Goal: Task Accomplishment & Management: Manage account settings

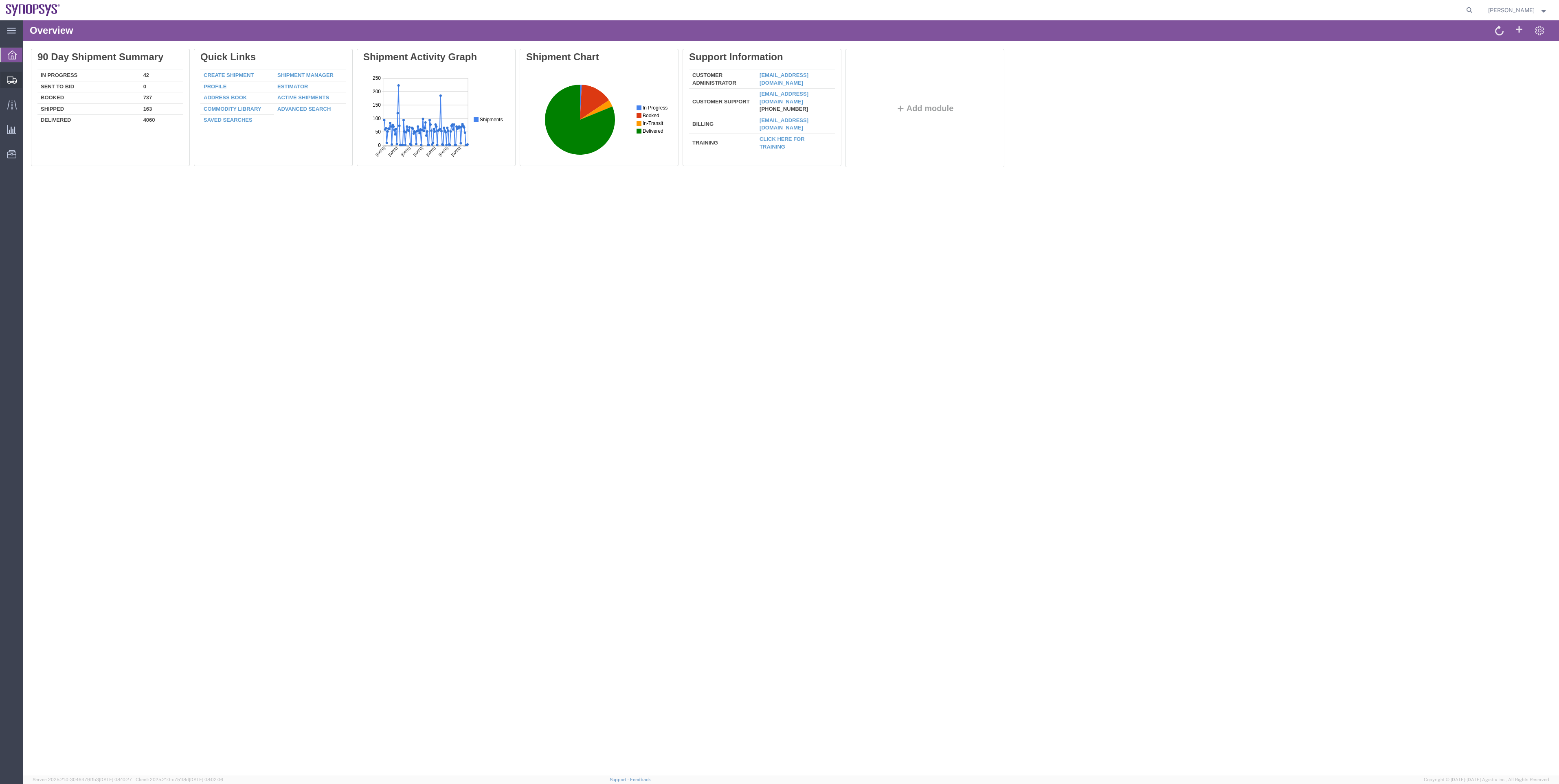
click at [0, 0] on span "Shipment Manager" at bounding box center [0, 0] width 0 height 0
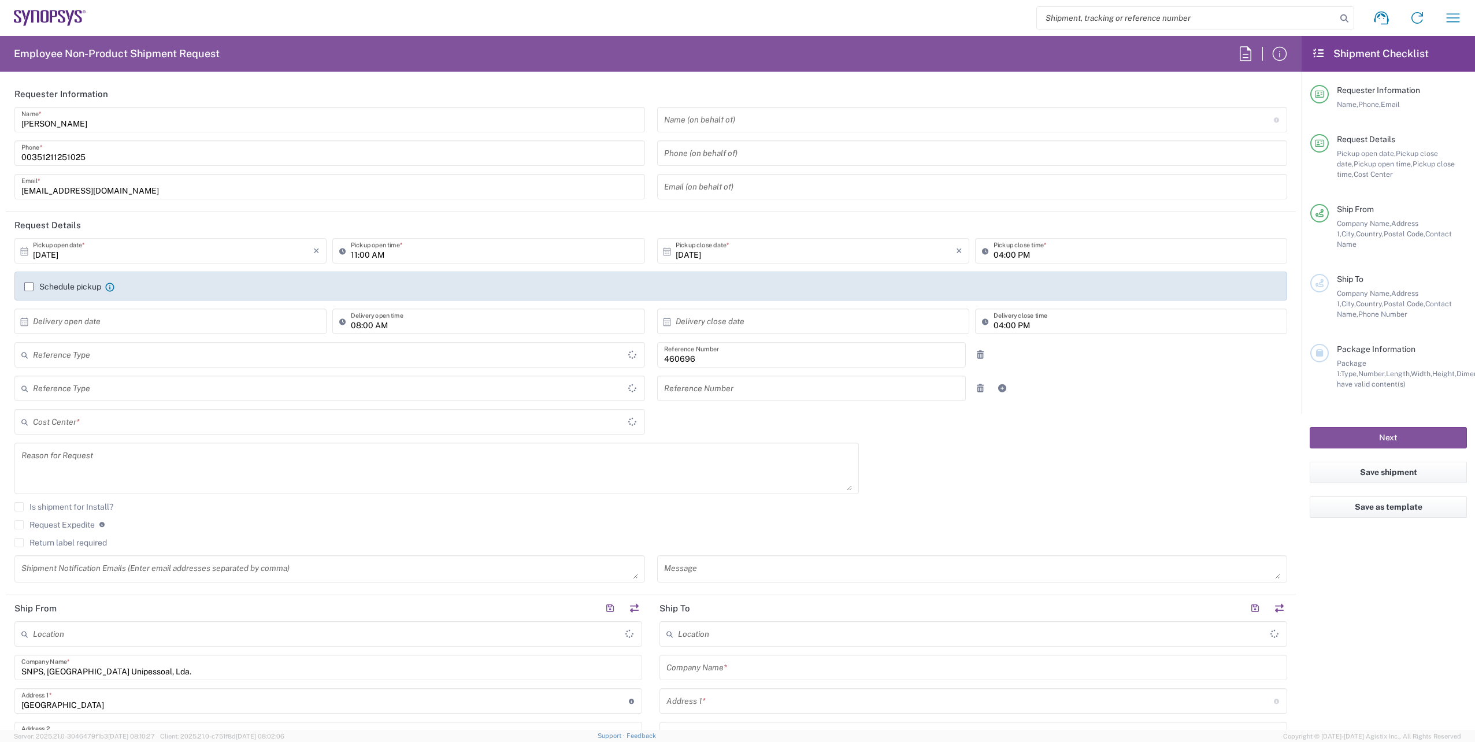
type input "Department"
type input "Delivered at Place"
type input "PT90, Operations 460696"
type input "Portugal"
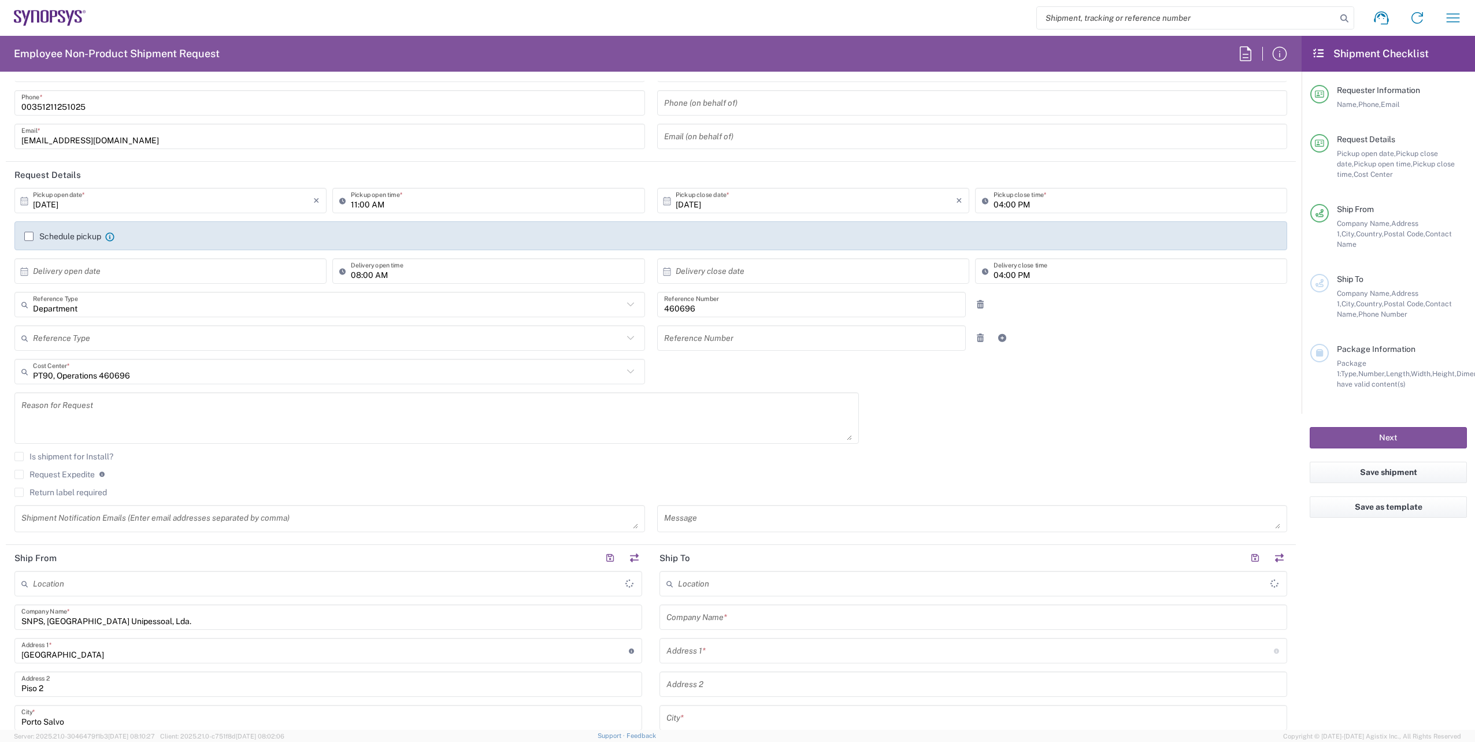
scroll to position [173, 0]
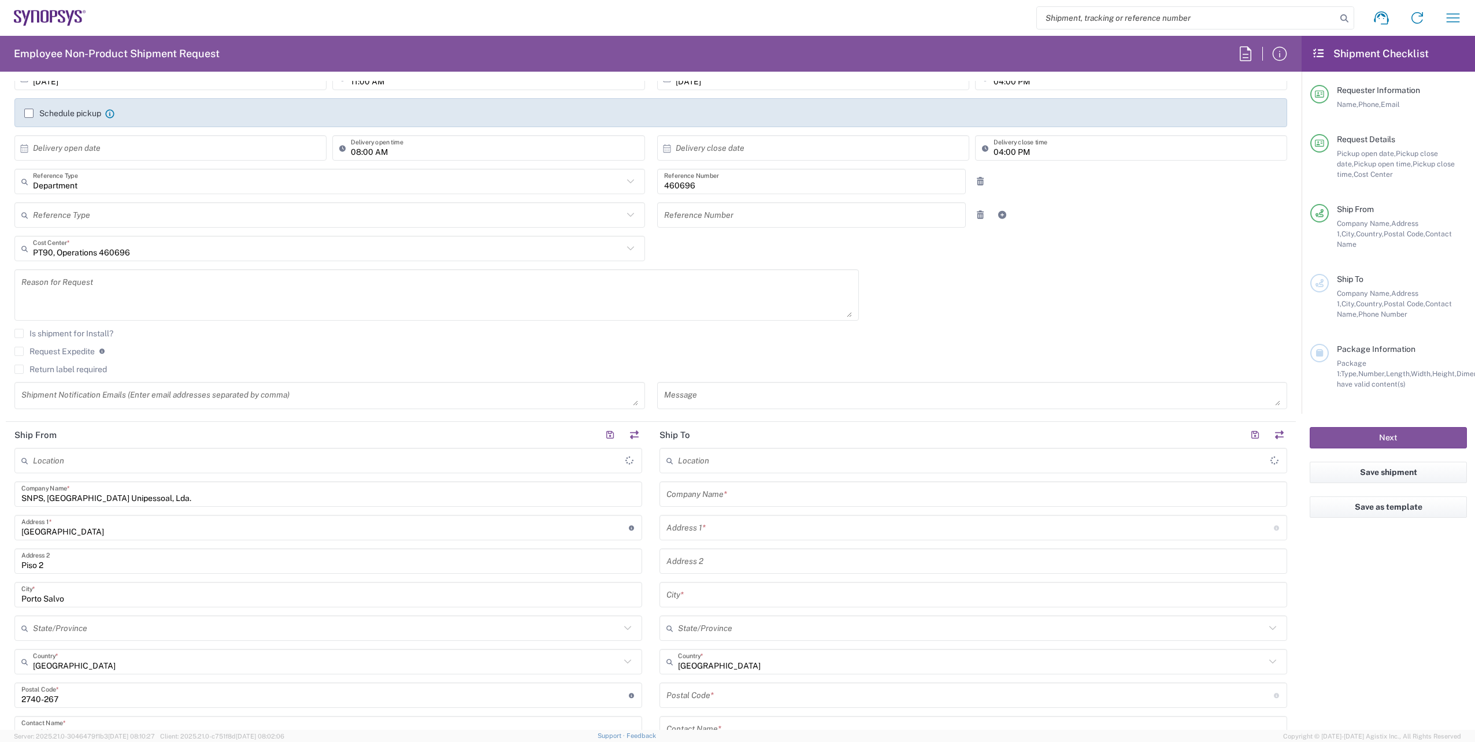
type input "Lisbon PT01"
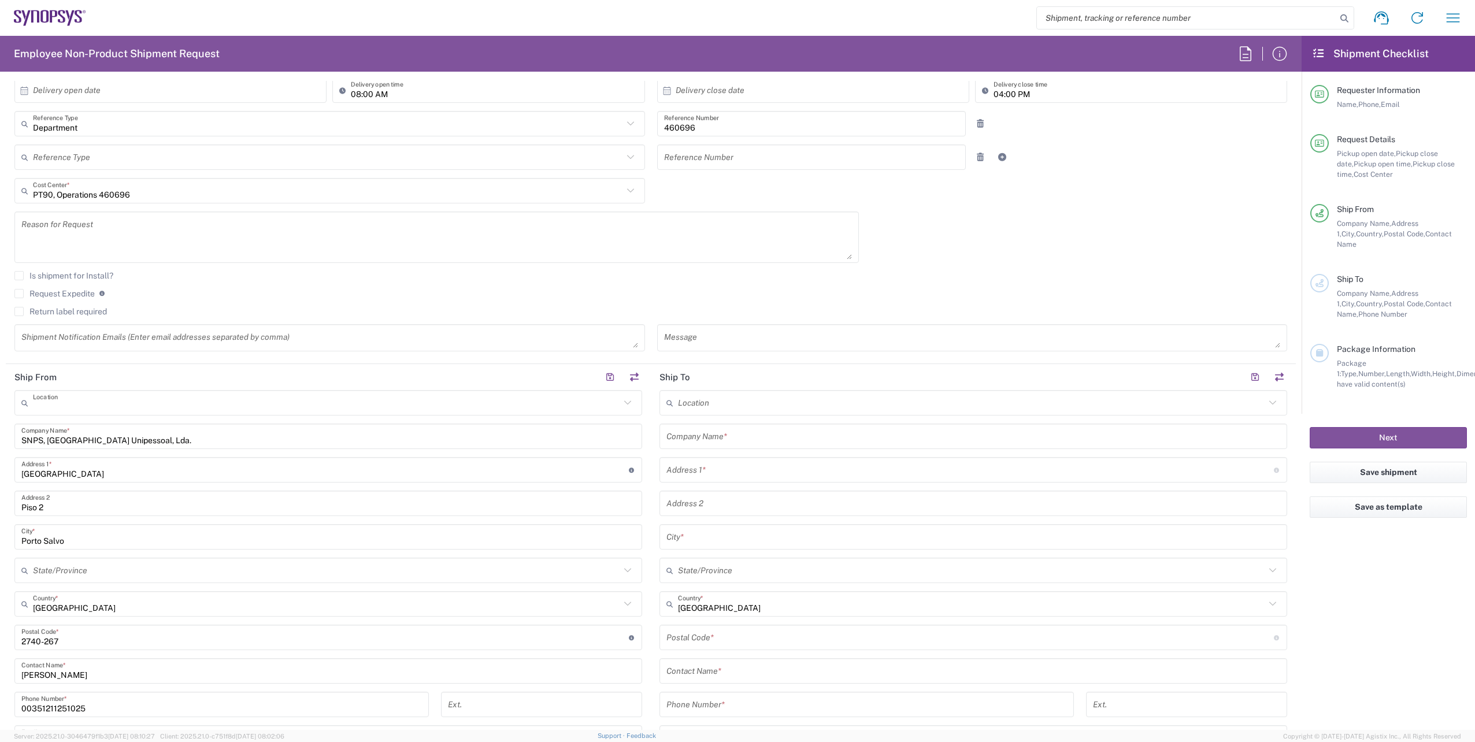
click at [113, 410] on input "text" at bounding box center [326, 403] width 587 height 20
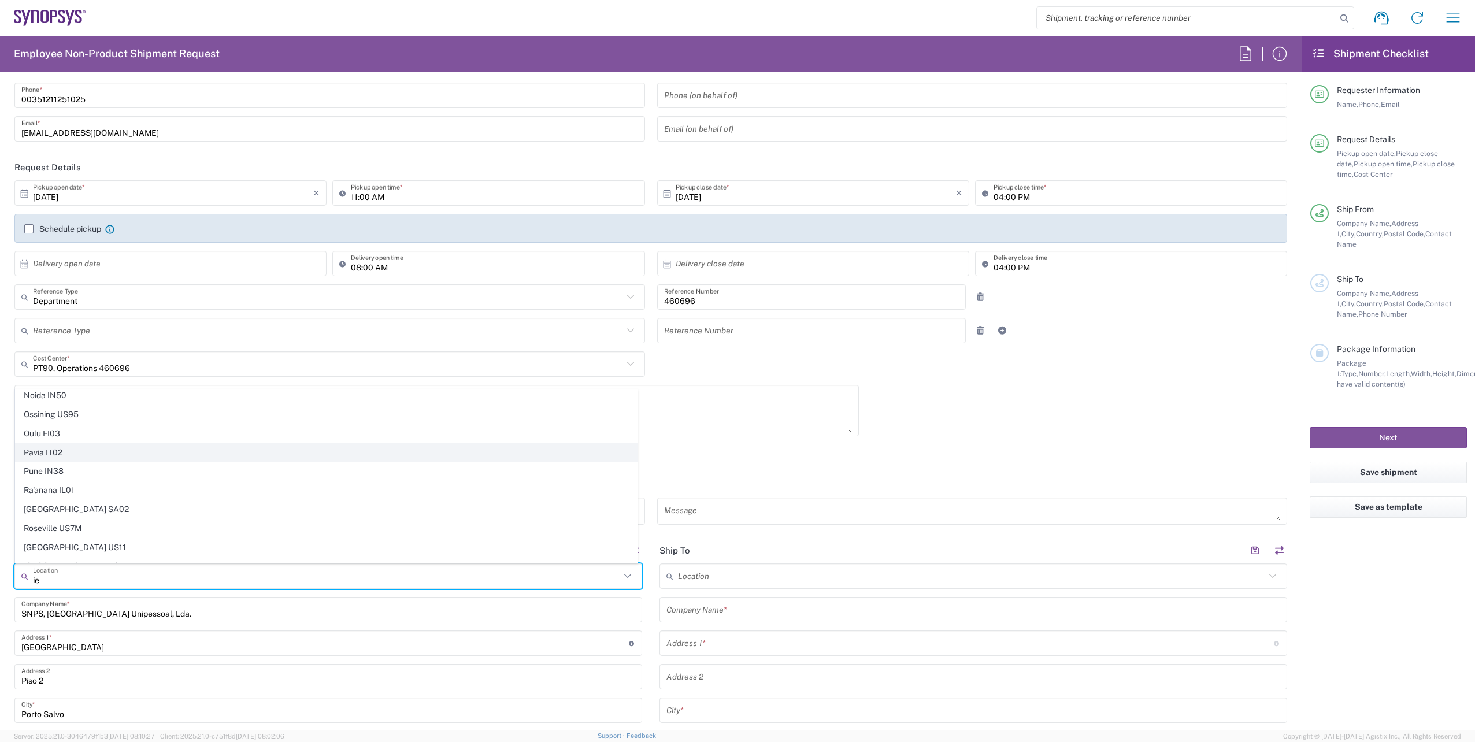
scroll to position [0, 0]
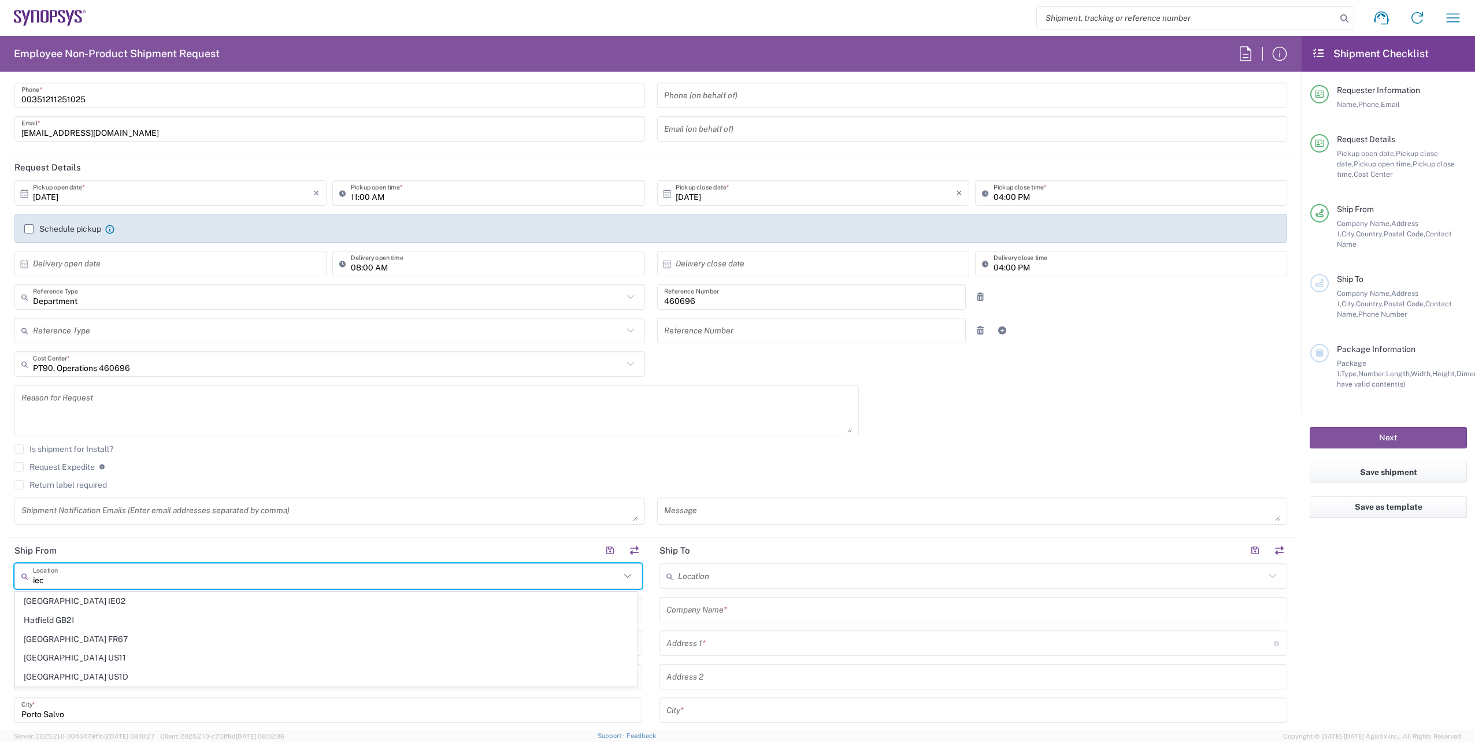
type input "iect"
drag, startPoint x: 70, startPoint y: 579, endPoint x: -2, endPoint y: 591, distance: 73.2
click at [0, 591] on html "Shipment request Shipment tracking Employee non-product shipment request My shi…" at bounding box center [737, 371] width 1475 height 742
click at [1398, 584] on agx-form-checklist "Shipment Checklist Requester Information Name, Phone, Email Request Details Pic…" at bounding box center [1388, 383] width 173 height 694
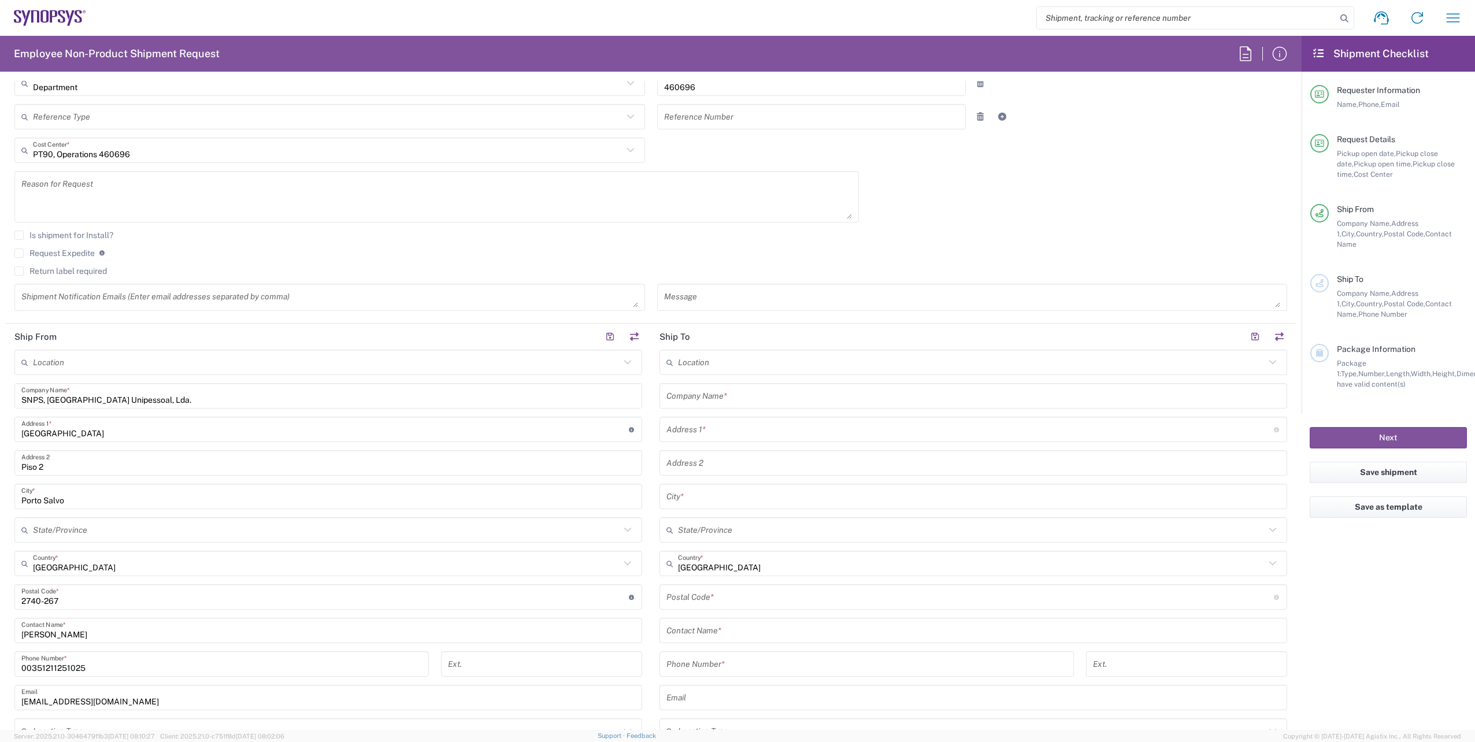
scroll to position [289, 0]
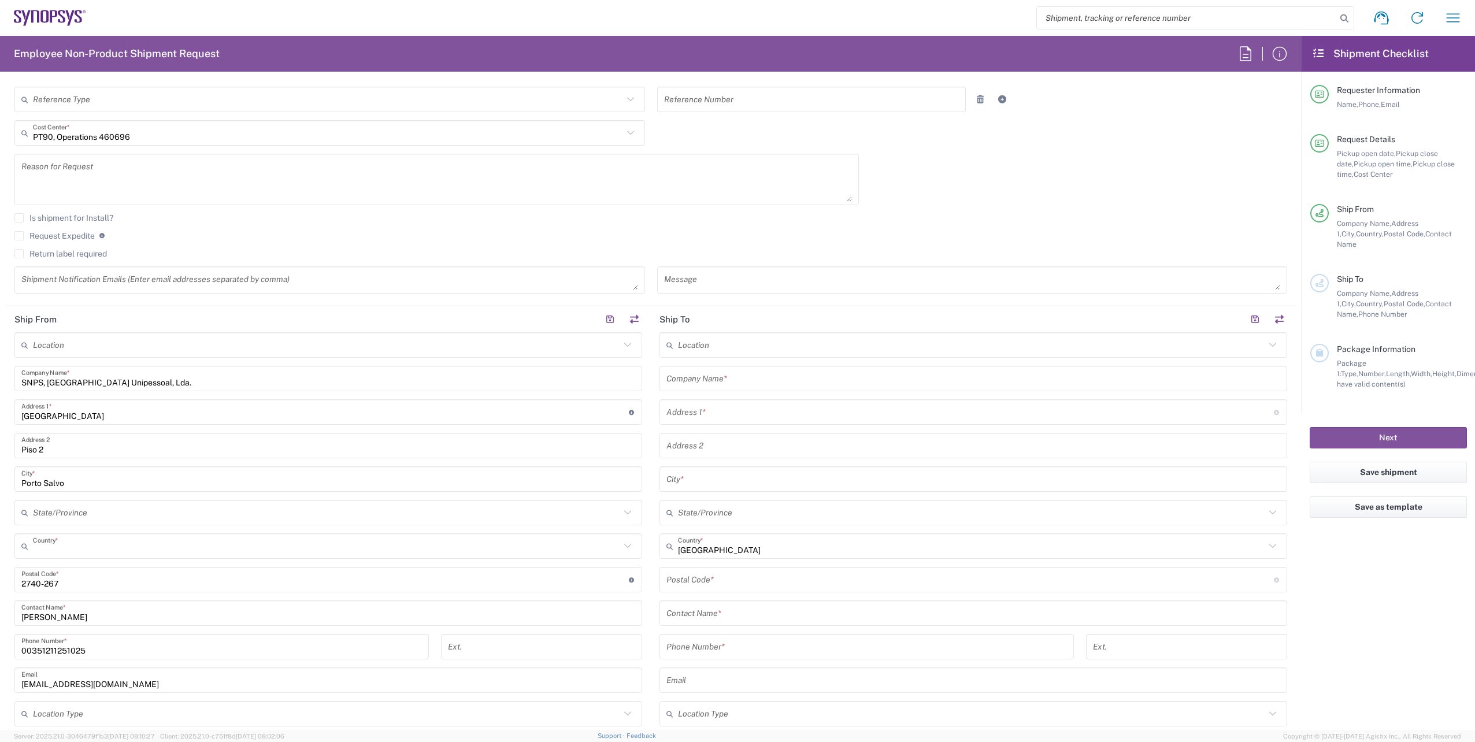
click at [93, 555] on input "text" at bounding box center [326, 546] width 587 height 20
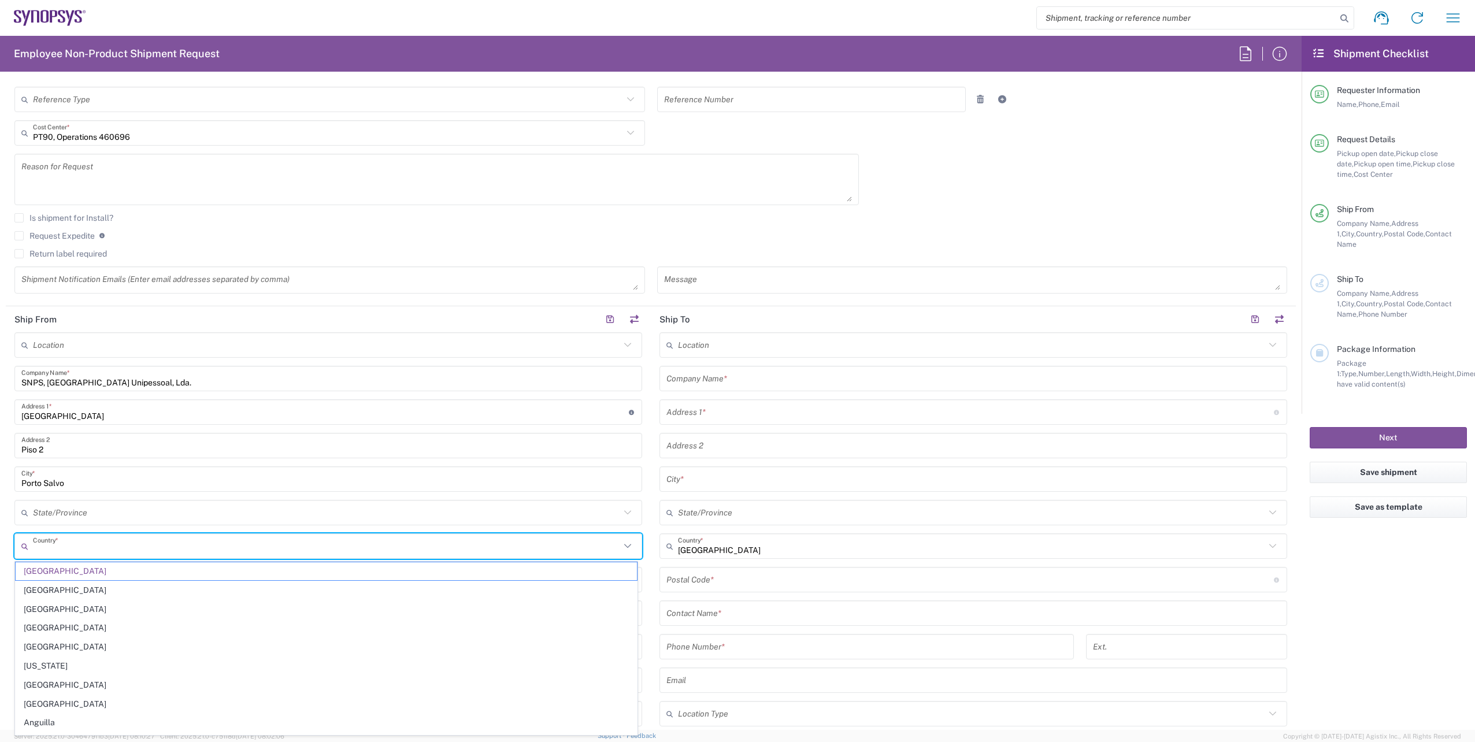
click at [81, 549] on input "text" at bounding box center [326, 546] width 587 height 20
type input "irel"
click at [42, 559] on div "Location No Results Found SNPS, Portugal Unipessoal, Lda. Company Name * Lagoas…" at bounding box center [328, 542] width 628 height 421
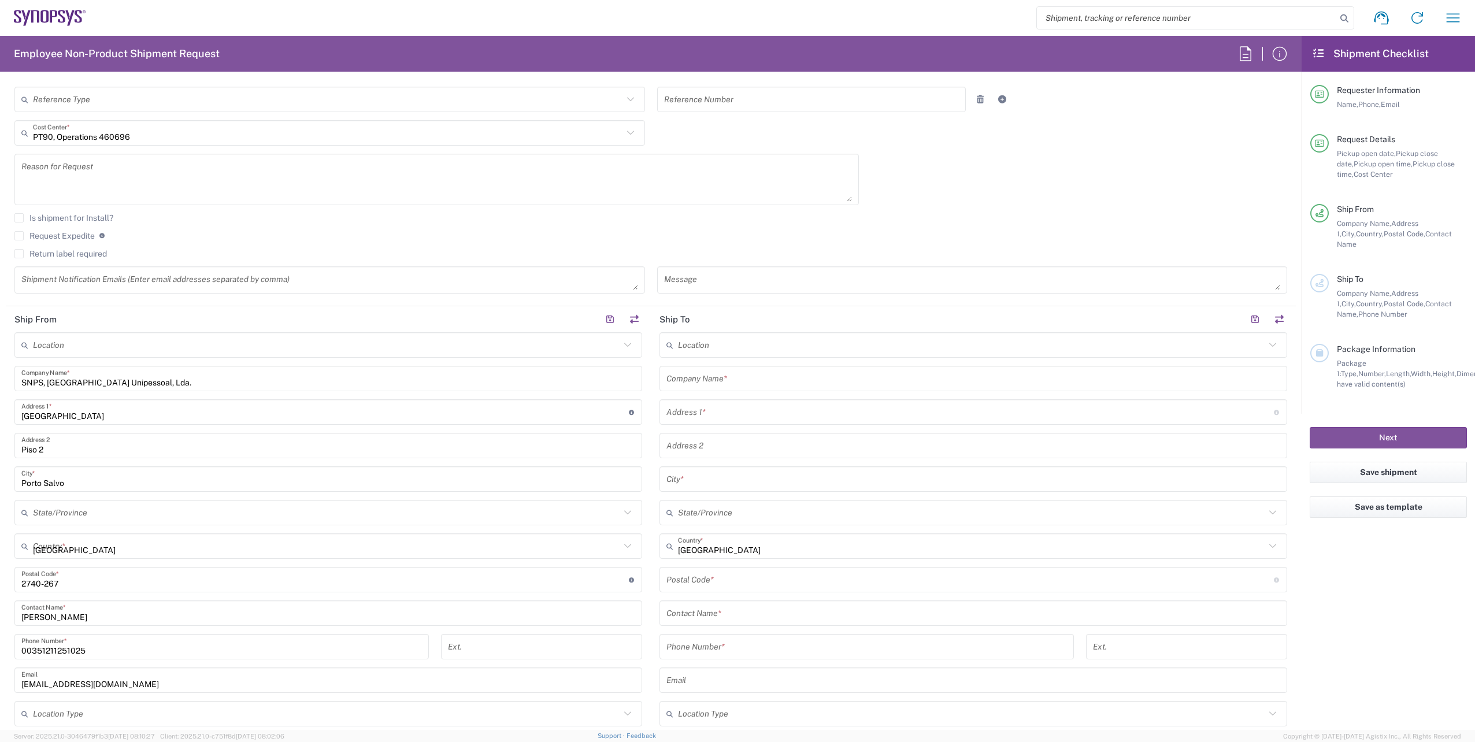
click at [57, 552] on input "[GEOGRAPHIC_DATA]" at bounding box center [326, 546] width 587 height 20
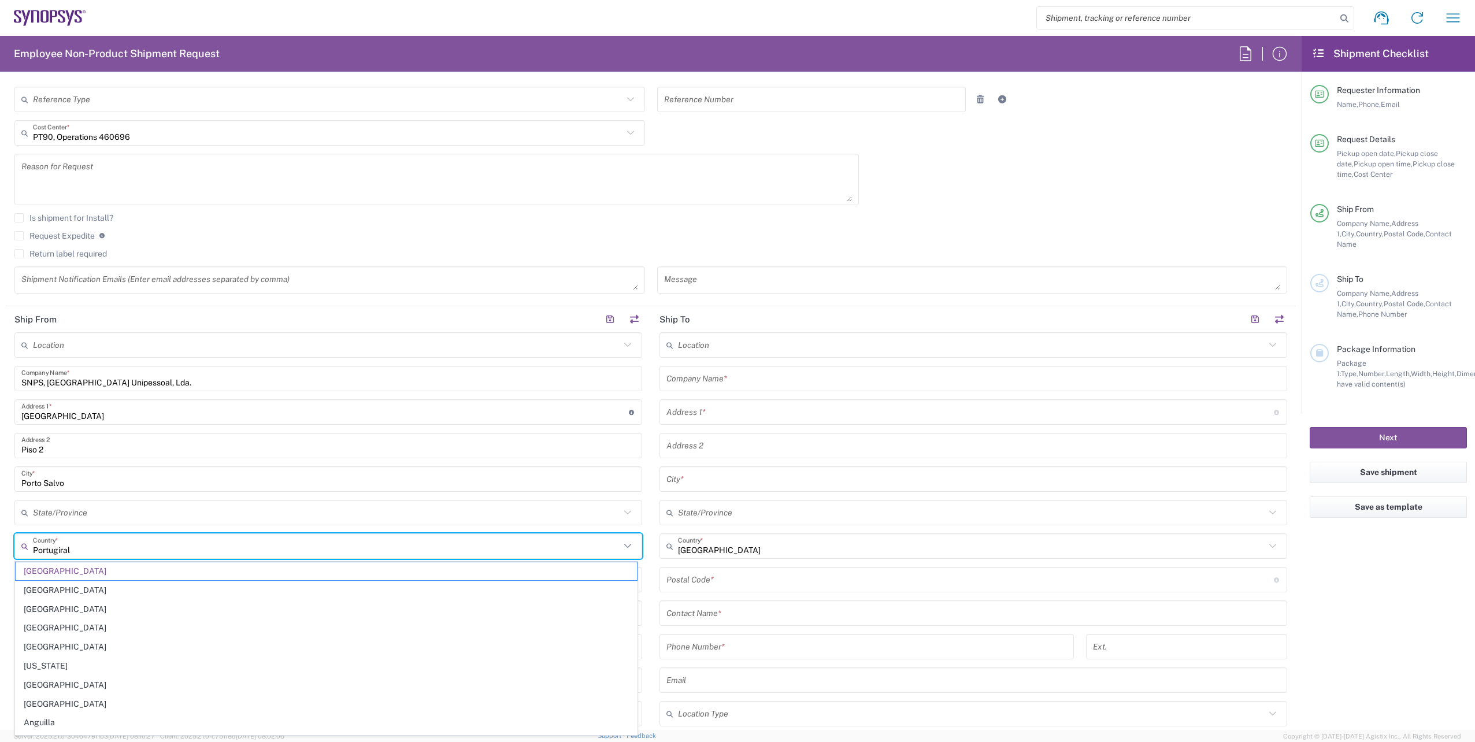
type input "Portugireal"
drag, startPoint x: 91, startPoint y: 551, endPoint x: -1, endPoint y: 544, distance: 92.8
click at [0, 544] on html "Shipment request Shipment tracking Employee non-product shipment request My shi…" at bounding box center [737, 371] width 1475 height 742
click at [39, 568] on span "[GEOGRAPHIC_DATA]" at bounding box center [326, 571] width 621 height 18
type input "[GEOGRAPHIC_DATA]"
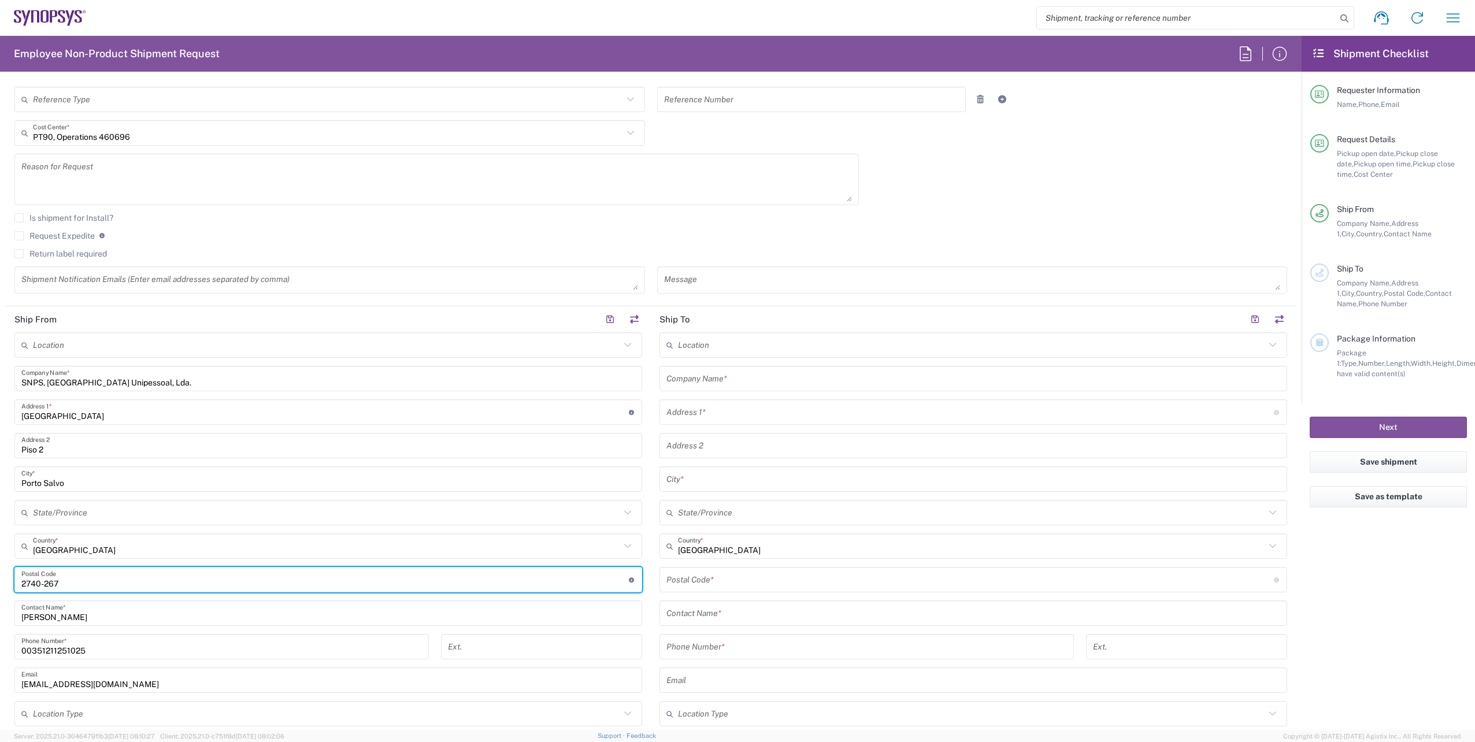
drag, startPoint x: 105, startPoint y: 581, endPoint x: 4, endPoint y: 577, distance: 100.7
click at [4, 577] on form "Requester Information Rachelle Varela Name * 00351211251025 Phone * rvarela@syn…" at bounding box center [651, 405] width 1302 height 649
paste input "D15PA4C"
type input "D15PA4C"
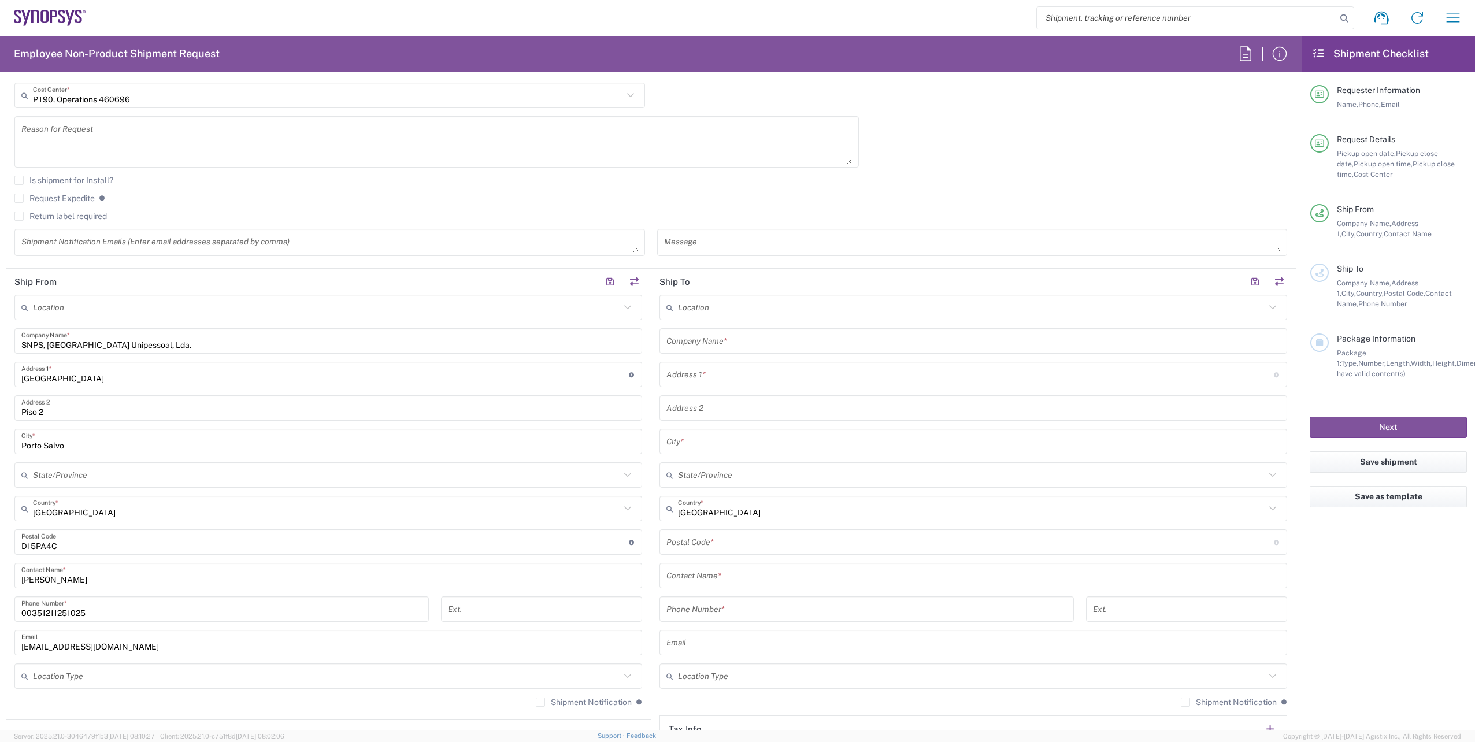
scroll to position [347, 0]
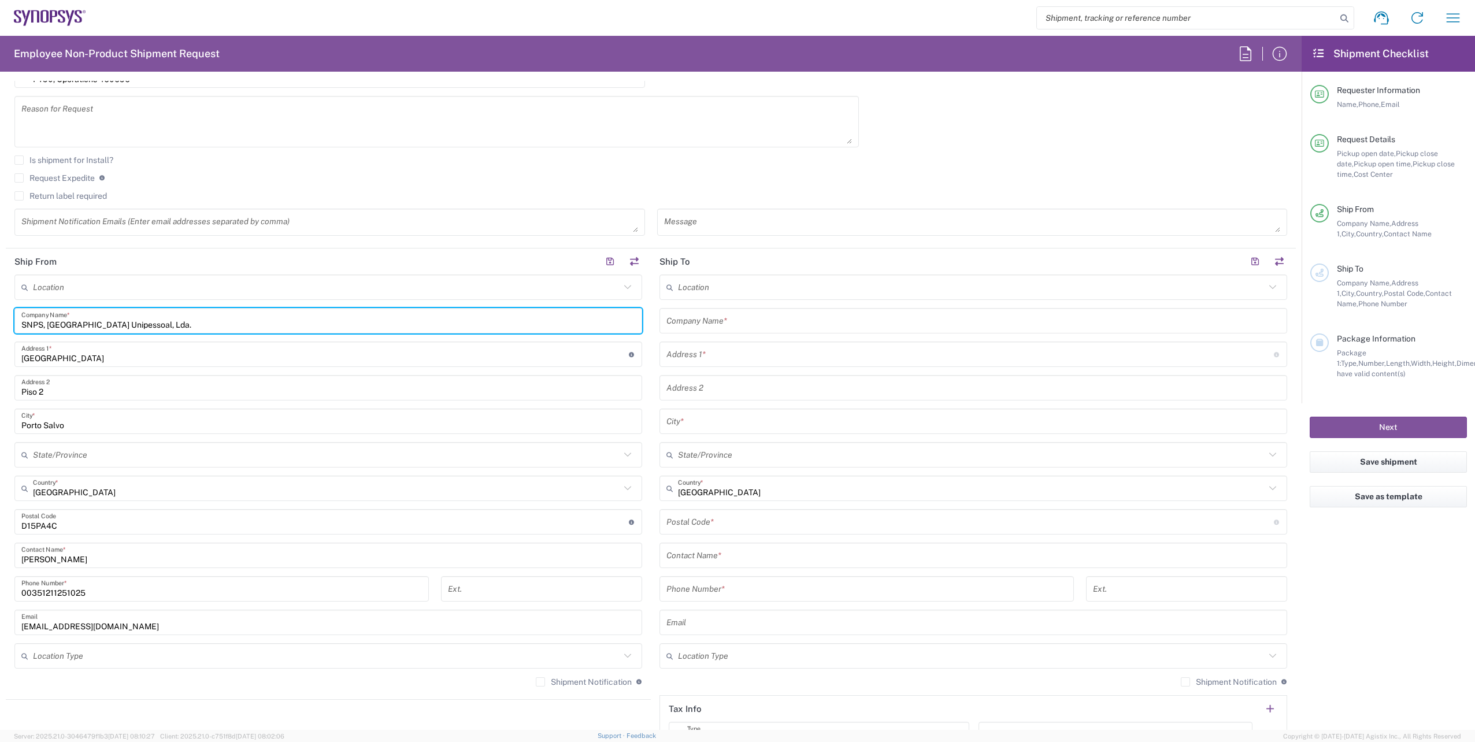
drag, startPoint x: 150, startPoint y: 324, endPoint x: -2, endPoint y: 324, distance: 152.6
click at [0, 324] on html "Shipment request Shipment tracking Employee non-product shipment request My shi…" at bounding box center [737, 371] width 1475 height 742
paste input "ynopsys International Ltd"
type input "Synopsys International Ltd"
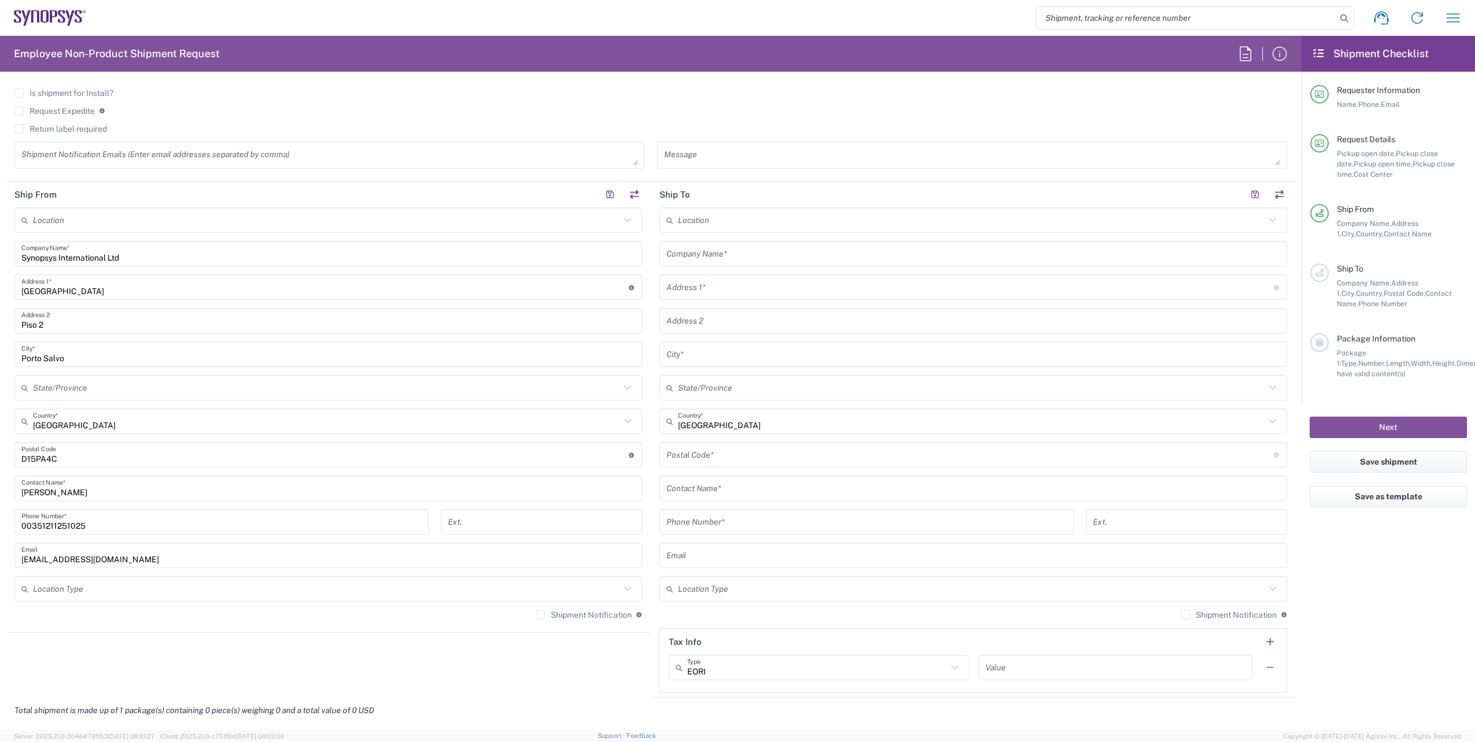
scroll to position [405, 0]
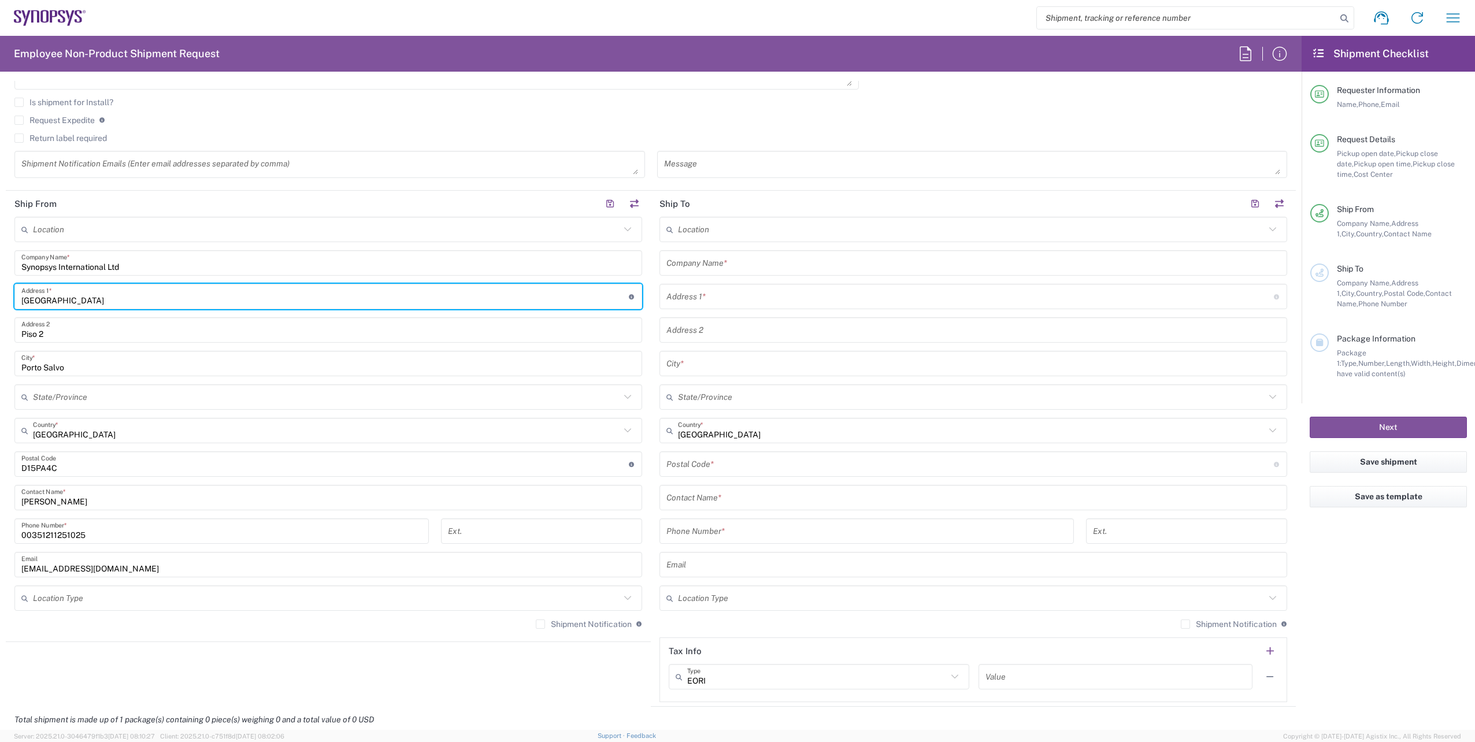
drag, startPoint x: 184, startPoint y: 301, endPoint x: -2, endPoint y: 297, distance: 186.7
click at [0, 297] on html "Shipment request Shipment tracking Employee non-product shipment request My shi…" at bounding box center [737, 371] width 1475 height 742
paste input "DAMASTOWN,DB,15"
type input "DAMASTOWN,DB,15"
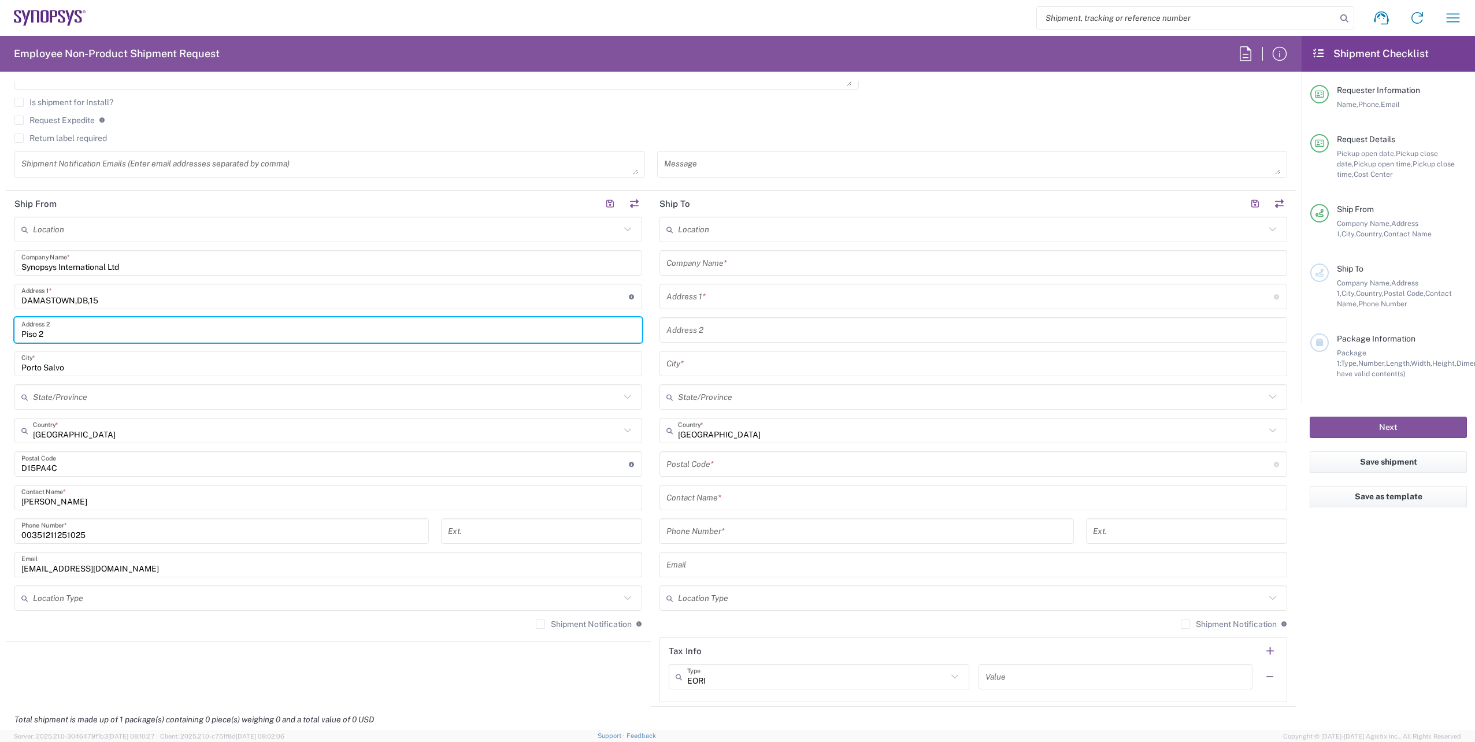
drag, startPoint x: 55, startPoint y: 335, endPoint x: 1, endPoint y: 338, distance: 53.8
click at [1, 338] on form "Requester Information Rachelle Varela Name * 00351211251025 Phone * rvarela@syn…" at bounding box center [651, 405] width 1302 height 649
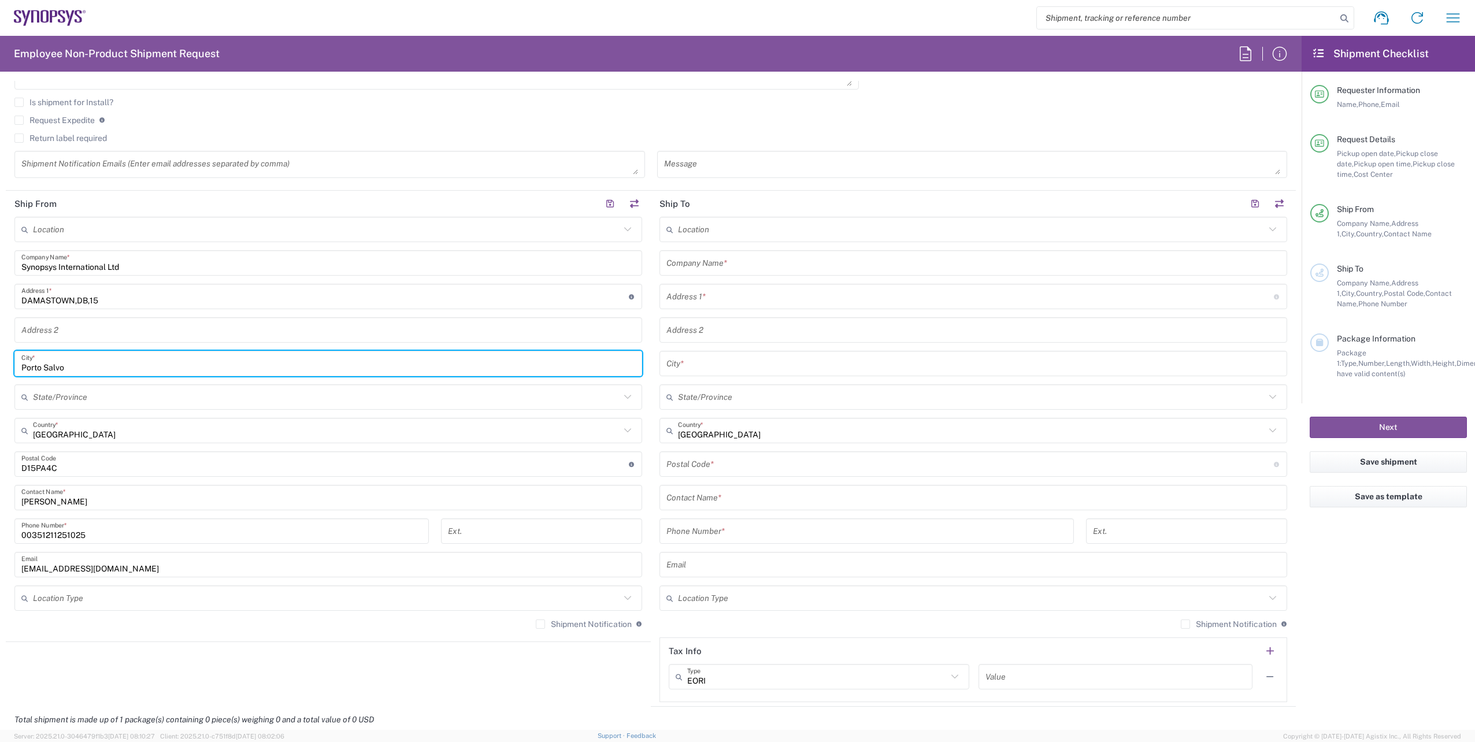
drag, startPoint x: 91, startPoint y: 372, endPoint x: 12, endPoint y: 364, distance: 80.1
click at [12, 364] on main "Location Aachen DE04 Agrate Brianza IT01 Aschheim DE02 Atlanta US60 Austin US26…" at bounding box center [328, 427] width 645 height 421
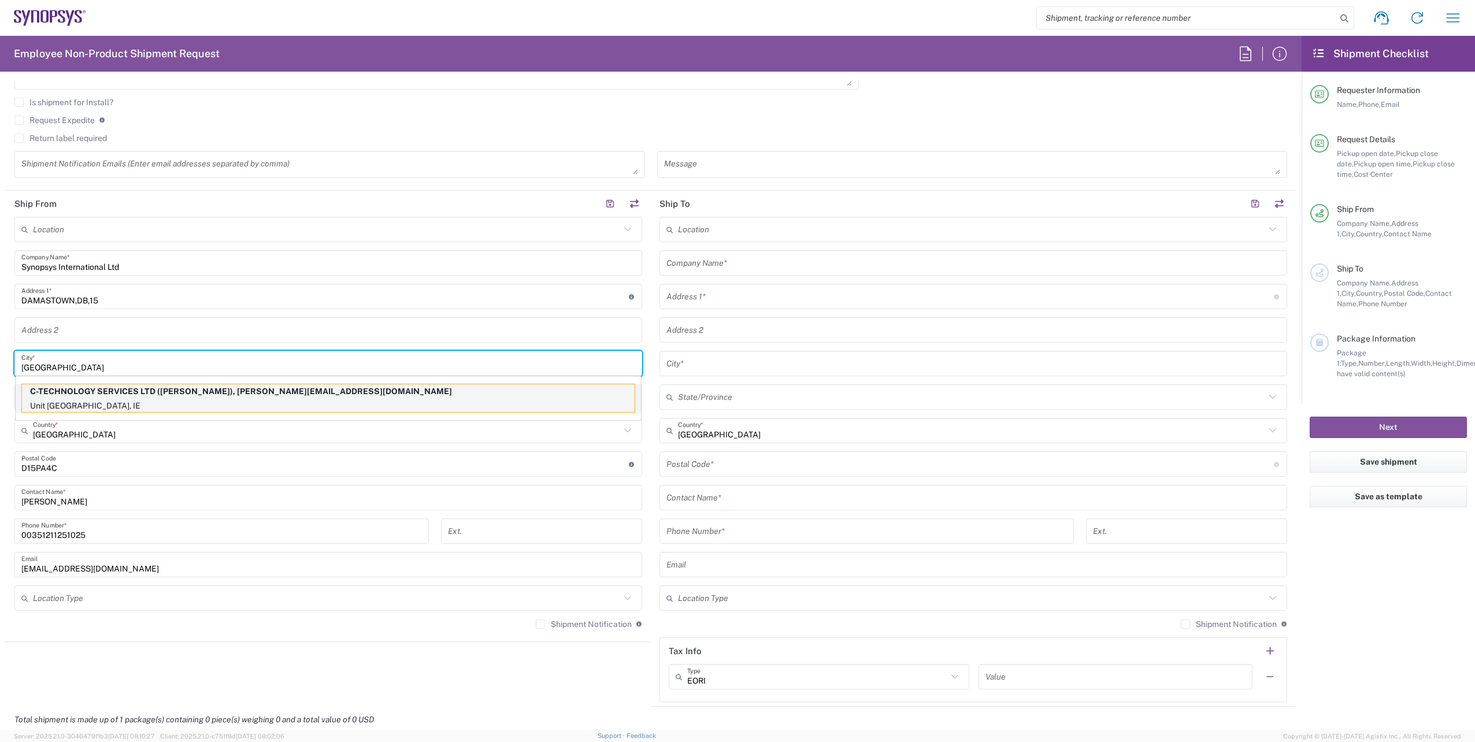
type input "[GEOGRAPHIC_DATA]"
click at [244, 401] on p "Unit 9A Plato Business Park, Dublin, Damastown,D15 PA4C, Dublin, D15 PA4C, IE" at bounding box center [328, 406] width 613 height 14
type input "C-TECHNOLOGY SERVICES LTD"
type input "Unit [GEOGRAPHIC_DATA], [GEOGRAPHIC_DATA]"
type input "[GEOGRAPHIC_DATA],D15 PA4C"
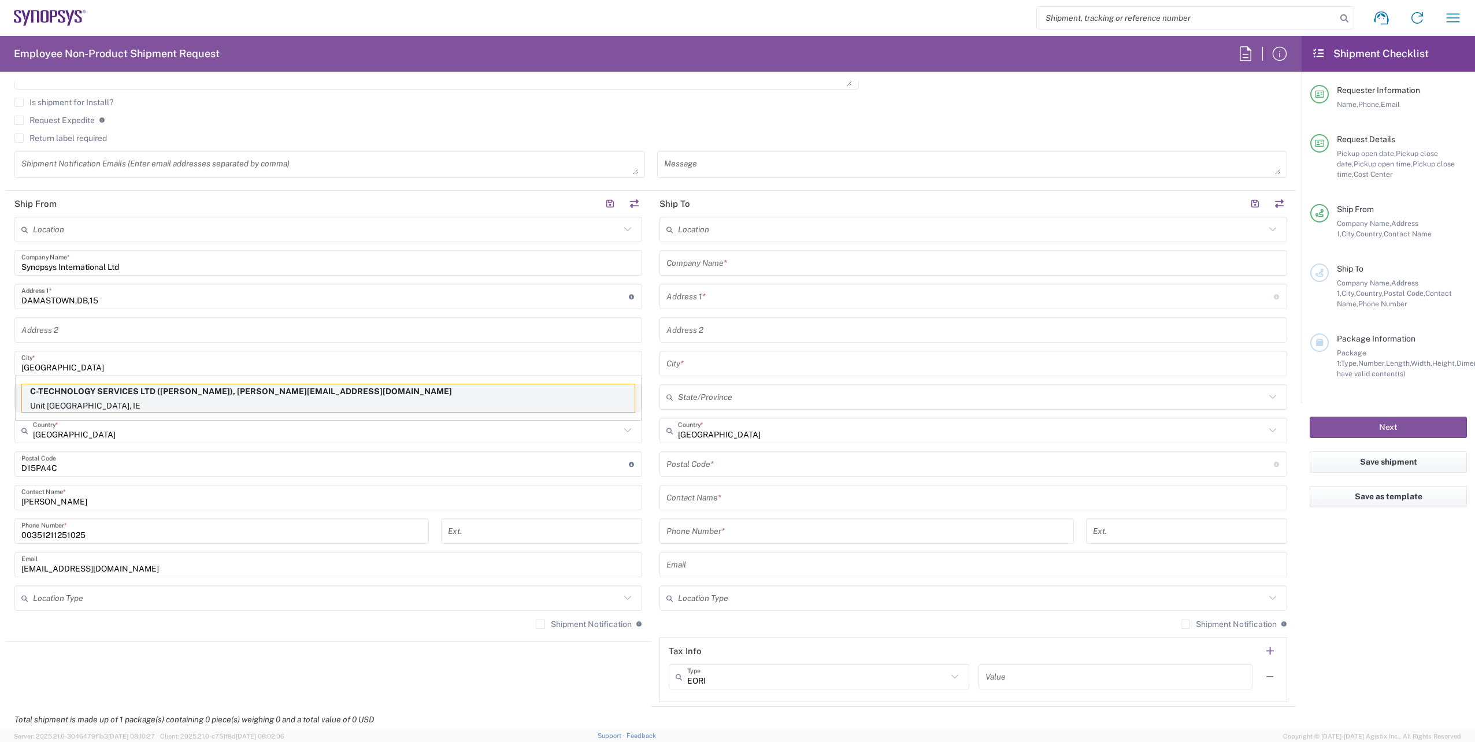
type input "[GEOGRAPHIC_DATA]"
type input "D15 PA4C"
type input "Brian Deane"
type input "353 87 8134650"
type input "brian@ceatechnology.com"
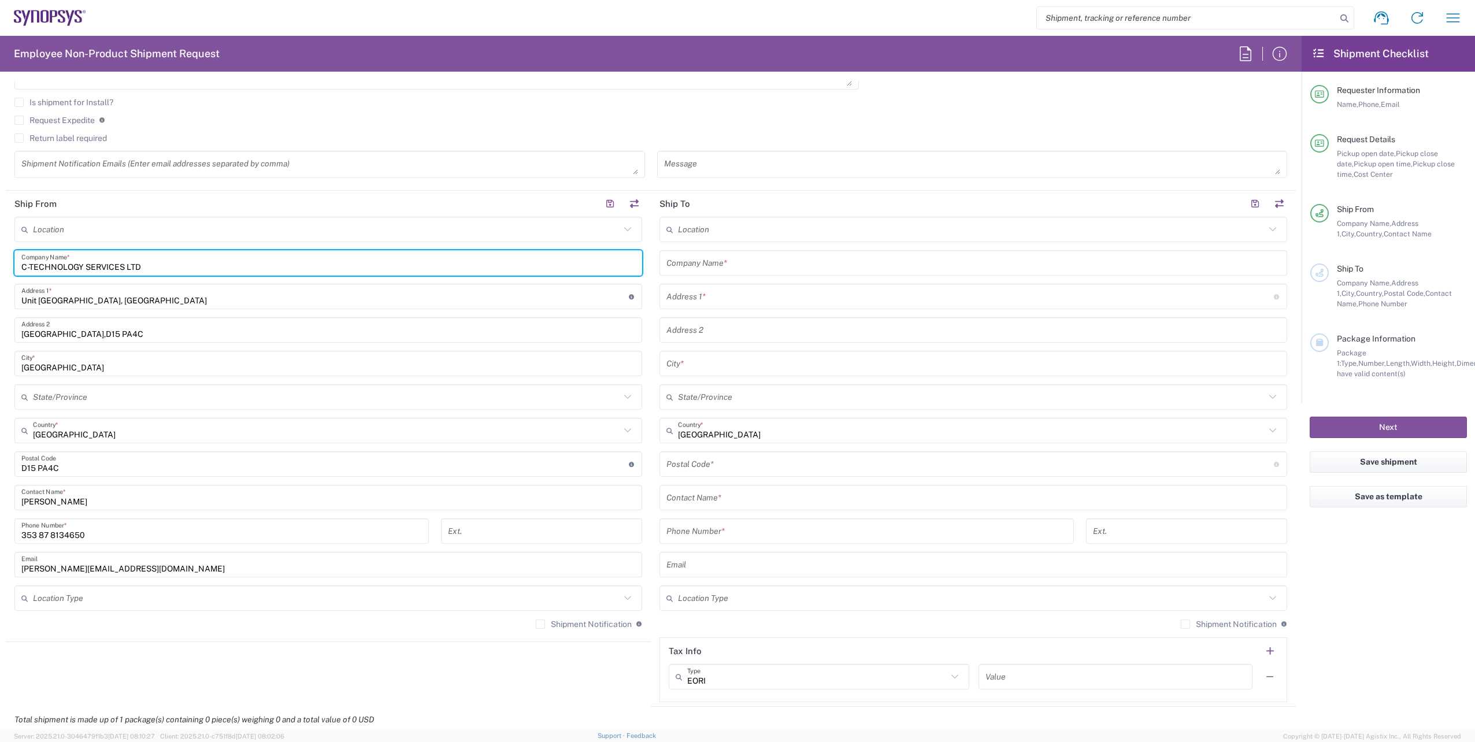
drag, startPoint x: 169, startPoint y: 272, endPoint x: -2, endPoint y: 287, distance: 172.4
click at [0, 287] on html "Shipment request Shipment tracking Employee non-product shipment request My shi…" at bounding box center [737, 371] width 1475 height 742
paste input "Synopsys International Ltd"
type input "Synopsys International Ltd"
click at [136, 567] on input "brian@ceatechnology.com" at bounding box center [328, 565] width 614 height 20
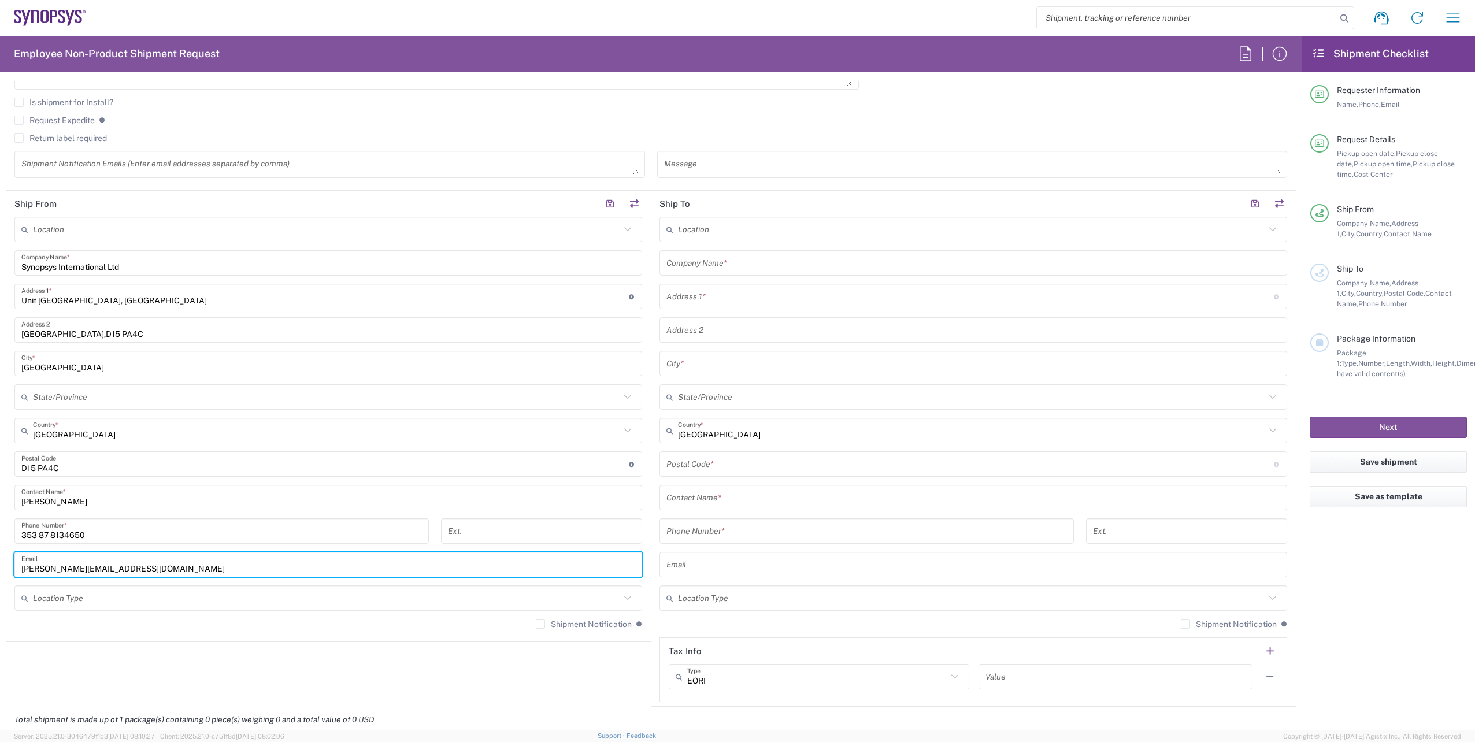
drag, startPoint x: 136, startPoint y: 567, endPoint x: 45, endPoint y: 581, distance: 92.5
click at [45, 581] on div "Location Aachen DE04 Agrate Brianza IT01 Aschheim DE02 Atlanta US60 Austin US26…" at bounding box center [328, 427] width 628 height 421
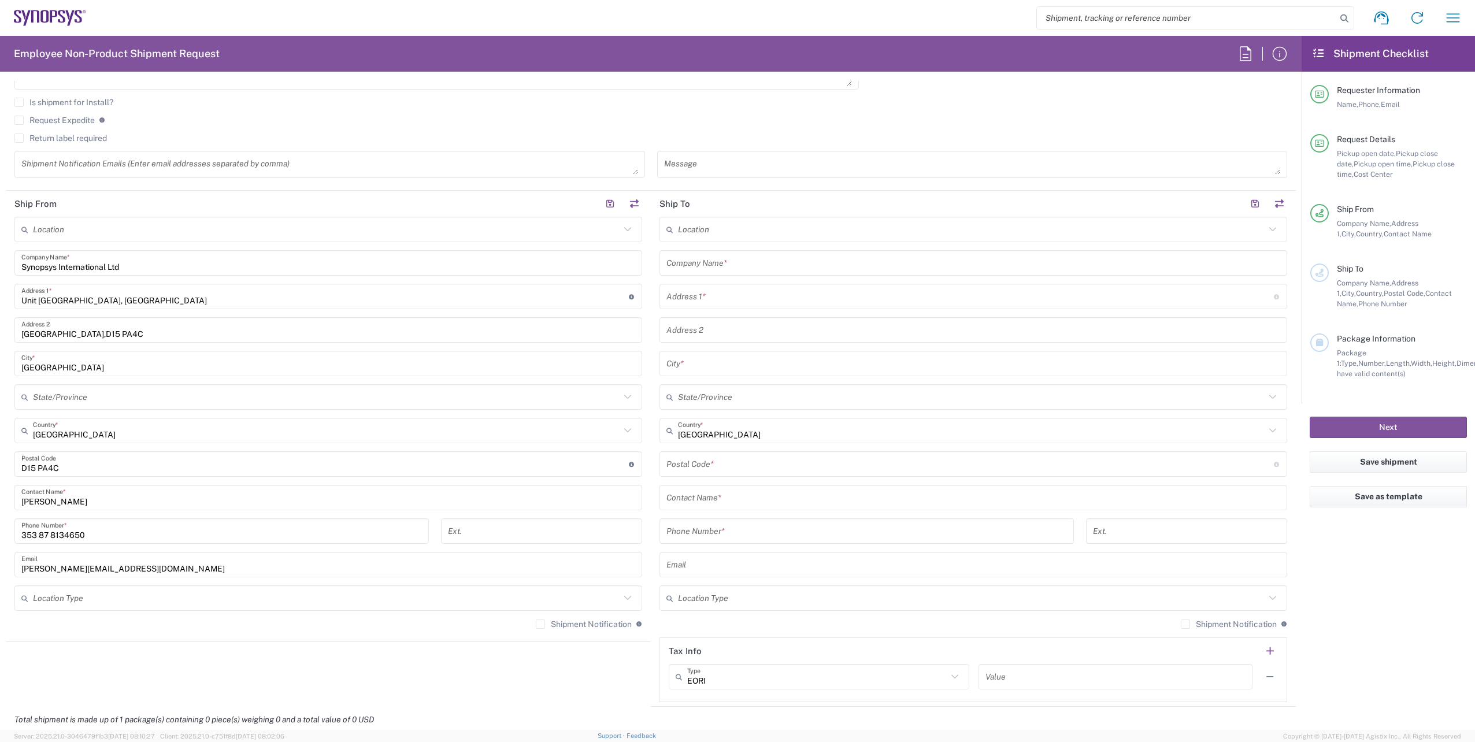
click at [116, 577] on div "brian@ceatechnology.com Email" at bounding box center [328, 564] width 628 height 25
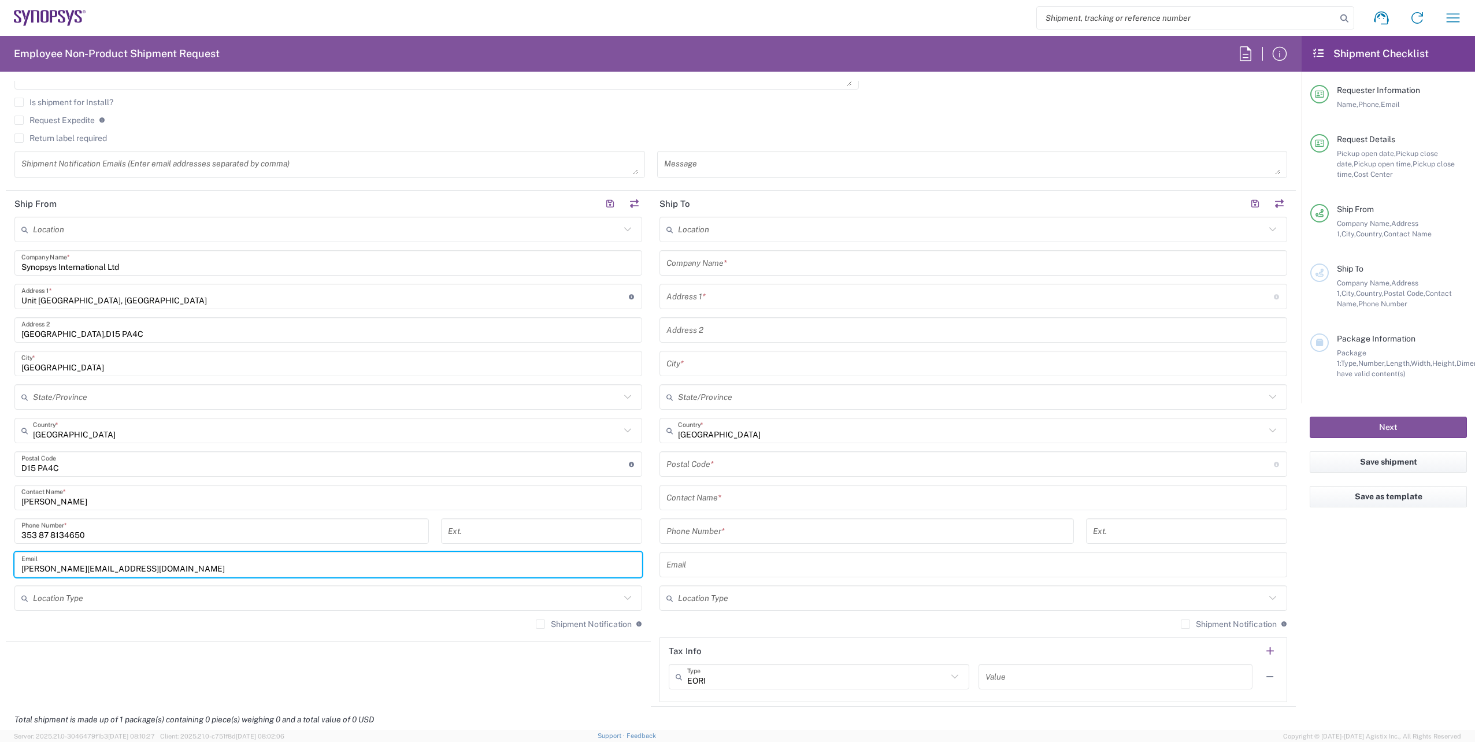
click at [140, 569] on input "brian@ceatechnology.com" at bounding box center [328, 565] width 614 height 20
drag, startPoint x: 143, startPoint y: 569, endPoint x: 13, endPoint y: 580, distance: 130.5
click at [13, 580] on main "Location Aachen DE04 Agrate Brianza IT01 Aschheim DE02 Atlanta US60 Austin US26…" at bounding box center [328, 427] width 645 height 421
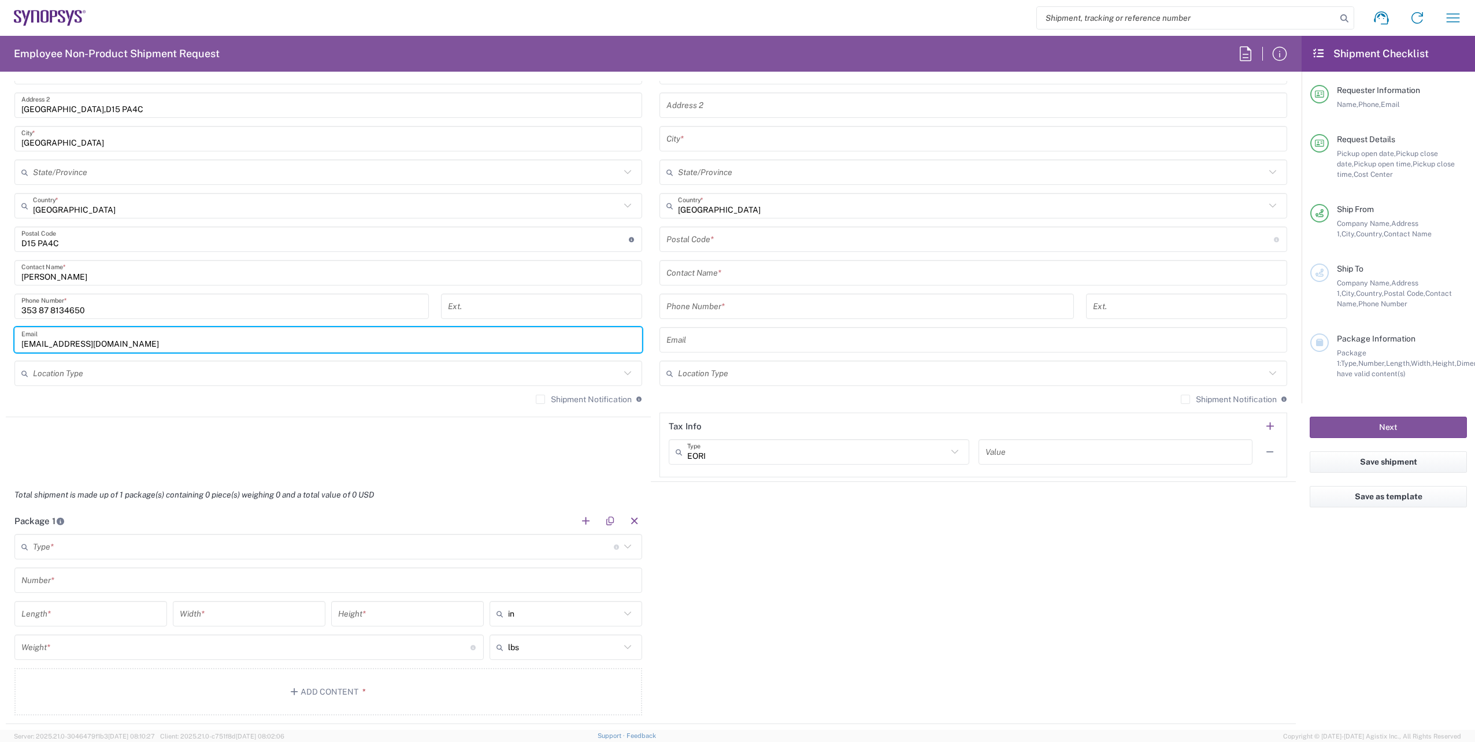
scroll to position [694, 0]
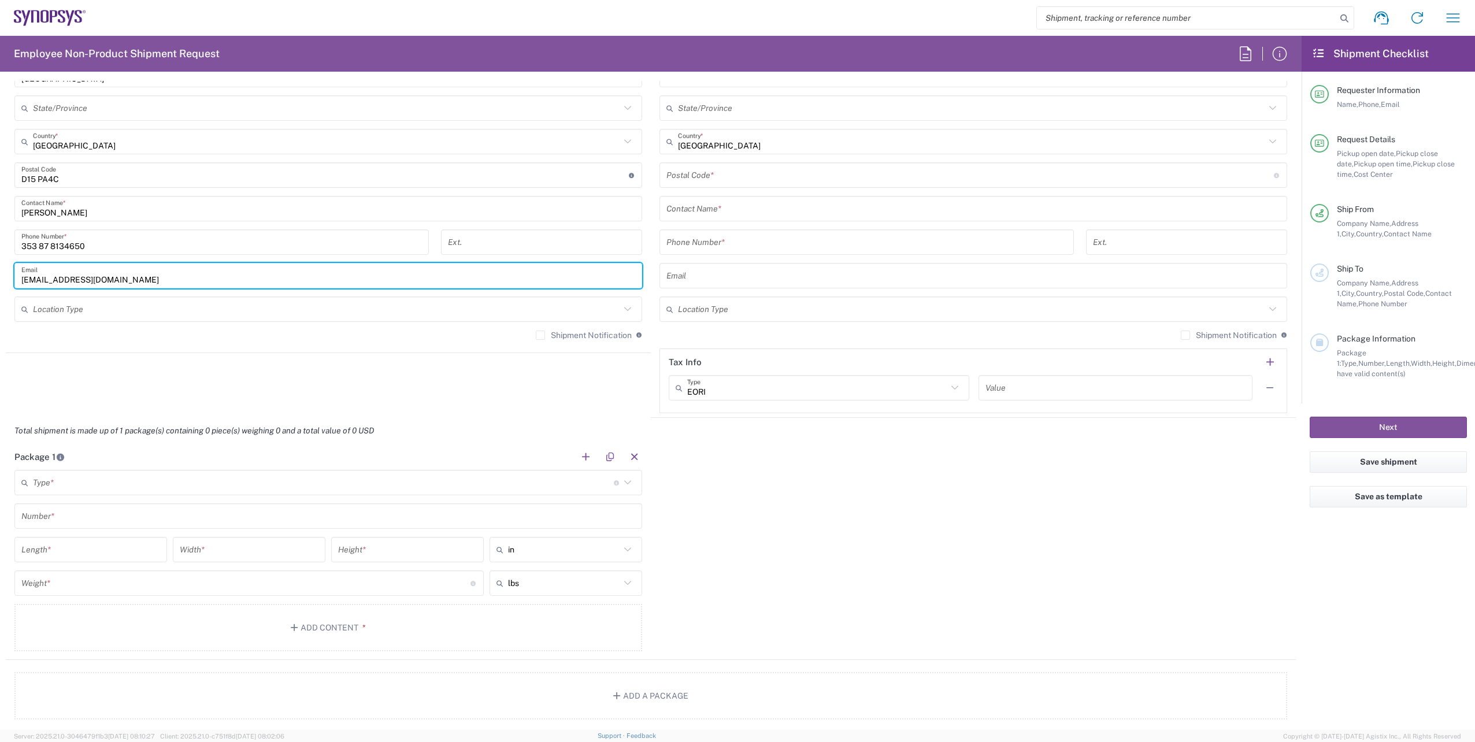
type input "[EMAIL_ADDRESS][DOMAIN_NAME]"
click at [103, 484] on input "text" at bounding box center [323, 483] width 581 height 20
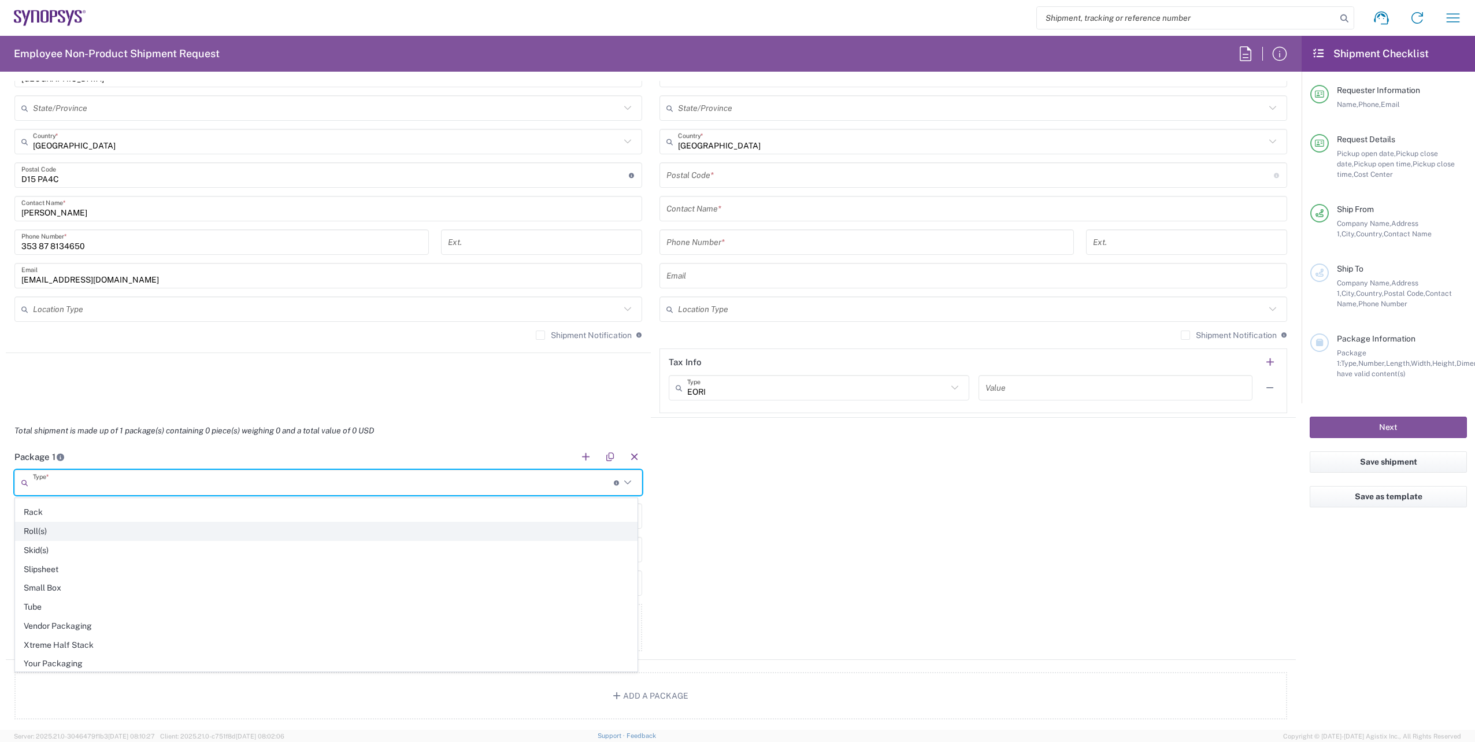
scroll to position [547, 0]
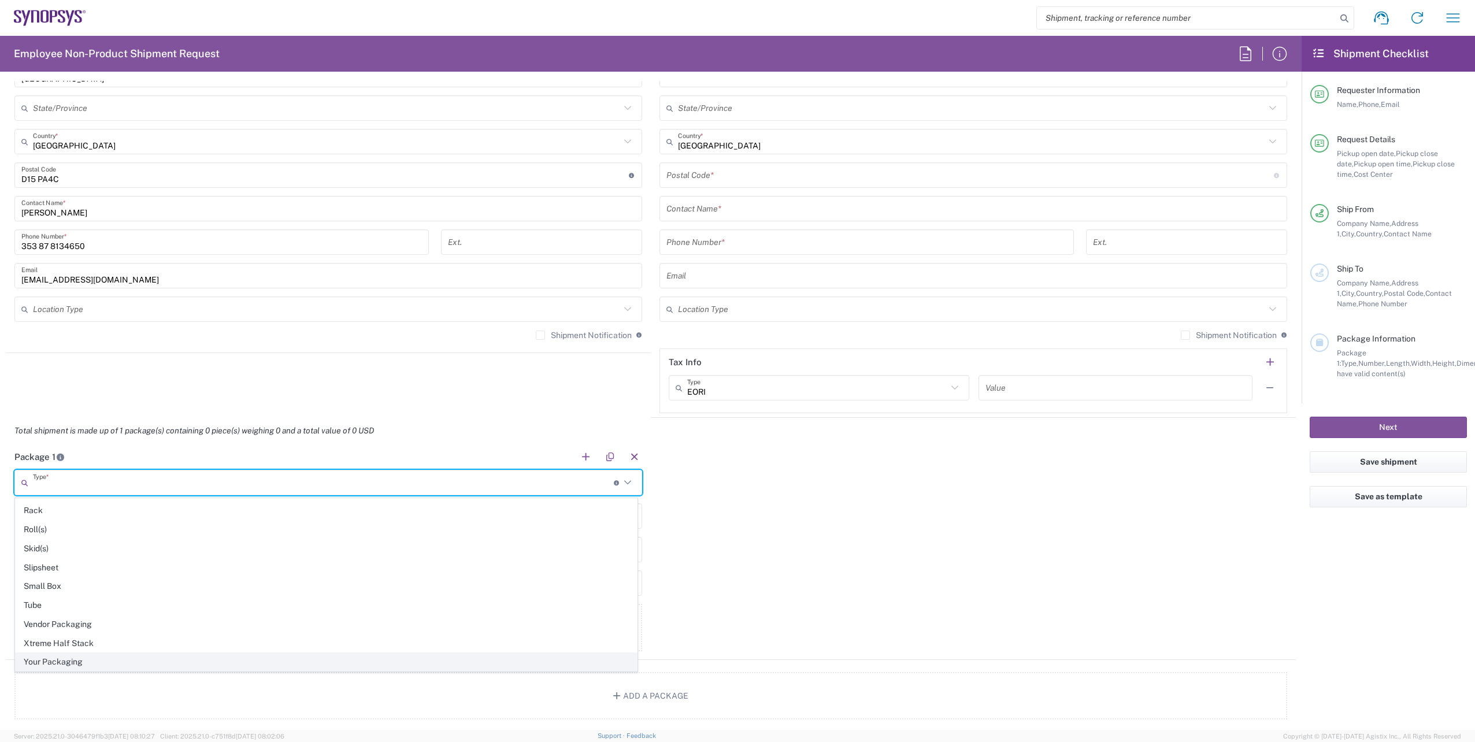
click at [94, 659] on span "Your Packaging" at bounding box center [326, 662] width 621 height 18
type input "Your Packaging"
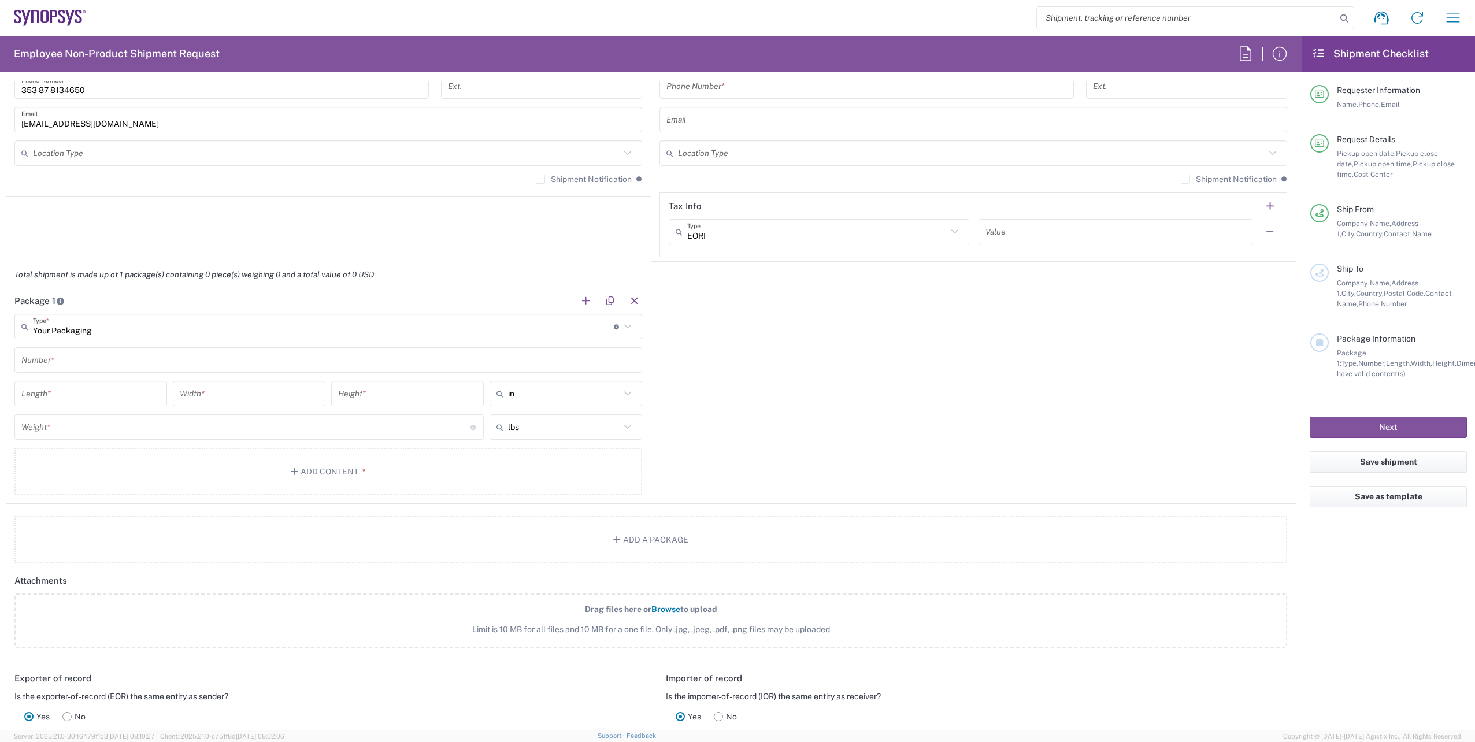
scroll to position [867, 0]
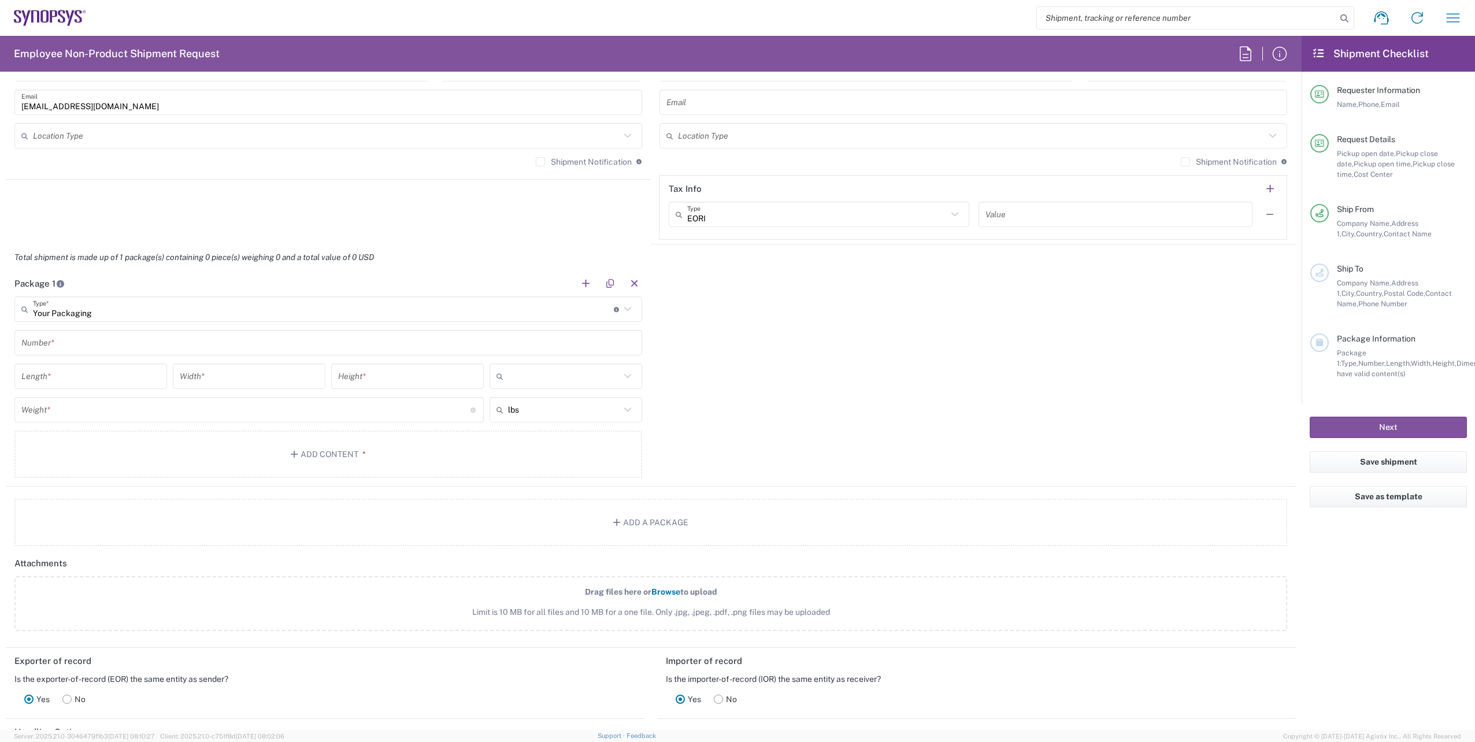
click at [527, 369] on input "text" at bounding box center [564, 376] width 112 height 18
click at [527, 416] on span "cm" at bounding box center [561, 421] width 149 height 18
type input "cm"
click at [535, 408] on input "text" at bounding box center [564, 410] width 112 height 18
click at [529, 449] on span "kgs" at bounding box center [561, 454] width 149 height 18
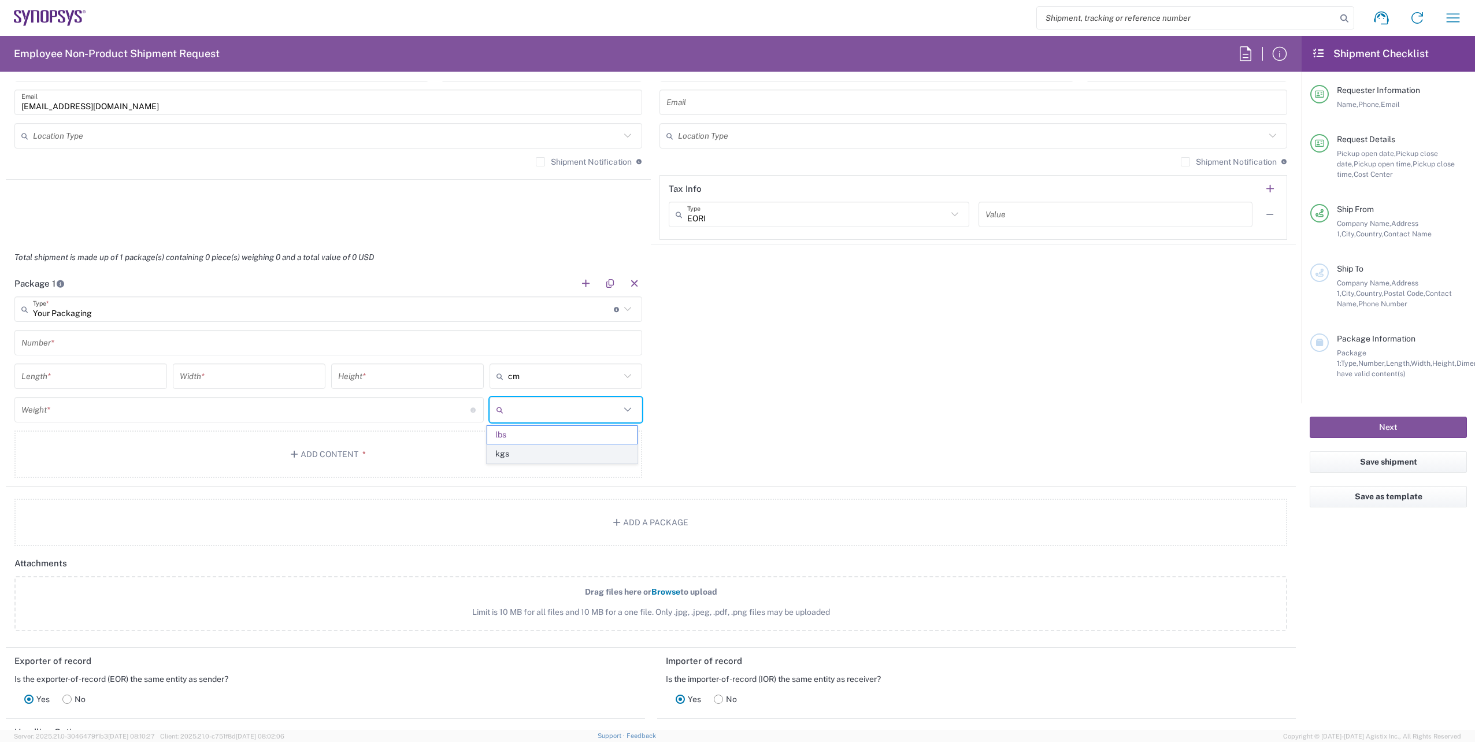
type input "kgs"
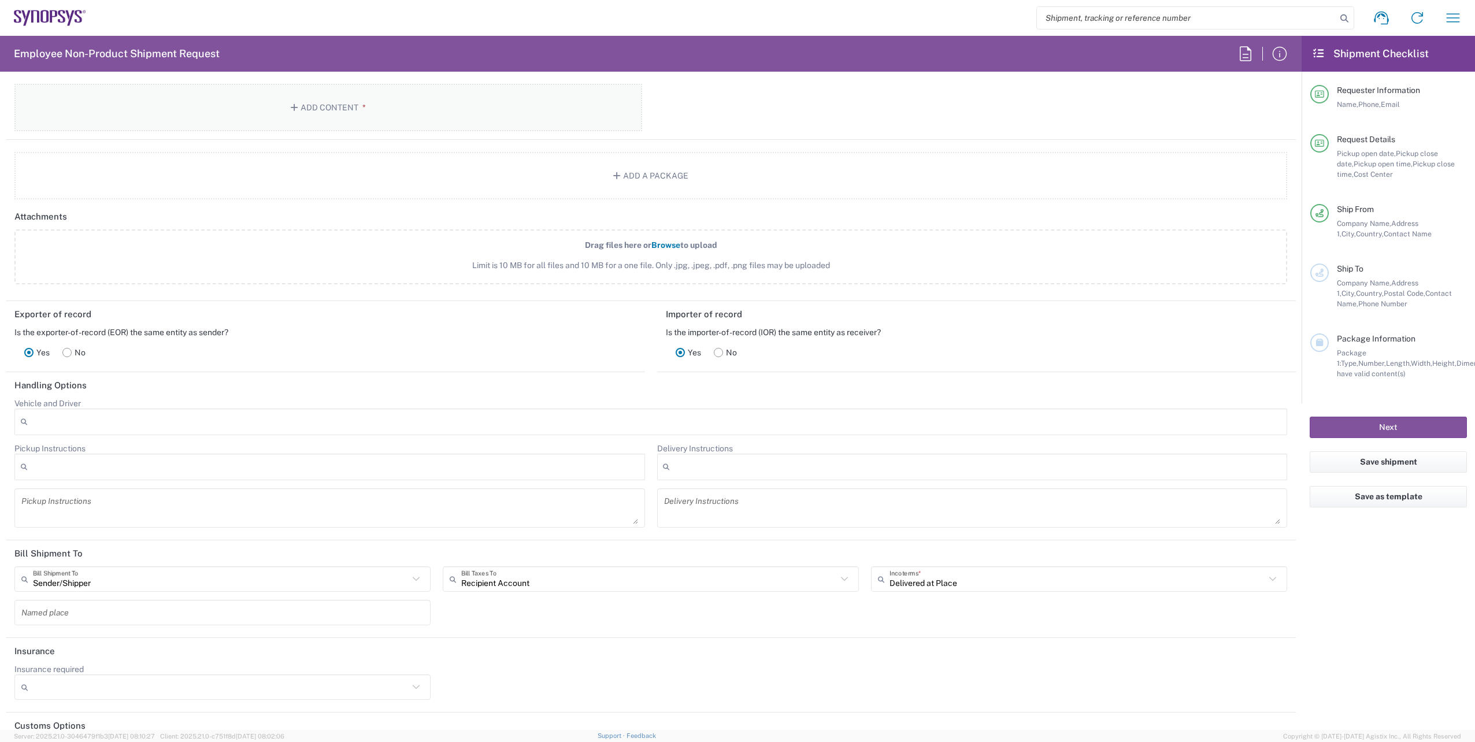
scroll to position [1271, 0]
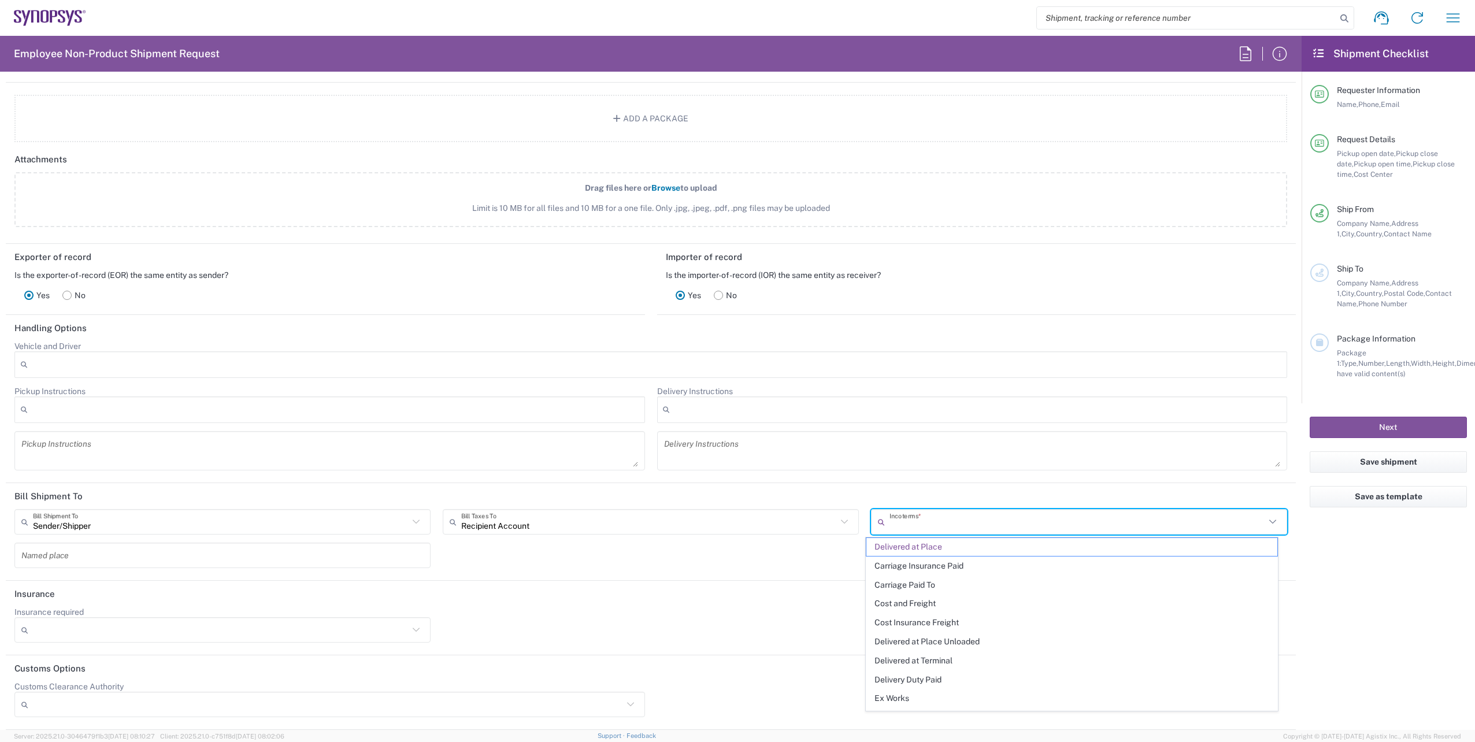
click at [890, 529] on input "text" at bounding box center [1078, 522] width 376 height 20
click at [947, 622] on span "Delivery Duty Paid" at bounding box center [1071, 626] width 411 height 18
type input "Sender/Shipper"
type input "Delivery Duty Paid"
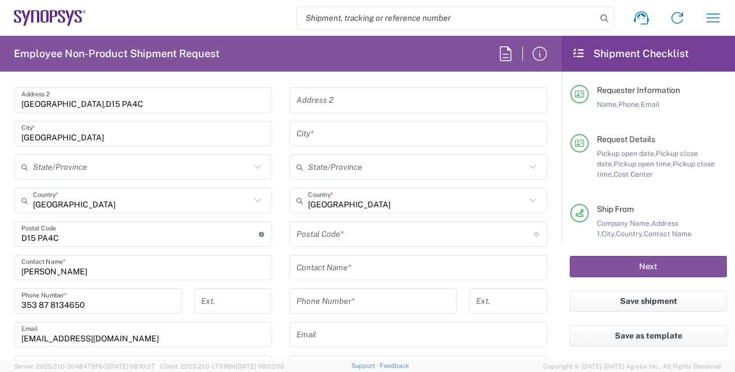
scroll to position [635, 0]
click at [364, 232] on input "undefined" at bounding box center [416, 234] width 238 height 20
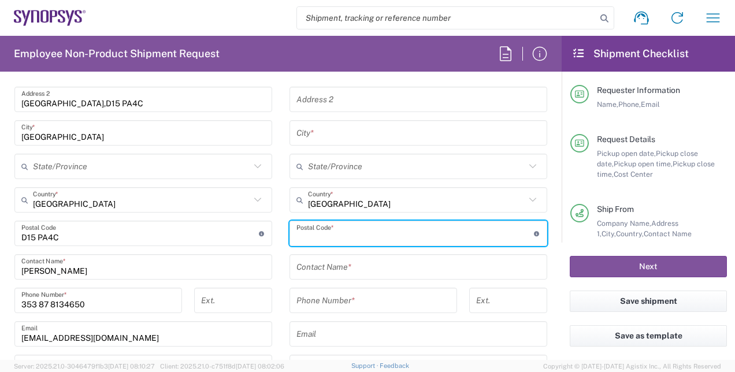
paste input "16866"
type input "16866"
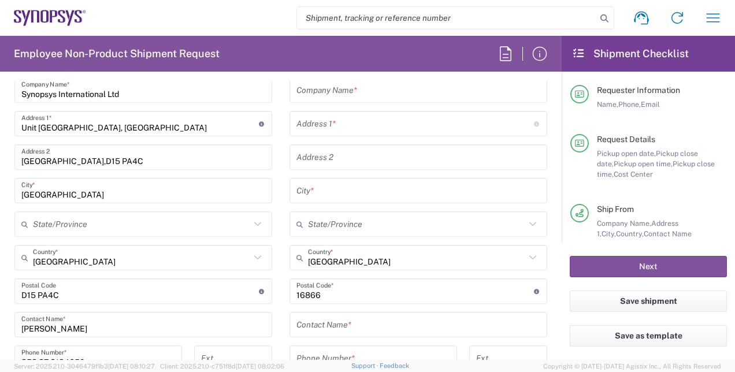
scroll to position [520, 0]
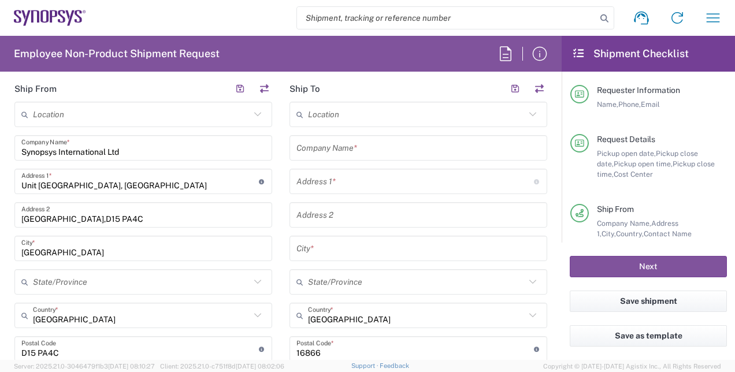
click at [343, 155] on input "text" at bounding box center [419, 148] width 244 height 20
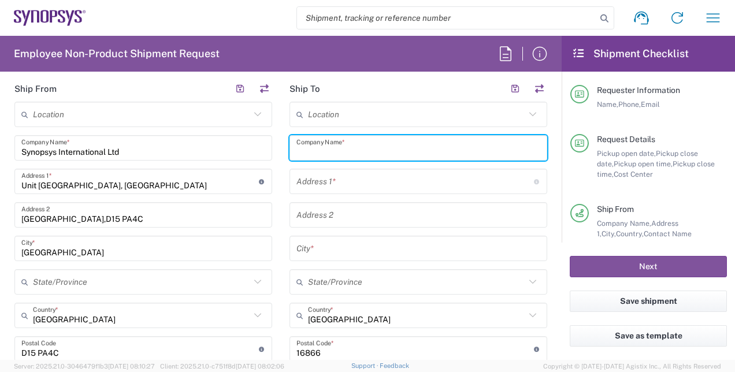
paste input "[PERSON_NAME]"
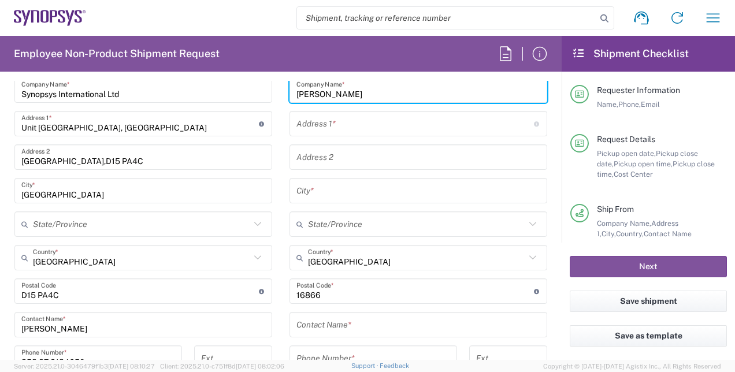
scroll to position [635, 0]
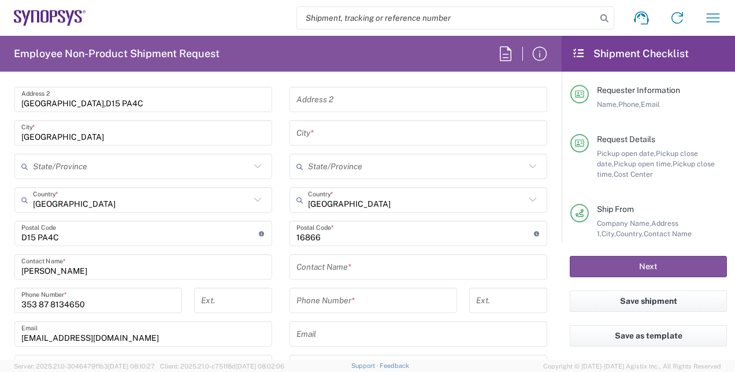
type input "[PERSON_NAME]"
click at [347, 259] on input "text" at bounding box center [419, 267] width 244 height 20
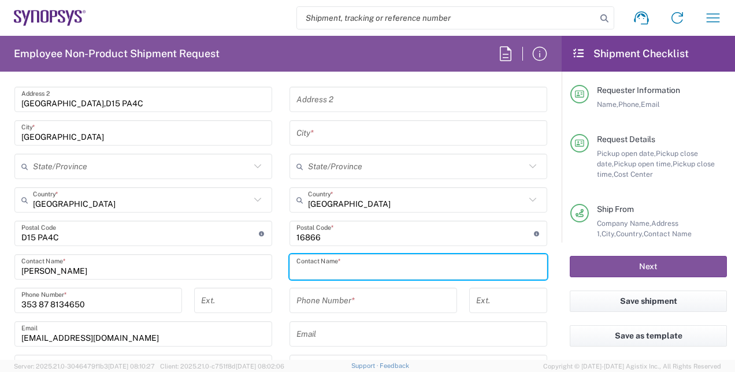
paste input "[PERSON_NAME]"
type input "[PERSON_NAME]"
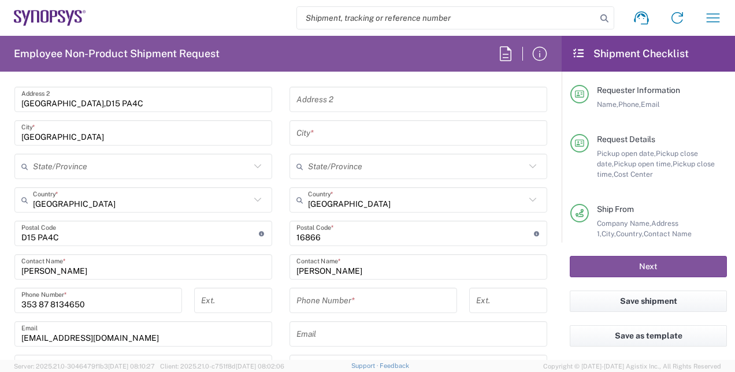
scroll to position [577, 0]
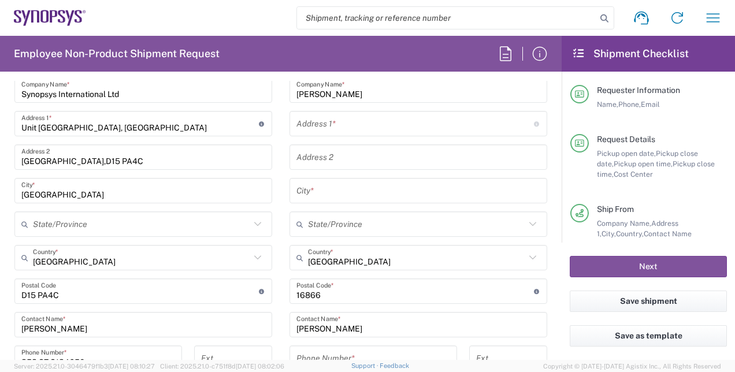
click at [366, 160] on input "text" at bounding box center [419, 157] width 244 height 20
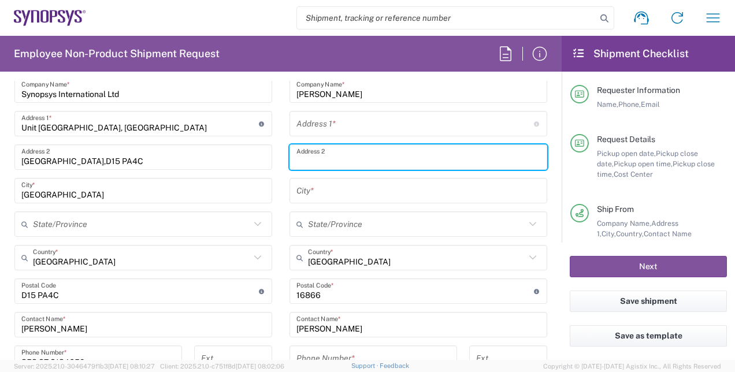
click at [354, 131] on input "text" at bounding box center [416, 124] width 238 height 20
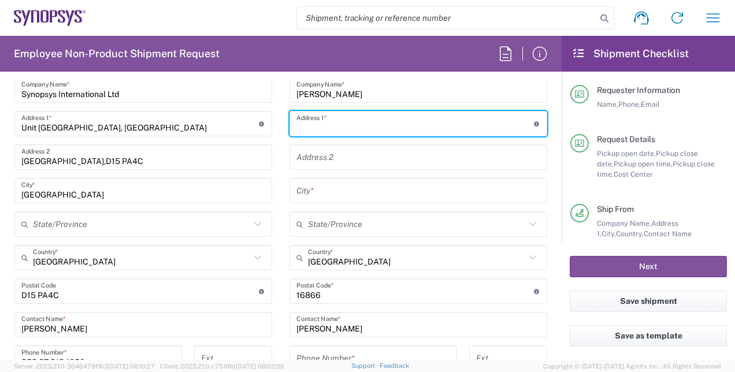
click at [361, 124] on input "text" at bounding box center [416, 124] width 238 height 20
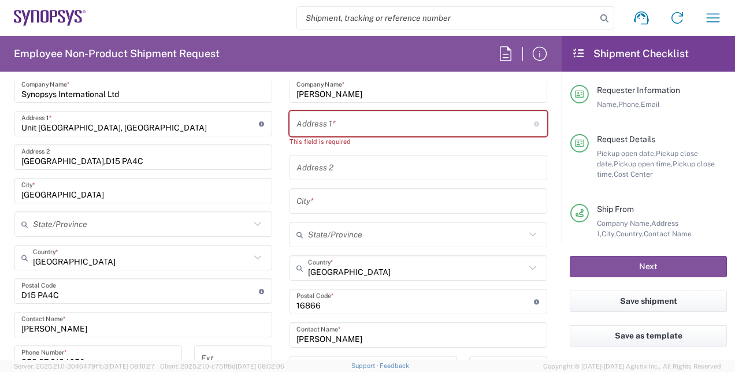
click at [393, 128] on input "text" at bounding box center [416, 124] width 238 height 20
paste input "Rehfelder Friedensstr. 13"
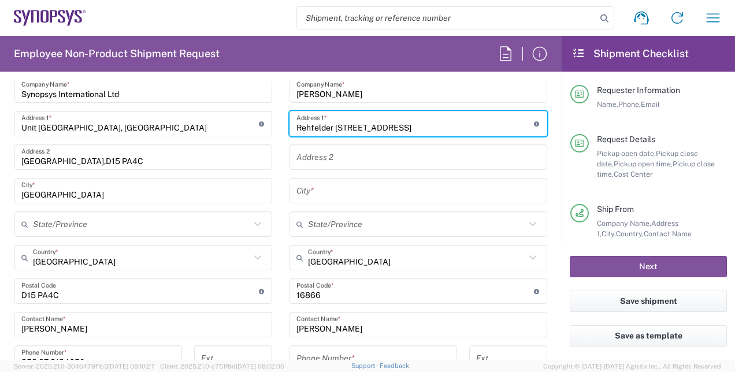
type input "Rehfelder Friedensstr. 13"
click at [373, 254] on input "text" at bounding box center [416, 258] width 217 height 20
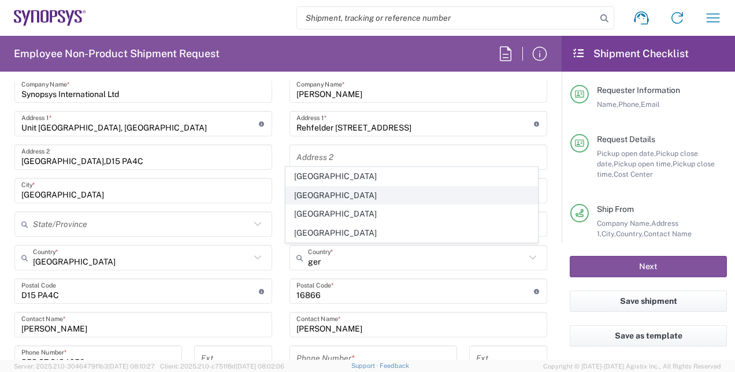
click at [316, 203] on span "[GEOGRAPHIC_DATA]" at bounding box center [411, 196] width 251 height 18
type input "[GEOGRAPHIC_DATA]"
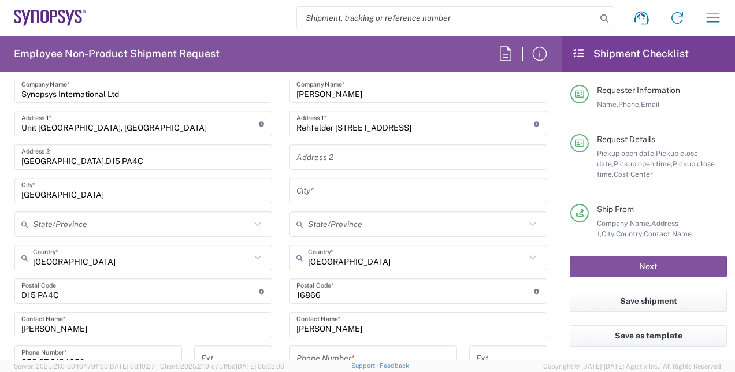
click at [302, 189] on input "text" at bounding box center [419, 191] width 244 height 20
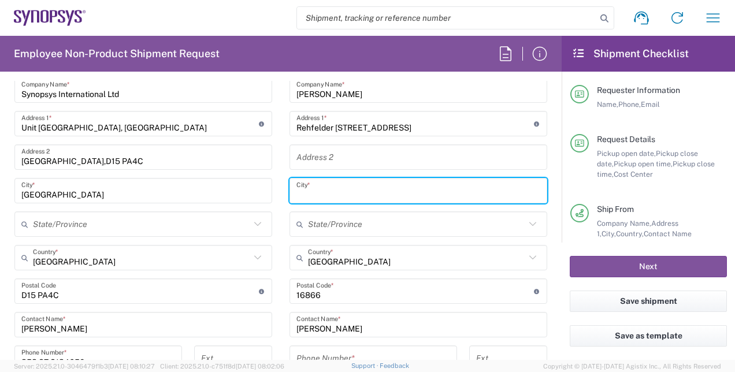
paste input "Kyritz"
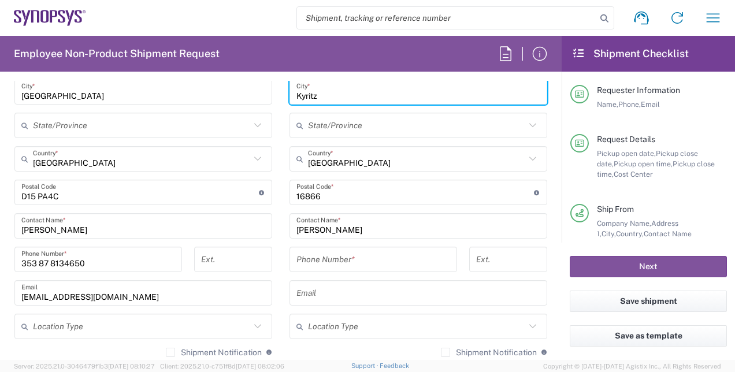
scroll to position [693, 0]
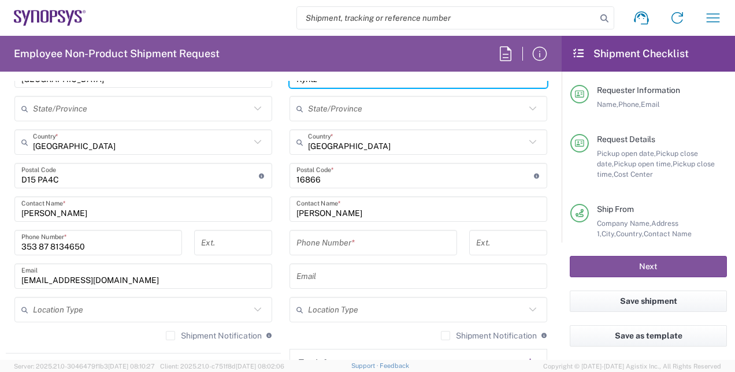
type input "Kyritz"
click at [398, 249] on input "tel" at bounding box center [374, 243] width 154 height 20
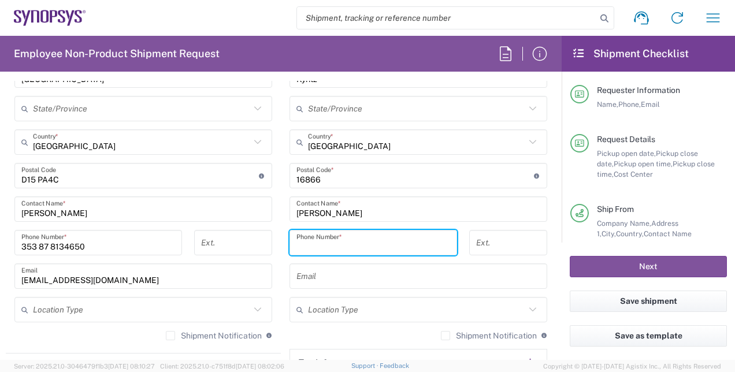
paste input "+491731823576"
type input "+491731823576"
click at [372, 288] on div "Location Aachen DE04 Agrate Brianza IT01 Aschheim DE02 Atlanta US60 Austin US26…" at bounding box center [419, 171] width 258 height 486
click at [370, 279] on input "text" at bounding box center [419, 276] width 244 height 20
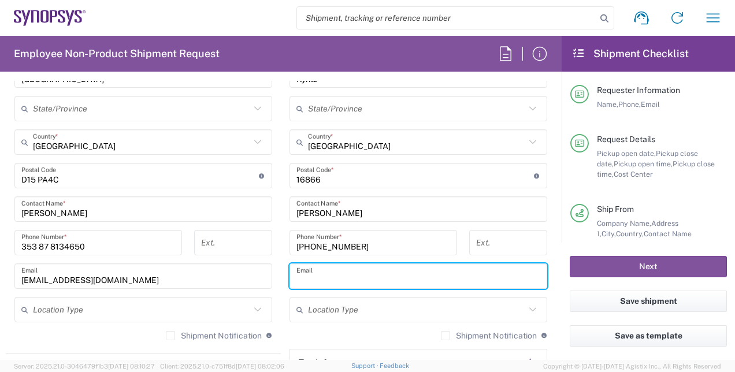
paste input "steffenragnow@gmail.com"
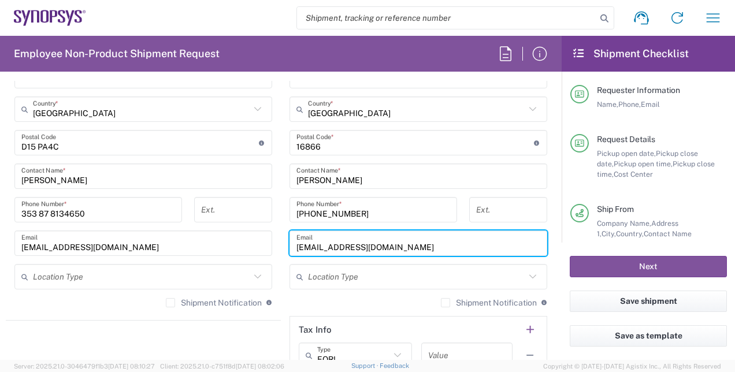
scroll to position [751, 0]
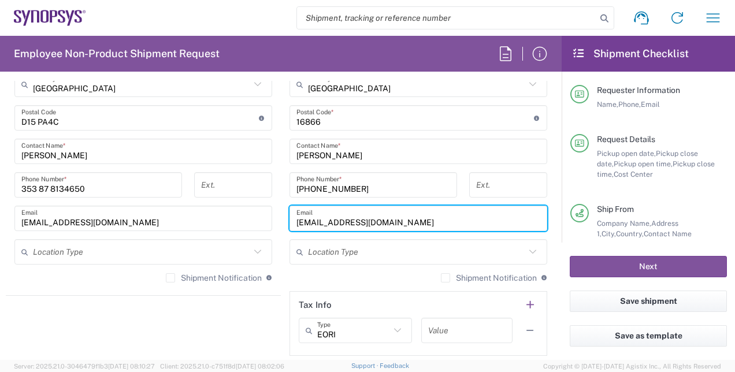
type input "steffenragnow@gmail.com"
click at [441, 280] on label "Shipment Notification" at bounding box center [489, 277] width 96 height 9
click at [446, 278] on input "Shipment Notification" at bounding box center [446, 278] width 0 height 0
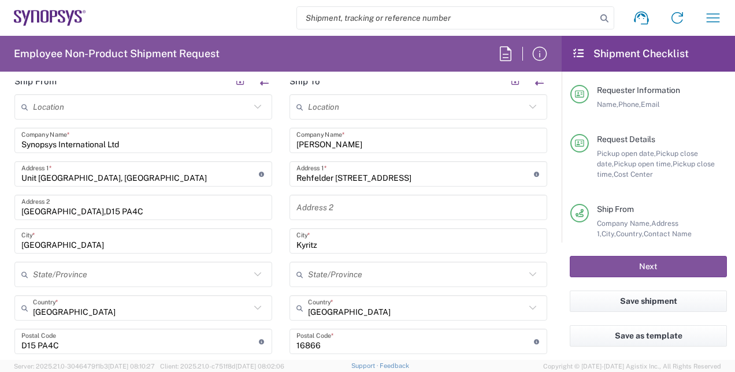
scroll to position [636, 0]
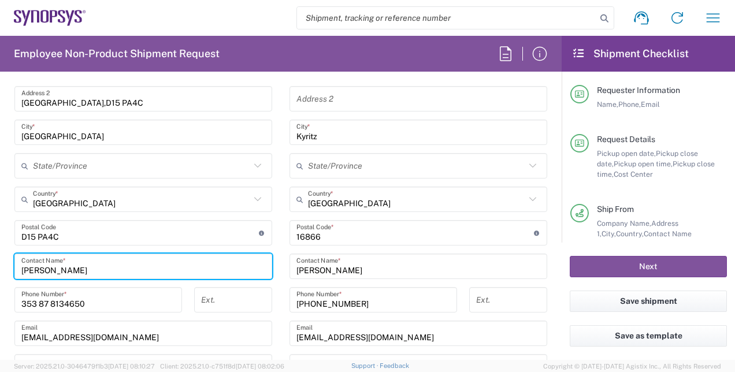
drag, startPoint x: 38, startPoint y: 266, endPoint x: 8, endPoint y: 266, distance: 29.5
click at [8, 266] on main "Location Aachen DE04 Agrate Brianza IT01 Aschheim DE02 Atlanta US60 Austin US26…" at bounding box center [143, 196] width 275 height 421
type input "[PERSON_NAME]"
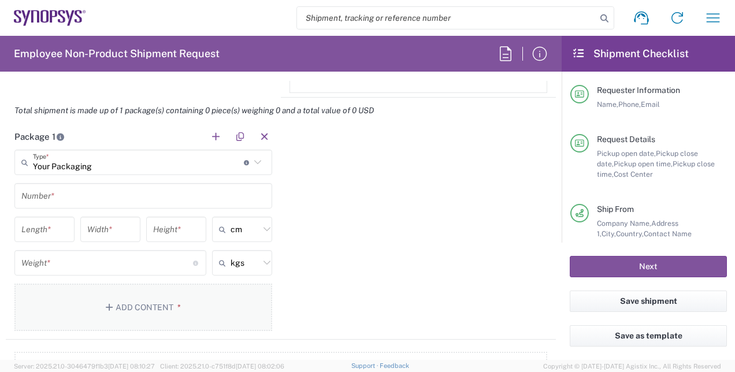
scroll to position [1040, 0]
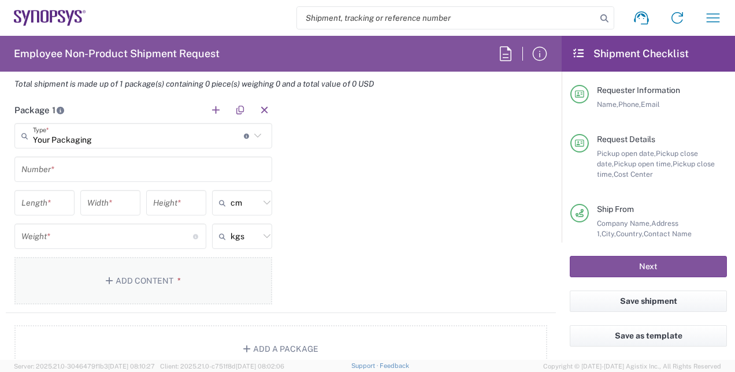
click at [192, 286] on button "Add Content *" at bounding box center [143, 280] width 258 height 47
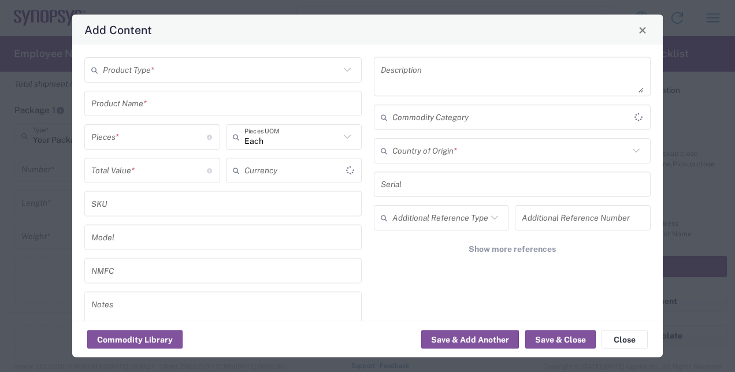
type input "US Dollar"
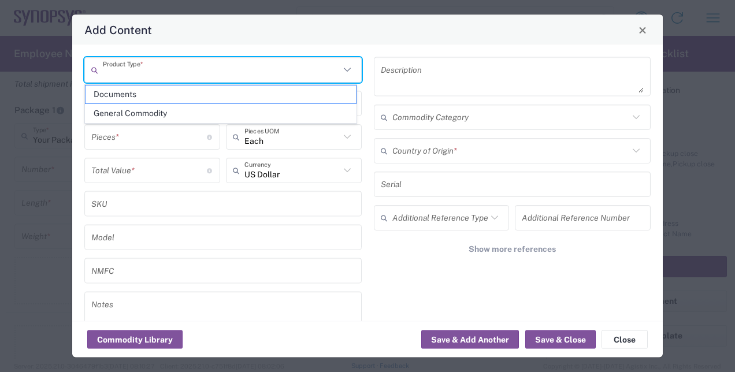
click at [165, 72] on input "text" at bounding box center [221, 70] width 237 height 20
click at [140, 92] on span "Documents" at bounding box center [221, 95] width 271 height 18
type input "Documents"
type input "1"
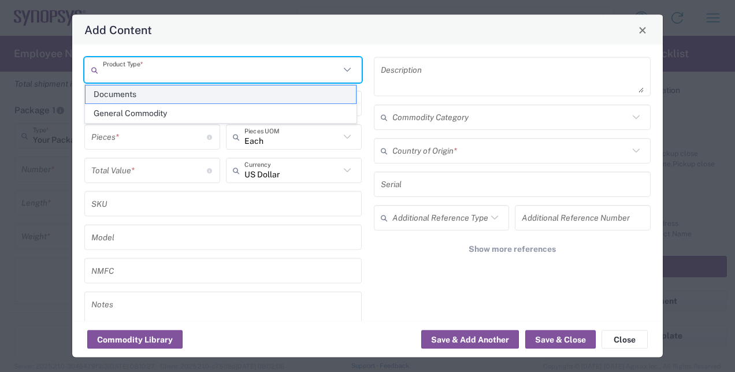
type input "1"
type textarea "Documents"
type input "[GEOGRAPHIC_DATA]"
type input "0000.00.0000"
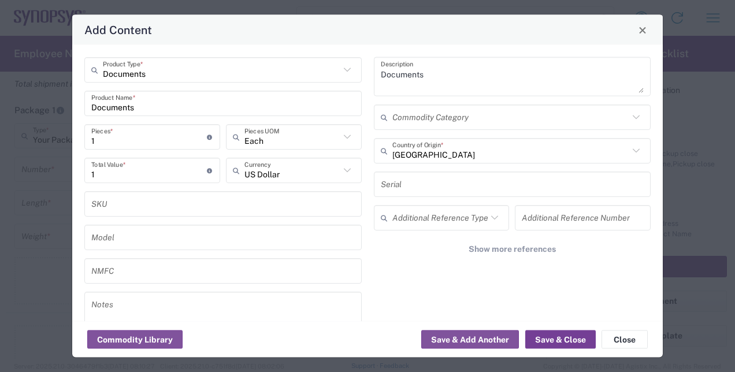
click at [564, 340] on button "Save & Close" at bounding box center [560, 340] width 71 height 18
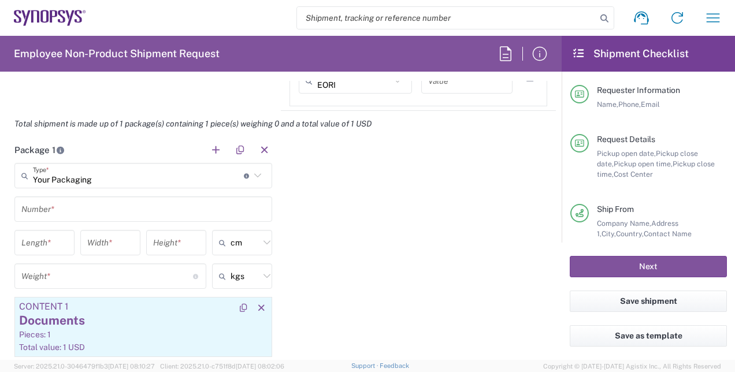
scroll to position [983, 0]
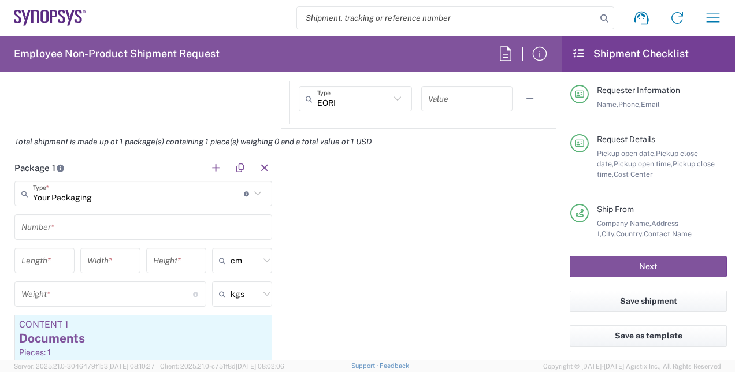
click at [164, 232] on input "text" at bounding box center [143, 227] width 244 height 20
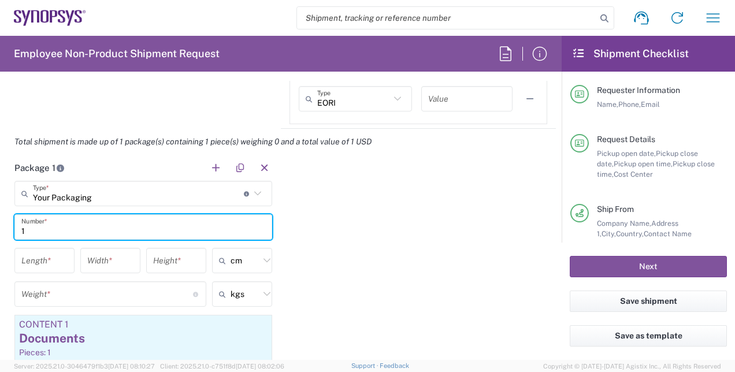
type input "1"
click at [361, 232] on div "Package 1 Your Packaging Type * Material used to package goods Bale(s) Basket(s…" at bounding box center [281, 297] width 550 height 284
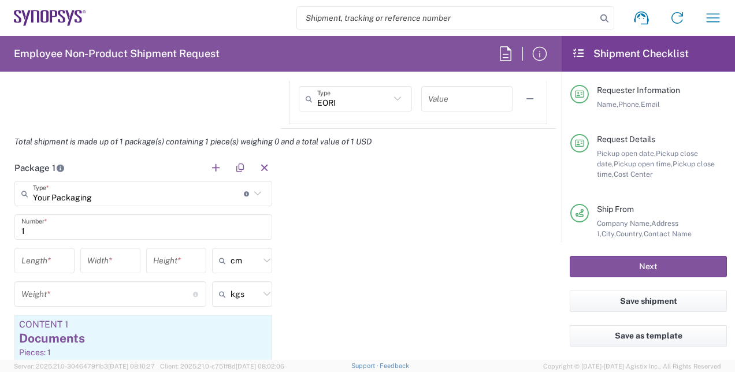
click at [129, 297] on input "number" at bounding box center [107, 294] width 172 height 20
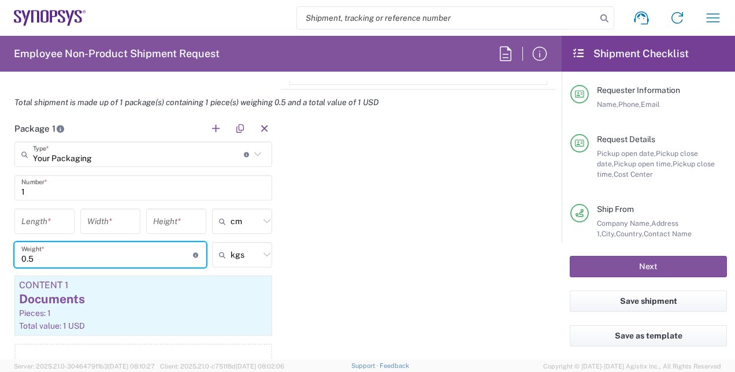
scroll to position [1040, 0]
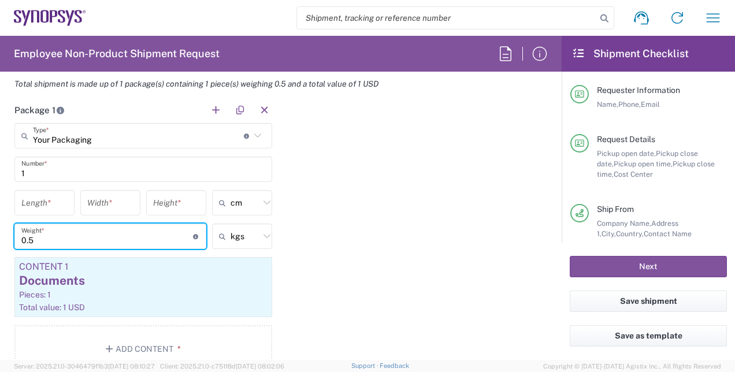
type input "0.5"
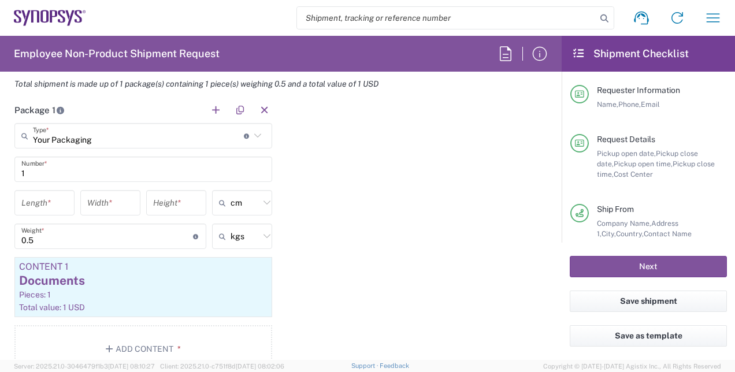
click at [49, 198] on input "number" at bounding box center [44, 203] width 46 height 20
type input "75"
click at [101, 205] on input "number" at bounding box center [110, 203] width 46 height 20
type input "25.5"
click at [155, 207] on input "number" at bounding box center [176, 203] width 46 height 20
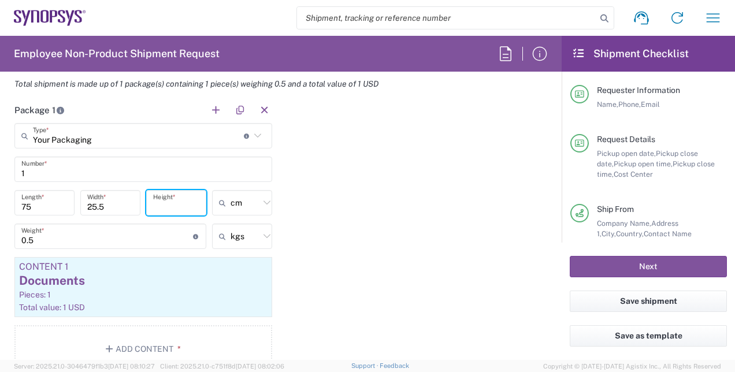
type input "4"
type input "36"
click at [363, 216] on div "Package 1 Your Packaging Type * Material used to package goods Bale(s) Basket(s…" at bounding box center [281, 239] width 550 height 284
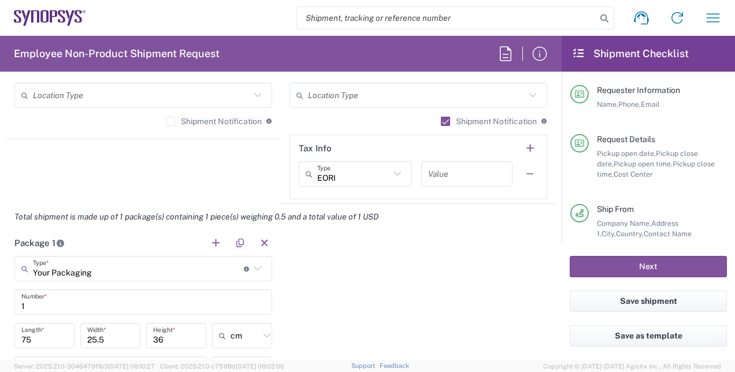
scroll to position [867, 0]
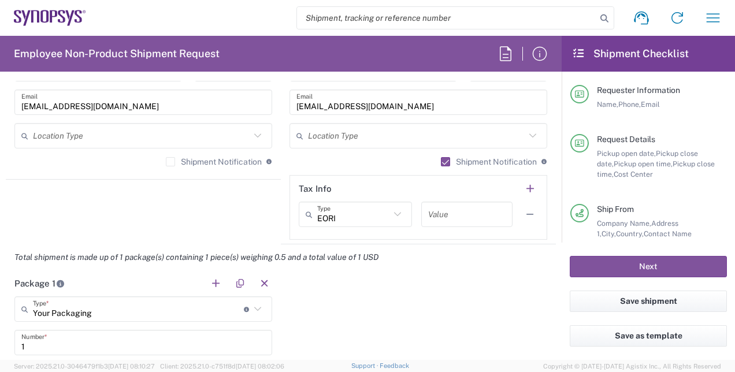
click at [177, 161] on label "Shipment Notification" at bounding box center [214, 161] width 96 height 9
click at [171, 162] on input "Shipment Notification" at bounding box center [171, 162] width 0 height 0
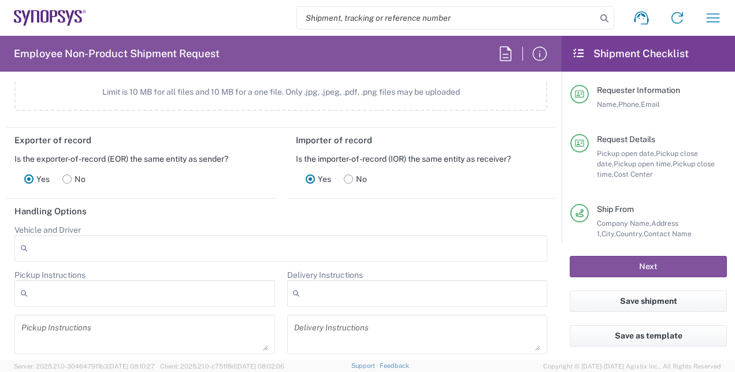
scroll to position [1503, 0]
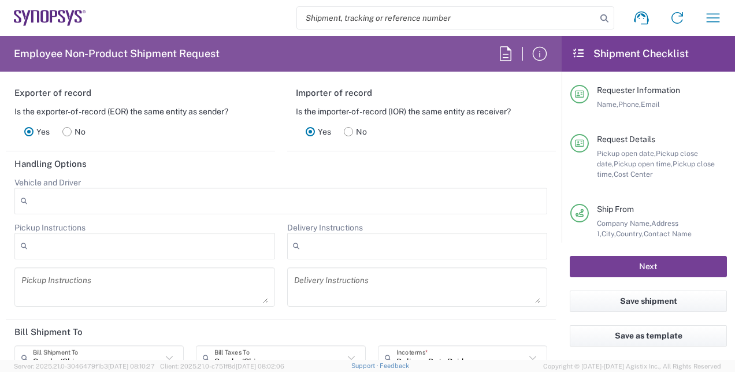
click at [594, 265] on button "Next" at bounding box center [648, 266] width 157 height 21
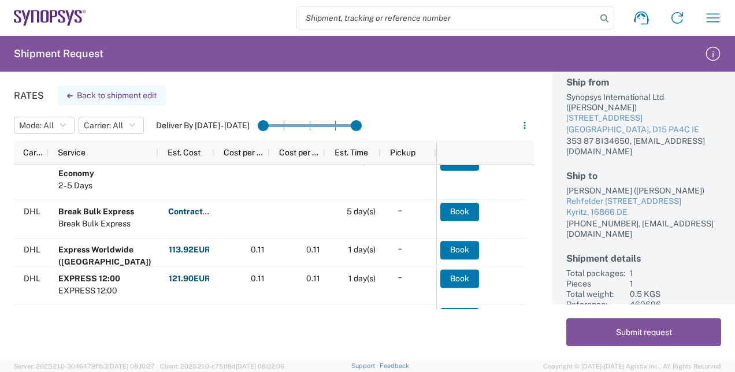
click at [64, 100] on button "Back to shipment edit" at bounding box center [112, 96] width 108 height 20
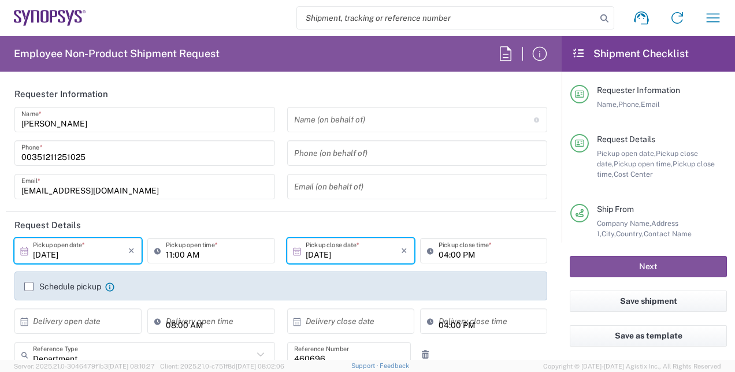
type input "Your Packaging"
type input "PT90, Operations 460696"
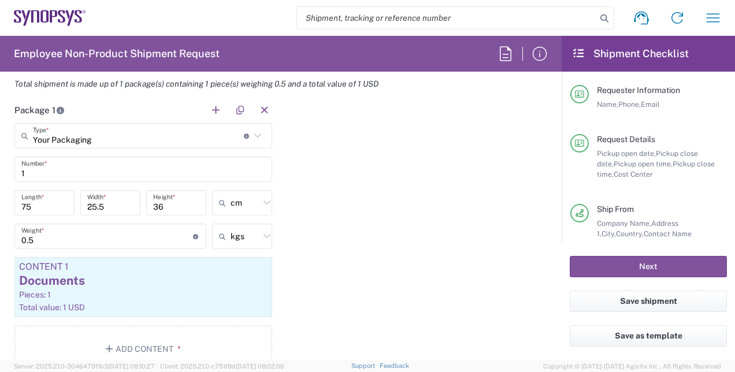
click at [25, 205] on input "75" at bounding box center [44, 203] width 46 height 20
type input "7.5"
click at [350, 225] on div "Package 1 Your Packaging Type * Material used to package goods Your Packaging B…" at bounding box center [281, 239] width 550 height 284
click at [651, 264] on button "Next" at bounding box center [648, 266] width 157 height 21
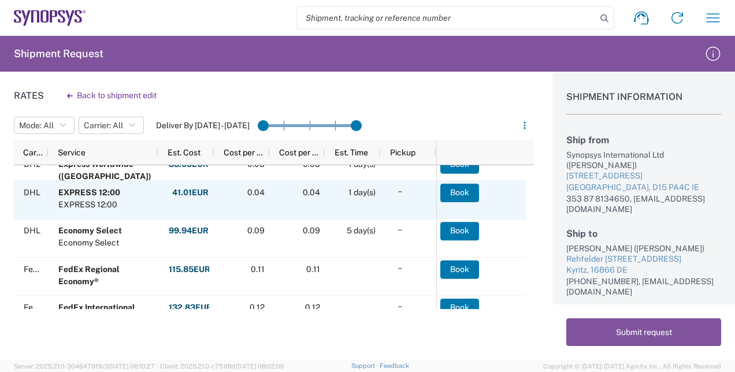
scroll to position [187, 0]
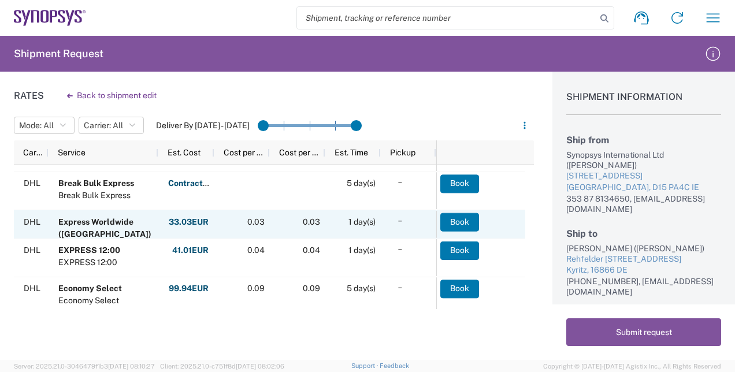
click at [670, 363] on span "Copyright © [DATE]-[DATE] Agistix Inc., All Rights Reserved" at bounding box center [632, 366] width 178 height 10
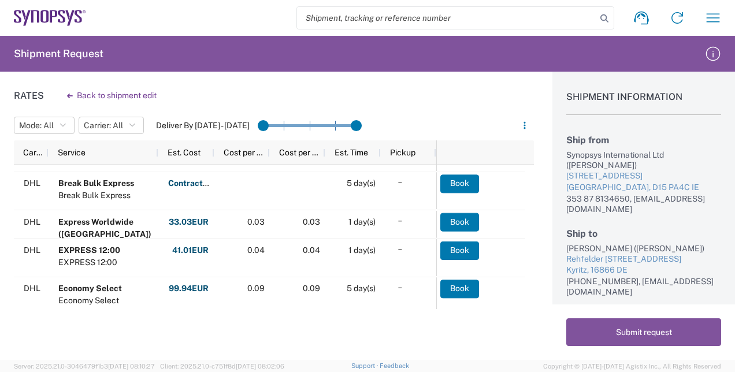
click at [440, 125] on div "Mode: All AIR All SMAL Carrier: All AIT Worldwide All DHL FedEx Express Kintets…" at bounding box center [274, 125] width 520 height 18
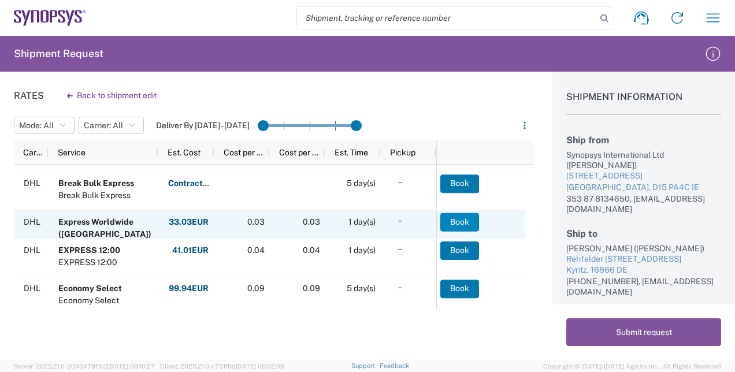
click at [456, 227] on button "Book" at bounding box center [459, 222] width 39 height 18
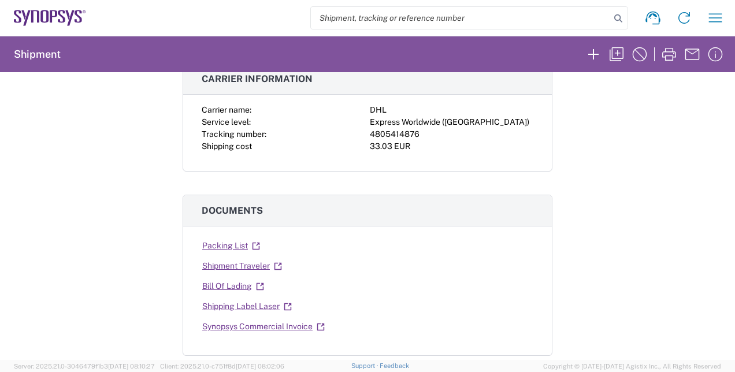
scroll to position [116, 0]
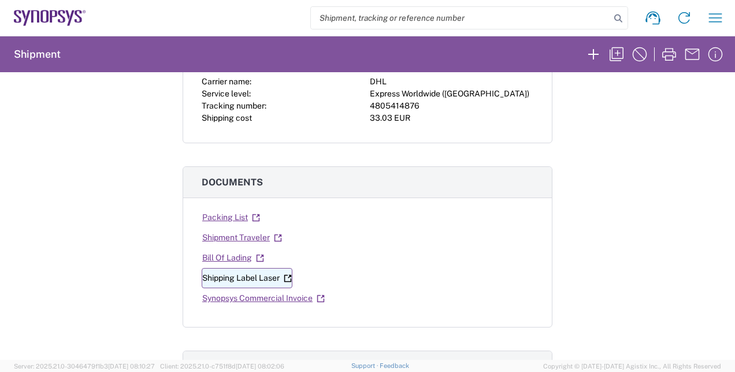
click at [245, 277] on link "Shipping Label Laser" at bounding box center [247, 278] width 91 height 20
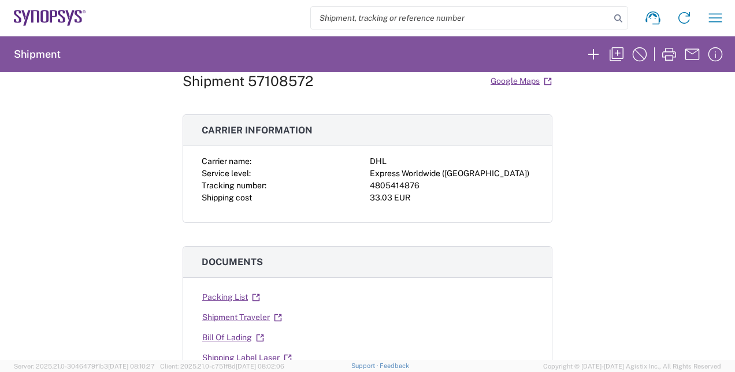
scroll to position [0, 0]
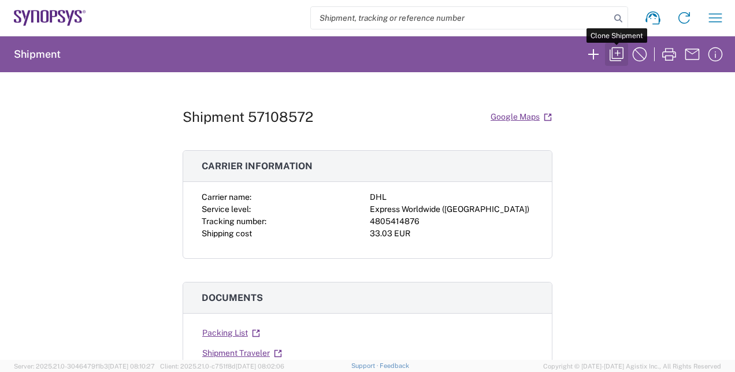
click at [610, 57] on icon "button" at bounding box center [617, 54] width 14 height 14
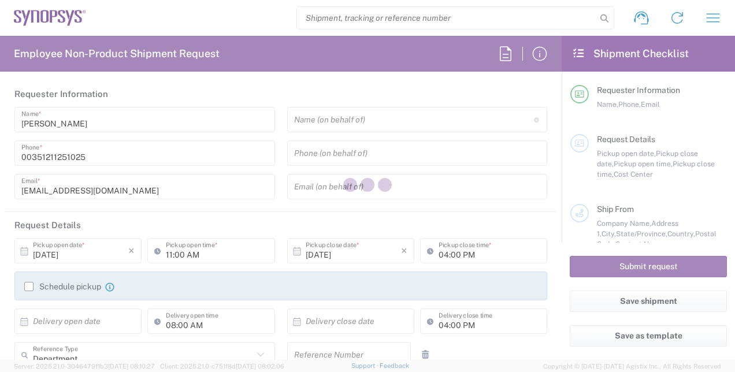
type input "460696"
type input "Synopsys International Ltd"
type input "Unit [GEOGRAPHIC_DATA], [GEOGRAPHIC_DATA]"
type input "[GEOGRAPHIC_DATA],D15 PA4C"
type input "[GEOGRAPHIC_DATA]"
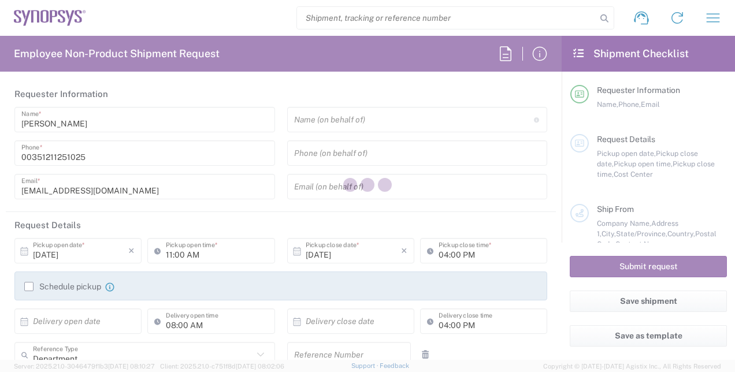
type input "[GEOGRAPHIC_DATA]"
type input "D15 PA4C"
type input "[PERSON_NAME]"
type input "353 87 8134650"
type input "[EMAIL_ADDRESS][DOMAIN_NAME]"
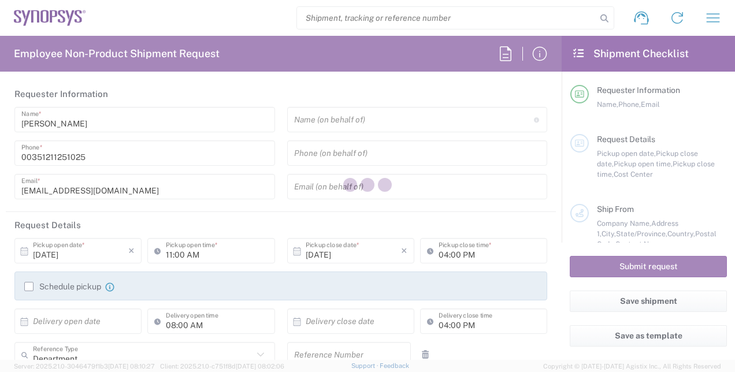
type input "[PERSON_NAME]"
type input "Rehfelder Friedensstr. 13"
type input "Kyritz"
type input "[GEOGRAPHIC_DATA]"
type input "16866"
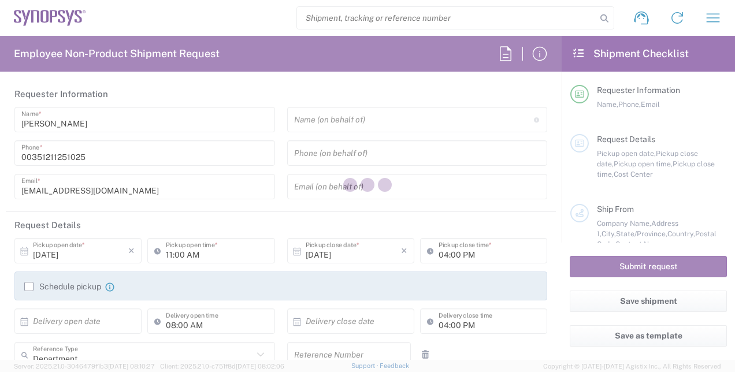
type input "[PERSON_NAME]"
type input "+491731823576"
type input "steffenragnow@gmail.com"
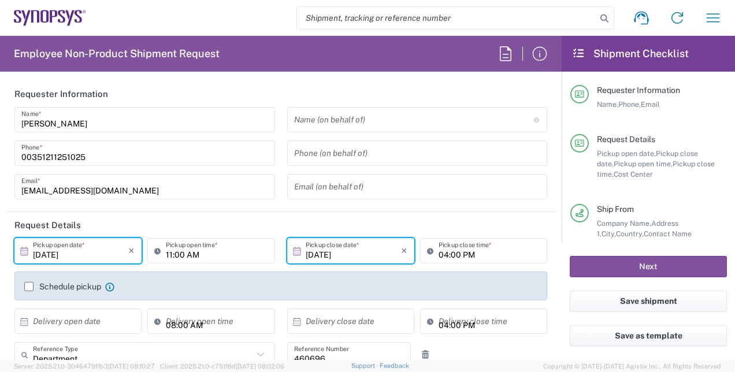
type input "PT90, Operations 460696"
type input "Your Packaging"
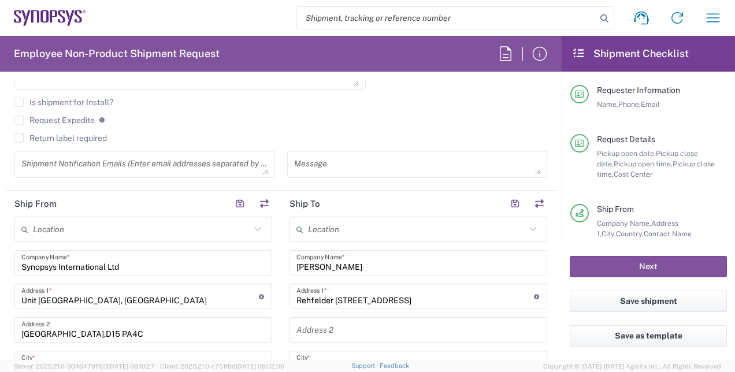
scroll to position [462, 0]
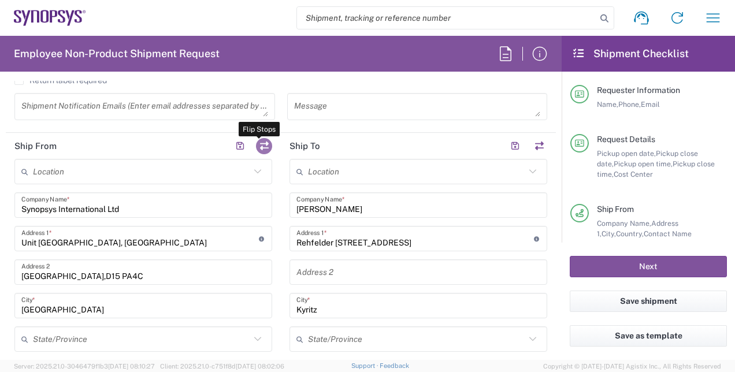
click at [258, 144] on button "button" at bounding box center [264, 146] width 16 height 16
type input "[PERSON_NAME]"
type input "Rehfelder Friedensstr. 13"
type input "Kyritz"
type input "[GEOGRAPHIC_DATA]"
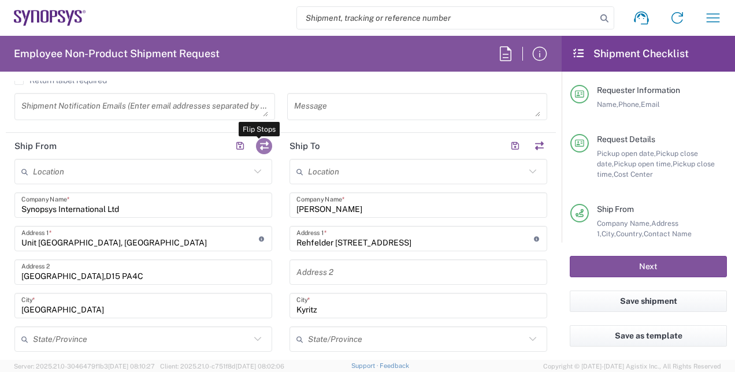
type input "16866"
type input "[PERSON_NAME]"
type input "+491731823576"
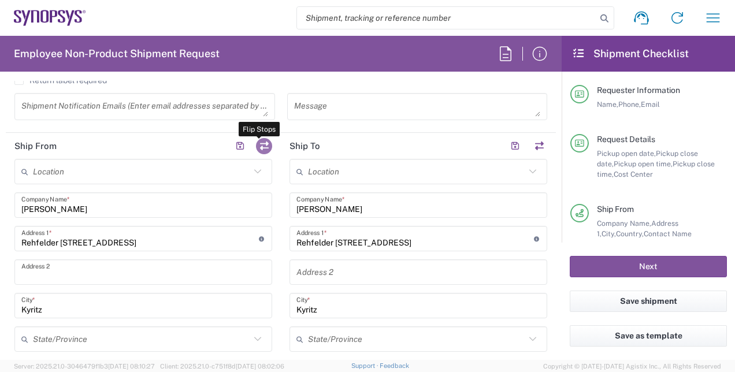
type input "steffenragnow@gmail.com"
type input "Synopsys International Ltd"
type input "Unit [GEOGRAPHIC_DATA], [GEOGRAPHIC_DATA]"
type input "[GEOGRAPHIC_DATA],D15 PA4C"
type input "[GEOGRAPHIC_DATA]"
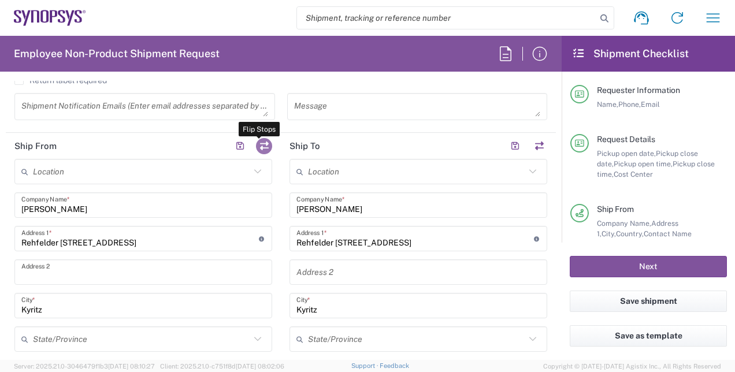
type input "[GEOGRAPHIC_DATA]"
type input "D15 PA4C"
type input "[PERSON_NAME]"
type input "353 87 8134650"
type input "[EMAIL_ADDRESS][DOMAIN_NAME]"
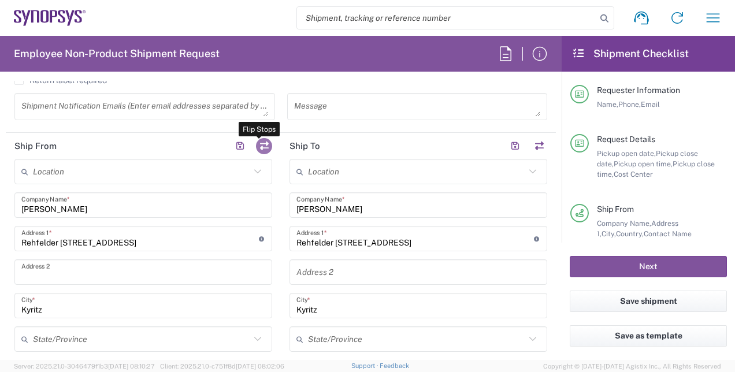
type input "PT503835420"
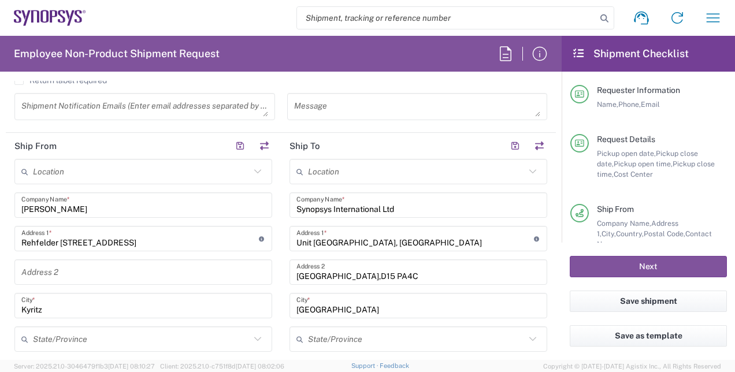
scroll to position [578, 0]
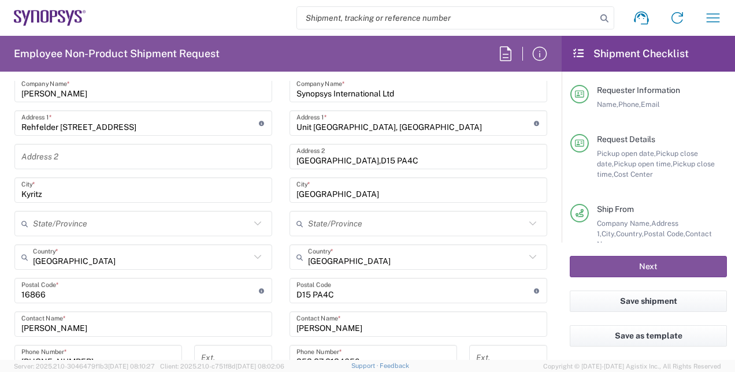
click at [329, 261] on input "[GEOGRAPHIC_DATA]" at bounding box center [416, 257] width 217 height 20
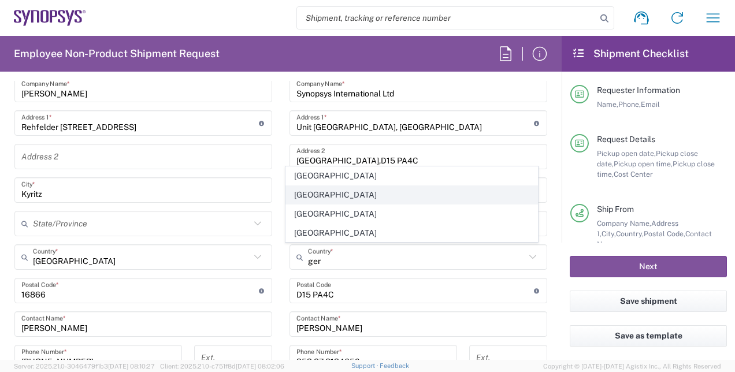
click at [302, 197] on span "[GEOGRAPHIC_DATA]" at bounding box center [411, 195] width 251 height 18
type input "[GEOGRAPHIC_DATA]"
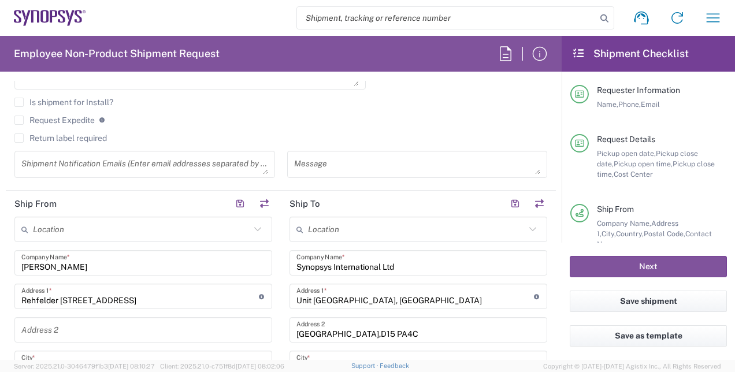
scroll to position [462, 0]
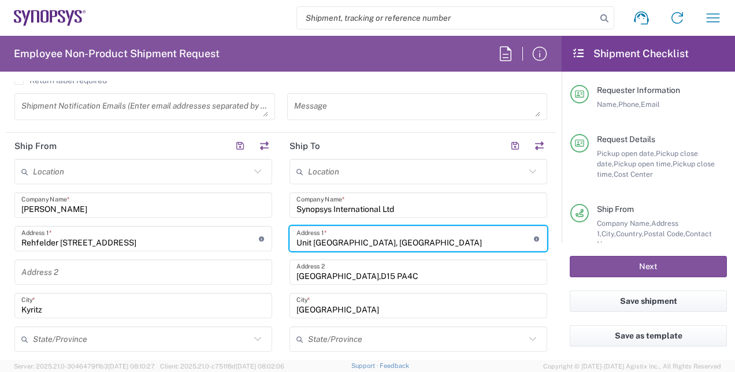
drag, startPoint x: 446, startPoint y: 242, endPoint x: 271, endPoint y: 242, distance: 175.7
paste input "August-Everding-Strasse 24"
type input "August-Everding-Strasse 24"
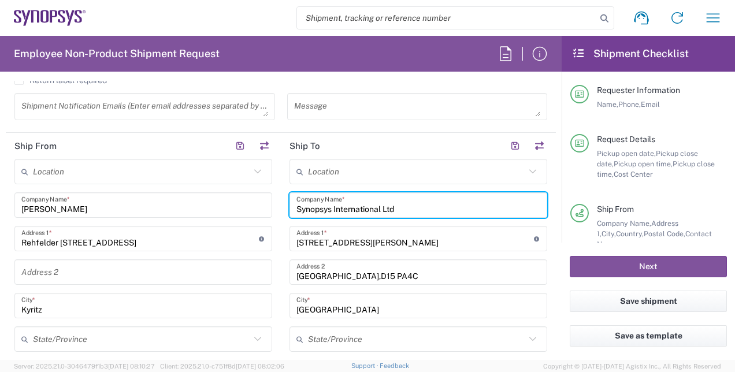
drag, startPoint x: 410, startPoint y: 205, endPoint x: 227, endPoint y: 201, distance: 183.8
paste input "GmbH"
type input "Synopsys GmbH"
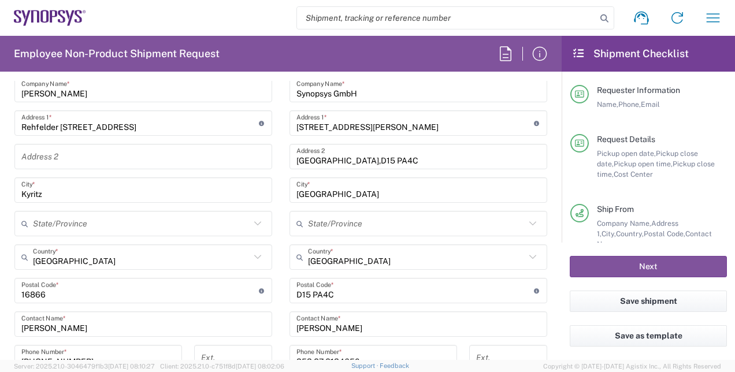
scroll to position [636, 0]
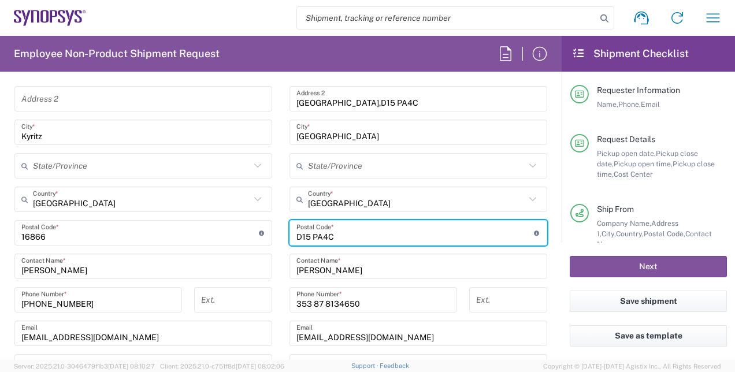
drag, startPoint x: 335, startPoint y: 233, endPoint x: 287, endPoint y: 232, distance: 48.6
click at [290, 232] on div "Postal Code * Enter Postal Code here" at bounding box center [419, 232] width 258 height 25
paste input "81671"
type input "81671"
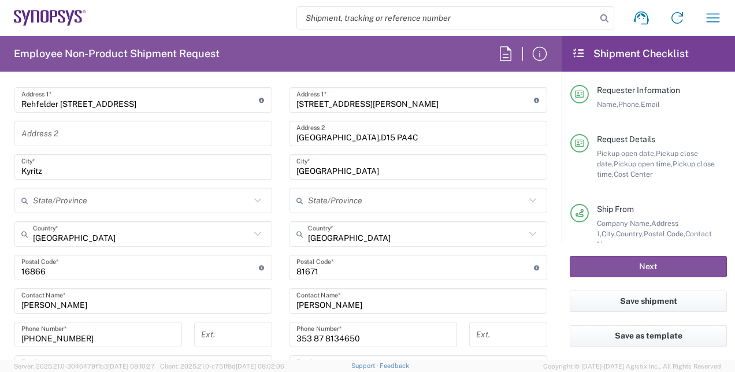
scroll to position [578, 0]
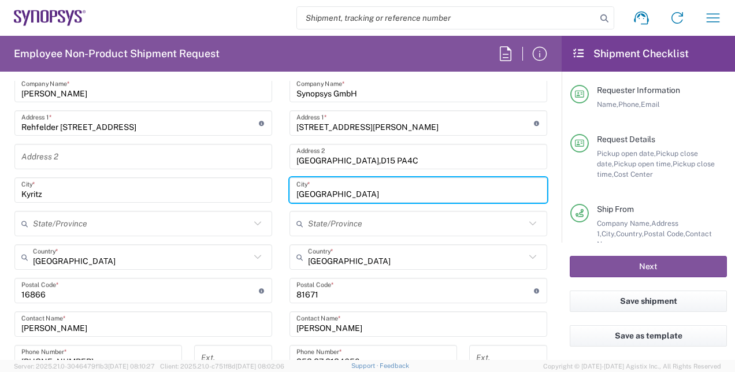
drag, startPoint x: 276, startPoint y: 194, endPoint x: 264, endPoint y: 194, distance: 12.1
click at [264, 194] on div "Ship From Location Aachen DE04 Agrate Brianza IT01 Aschheim DE02 Atlanta US60 A…" at bounding box center [281, 275] width 550 height 516
paste input "Munich"
type input "Munich"
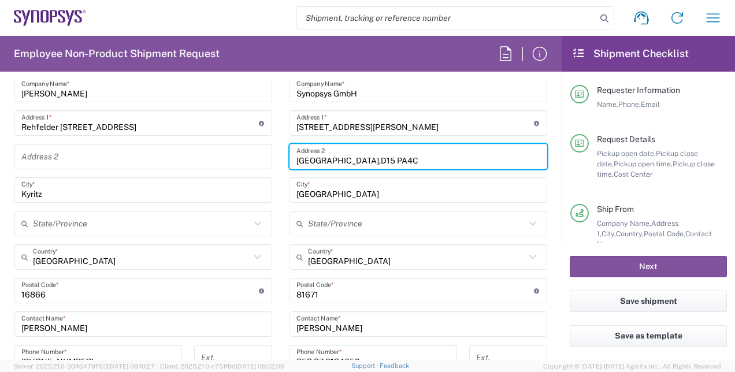
drag, startPoint x: 411, startPoint y: 155, endPoint x: 272, endPoint y: 154, distance: 138.7
click at [272, 154] on div "Ship From Location Aachen DE04 Agrate Brianza IT01 Aschheim DE02 Atlanta US60 A…" at bounding box center [281, 275] width 550 height 516
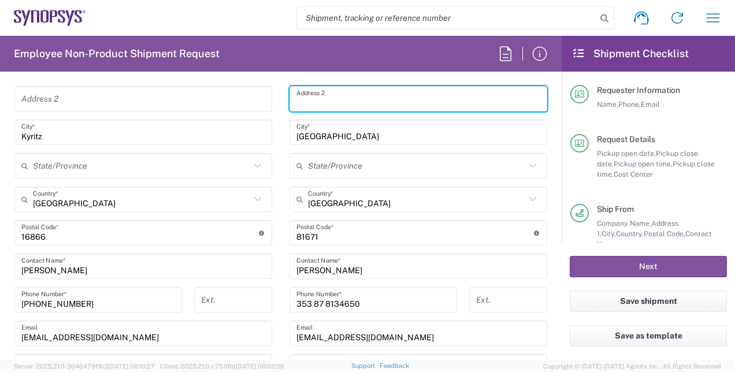
scroll to position [694, 0]
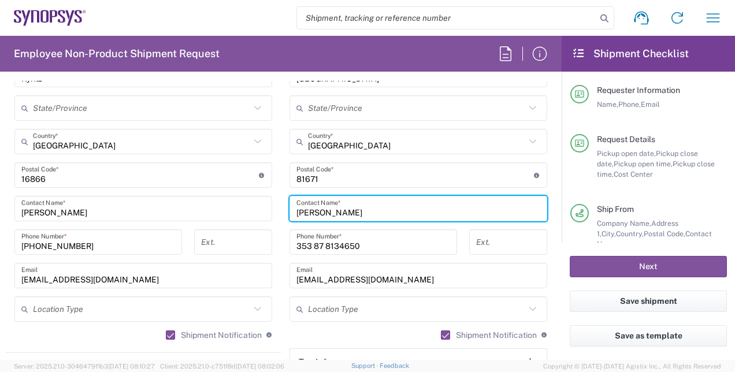
drag, startPoint x: 365, startPoint y: 214, endPoint x: 279, endPoint y: 203, distance: 87.4
click at [281, 203] on main "Location Aachen DE04 Agrate Brianza IT01 Aschheim DE02 Atlanta US60 Austin US26…" at bounding box center [418, 171] width 275 height 486
type input "IT department"
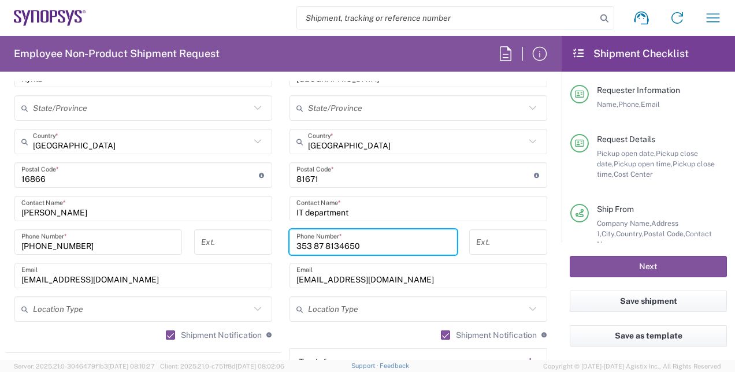
drag, startPoint x: 372, startPoint y: 244, endPoint x: 259, endPoint y: 244, distance: 112.7
click at [259, 244] on div "Ship From Location Aachen DE04 Agrate Brianza IT01 Aschheim DE02 Atlanta US60 A…" at bounding box center [281, 160] width 550 height 516
paste input "+49.89.54196414"
click at [549, 238] on form "Requester Information Rachelle Varela Name * 00351211251025 Phone * rvarela@syn…" at bounding box center [281, 220] width 562 height 279
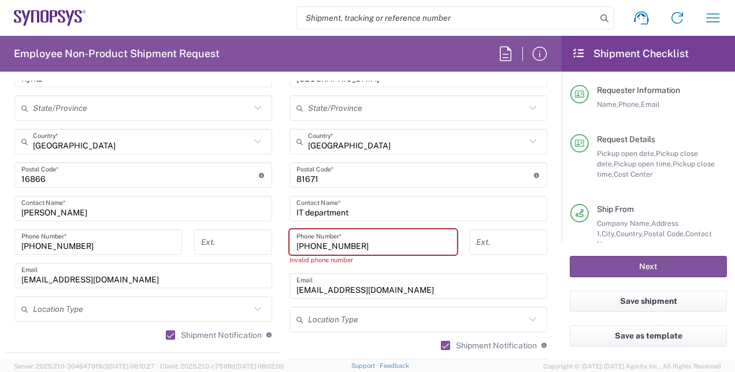
click at [321, 245] on input "+49.89.54196414" at bounding box center [374, 242] width 154 height 20
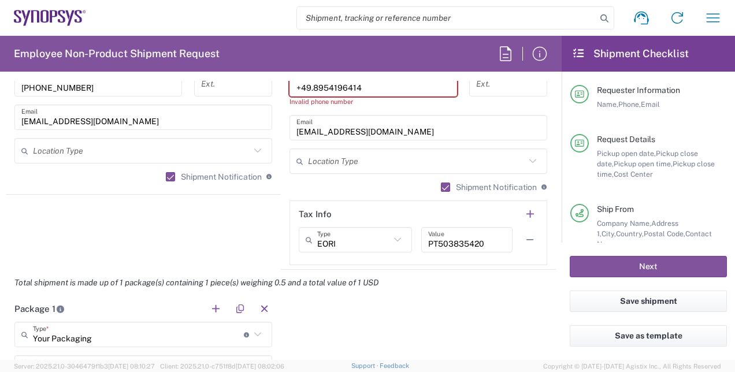
scroll to position [736, 0]
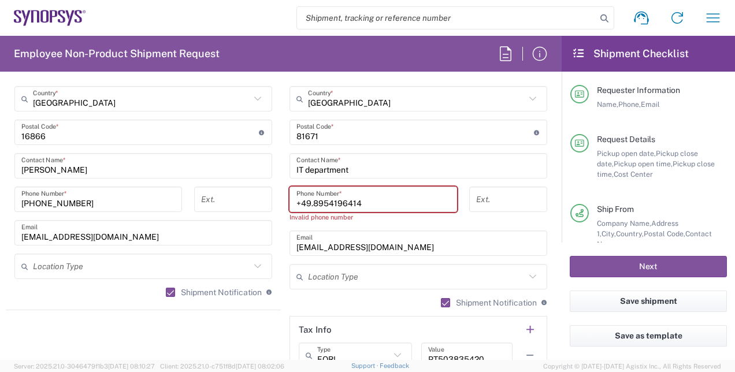
click at [307, 205] on input "+49.8954196414" at bounding box center [374, 200] width 154 height 20
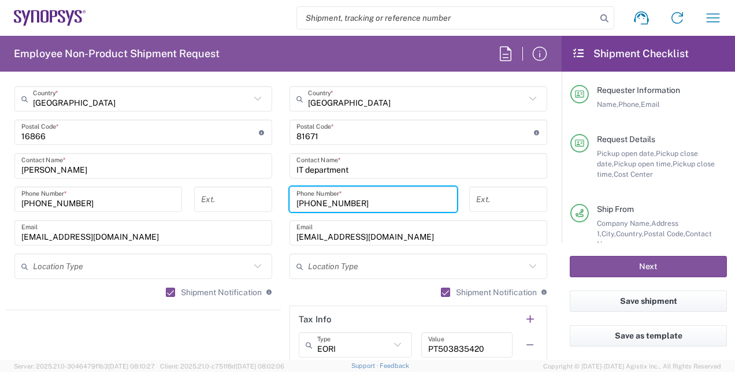
click at [297, 203] on input "+498954196414" at bounding box center [374, 200] width 154 height 20
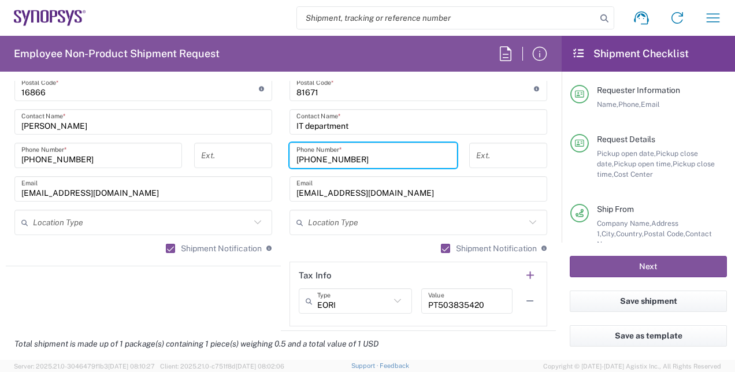
scroll to position [852, 0]
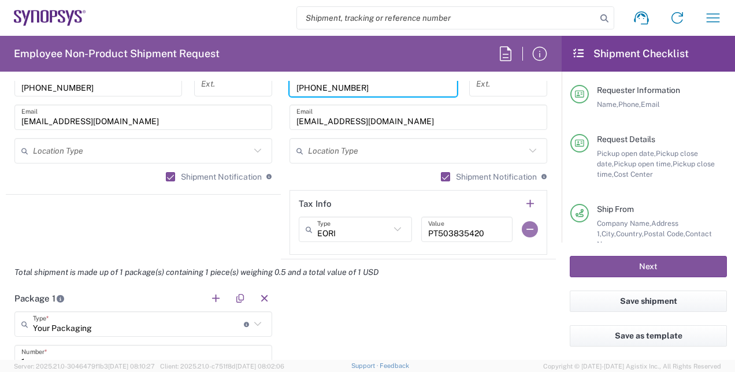
type input "+498954196414"
click at [522, 229] on button "button" at bounding box center [530, 229] width 16 height 16
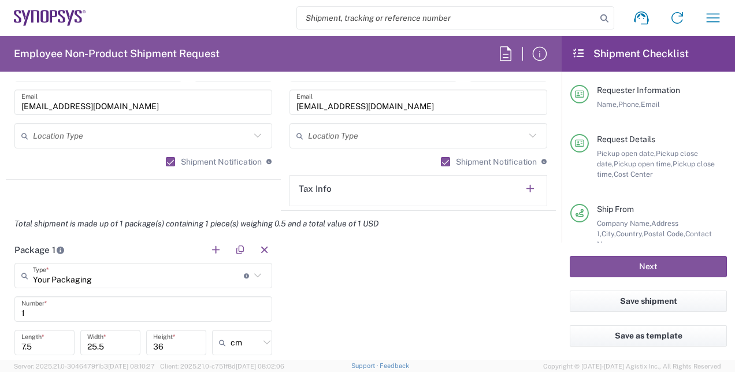
scroll to position [983, 0]
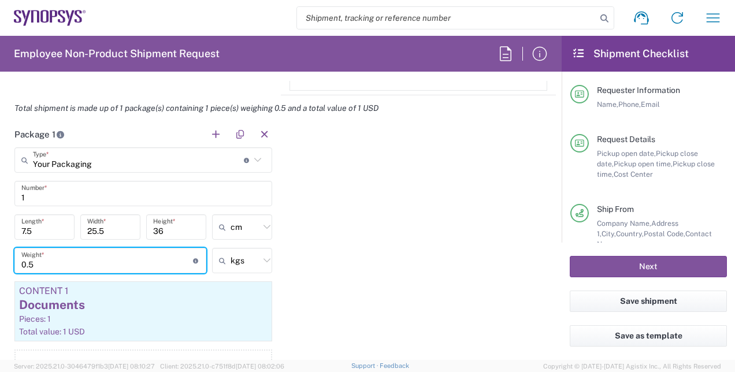
drag, startPoint x: 39, startPoint y: 260, endPoint x: 14, endPoint y: 260, distance: 25.4
click at [14, 260] on div "0.5 Weight * Total weight of package(s) in pounds or kilograms" at bounding box center [110, 260] width 192 height 25
type input "3"
click at [63, 305] on div "Documents" at bounding box center [143, 305] width 249 height 17
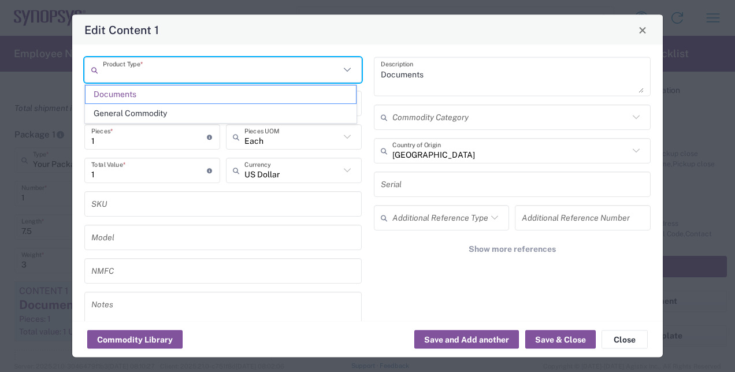
drag, startPoint x: 168, startPoint y: 72, endPoint x: 94, endPoint y: 80, distance: 74.4
click at [94, 80] on div "Product Type *" at bounding box center [222, 69] width 277 height 25
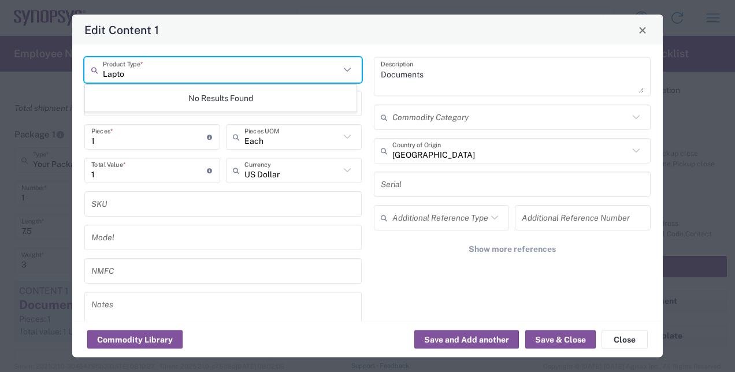
type input "Laptop"
drag, startPoint x: 139, startPoint y: 77, endPoint x: 60, endPoint y: 77, distance: 78.6
click at [60, 77] on div "Edit Content 1 Laptop Product Type * Documents Product Name * 1 Pieces * Number…" at bounding box center [367, 186] width 735 height 372
click at [162, 41] on div "Edit Content 1" at bounding box center [367, 30] width 591 height 30
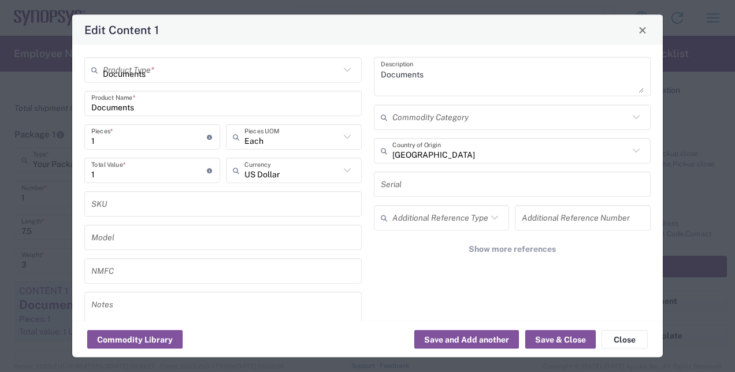
click at [162, 62] on input "Documents" at bounding box center [221, 70] width 237 height 20
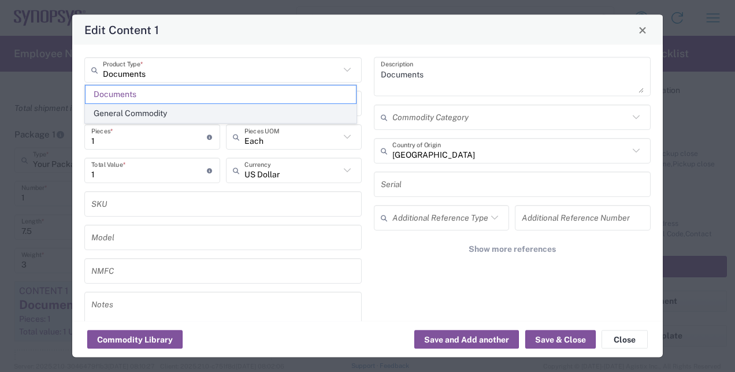
click at [142, 105] on span "General Commodity" at bounding box center [221, 114] width 271 height 18
type input "General Commodity"
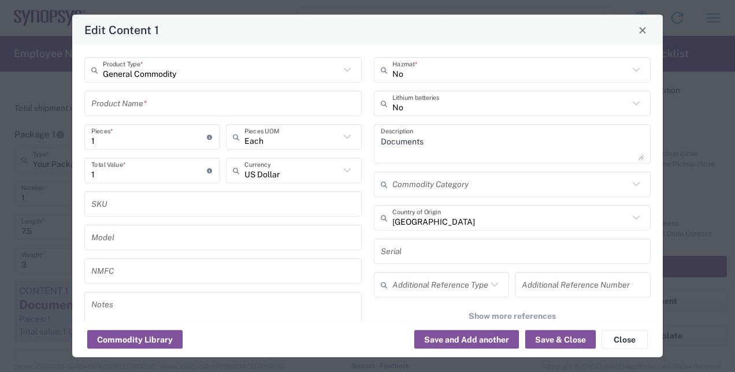
click at [148, 108] on input "text" at bounding box center [223, 103] width 264 height 20
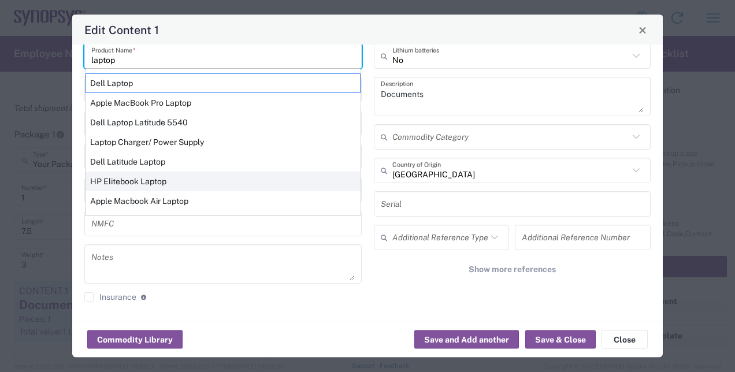
scroll to position [0, 0]
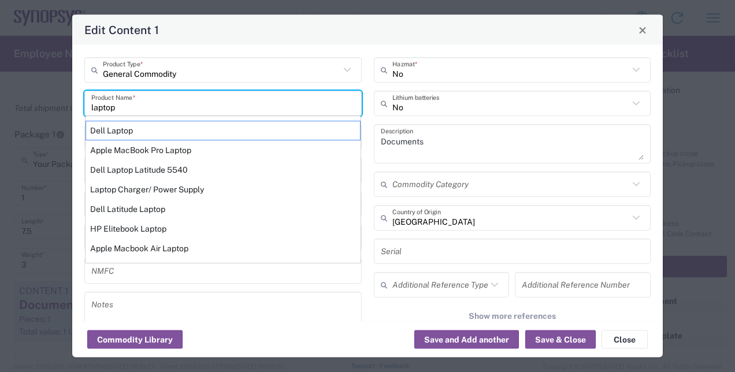
drag, startPoint x: 139, startPoint y: 108, endPoint x: 86, endPoint y: 109, distance: 53.2
click at [81, 113] on div "General Commodity Product Type * laptop Product Name * Dell Laptop Apple MacBoo…" at bounding box center [224, 207] width 290 height 301
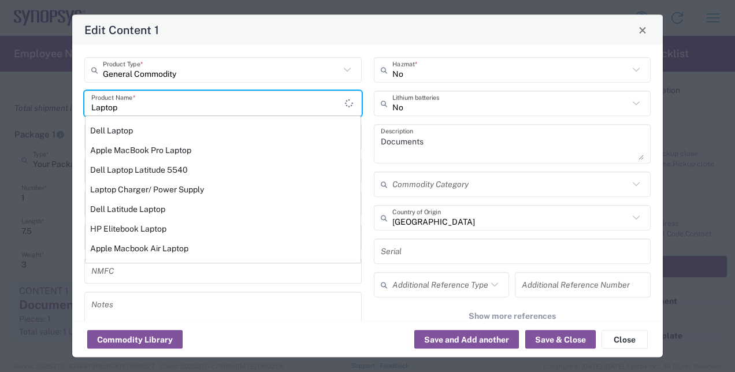
type input "Laptop"
click at [195, 49] on div "General Commodity Product Type * Laptop Product Name * Dell Laptop Apple MacBoo…" at bounding box center [367, 183] width 591 height 276
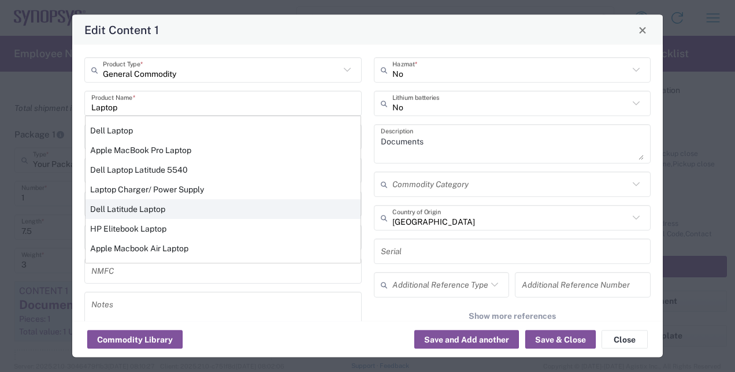
scroll to position [47, 0]
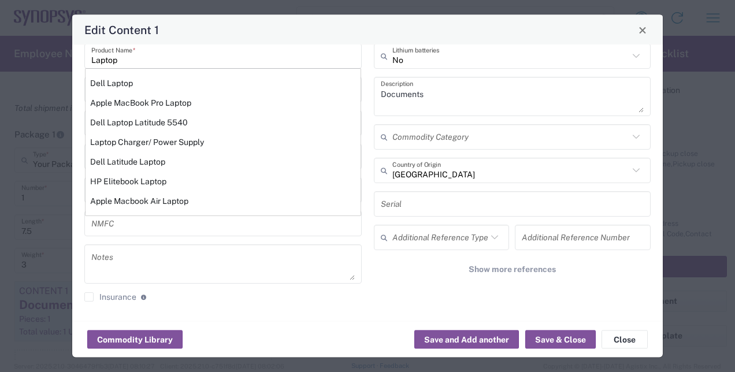
click at [362, 177] on div "General Commodity Product Type * Laptop Product Name * Dell Laptop Apple MacBoo…" at bounding box center [224, 160] width 290 height 301
click at [140, 62] on input "Laptop" at bounding box center [223, 56] width 264 height 20
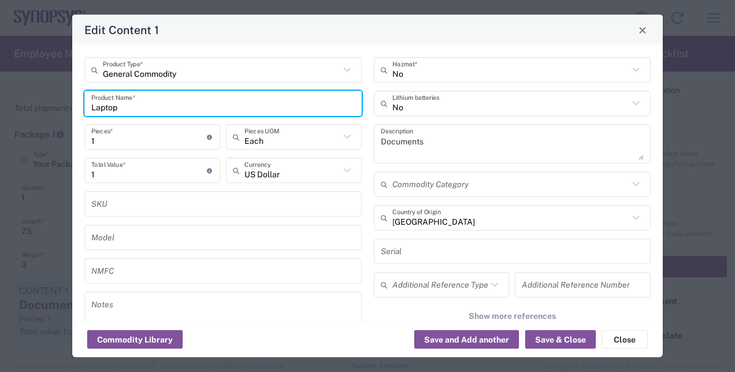
scroll to position [0, 0]
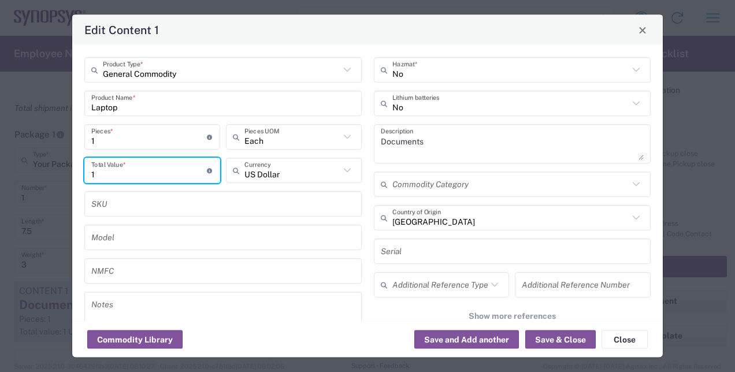
drag, startPoint x: 135, startPoint y: 176, endPoint x: 79, endPoint y: 172, distance: 55.6
click at [79, 172] on div "General Commodity Product Type * Laptop Product Name * 1 Pieces * Number of pie…" at bounding box center [224, 207] width 290 height 301
type input "500"
click at [423, 216] on input "text" at bounding box center [510, 218] width 237 height 20
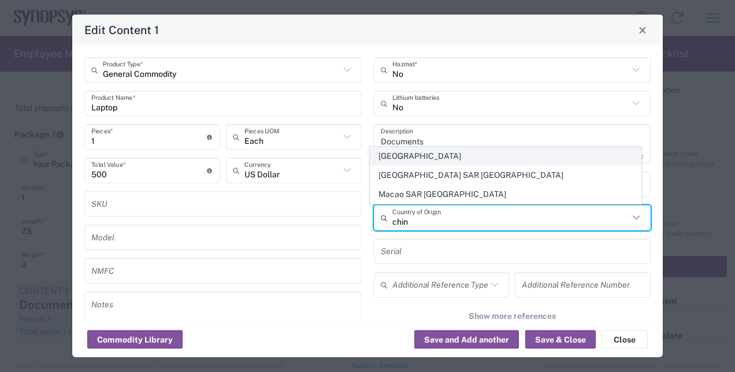
click at [413, 154] on span "[GEOGRAPHIC_DATA]" at bounding box center [505, 156] width 271 height 18
type input "[GEOGRAPHIC_DATA]"
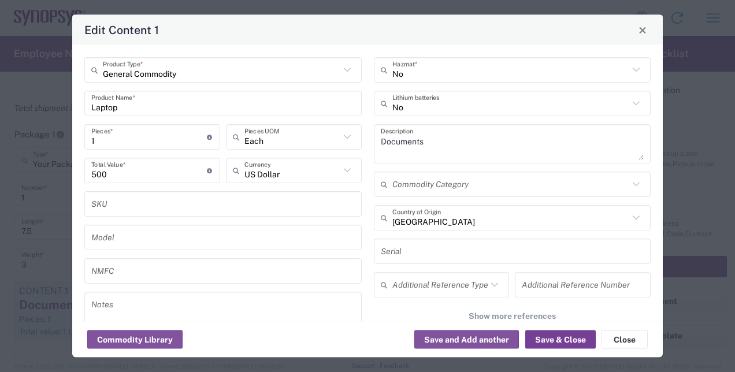
click at [592, 343] on button "Save & Close" at bounding box center [560, 340] width 71 height 18
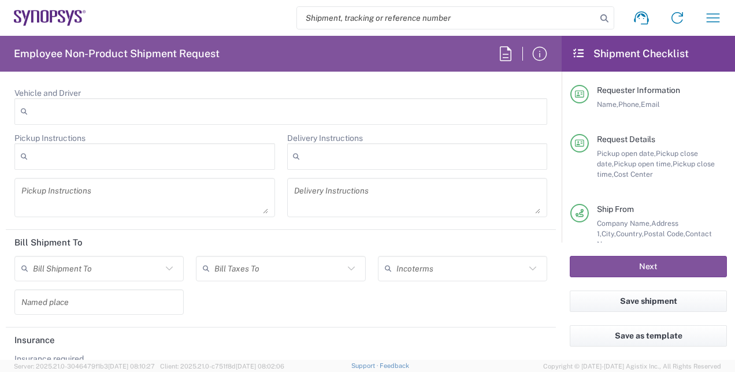
scroll to position [1525, 0]
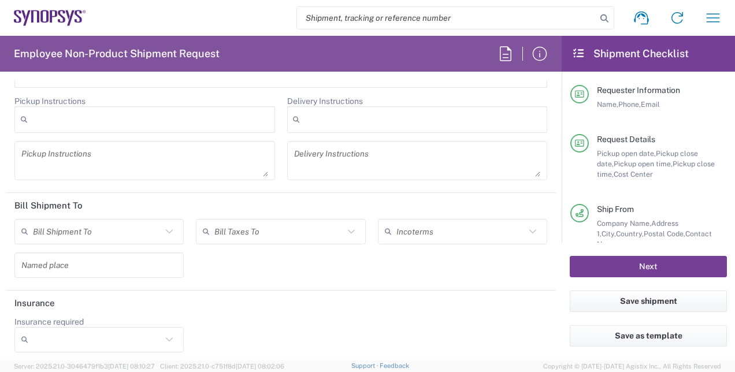
click at [605, 261] on button "Next" at bounding box center [648, 266] width 157 height 21
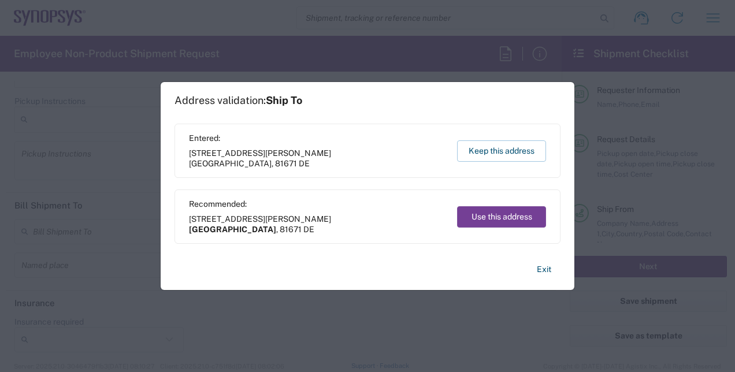
click at [495, 220] on button "Use this address" at bounding box center [501, 216] width 89 height 21
type input "München"
type input "[GEOGRAPHIC_DATA]"
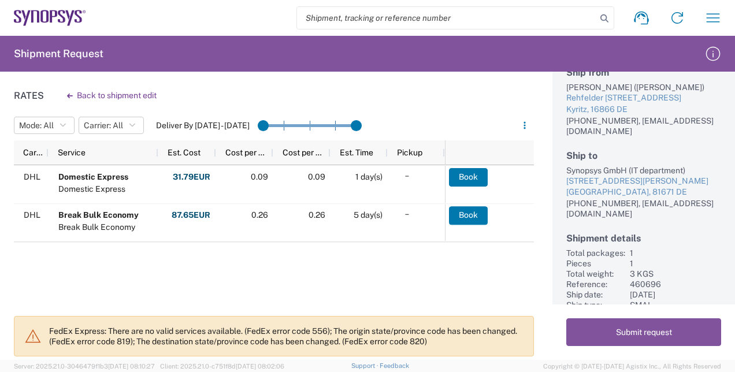
scroll to position [73, 0]
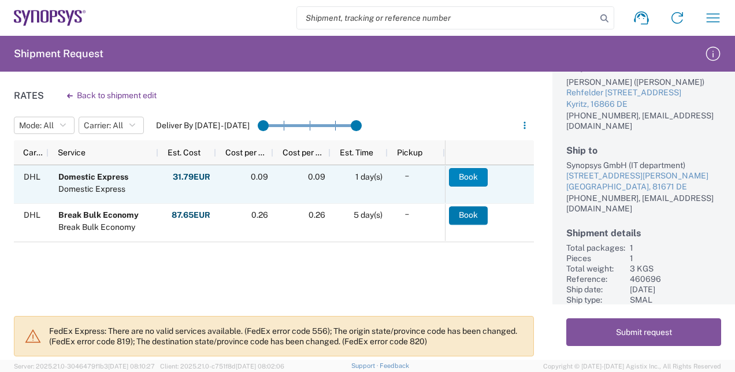
click at [462, 180] on button "Book" at bounding box center [468, 177] width 39 height 18
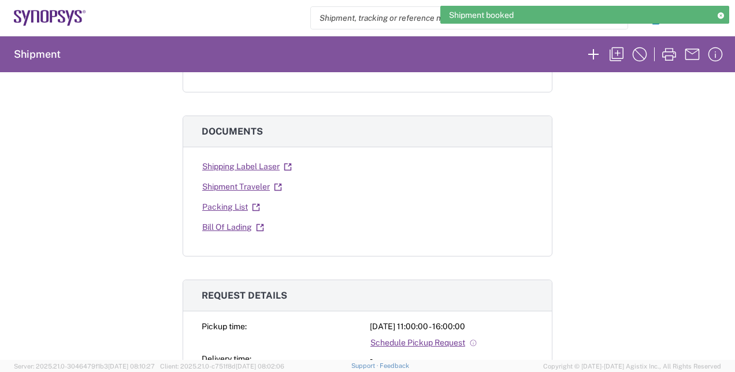
scroll to position [173, 0]
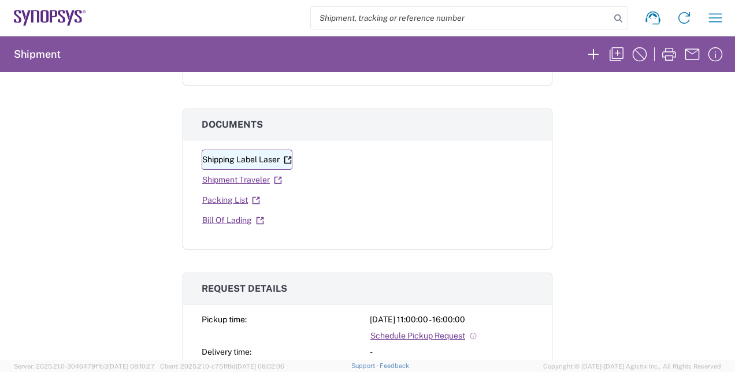
click at [284, 160] on icon at bounding box center [287, 159] width 7 height 7
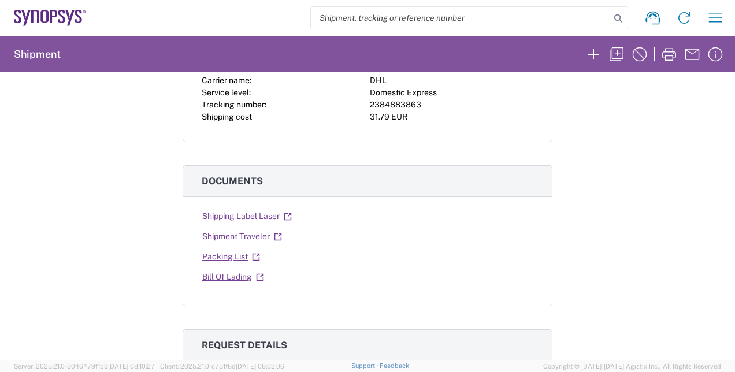
scroll to position [0, 0]
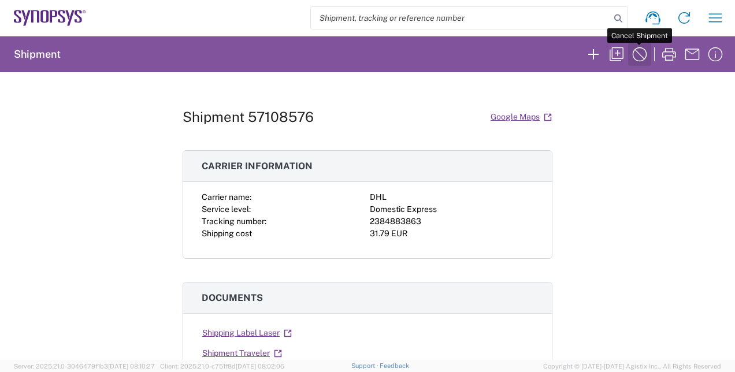
click at [642, 63] on icon "button" at bounding box center [640, 54] width 18 height 18
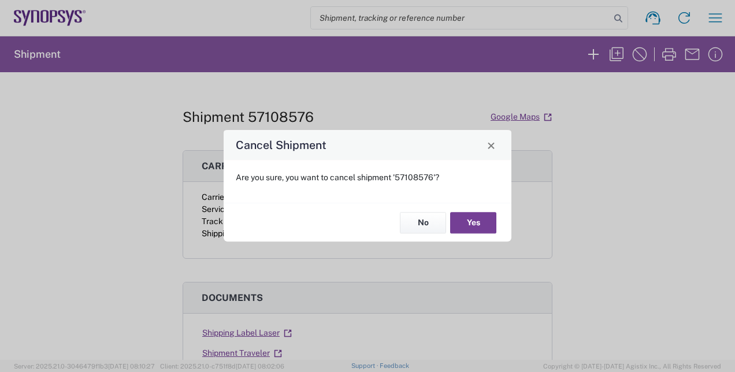
click at [466, 225] on button "Yes" at bounding box center [473, 222] width 46 height 21
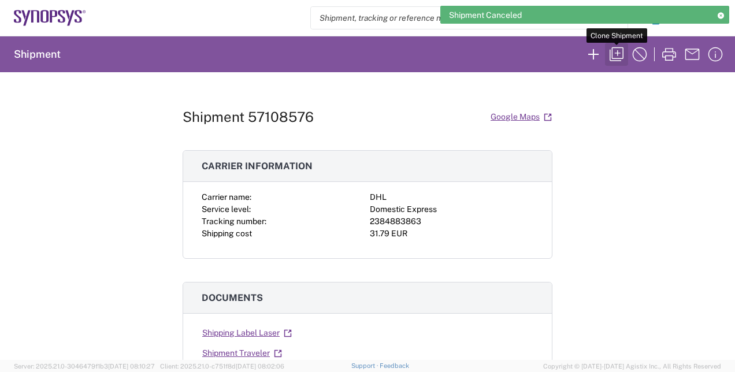
click at [609, 56] on icon "button" at bounding box center [616, 54] width 18 height 18
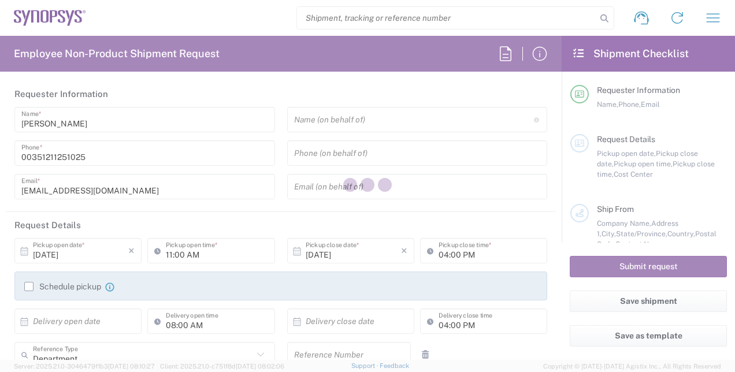
type input "460696"
type input "[PERSON_NAME]"
type input "Rehfelder Friedensstr. 13"
type input "Kyritz"
type input "[GEOGRAPHIC_DATA]"
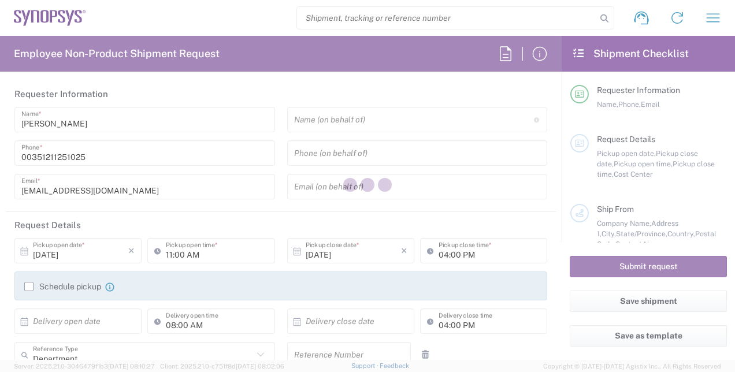
type input "16866"
type input "[PERSON_NAME]"
type input "+491731823576"
type input "steffenragnow@gmail.com"
type input "Synopsys GmbH"
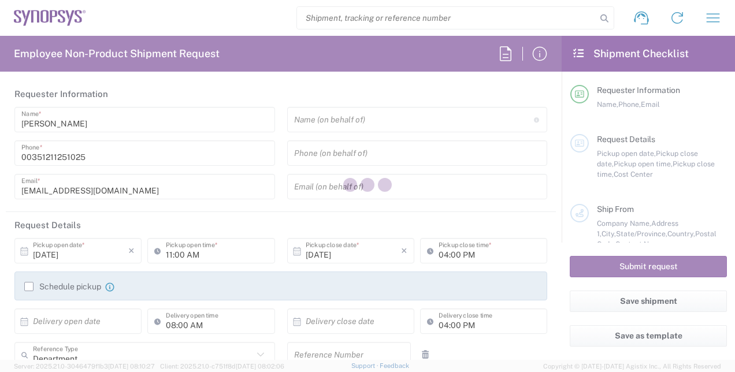
type input "August-Everding-Strasse 24"
type input "München"
type input "[GEOGRAPHIC_DATA]"
type input "81671"
type input "IT department"
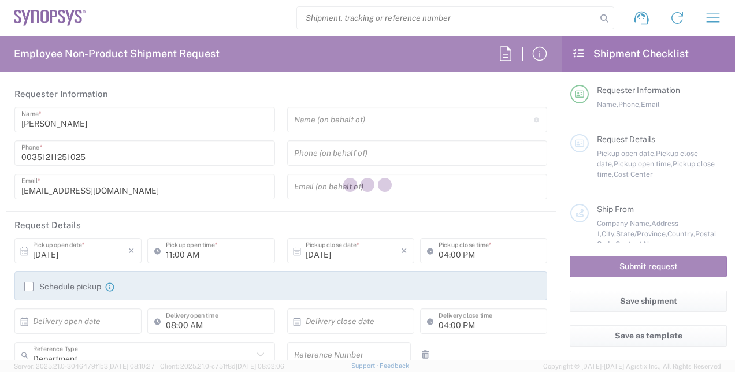
type input "+498954196414"
type input "[EMAIL_ADDRESS][DOMAIN_NAME]"
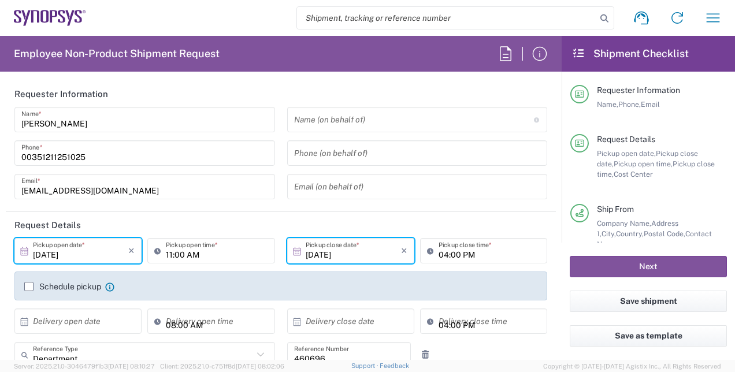
type input "Your Packaging"
type input "PT90, Operations 460696"
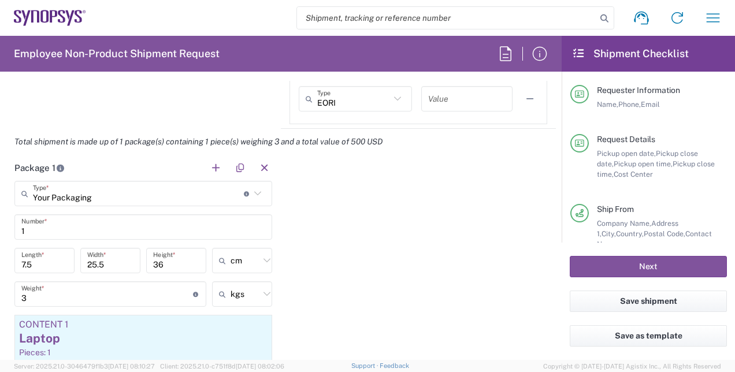
scroll to position [1040, 0]
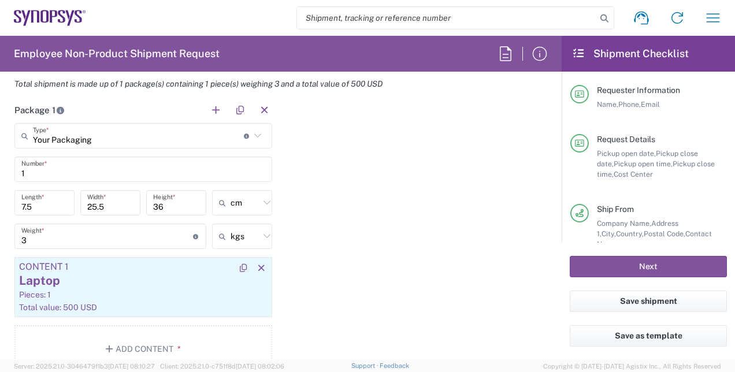
click at [161, 296] on div "Pieces: 1" at bounding box center [143, 295] width 249 height 10
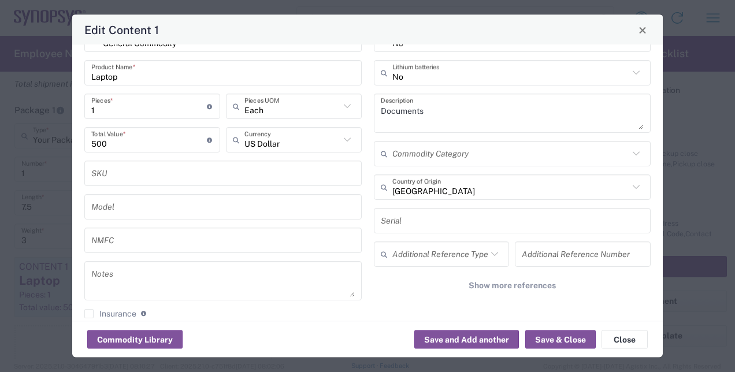
scroll to position [47, 0]
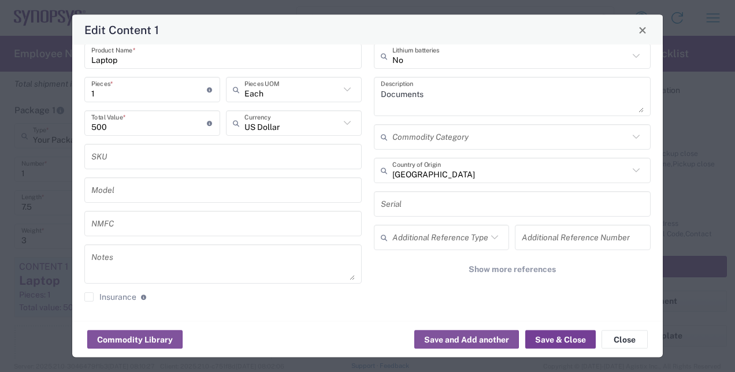
click at [585, 338] on button "Save & Close" at bounding box center [560, 340] width 71 height 18
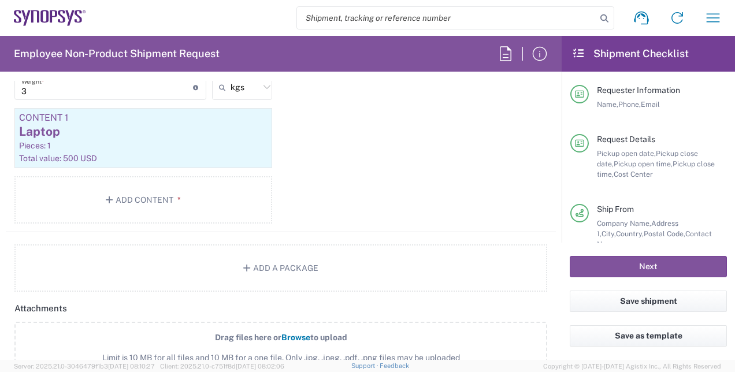
scroll to position [1096, 0]
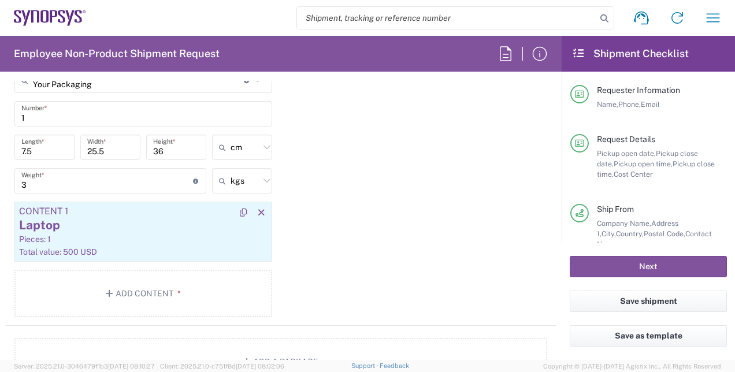
click at [138, 238] on div "Pieces: 1" at bounding box center [143, 239] width 249 height 10
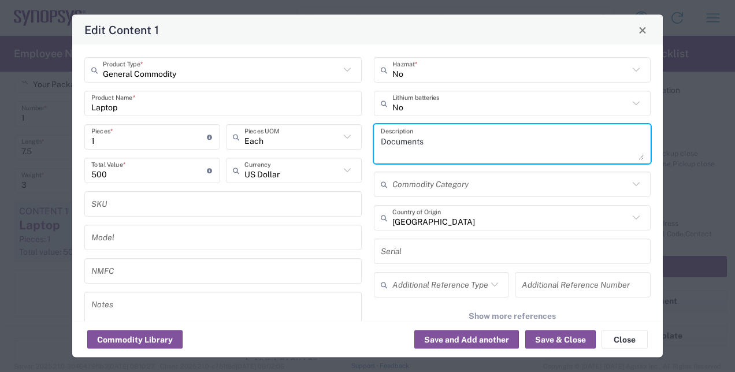
drag, startPoint x: 431, startPoint y: 147, endPoint x: 371, endPoint y: 147, distance: 60.1
click at [374, 147] on div "Documents Description" at bounding box center [512, 143] width 277 height 39
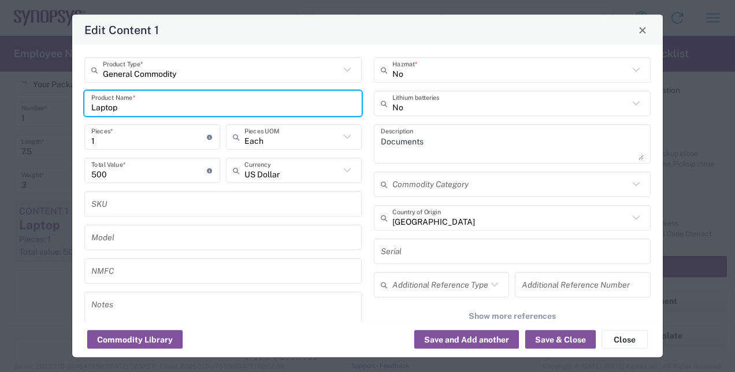
drag, startPoint x: 140, startPoint y: 110, endPoint x: 78, endPoint y: 110, distance: 62.4
click at [79, 110] on div "General Commodity Product Type * Laptop Product Name * 1 Pieces * Number of pie…" at bounding box center [224, 207] width 290 height 301
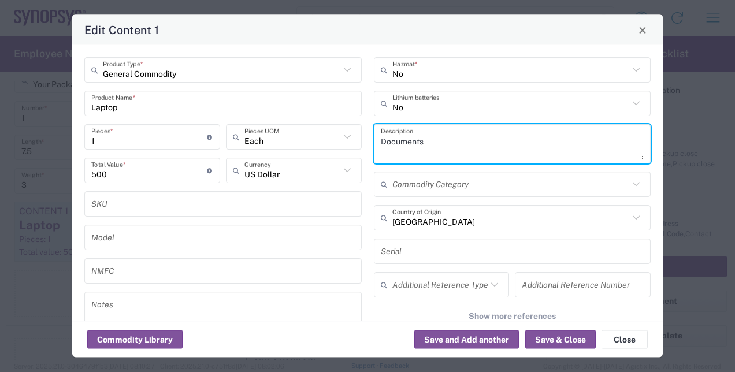
drag, startPoint x: 400, startPoint y: 139, endPoint x: 335, endPoint y: 137, distance: 64.8
click at [335, 137] on div "General Commodity Product Type * Laptop Product Name * 1 Pieces * Number of pie…" at bounding box center [368, 207] width 579 height 301
paste textarea "Laptop"
type textarea "Laptop"
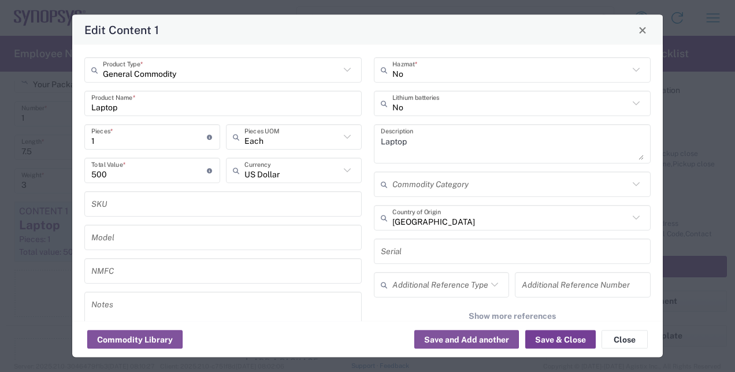
click at [551, 343] on button "Save & Close" at bounding box center [560, 340] width 71 height 18
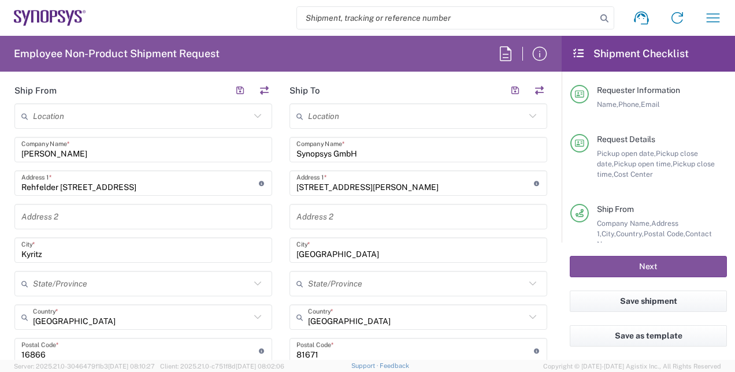
scroll to position [287, 0]
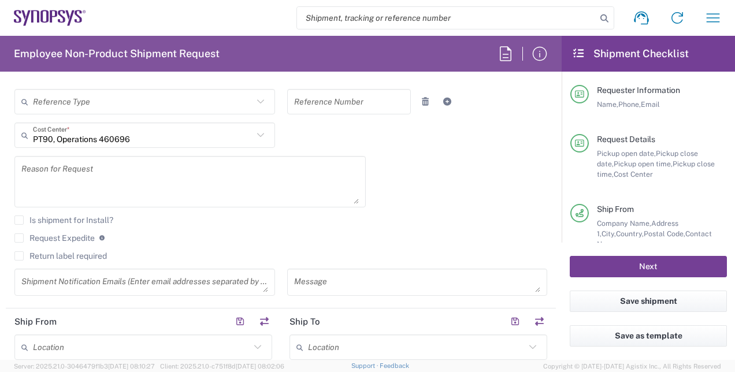
click at [633, 269] on button "Next" at bounding box center [648, 266] width 157 height 21
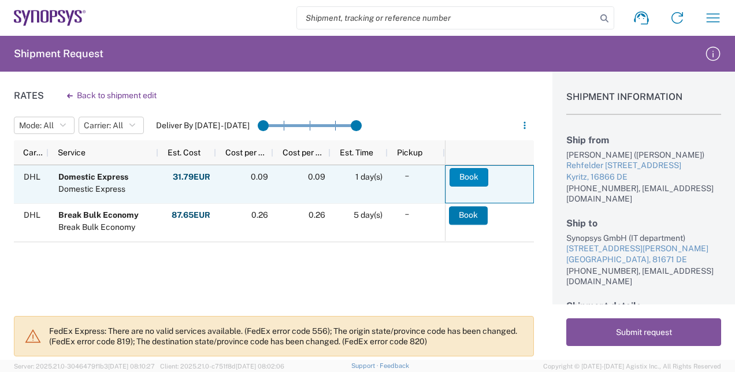
click at [470, 169] on button "Book" at bounding box center [469, 177] width 39 height 18
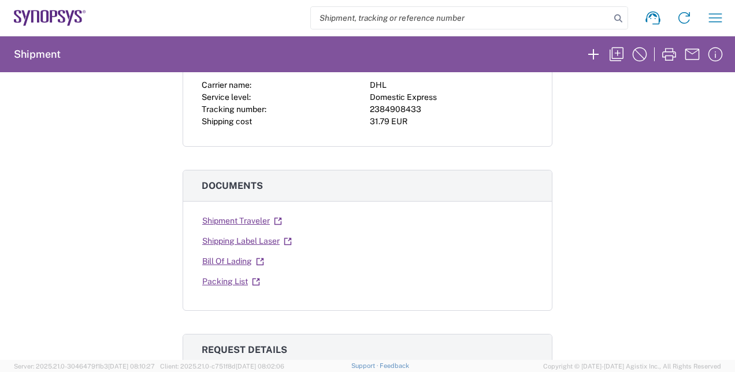
scroll to position [116, 0]
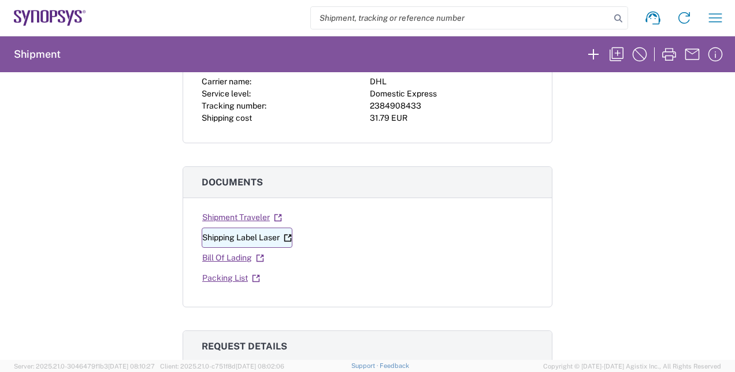
click at [287, 236] on icon at bounding box center [288, 238] width 8 height 8
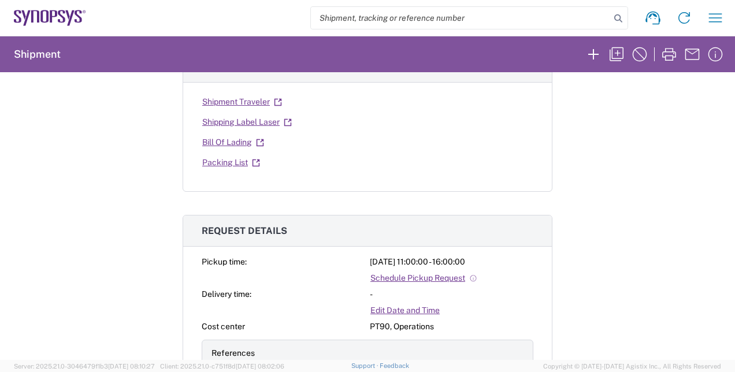
scroll to position [405, 0]
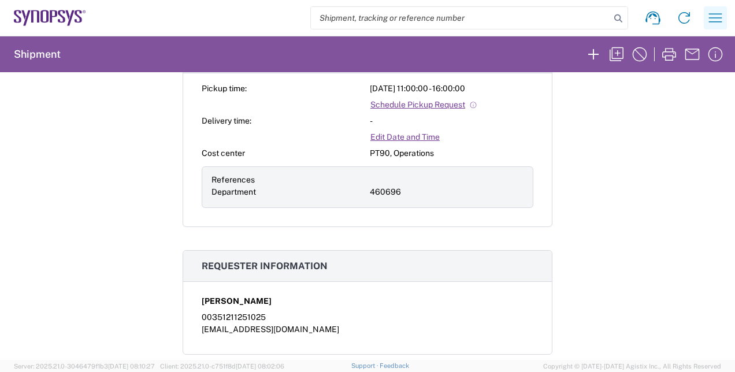
click at [719, 20] on icon "button" at bounding box center [715, 18] width 18 height 18
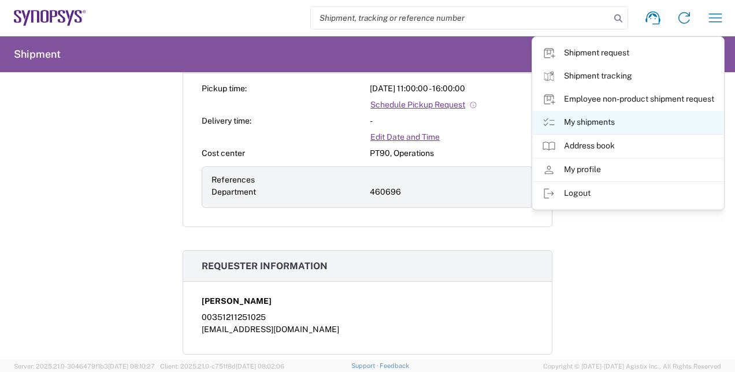
click at [609, 124] on link "My shipments" at bounding box center [628, 122] width 191 height 23
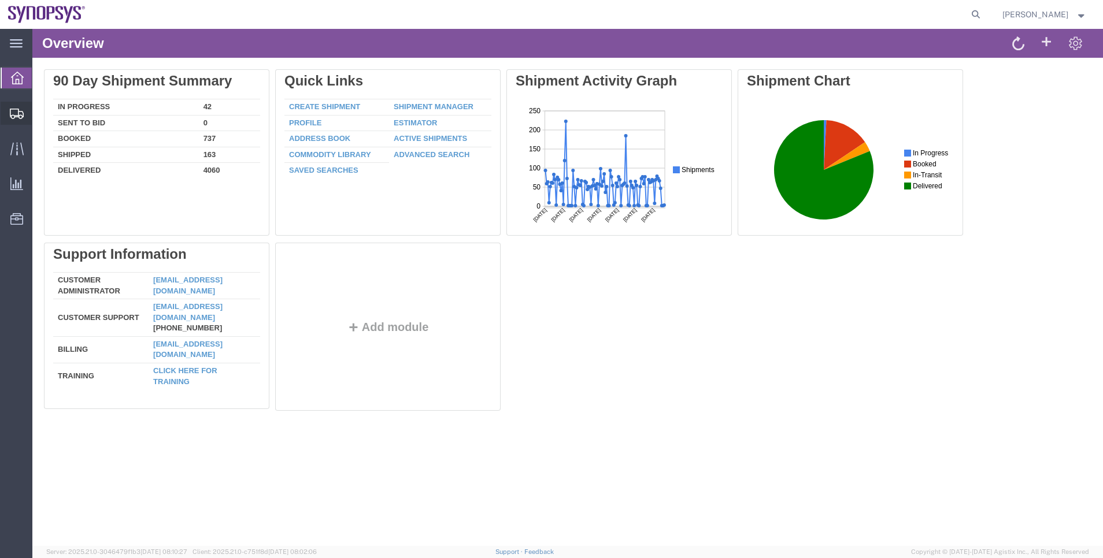
click at [0, 0] on span "Shipment Manager" at bounding box center [0, 0] width 0 height 0
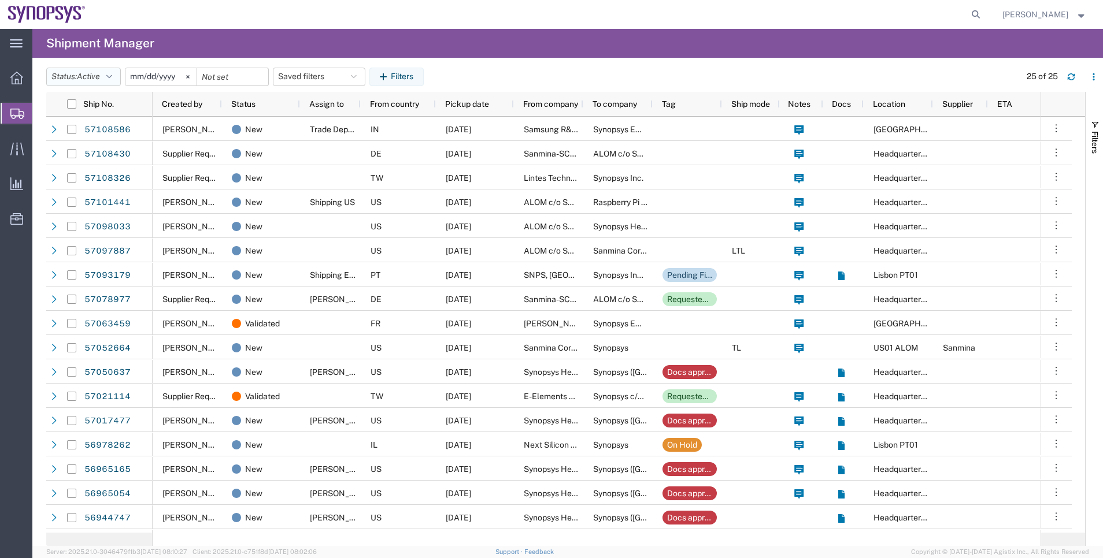
click at [88, 81] on span "Active" at bounding box center [88, 76] width 23 height 11
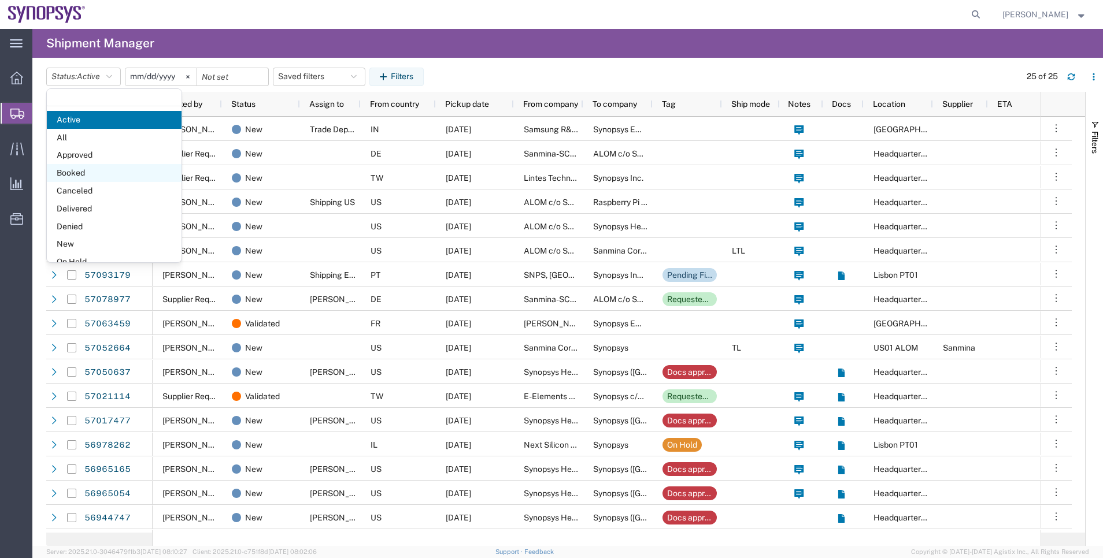
click at [115, 167] on span "Booked" at bounding box center [114, 173] width 135 height 18
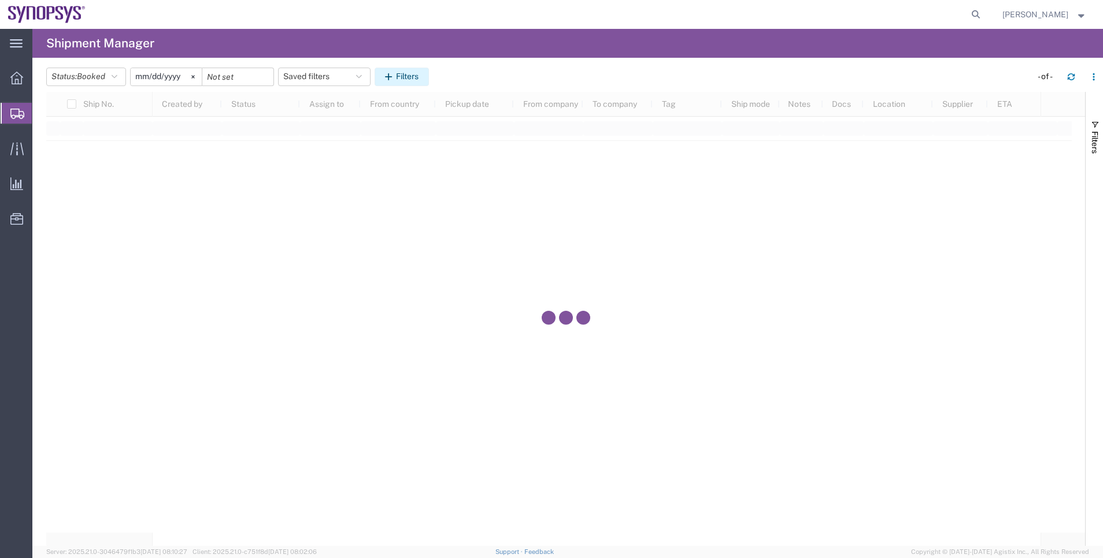
click at [416, 70] on button "Filters" at bounding box center [402, 77] width 54 height 18
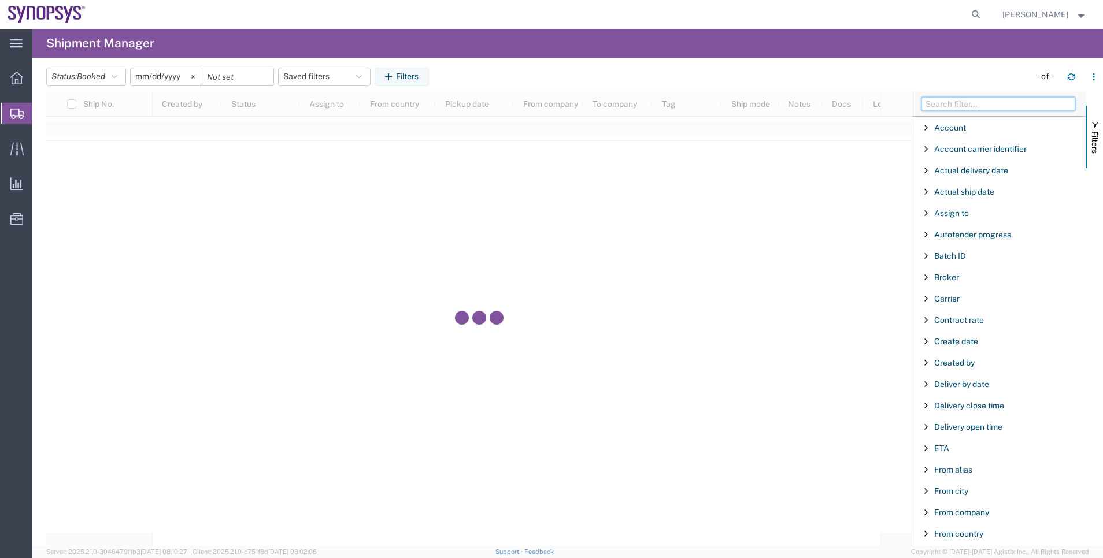
click at [1011, 102] on input "Filter Columns Input" at bounding box center [998, 104] width 154 height 14
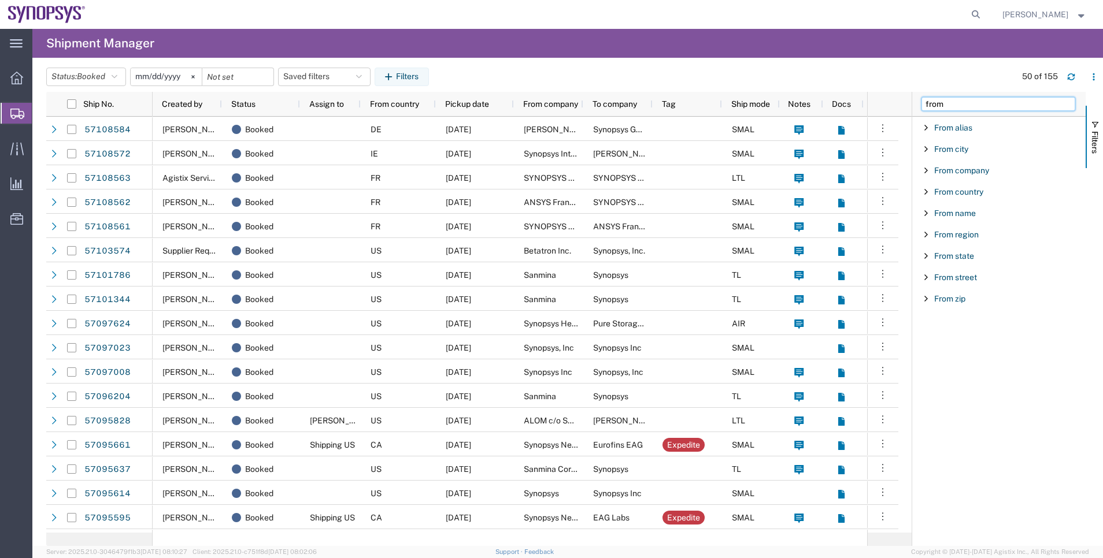
type input "from"
click at [953, 201] on div "From country" at bounding box center [998, 191] width 173 height 21
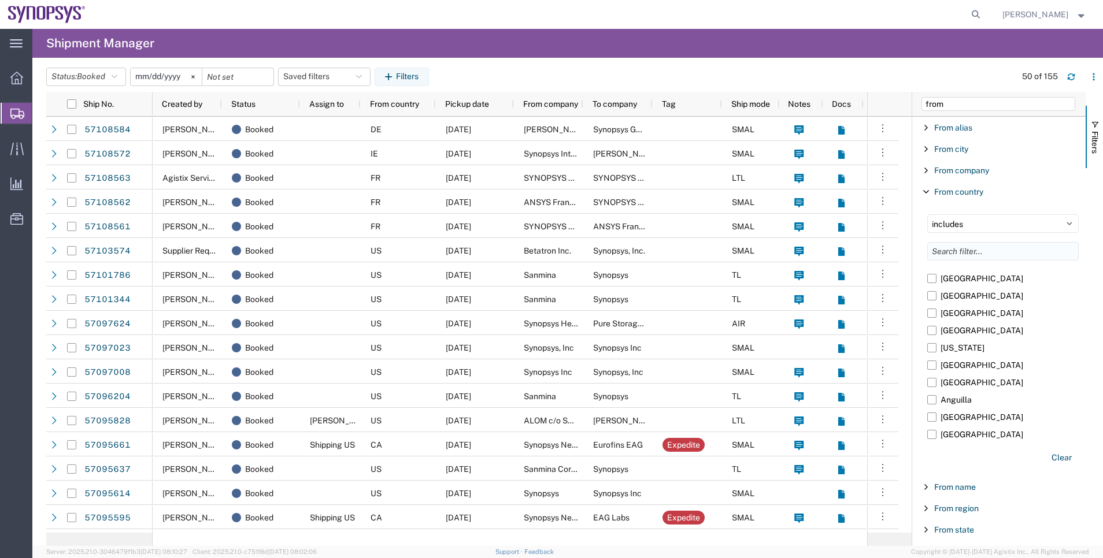
click at [959, 251] on input "Filter List 9 Filters" at bounding box center [1002, 251] width 151 height 18
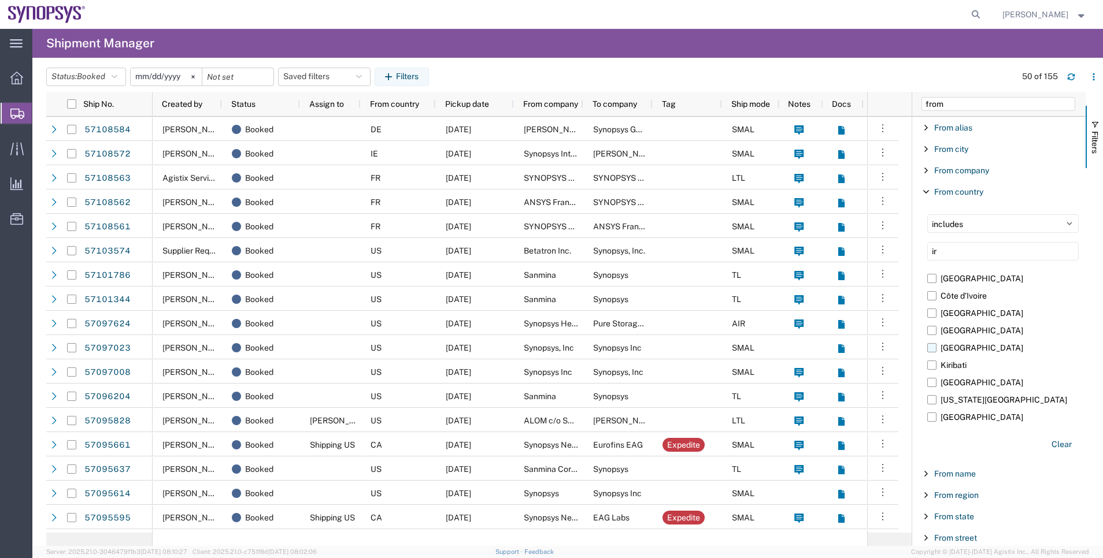
type input "ir"
click at [962, 351] on label "[GEOGRAPHIC_DATA]" at bounding box center [1002, 347] width 151 height 17
click at [0, 0] on input "[GEOGRAPHIC_DATA]" at bounding box center [0, 0] width 0 height 0
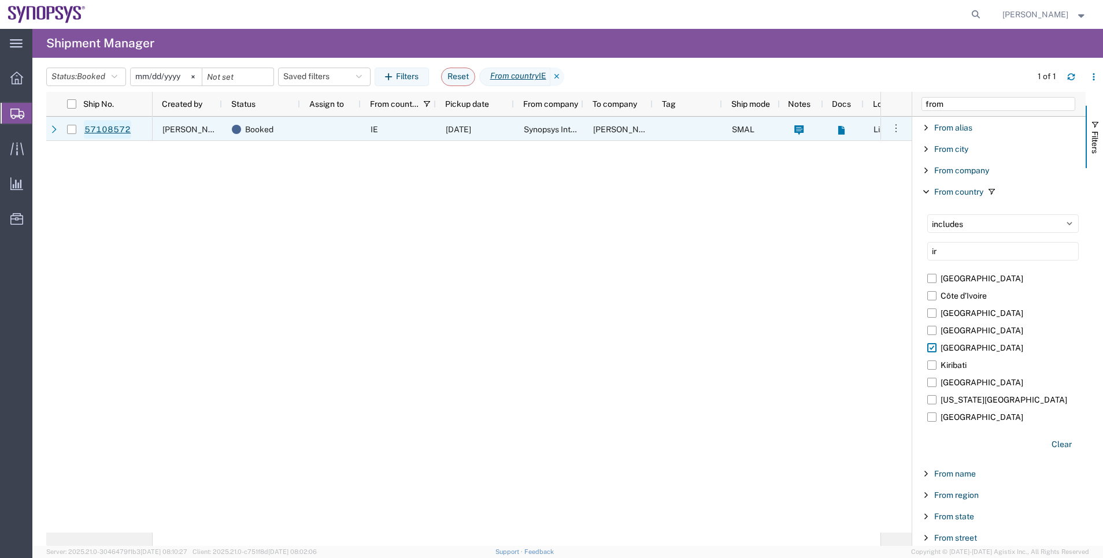
click at [110, 127] on link "57108572" at bounding box center [107, 129] width 47 height 18
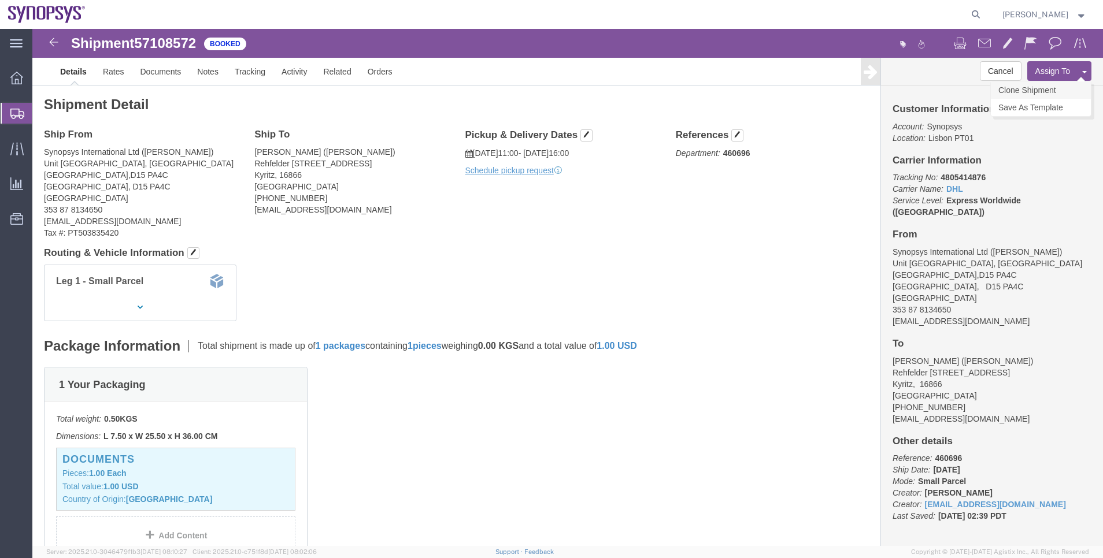
click link "Clone Shipment"
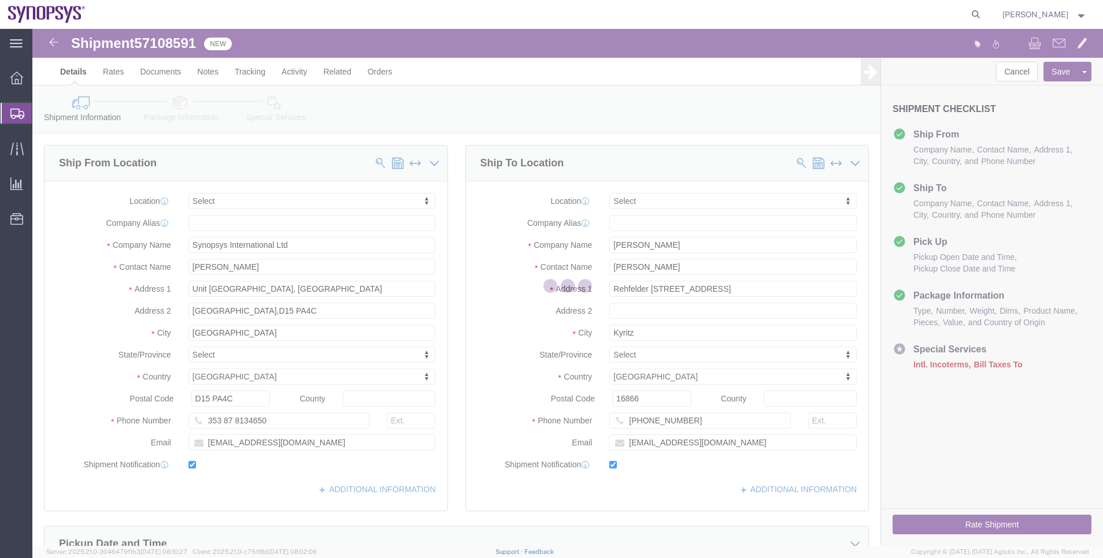
select select
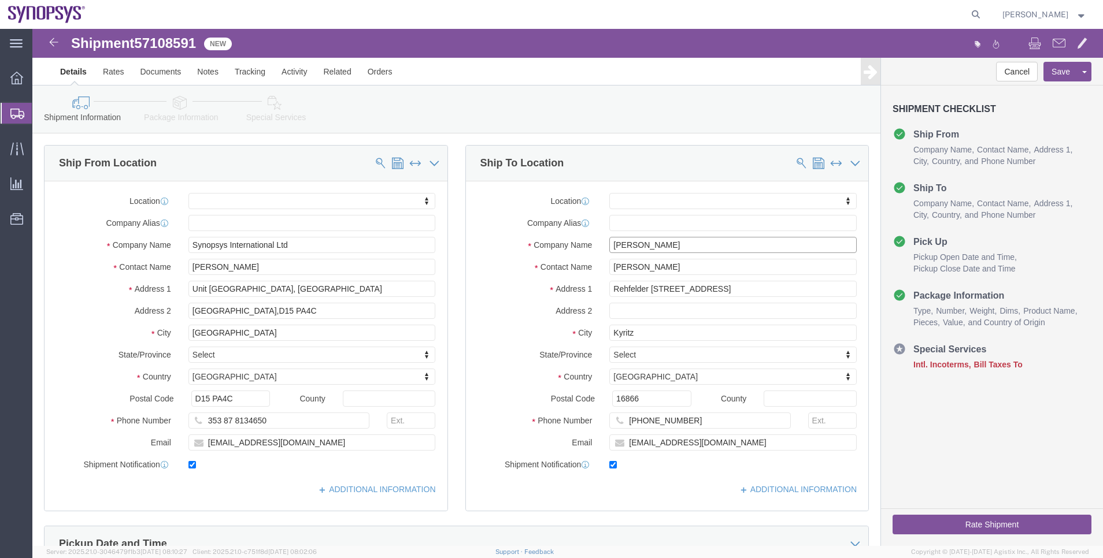
drag, startPoint x: 657, startPoint y: 217, endPoint x: 528, endPoint y: 204, distance: 129.0
click div "Location My Profile Location [GEOGRAPHIC_DATA] DE04 Agrate Brianza IT01 [GEOGRA…"
paste input "[PERSON_NAME]"
type input "[PERSON_NAME]"
drag, startPoint x: 647, startPoint y: 236, endPoint x: 527, endPoint y: 234, distance: 120.8
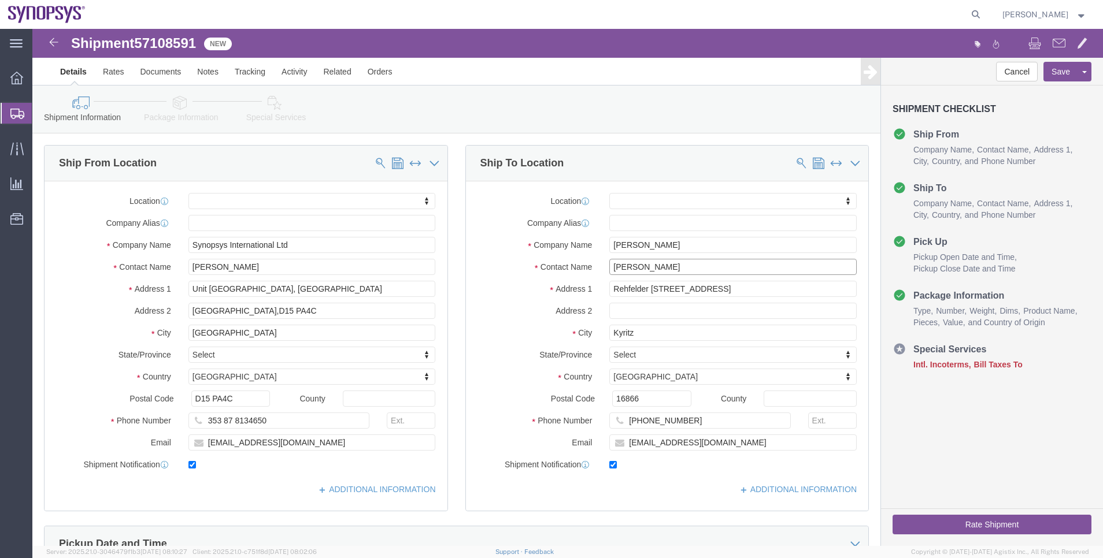
click div "Contact Name Steffen Ragnow"
paste input "[PERSON_NAME]"
type input "[PERSON_NAME]"
drag, startPoint x: 612, startPoint y: 369, endPoint x: 522, endPoint y: 357, distance: 91.1
click div "Location My Profile Location [GEOGRAPHIC_DATA] DE04 Agrate Brianza IT01 [GEOGRA…"
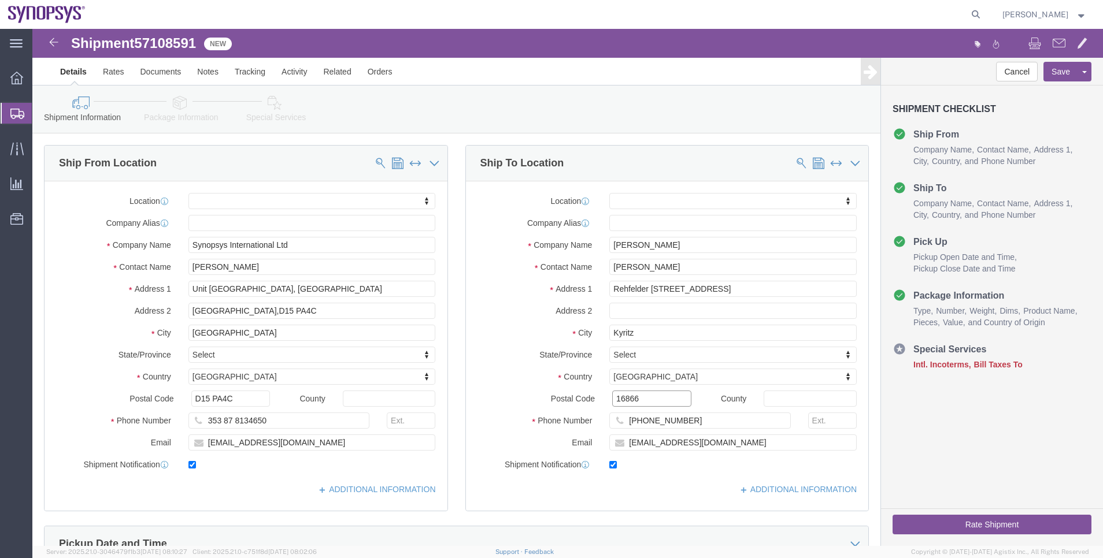
paste input "93110"
type input "93110"
select select
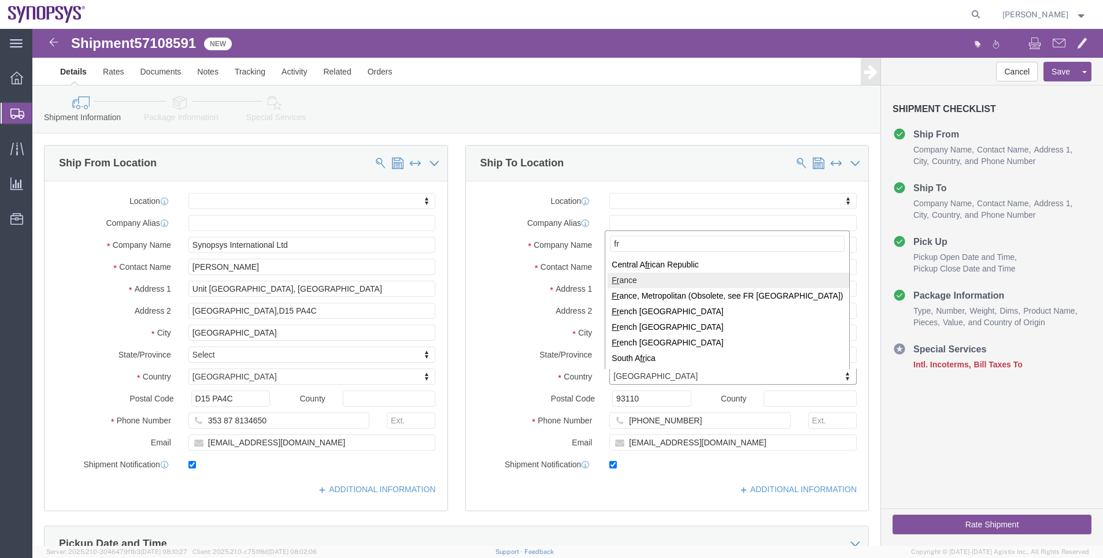
type input "fr"
select select
select select "FR"
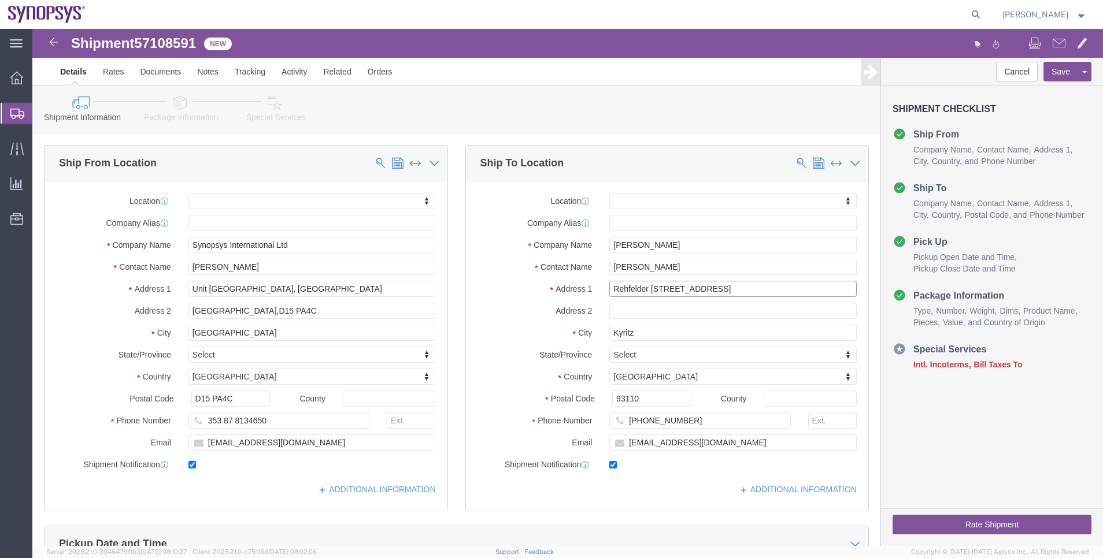
drag, startPoint x: 690, startPoint y: 261, endPoint x: 484, endPoint y: 251, distance: 206.6
click div "Location My Profile Location [GEOGRAPHIC_DATA] DE04 Agrate Brianza IT01 [GEOGRA…"
paste input "12 Square Jean Baptiste Lulli"
type input "12 Square Jean Baptiste Lulli"
select select
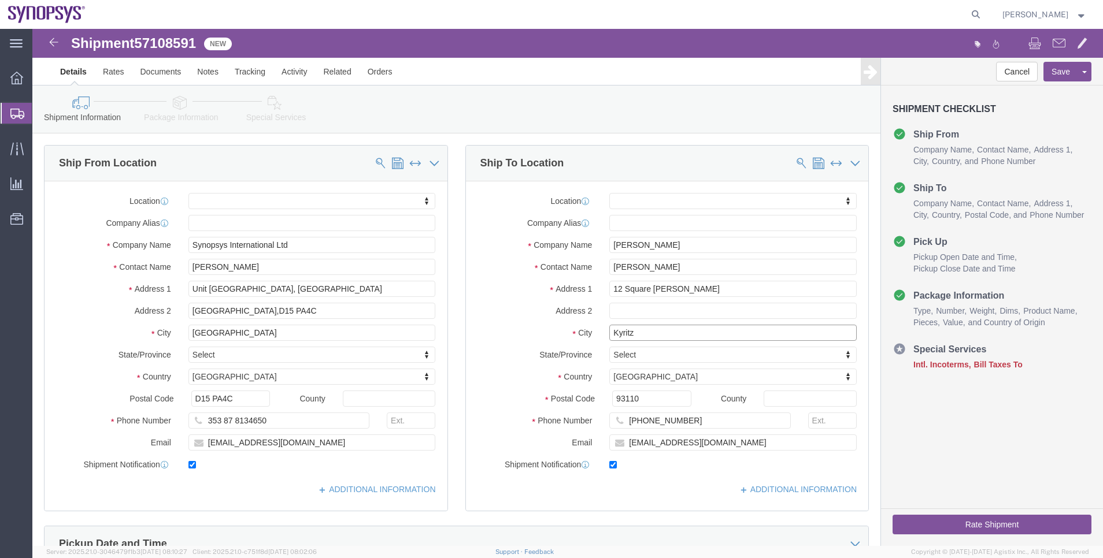
drag, startPoint x: 616, startPoint y: 303, endPoint x: 527, endPoint y: 299, distance: 89.1
click div "City Kyritz"
paste input "Rosny-sous-Bois"
type input "Rosny-sous-Bois"
select select
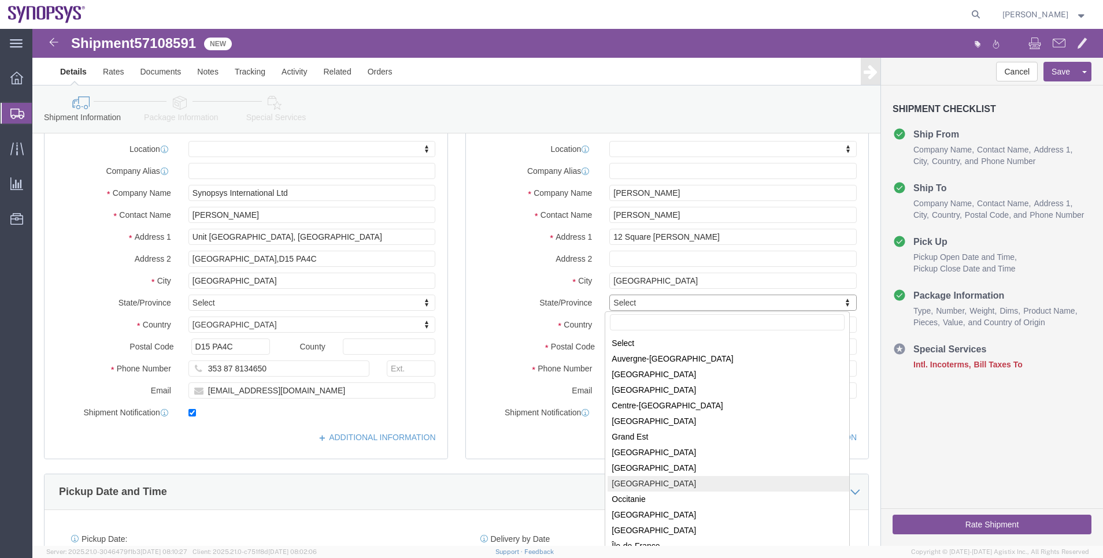
scroll to position [87, 0]
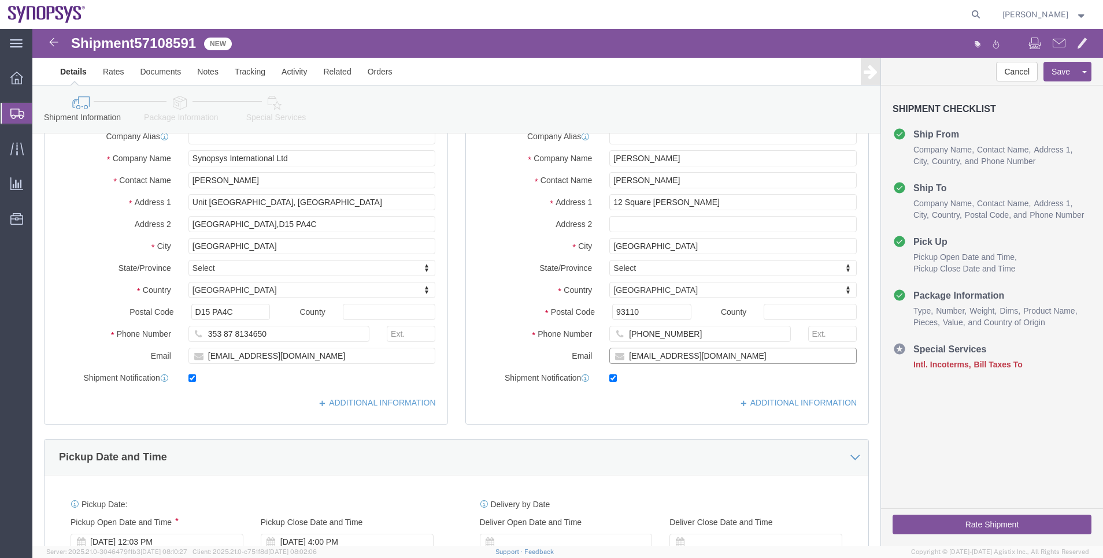
drag, startPoint x: 709, startPoint y: 328, endPoint x: 455, endPoint y: 319, distance: 253.9
click div "Email steffenragnow@gmail.com"
paste input "ycle@live.fr"
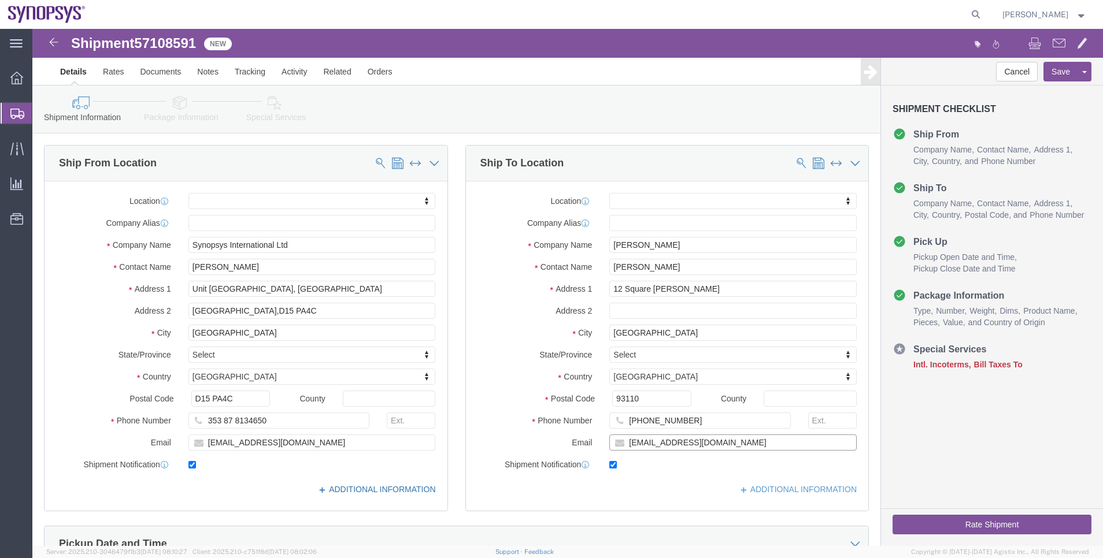
type input "ycle@live.fr"
click link "ADDITIONAL INFORMATION"
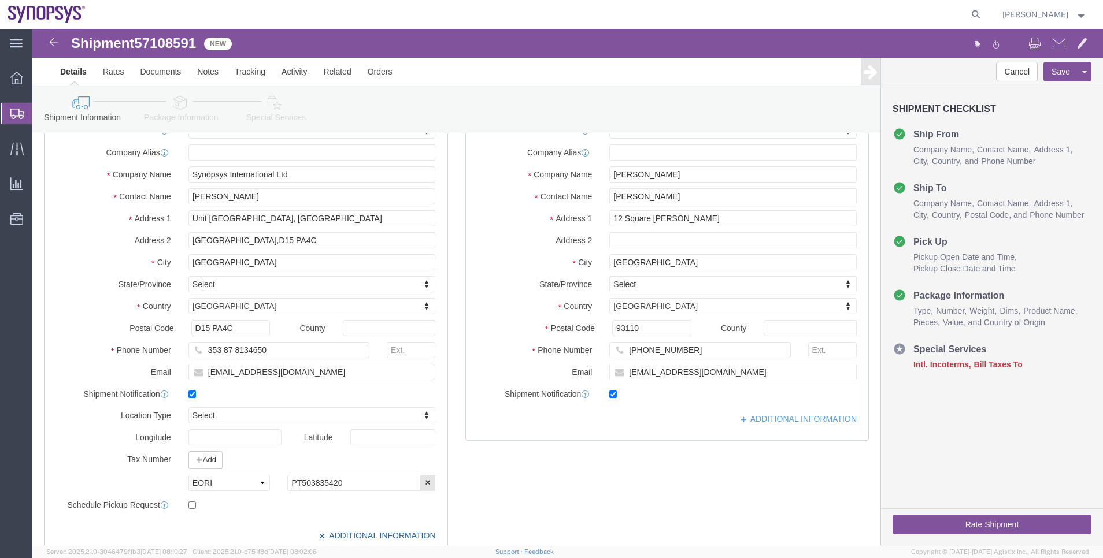
scroll to position [87, 0]
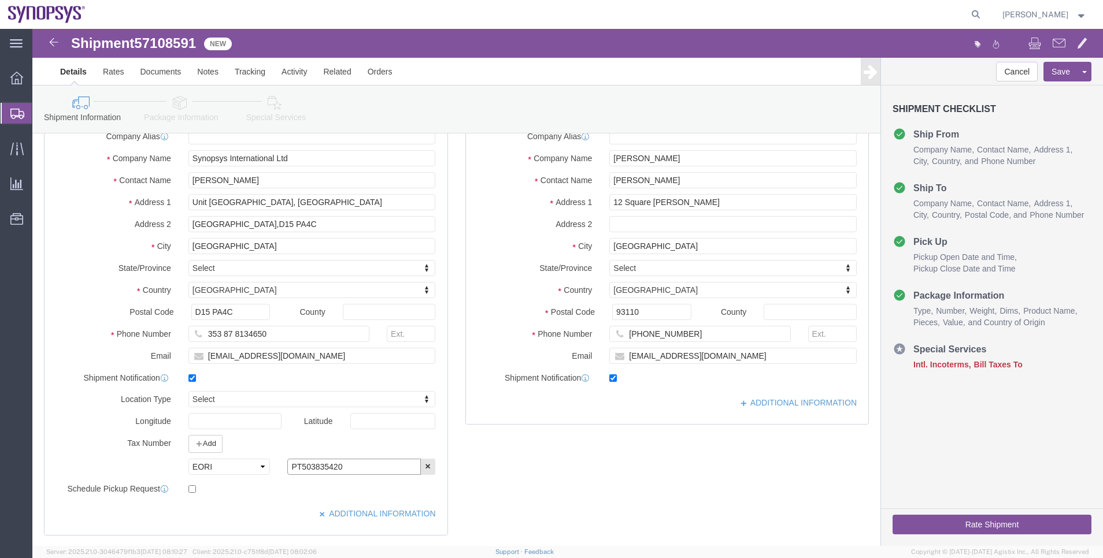
drag, startPoint x: 336, startPoint y: 438, endPoint x: 243, endPoint y: 446, distance: 92.8
click div "Location Type Select Select Business No Loading Dock Business Business w/ Loadi…"
click icon "button"
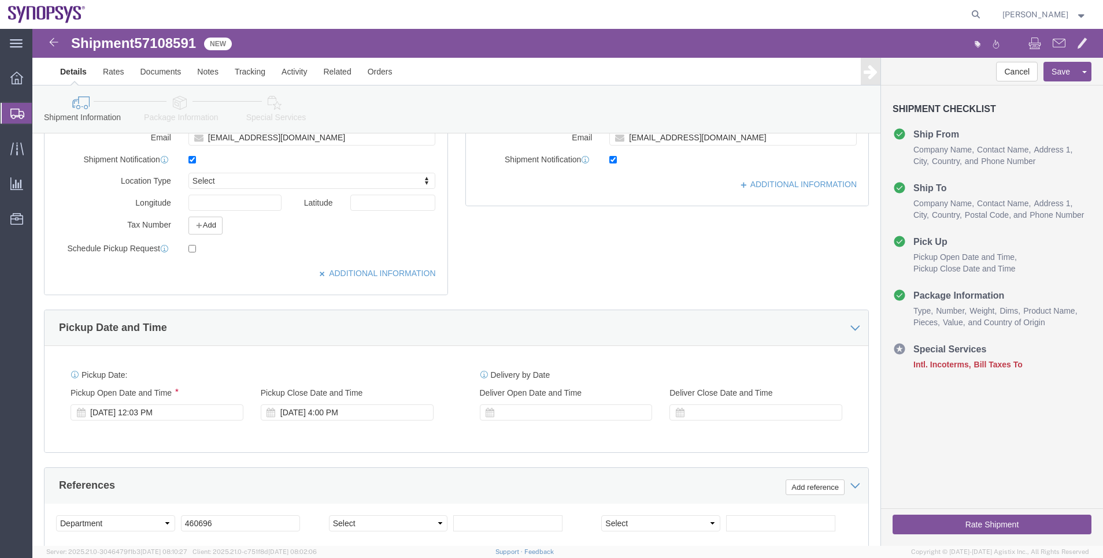
scroll to position [305, 0]
click link "Package Information"
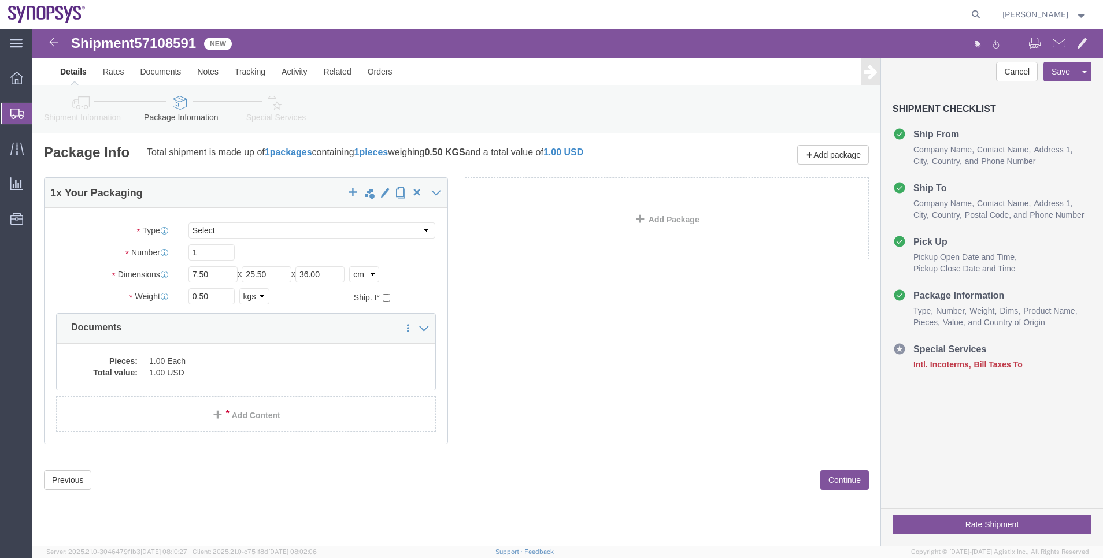
click icon
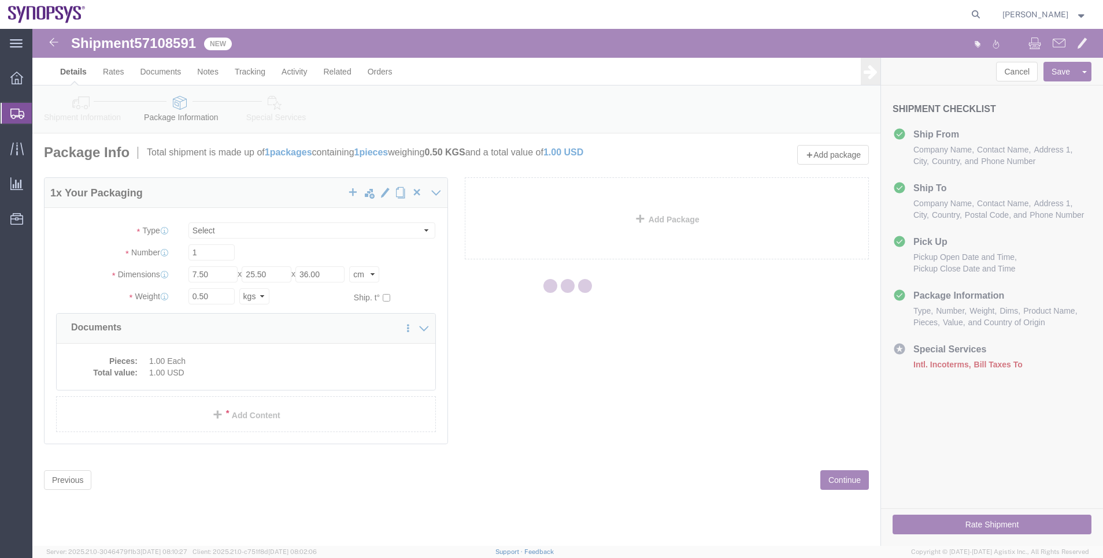
select select
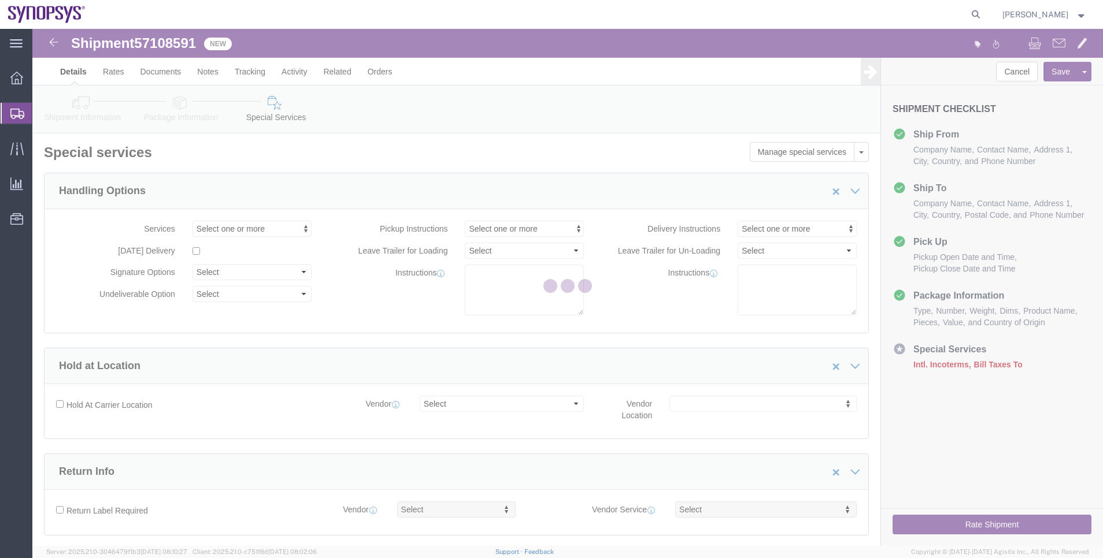
select select "COSTCENTER"
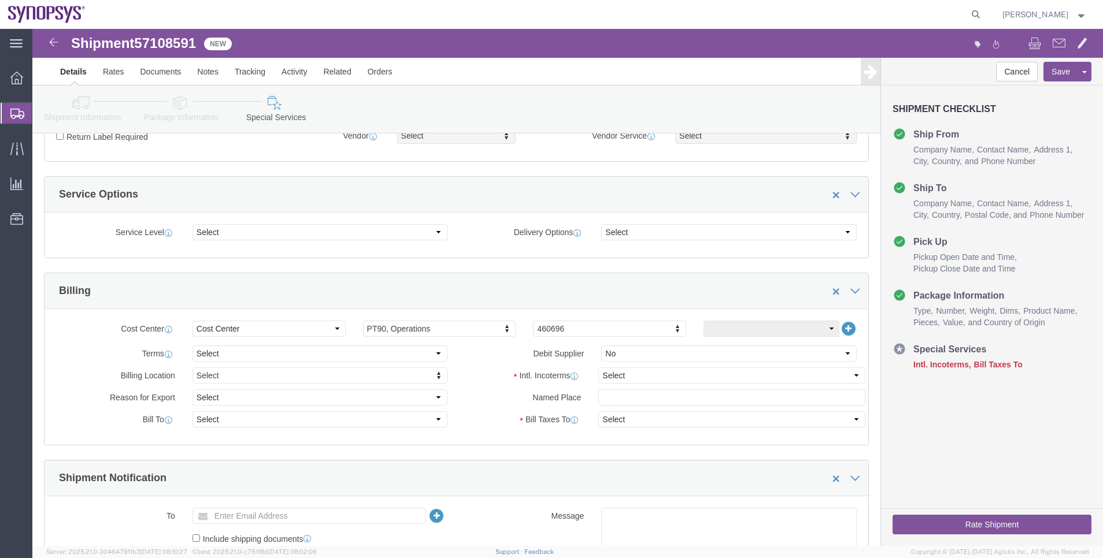
scroll to position [433, 0]
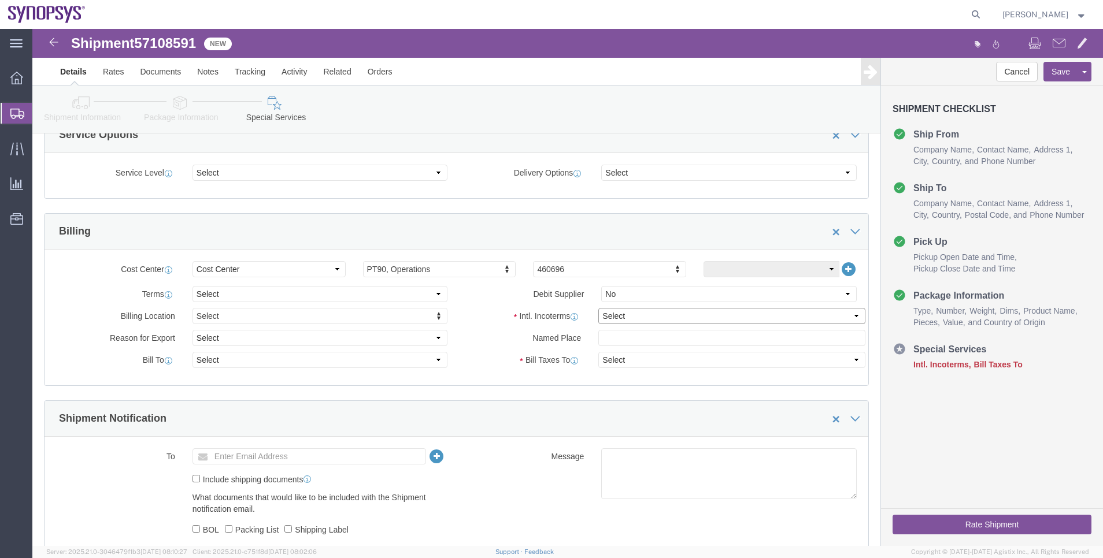
click select "Select Carriage Insurance Paid Carriage Paid To Cost and Freight Cost Insurance…"
select select "DDP"
click select "Select Carriage Insurance Paid Carriage Paid To Cost and Freight Cost Insurance…"
select select "SHIP"
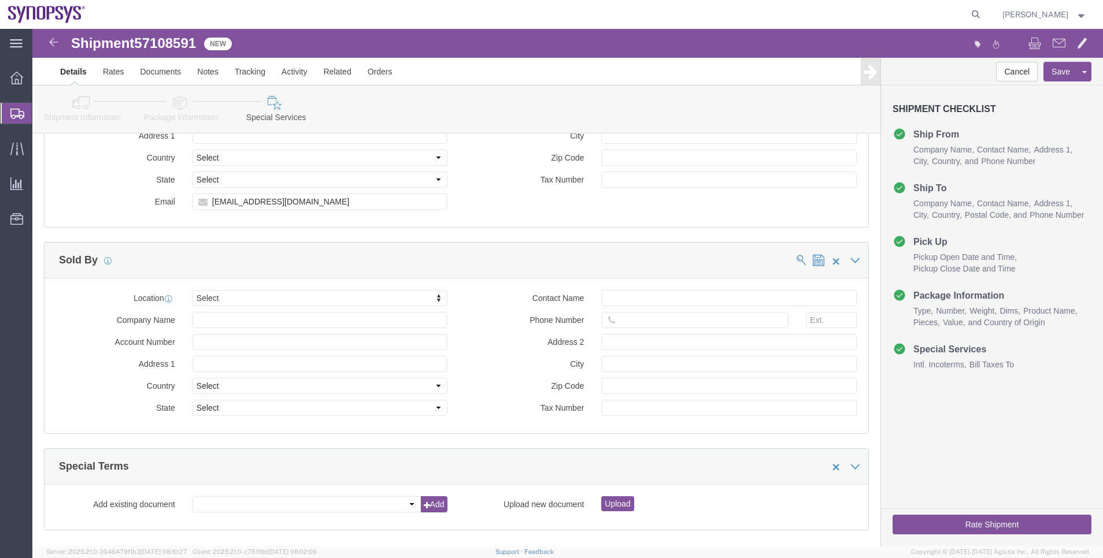
scroll to position [1300, 0]
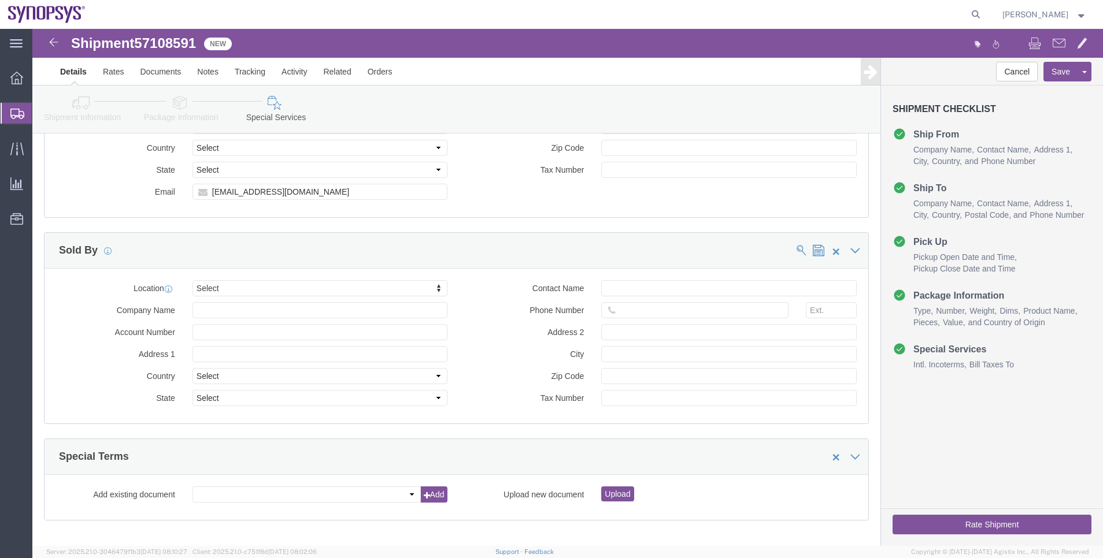
click button "Rate Shipment"
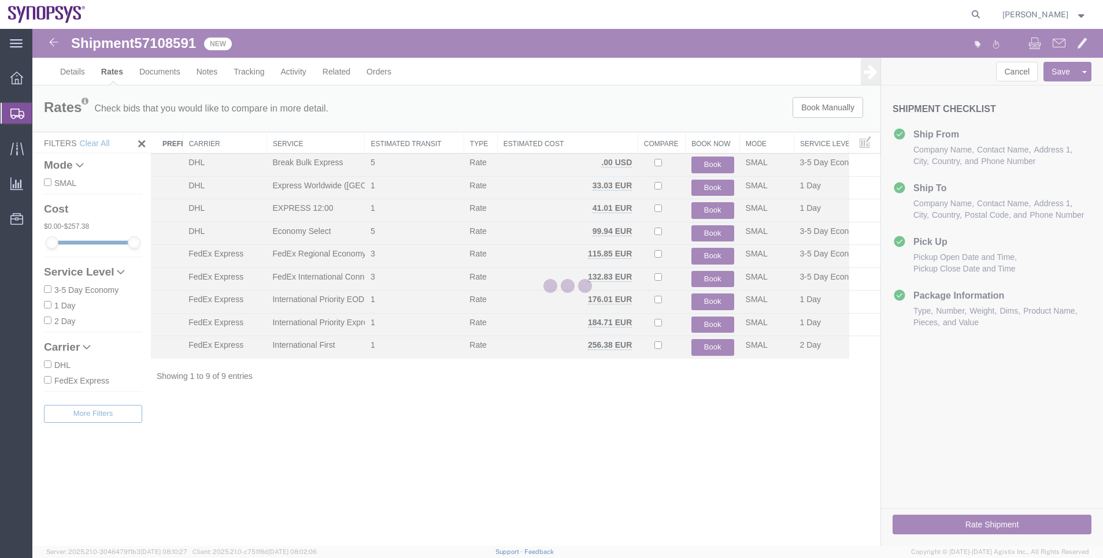
scroll to position [0, 0]
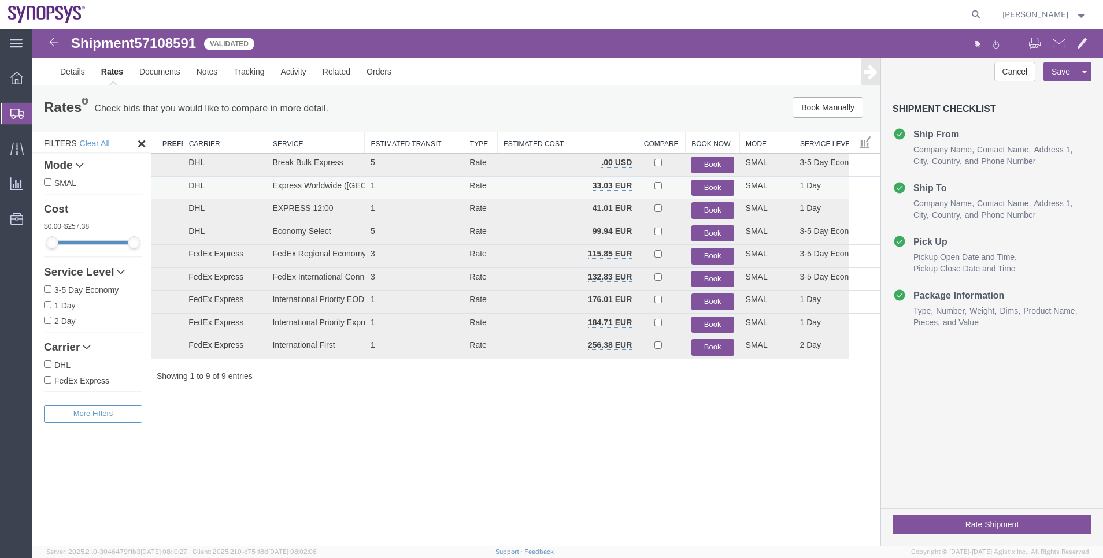
click at [712, 187] on button "Book" at bounding box center [712, 188] width 43 height 17
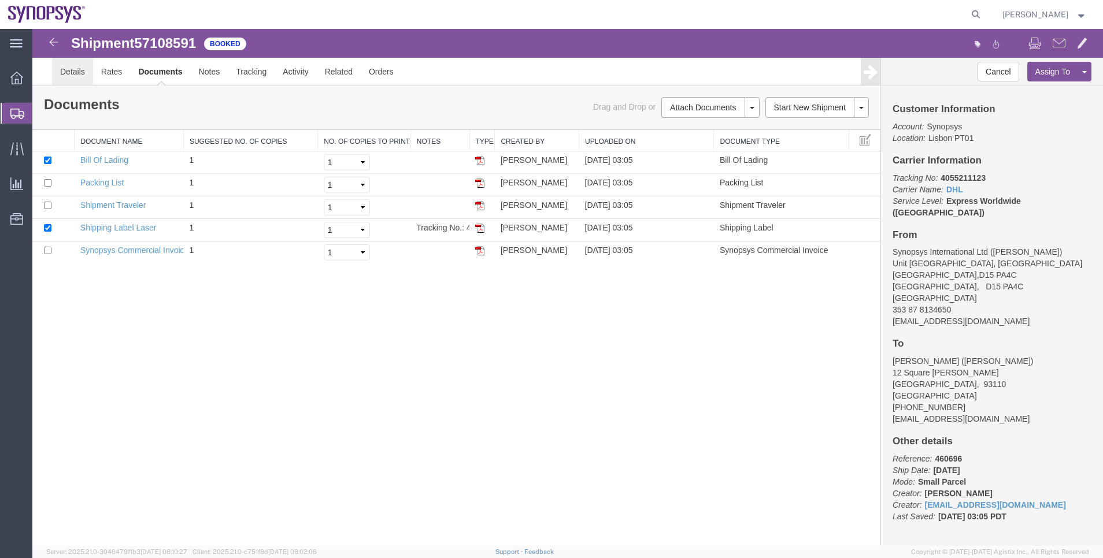
click at [81, 71] on link "Details" at bounding box center [72, 72] width 41 height 28
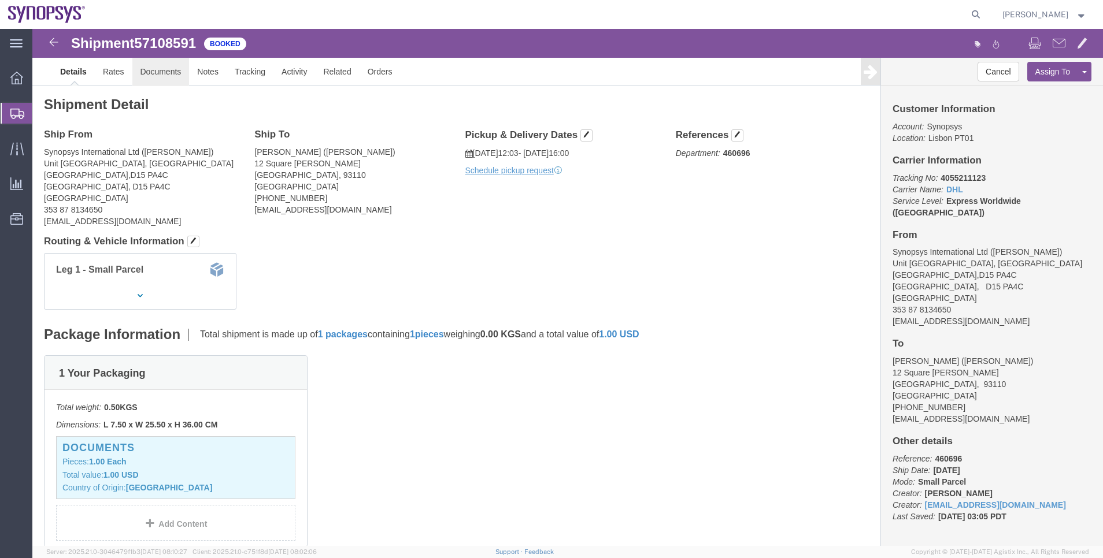
click link "Documents"
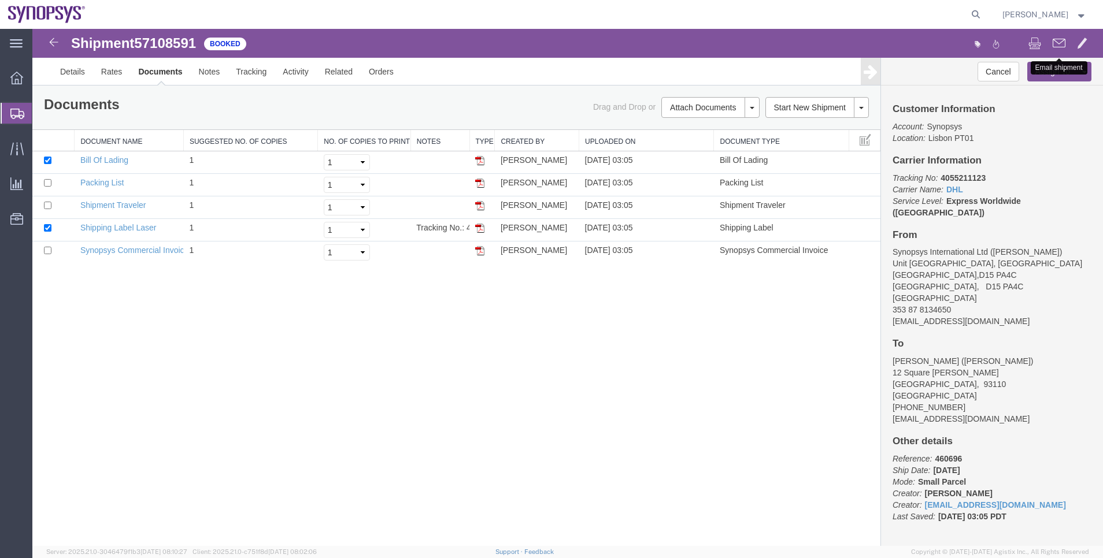
click at [1063, 45] on span at bounding box center [1059, 43] width 13 height 14
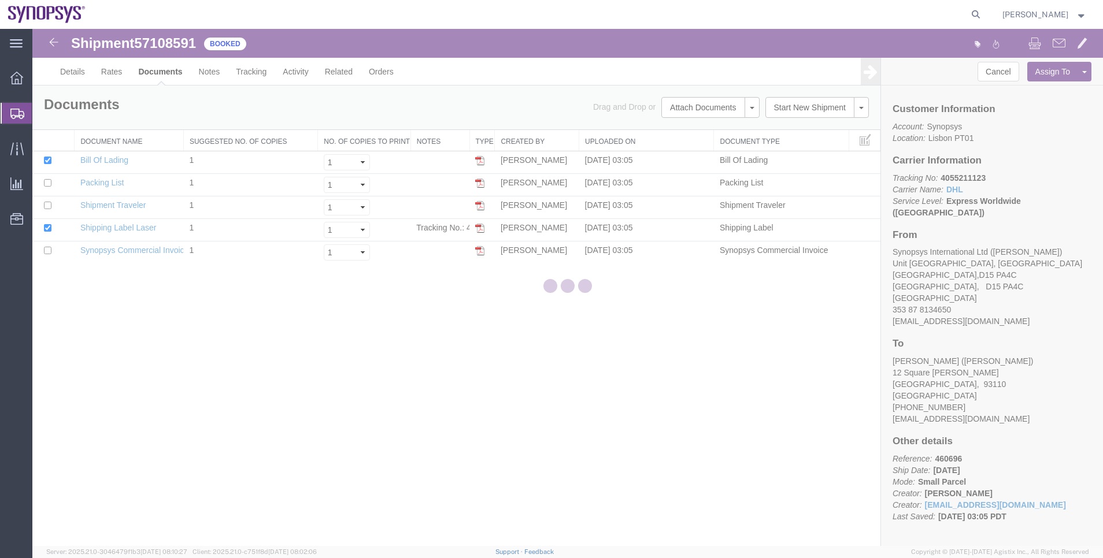
checkbox input "true"
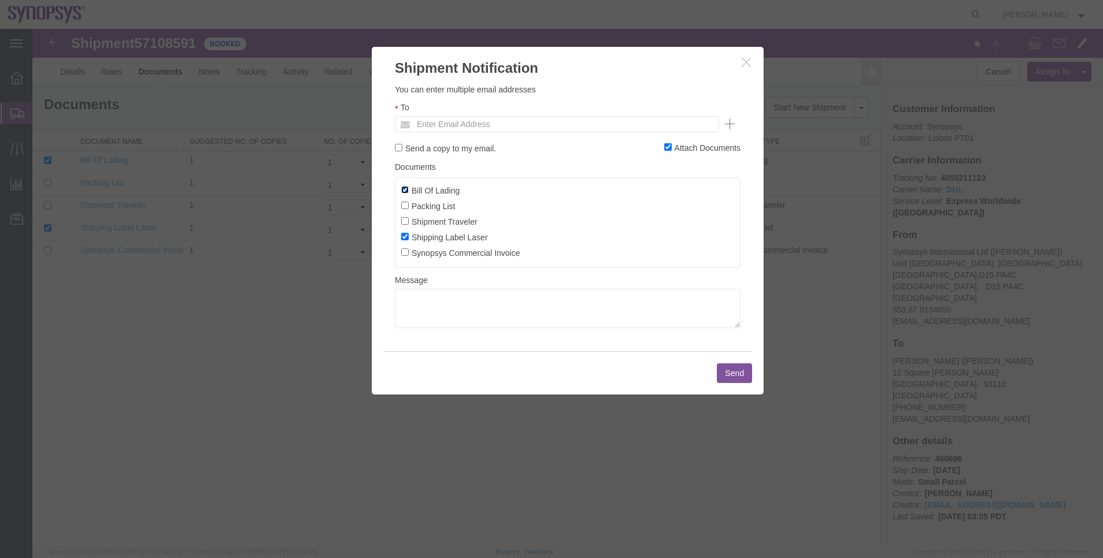
click at [402, 190] on input "Bill Of Lading" at bounding box center [405, 190] width 8 height 8
checkbox input "false"
click at [432, 126] on input "text" at bounding box center [478, 124] width 135 height 15
type input "[EMAIL_ADDRESS][DOMAIN_NAME]"
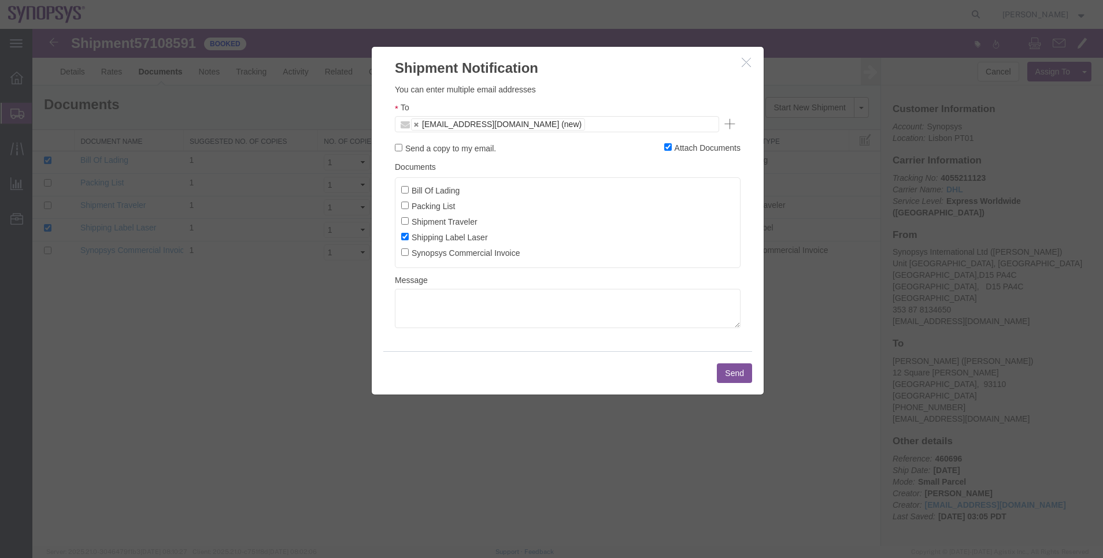
click at [727, 376] on button "Send" at bounding box center [734, 374] width 35 height 20
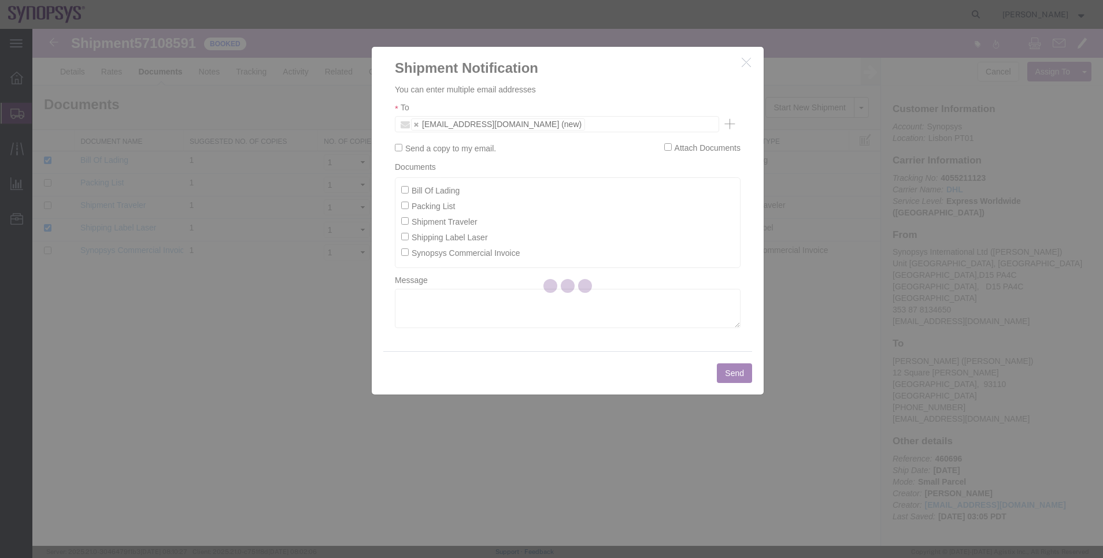
checkbox input "false"
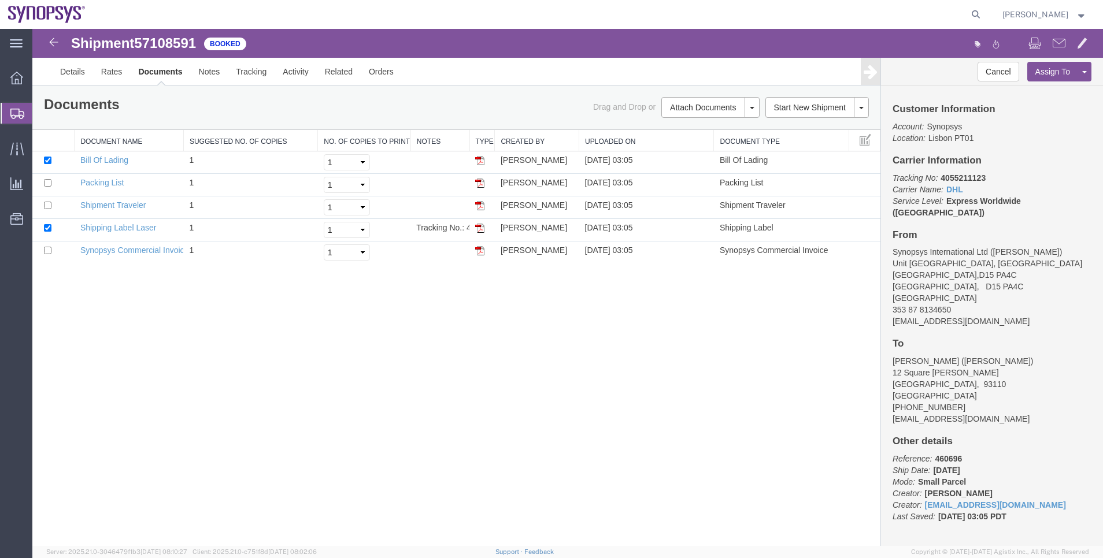
drag, startPoint x: 724, startPoint y: 149, endPoint x: 743, endPoint y: 135, distance: 23.6
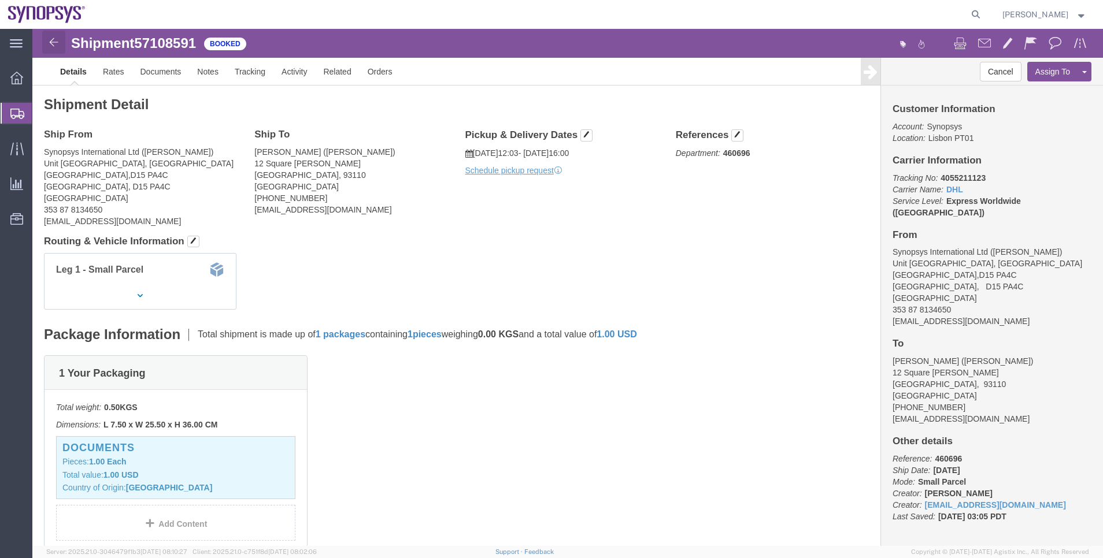
click img
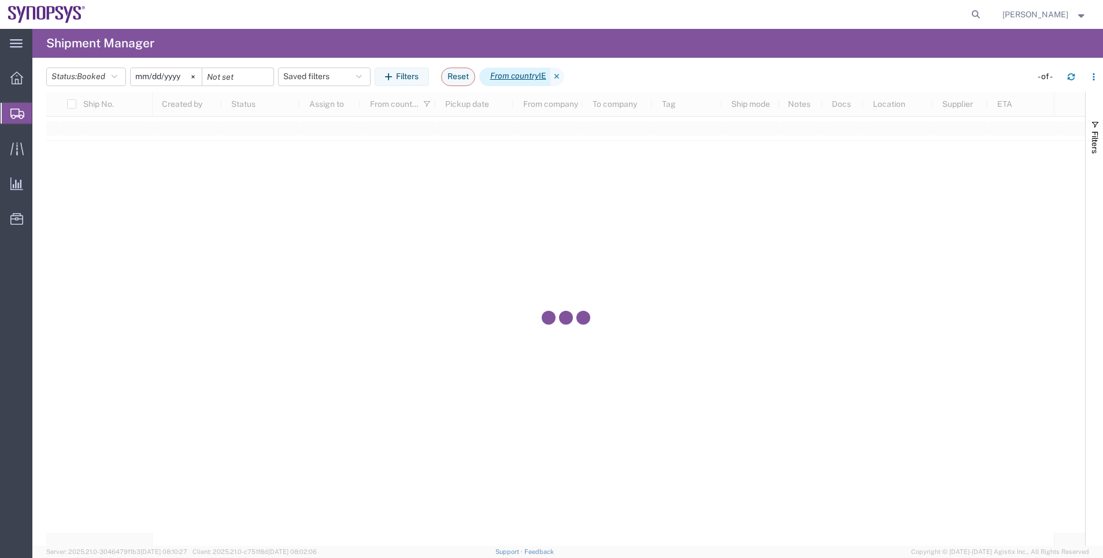
click at [520, 80] on icon "From country" at bounding box center [514, 76] width 49 height 12
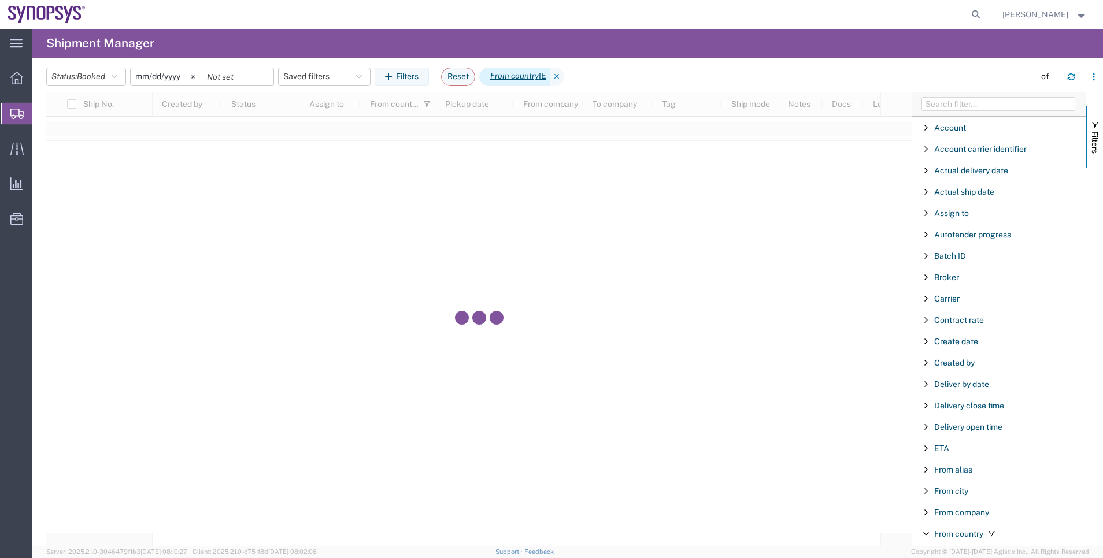
scroll to position [352, 0]
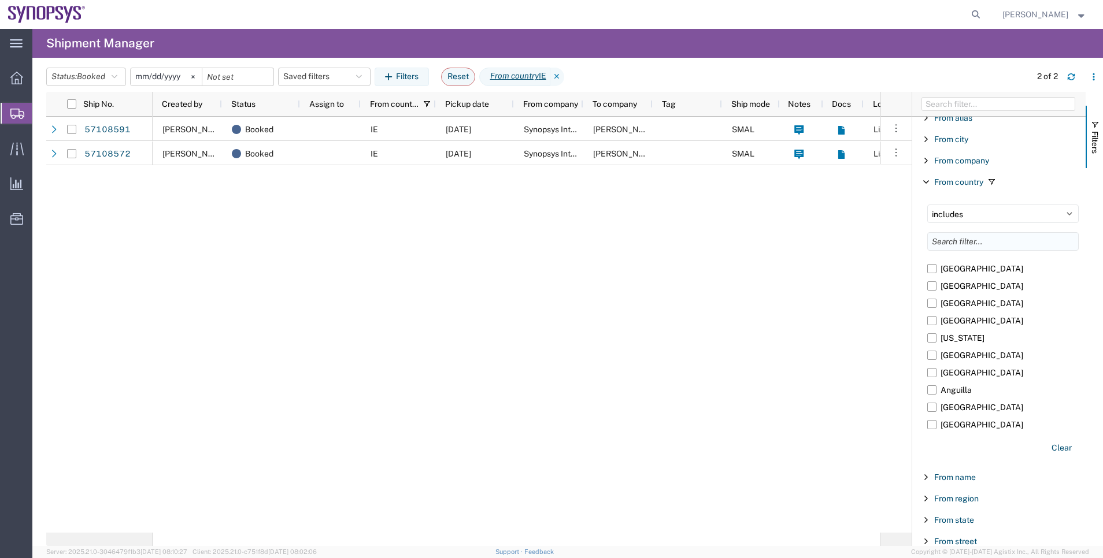
click at [969, 242] on input "Filter List 66 Filters" at bounding box center [1002, 241] width 151 height 18
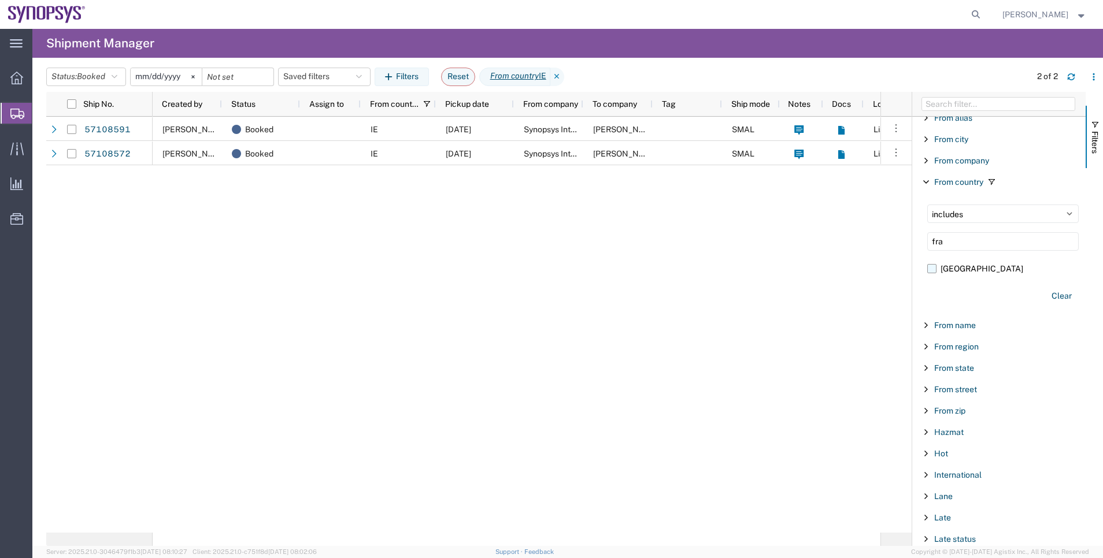
click at [964, 273] on label "[GEOGRAPHIC_DATA]" at bounding box center [1002, 268] width 151 height 17
click at [0, 0] on input "[GEOGRAPHIC_DATA]" at bounding box center [0, 0] width 0 height 0
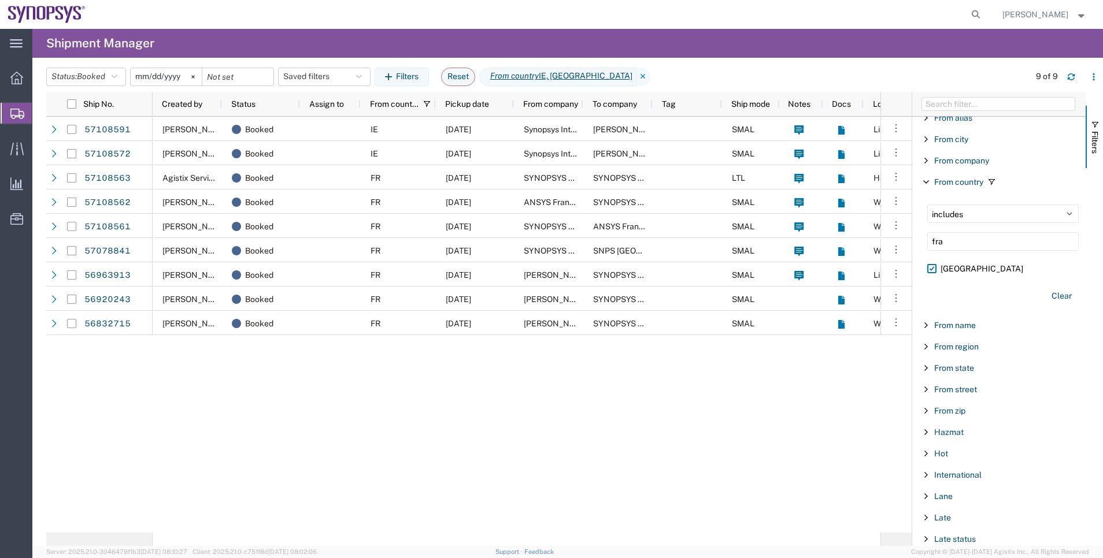
drag, startPoint x: 958, startPoint y: 243, endPoint x: 914, endPoint y: 243, distance: 43.9
click at [914, 243] on div "From country includes excludes fra France Clear" at bounding box center [998, 253] width 173 height 122
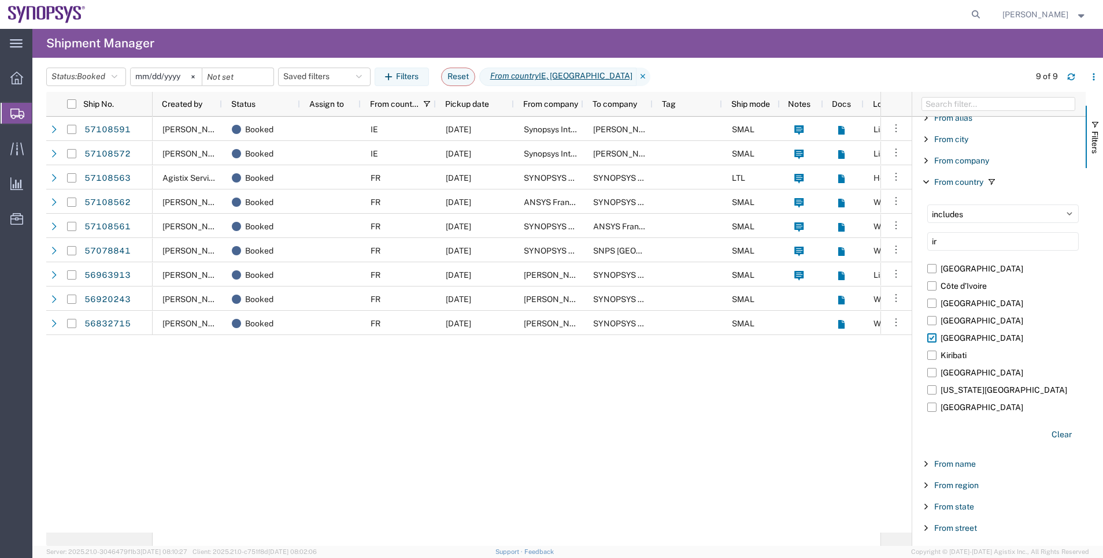
type input "ir"
click at [954, 336] on label "[GEOGRAPHIC_DATA]" at bounding box center [1002, 337] width 151 height 17
click at [0, 0] on input "[GEOGRAPHIC_DATA]" at bounding box center [0, 0] width 0 height 0
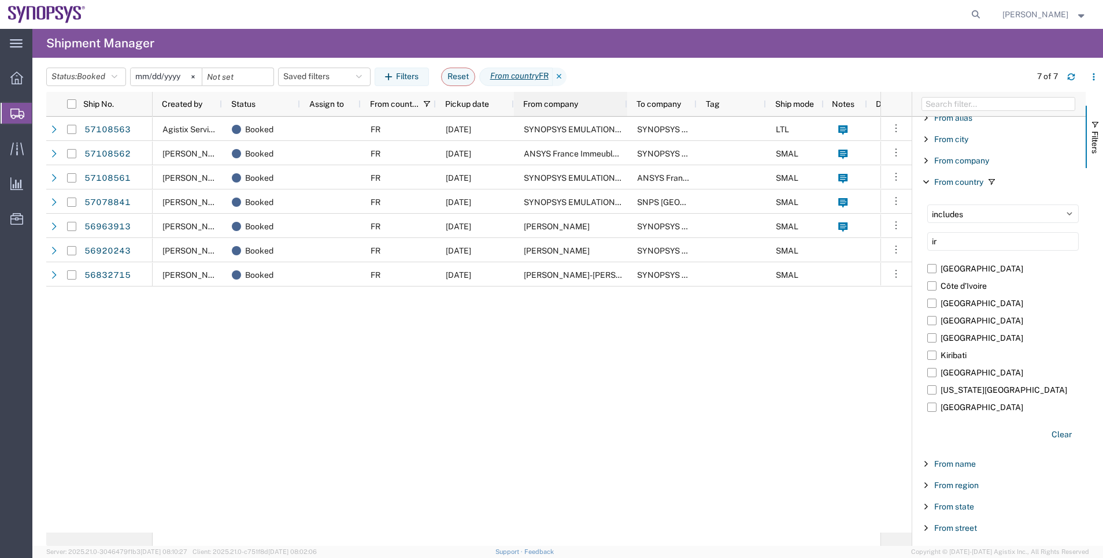
drag, startPoint x: 581, startPoint y: 100, endPoint x: 629, endPoint y: 103, distance: 47.5
click at [629, 103] on div at bounding box center [626, 104] width 5 height 24
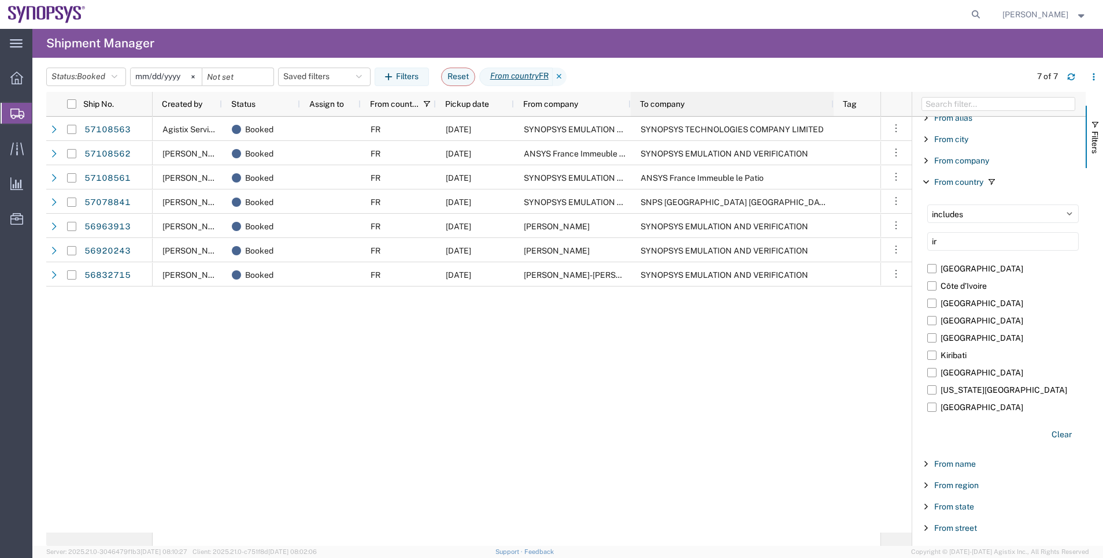
drag, startPoint x: 699, startPoint y: 108, endPoint x: 832, endPoint y: 117, distance: 133.3
click at [832, 117] on div "Ship No. Created by Status Assign to From country Pickup date From company To c…" at bounding box center [478, 319] width 865 height 454
click at [949, 244] on input "ir" at bounding box center [1002, 241] width 151 height 18
drag, startPoint x: 949, startPoint y: 244, endPoint x: 913, endPoint y: 244, distance: 36.4
click at [913, 244] on div "Account Enabled Account Account carrier identifier Enabled Account carrier iden…" at bounding box center [998, 319] width 173 height 454
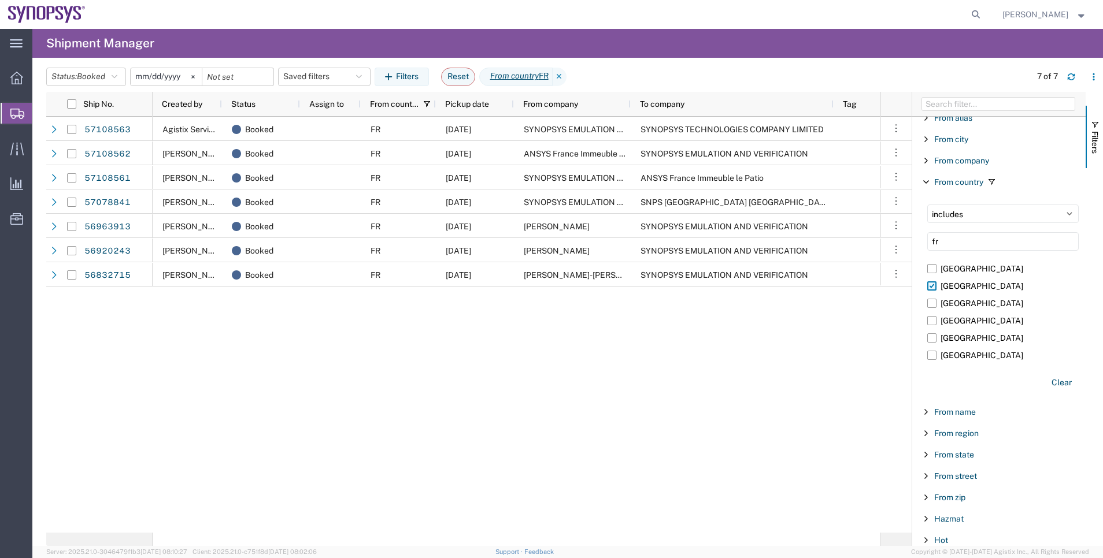
click at [959, 283] on label "[GEOGRAPHIC_DATA]" at bounding box center [1002, 285] width 151 height 17
click at [0, 0] on input "[GEOGRAPHIC_DATA]" at bounding box center [0, 0] width 0 height 0
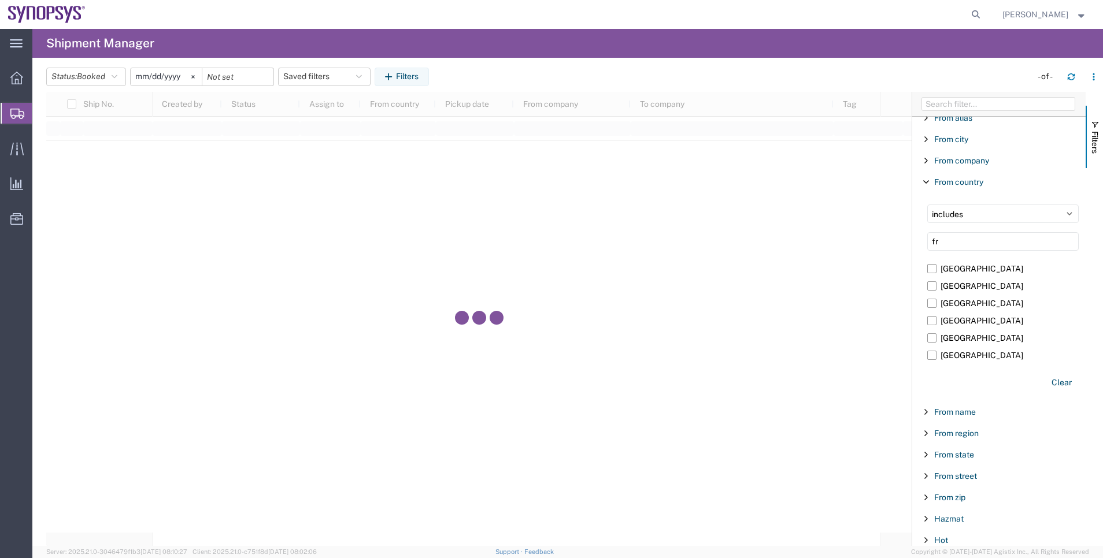
drag, startPoint x: 958, startPoint y: 236, endPoint x: 902, endPoint y: 241, distance: 56.8
click at [902, 241] on div "Ship No. Created by Status Assign to From country Pickup date From company To c…" at bounding box center [574, 319] width 1057 height 454
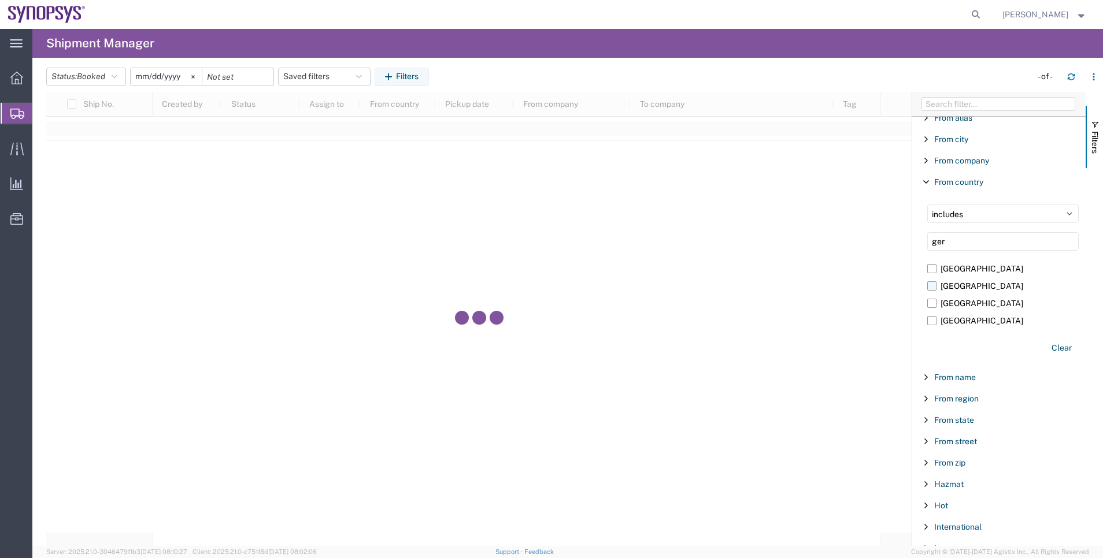
type input "ger"
click at [958, 288] on label "[GEOGRAPHIC_DATA]" at bounding box center [1002, 285] width 151 height 17
click at [0, 0] on input "[GEOGRAPHIC_DATA]" at bounding box center [0, 0] width 0 height 0
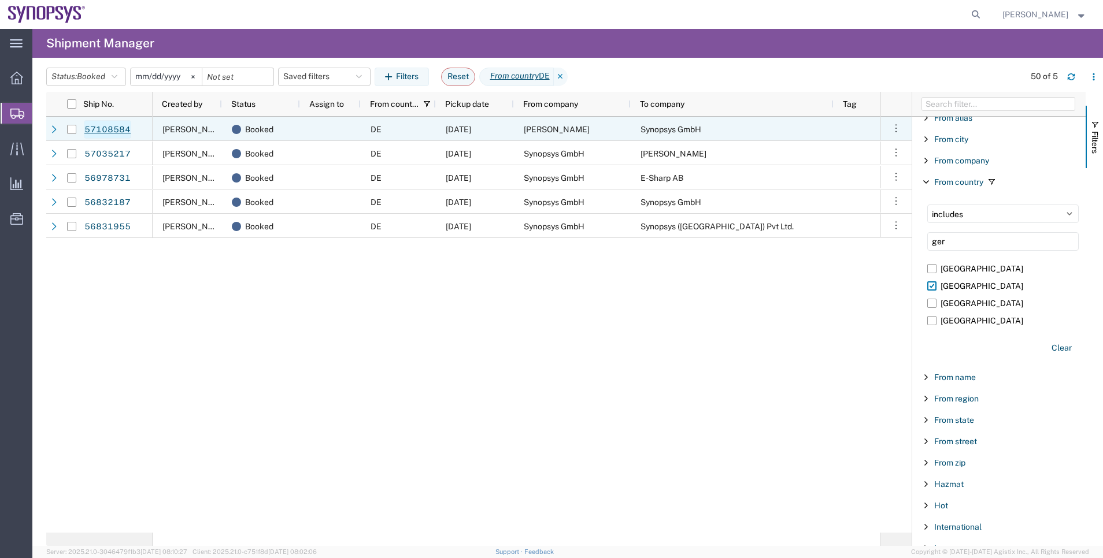
click at [115, 134] on link "57108584" at bounding box center [107, 129] width 47 height 18
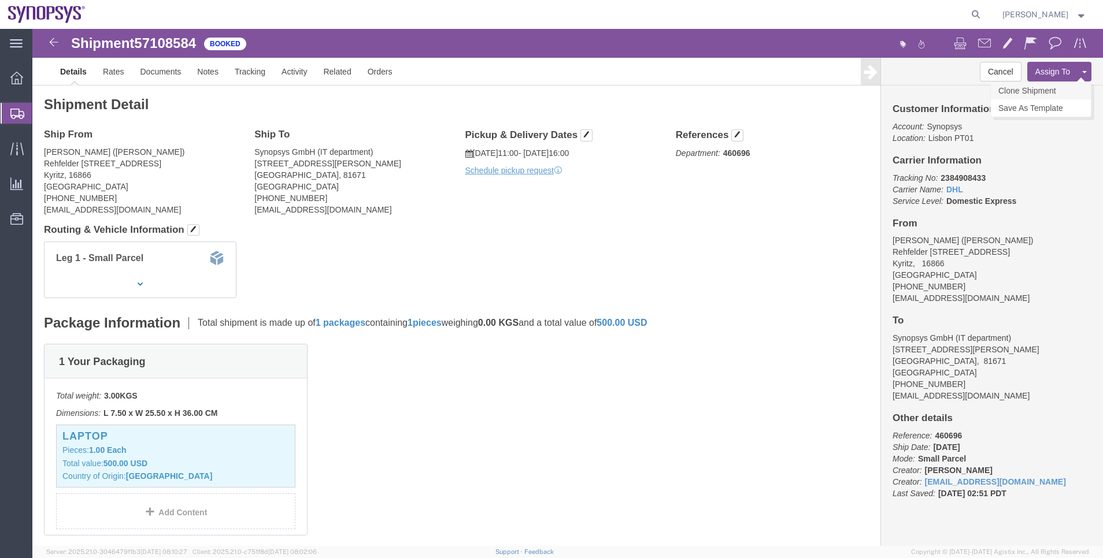
click link "Clone Shipment"
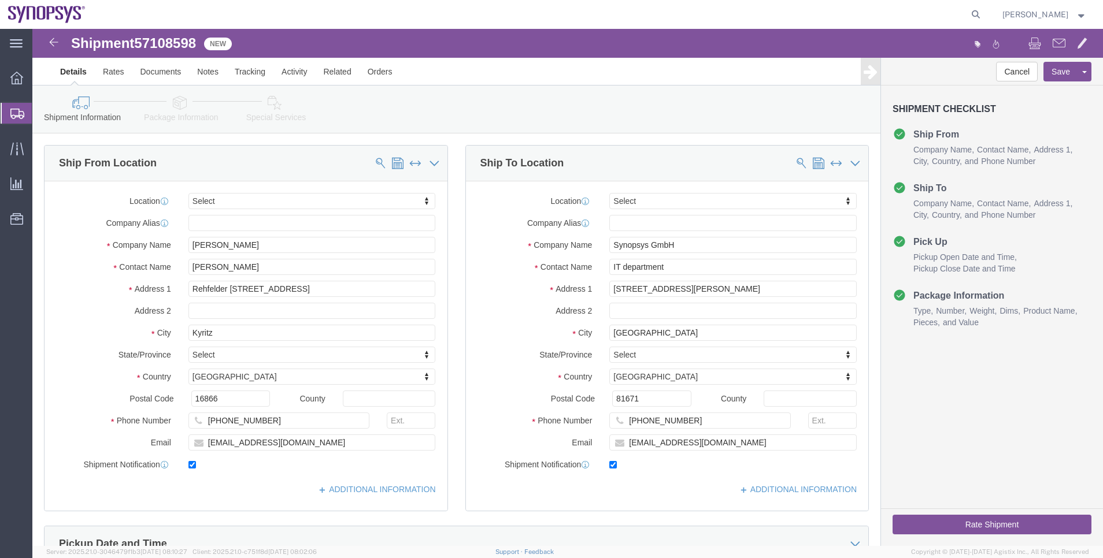
select select
click link "ADDITIONAL INFORMATION"
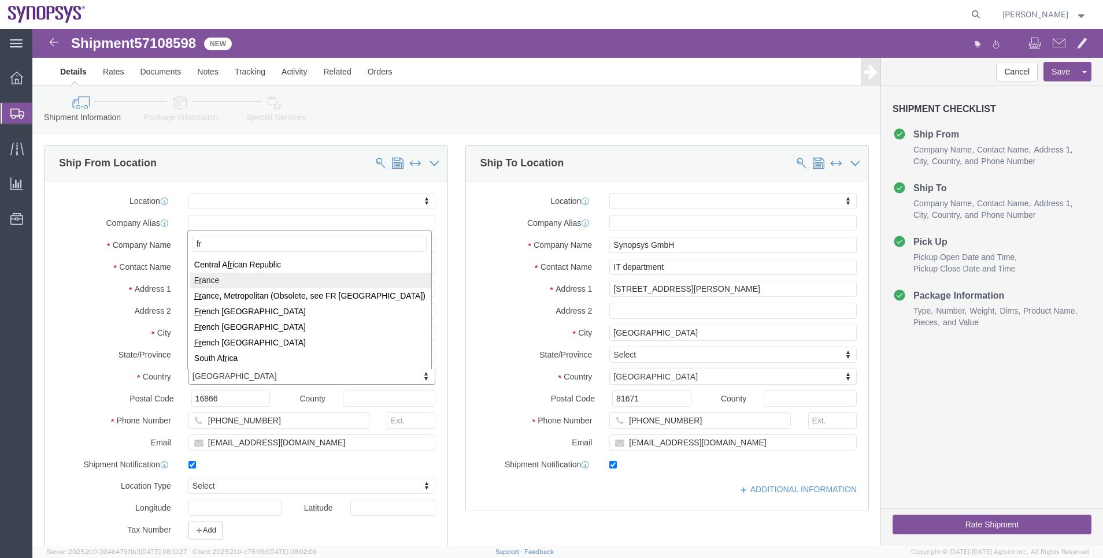
type input "fr"
select select
select select "FR"
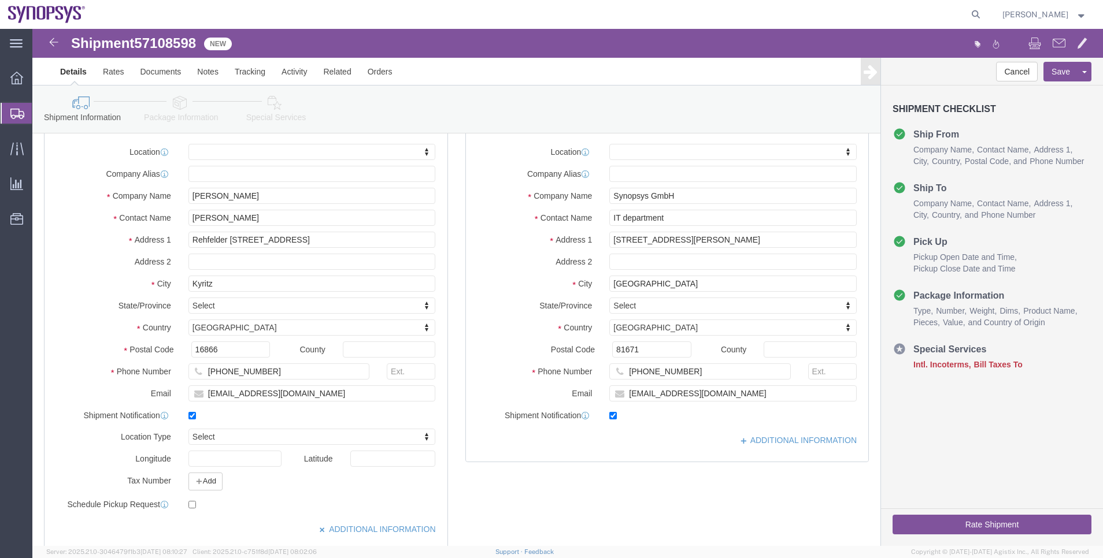
scroll to position [87, 0]
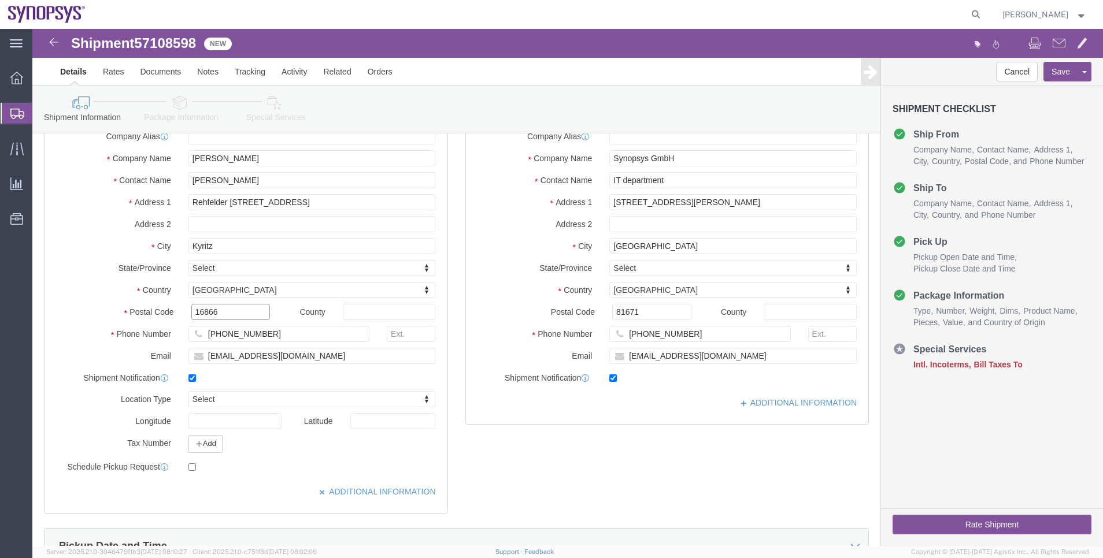
drag, startPoint x: 203, startPoint y: 288, endPoint x: 131, endPoint y: 284, distance: 72.9
click div "Postal Code 16866"
paste input "93110"
type input "93110"
select select
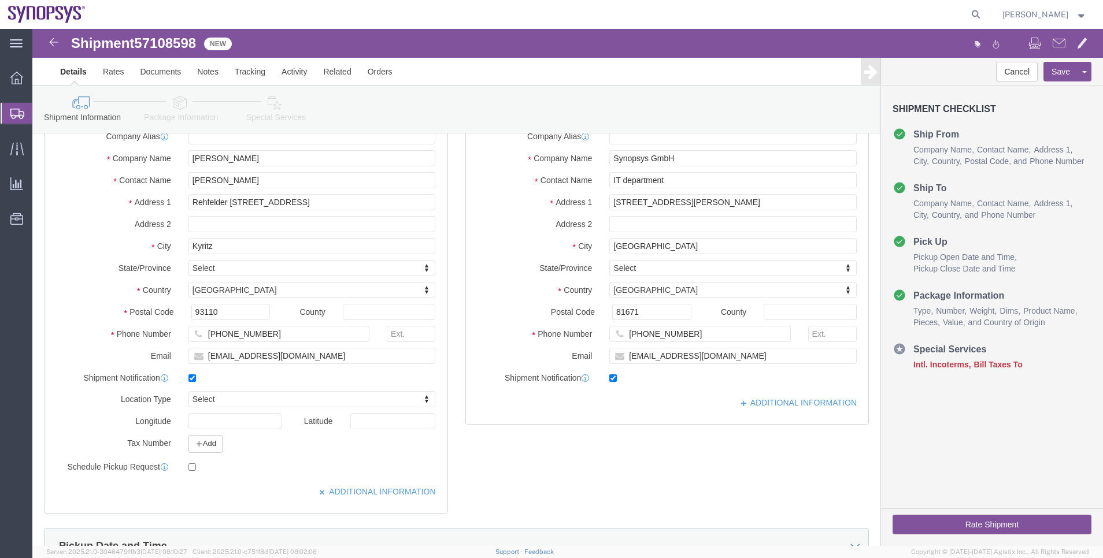
scroll to position [0, 0]
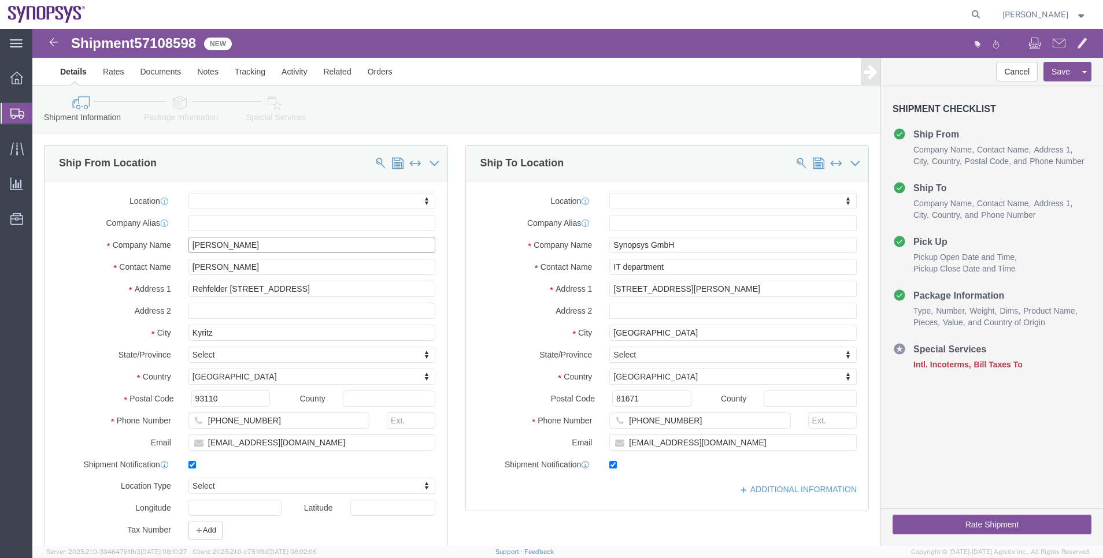
drag, startPoint x: 219, startPoint y: 215, endPoint x: 138, endPoint y: 214, distance: 80.9
click div "Company Name Steffen Ragnow"
paste input "Chenle Yu"
type input "Chenle Yu"
drag, startPoint x: 255, startPoint y: 242, endPoint x: 53, endPoint y: 232, distance: 202.5
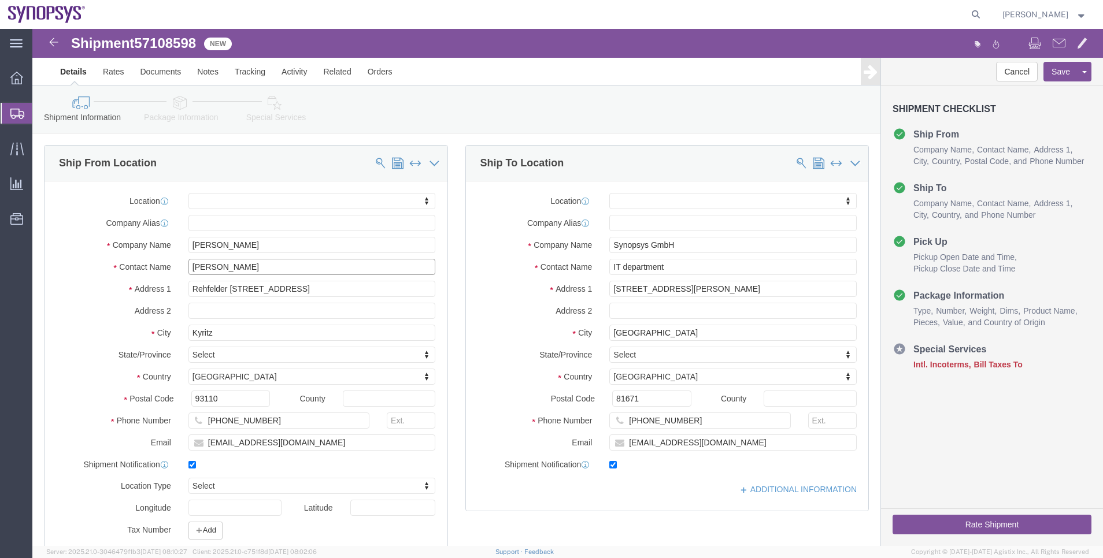
click div "Contact Name Steffen Ragnow"
paste input "Chenle Yu"
type input "Chenle Yu"
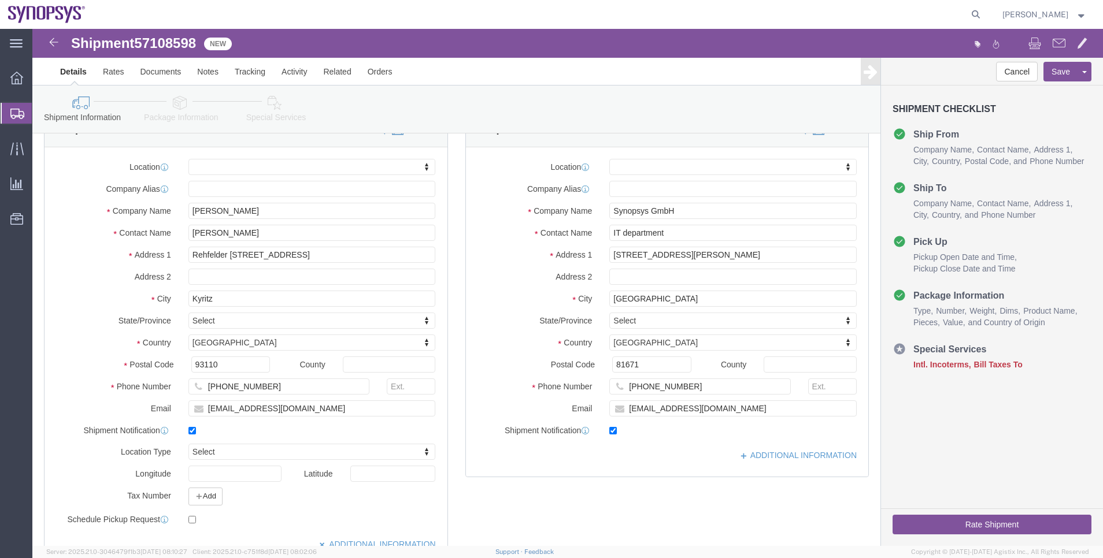
scroll to position [87, 0]
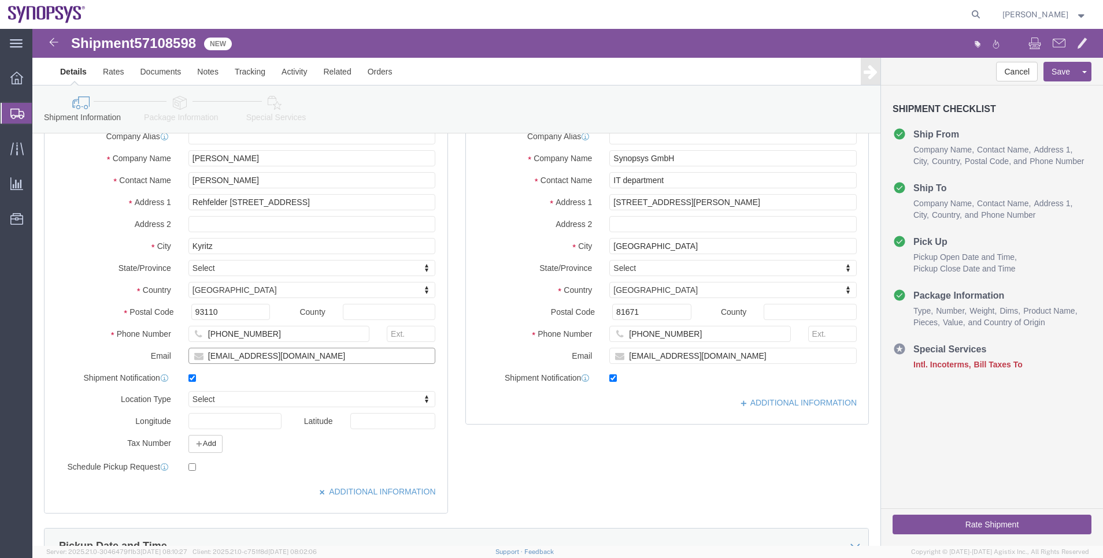
drag, startPoint x: 301, startPoint y: 327, endPoint x: 80, endPoint y: 313, distance: 221.8
click div "Location My Profile Location Aachen DE04 Agrate Brianza IT01 Aschheim DE02 Atla…"
paste input "chenle@synopsys"
type input "chenle@synopsys.com"
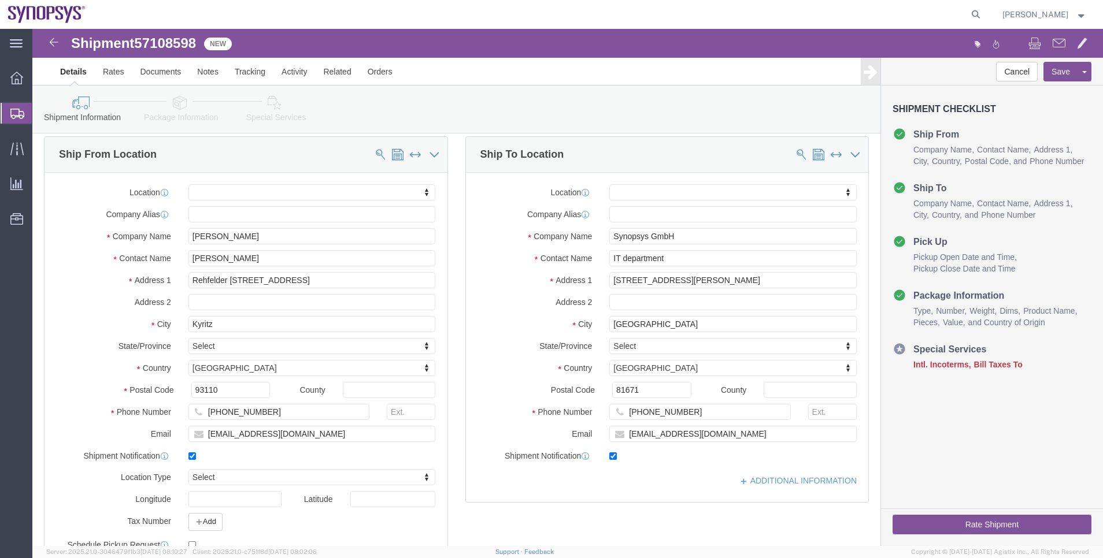
scroll to position [0, 0]
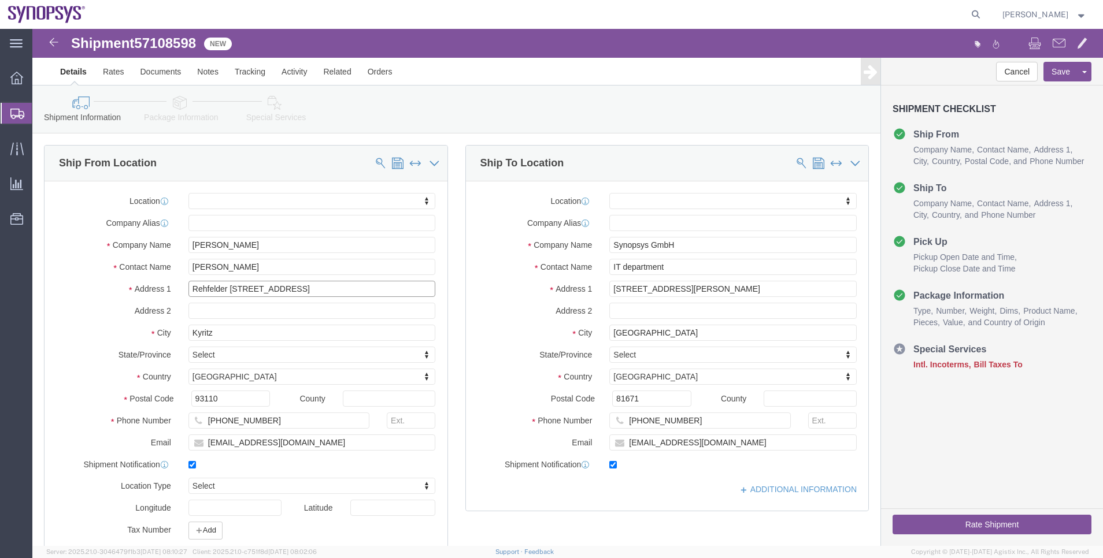
drag, startPoint x: 268, startPoint y: 256, endPoint x: 34, endPoint y: 243, distance: 234.4
click div "Location My Profile Location Aachen DE04 Agrate Brianza IT01 Aschheim DE02 Atla…"
paste input "12 Square Jean Baptiste Lulli"
type input "12 Square Jean Baptiste Lulli"
select select
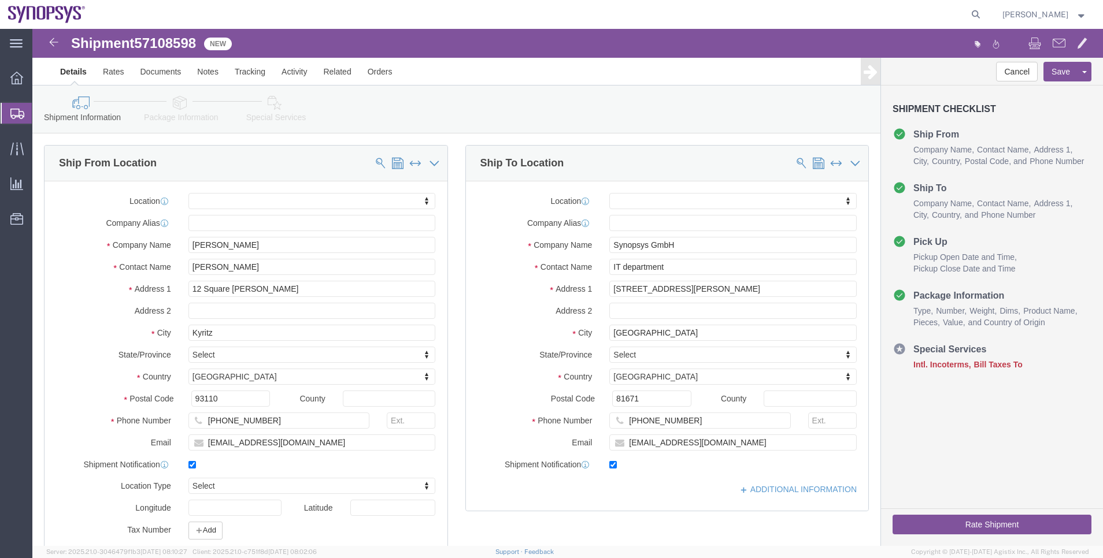
click label "Address 2"
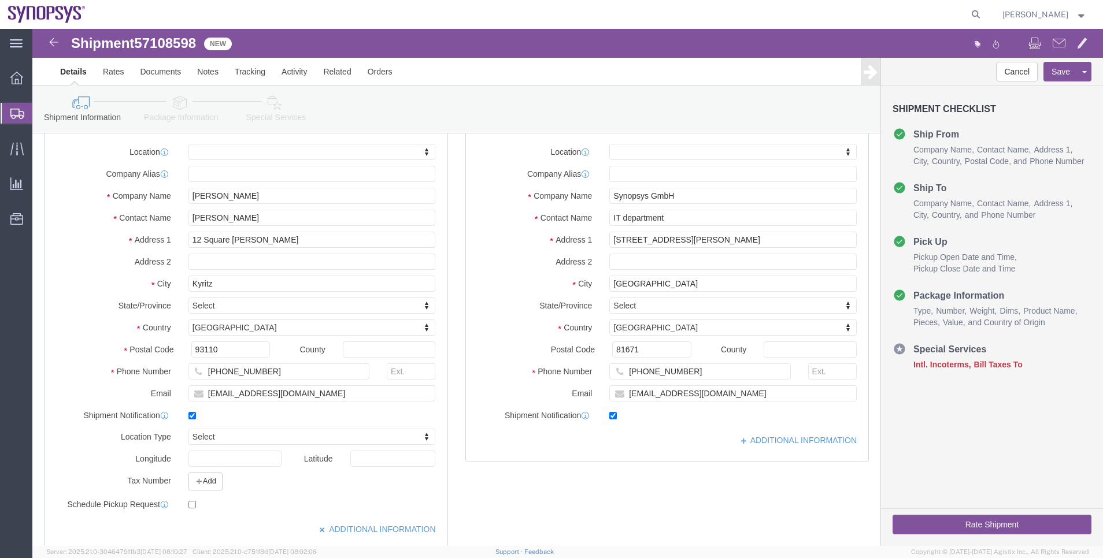
scroll to position [87, 0]
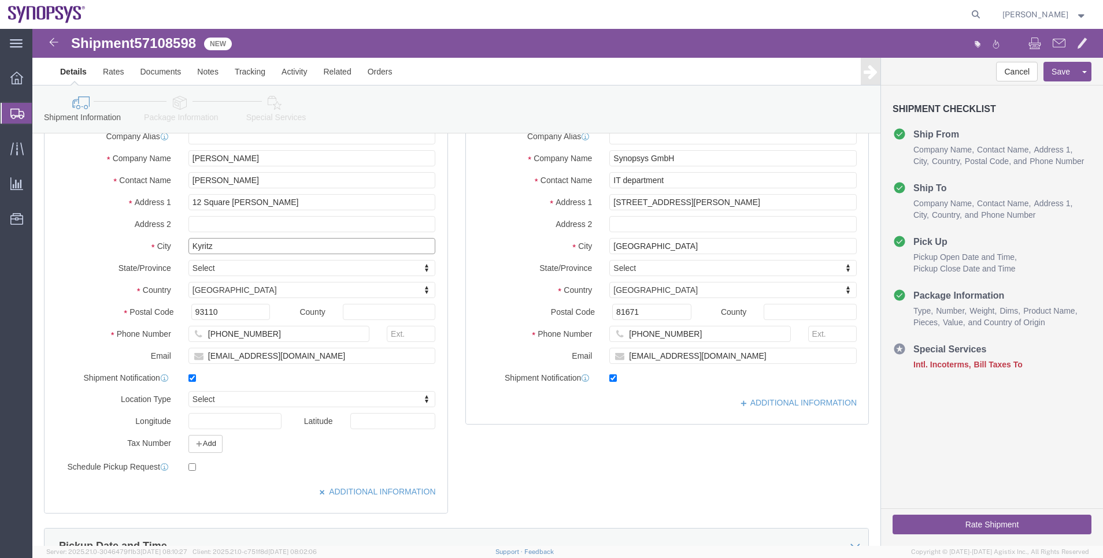
drag, startPoint x: 194, startPoint y: 215, endPoint x: 126, endPoint y: 215, distance: 68.2
click div "City Kyritz"
paste input "Rosny-sous-Bois"
type input "Rosny-sous-Bois"
select select
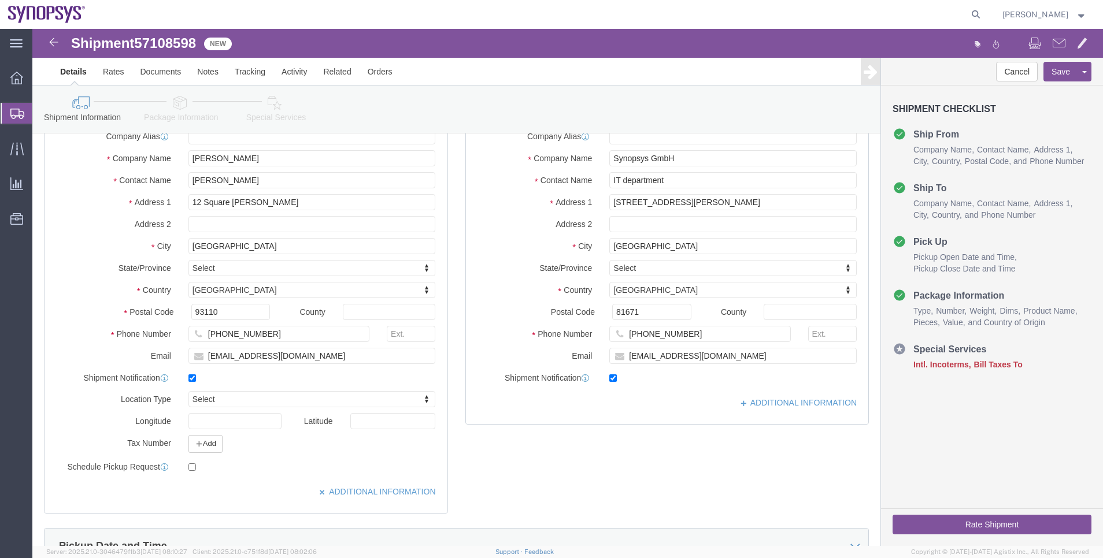
click div "Location My Profile Location Aachen DE04 Agrate Brianza IT01 Aschheim DE02 Atla…"
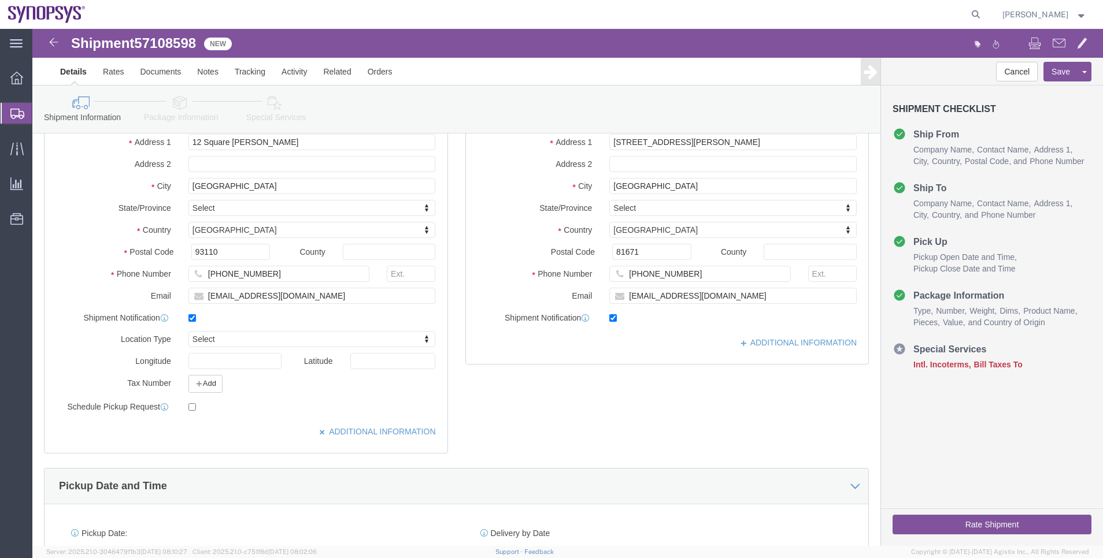
scroll to position [173, 0]
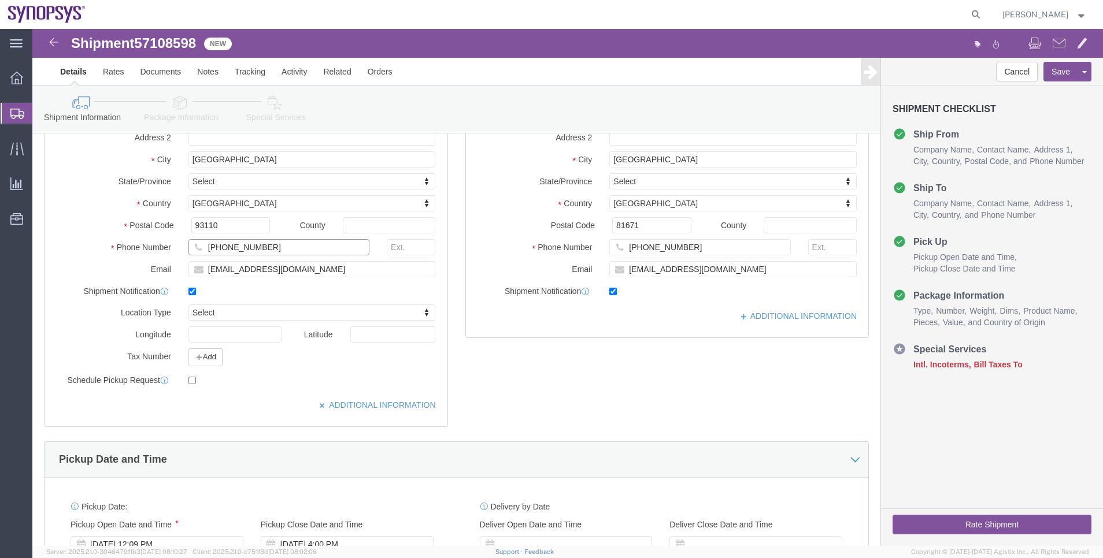
drag, startPoint x: 248, startPoint y: 215, endPoint x: 98, endPoint y: 204, distance: 150.7
click div "Location My Profile Location Aachen DE04 Agrate Brianza IT01 Aschheim DE02 Atla…"
paste input "33.6.03.04.78.0"
type input "+33.6.03.04.78.06"
click label "Phone Number"
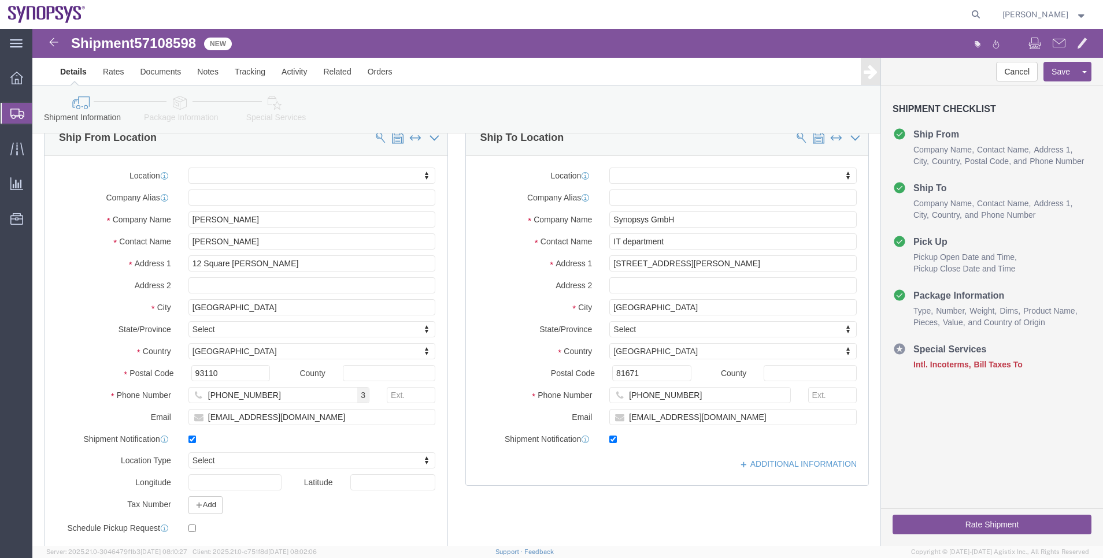
scroll to position [0, 0]
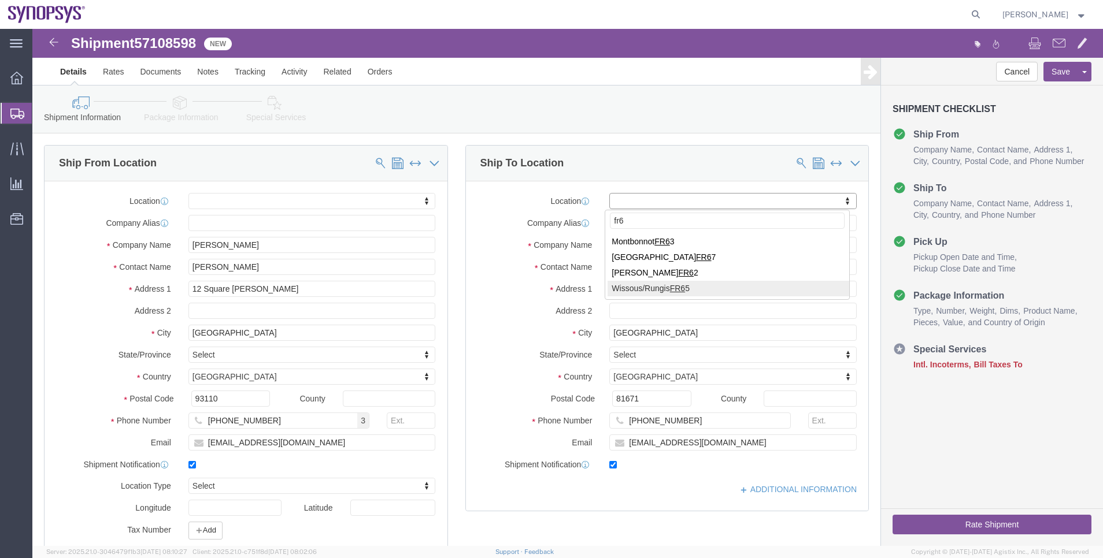
type input "fr6"
select select "63109"
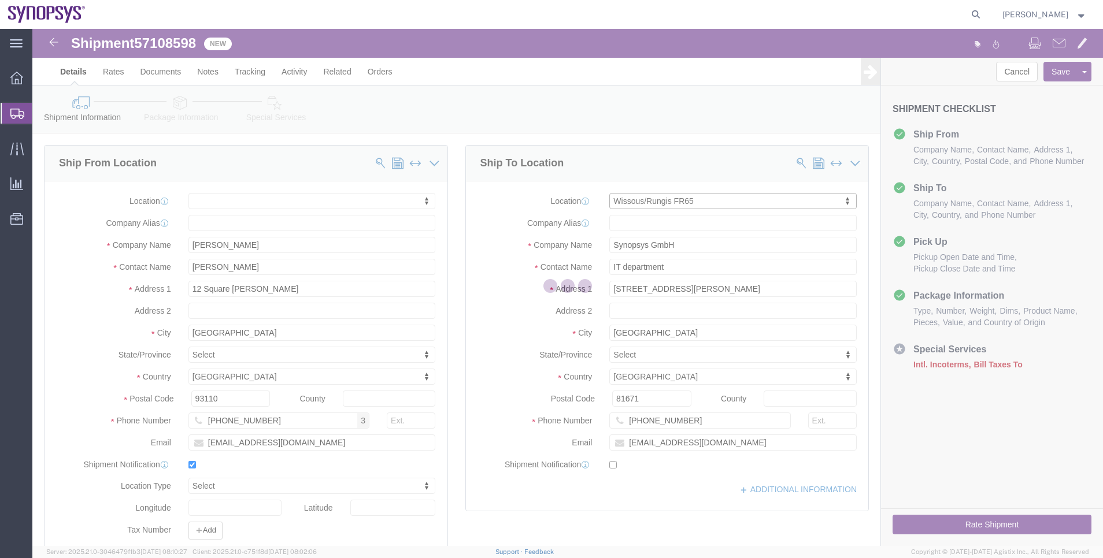
type input "FR65"
type input "SYNOPSYS EMULATION AND VERIFICATION"
type input "7 rue des Solets"
type input "Rungis"
select select "FR"
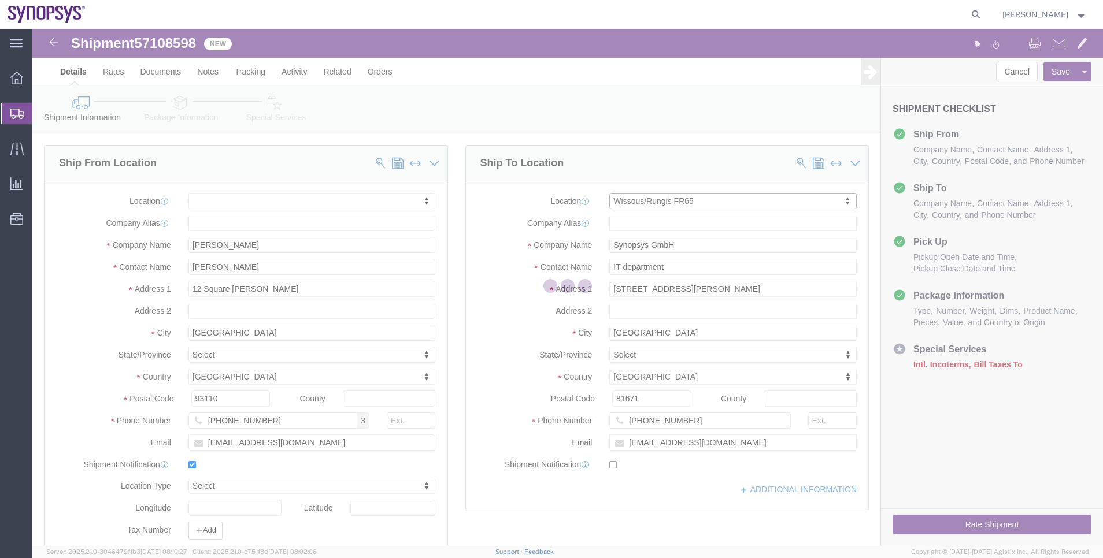
type input "94150"
type input "Rungis"
checkbox input "false"
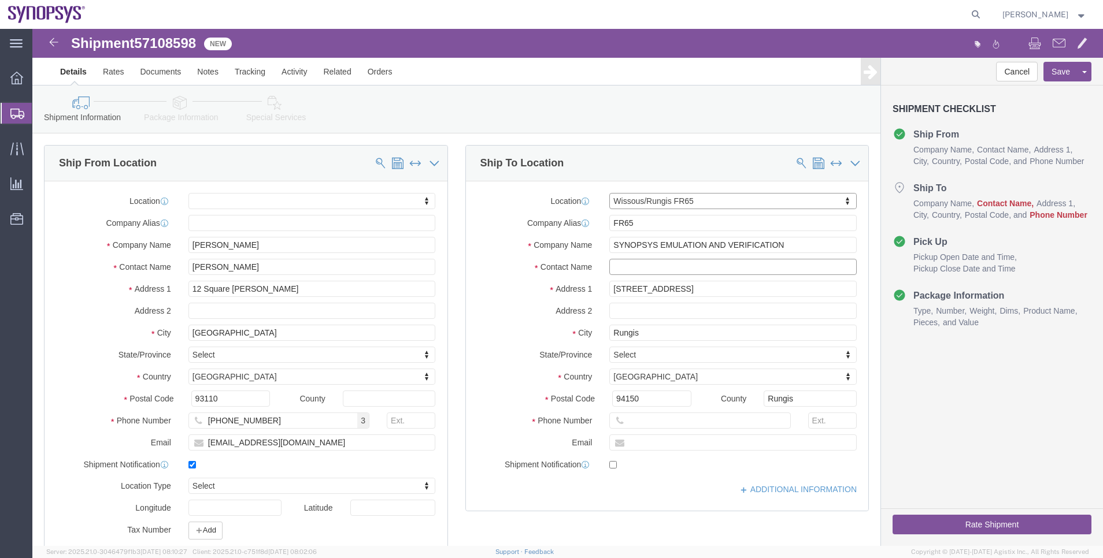
click input "text"
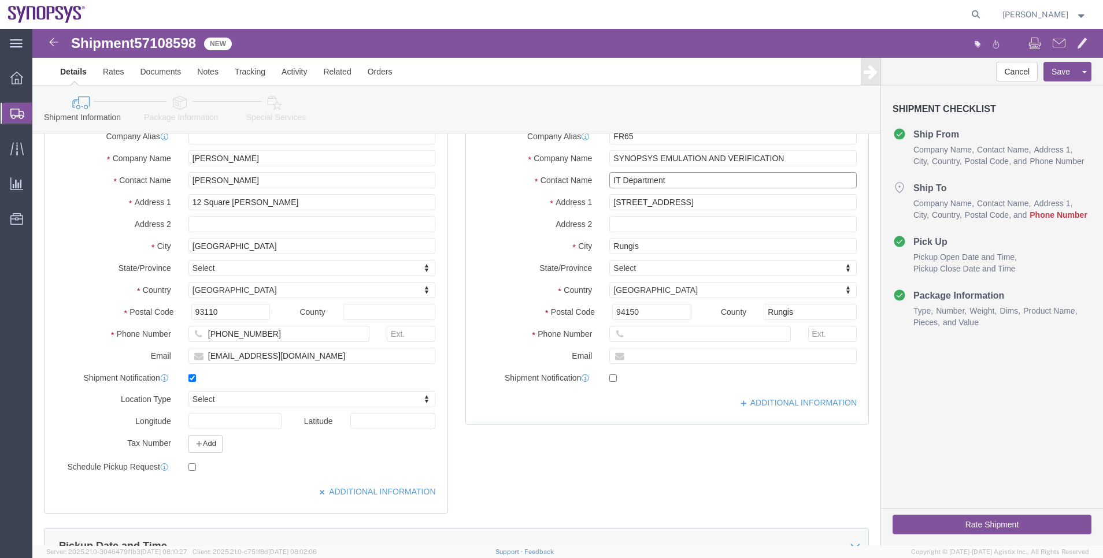
type input "IT Department"
click input "text"
paste input "33-1-89-96-10-70"
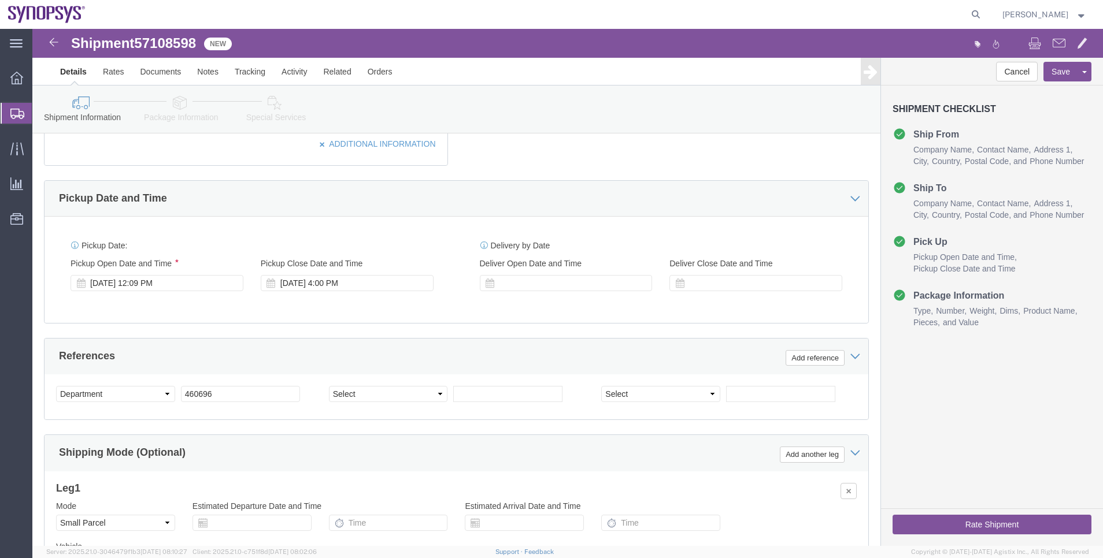
scroll to position [520, 0]
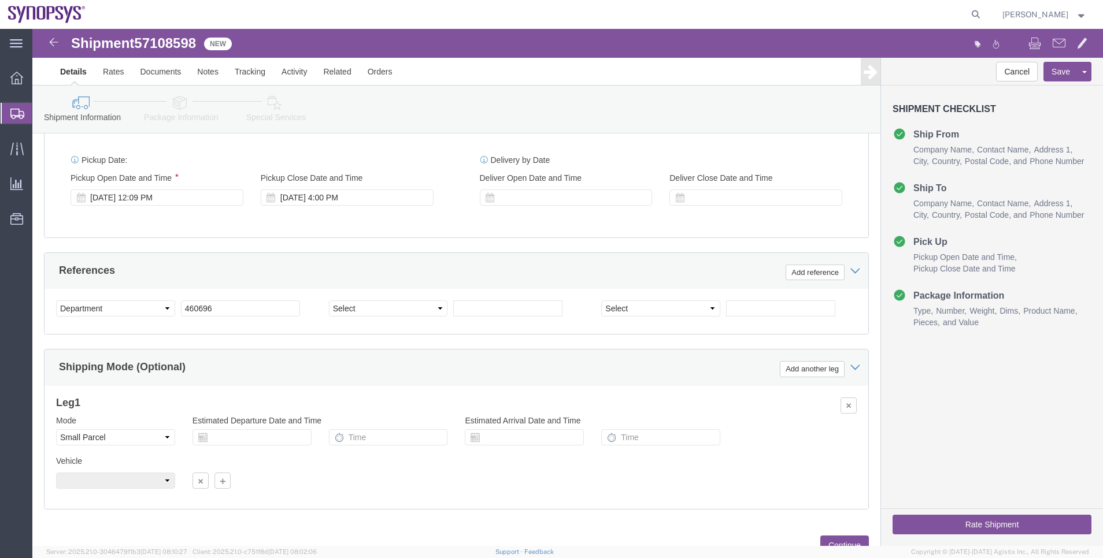
type input "33-1-89-96-10-70"
click link "Package Information"
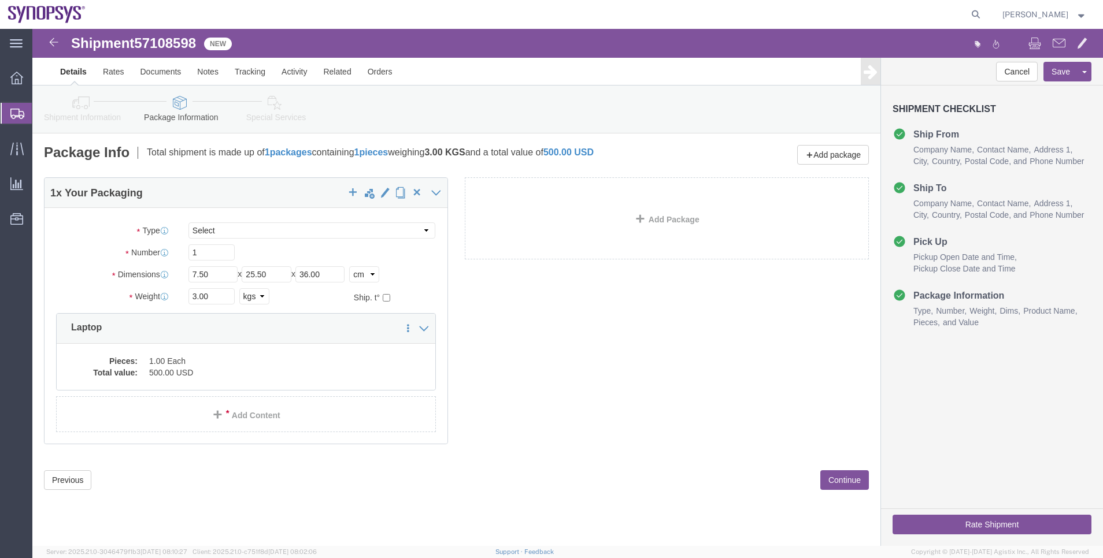
click link "Special Services"
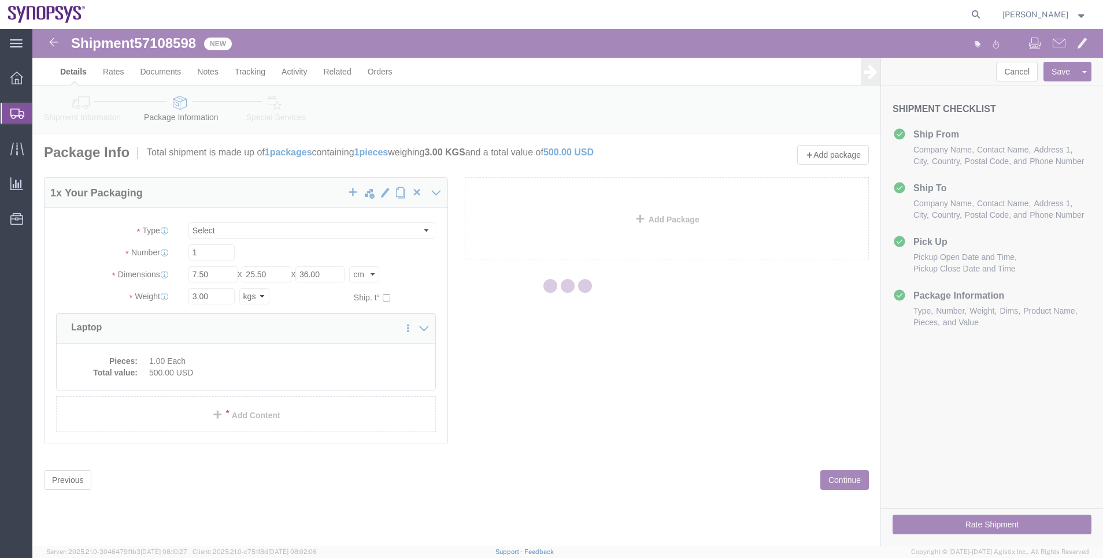
select select
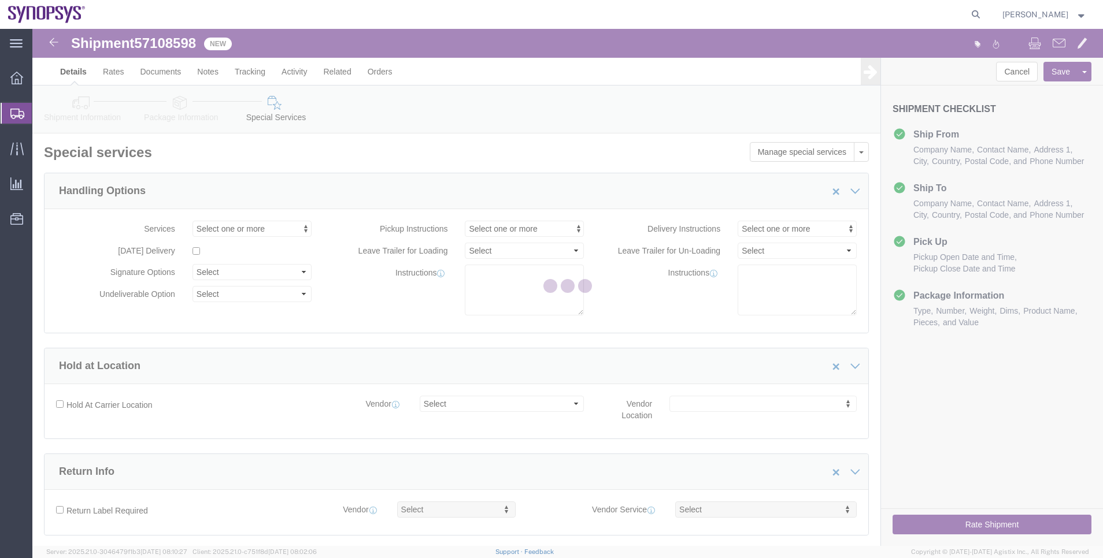
select select "COSTCENTER"
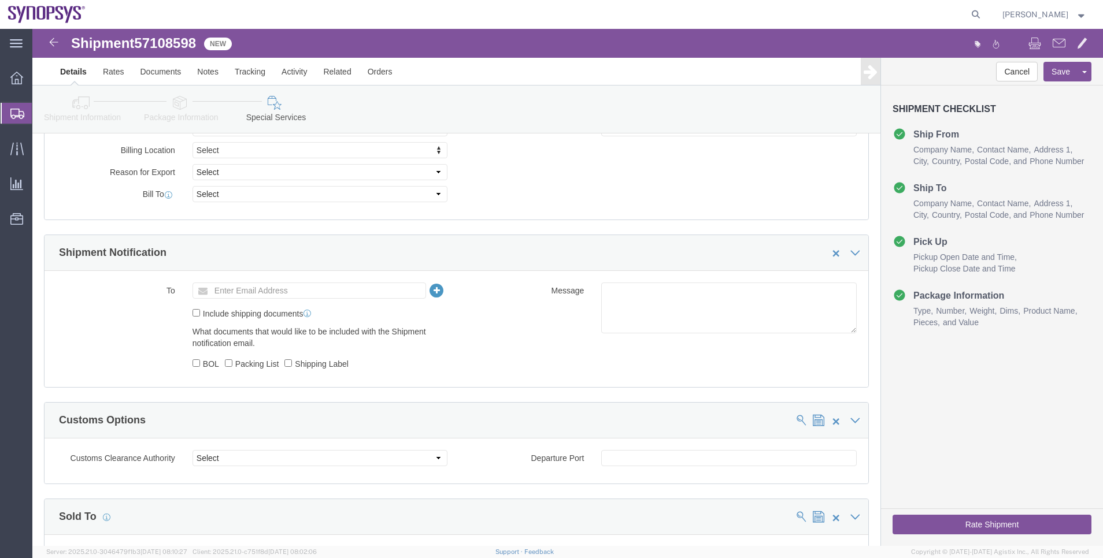
scroll to position [694, 0]
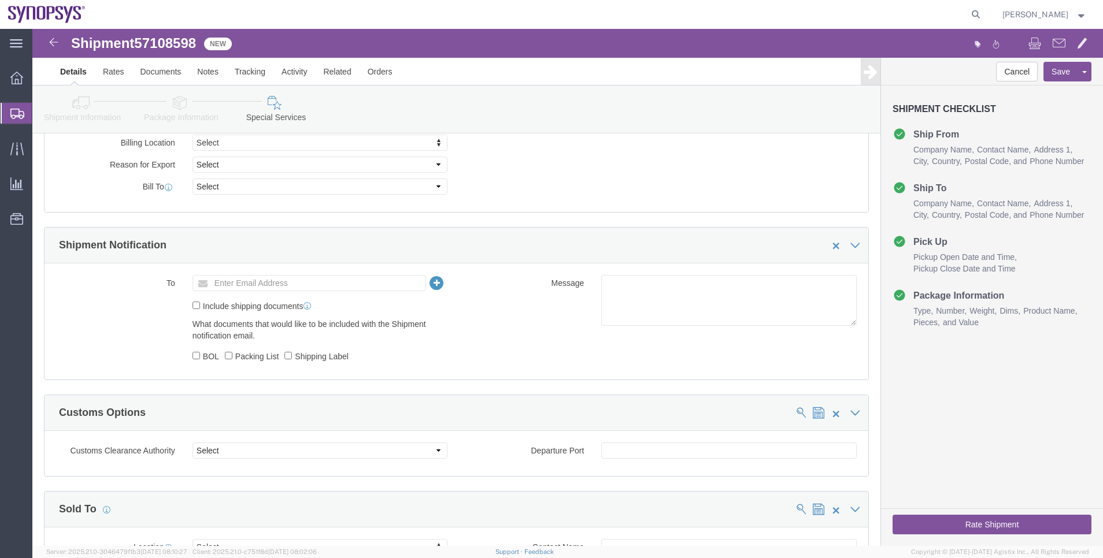
click div "Message"
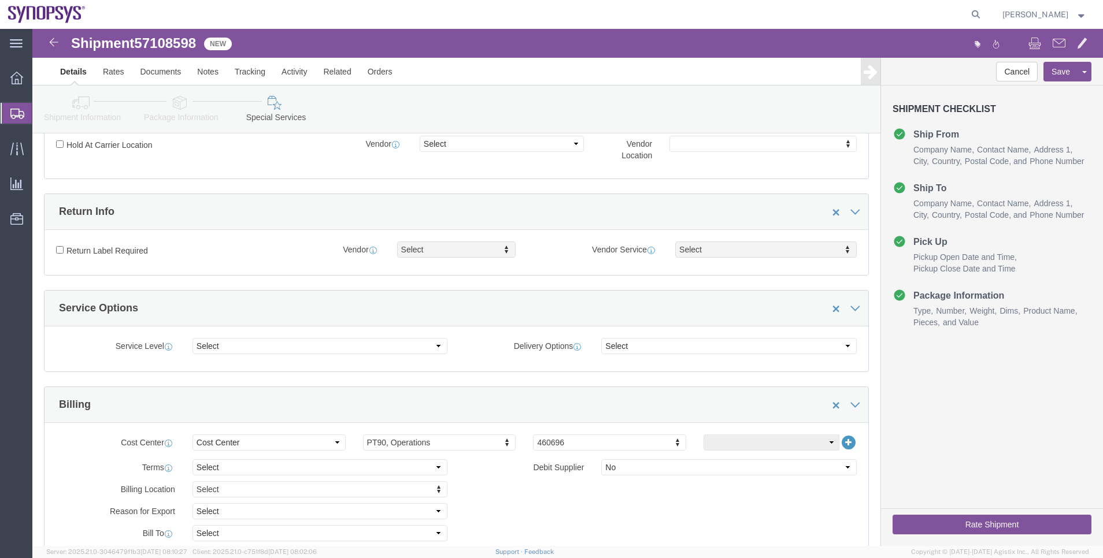
scroll to position [0, 0]
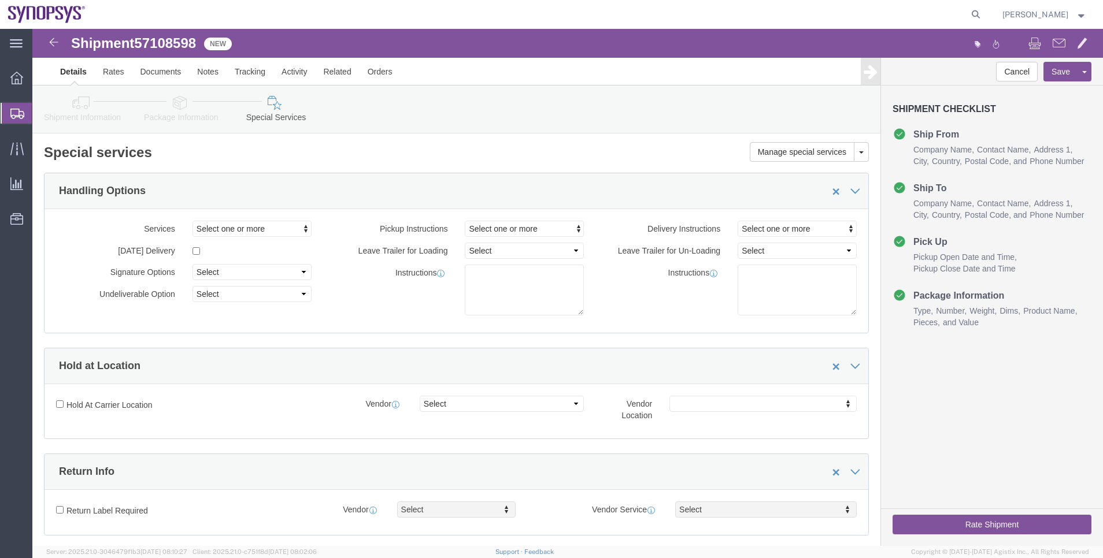
click li "Package Information"
click link "Shipment Information"
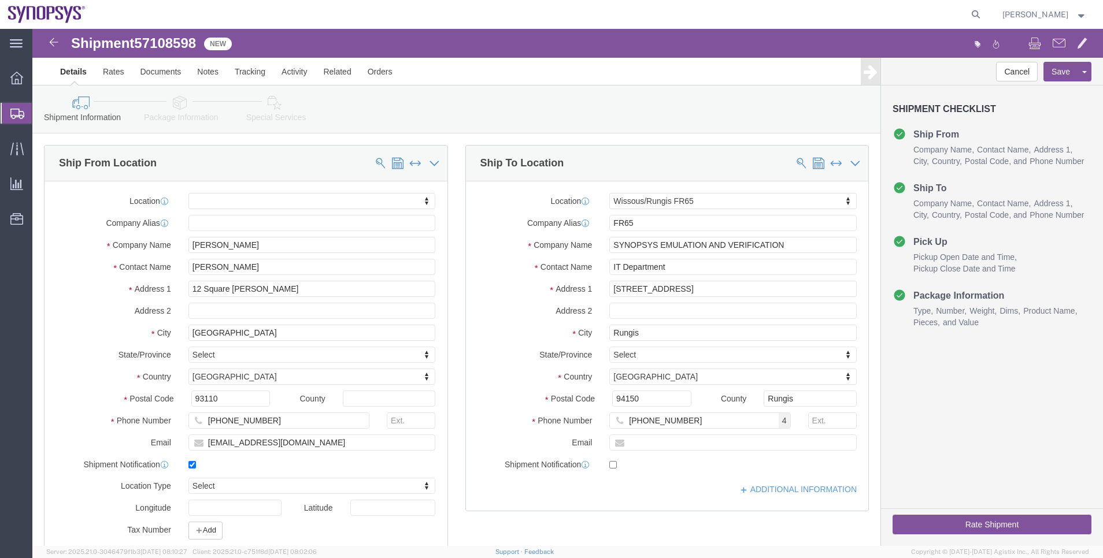
click link "Package Information"
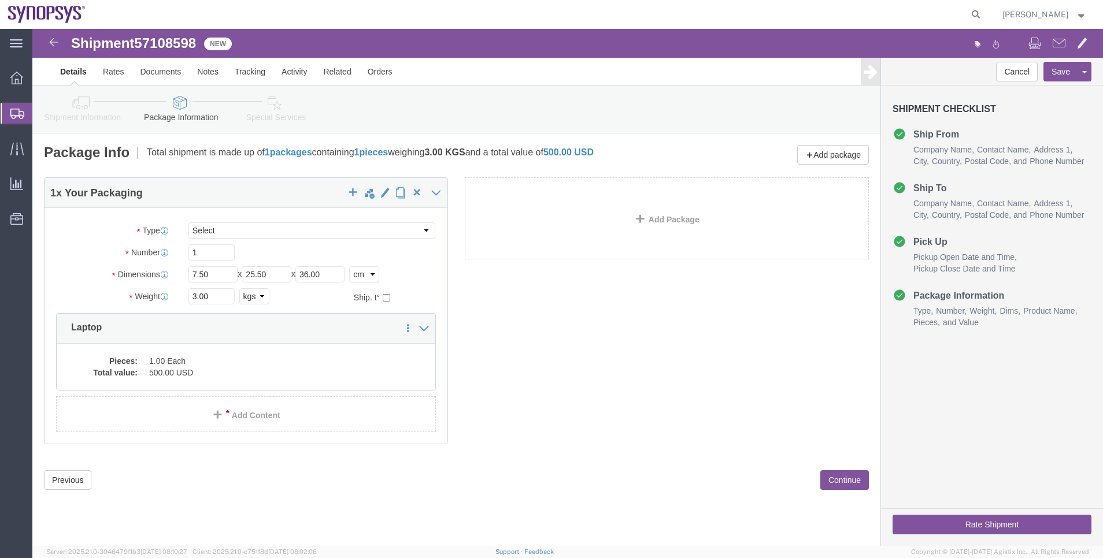
click link "Special Services"
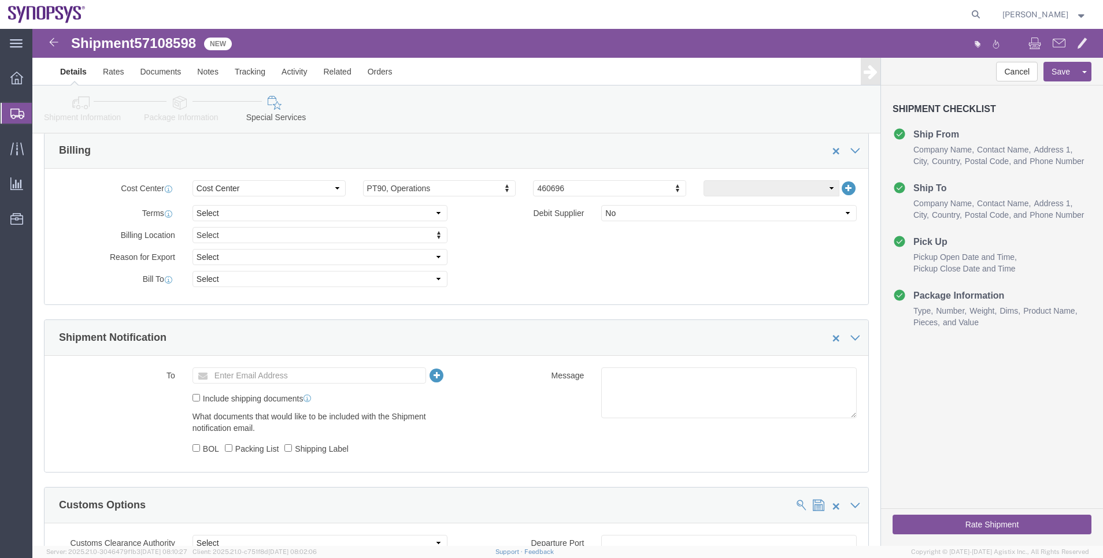
scroll to position [520, 0]
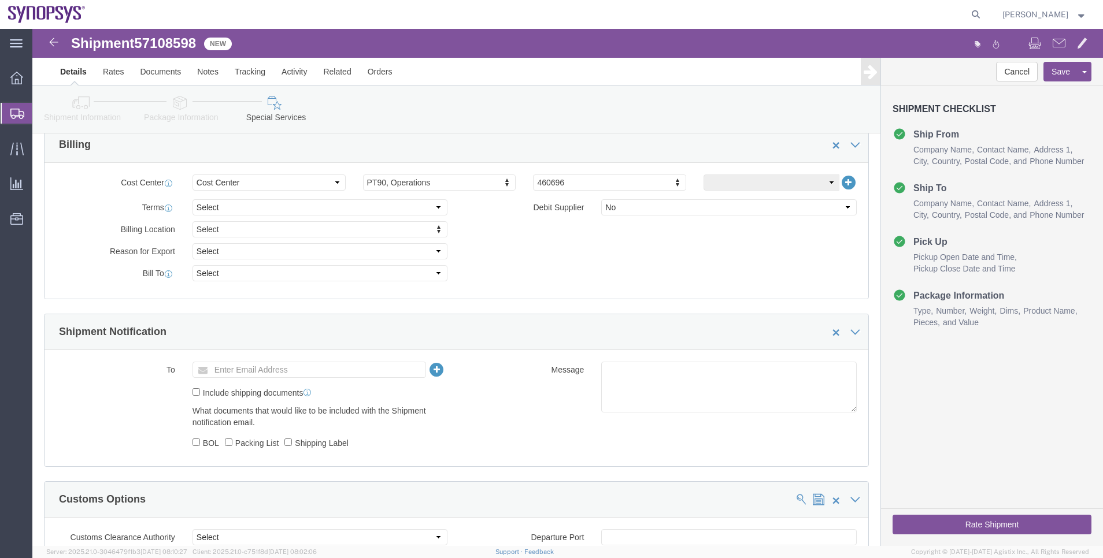
click button "Rate Shipment"
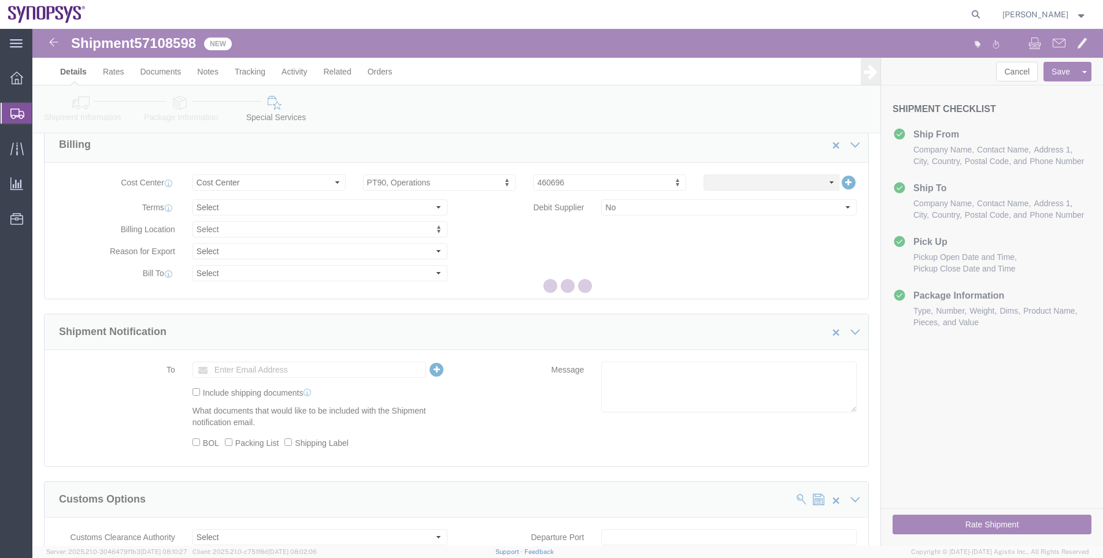
select select "63109"
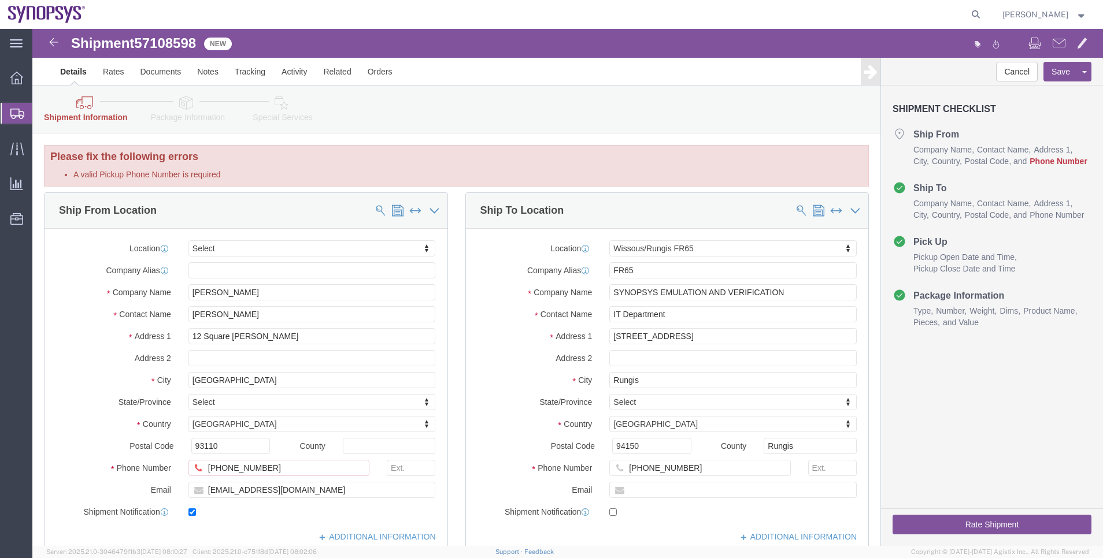
scroll to position [87, 0]
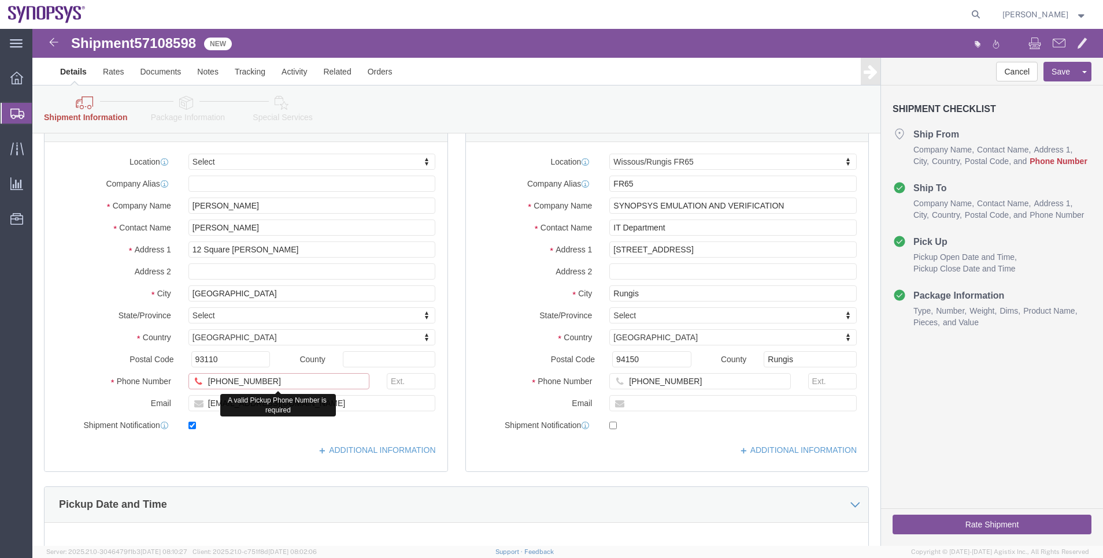
drag, startPoint x: 231, startPoint y: 355, endPoint x: 244, endPoint y: 351, distance: 14.3
click input "+33.6.03.04.78.06"
type input "+33603047806"
click div "Rate Shipment"
click button "Rate Shipment"
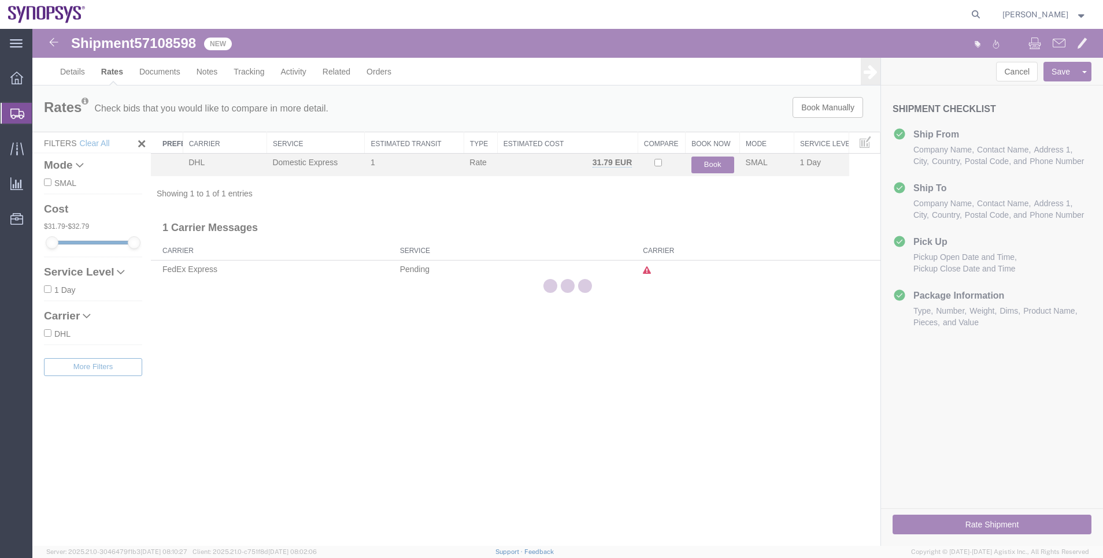
scroll to position [0, 0]
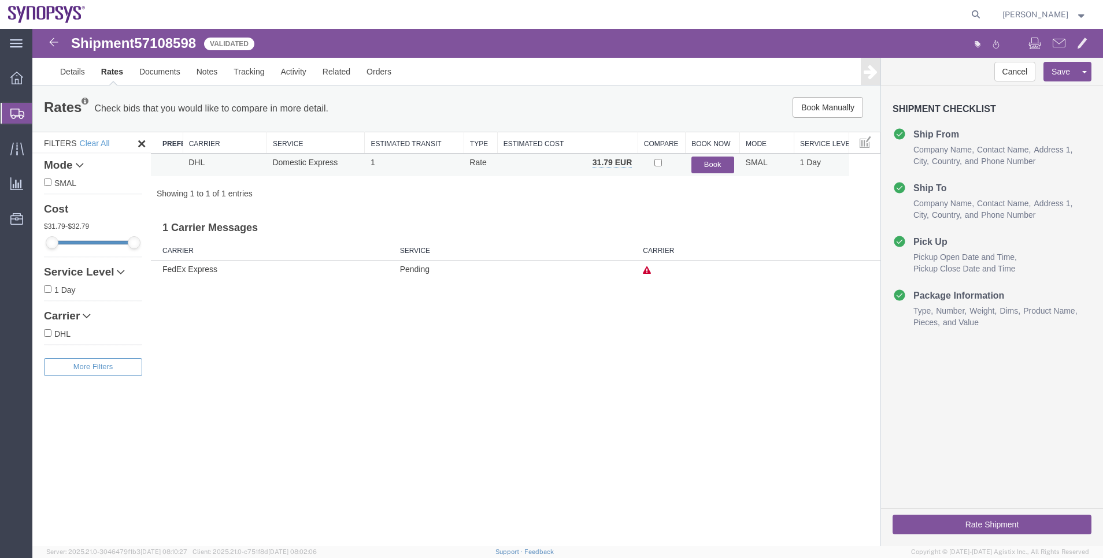
click at [701, 165] on button "Book" at bounding box center [712, 165] width 43 height 17
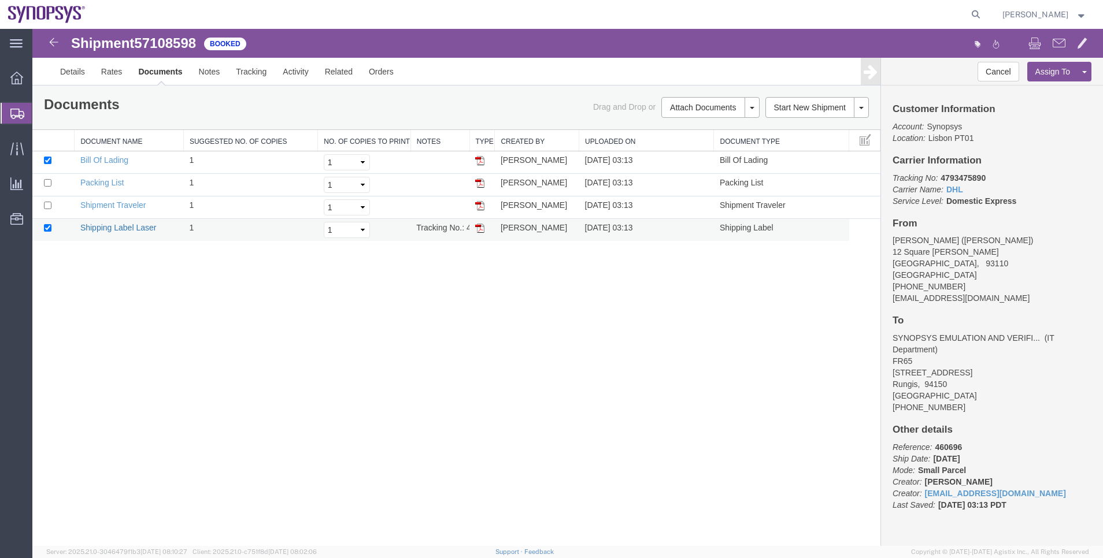
click at [116, 228] on link "Shipping Label Laser" at bounding box center [118, 227] width 76 height 9
click at [0, 0] on span "Shipment Manager" at bounding box center [0, 0] width 0 height 0
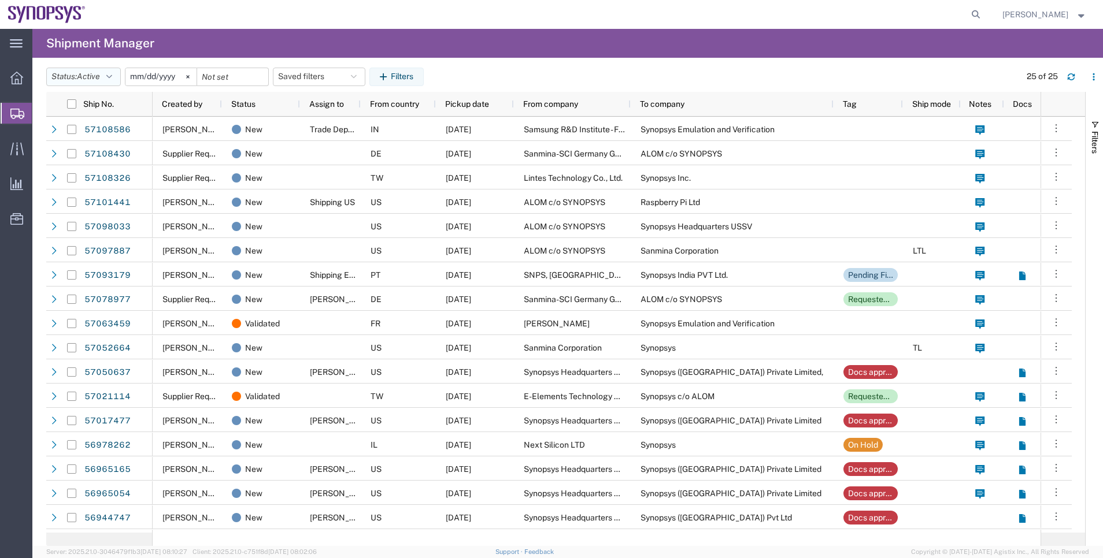
click at [112, 77] on icon "button" at bounding box center [109, 77] width 6 height 8
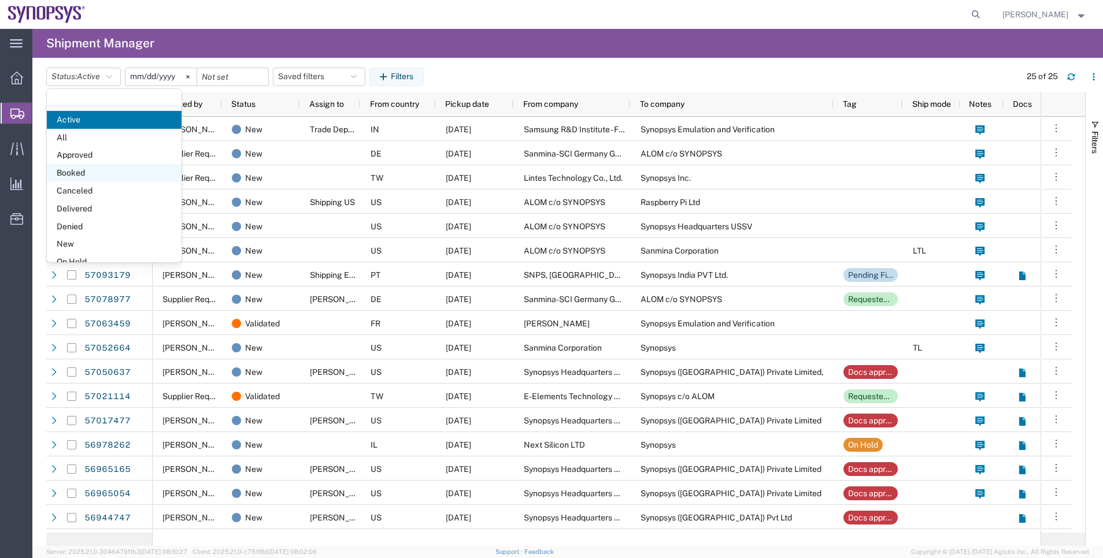
click at [109, 166] on span "Booked" at bounding box center [114, 173] width 135 height 18
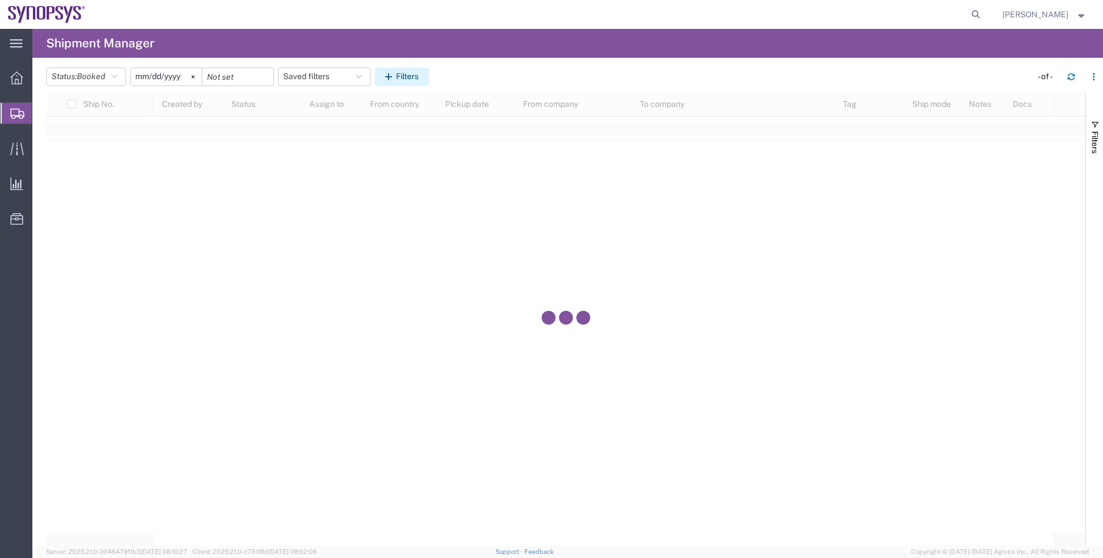
click at [385, 81] on button "Filters" at bounding box center [402, 77] width 54 height 18
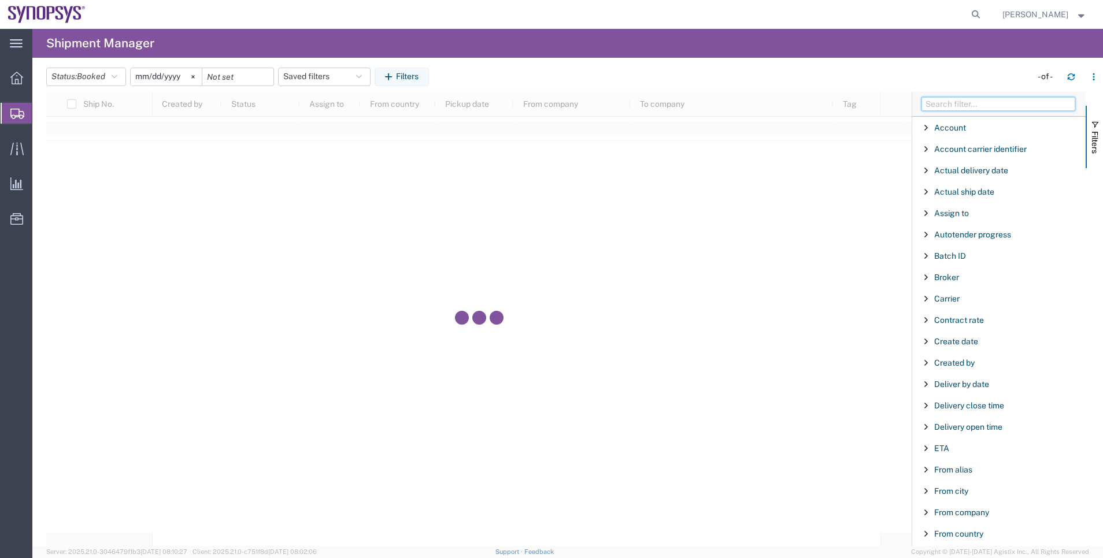
click at [938, 103] on input "Filter Columns Input" at bounding box center [998, 104] width 154 height 14
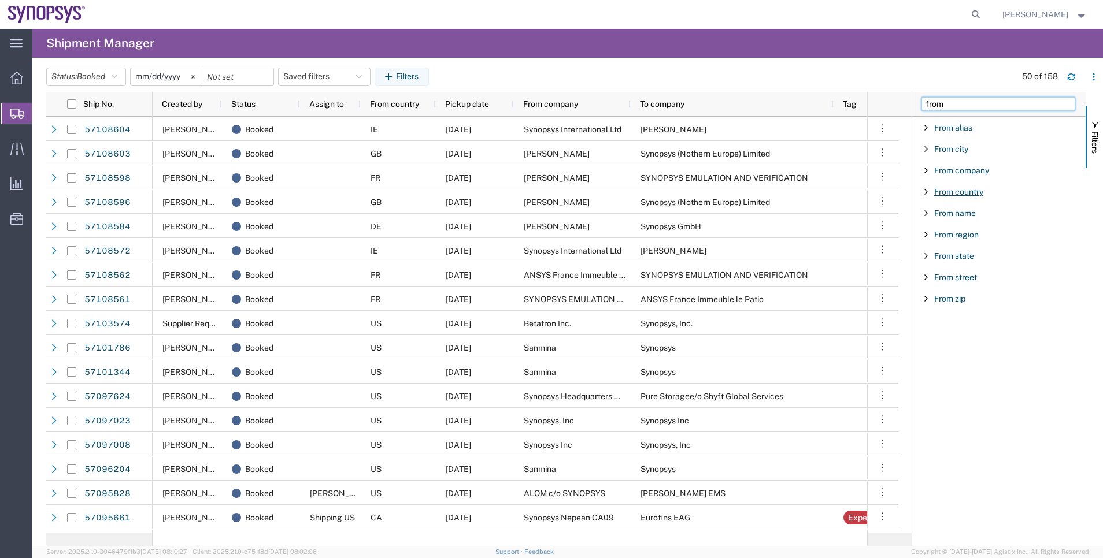
type input "from"
click at [966, 190] on span "From country" at bounding box center [958, 191] width 49 height 9
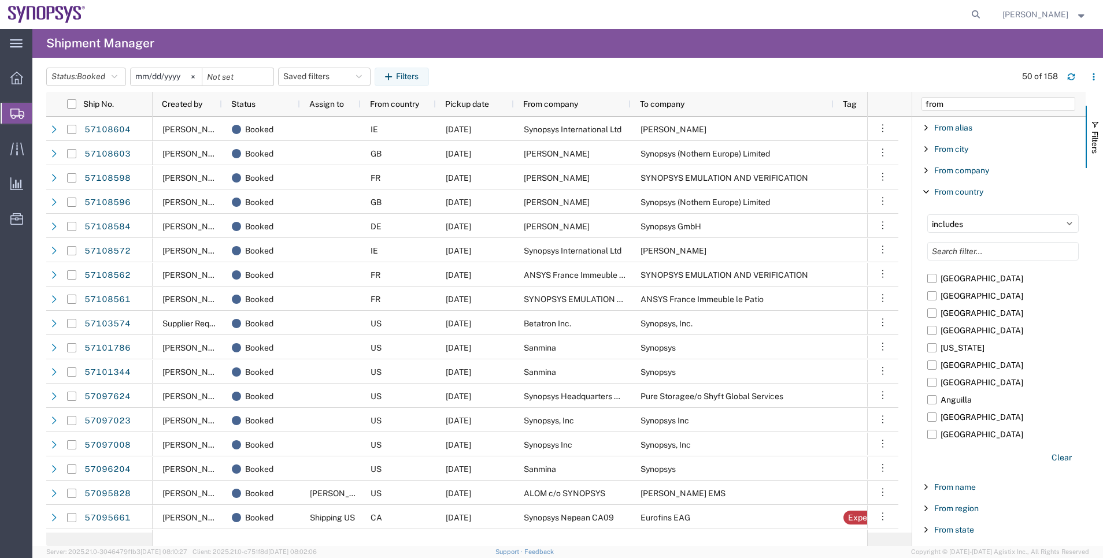
click at [945, 241] on div "includes excludes Afghanistan Åland Islands Albania Algeria American Samoa Ando…" at bounding box center [1002, 341] width 165 height 267
click at [945, 245] on input "Filter List 9 Filters" at bounding box center [1002, 251] width 151 height 18
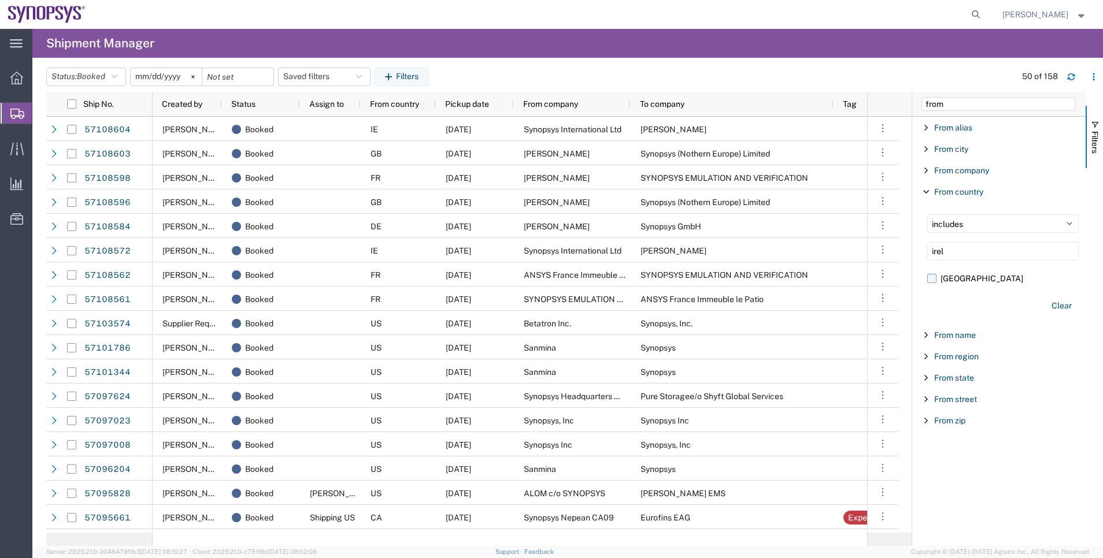
type input "irel"
click at [959, 281] on label "[GEOGRAPHIC_DATA]" at bounding box center [1002, 278] width 151 height 17
click at [0, 0] on input "[GEOGRAPHIC_DATA]" at bounding box center [0, 0] width 0 height 0
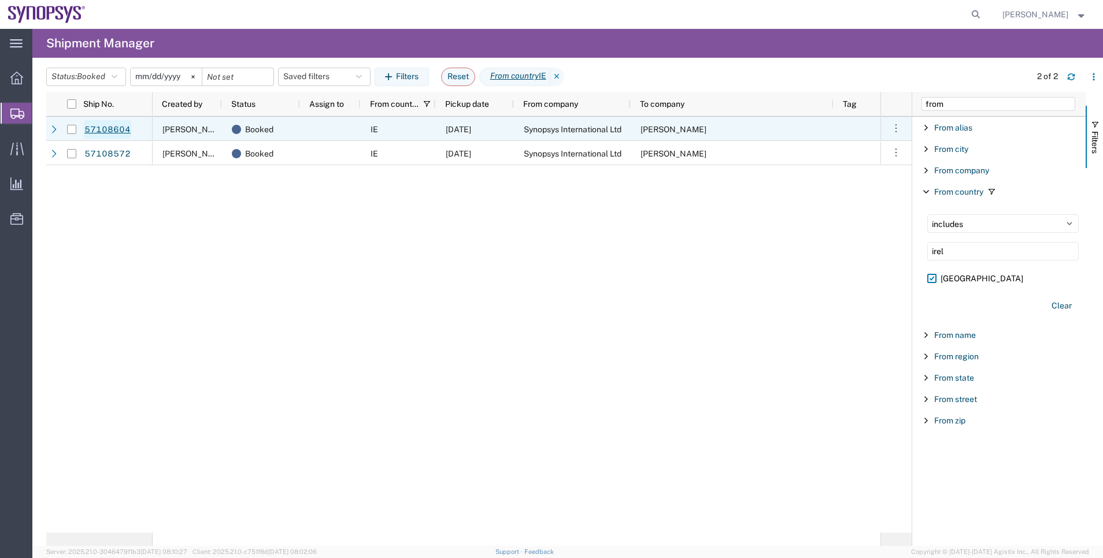
click at [108, 138] on link "57108604" at bounding box center [107, 129] width 47 height 18
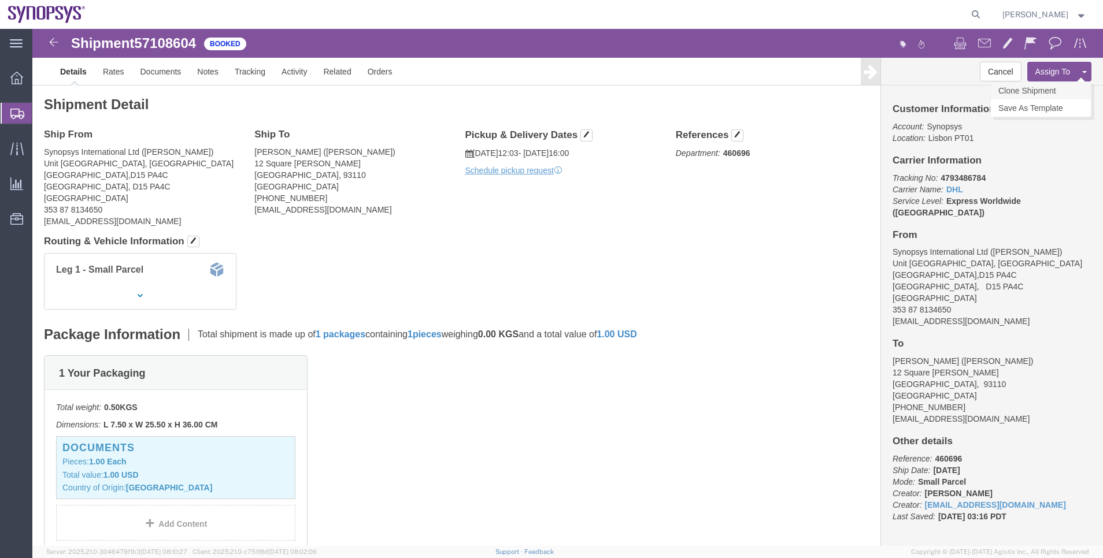
click link "Clone Shipment"
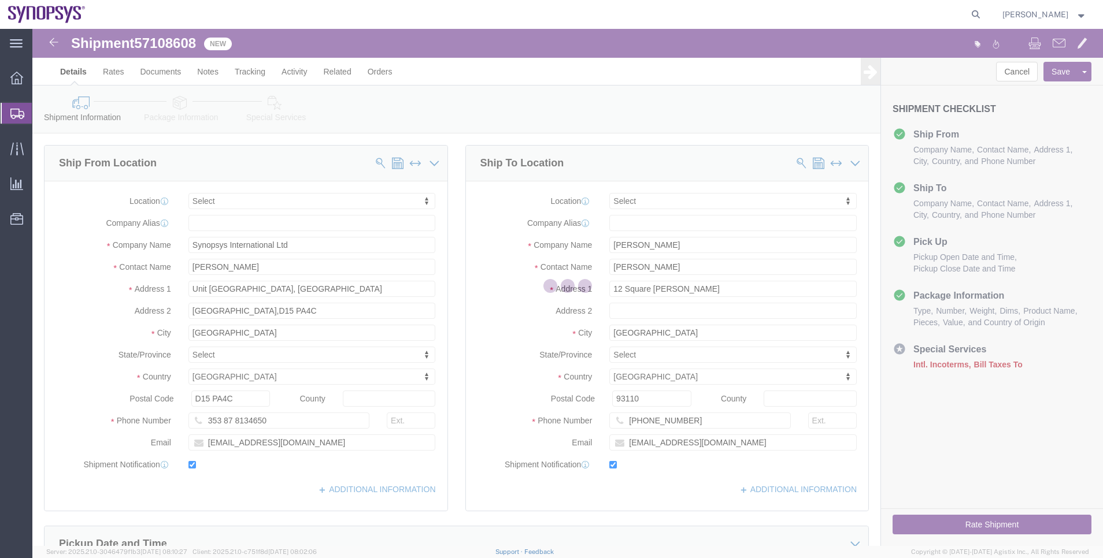
select select
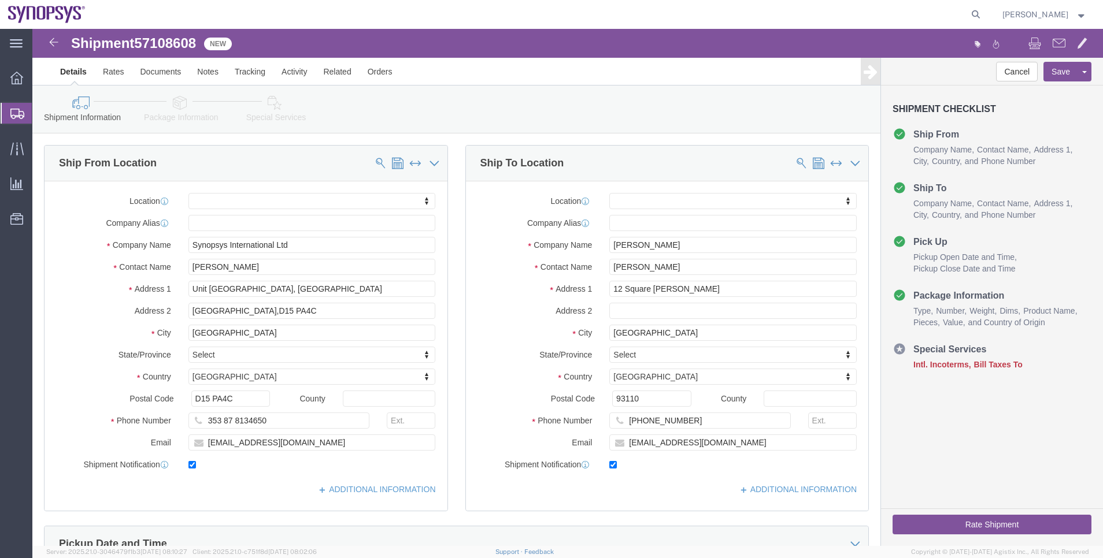
click div "Location My Profile Location Aachen DE04 Agrate Brianza IT01 Aschheim DE02 Atla…"
drag, startPoint x: 623, startPoint y: 216, endPoint x: 534, endPoint y: 221, distance: 88.6
click div "Company Name Chenle Yu"
paste input "Elias Akiki"
type input "Elias Akiki"
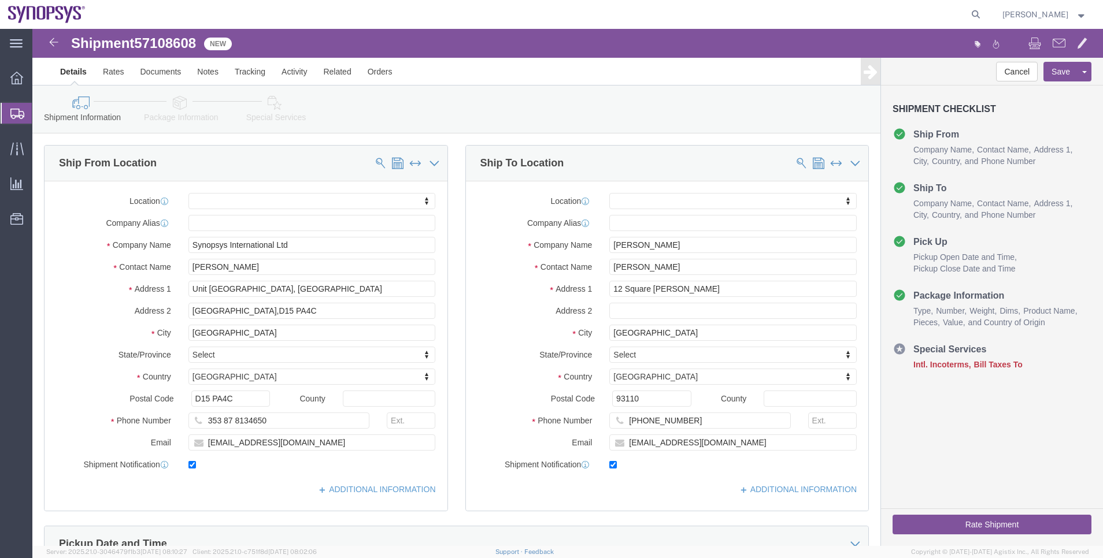
drag, startPoint x: 622, startPoint y: 227, endPoint x: 624, endPoint y: 235, distance: 8.4
click div "Location My Profile Location Aachen DE04 Agrate Brianza IT01 Aschheim DE02 Atla…"
drag, startPoint x: 627, startPoint y: 236, endPoint x: 507, endPoint y: 234, distance: 119.7
click div "Contact Name Chenle Yu"
paste input "Elias Akiki"
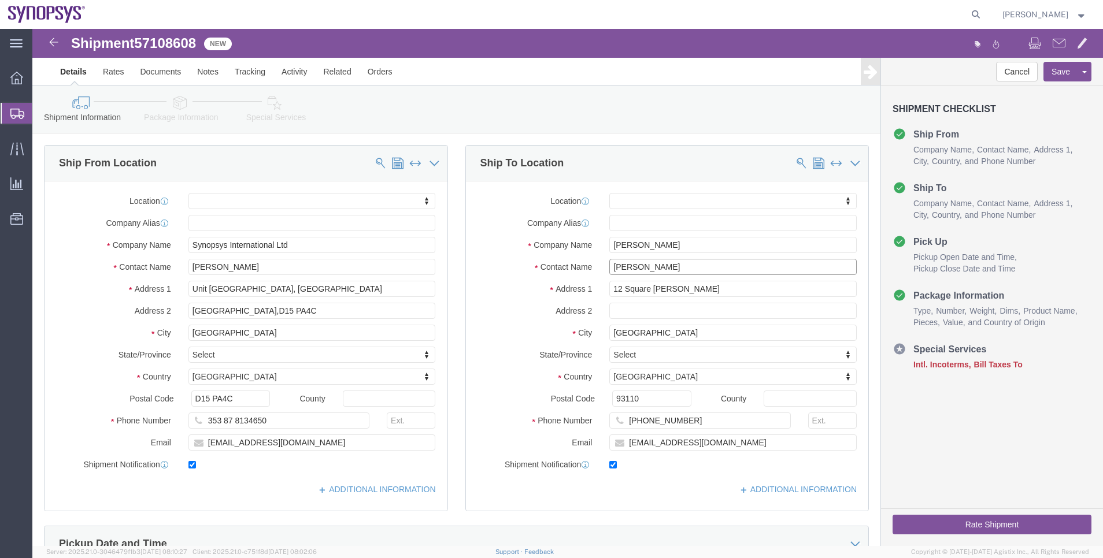
type input "Elias Akiki"
drag, startPoint x: 701, startPoint y: 262, endPoint x: 365, endPoint y: 235, distance: 336.9
click div "Ship From Location Location My Profile Location Aachen DE04 Agrate Brianza IT01…"
paste input "42 avenue des belles fontaines"
type input "42 avenue des belles fontaines"
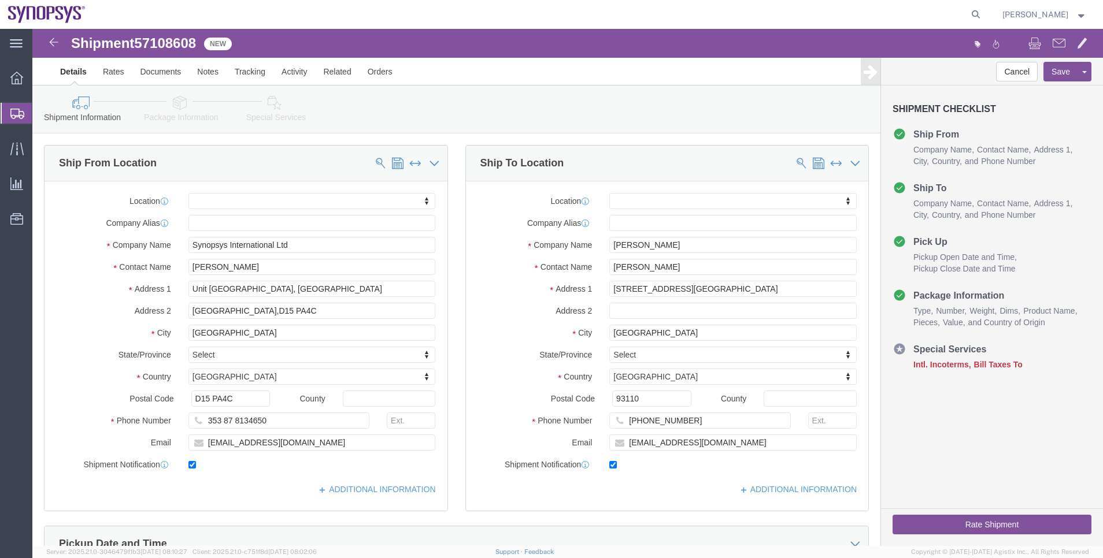
select select
drag, startPoint x: 615, startPoint y: 368, endPoint x: 544, endPoint y: 365, distance: 71.2
click div "Postal Code 93110"
paste input "1600"
type input "91600"
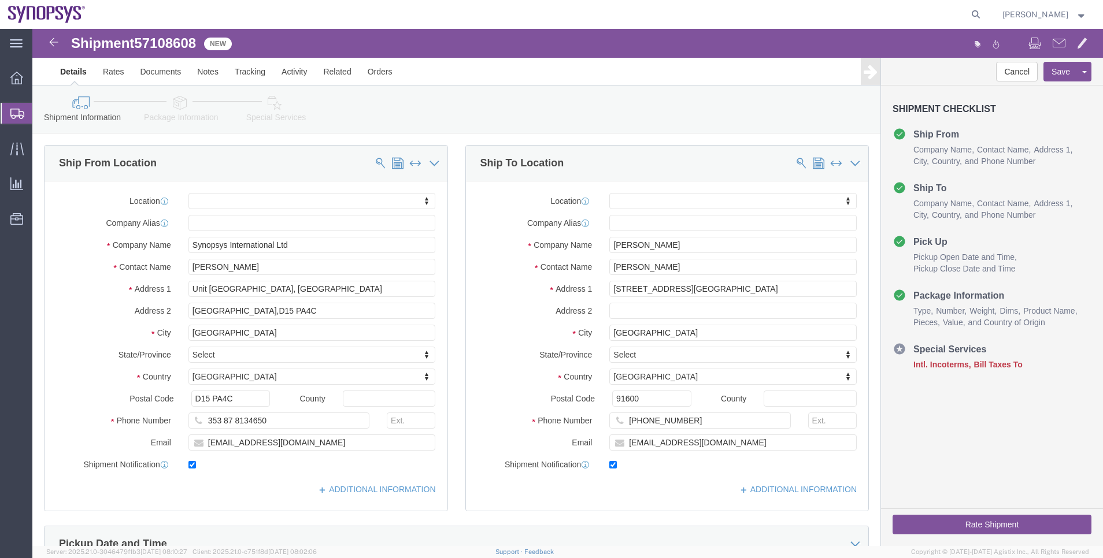
select select
drag, startPoint x: 659, startPoint y: 305, endPoint x: 403, endPoint y: 332, distance: 256.9
click div "Location My Profile Location Aachen DE04 Agrate Brianza IT01 Aschheim DE02 Atla…"
paste input "Savigny sur Orge"
type input "Savigny sur Orge"
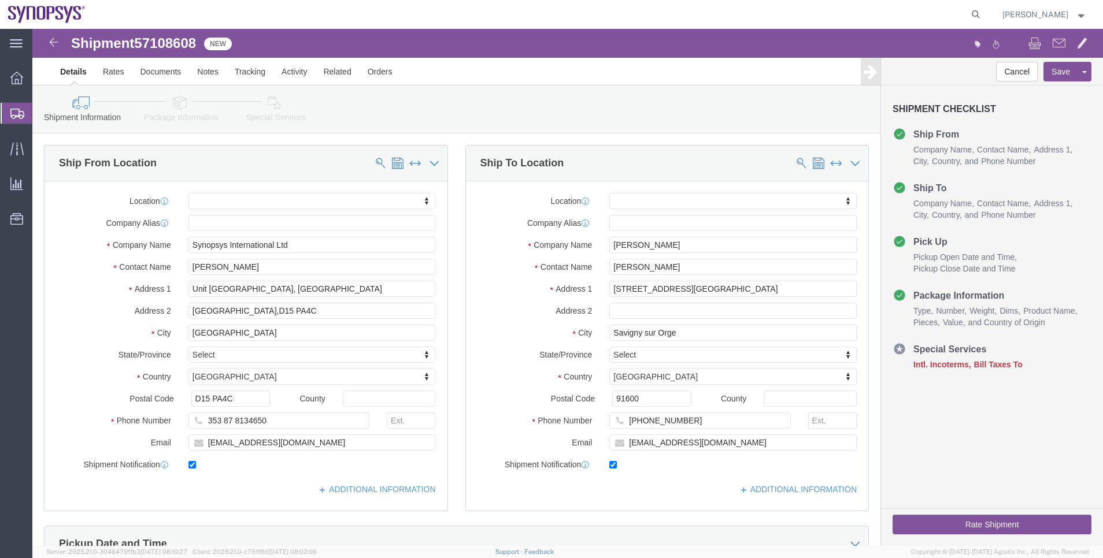
select select
click div "Location My Profile Location Aachen DE04 Agrate Brianza IT01 Aschheim DE02 Atla…"
drag, startPoint x: 667, startPoint y: 393, endPoint x: 481, endPoint y: 379, distance: 186.1
click div "Location My Profile Location Aachen DE04 Agrate Brianza IT01 Aschheim DE02 Atla…"
paste input "60326475"
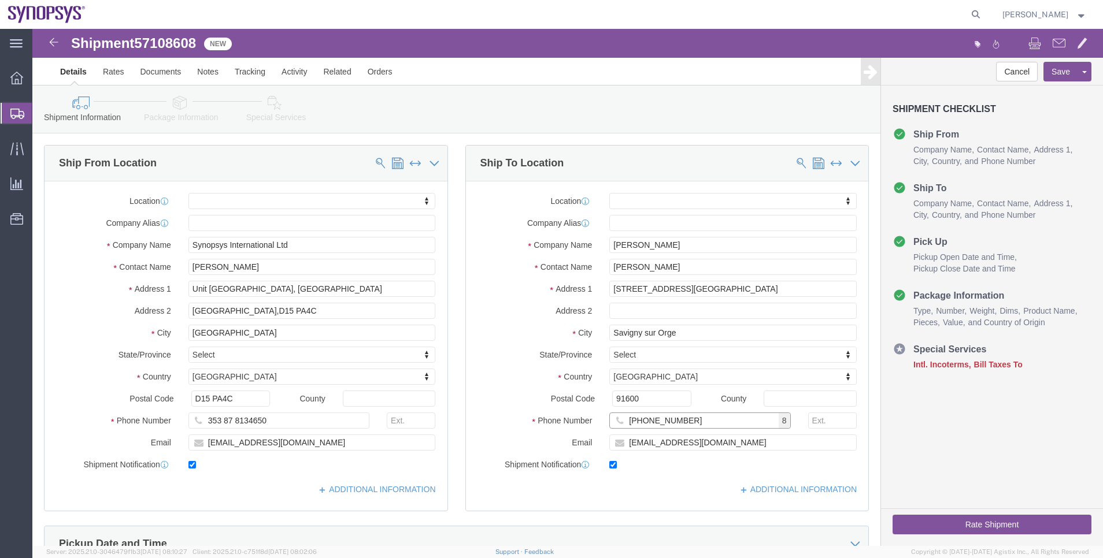
type input "+33660326475"
drag, startPoint x: 649, startPoint y: 414, endPoint x: 564, endPoint y: 412, distance: 85.0
click div "ycle@live.fr"
paste input "Eliasakiki4@gmail.com"
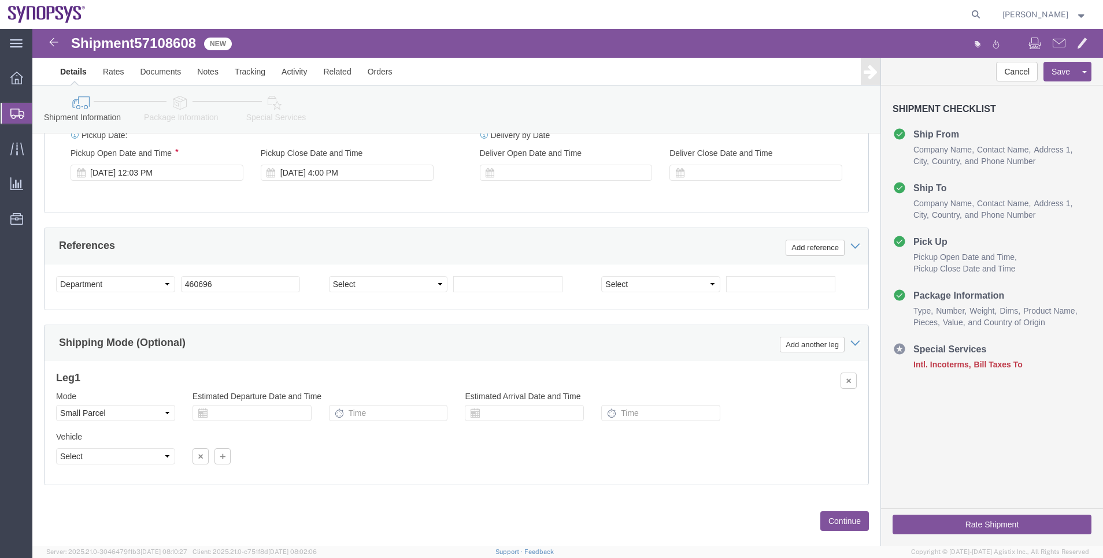
scroll to position [476, 0]
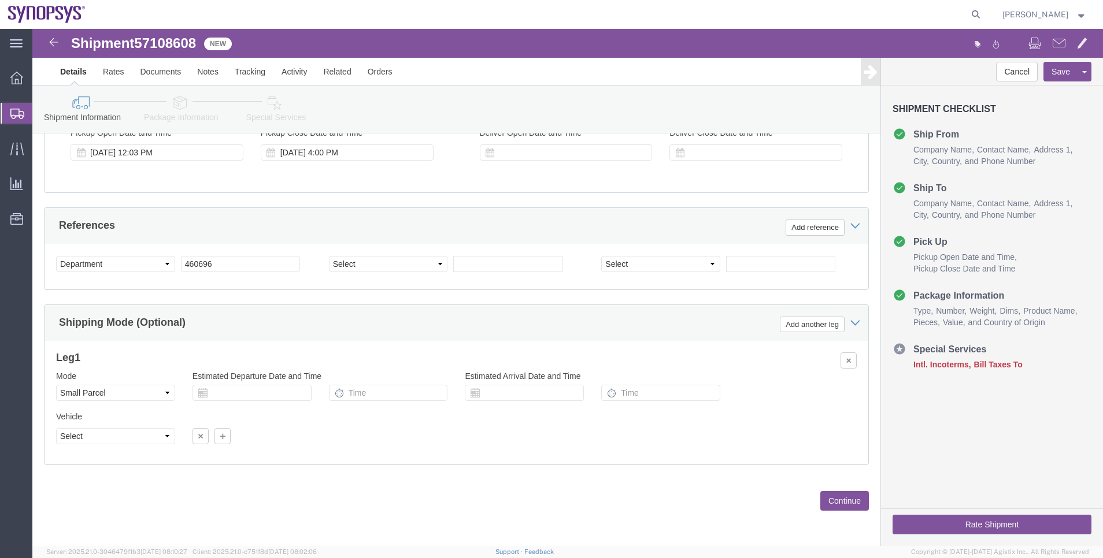
type input "Eliasakiki4@gmail.com"
click link "Package Information"
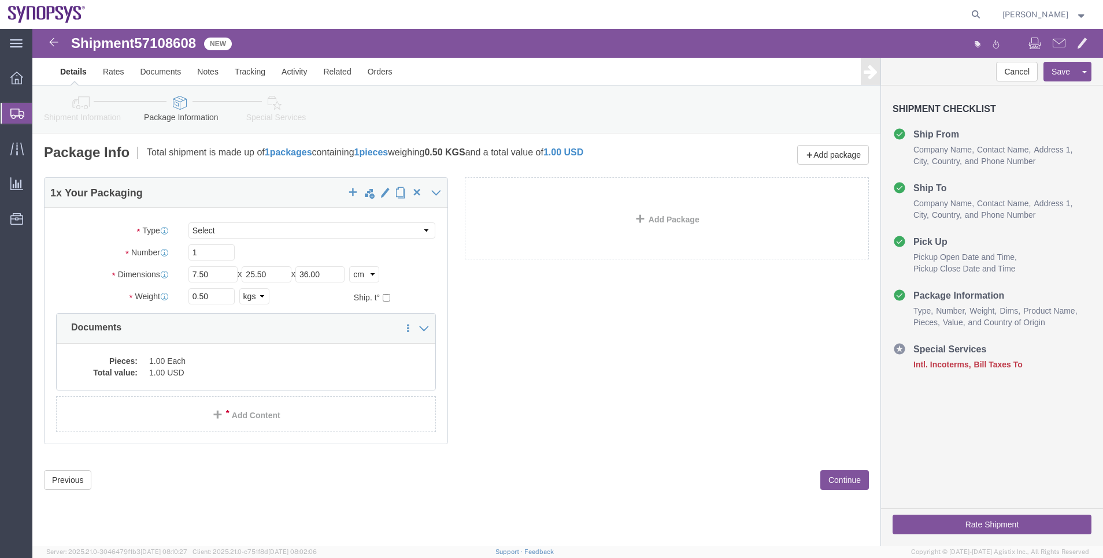
click link "Special Services"
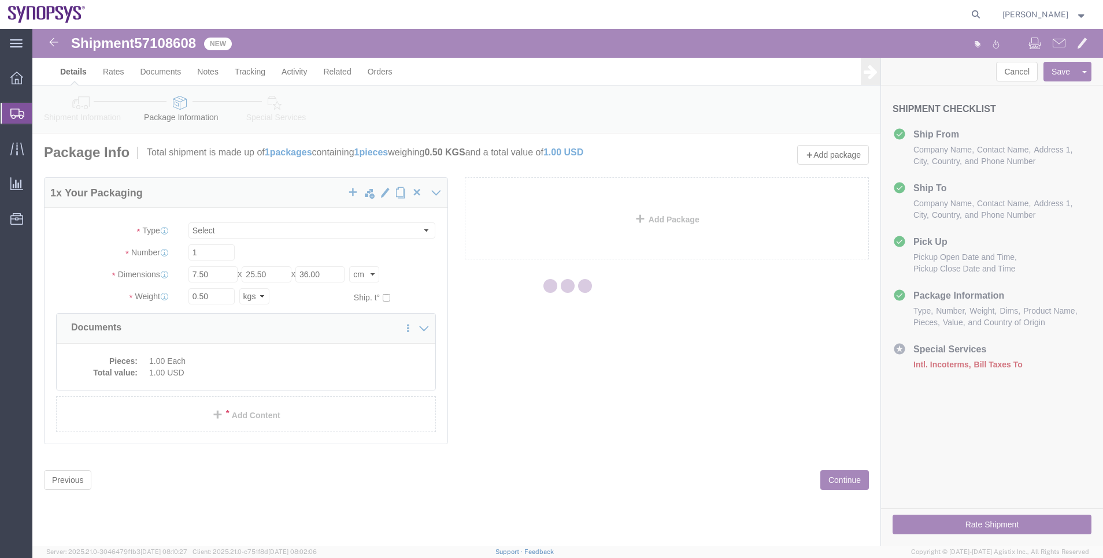
select select
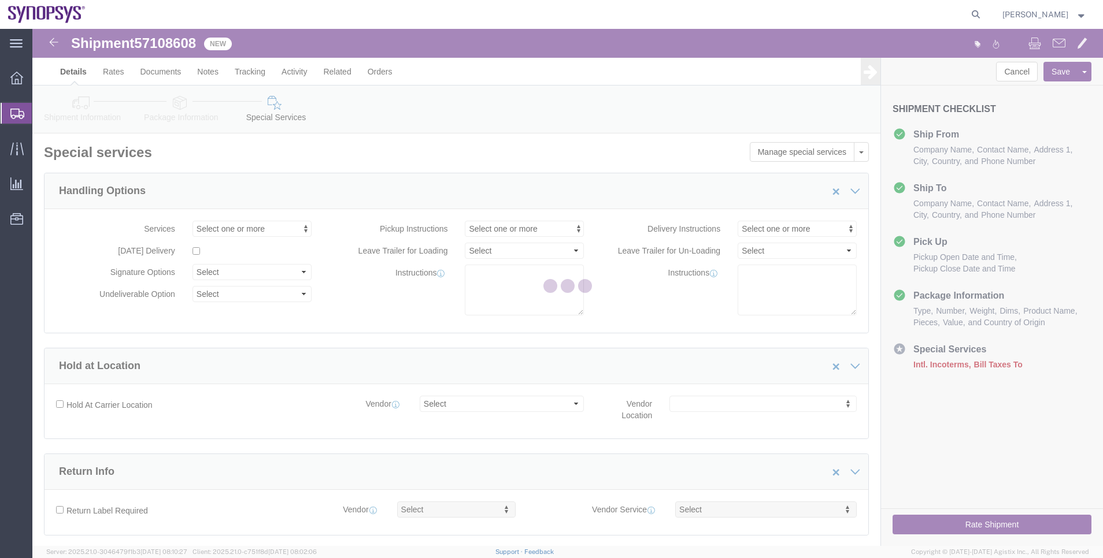
select select "COSTCENTER"
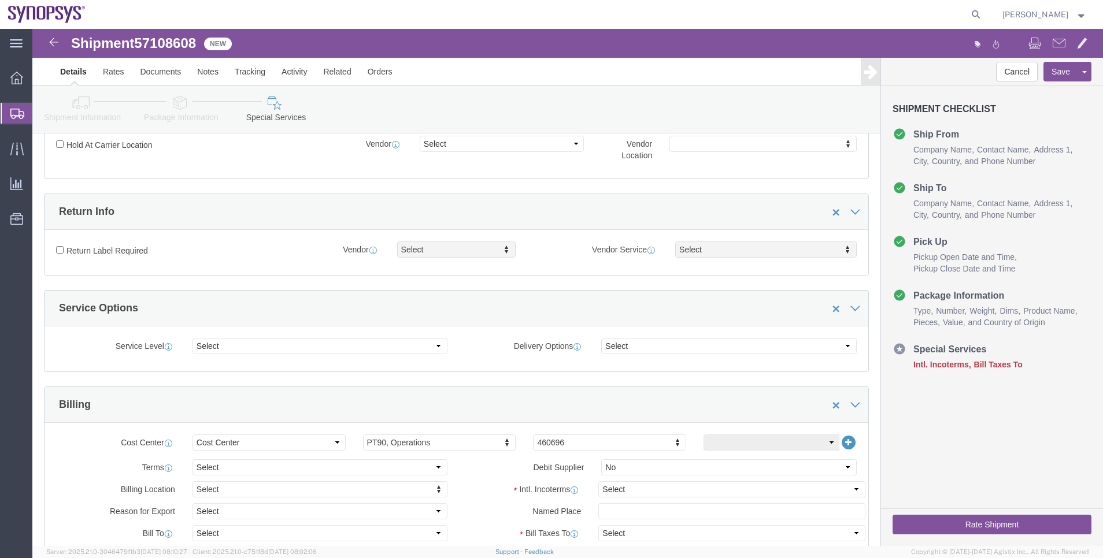
scroll to position [347, 0]
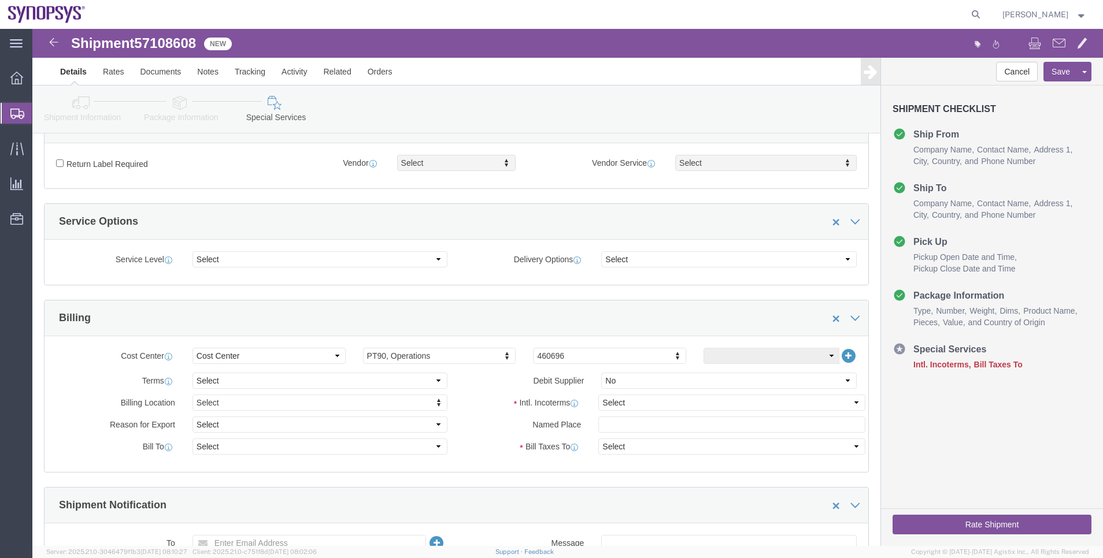
click li "Shipment Information"
click select "Select Carriage Insurance Paid Carriage Paid To Cost and Freight Cost Insurance…"
select select "DDP"
click select "Select Carriage Insurance Paid Carriage Paid To Cost and Freight Cost Insurance…"
select select "SHIP"
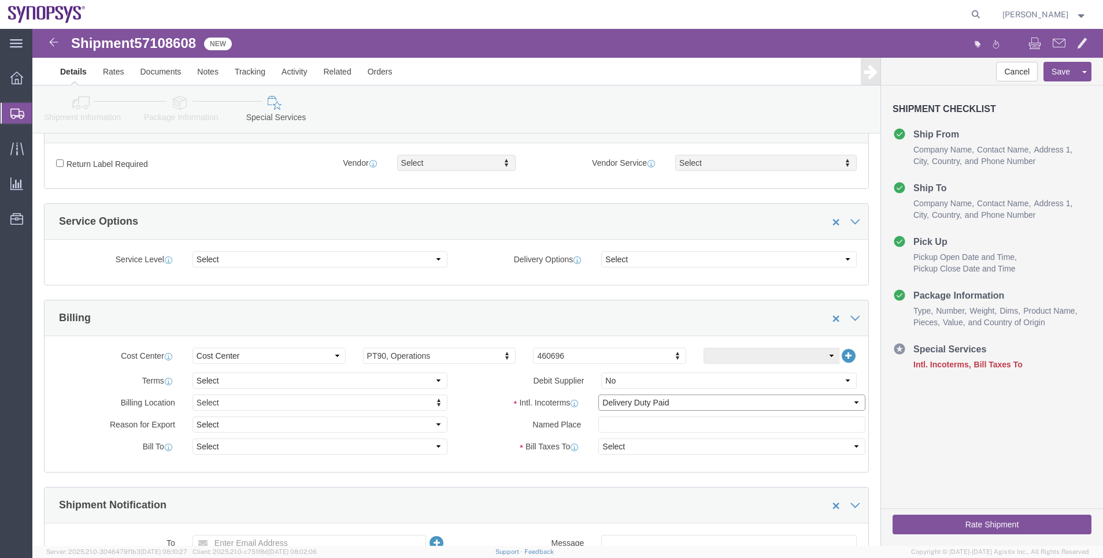
select select "SHIP"
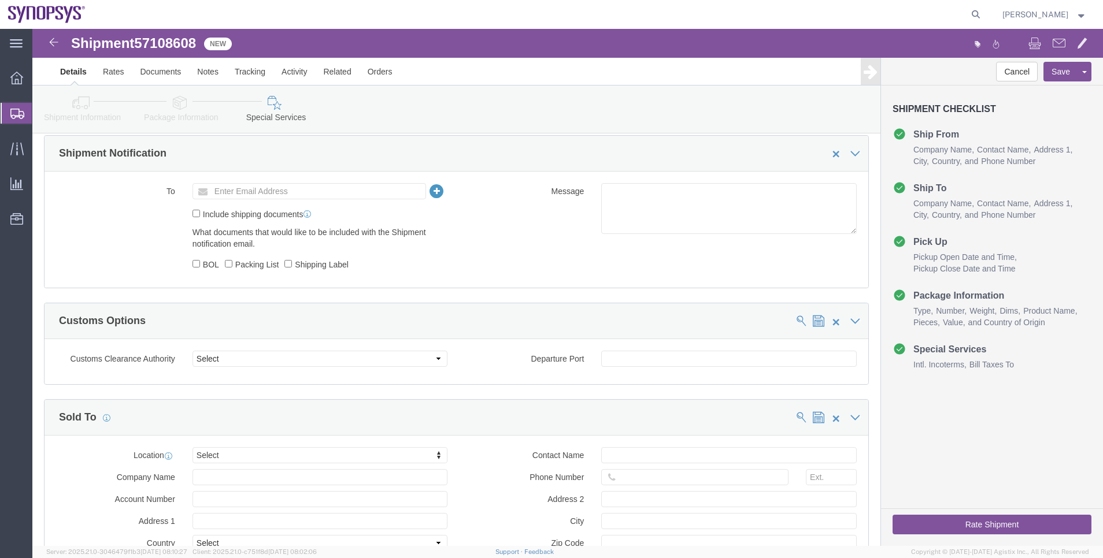
scroll to position [780, 0]
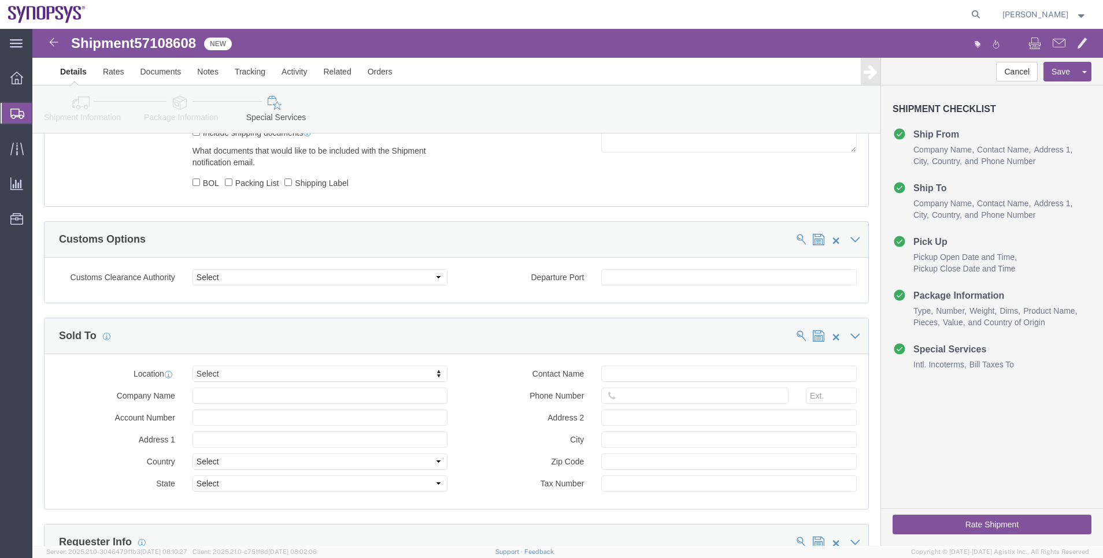
click icon
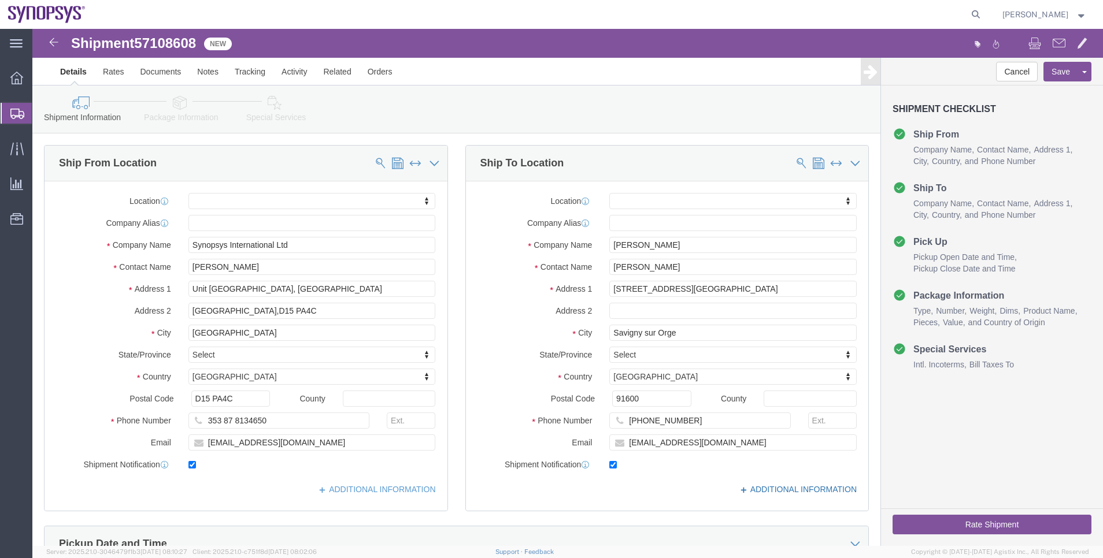
click link "ADDITIONAL INFORMATION"
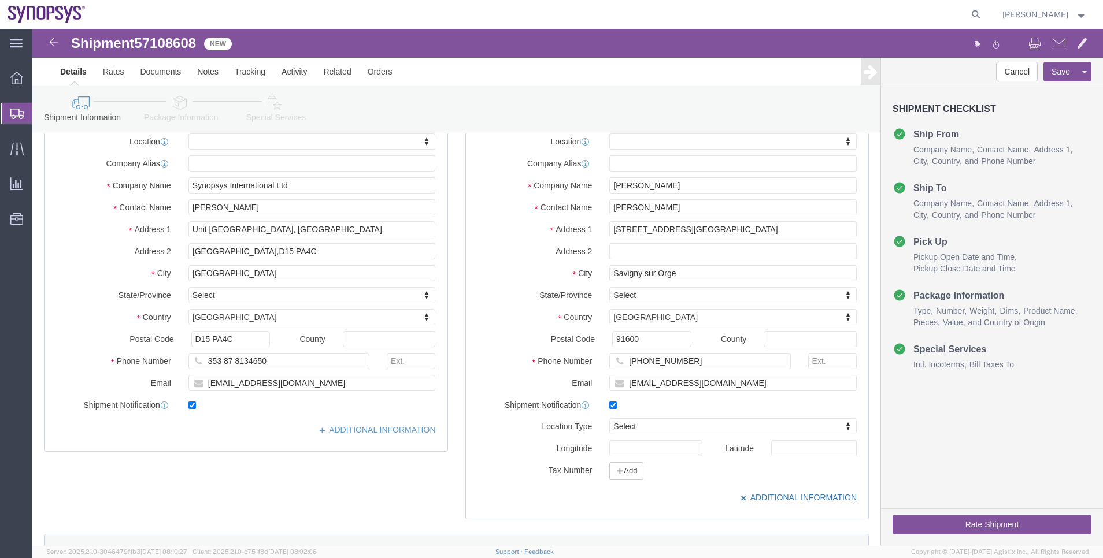
scroll to position [87, 0]
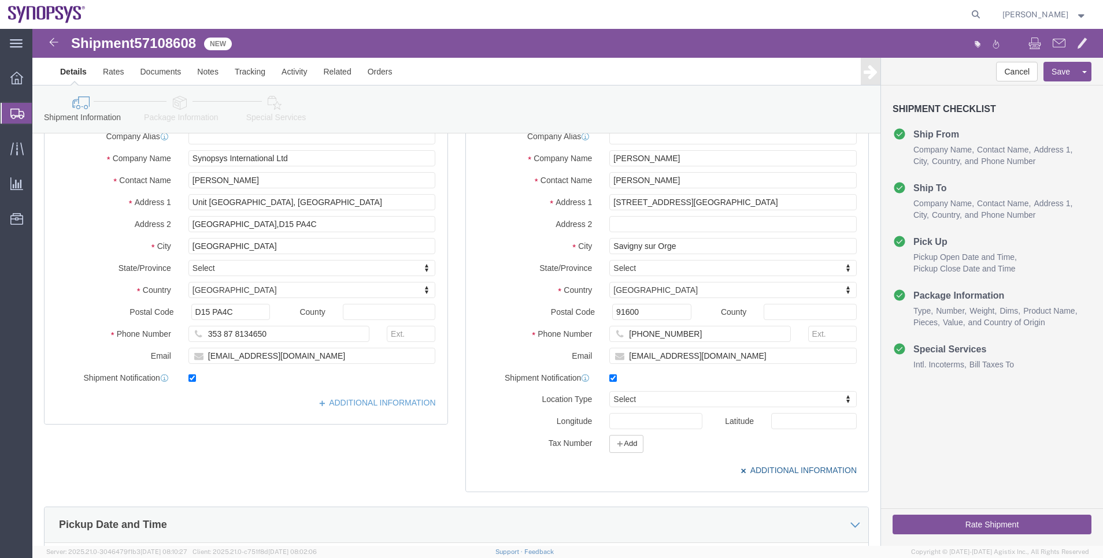
click link "ADDITIONAL INFORMATION"
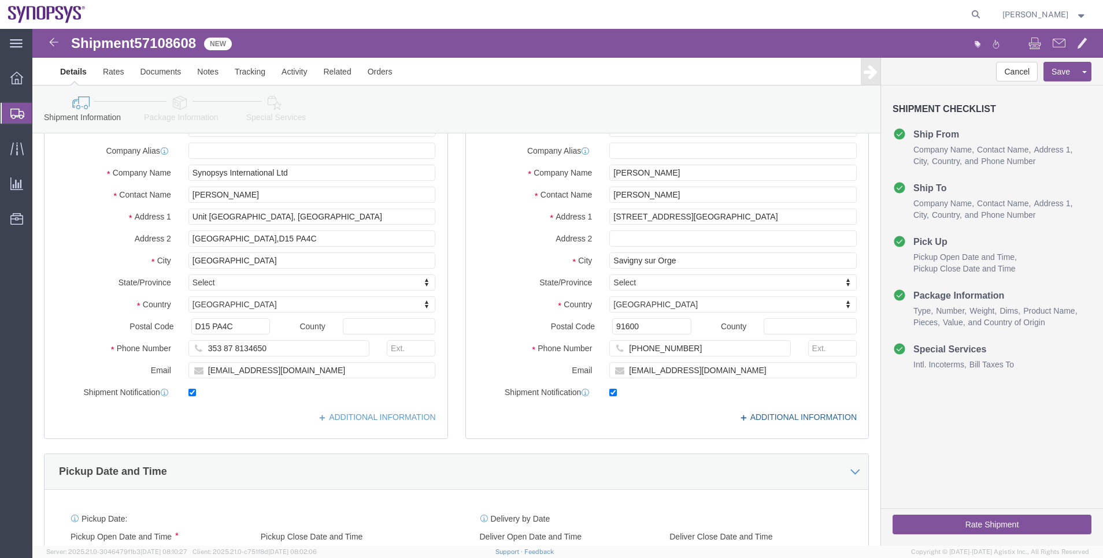
scroll to position [0, 0]
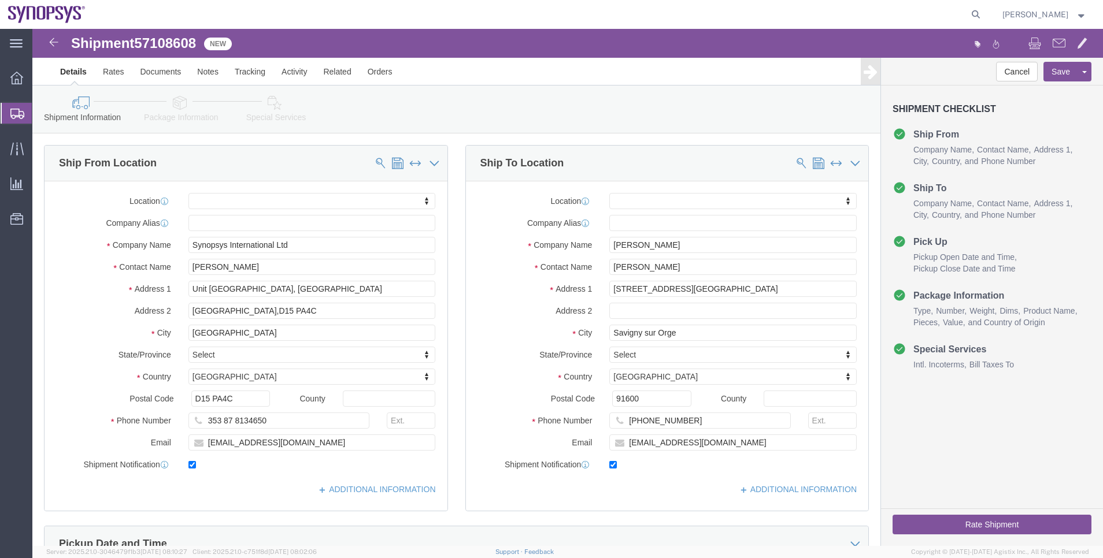
click button "Rate Shipment"
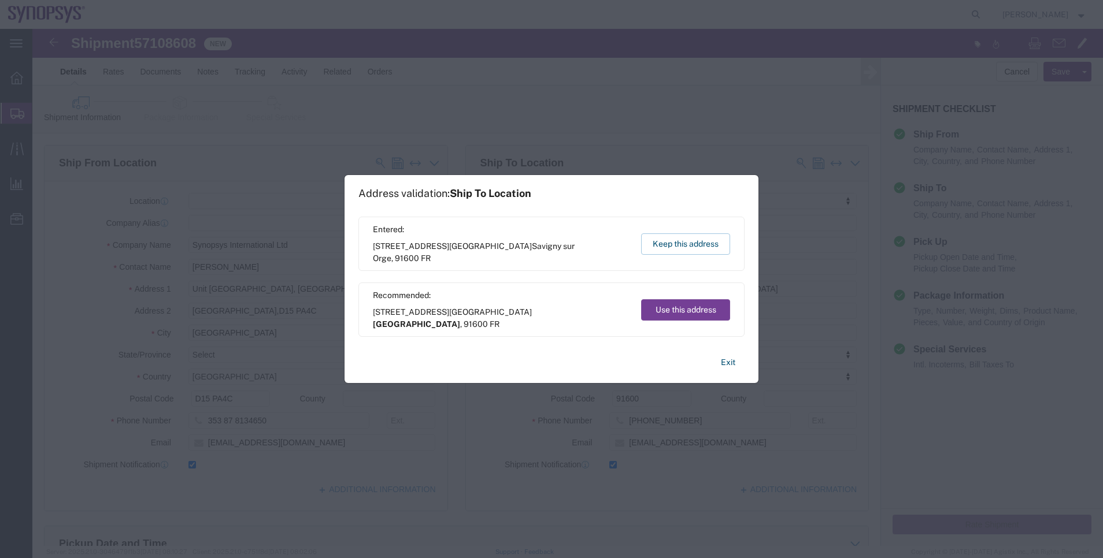
click at [710, 317] on button "Use this address" at bounding box center [685, 309] width 89 height 21
type input "Savigny-sur-Orge"
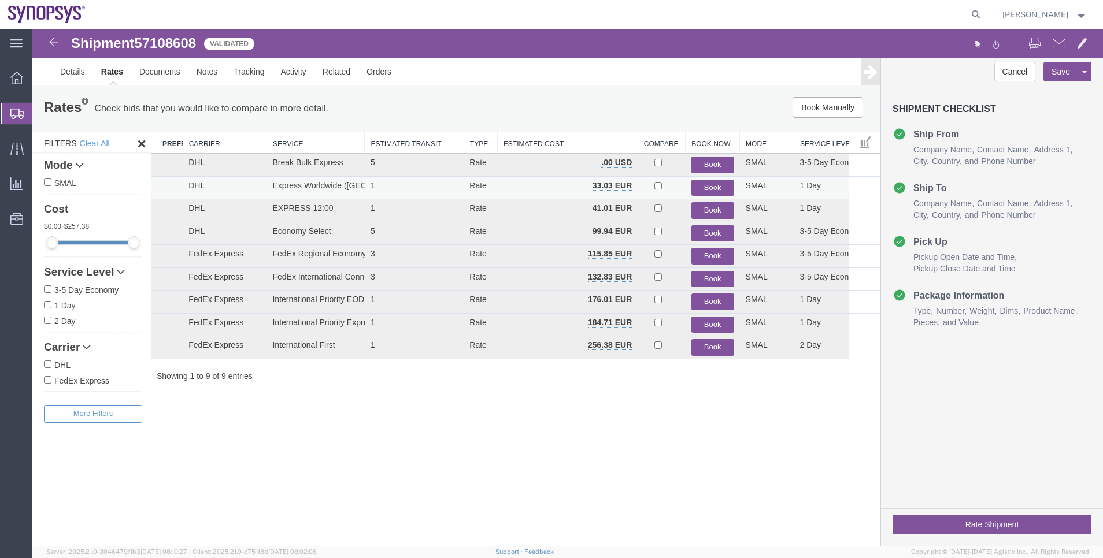
click at [699, 190] on button "Book" at bounding box center [712, 188] width 43 height 17
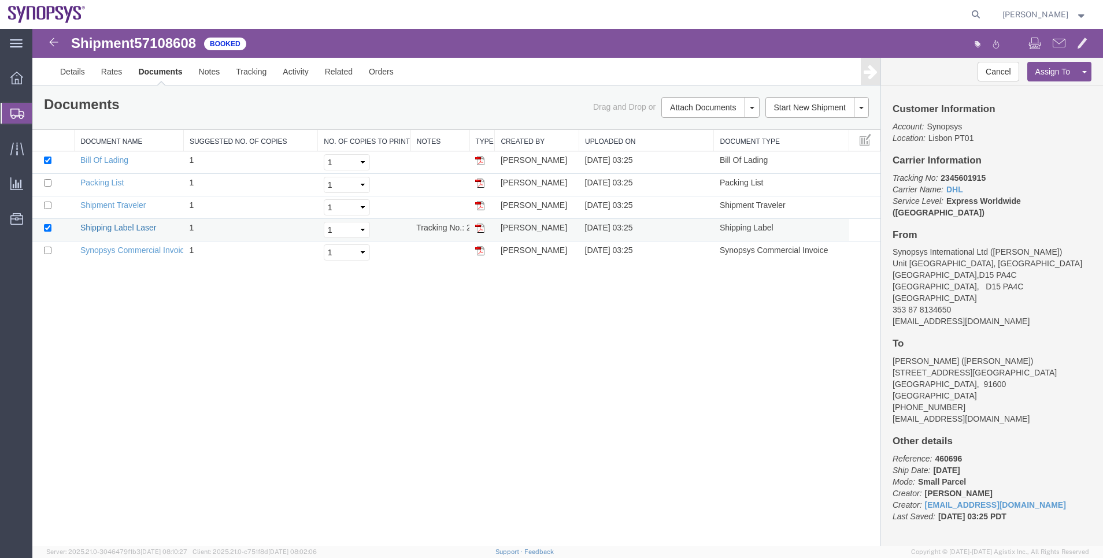
click at [121, 228] on link "Shipping Label Laser" at bounding box center [118, 227] width 76 height 9
click at [0, 0] on span "Shipment Manager" at bounding box center [0, 0] width 0 height 0
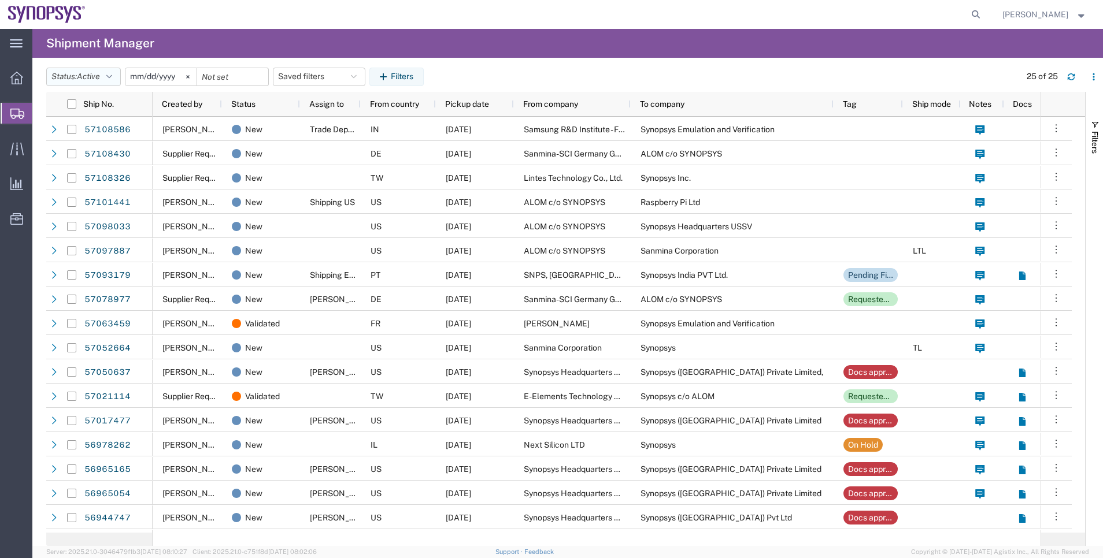
click at [112, 80] on icon "button" at bounding box center [109, 77] width 6 height 8
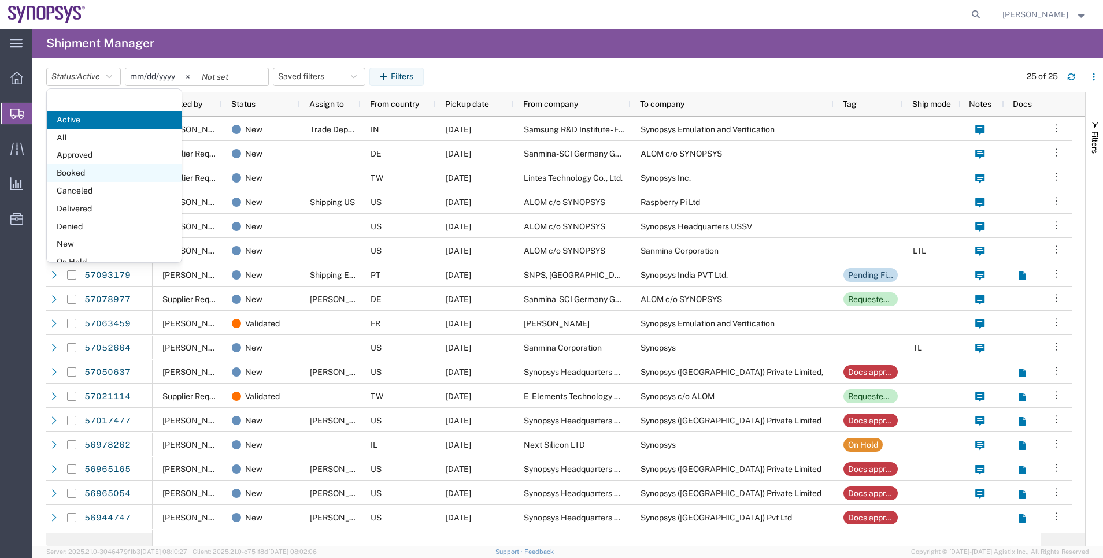
click at [117, 168] on span "Booked" at bounding box center [114, 173] width 135 height 18
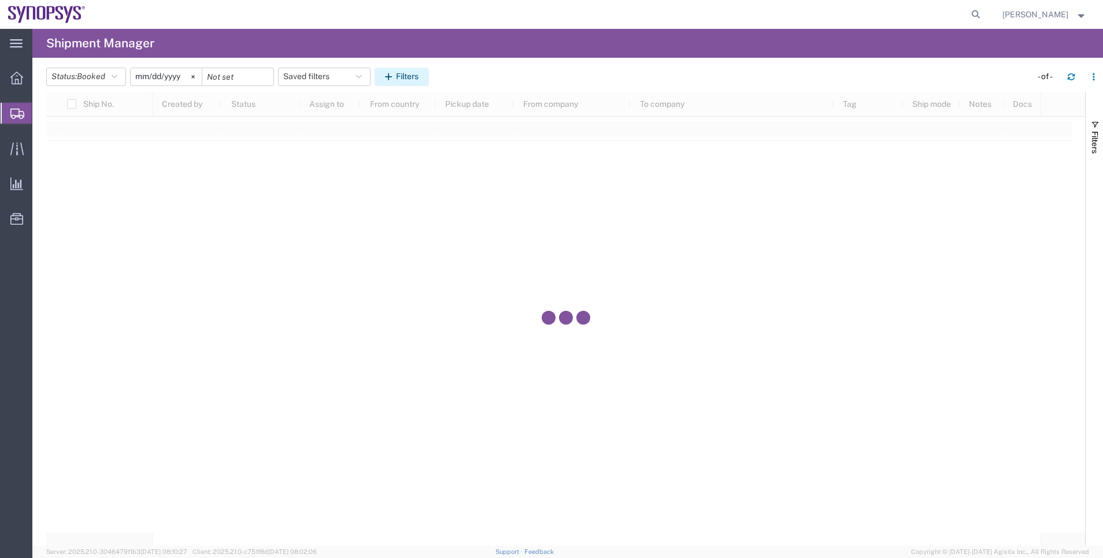
click at [423, 80] on button "Filters" at bounding box center [402, 77] width 54 height 18
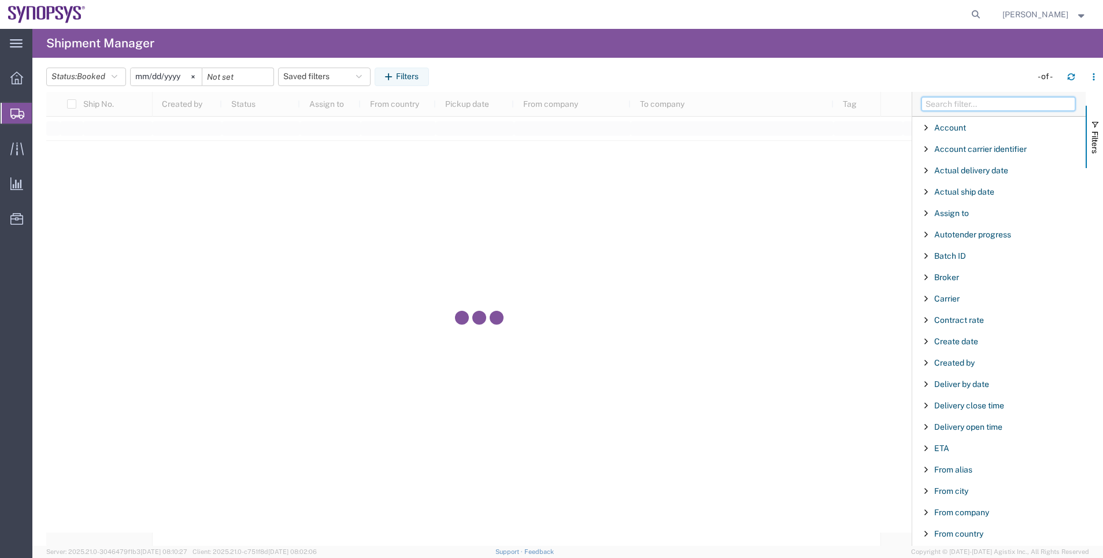
click at [1044, 110] on input "Filter Columns Input" at bounding box center [998, 104] width 154 height 14
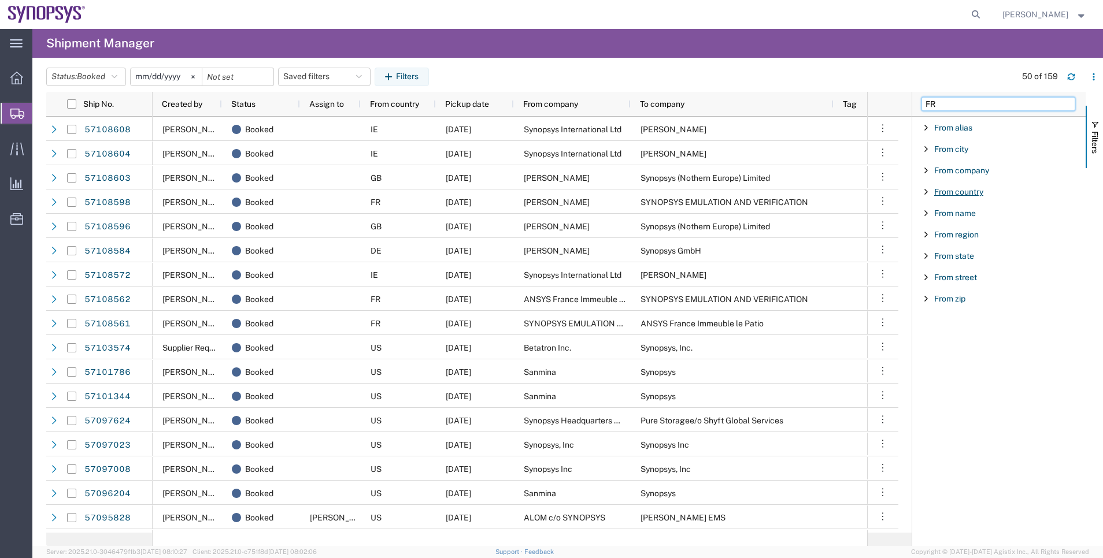
type input "FR"
click at [970, 192] on span "From country" at bounding box center [958, 191] width 49 height 9
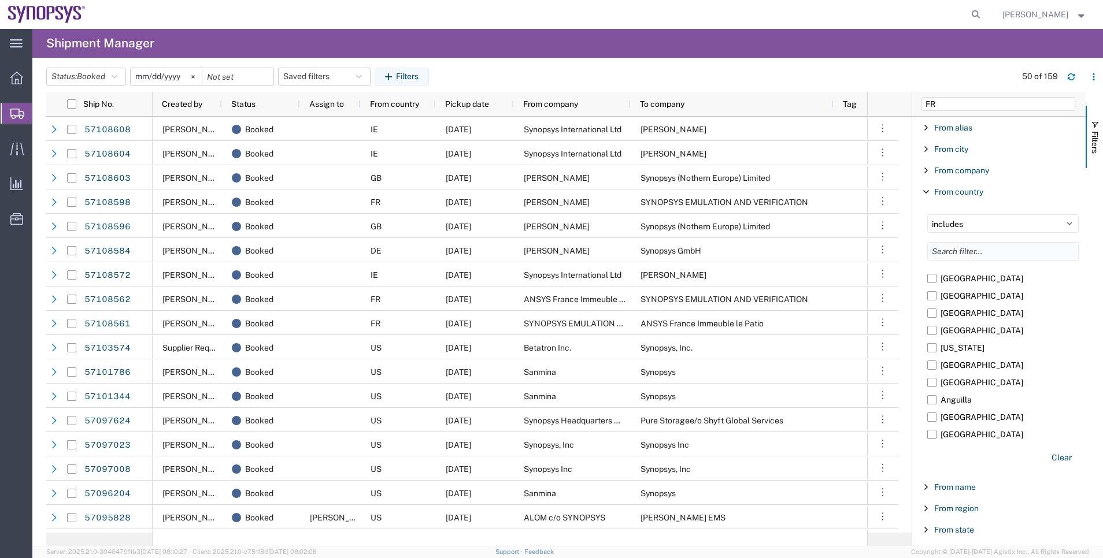
click at [964, 245] on input "Filter List 9 Filters" at bounding box center [1002, 251] width 151 height 18
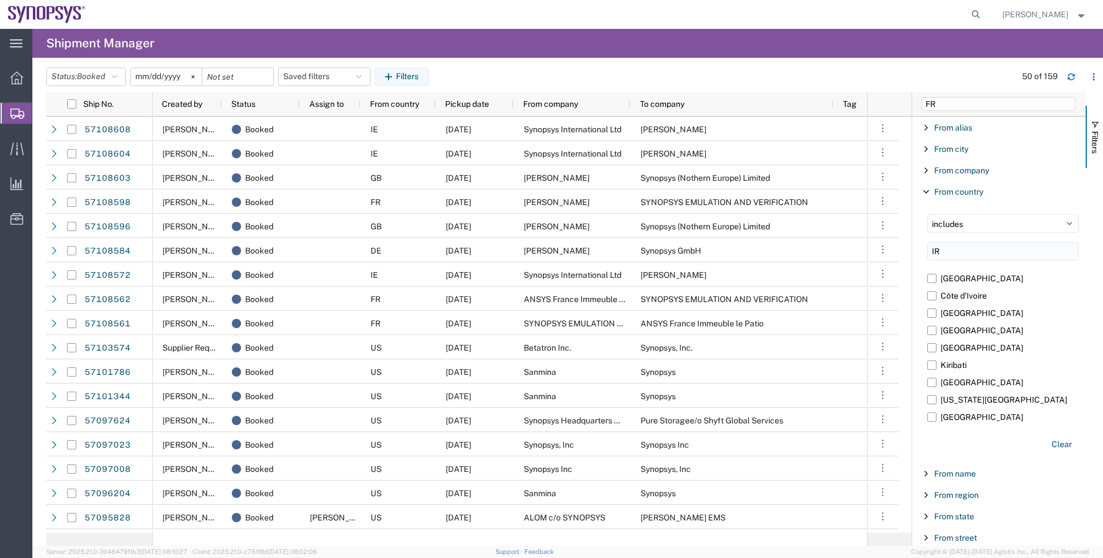
type input "I"
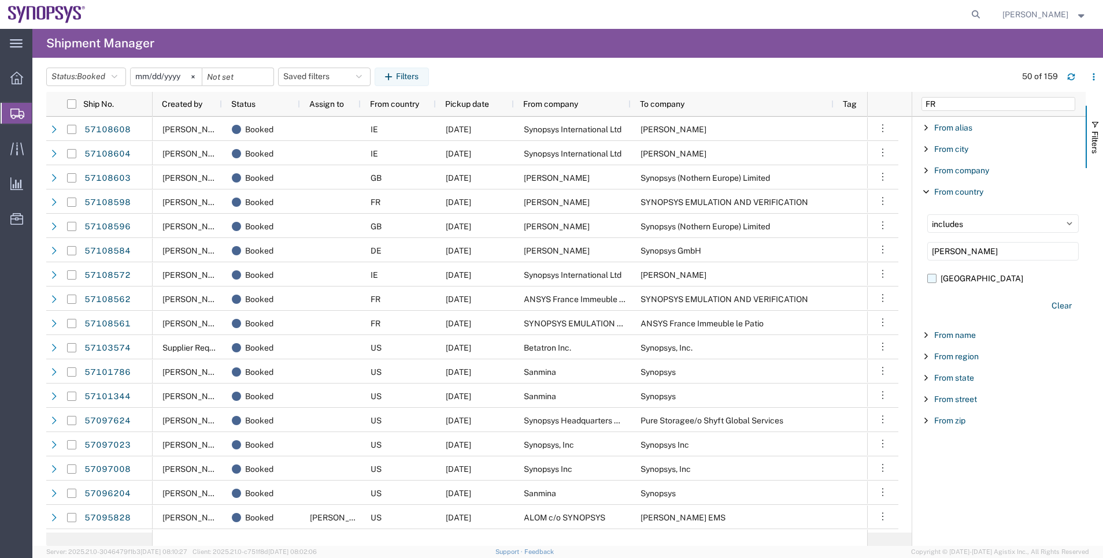
type input "FRAN"
click at [952, 280] on label "[GEOGRAPHIC_DATA]" at bounding box center [1002, 278] width 151 height 17
click at [0, 0] on input "[GEOGRAPHIC_DATA]" at bounding box center [0, 0] width 0 height 0
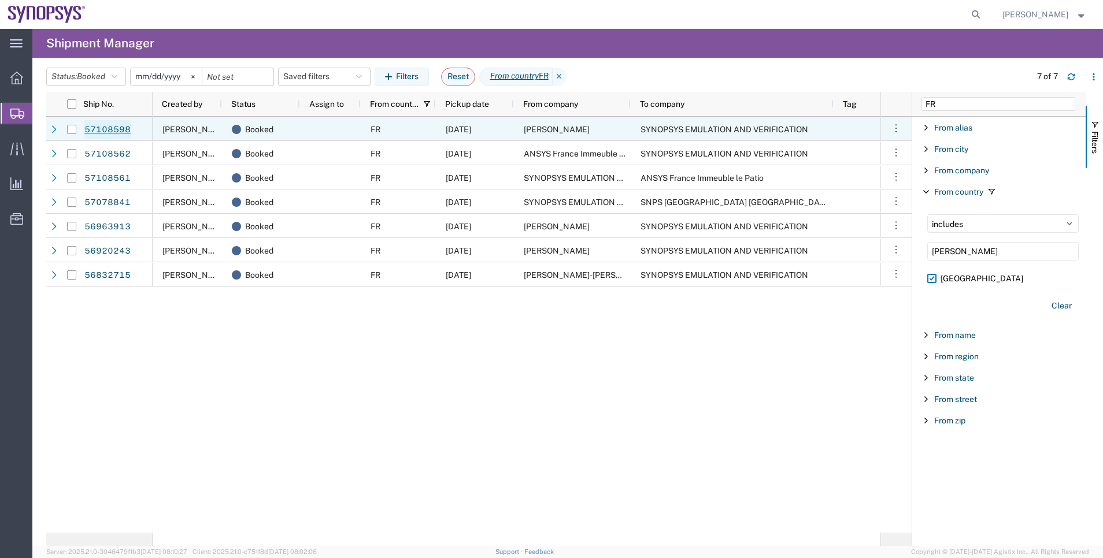
click at [120, 129] on link "57108598" at bounding box center [107, 129] width 47 height 18
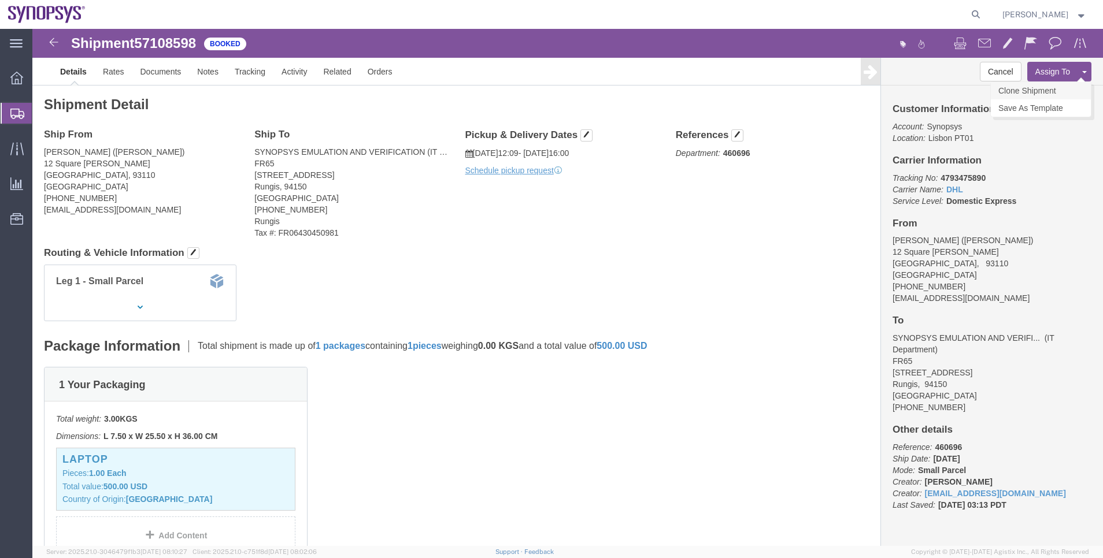
click link "Clone Shipment"
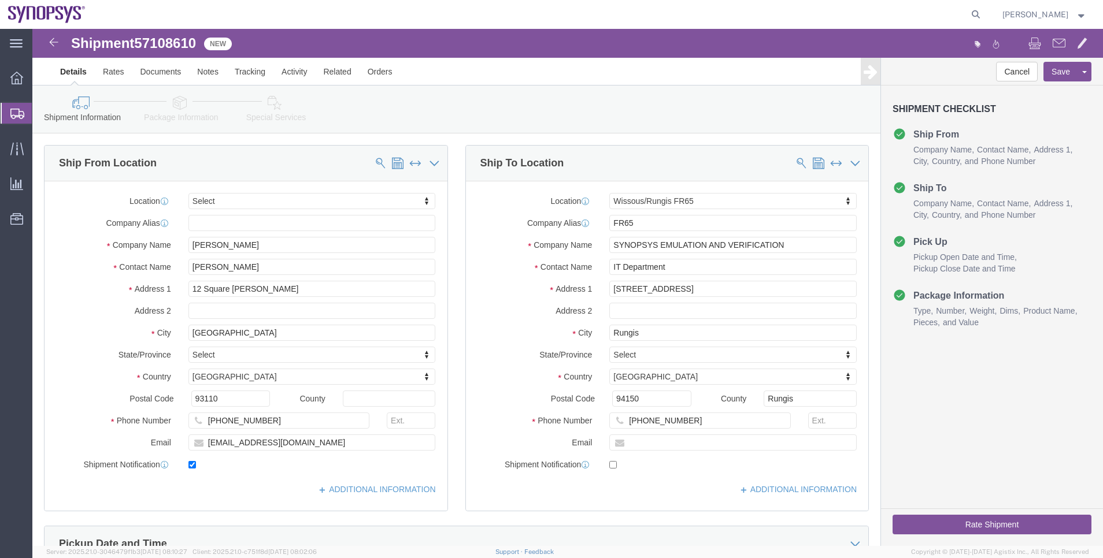
select select
select select "63109"
drag, startPoint x: 197, startPoint y: 218, endPoint x: 108, endPoint y: 206, distance: 89.8
click div "Location My Profile Location Aachen DE04 Agrate Brianza IT01 Aschheim DE02 Atla…"
paste input "Elias Akiki"
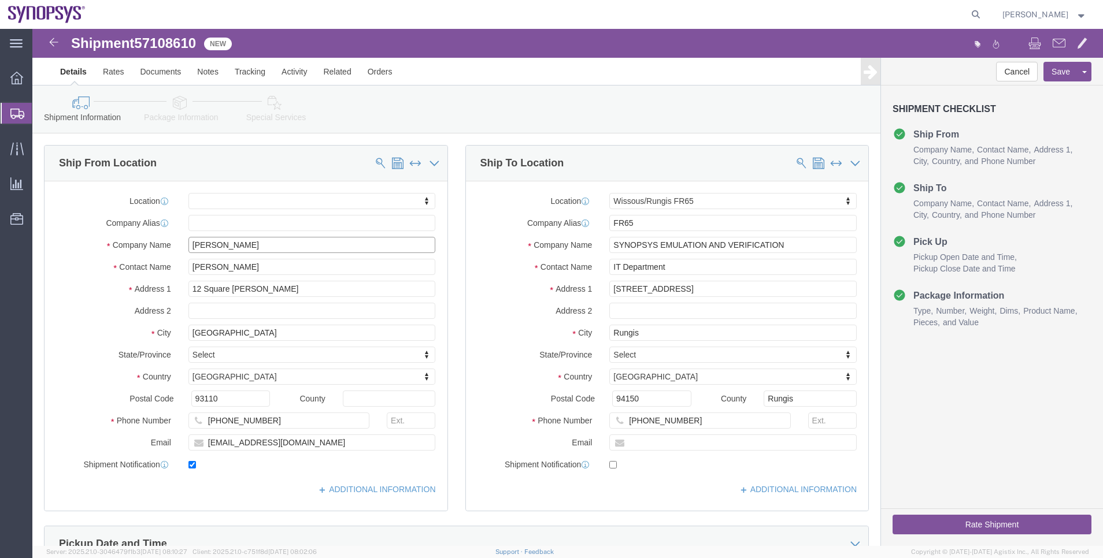
type input "Elias Akiki"
drag, startPoint x: 205, startPoint y: 236, endPoint x: 79, endPoint y: 215, distance: 127.8
click div "Location My Profile Location Aachen DE04 Agrate Brianza IT01 Aschheim DE02 Atla…"
paste input "Elias Akiki"
type input "Elias Akiki"
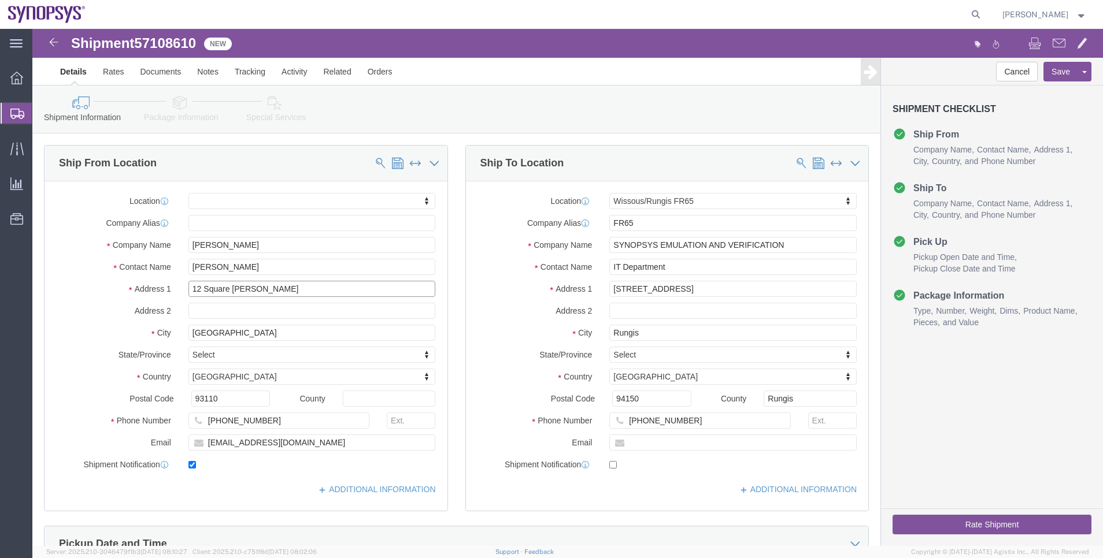
drag, startPoint x: 306, startPoint y: 264, endPoint x: 127, endPoint y: 255, distance: 179.4
click div "Address 1 12 Square Jean Baptiste Lulli"
paste input "42 avenue des belles fontaines"
type input "42 avenue des belles fontaines"
select select
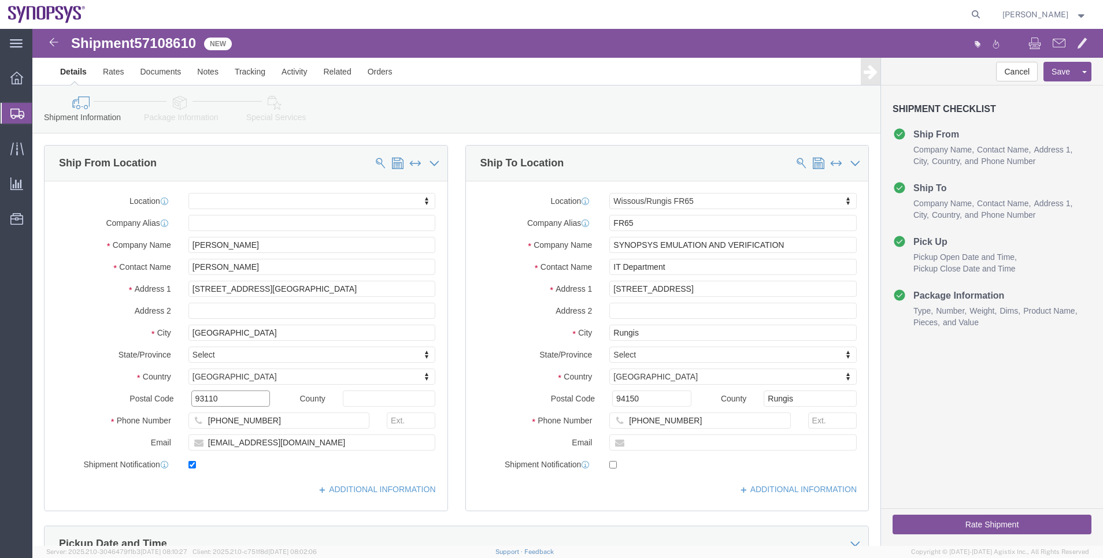
drag, startPoint x: 204, startPoint y: 372, endPoint x: 125, endPoint y: 368, distance: 79.3
click div "Postal Code 93110"
paste input "1600"
type input "91600"
select select
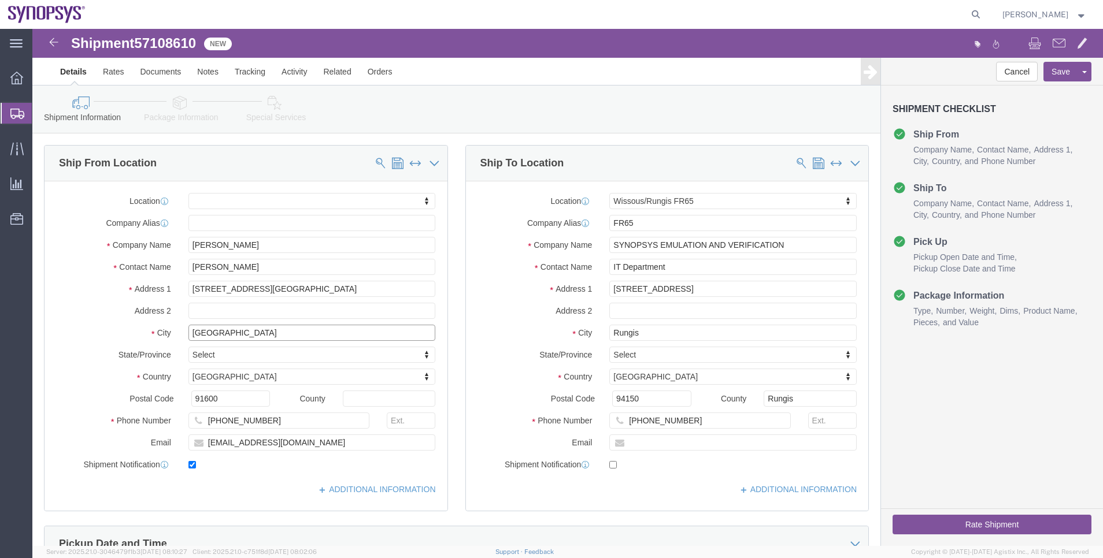
drag, startPoint x: 235, startPoint y: 306, endPoint x: 118, endPoint y: 303, distance: 116.2
click div "City Rosny-sous-Bois"
paste input "Savigny sur Orge"
type input "Savigny sur Orge"
select select
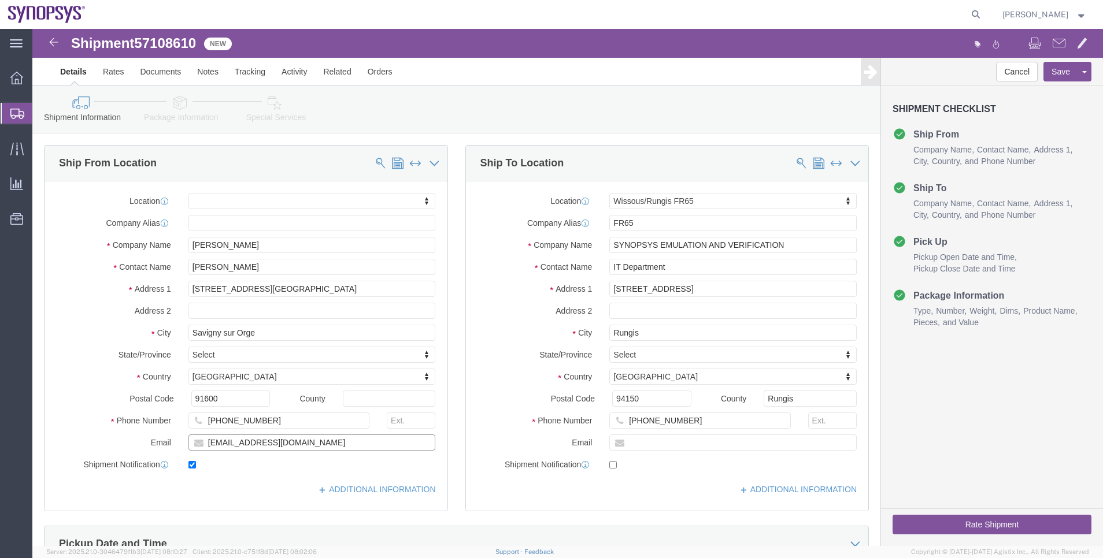
drag, startPoint x: 278, startPoint y: 412, endPoint x: 98, endPoint y: 401, distance: 180.1
click div "Location My Profile Location Aachen DE04 Agrate Brianza IT01 Aschheim DE02 Atla…"
paste input "Eliasakiki4@gmail"
type input "Eliasakiki4@gmail.com"
drag, startPoint x: 247, startPoint y: 398, endPoint x: 121, endPoint y: 386, distance: 126.6
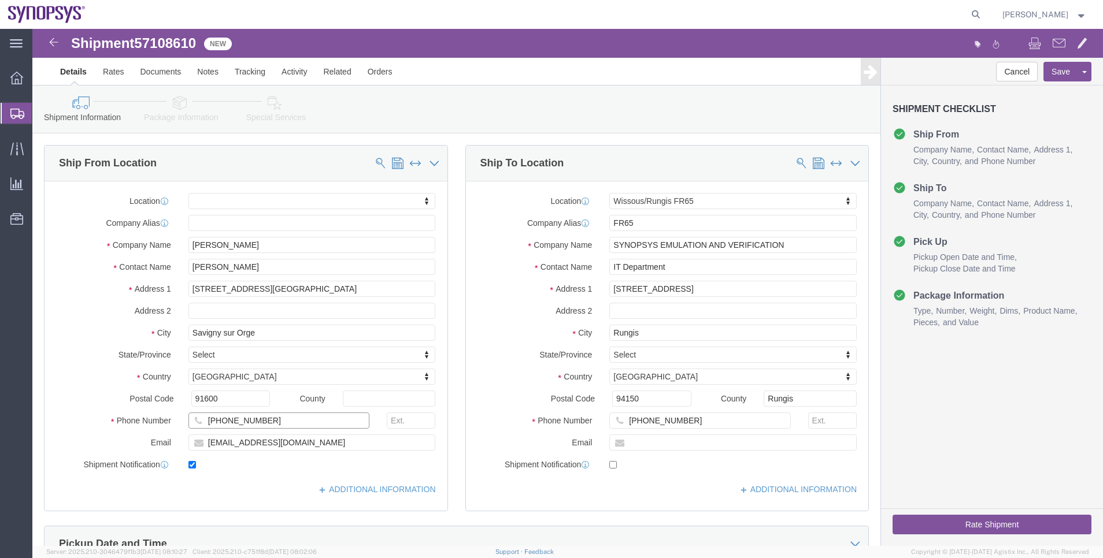
click div "Phone Number +33603047806"
paste input "'+33660326475"
type input "'+33660326475"
click label "Phone Number"
click link "ADDITIONAL INFORMATION"
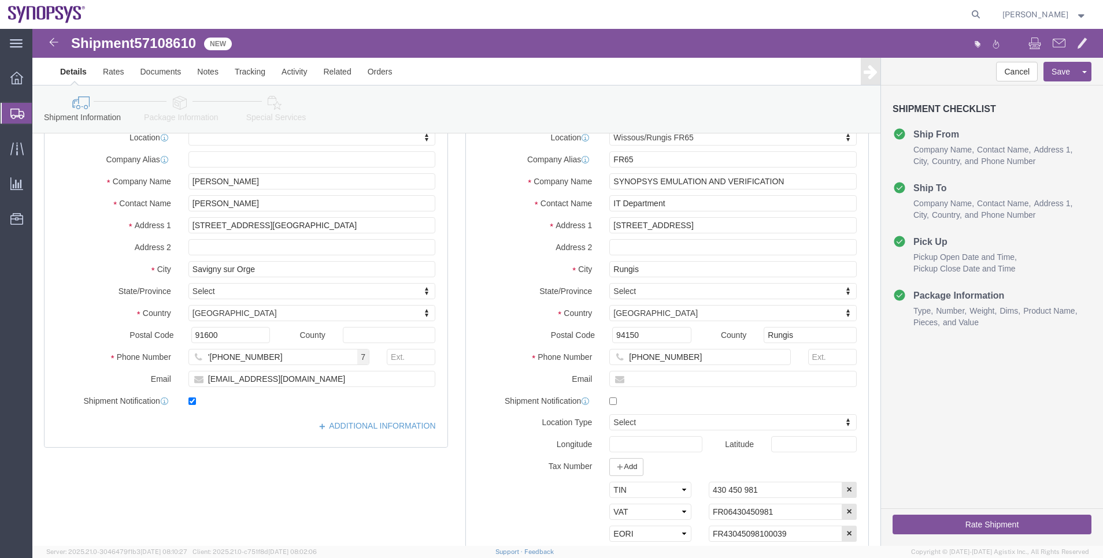
scroll to position [173, 0]
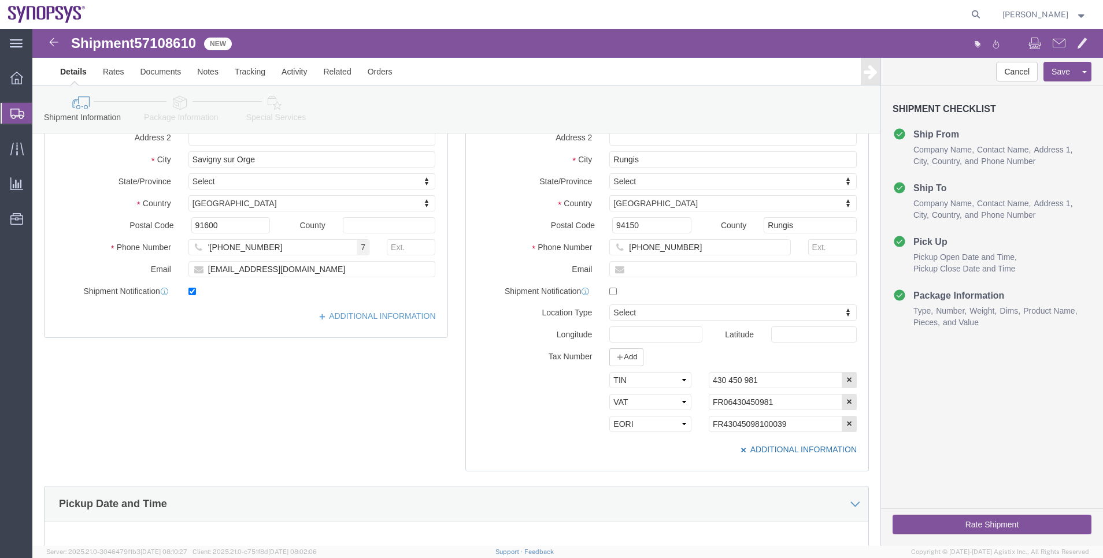
click link "ADDITIONAL INFORMATION"
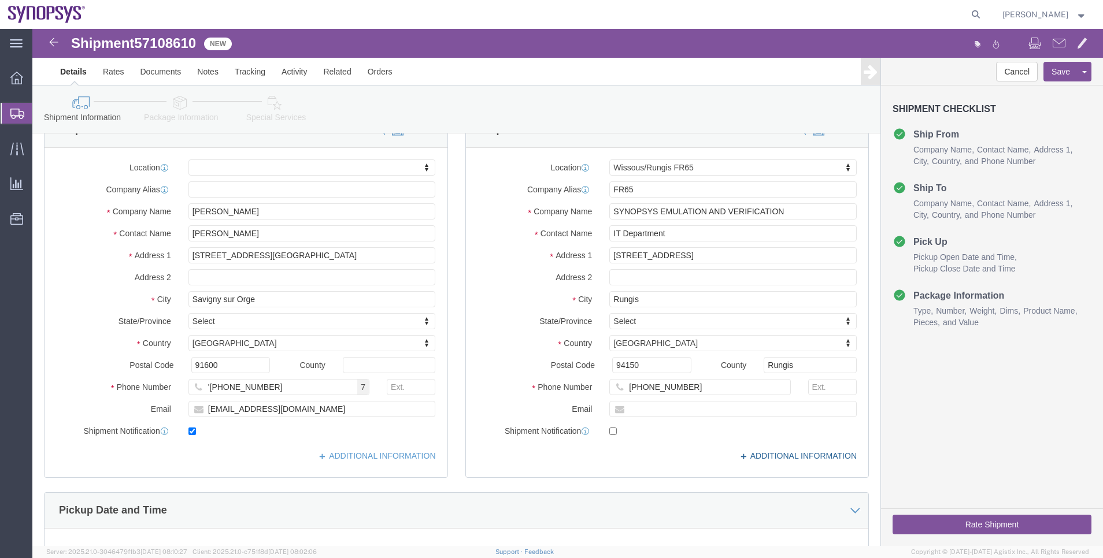
scroll to position [0, 0]
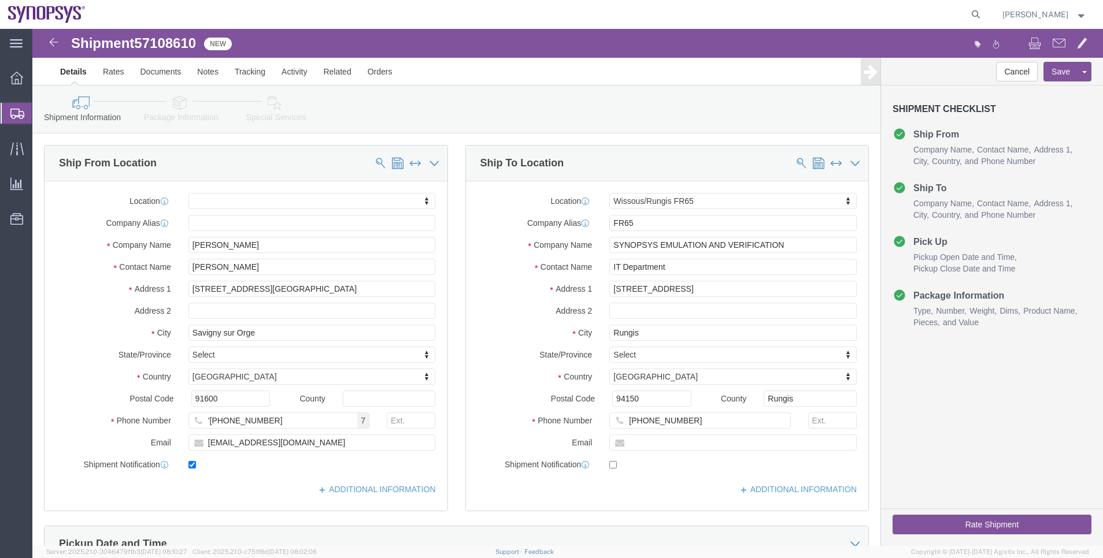
click link "Package Information"
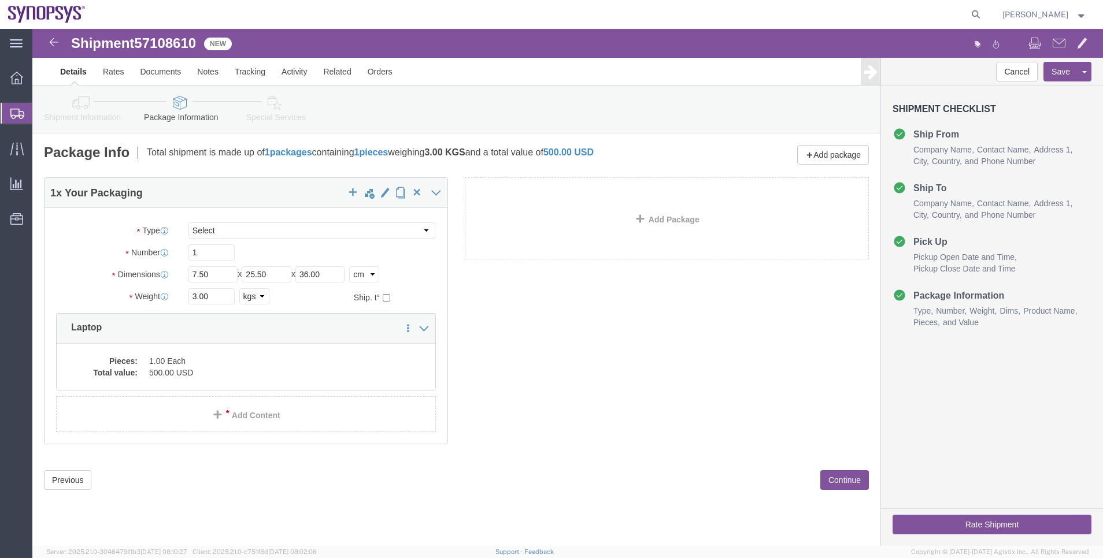
click link "Special Services"
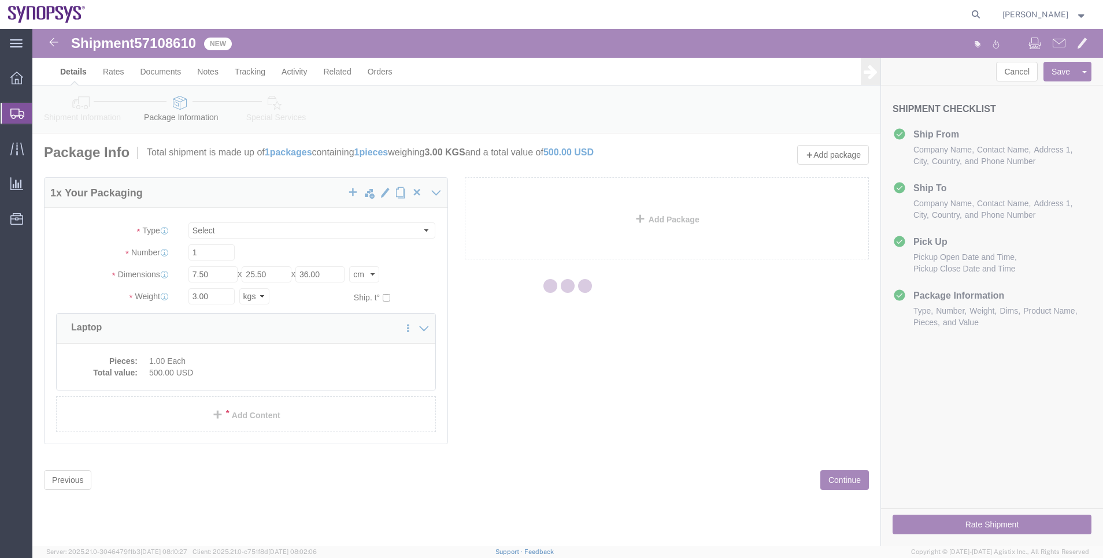
select select
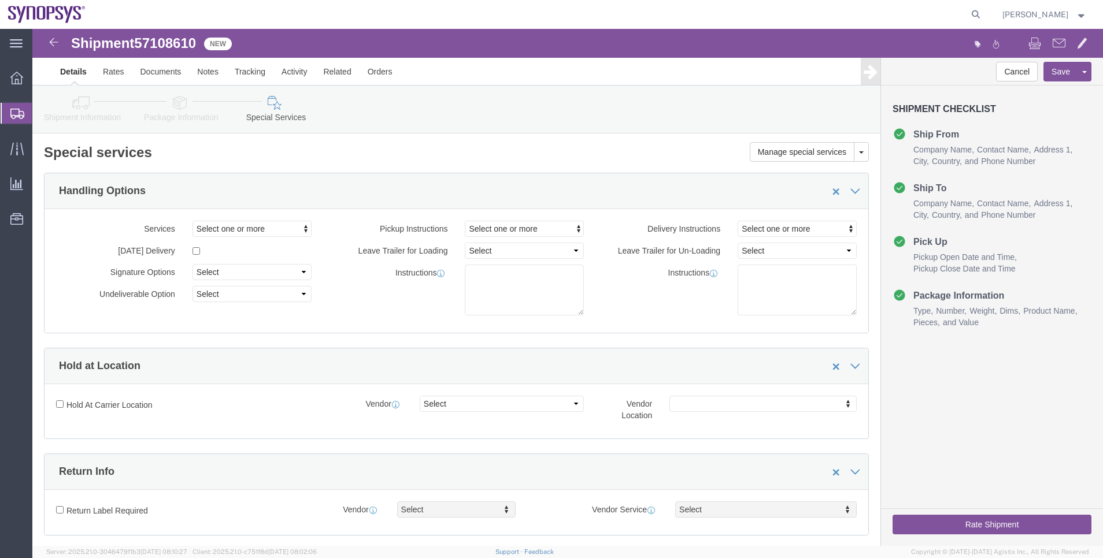
select select "COSTCENTER"
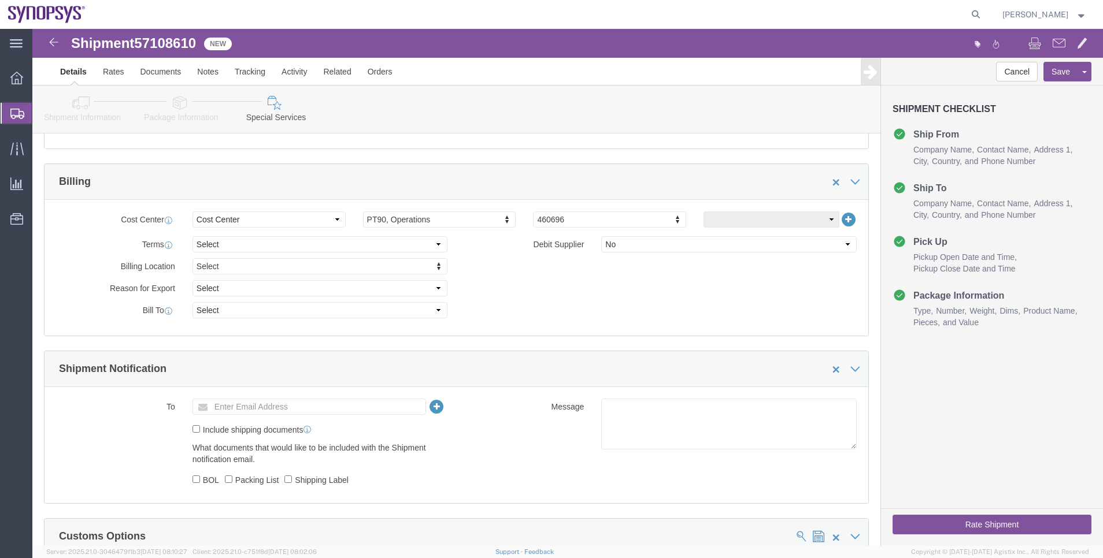
scroll to position [520, 0]
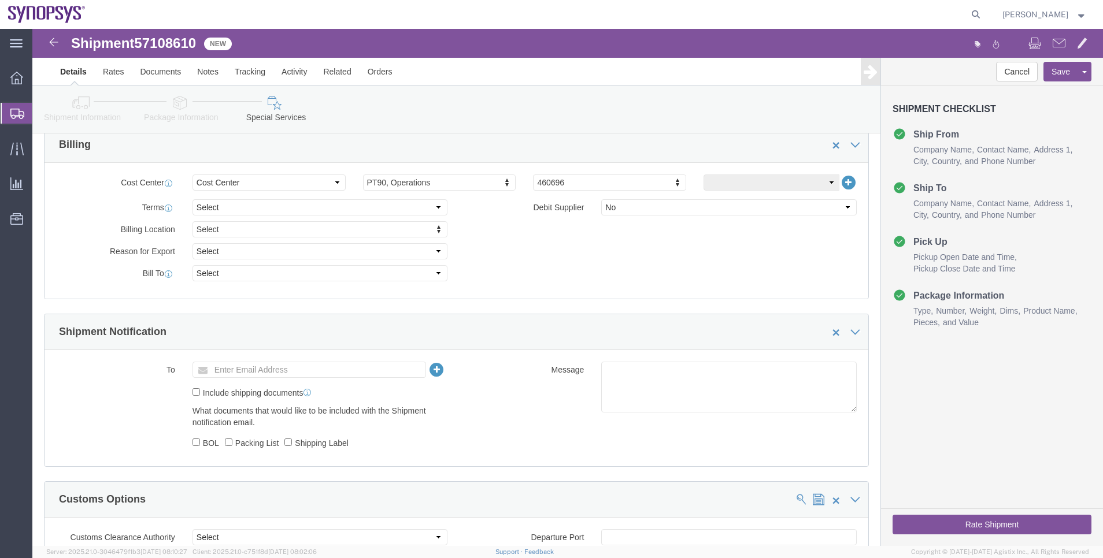
click button "Rate Shipment"
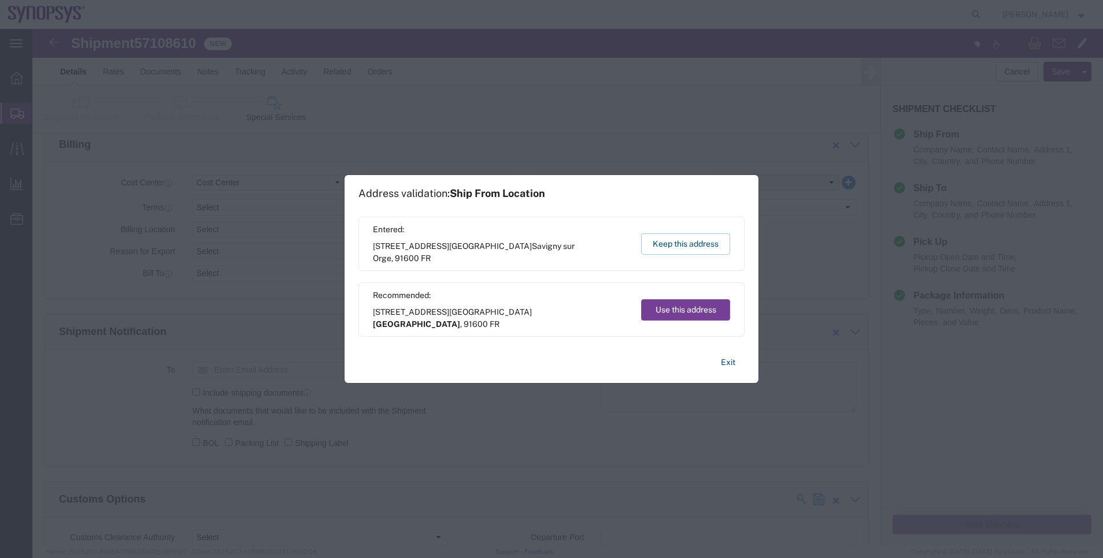
click at [662, 303] on button "Use this address" at bounding box center [685, 309] width 89 height 21
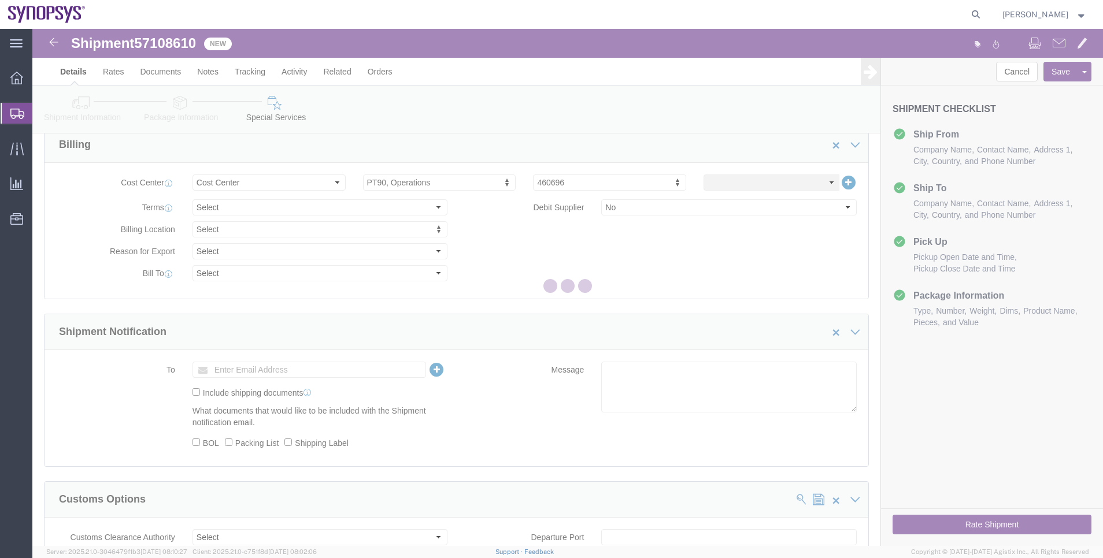
select select "63109"
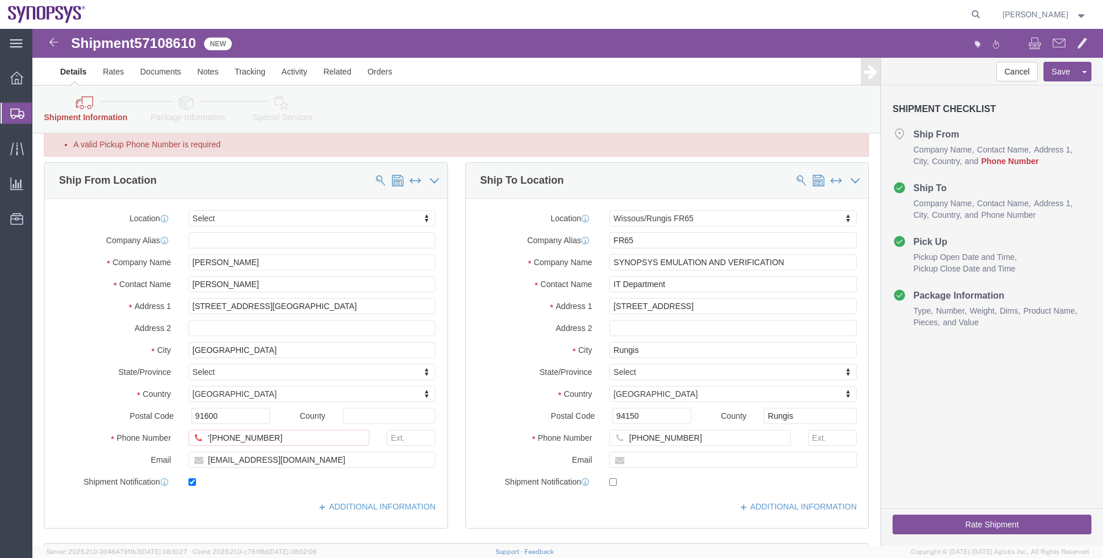
scroll to position [3, 0]
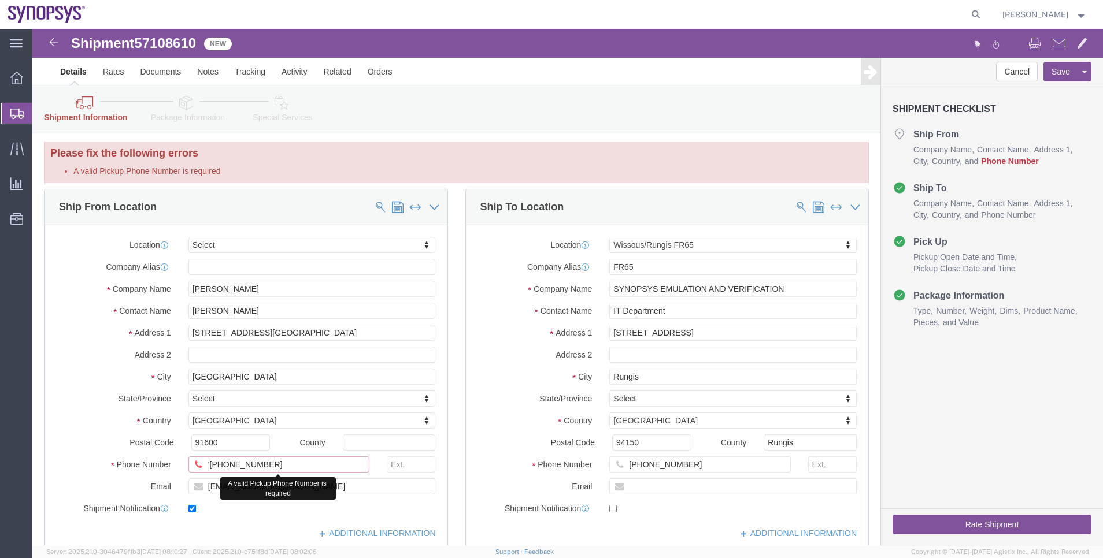
click input "'+33660326475"
type input "+33660326475"
click div "Cancel Save Assign To Clone Shipment Save As Template Shipment Checklist Ship F…"
click button "Rate Shipment"
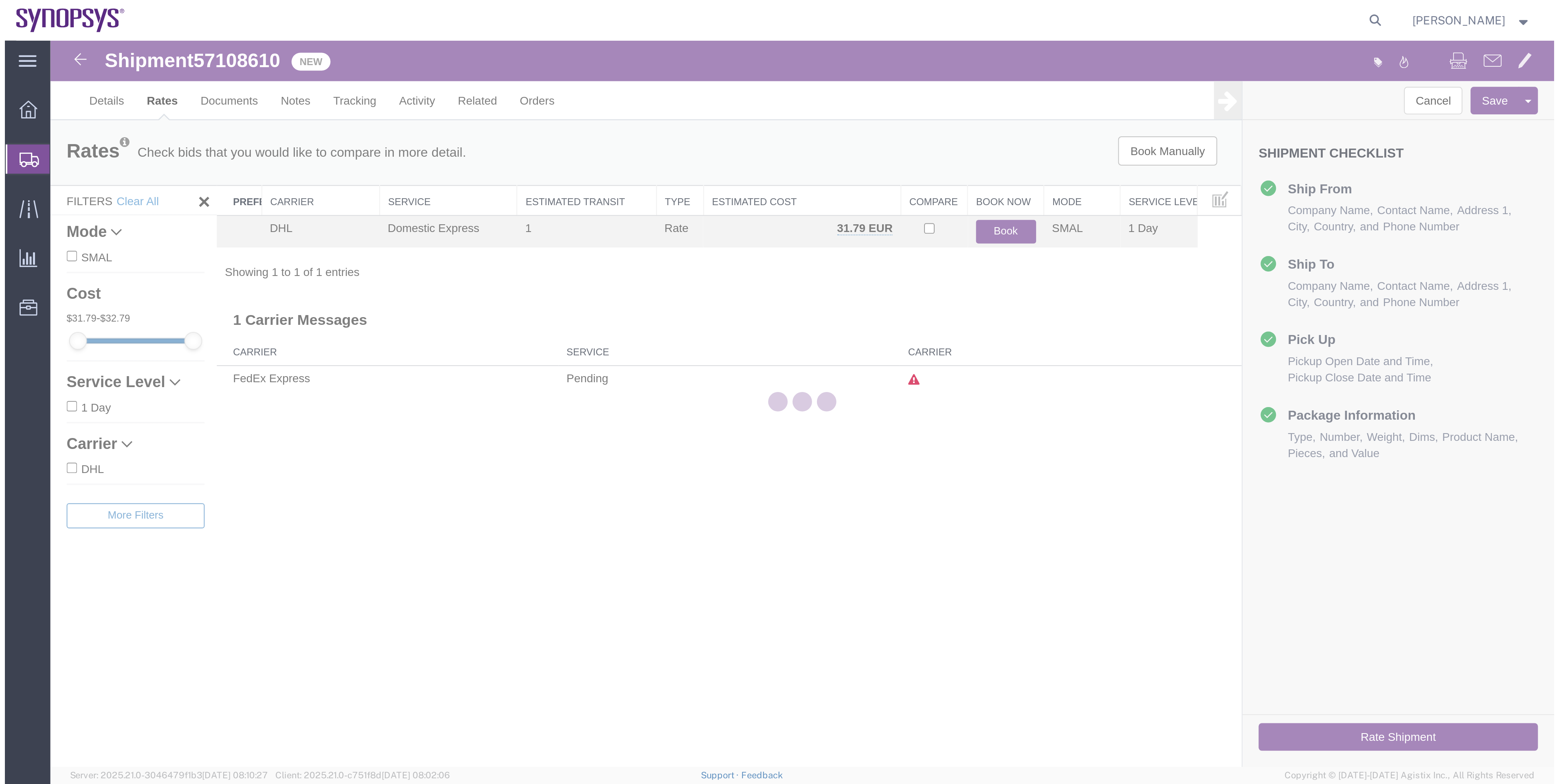
scroll to position [0, 0]
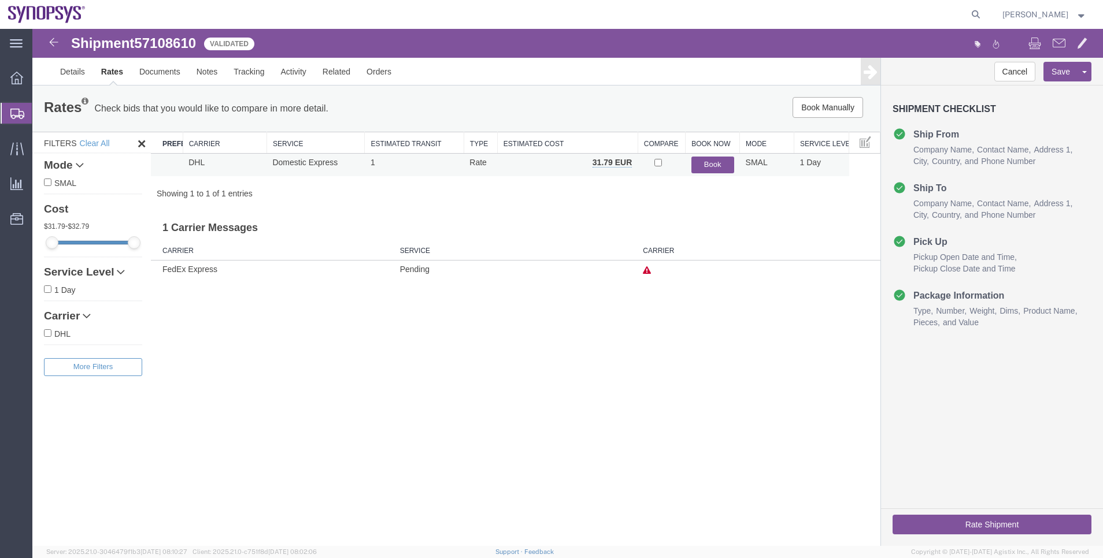
click at [699, 168] on button "Book" at bounding box center [712, 165] width 43 height 17
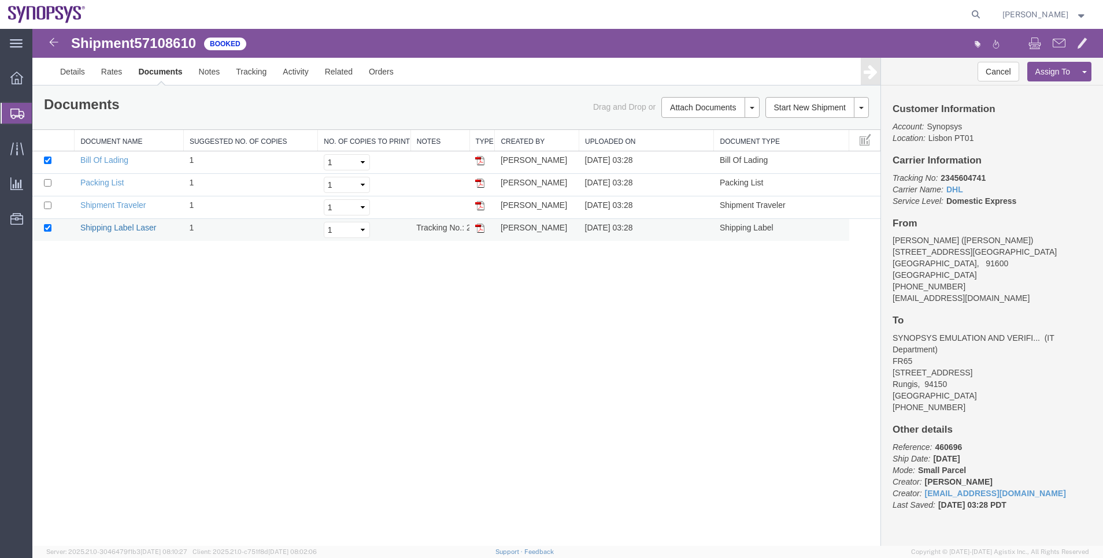
click at [121, 227] on link "Shipping Label Laser" at bounding box center [118, 227] width 76 height 9
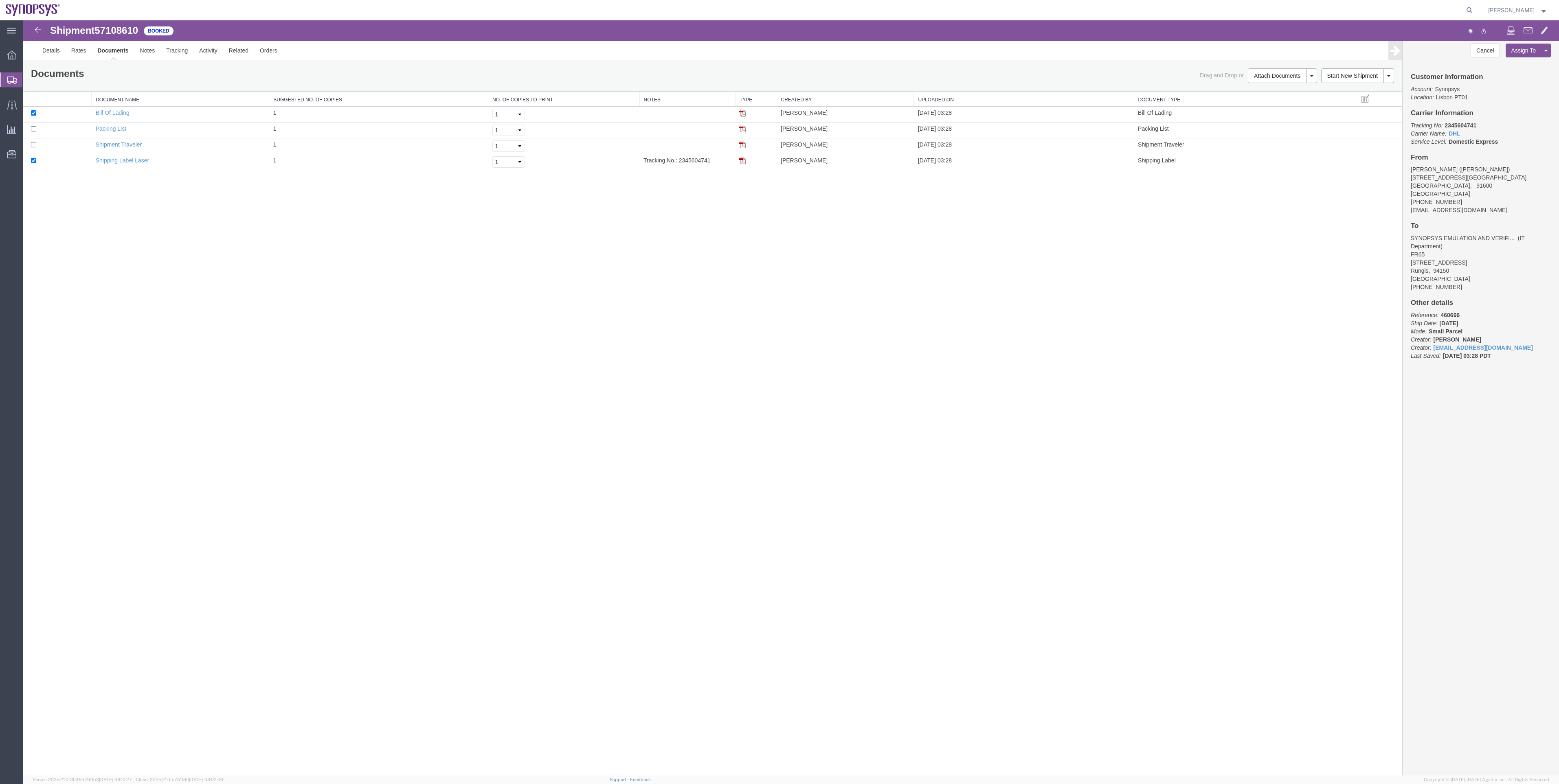
click at [0, 0] on span "Shipment Manager" at bounding box center [0, 0] width 0 height 0
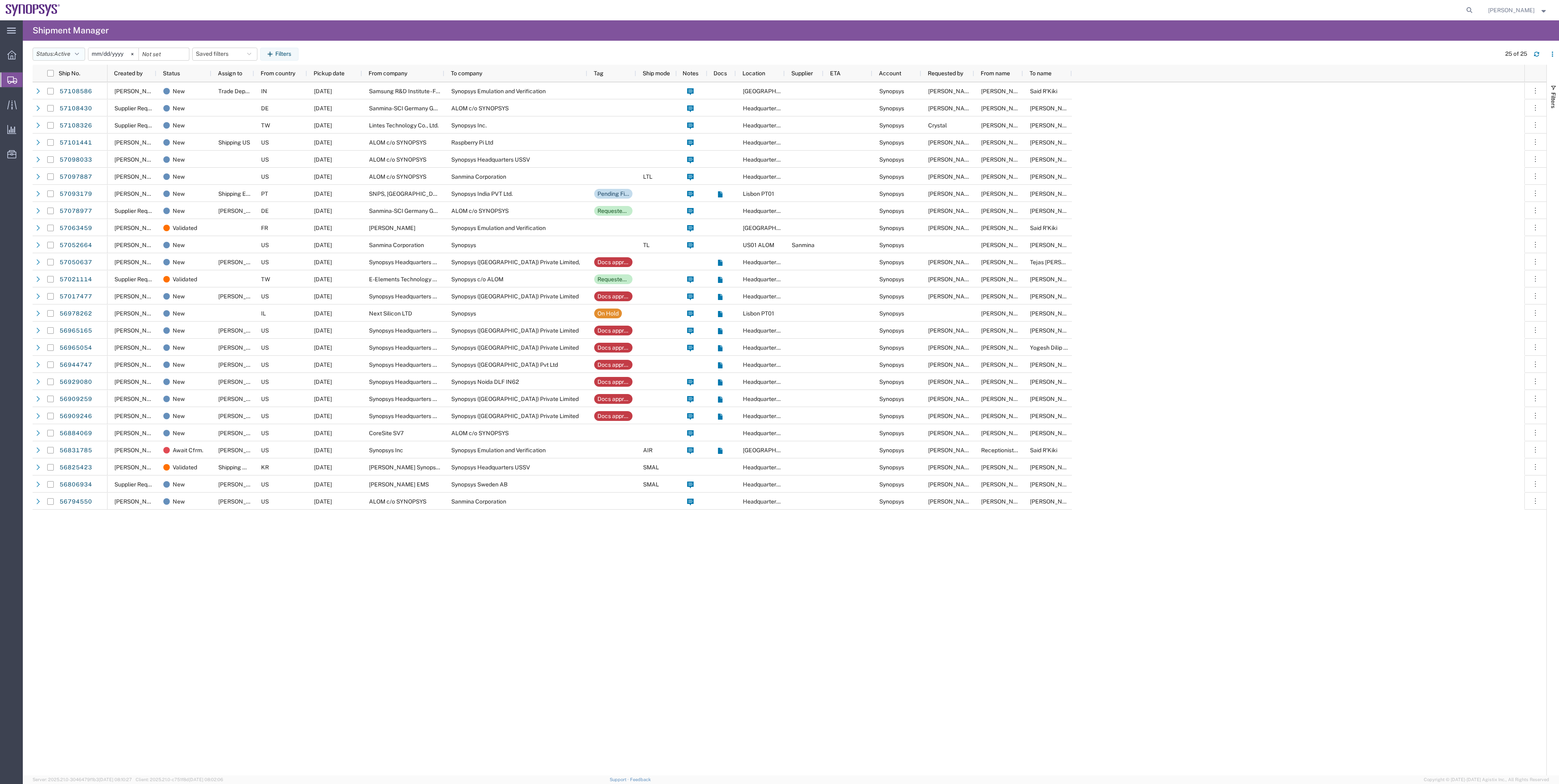
click at [69, 51] on span "Active" at bounding box center [62, 54] width 16 height 6
click at [82, 116] on span "Booked" at bounding box center [80, 122] width 95 height 13
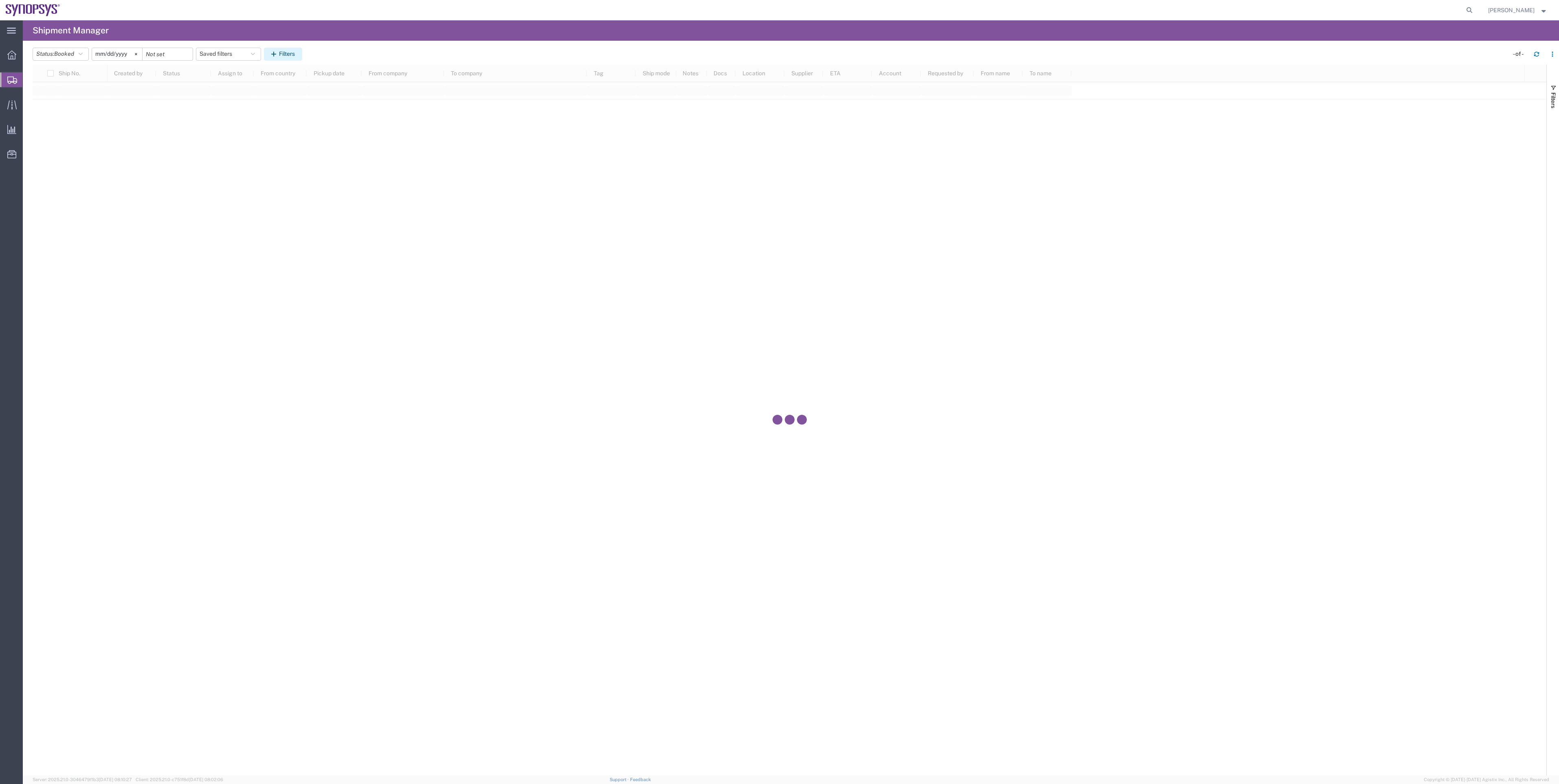
click at [287, 54] on button "Filters" at bounding box center [283, 54] width 38 height 13
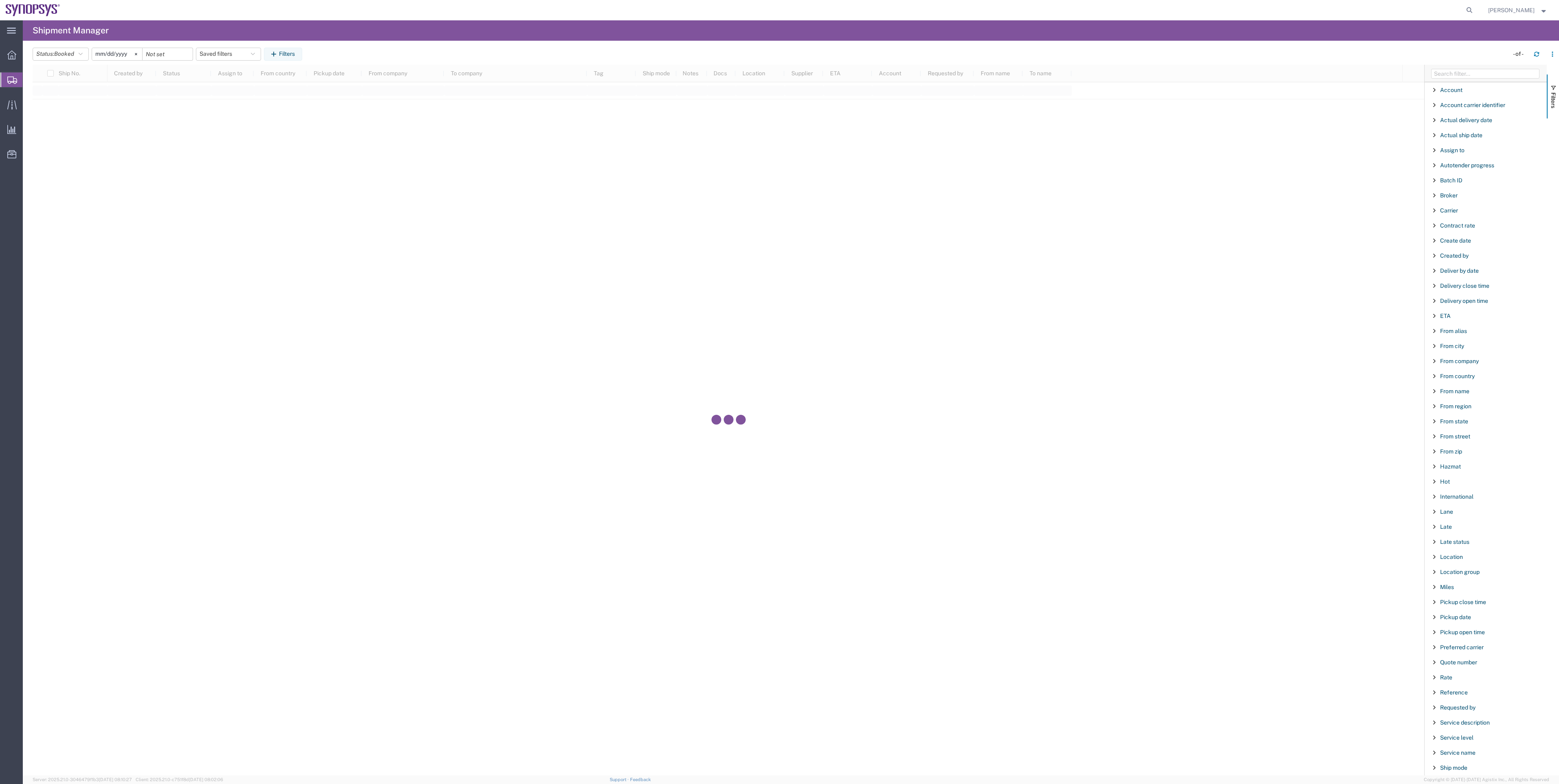
click at [776, 66] on div at bounding box center [1485, 73] width 122 height 18
click at [776, 73] on input "Filter Columns Input" at bounding box center [1485, 74] width 108 height 10
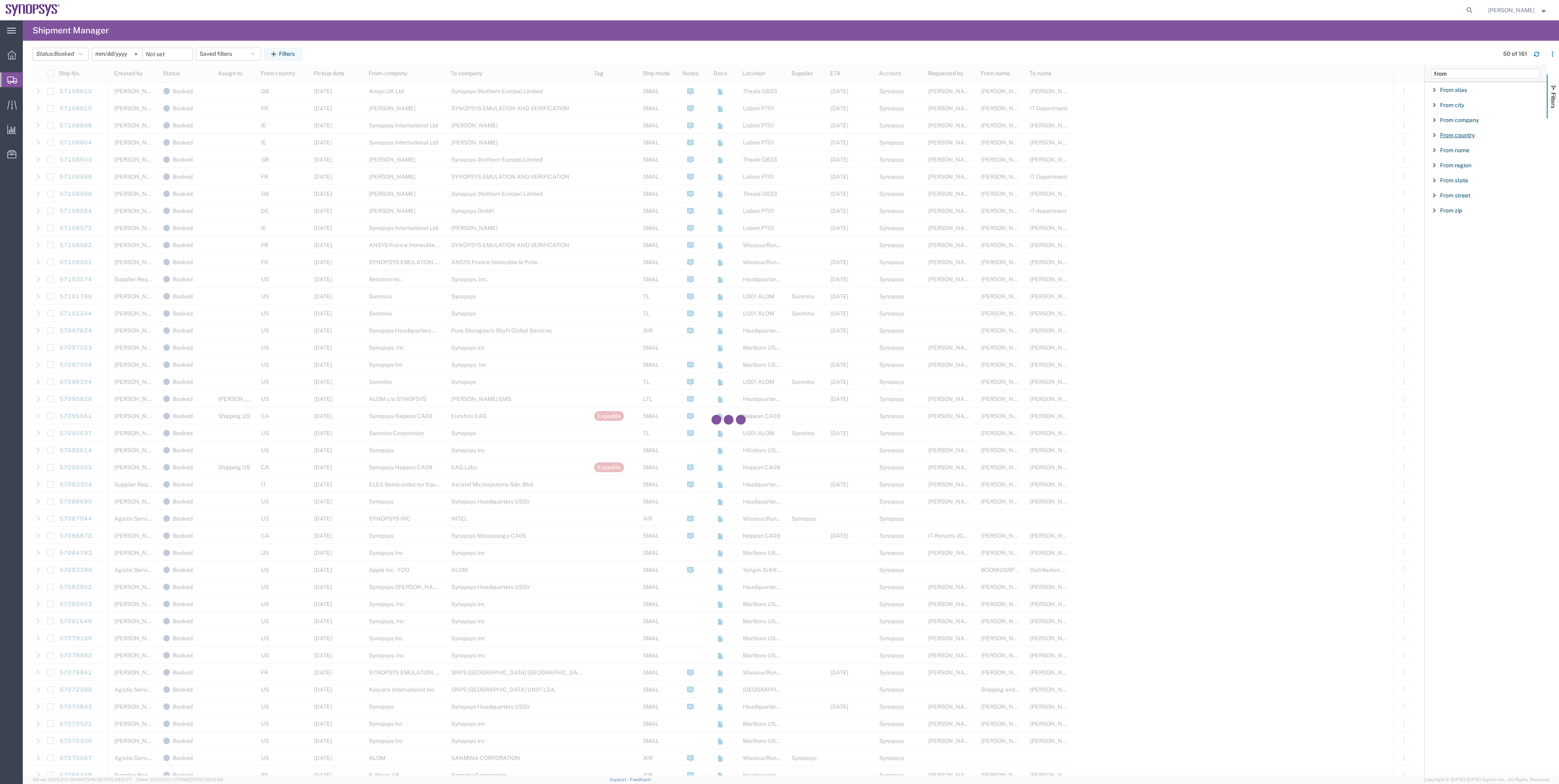
click at [776, 136] on span "From country" at bounding box center [1457, 135] width 35 height 6
click at [776, 180] on input "Filter List 9 Filters" at bounding box center [1488, 177] width 106 height 13
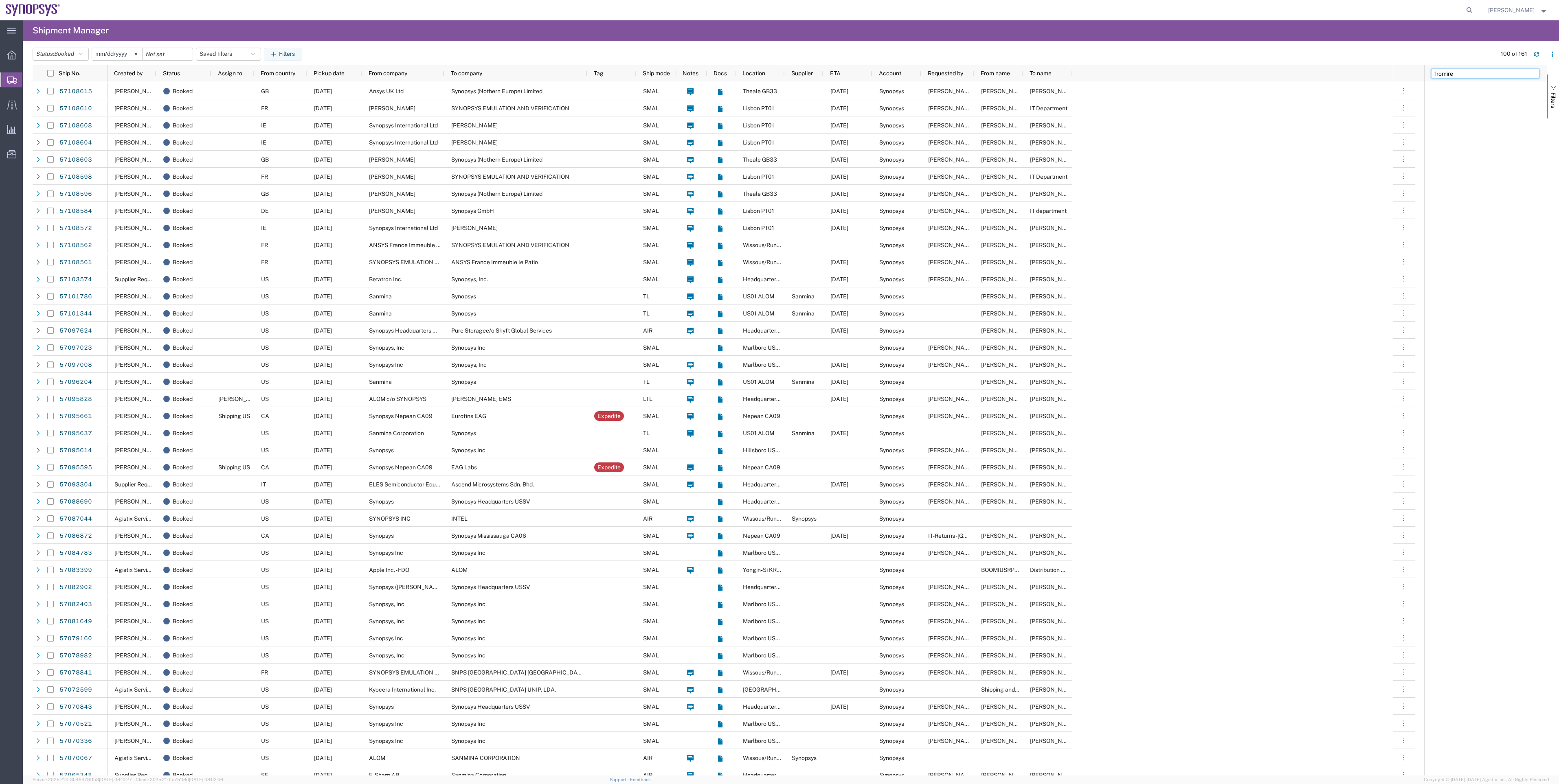
click at [776, 75] on input "fromire" at bounding box center [1485, 74] width 108 height 10
type input "from"
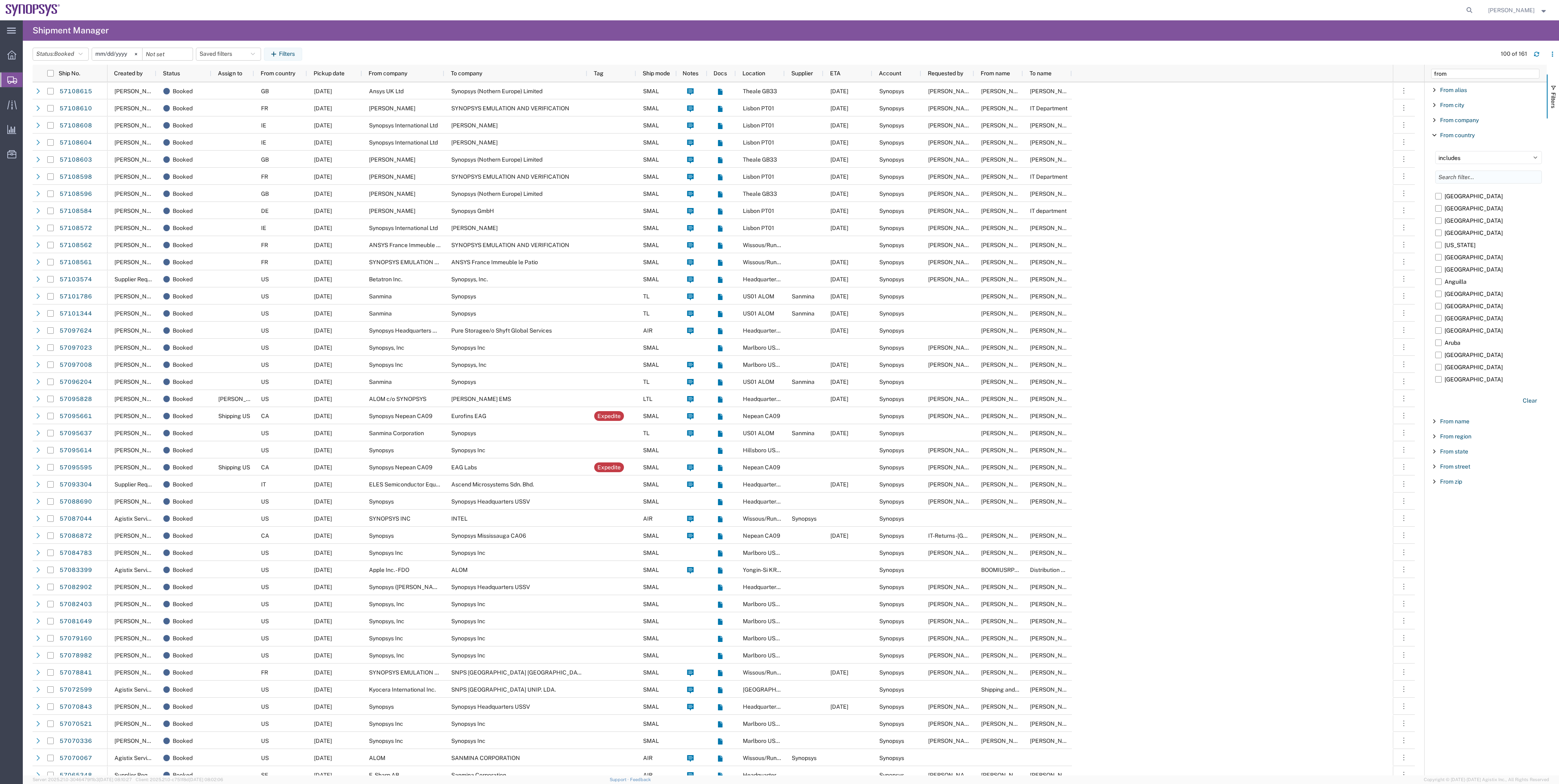
click at [776, 181] on input "Filter List 9 Filters" at bounding box center [1488, 177] width 106 height 13
type input "ire"
click at [776, 209] on label "[GEOGRAPHIC_DATA]" at bounding box center [1488, 208] width 106 height 12
click at [0, 0] on input "[GEOGRAPHIC_DATA]" at bounding box center [0, 0] width 0 height 0
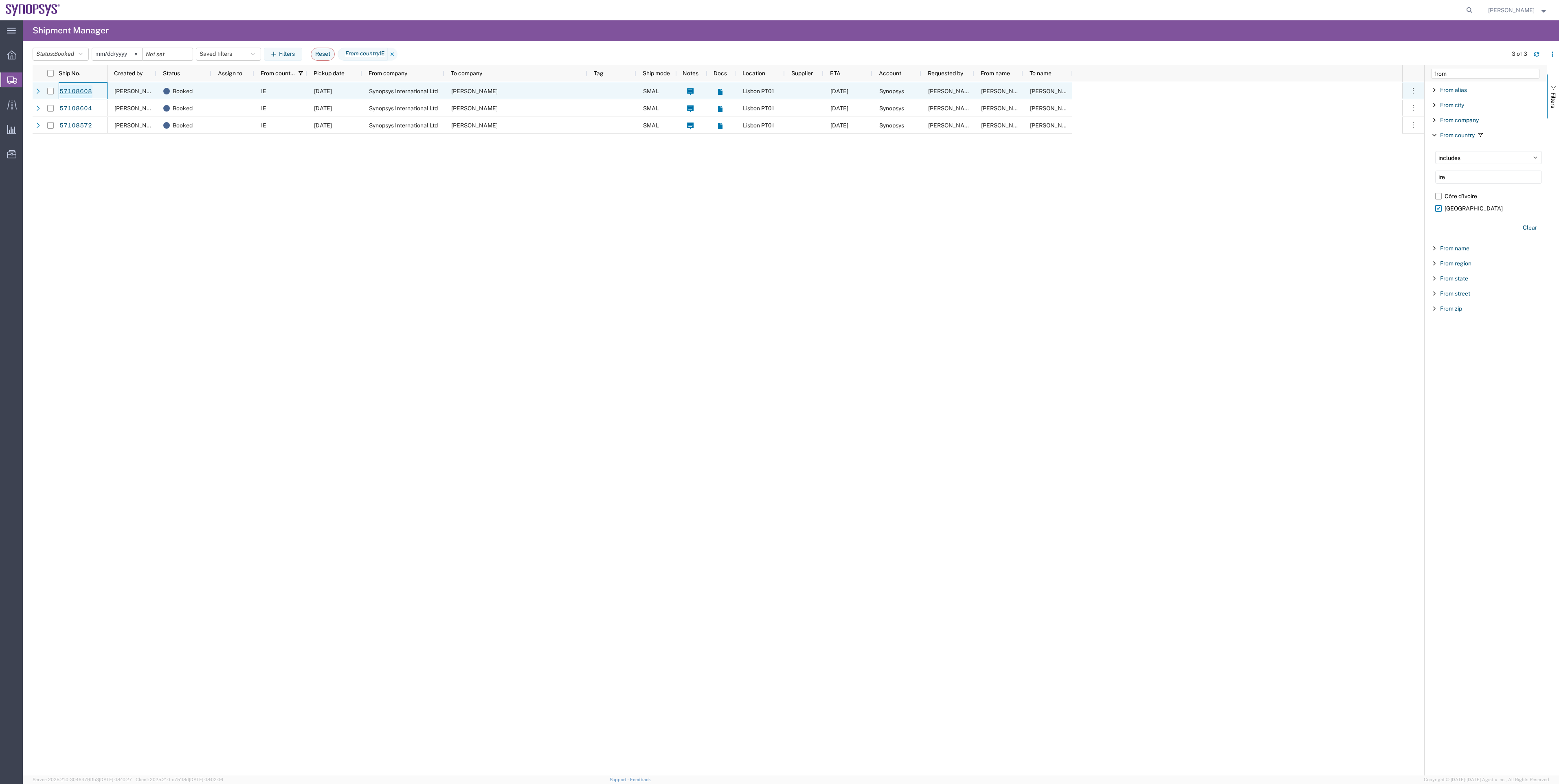
click at [61, 97] on link "57108608" at bounding box center [75, 92] width 33 height 13
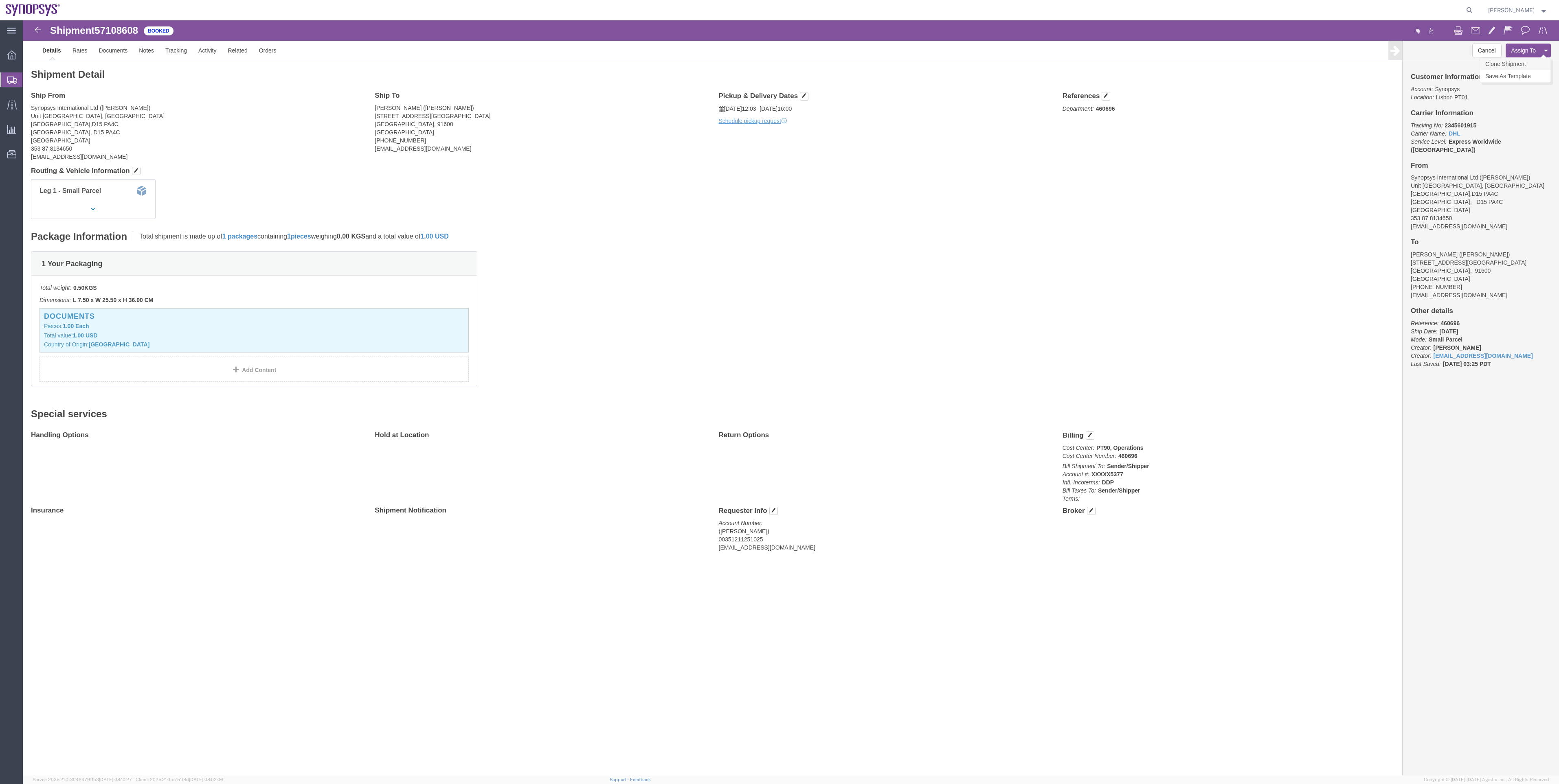
click link "Clone Shipment"
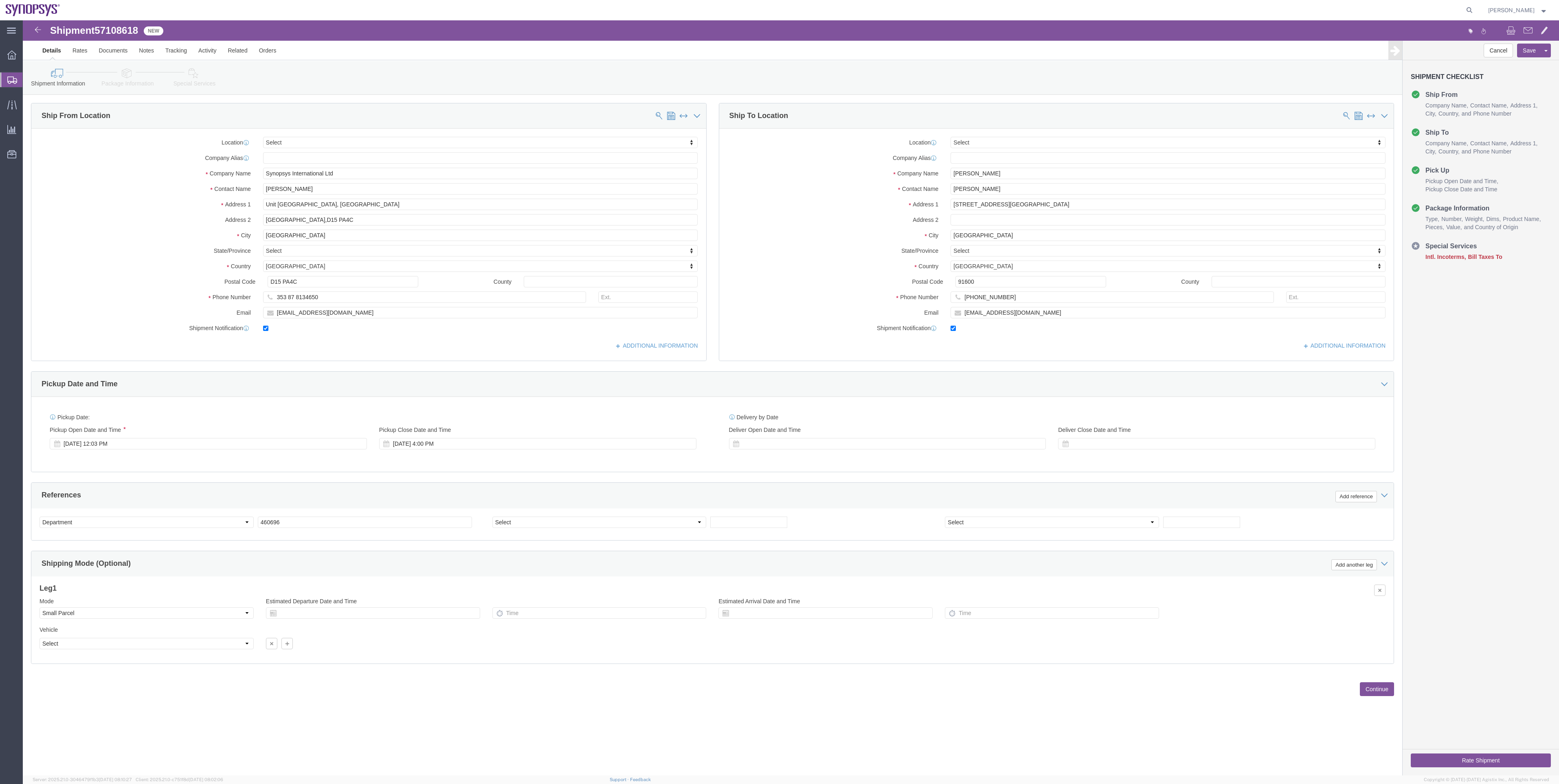
select select
drag, startPoint x: 965, startPoint y: 154, endPoint x: 890, endPoint y: 152, distance: 75.0
click div "Company Name Elias Akiki"
paste input "Julien Plante"
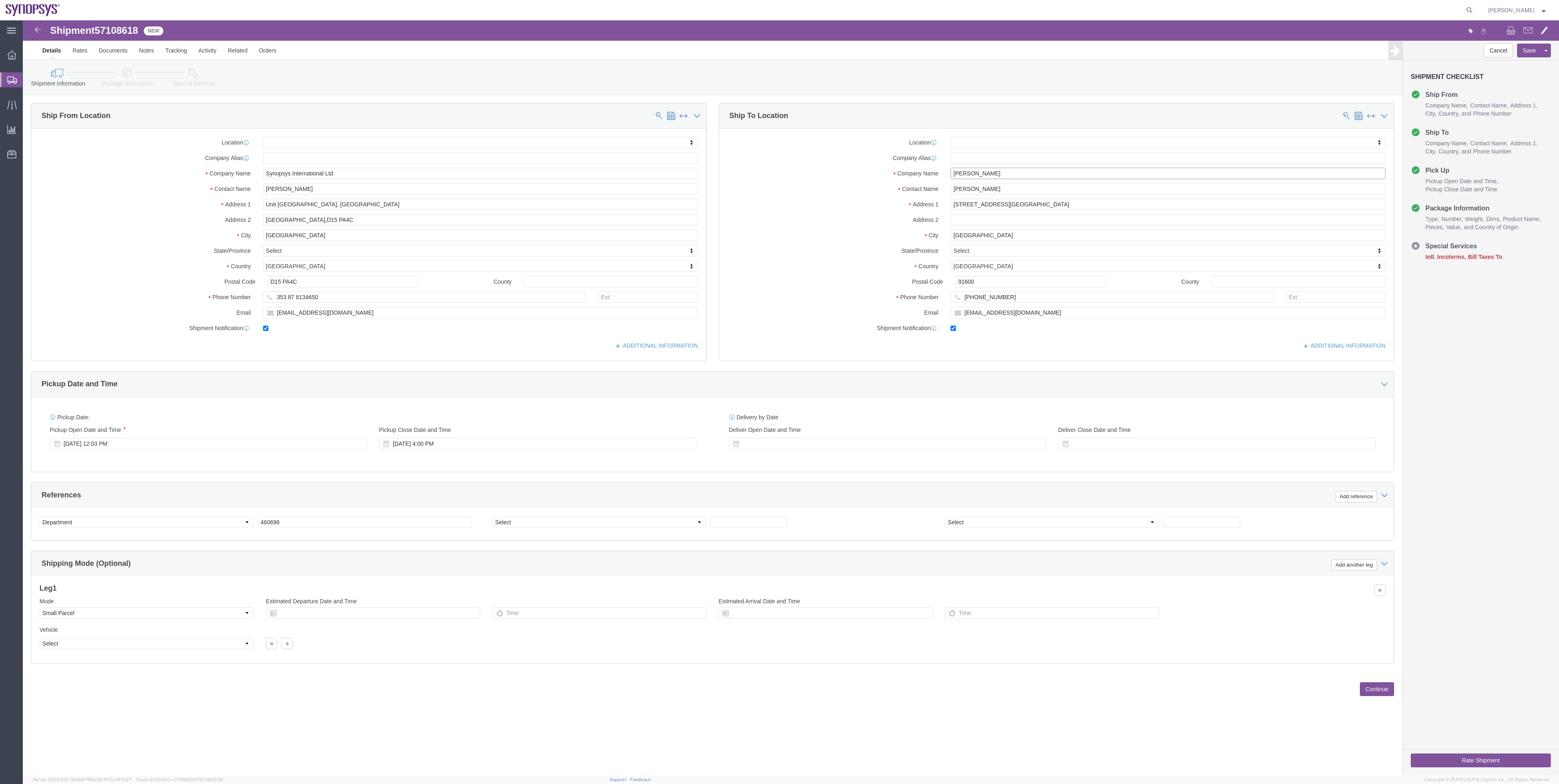
type input "Julien Plante"
drag, startPoint x: 971, startPoint y: 166, endPoint x: 865, endPoint y: 166, distance: 106.0
click div "Contact Name Elias Akiki"
paste input "Julien Plante"
type input "Julien Plante"
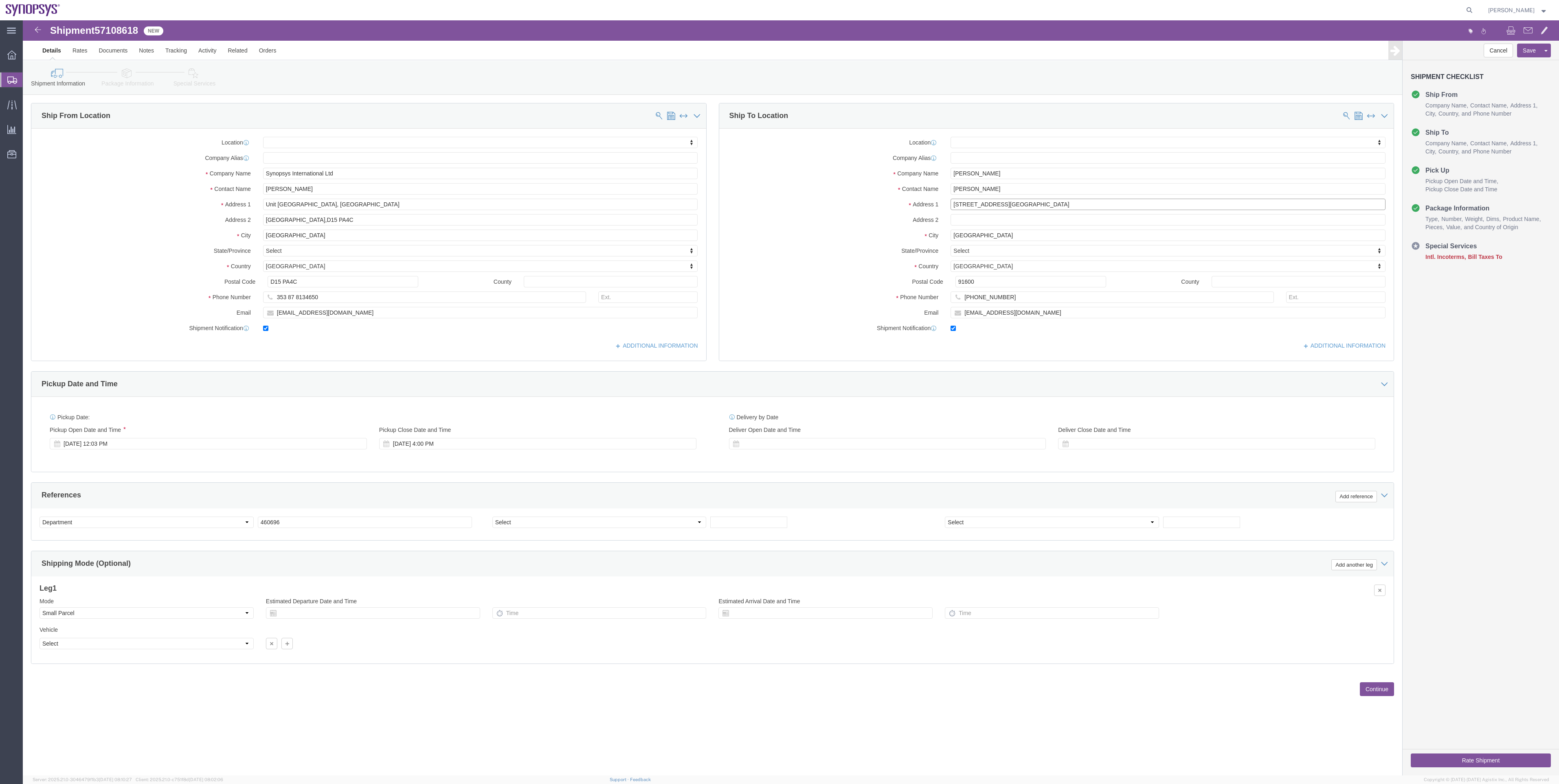
drag, startPoint x: 1024, startPoint y: 182, endPoint x: 779, endPoint y: 180, distance: 245.0
click div "Address 1 42 avenue des belles fontaines"
paste input "25 rue du Vercor"
type input "25 rue du Vercors"
select select
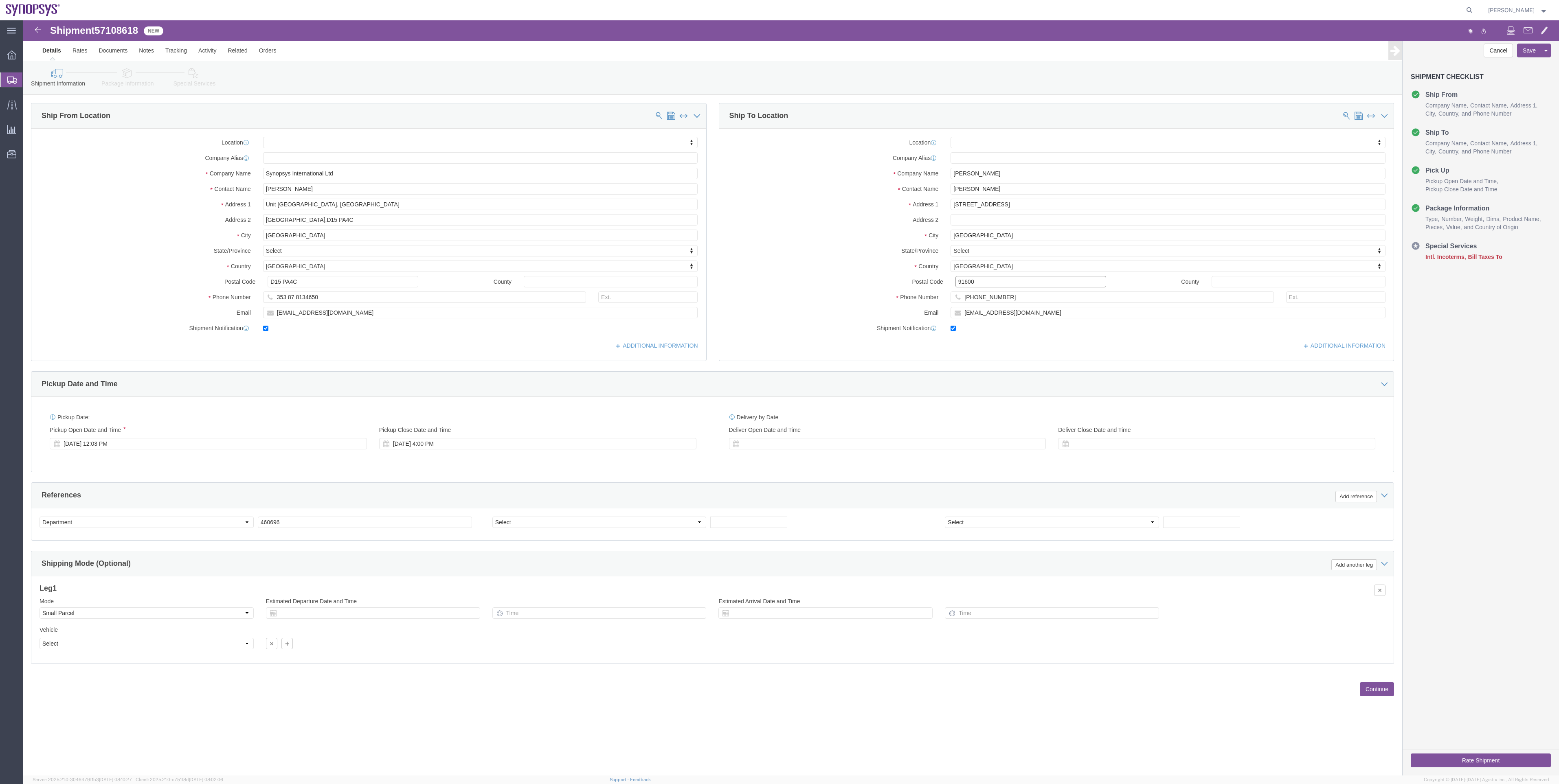
drag, startPoint x: 974, startPoint y: 257, endPoint x: 878, endPoint y: 261, distance: 96.1
click div "Postal Code 91600"
paste input "200"
type input "91200"
select select
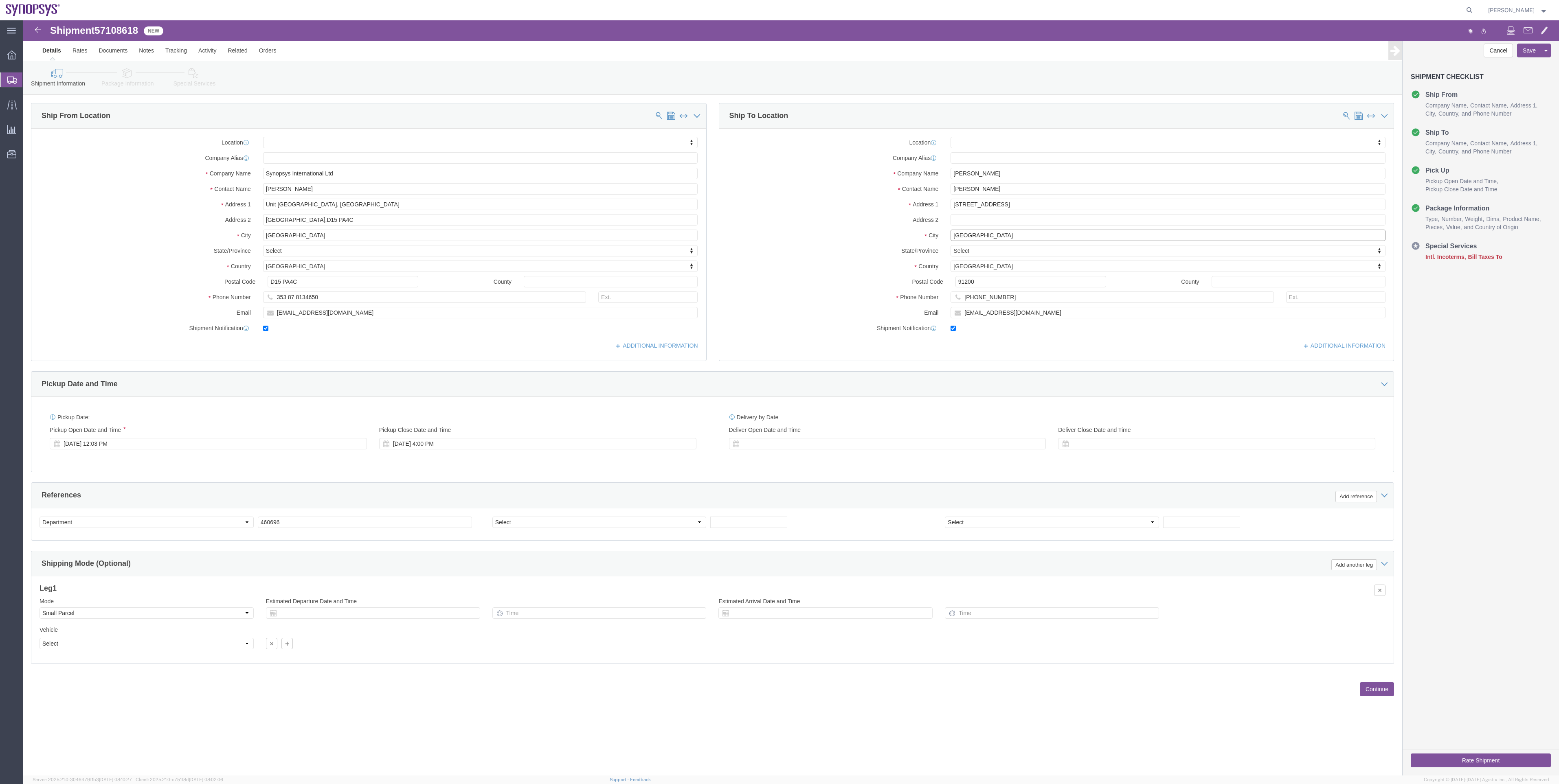
drag, startPoint x: 991, startPoint y: 216, endPoint x: 855, endPoint y: 216, distance: 136.0
click div "City Savigny-sur-Orge"
paste input "Athis-Mons"
type input "Athis-Mons"
select select
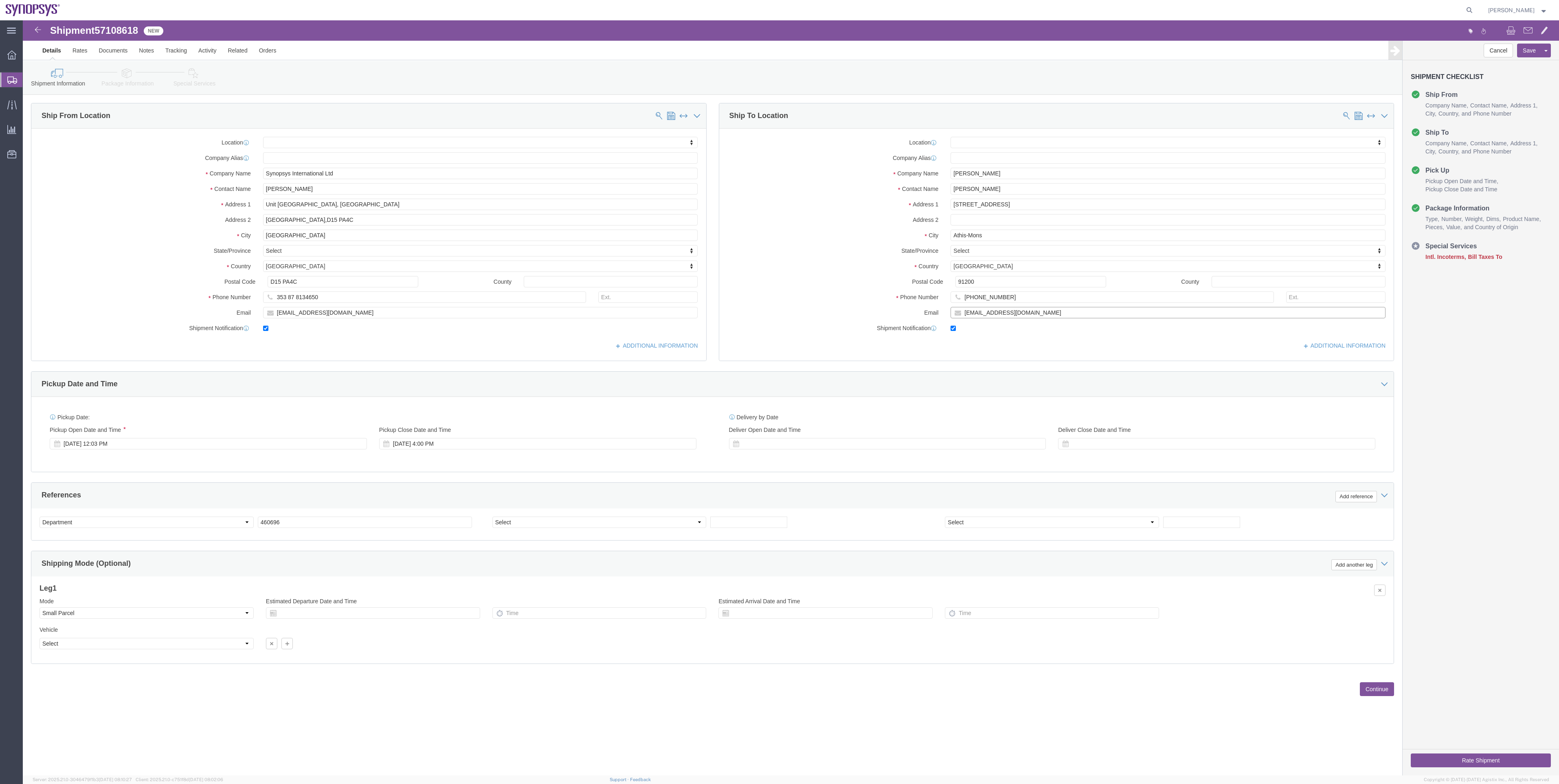
drag, startPoint x: 988, startPoint y: 297, endPoint x: 858, endPoint y: 297, distance: 130.0
click div "Email eliasakiki4@gmail.com"
paste input "julien.plante@proton"
type input "julien.plante@protonmail.com"
drag, startPoint x: 1034, startPoint y: 275, endPoint x: 850, endPoint y: 283, distance: 184.2
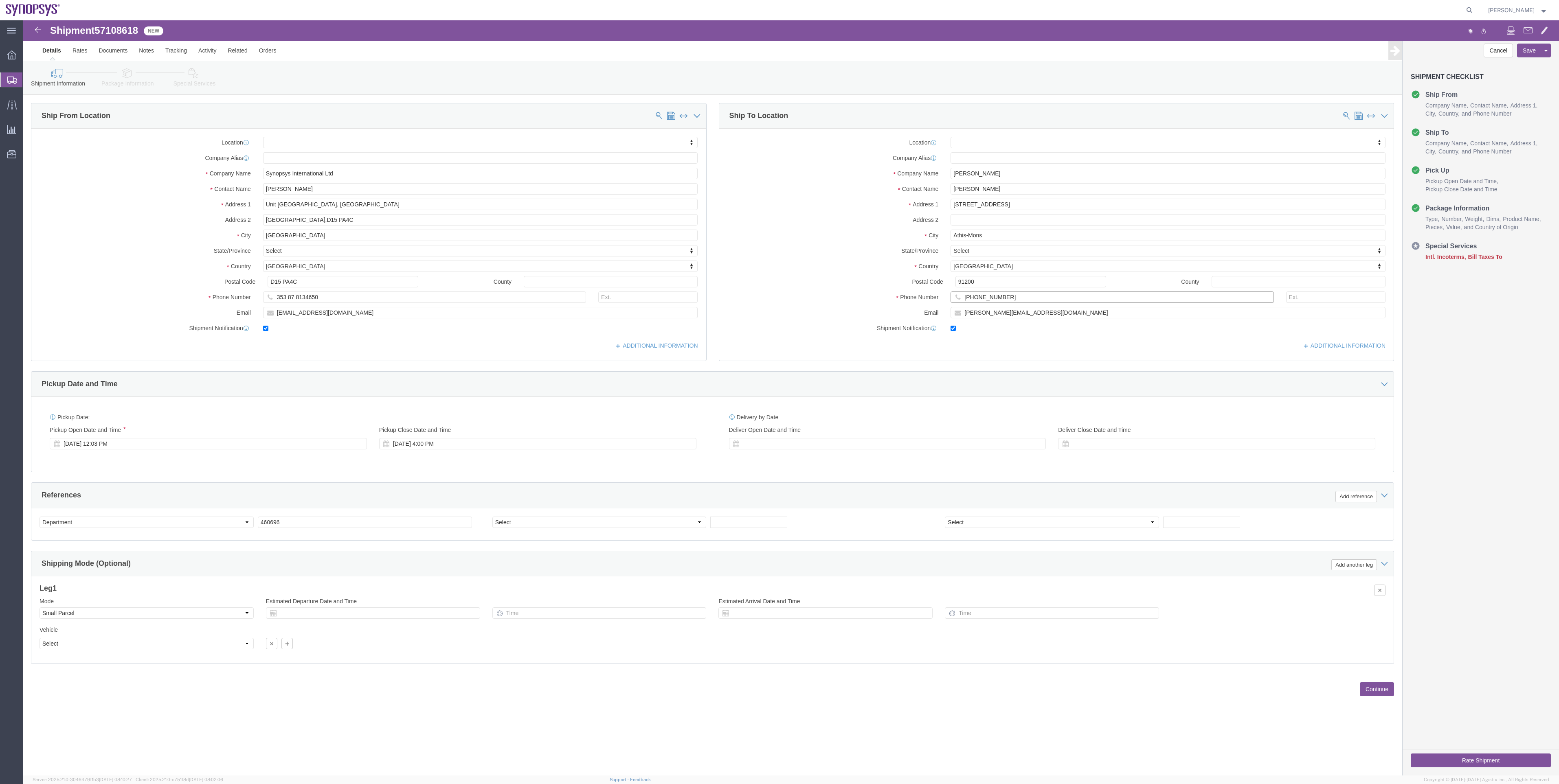
click div "Phone Number +33660326475"
paste input "'+33674786768"
type input "'+33674786768"
click div "Location My Profile Location Aachen DE04 Agrate Brianza IT01 Aschheim DE02 Atla…"
click link "ADDITIONAL INFORMATION"
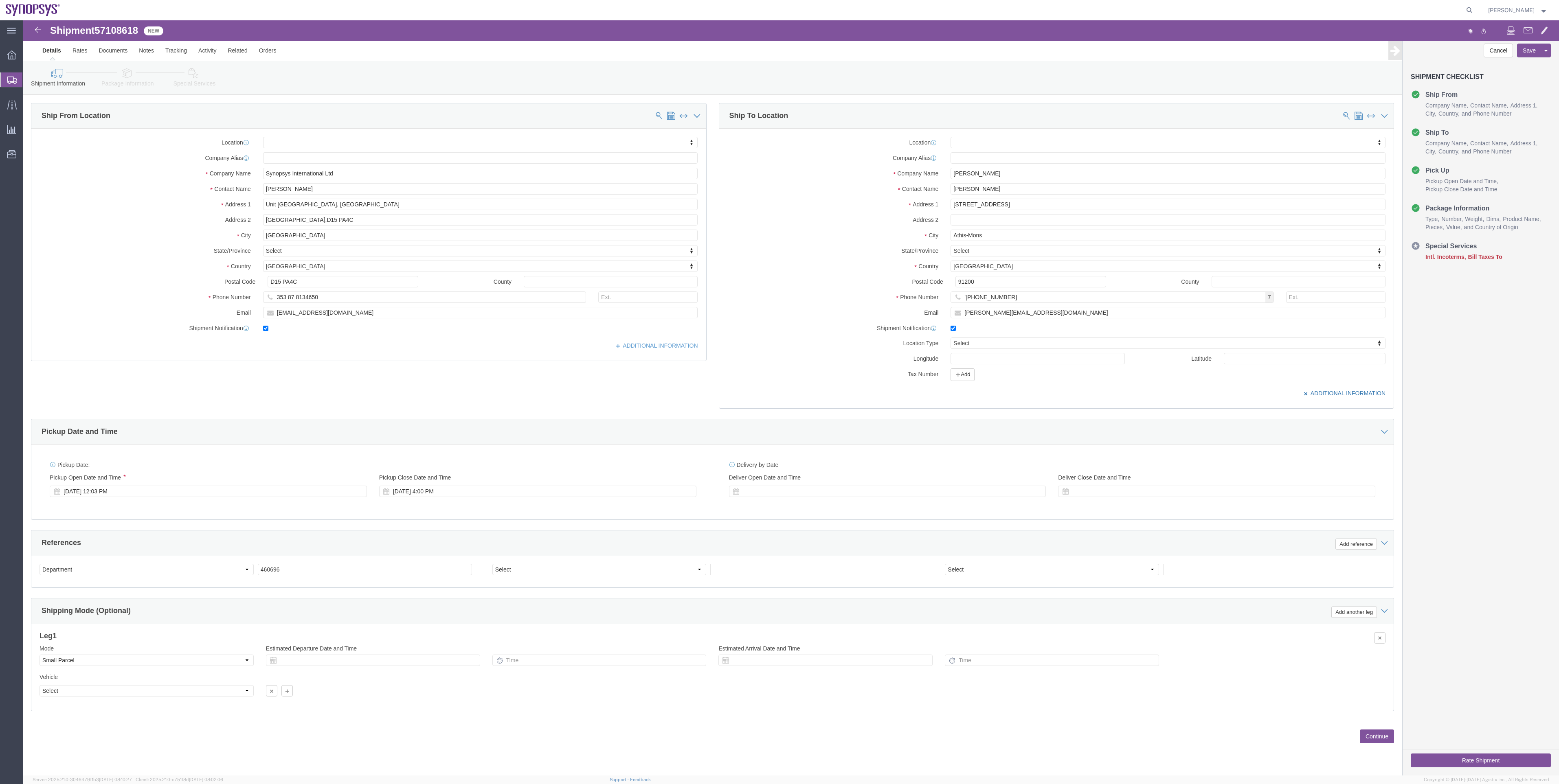
click link "ADDITIONAL INFORMATION"
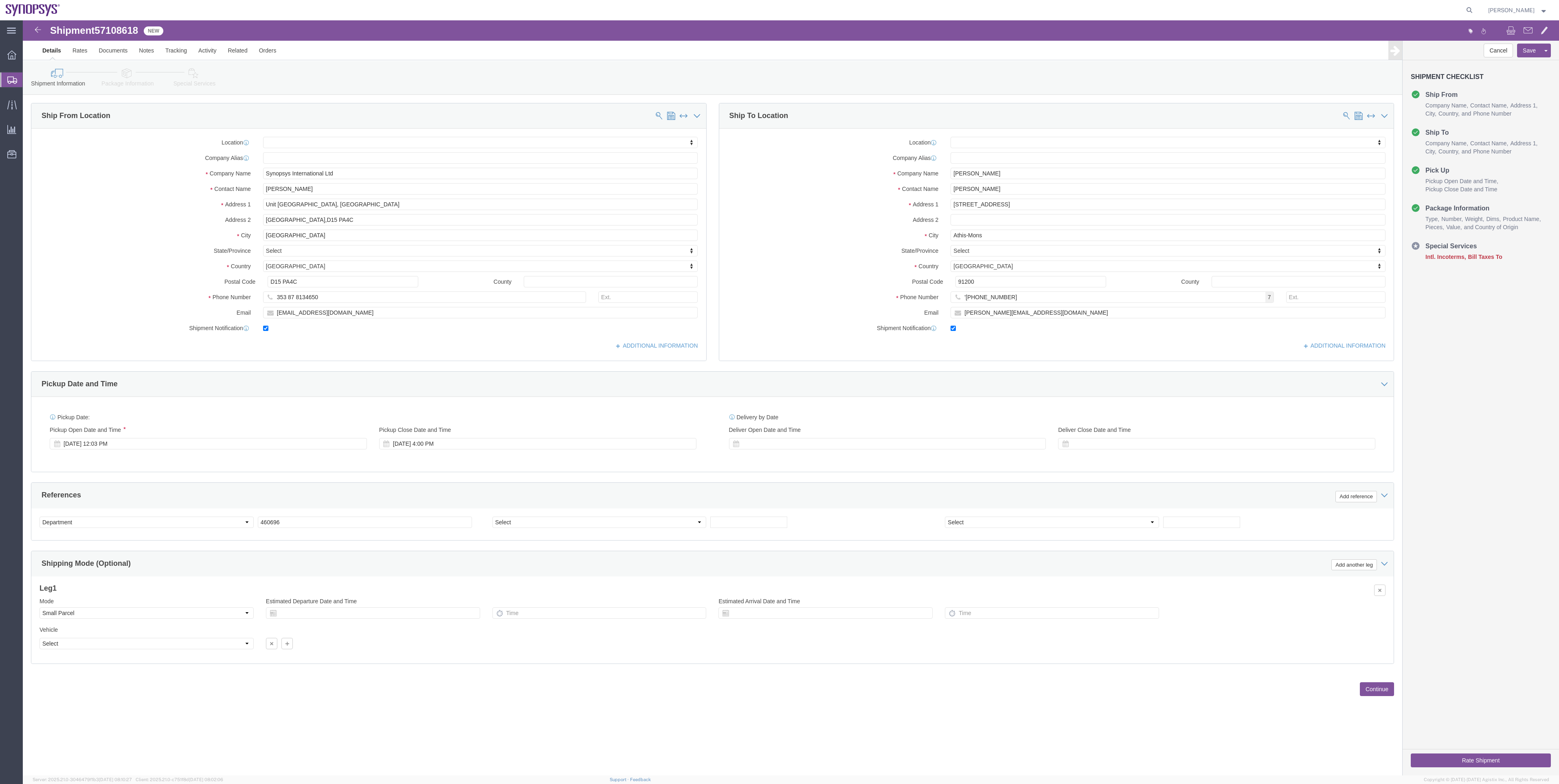
click link "Package Information"
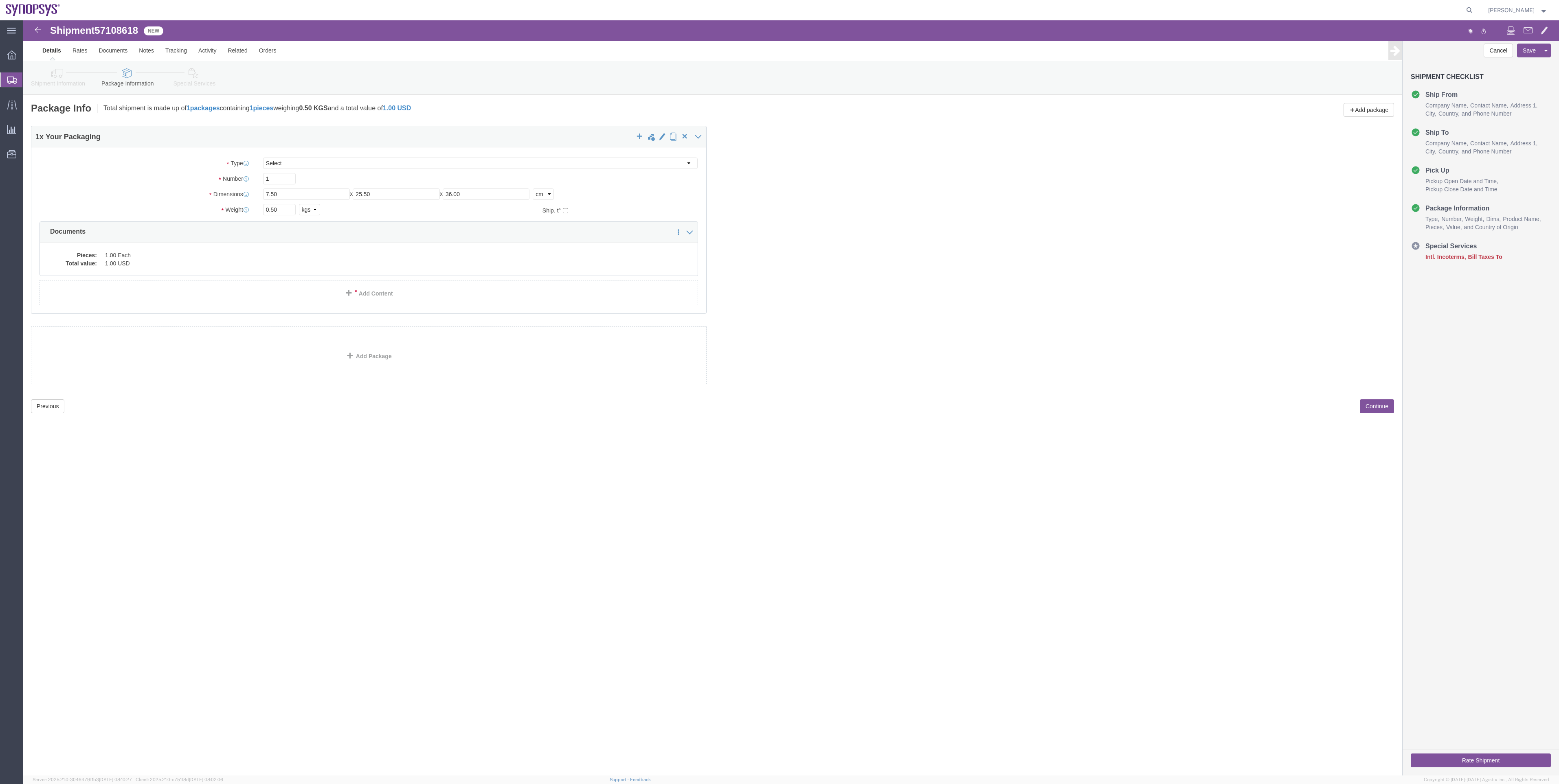
click link "Special Services"
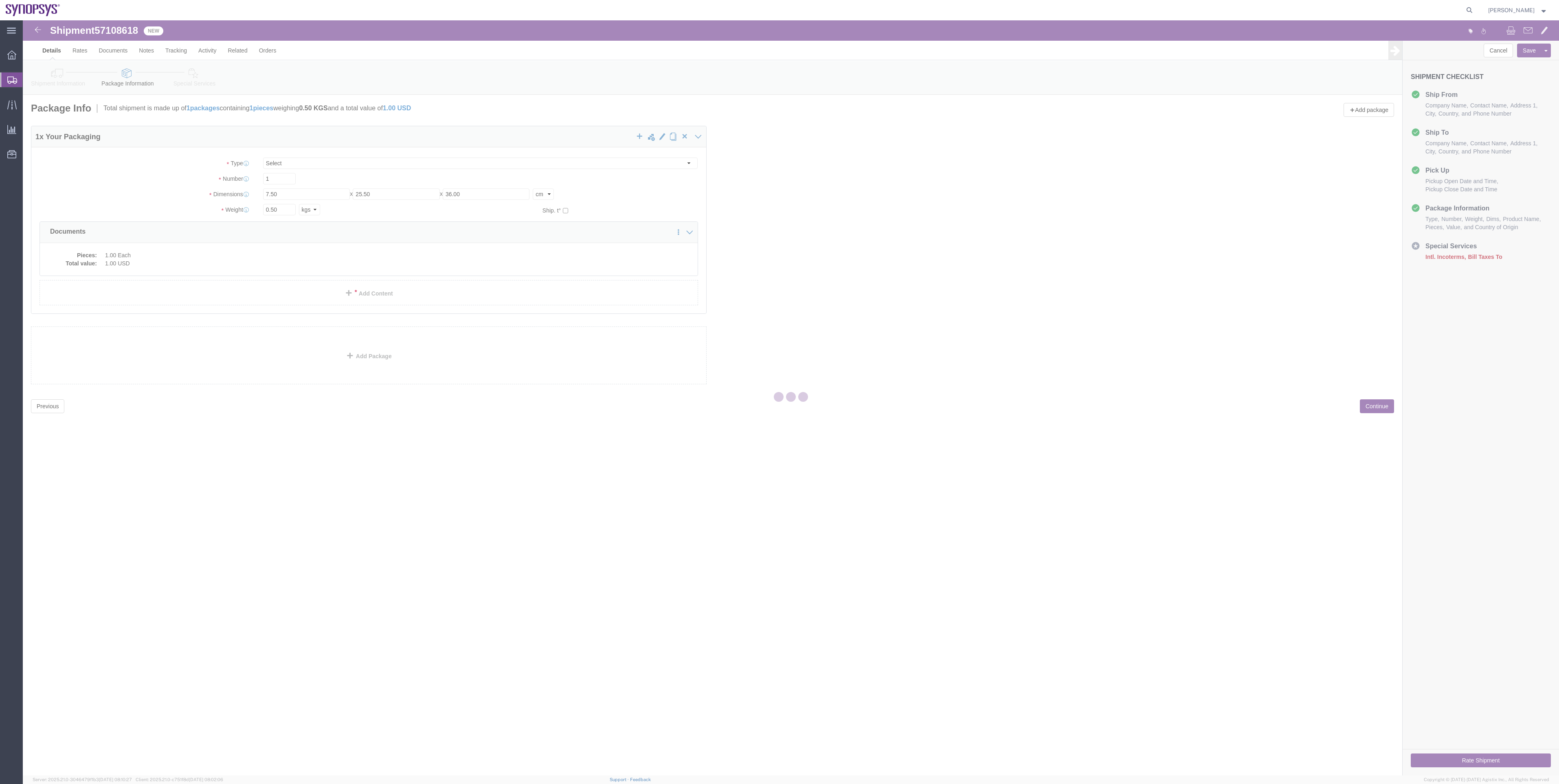
select select
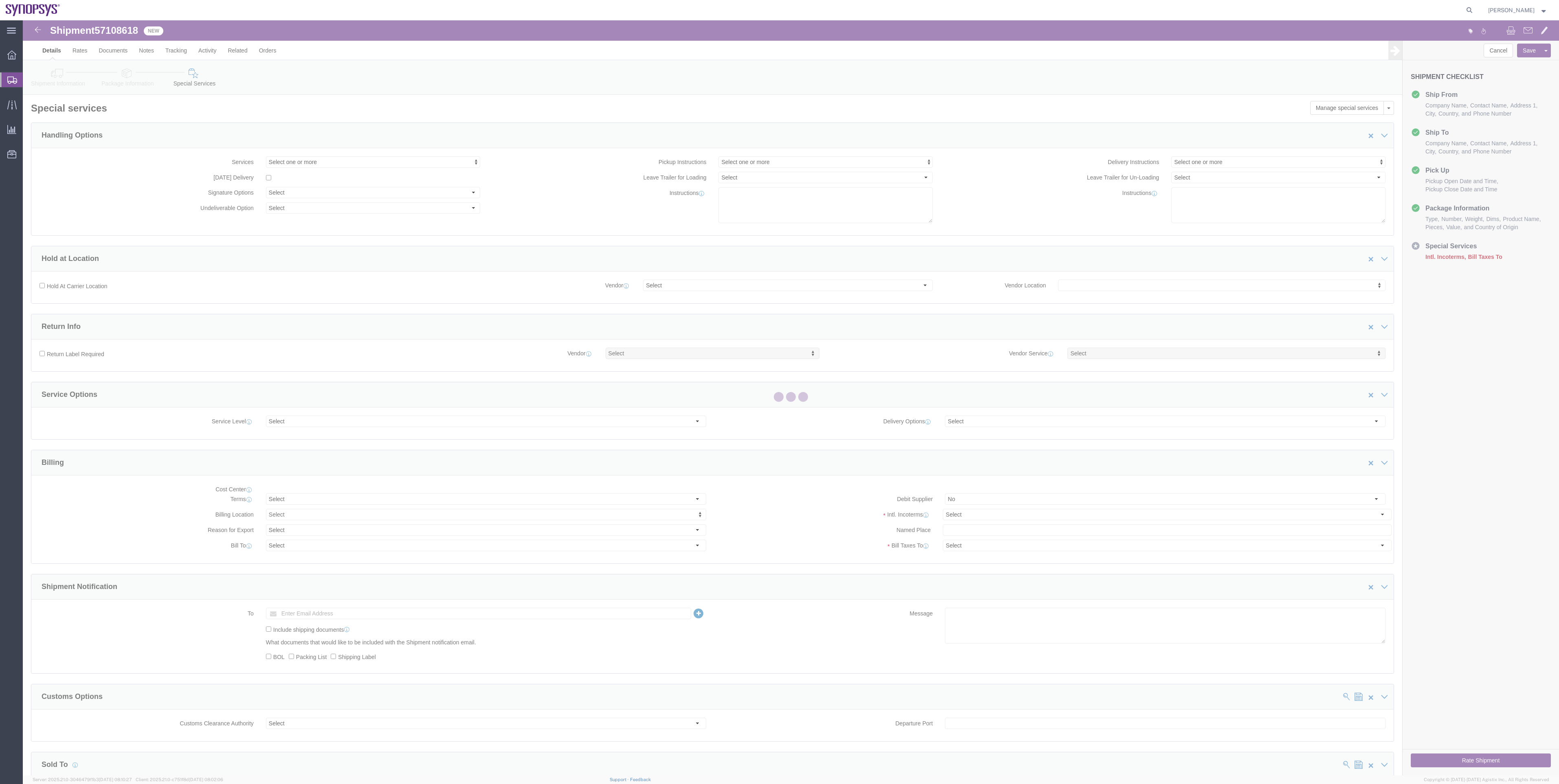
select select "COSTCENTER"
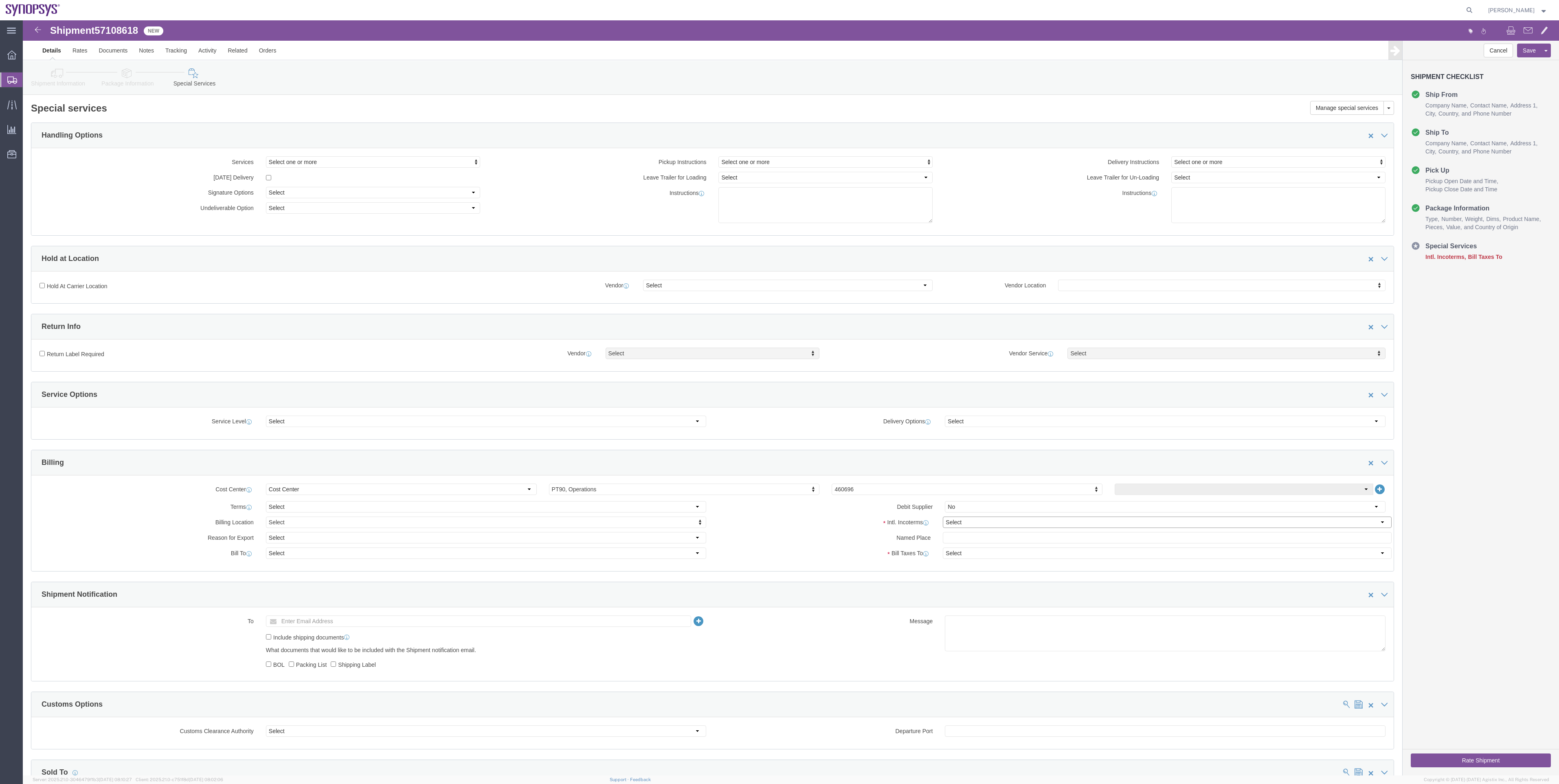
click select "Select Carriage Insurance Paid Carriage Paid To Cost and Freight Cost Insurance…"
select select "DDP"
click select "Select Carriage Insurance Paid Carriage Paid To Cost and Freight Cost Insurance…"
select select "SHIP"
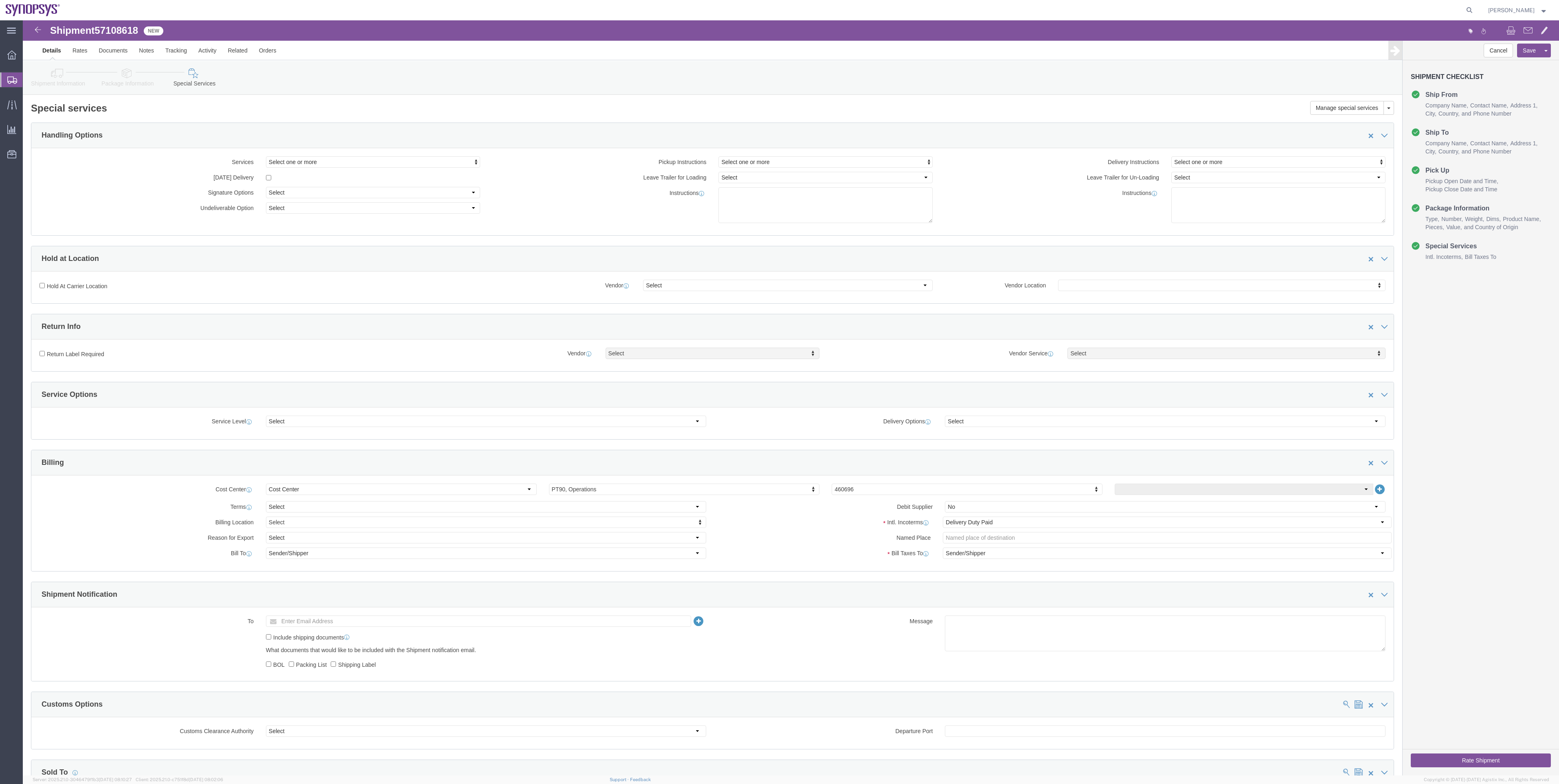
click link "Shipment Information"
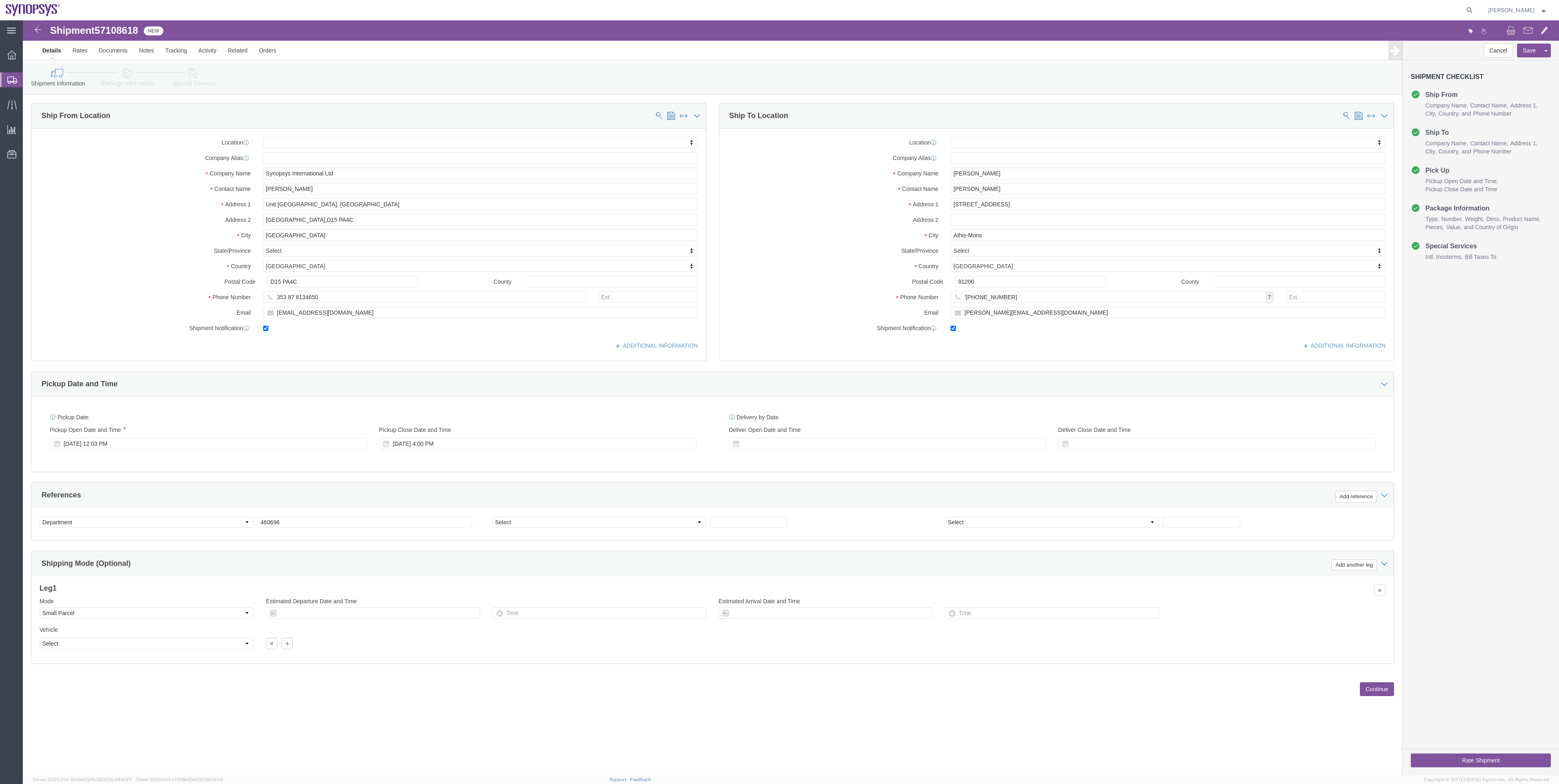
click link "Package Information"
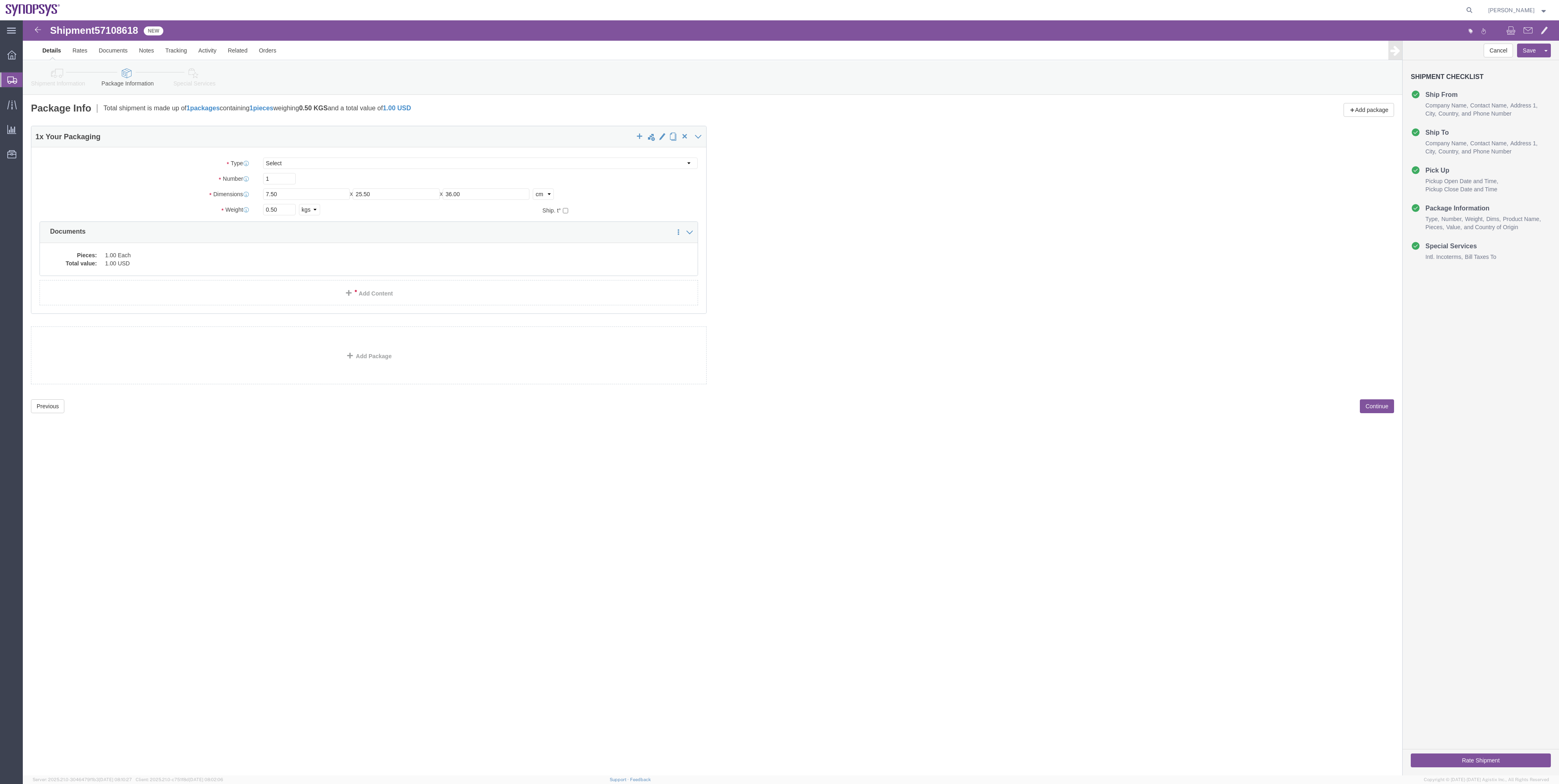
click link "Special Services"
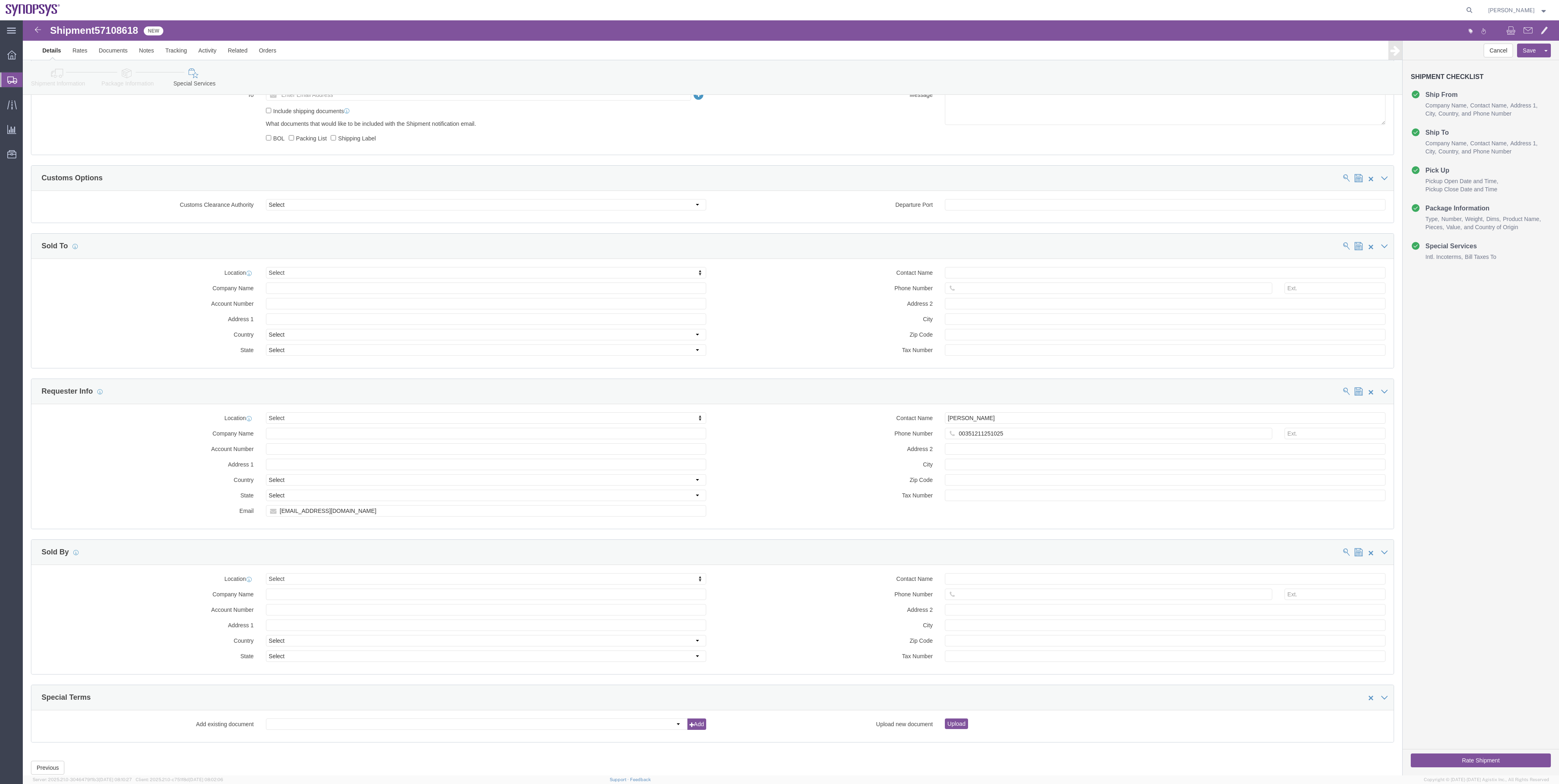
scroll to position [549, 0]
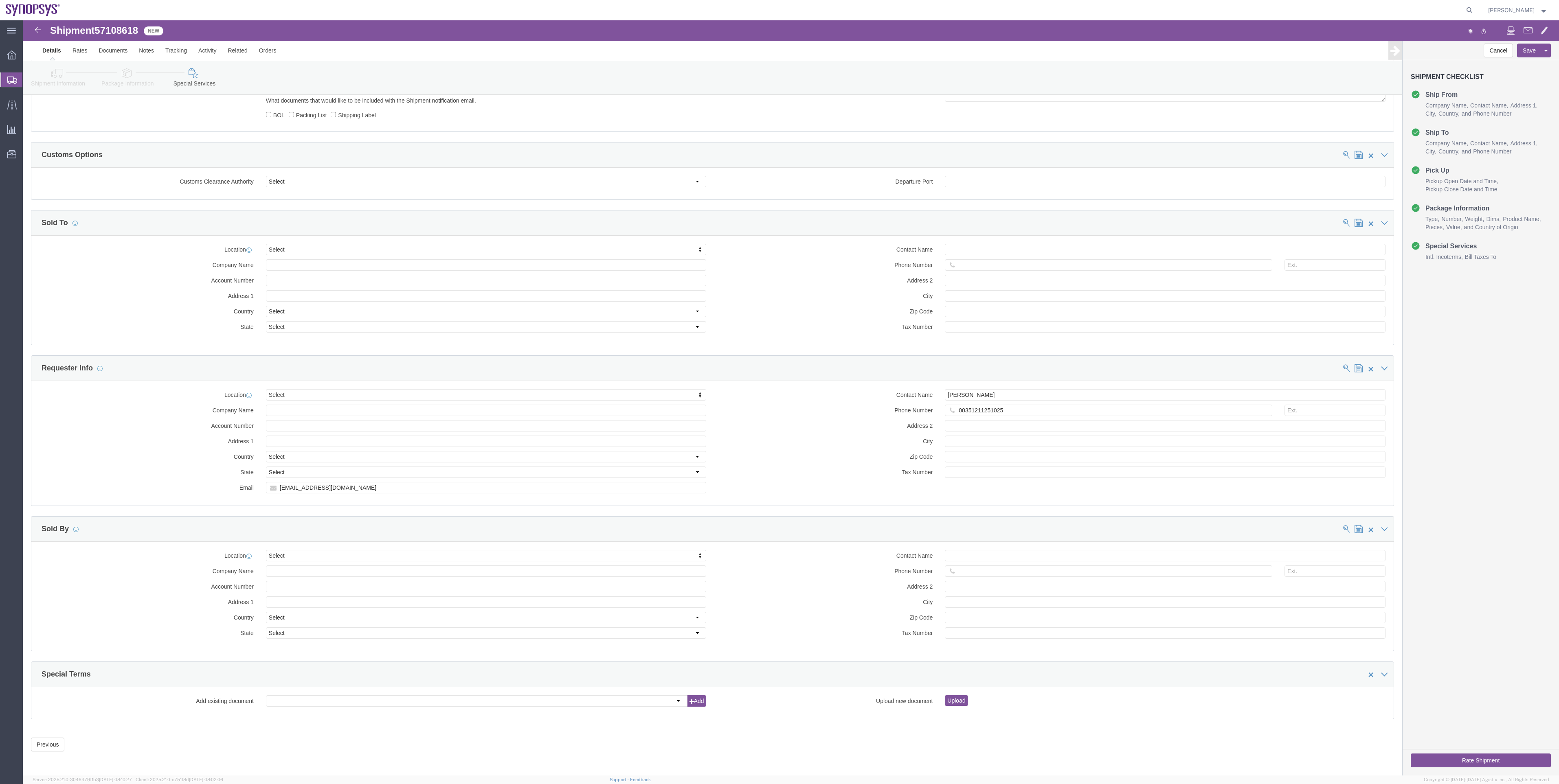
click button "Rate Shipment"
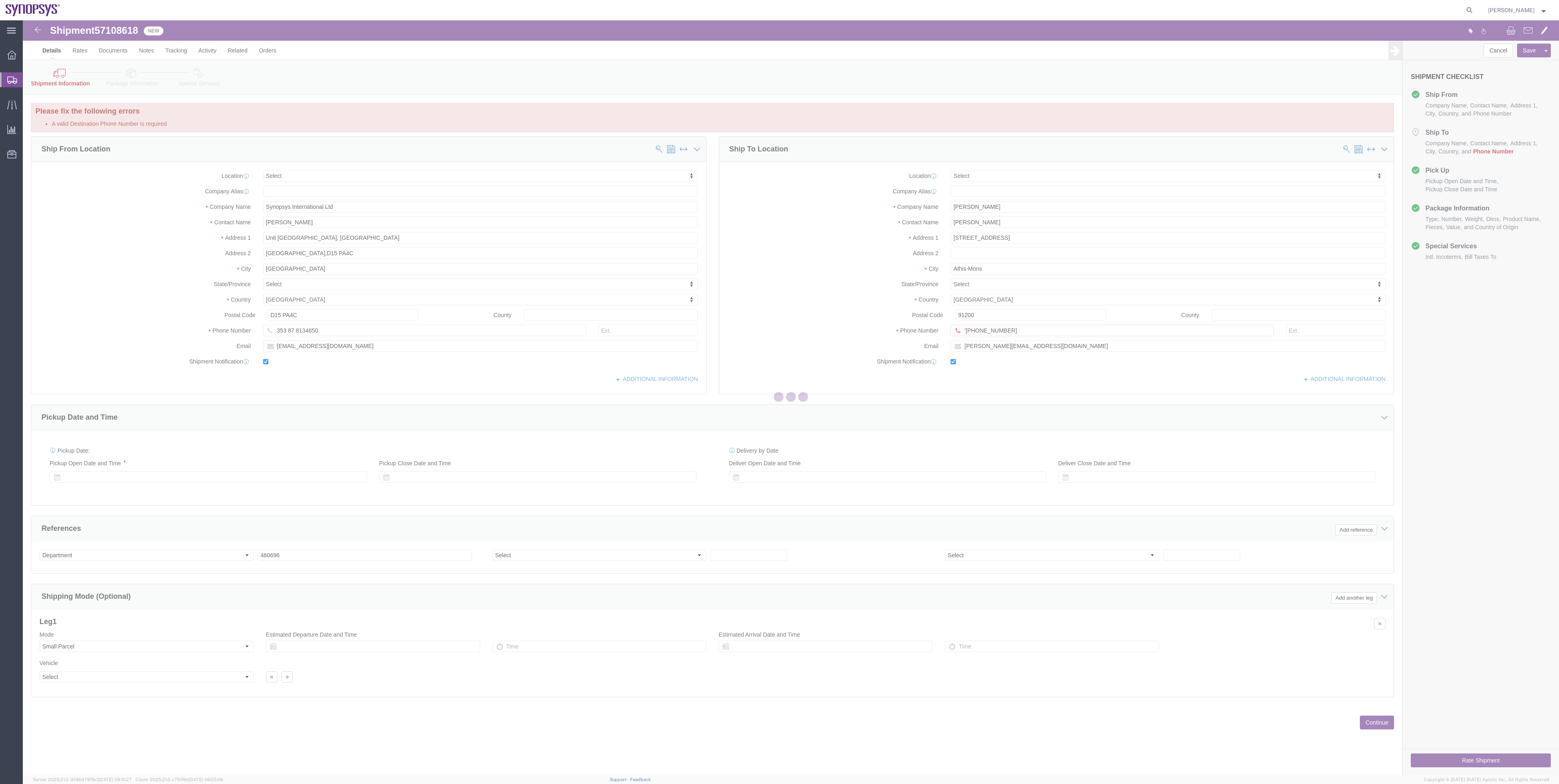
scroll to position [0, 0]
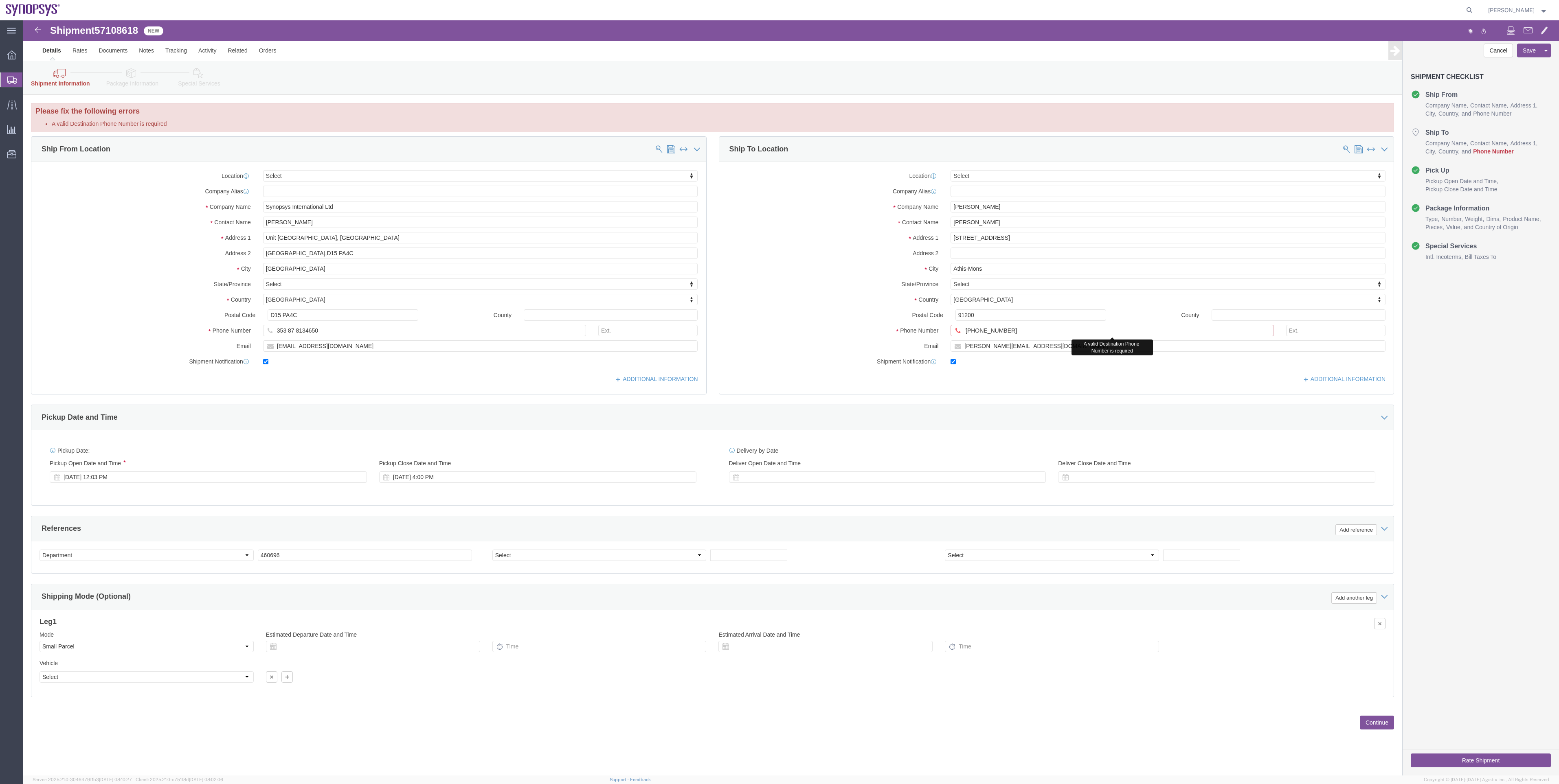
click input "'+33674786768"
type input "+33674786768"
click button "Rate Shipment"
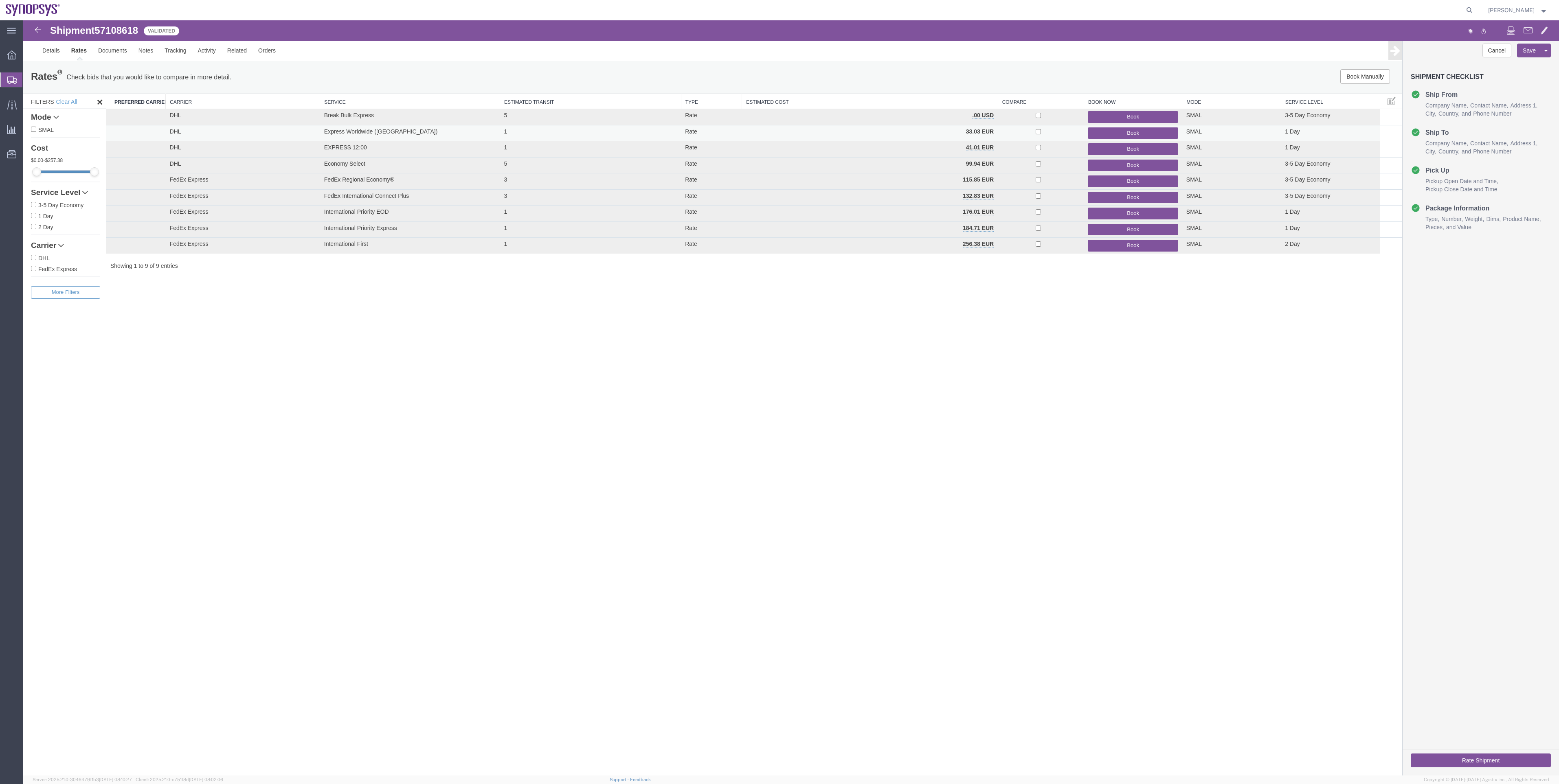
click at [776, 135] on button "Book" at bounding box center [1133, 133] width 90 height 12
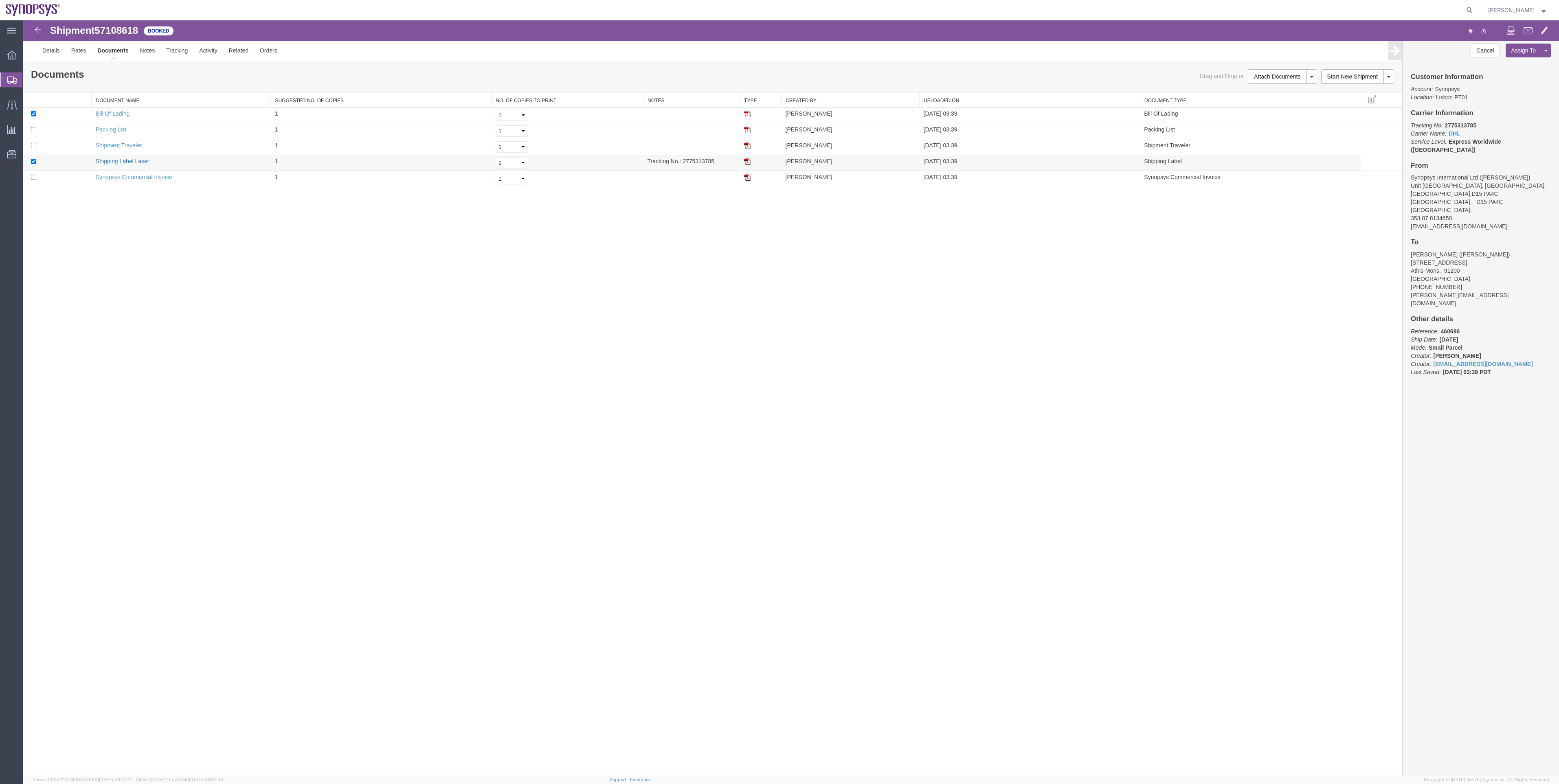
click at [135, 163] on link "Shipping Label Laser" at bounding box center [123, 161] width 54 height 6
click at [0, 0] on span "Shipment Manager" at bounding box center [0, 0] width 0 height 0
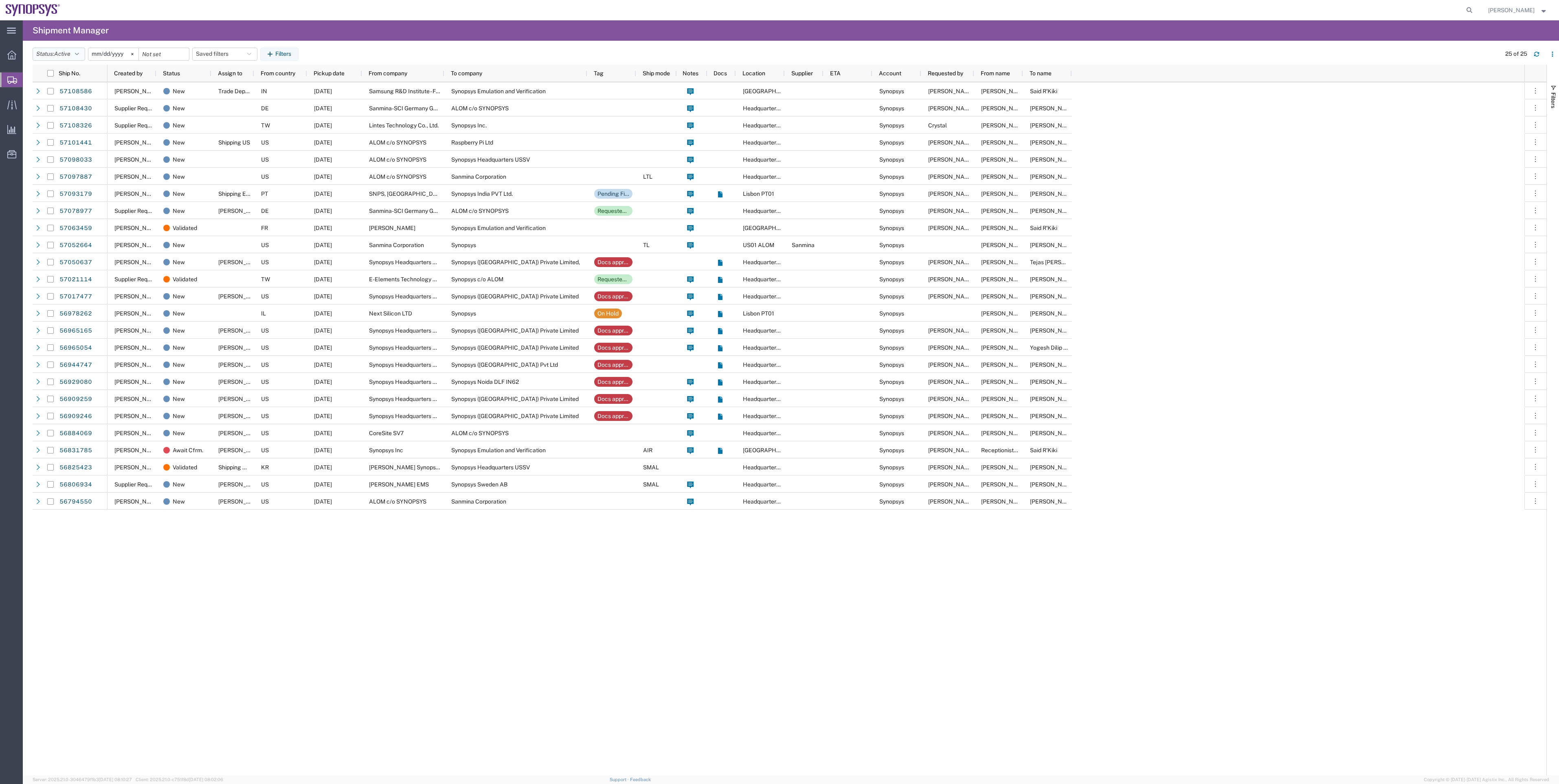
click at [70, 53] on span "Active" at bounding box center [62, 54] width 16 height 6
click at [78, 120] on span "Booked" at bounding box center [80, 122] width 95 height 13
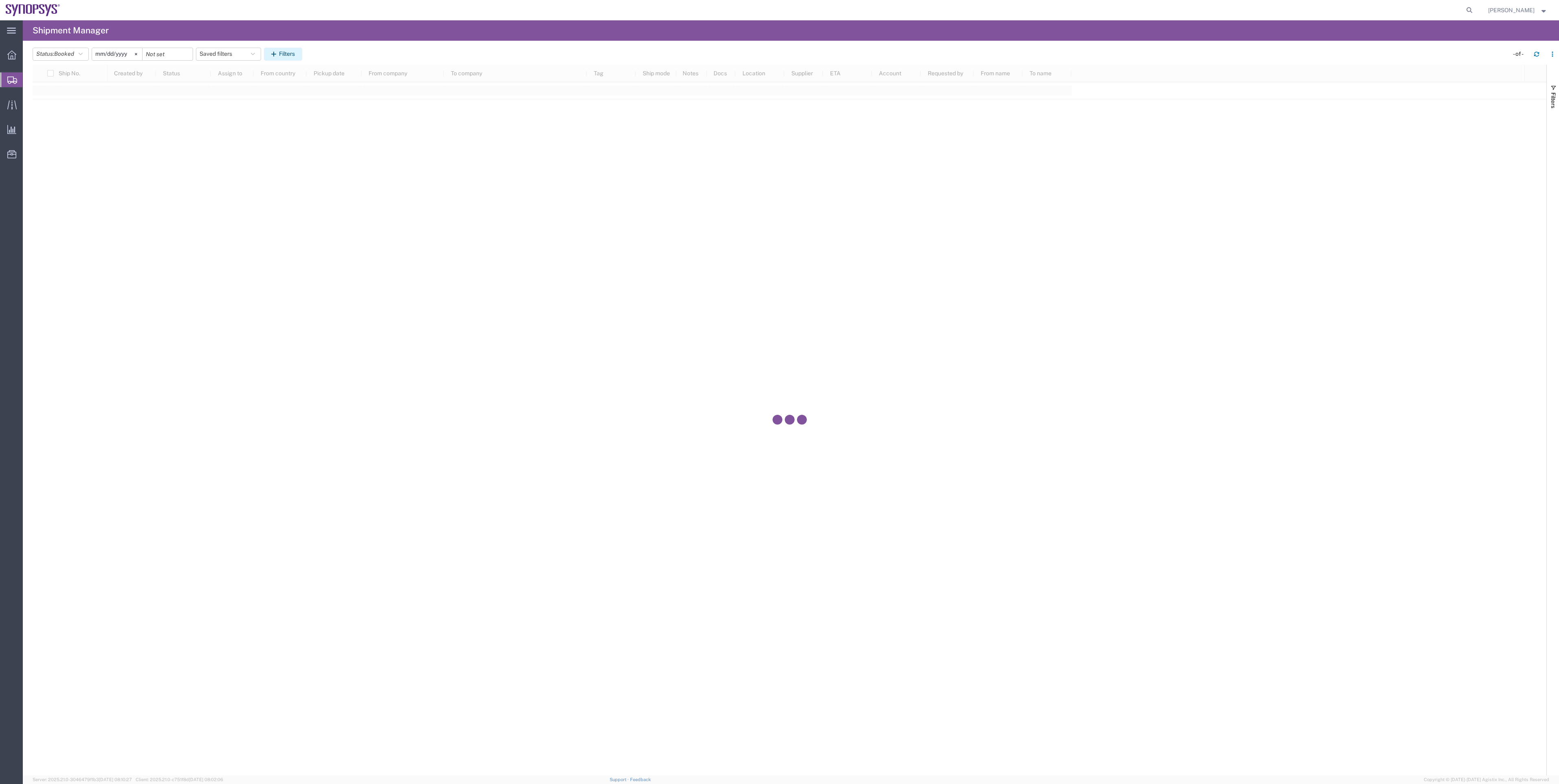
click at [276, 56] on icon "button" at bounding box center [275, 54] width 8 height 6
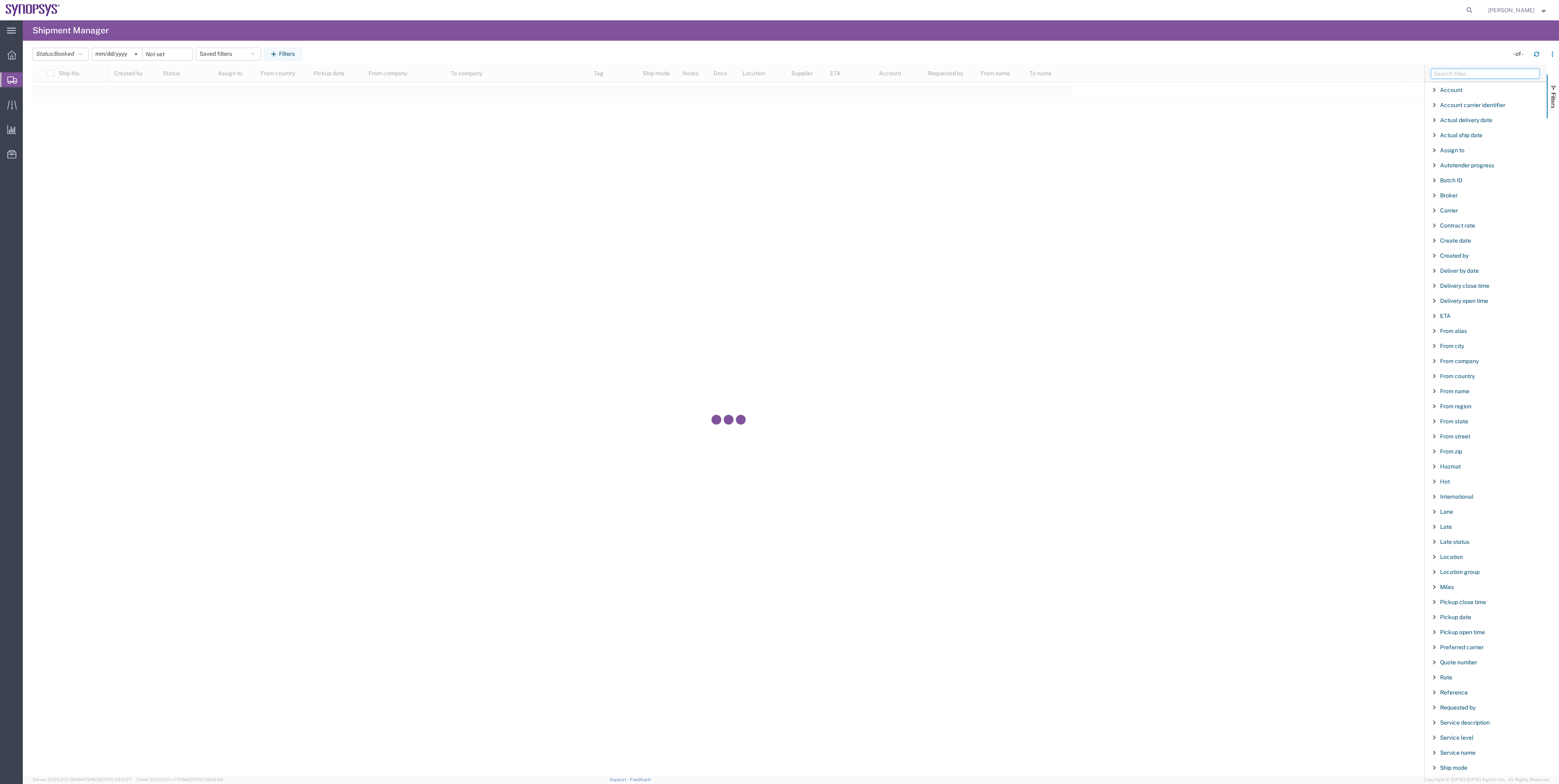
click at [776, 71] on input "Filter Columns Input" at bounding box center [1485, 74] width 108 height 10
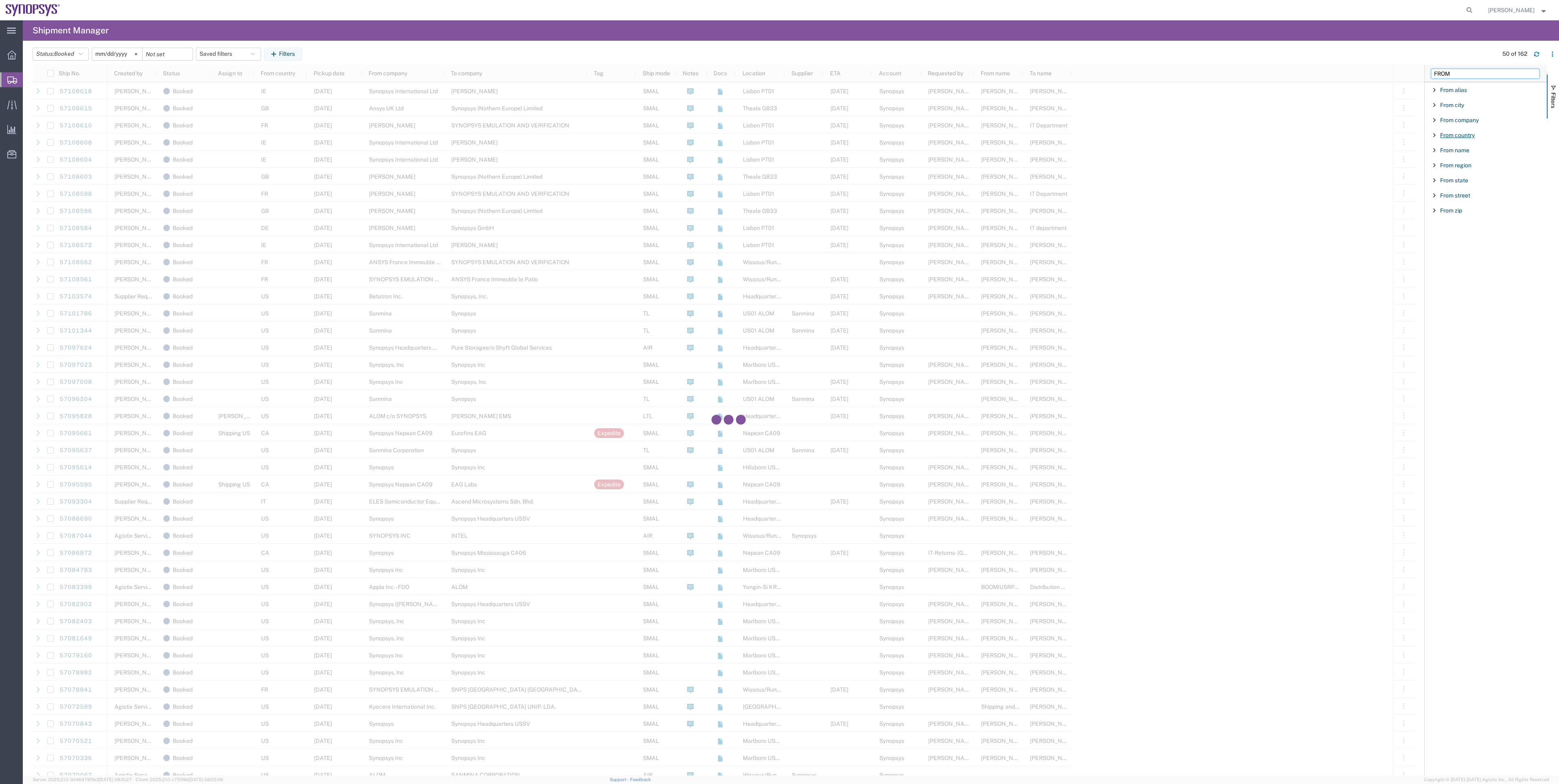
type input "FROM"
click at [776, 139] on span "From country" at bounding box center [1457, 135] width 35 height 6
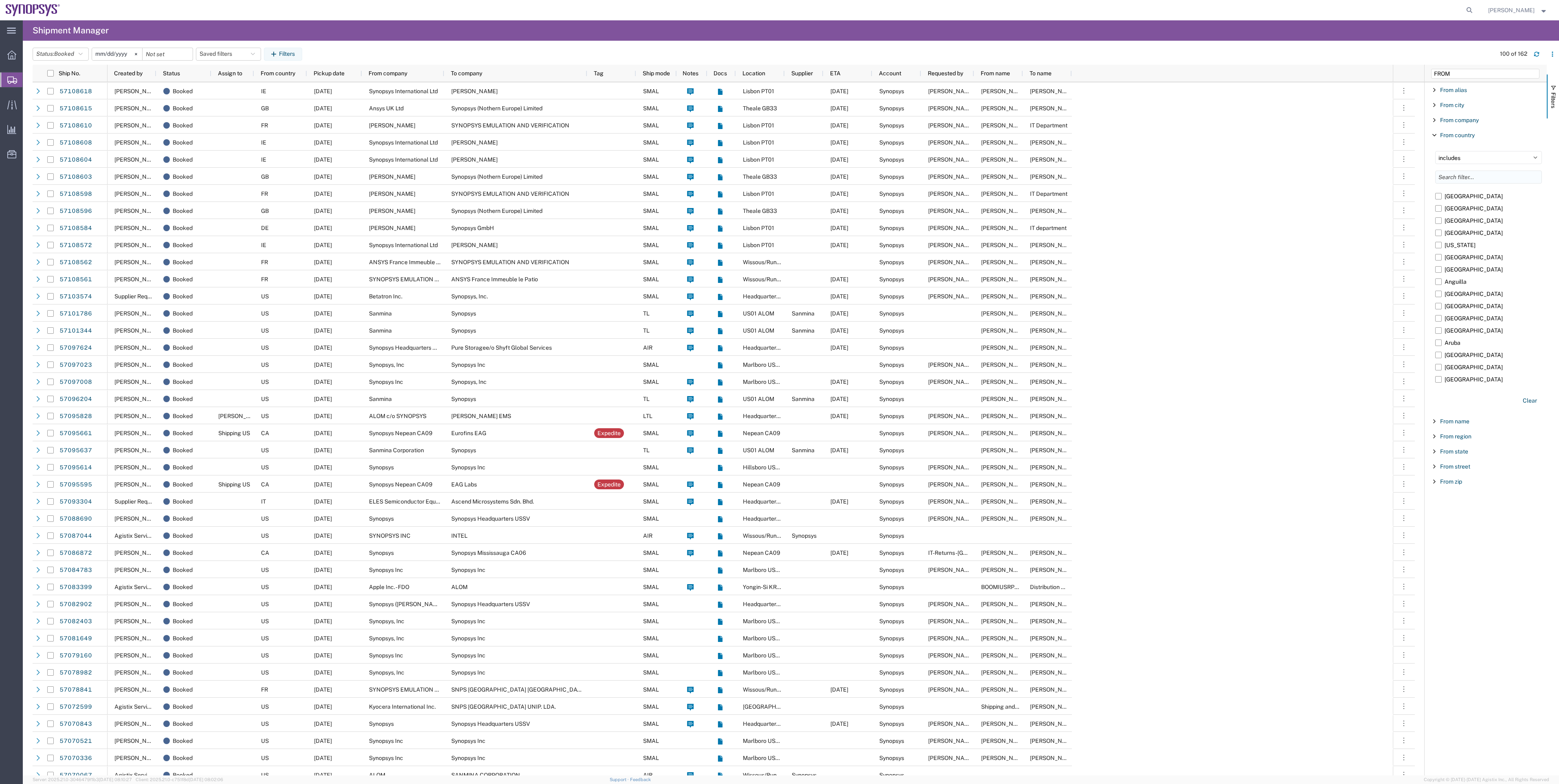
click at [776, 180] on input "Filter List 9 Filters" at bounding box center [1488, 177] width 106 height 13
type input "FR"
click at [776, 203] on label "[GEOGRAPHIC_DATA]" at bounding box center [1488, 208] width 106 height 12
click at [0, 0] on input "[GEOGRAPHIC_DATA]" at bounding box center [0, 0] width 0 height 0
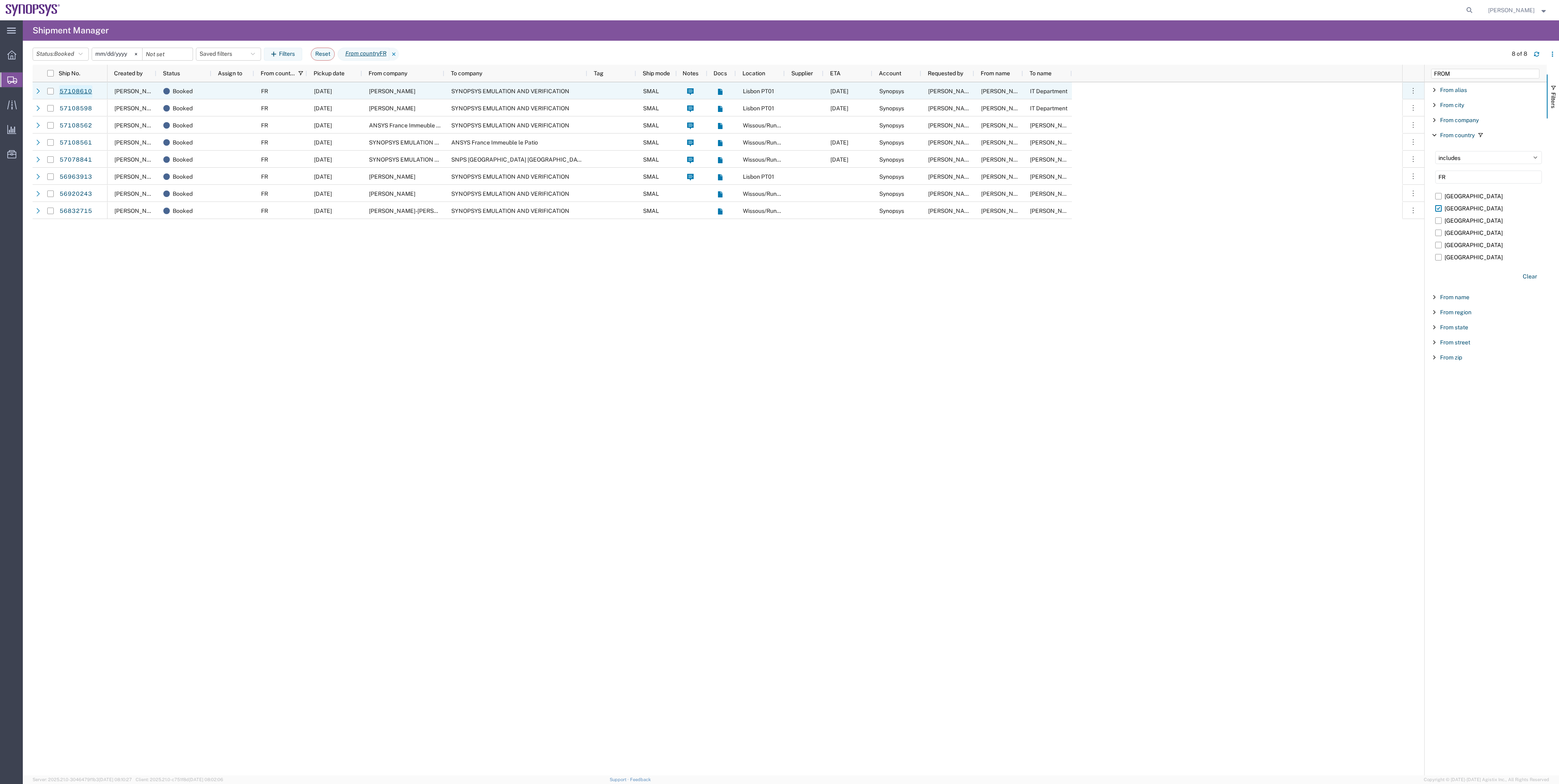
click at [69, 87] on link "57108610" at bounding box center [75, 92] width 33 height 13
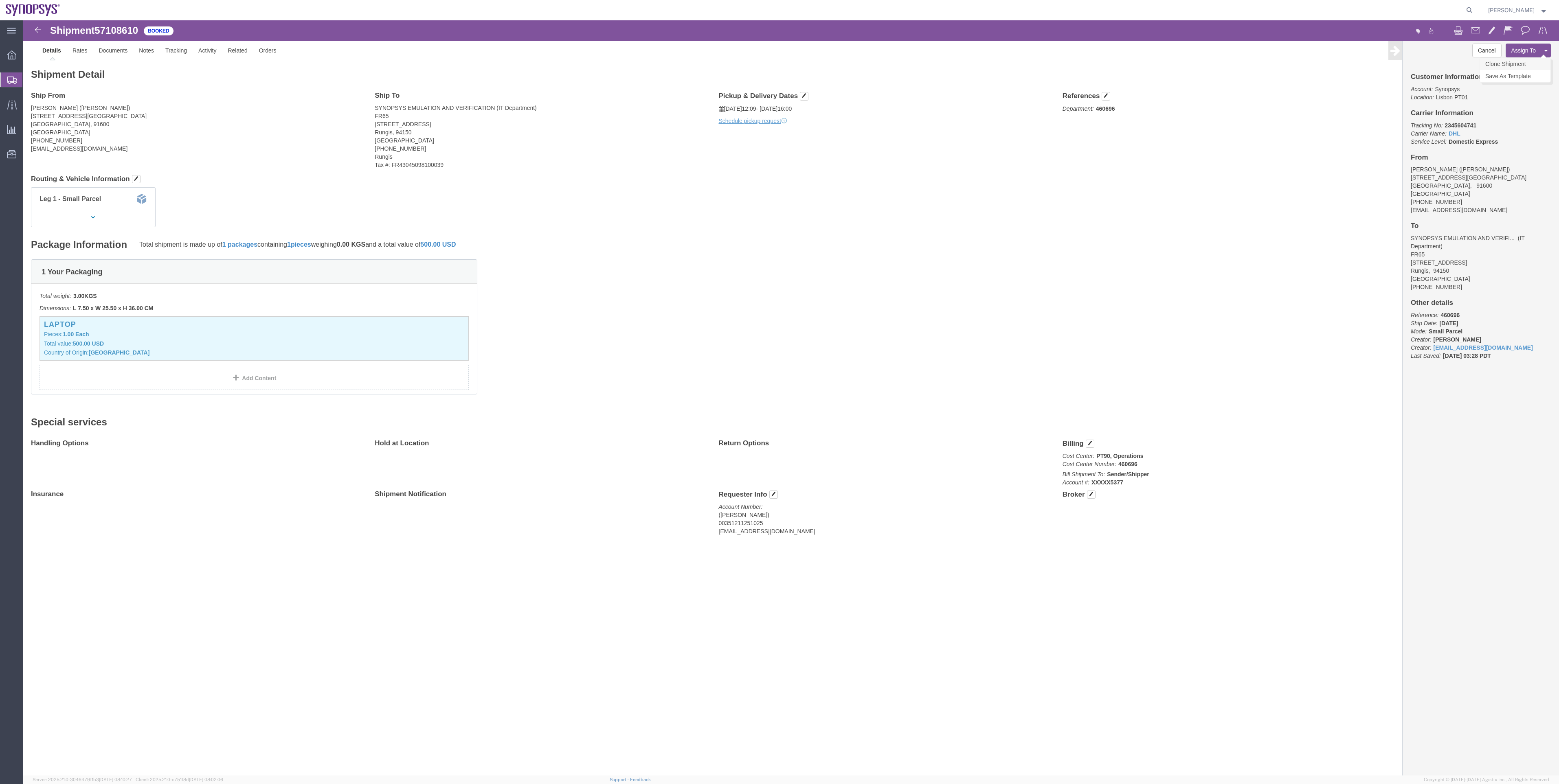
click link "Clone Shipment"
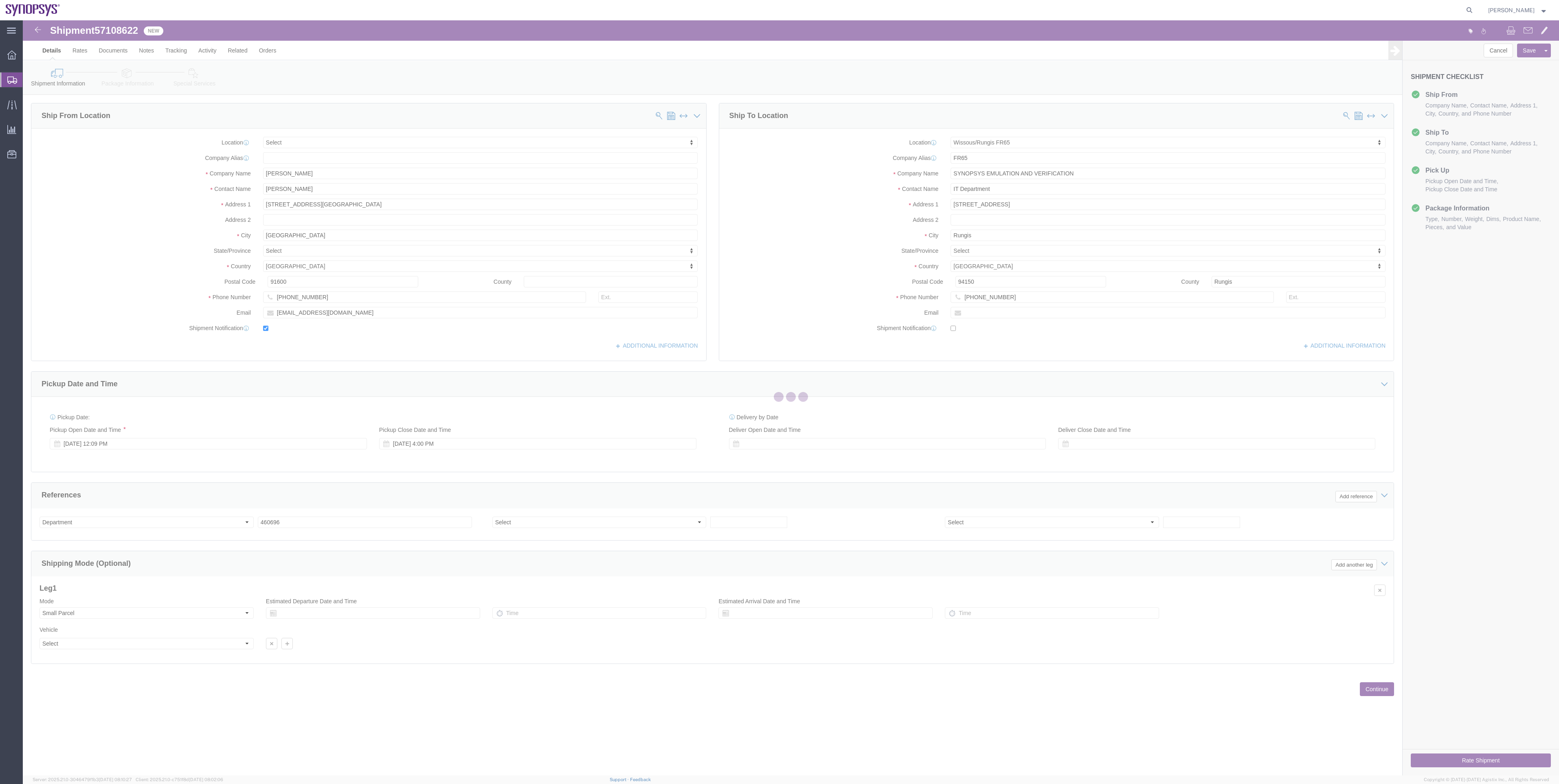
select select
select select "63109"
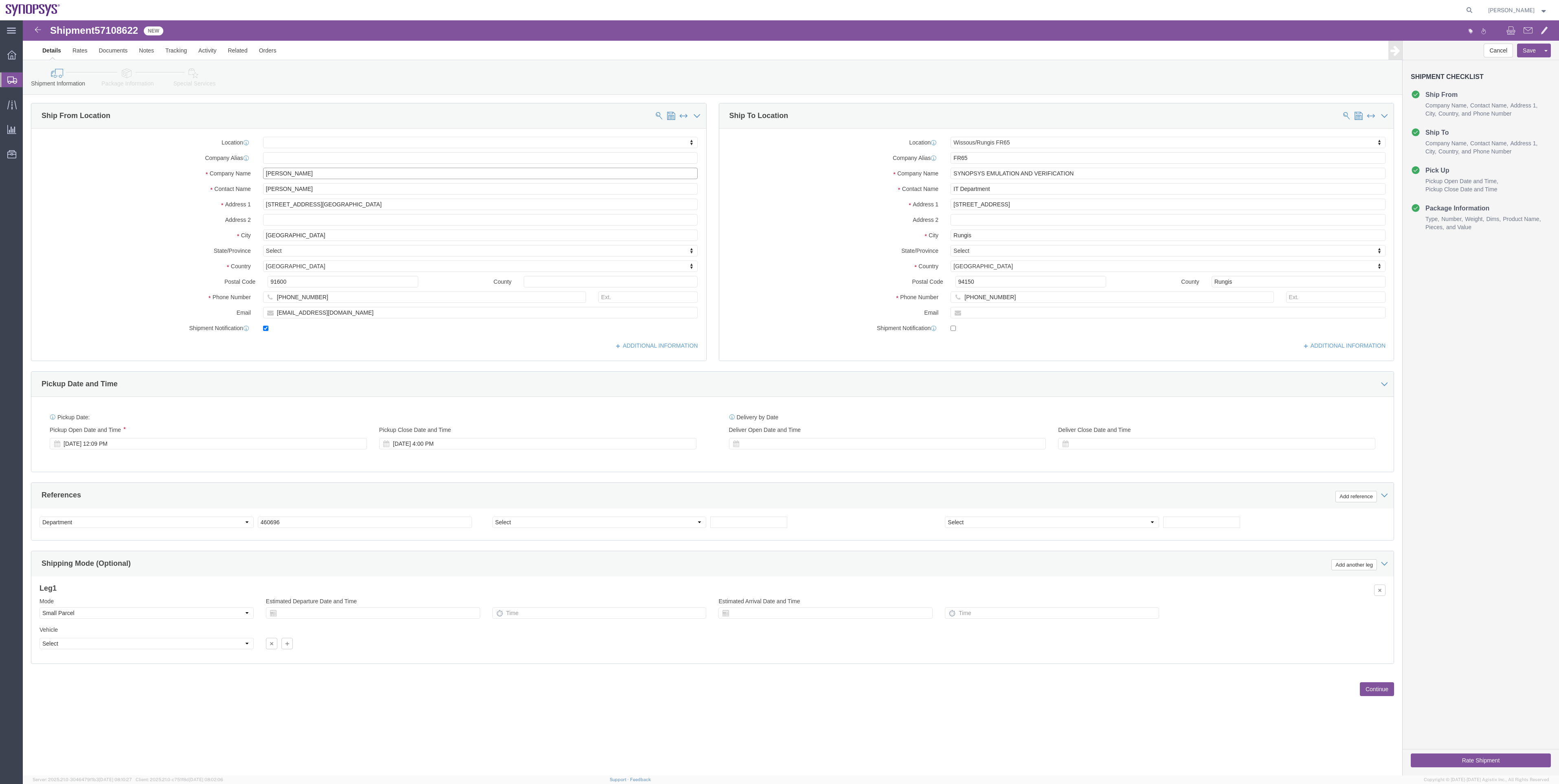
drag, startPoint x: 307, startPoint y: 154, endPoint x: 208, endPoint y: 157, distance: 99.0
click div "Company Name Elias Akiki"
paste input "Julien Plante"
type input "Julien Plante"
drag, startPoint x: 275, startPoint y: 168, endPoint x: 194, endPoint y: 167, distance: 81.0
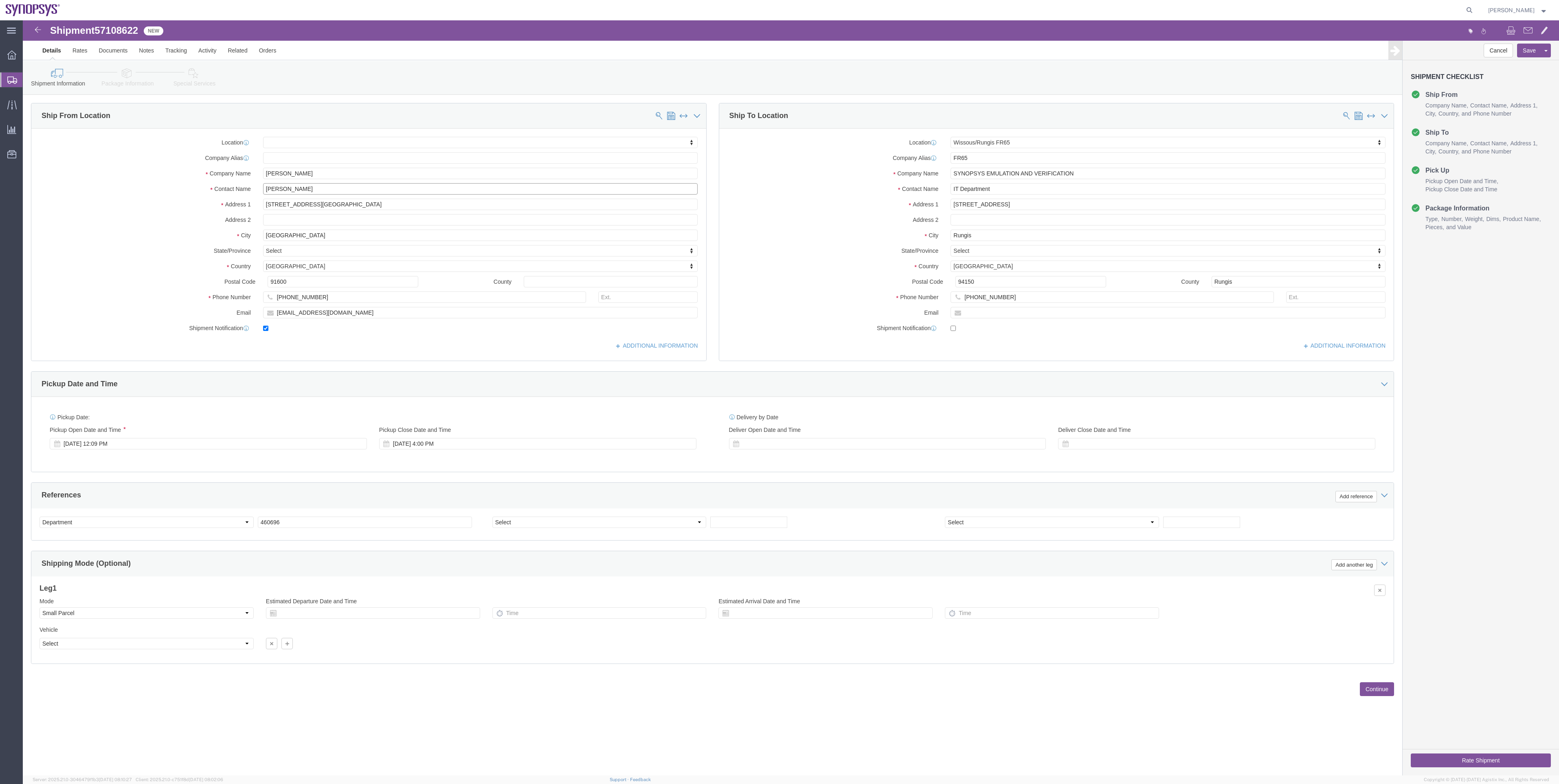
click div "Contact Name Elias Akiki"
paste input "Julien Plante"
type input "Julien Plante"
drag, startPoint x: 372, startPoint y: 185, endPoint x: 100, endPoint y: 183, distance: 272.0
click div "Address 1 42 avenue des belles fontaines"
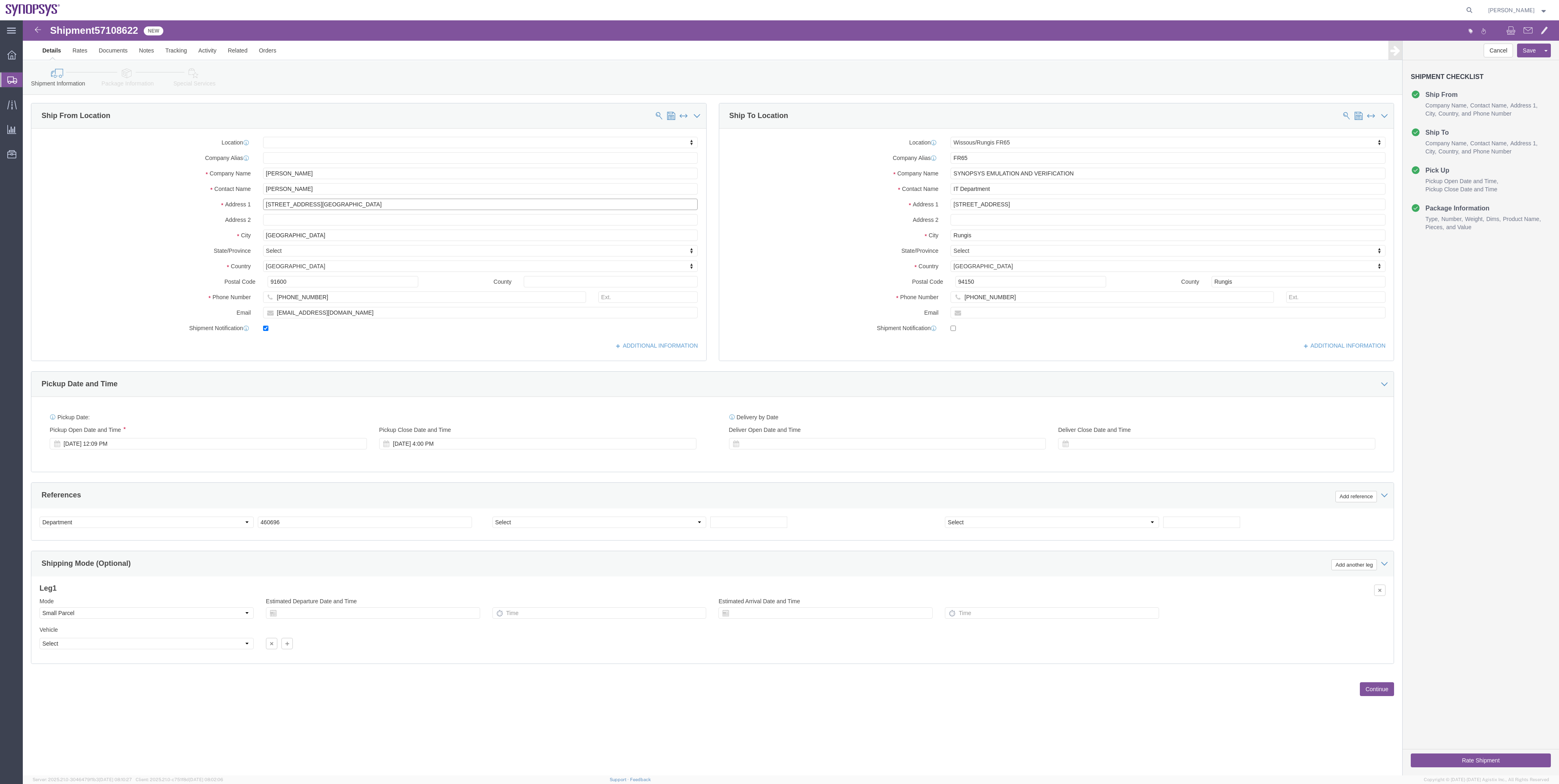
paste input "25 rue du Vercors,"
type input "25 rue du Vercors,"
select select
drag, startPoint x: 280, startPoint y: 266, endPoint x: 176, endPoint y: 257, distance: 104.4
click div "Postal Code 91600"
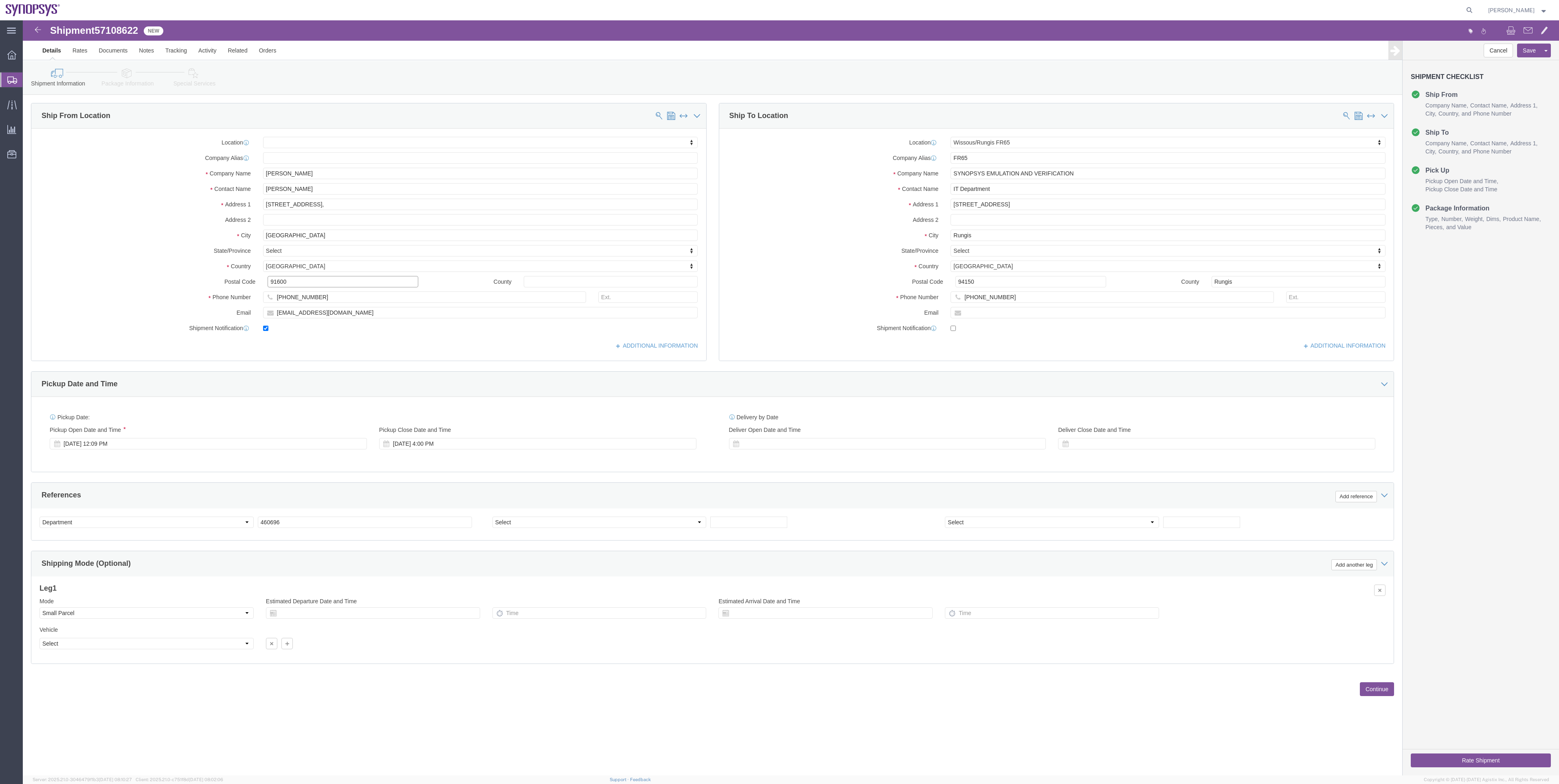
paste input "200"
type input "91200"
select select
drag, startPoint x: 239, startPoint y: 216, endPoint x: 195, endPoint y: 216, distance: 44.0
click div "City Savigny-sur-Orge"
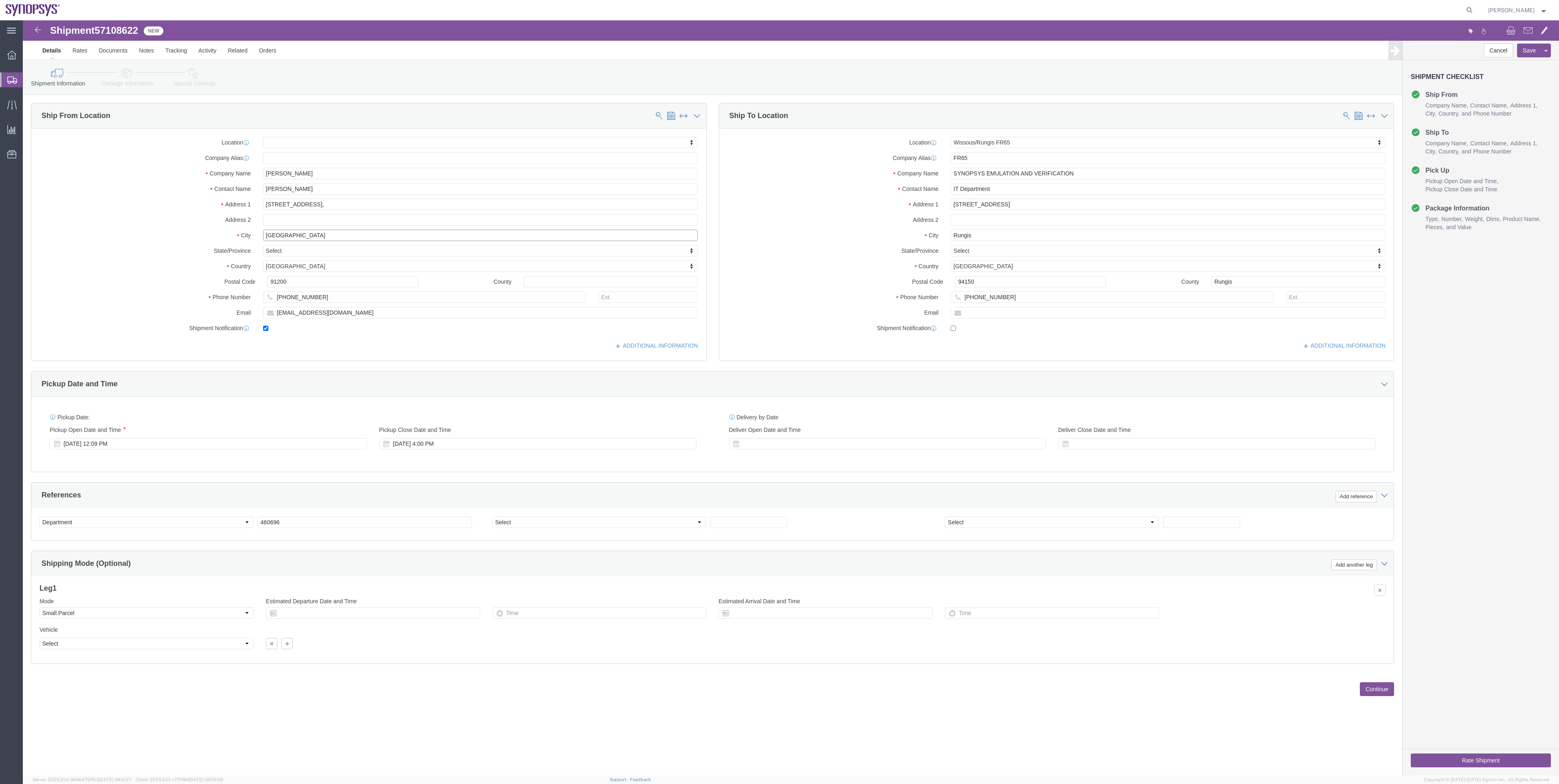
paste input "Athis-Mons"
type input "Athis-Mons"
select select
drag, startPoint x: 320, startPoint y: 283, endPoint x: 301, endPoint y: 282, distance: 19.0
click div "+33660326475"
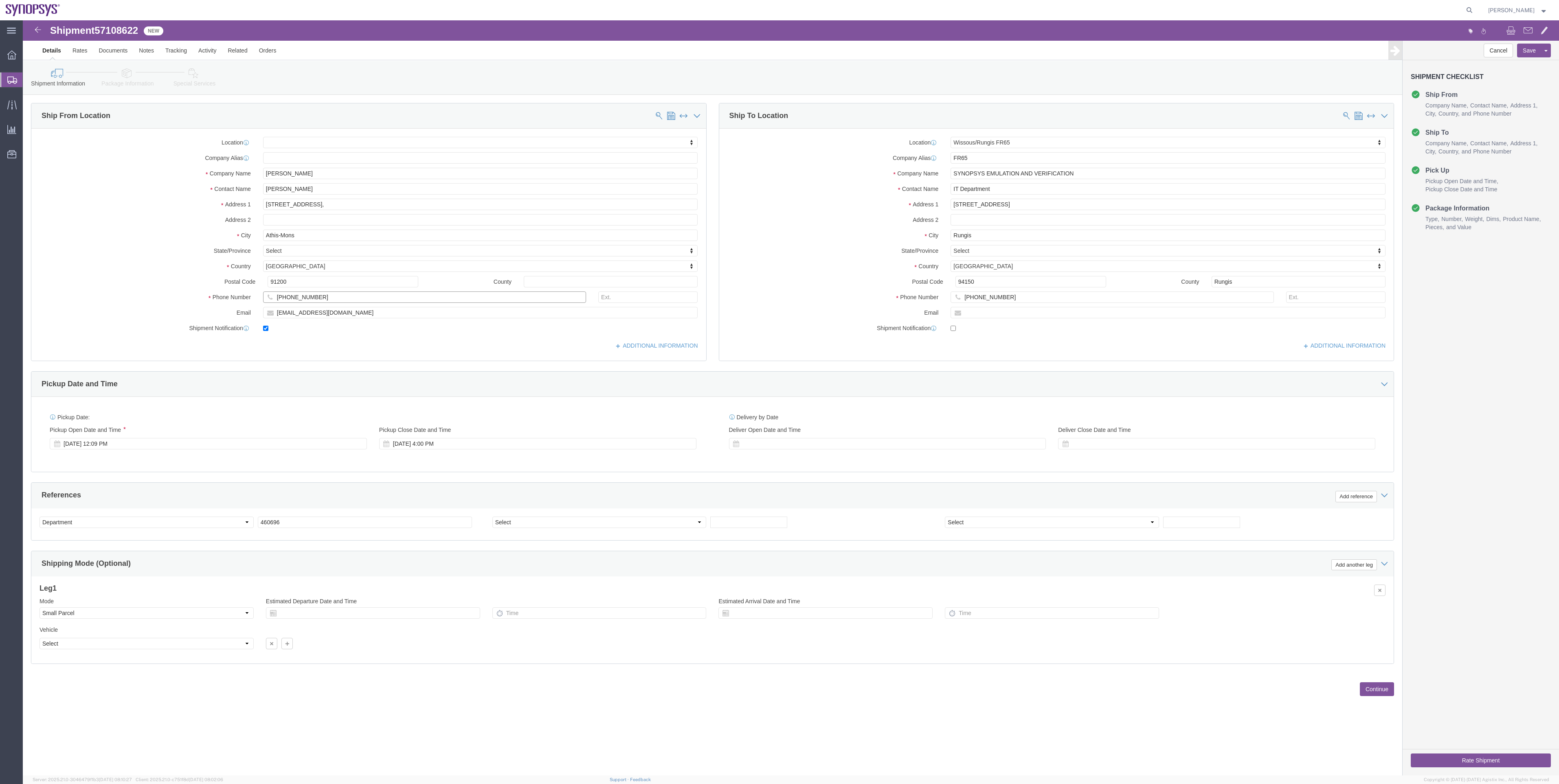
drag, startPoint x: 301, startPoint y: 282, endPoint x: 209, endPoint y: 275, distance: 92.3
click div "Phone Number +33660326475"
paste input "74786768"
type input "+33674786768"
drag, startPoint x: 330, startPoint y: 293, endPoint x: 139, endPoint y: 288, distance: 191.1
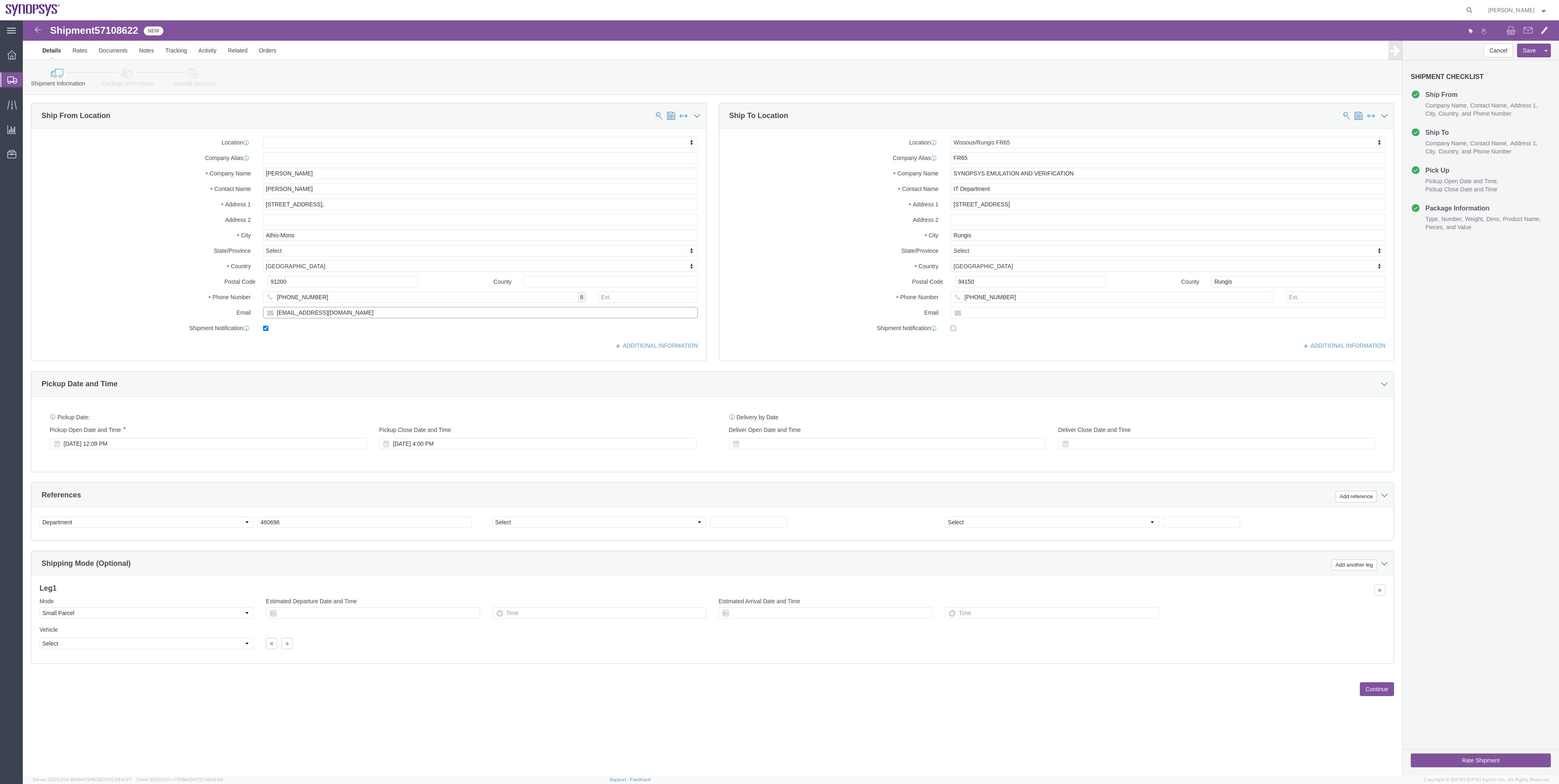
click div "Email eliasakiki4@gmail.com"
paste input "julien.plante@proton"
type input "julien.plante@protonmail.com"
click div "Postal Code 91200"
click icon
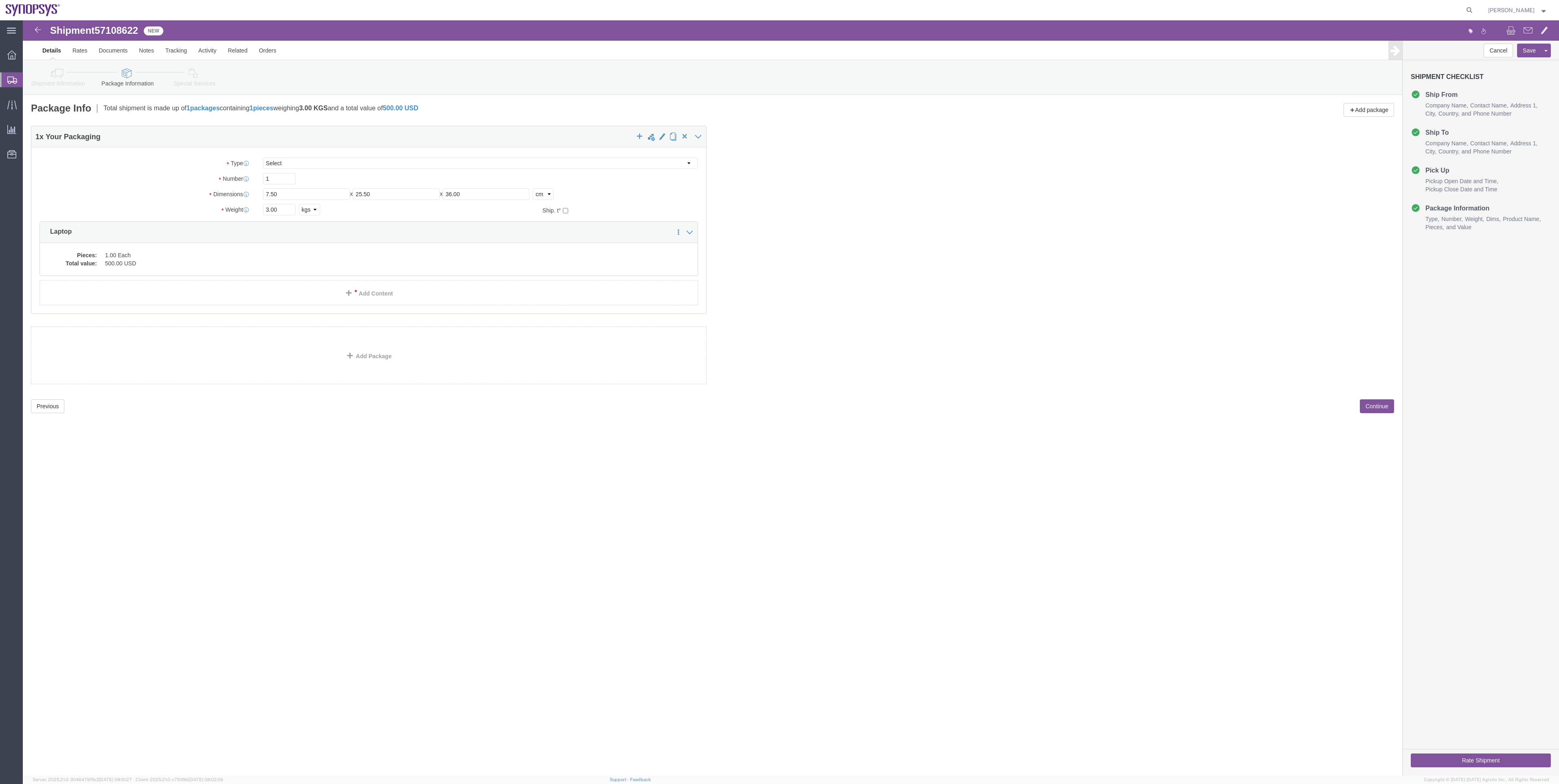
click icon
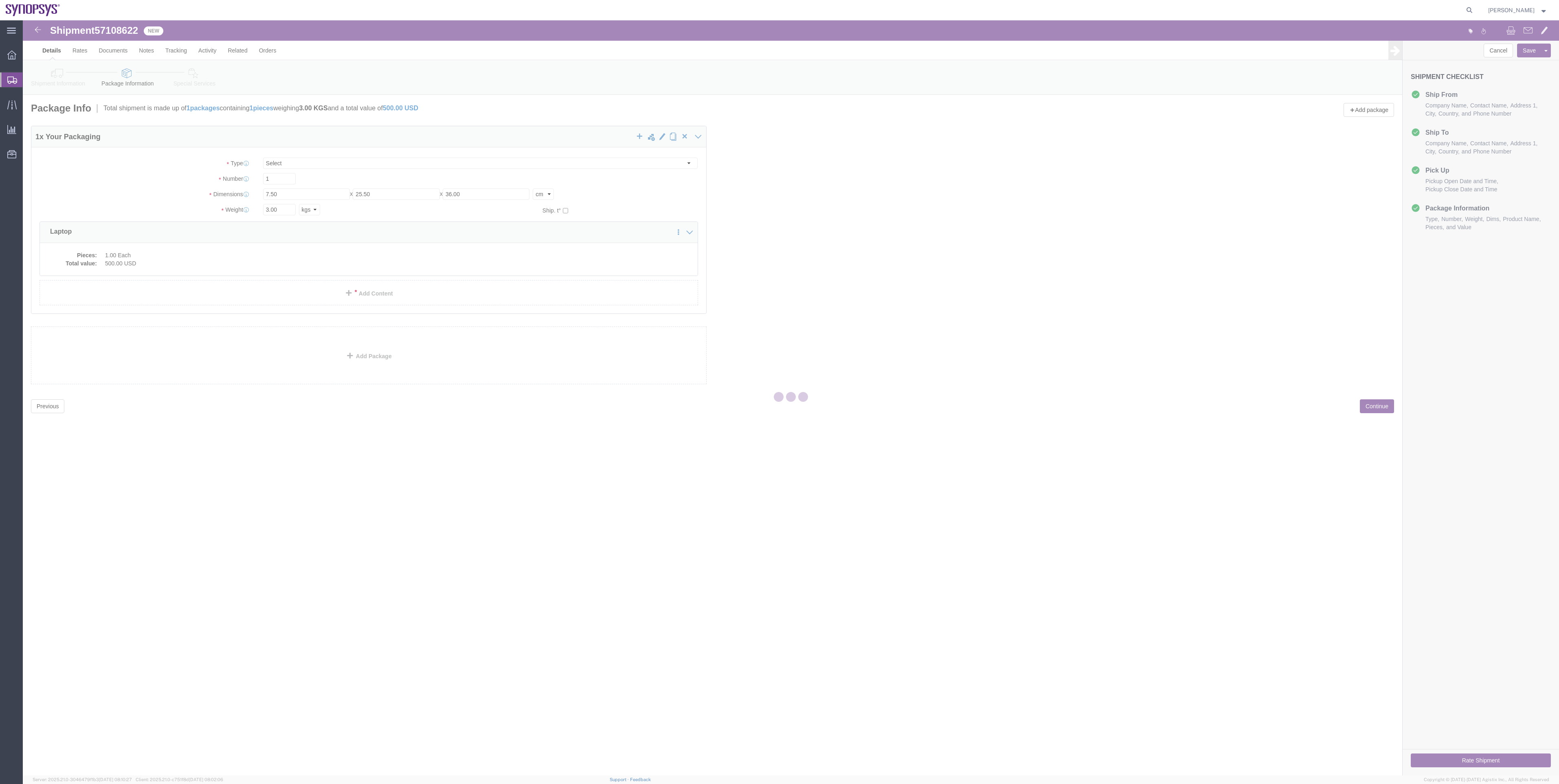
select select
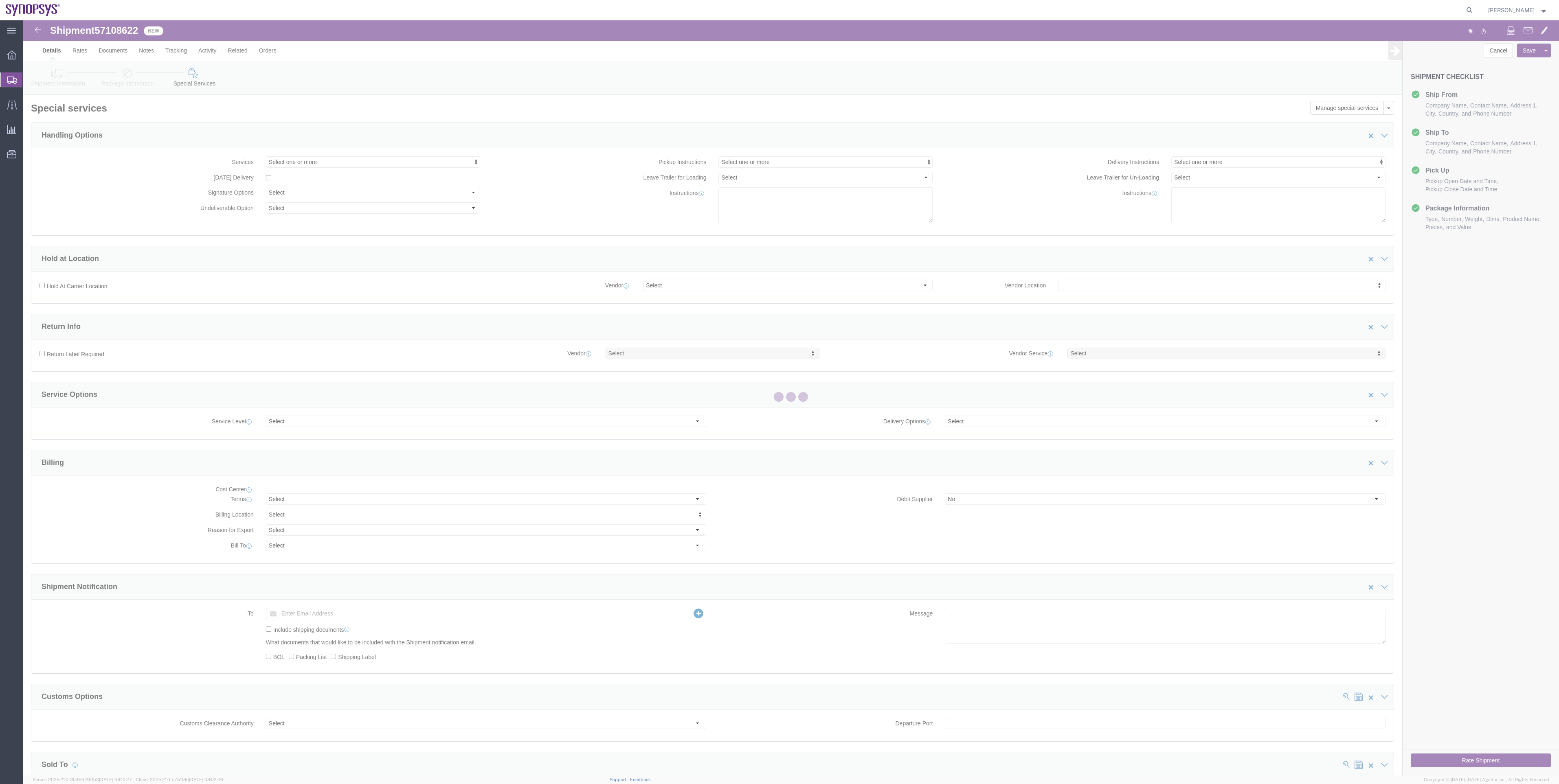
select select "COSTCENTER"
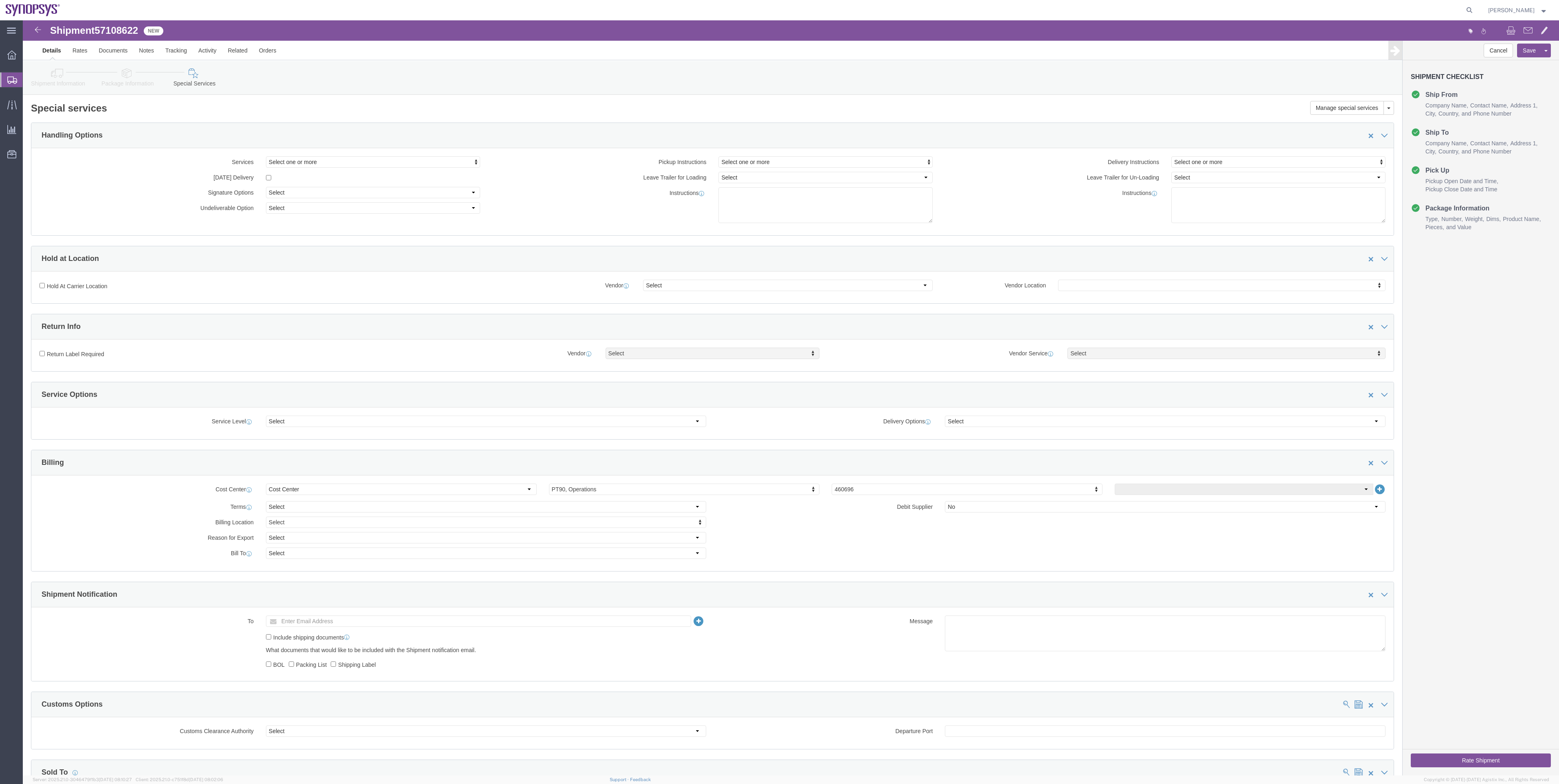
click link "Shipment Information"
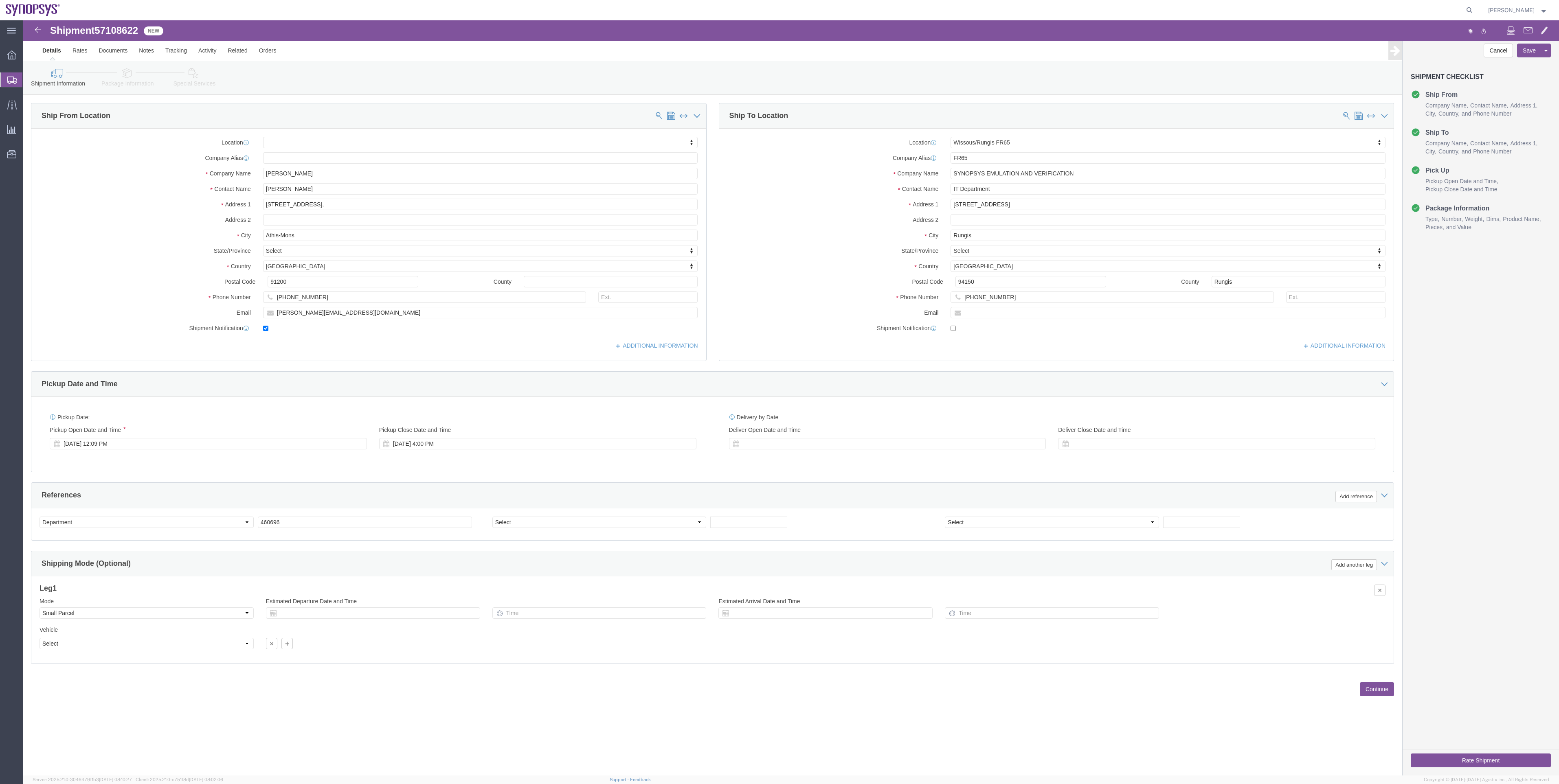
click link "Package Information"
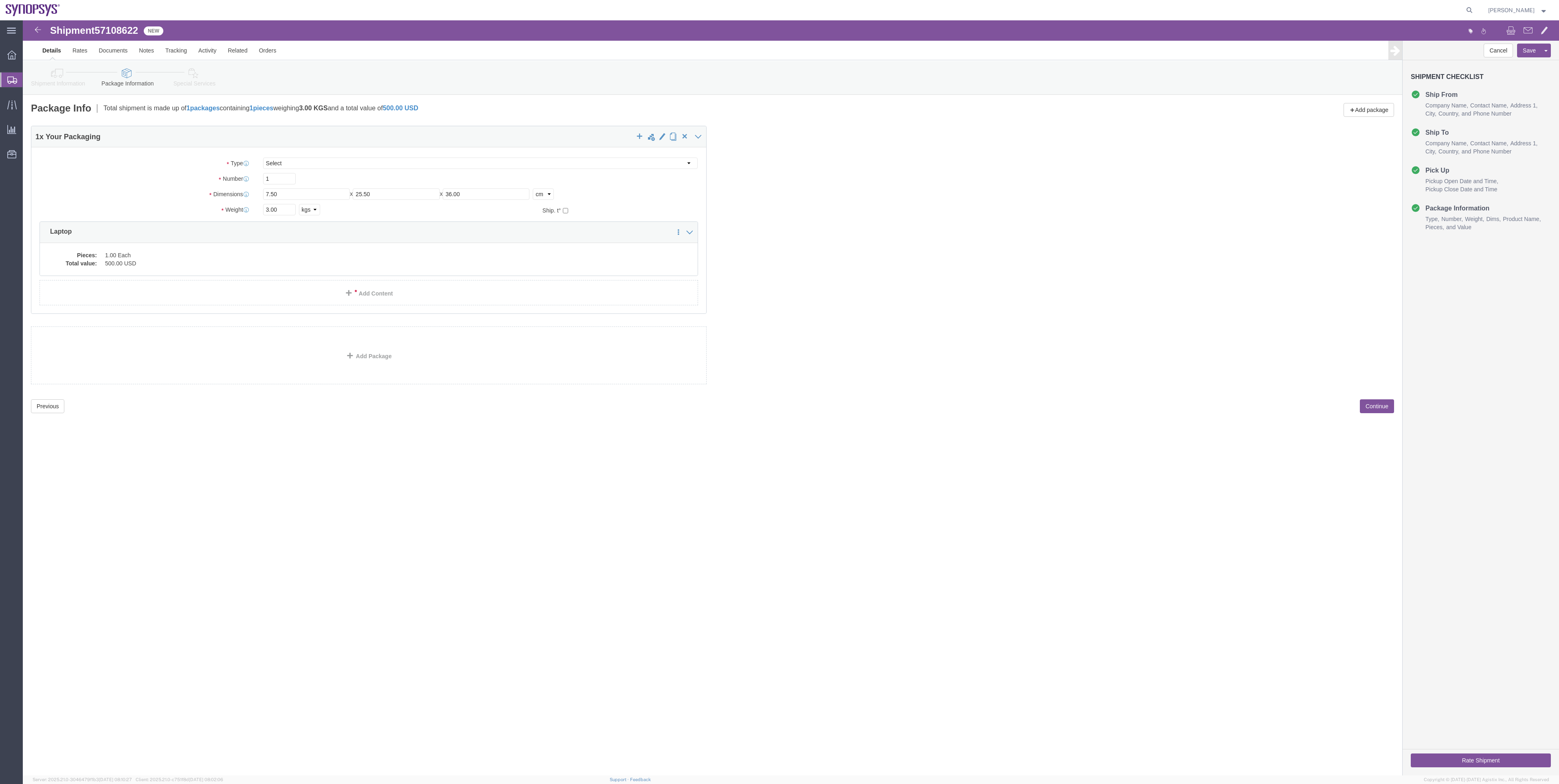
click link "Special Services"
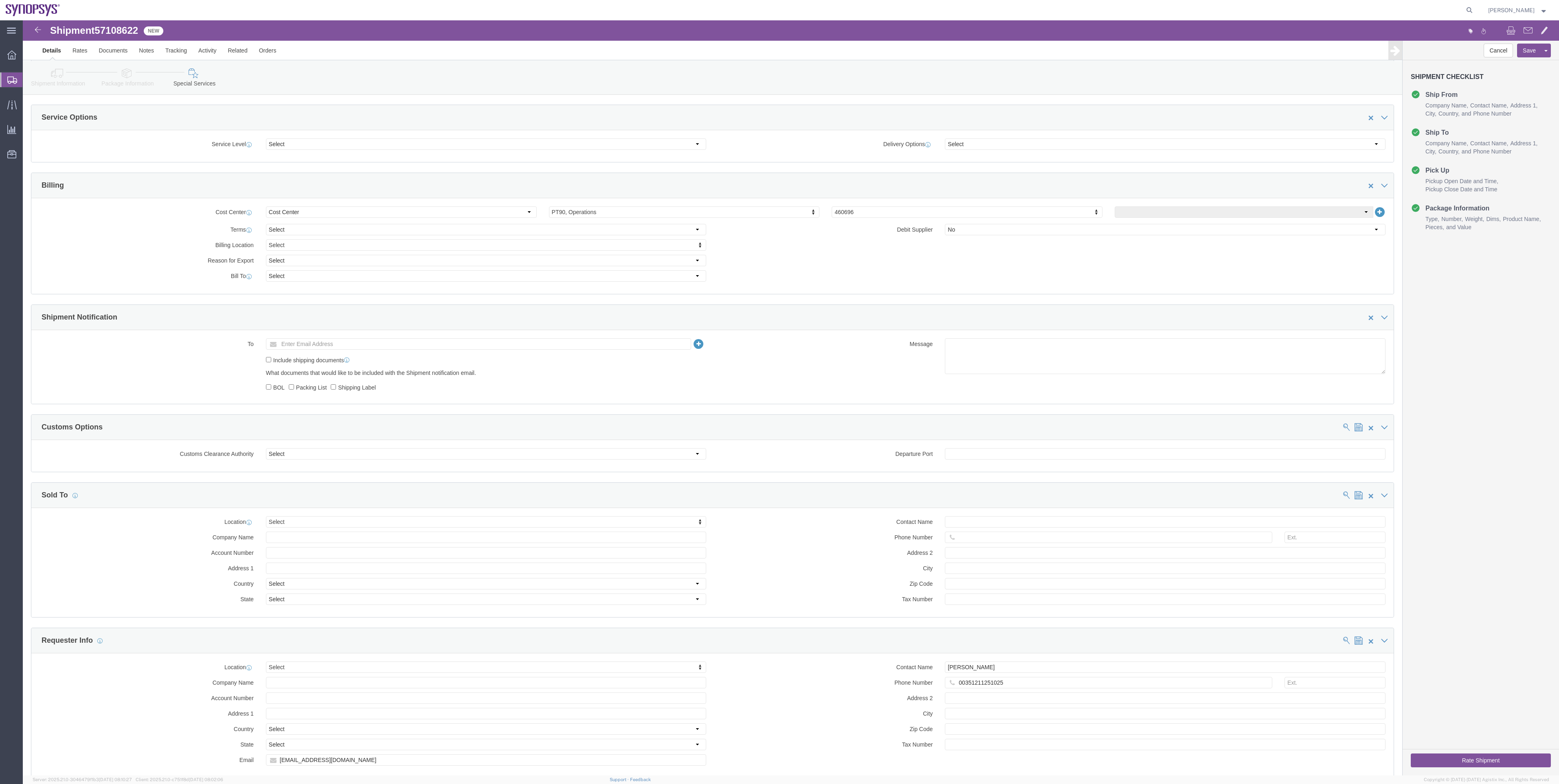
scroll to position [305, 0]
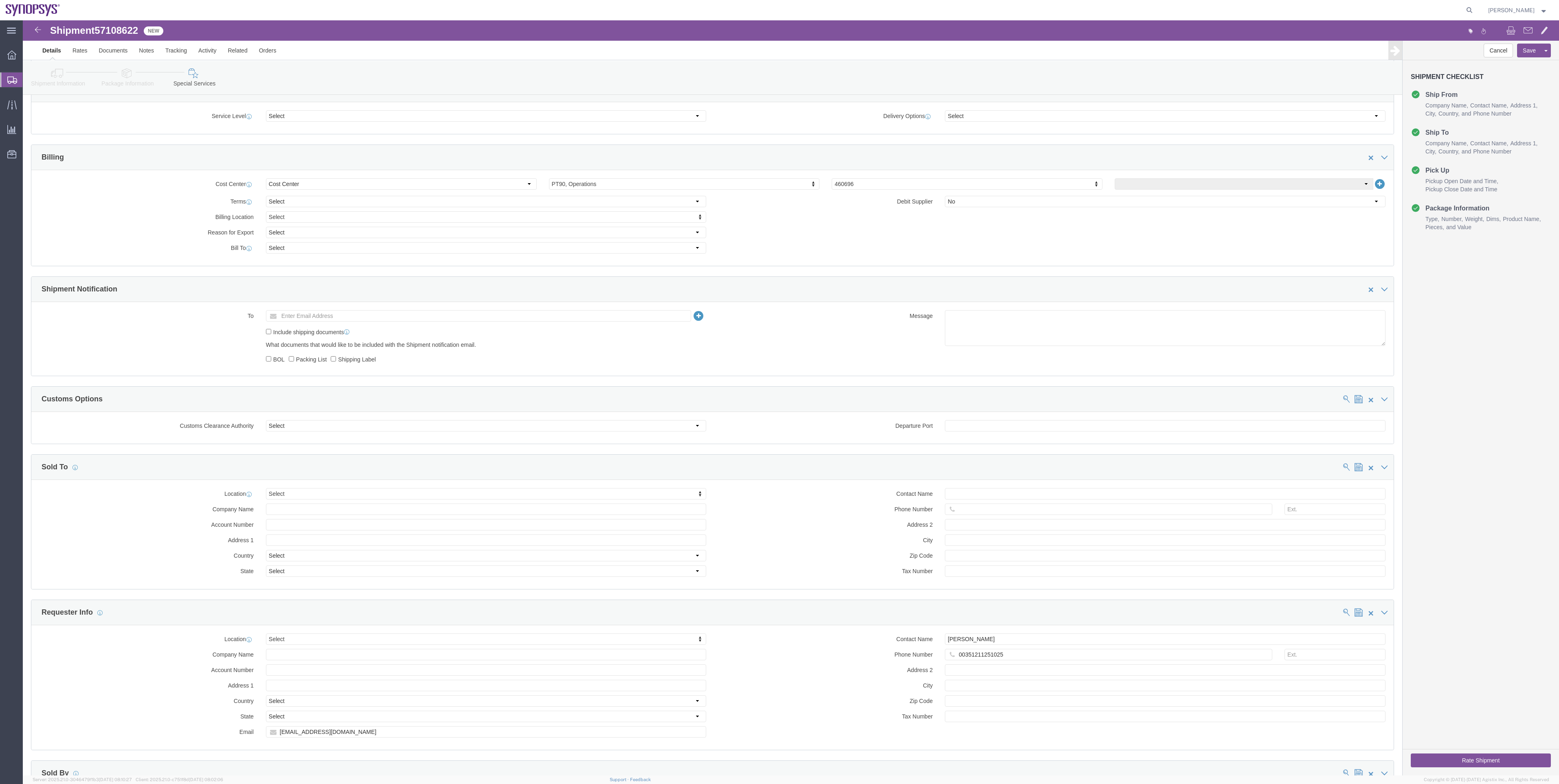
click button "Rate Shipment"
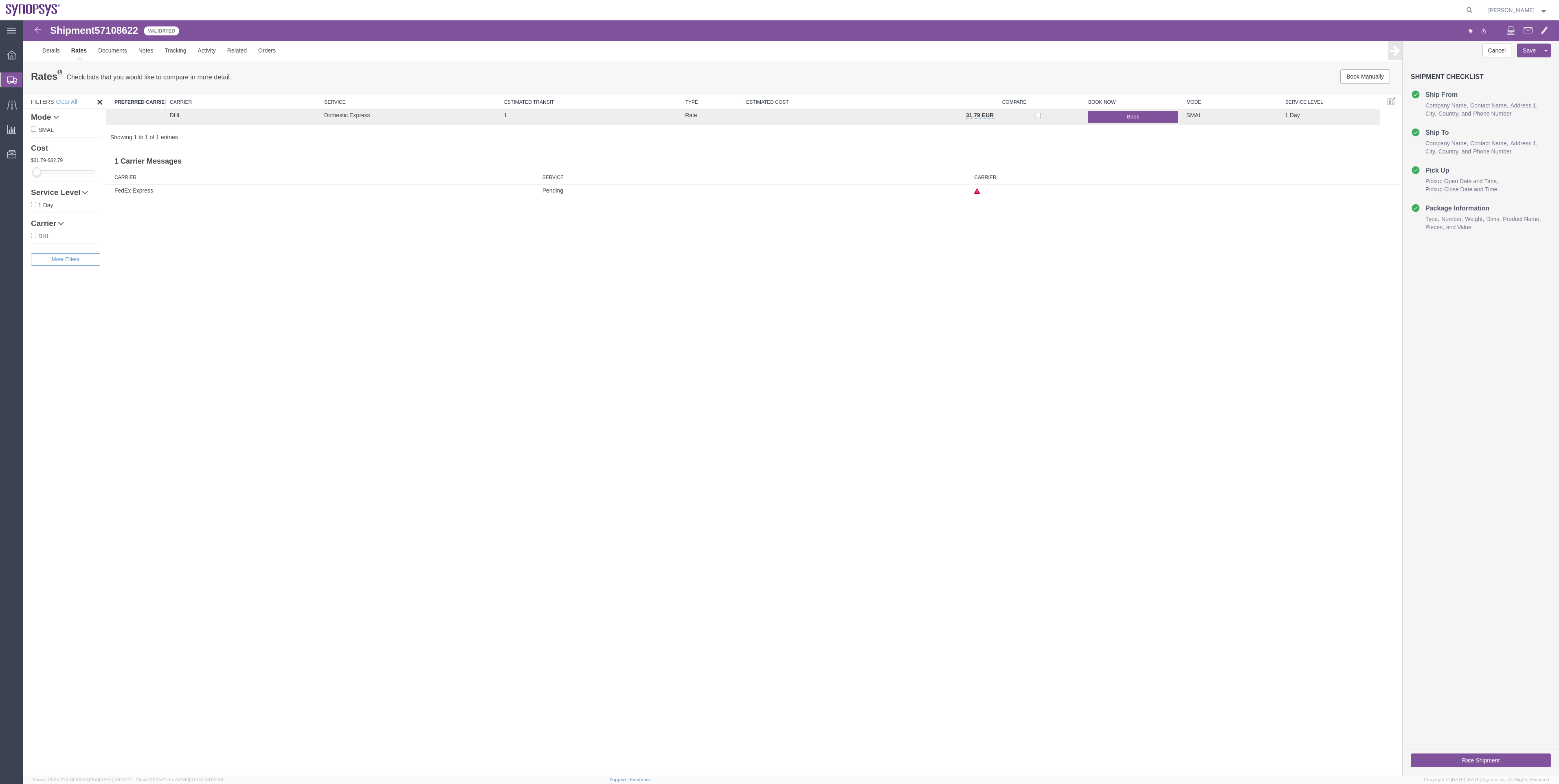
scroll to position [0, 0]
click at [776, 116] on button "Book" at bounding box center [1133, 117] width 90 height 12
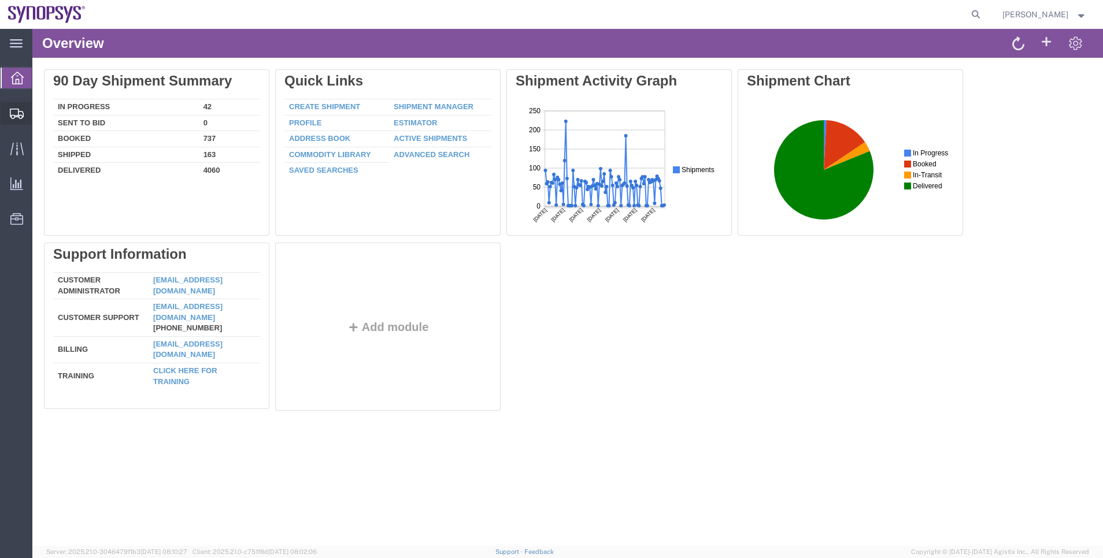
click at [0, 0] on span "Shipment Manager" at bounding box center [0, 0] width 0 height 0
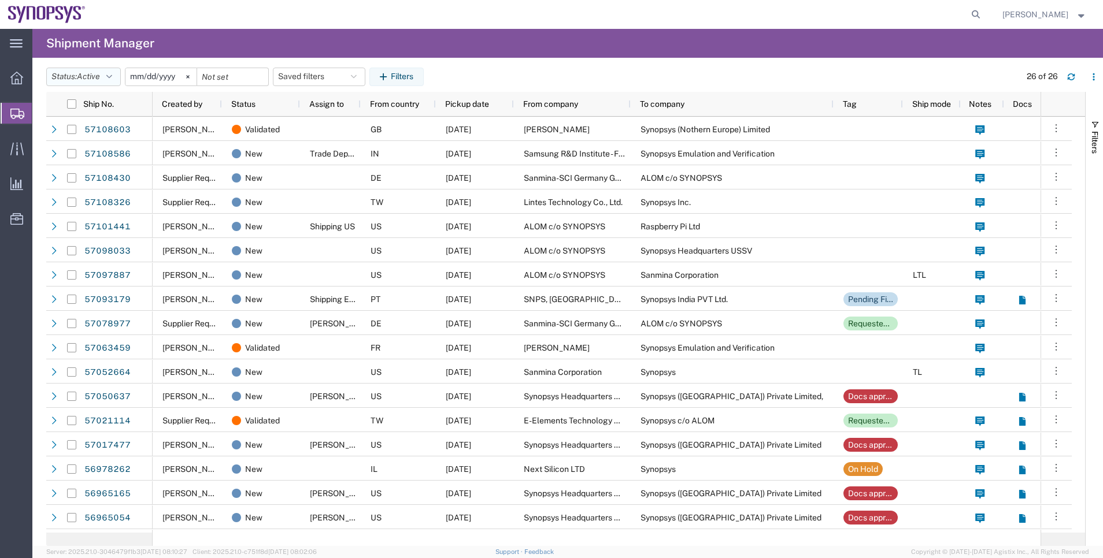
click at [112, 79] on icon "button" at bounding box center [109, 77] width 6 height 8
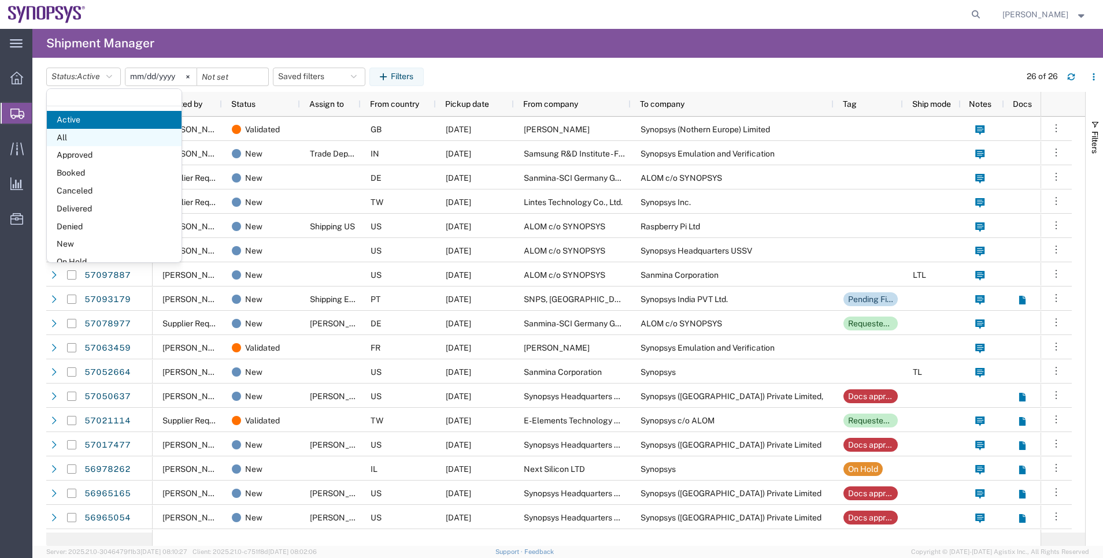
click at [109, 133] on span "All" at bounding box center [114, 138] width 135 height 18
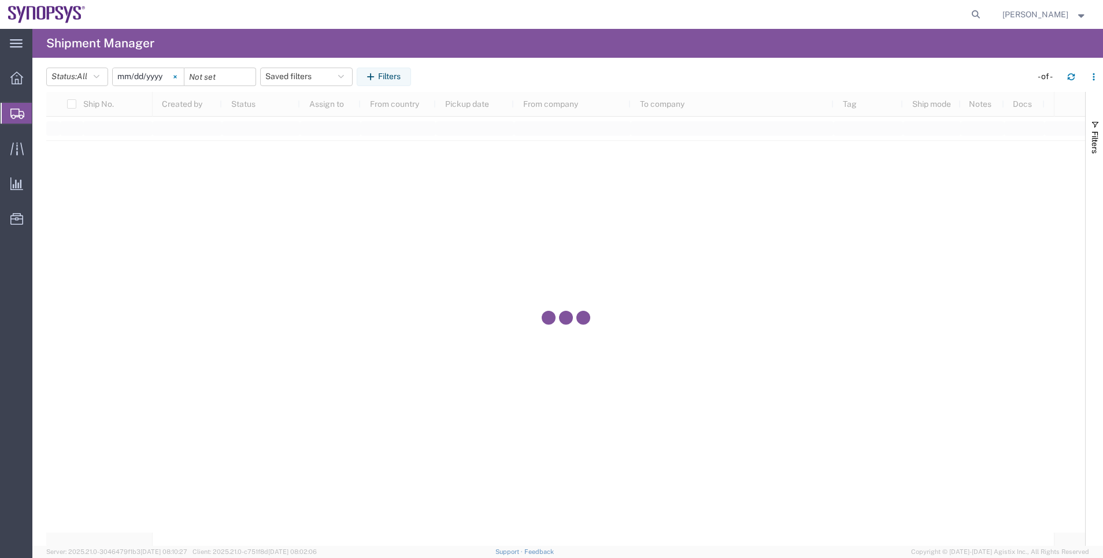
click at [178, 75] on svg-icon at bounding box center [174, 76] width 17 height 17
click at [376, 76] on icon "button" at bounding box center [372, 77] width 11 height 8
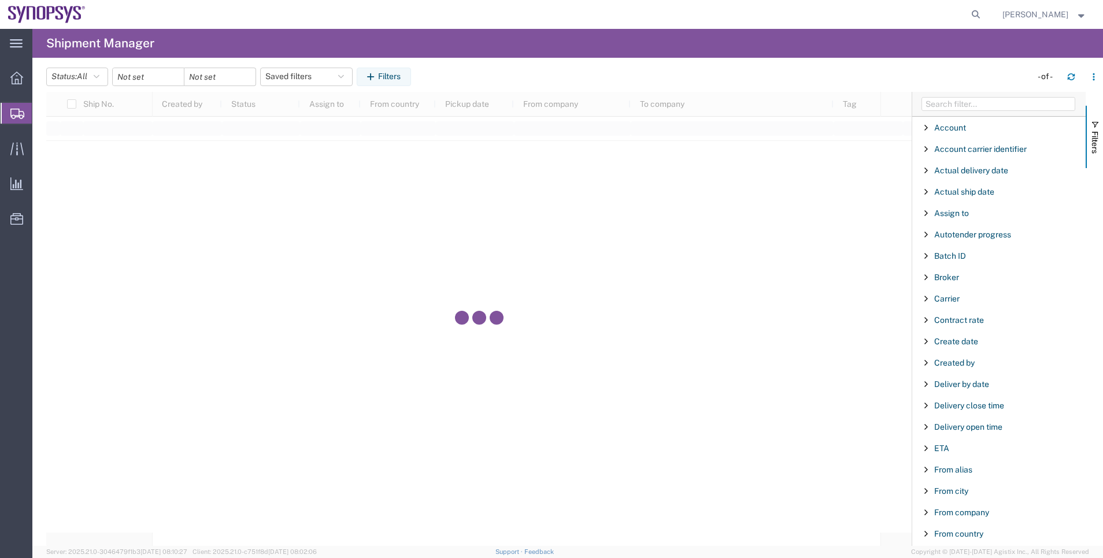
click at [987, 114] on div at bounding box center [998, 104] width 173 height 25
click at [987, 106] on input "Filter Columns Input" at bounding box center [998, 104] width 154 height 14
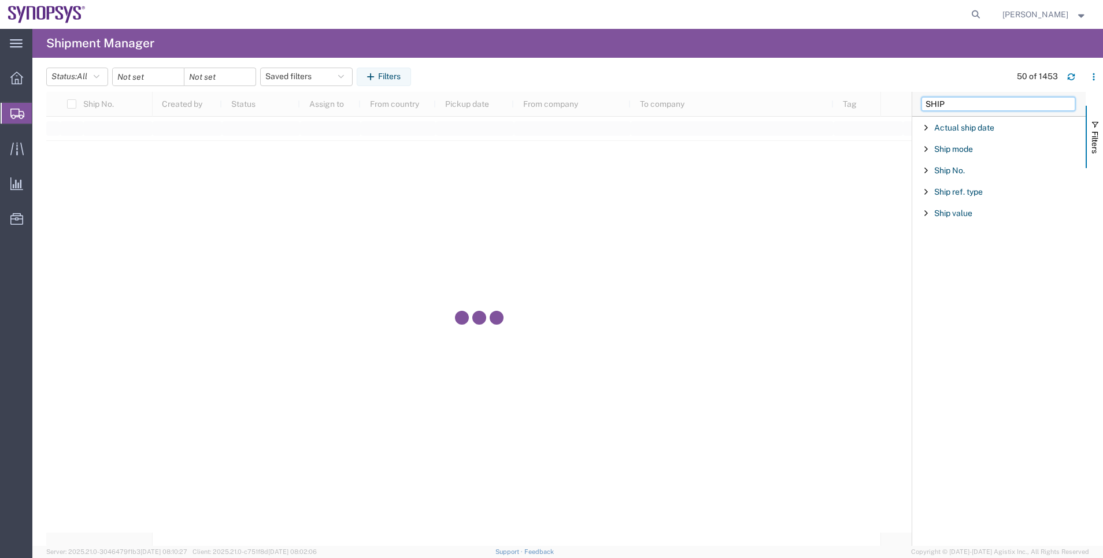
type input "SHIP"
click at [957, 162] on div "Ship No." at bounding box center [998, 170] width 173 height 21
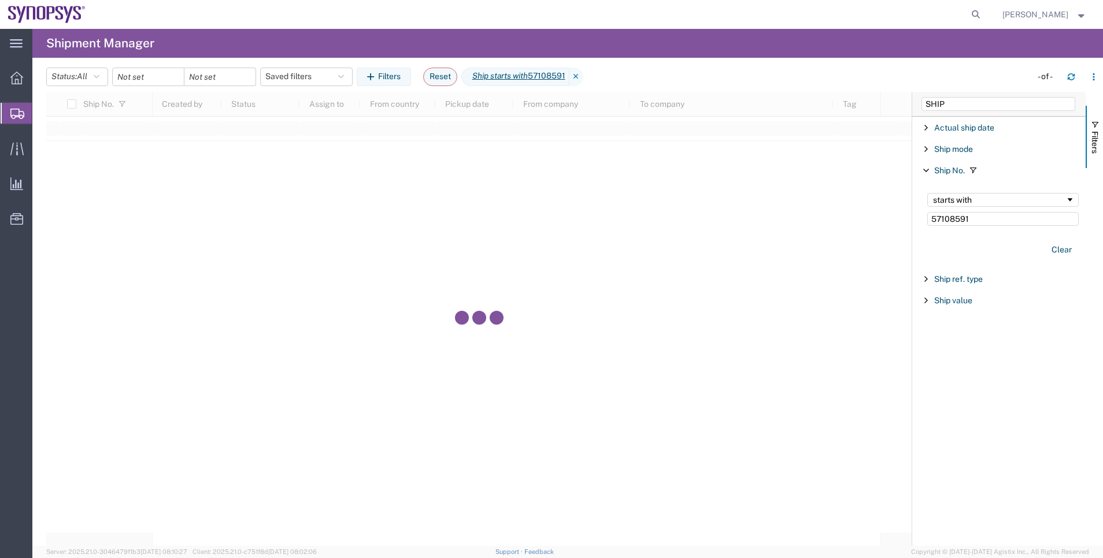
type input "57108591"
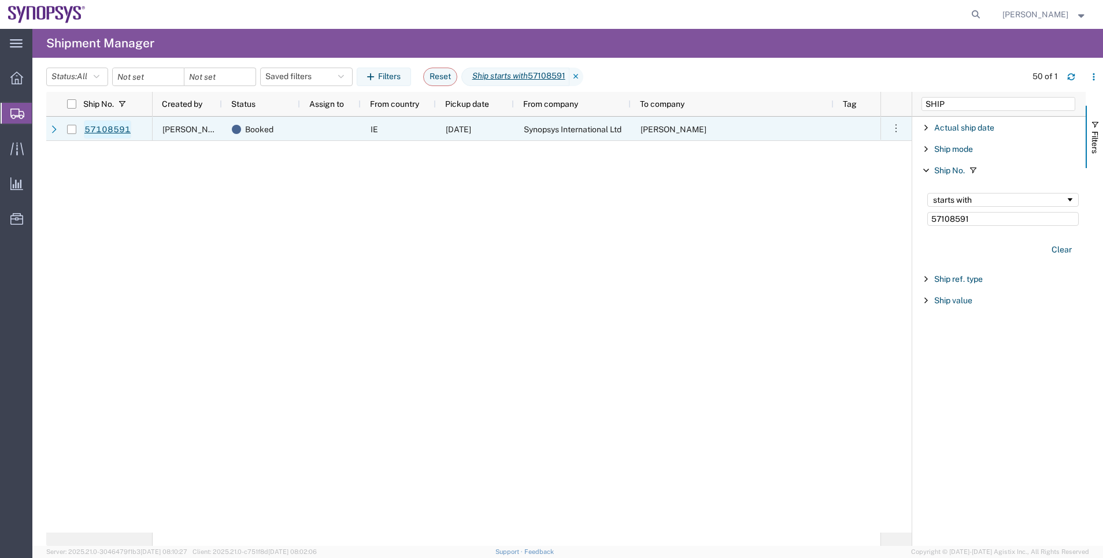
click at [101, 125] on link "57108591" at bounding box center [107, 129] width 47 height 18
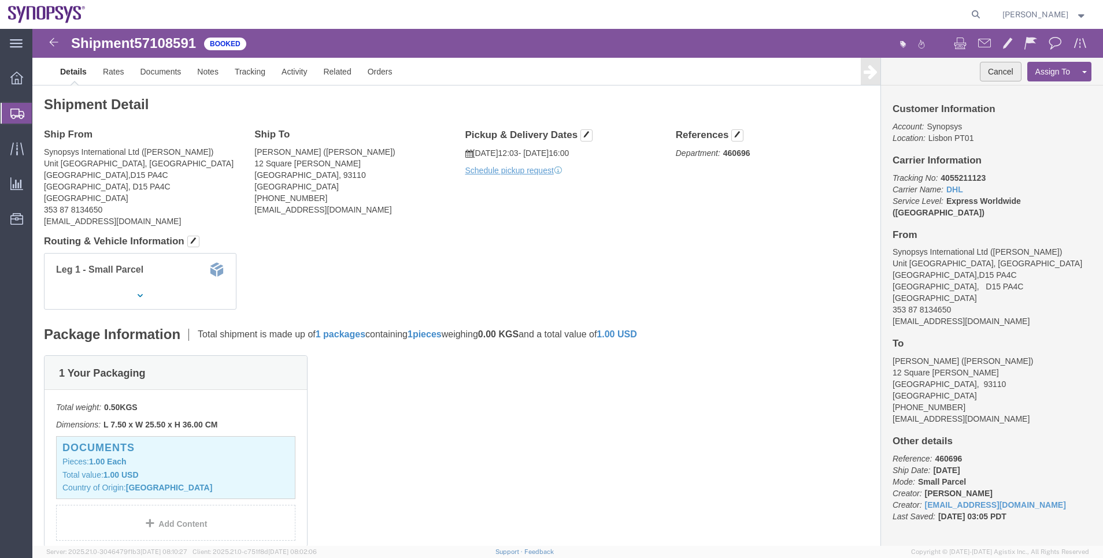
click button "Cancel"
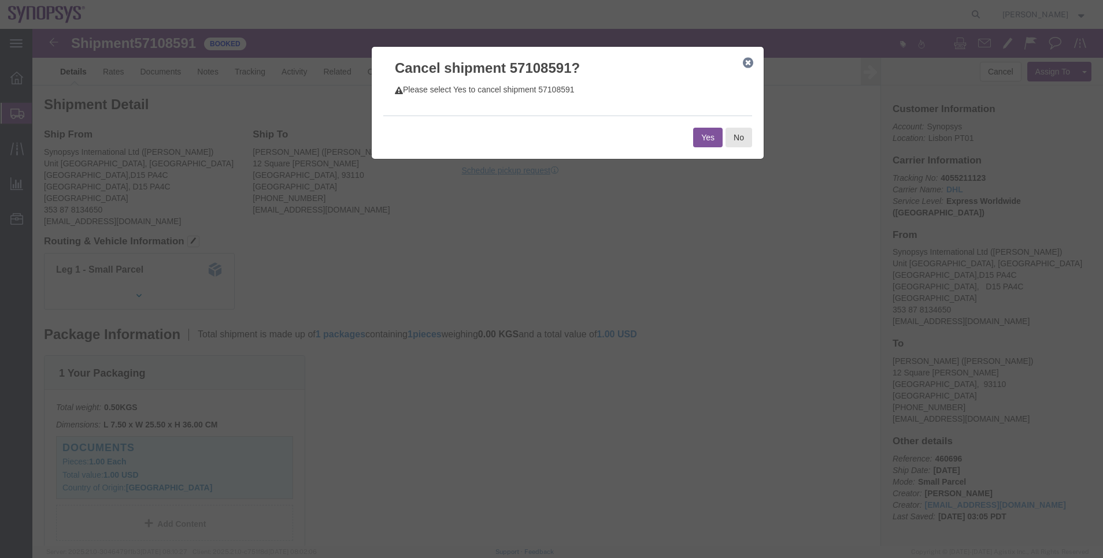
click button "Yes"
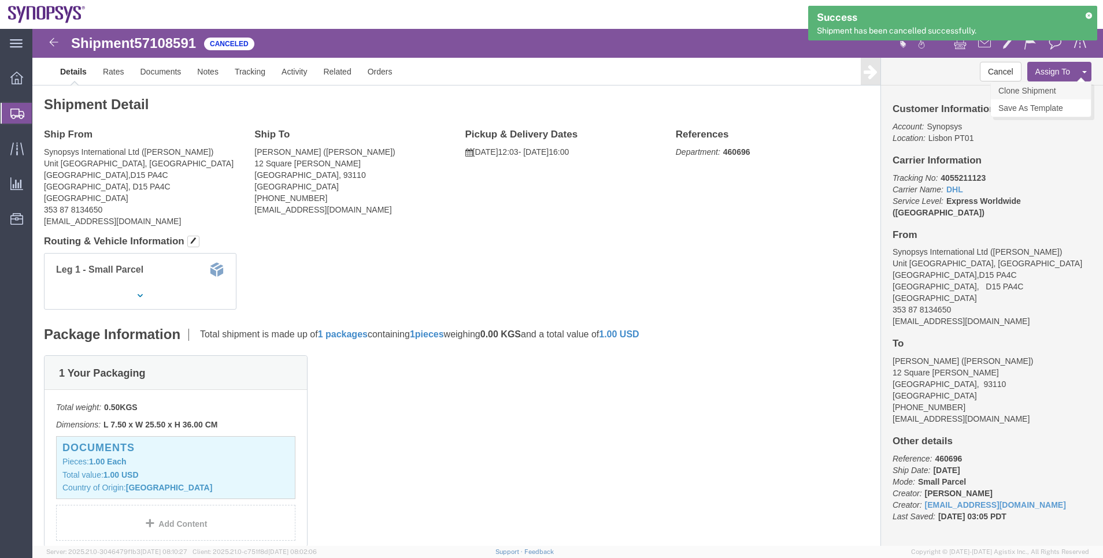
click link "Clone Shipment"
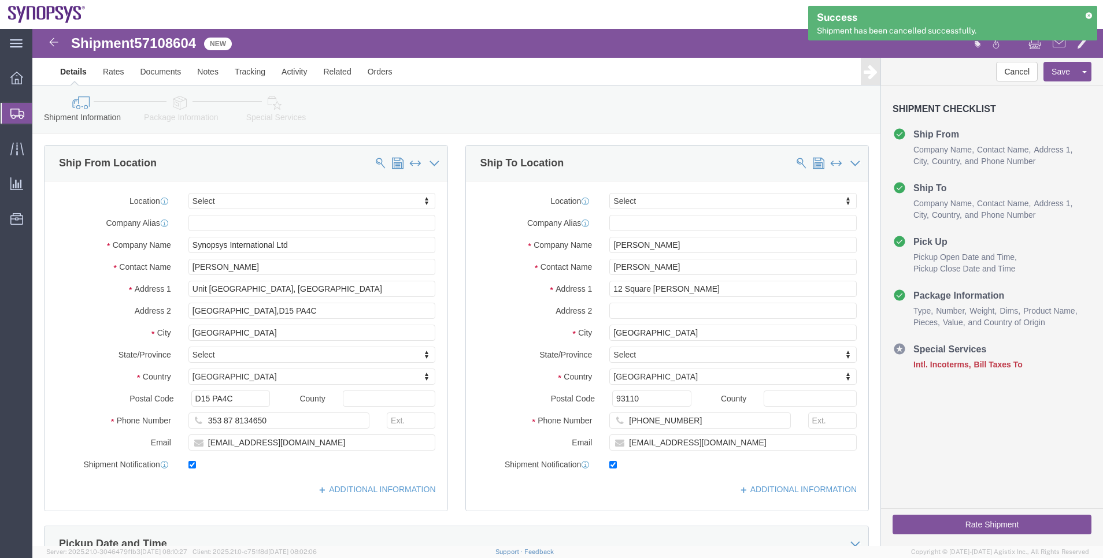
select select
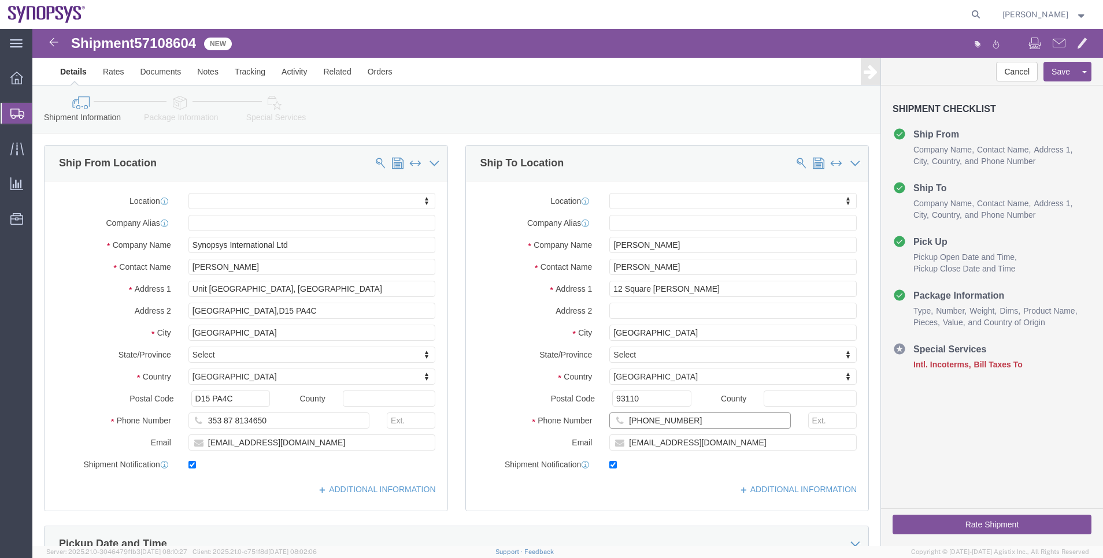
drag, startPoint x: 684, startPoint y: 394, endPoint x: 601, endPoint y: 403, distance: 84.4
click input "+491731823576"
paste input "'+33.6.03.04.78.0"
click input "'+33.6.03.04.78.06"
click input "'+336.03.04.78.06"
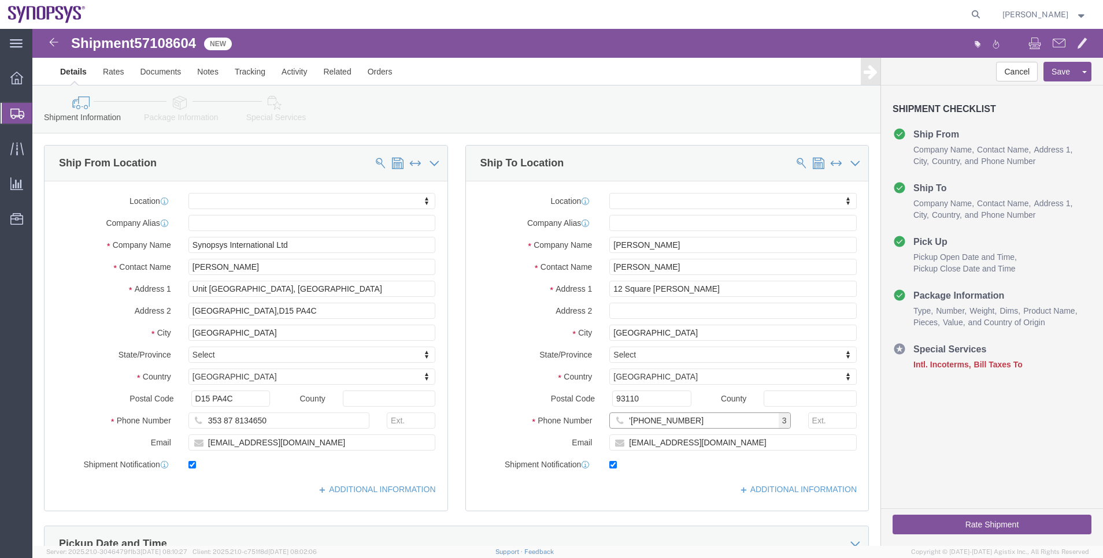
click input "'+336.03.04.78.06"
click input "'+33603.04.78.06"
click input "'+3360304.78.06"
click input "'+336030478.06"
type input "'+33603047806"
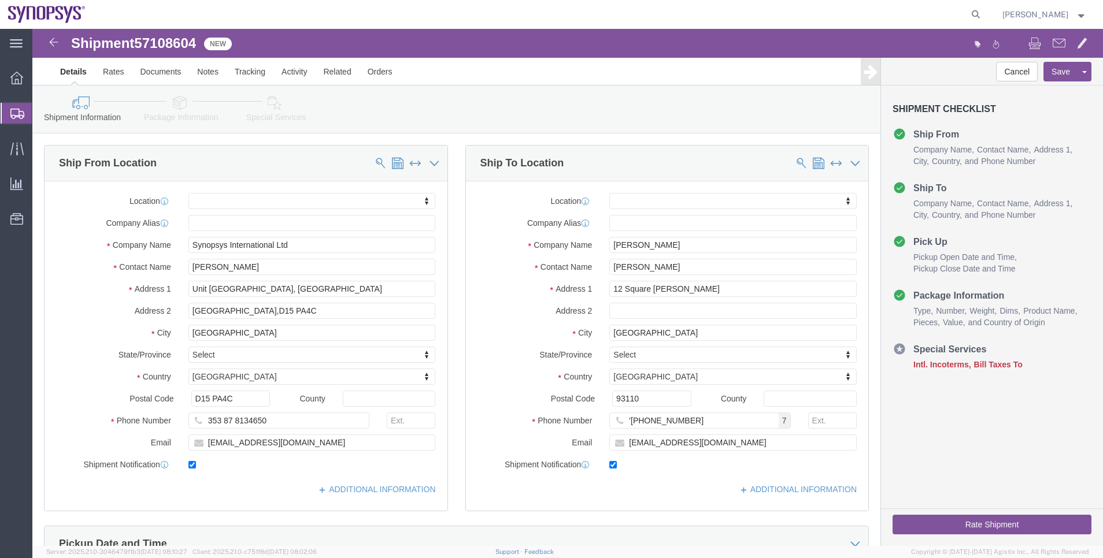
click link "Package Information"
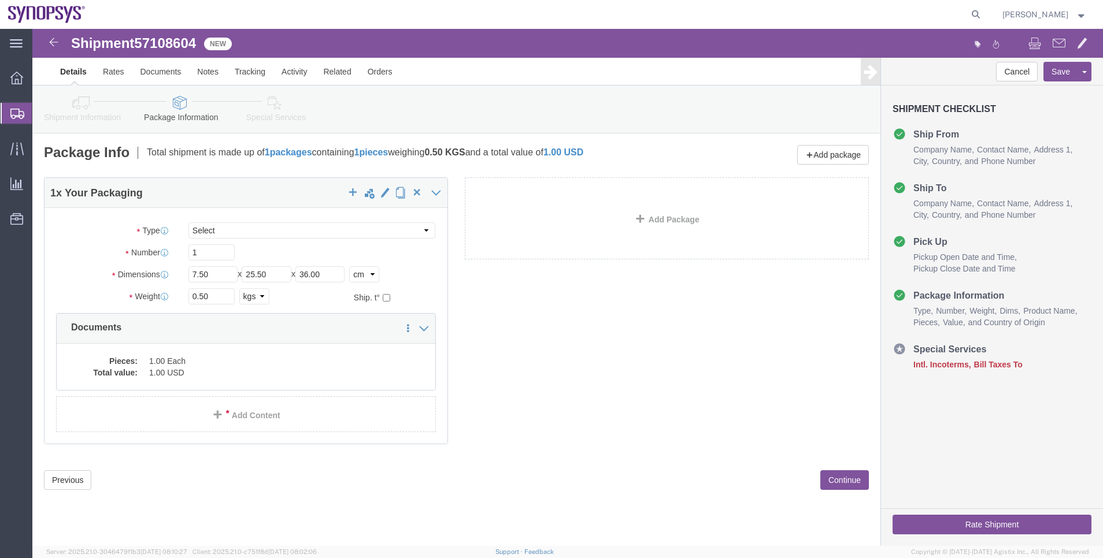
click link "Special Services"
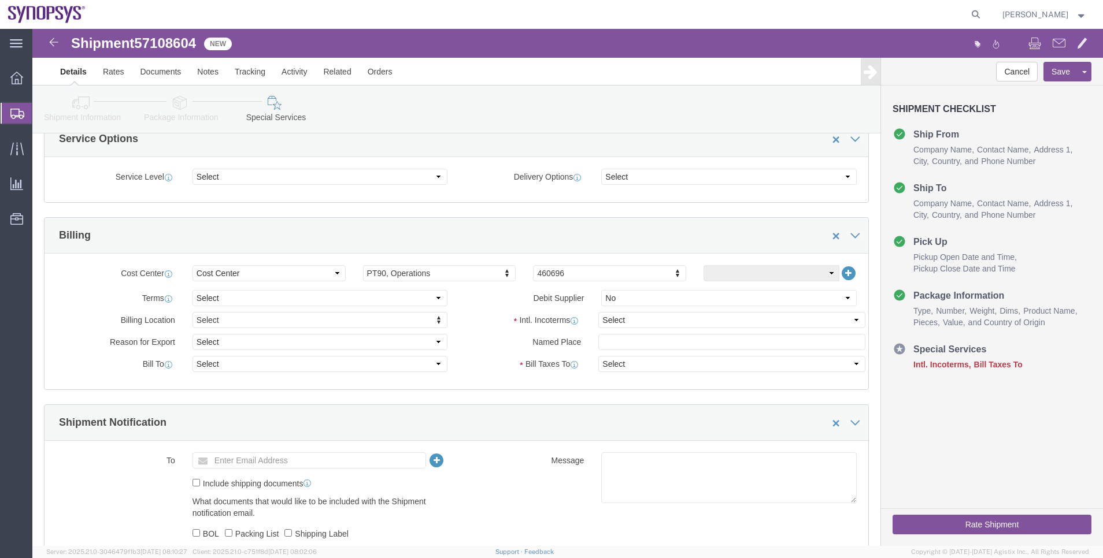
scroll to position [433, 0]
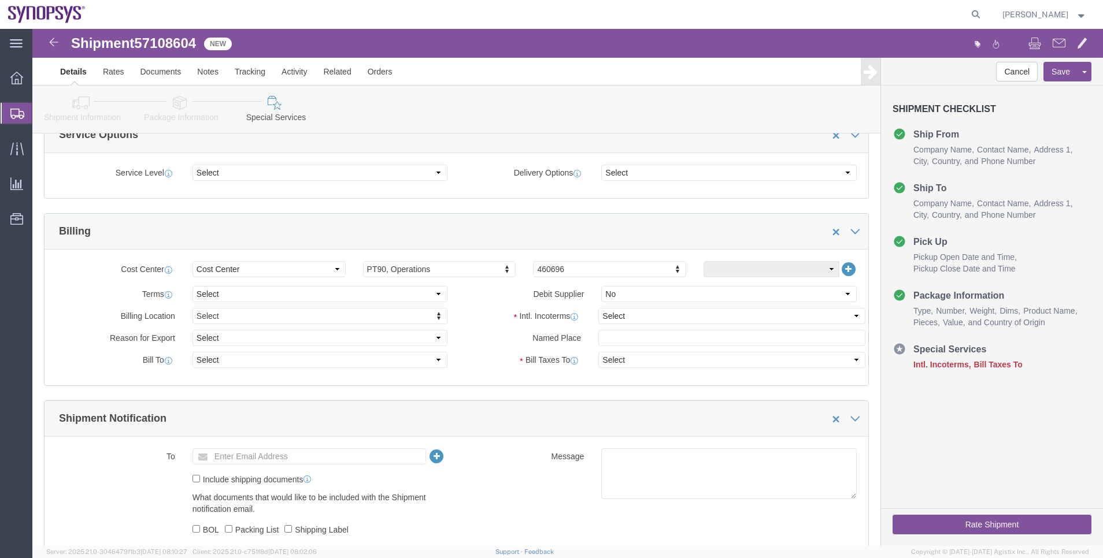
click link "Shipment Information"
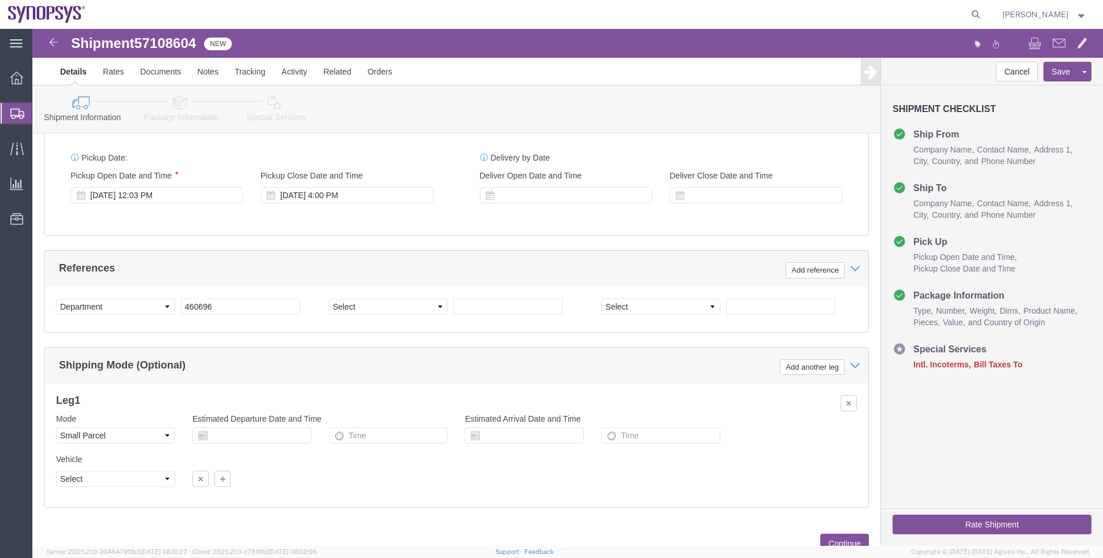
click icon
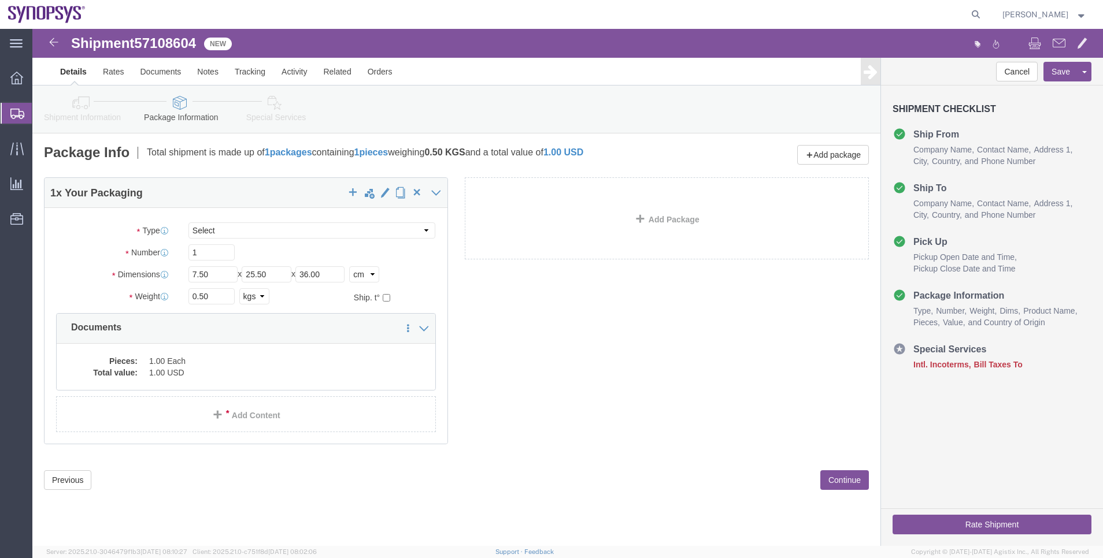
click icon
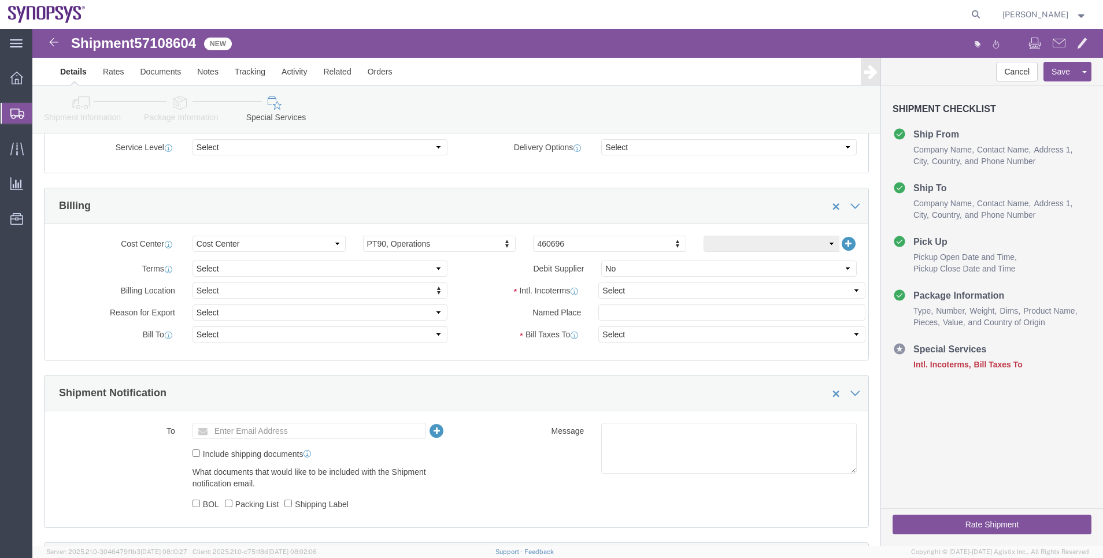
scroll to position [520, 0]
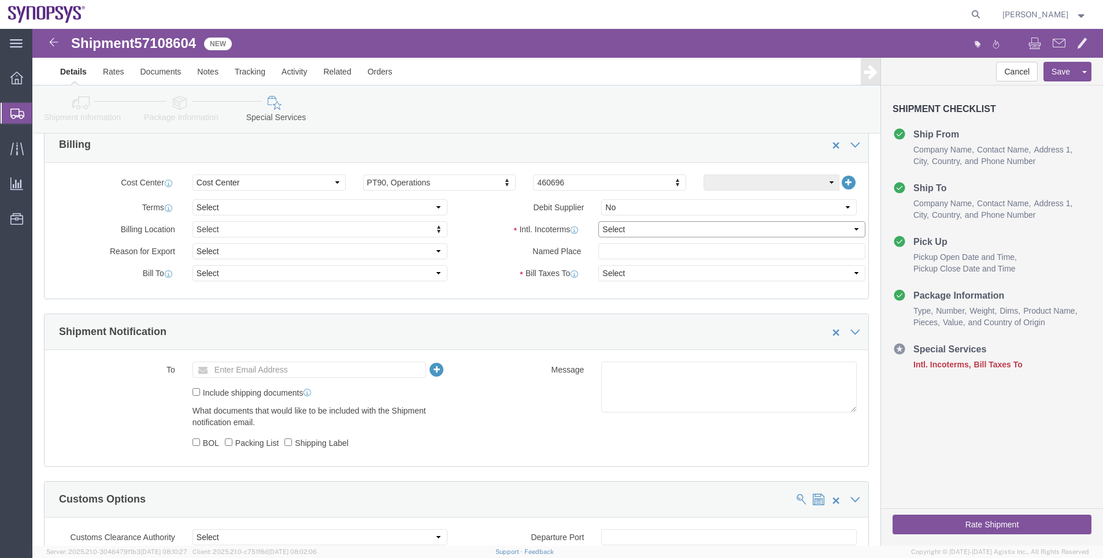
click select "Select Carriage Insurance Paid Carriage Paid To Cost and Freight Cost Insurance…"
select select "DDP"
click select "Select Carriage Insurance Paid Carriage Paid To Cost and Freight Cost Insurance…"
select select "SHIP"
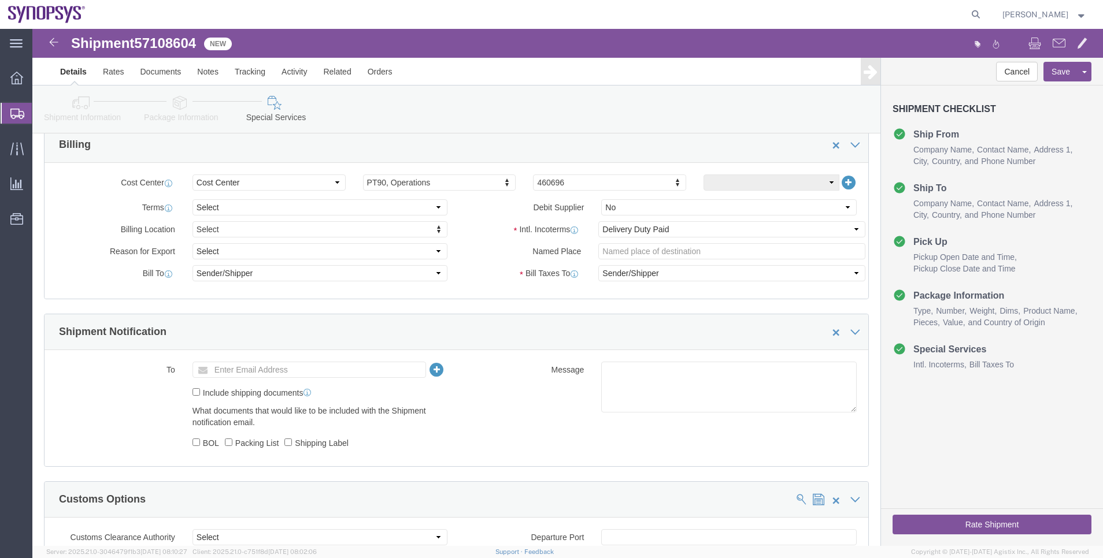
click div "Shipment Information Package Information Special Services"
click link "Package Information"
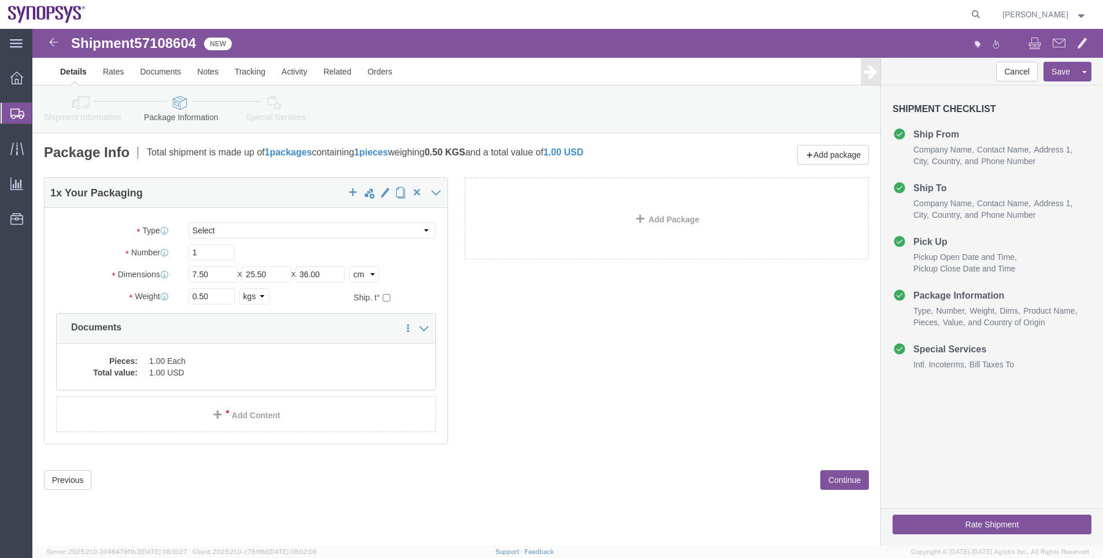
click link "Shipment Information"
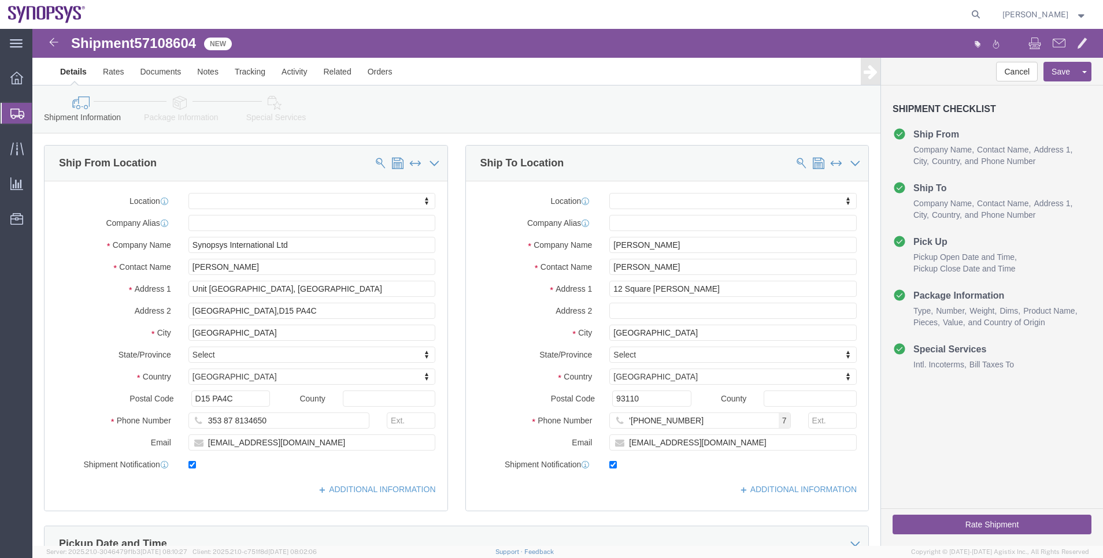
click link "Special Services"
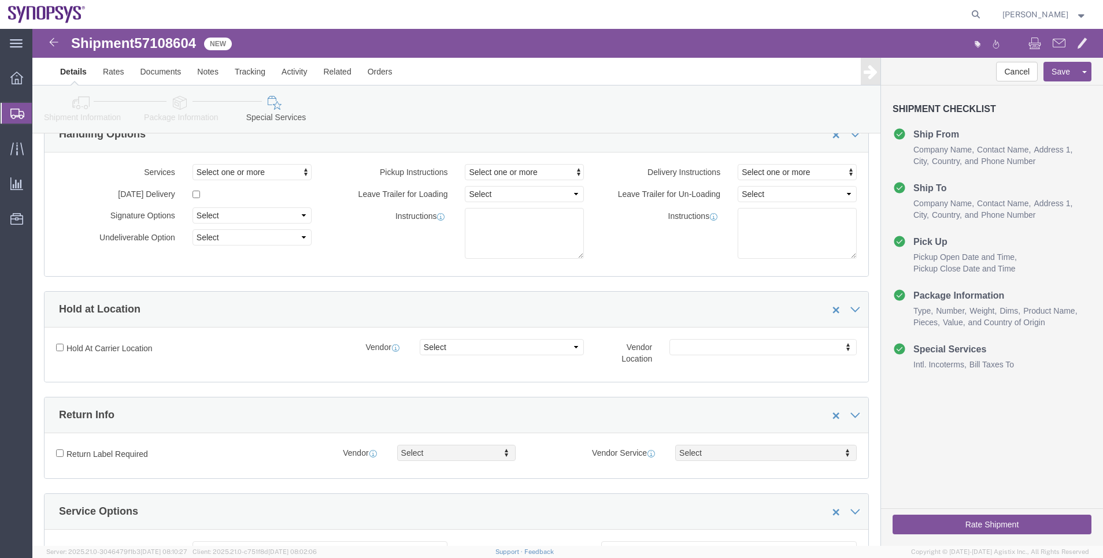
scroll to position [260, 0]
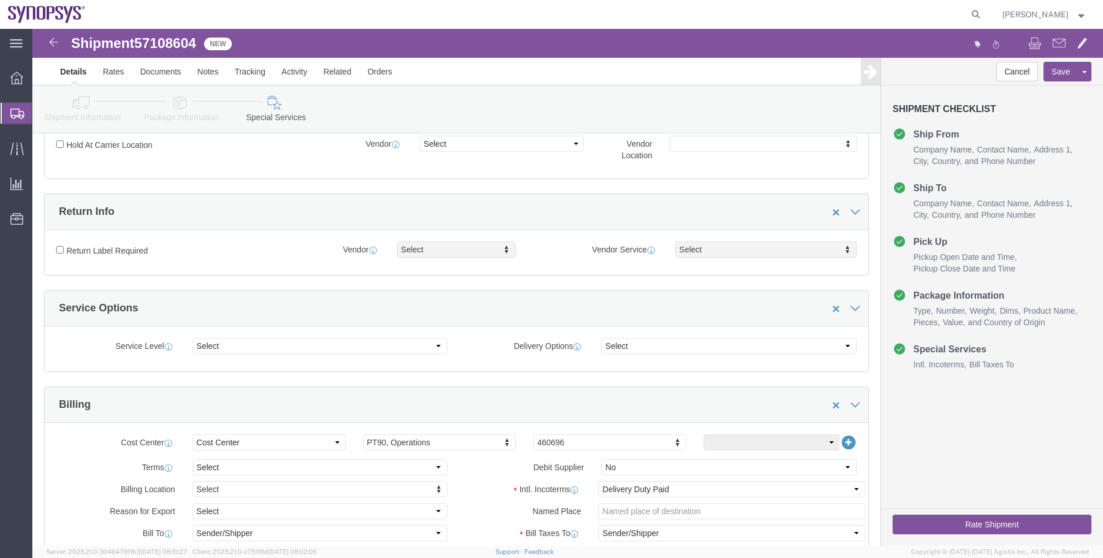
click button "Rate Shipment"
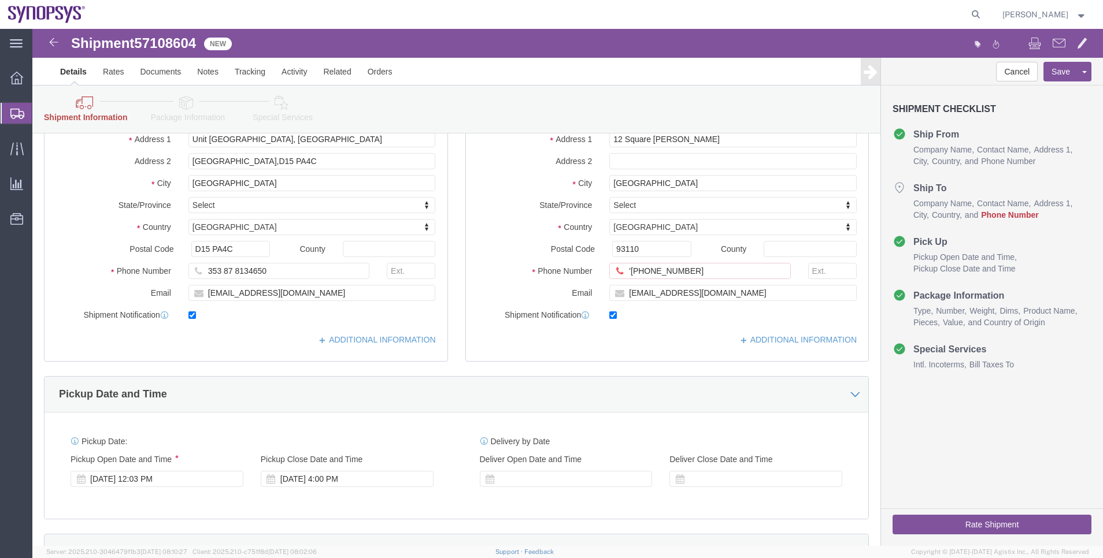
scroll to position [173, 0]
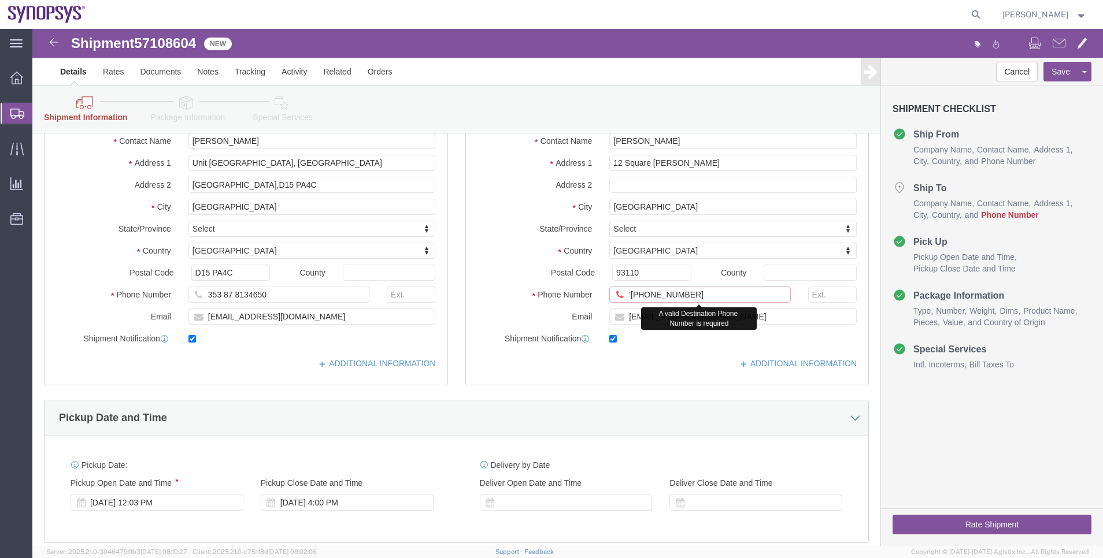
click input "'+33603047806"
type input "+33603047806"
click div "Rate Shipment"
click button "Rate Shipment"
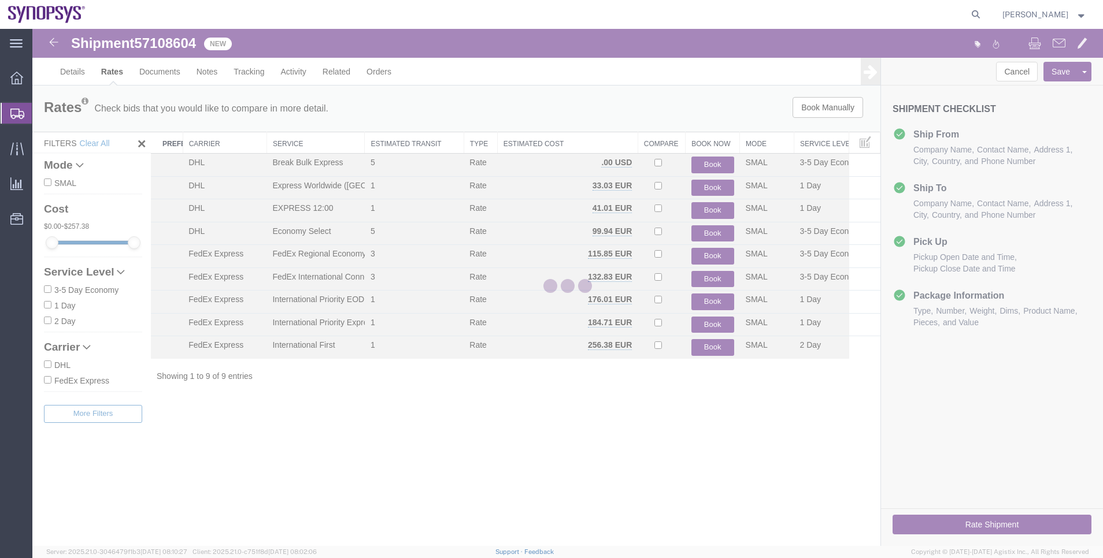
scroll to position [0, 0]
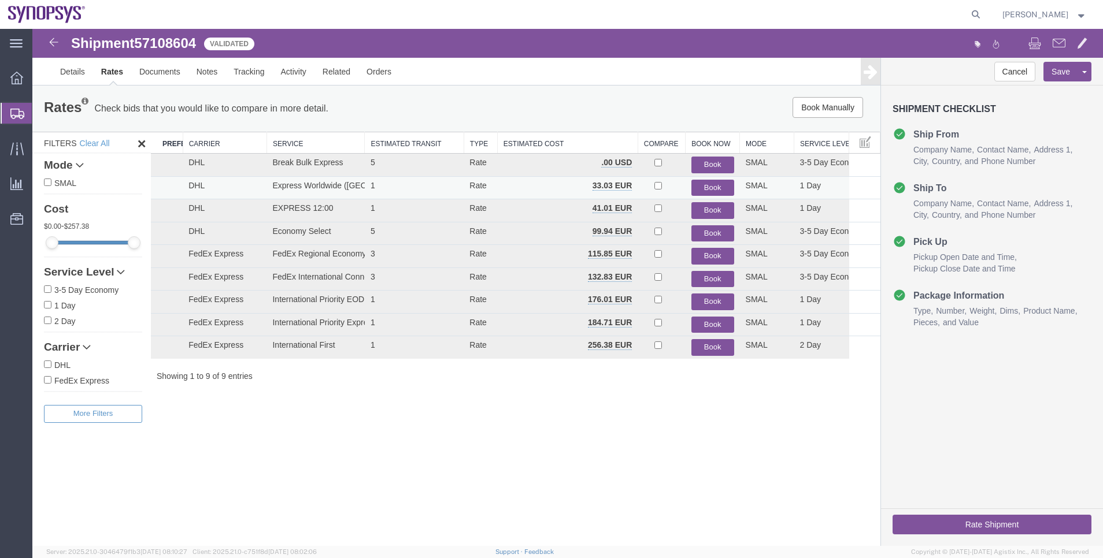
click at [712, 184] on button "Book" at bounding box center [712, 188] width 43 height 17
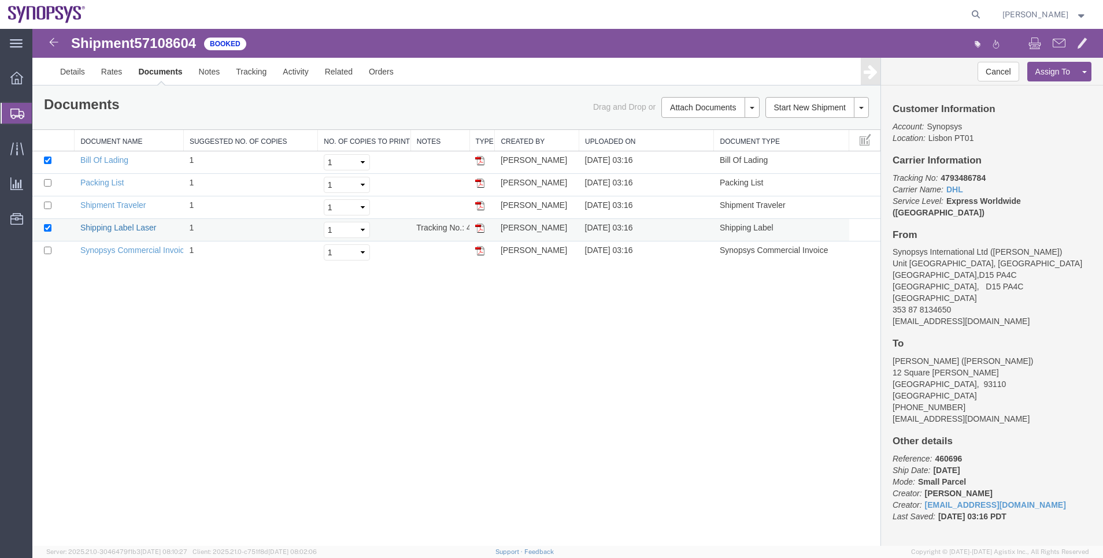
click at [134, 228] on link "Shipping Label Laser" at bounding box center [118, 227] width 76 height 9
click at [0, 0] on span "Shipment Manager" at bounding box center [0, 0] width 0 height 0
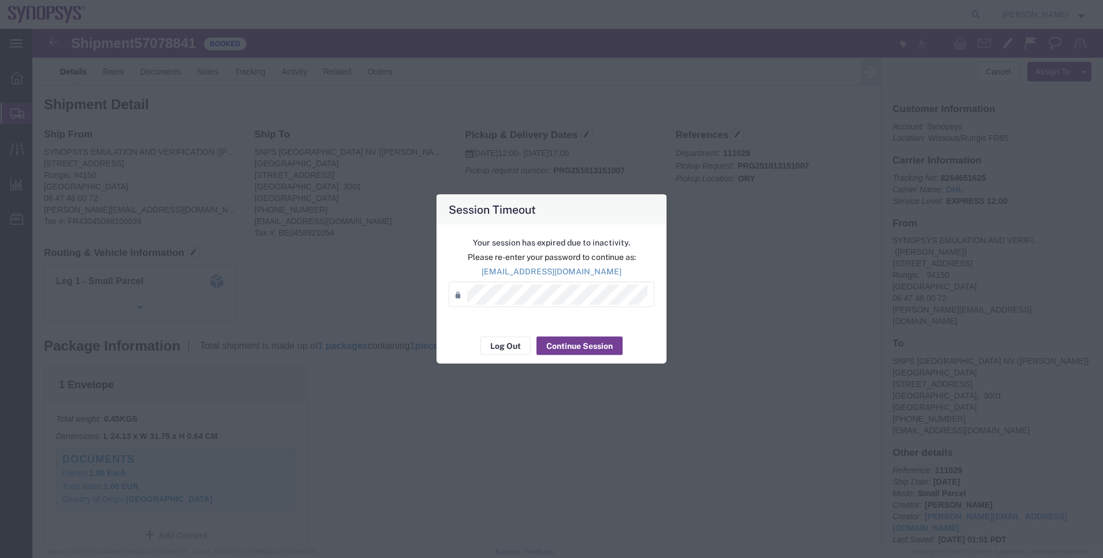
click at [549, 349] on button "Continue Session" at bounding box center [579, 346] width 86 height 18
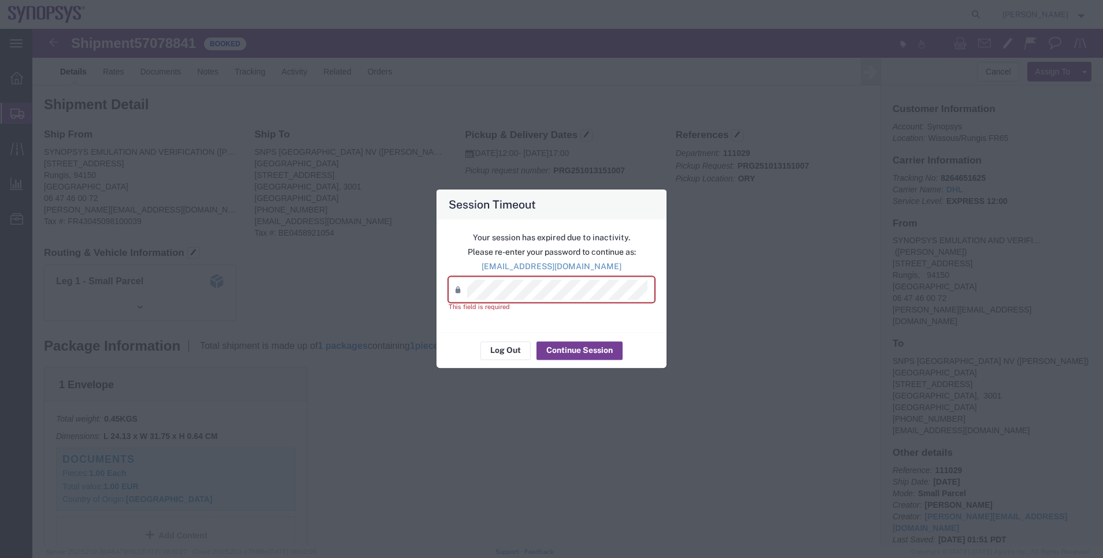
click at [561, 353] on button "Continue Session" at bounding box center [579, 351] width 86 height 18
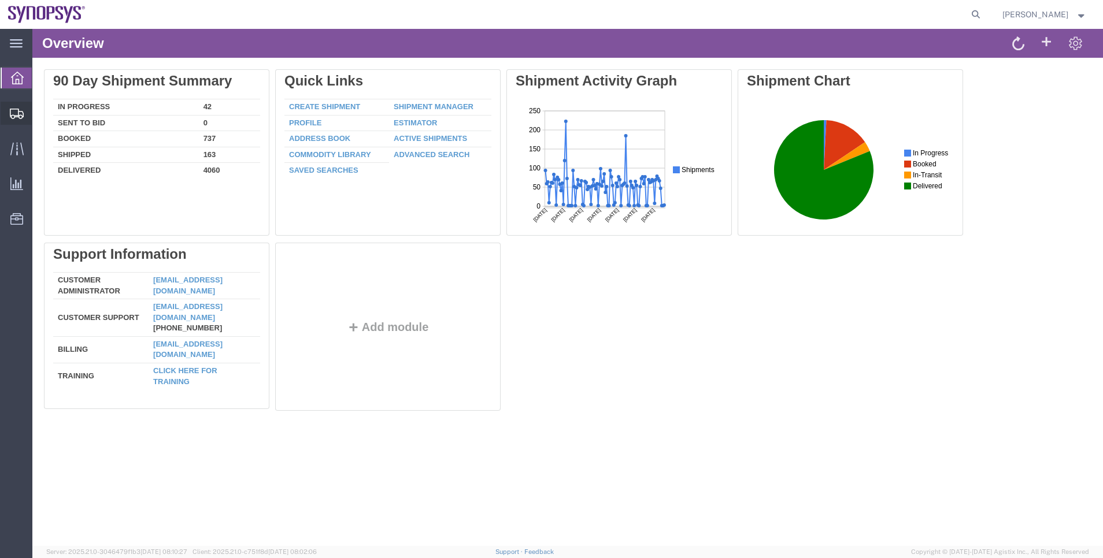
click at [0, 0] on span "Shipment Manager" at bounding box center [0, 0] width 0 height 0
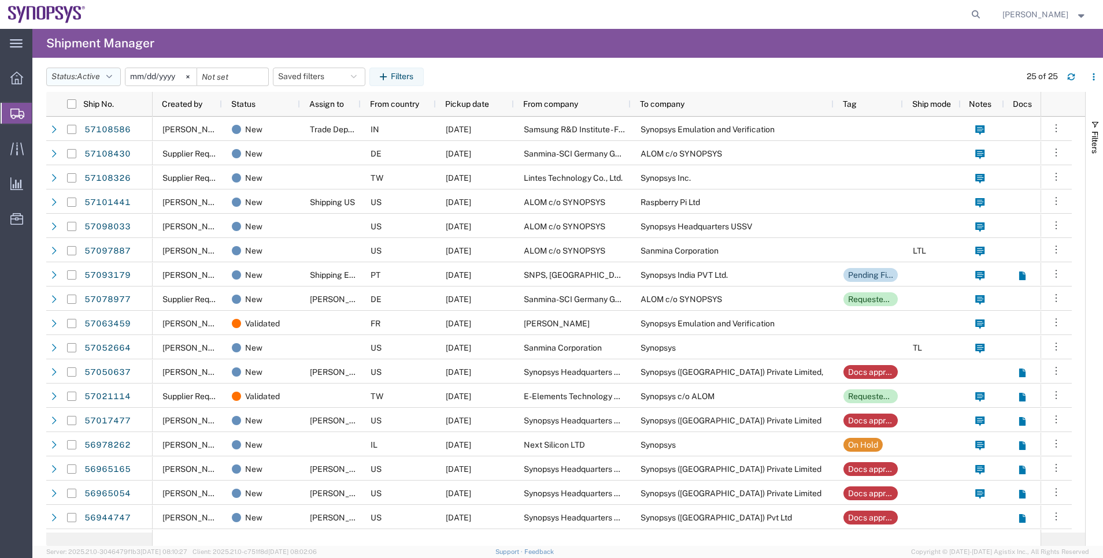
click at [108, 72] on button "Status: Active" at bounding box center [83, 77] width 75 height 18
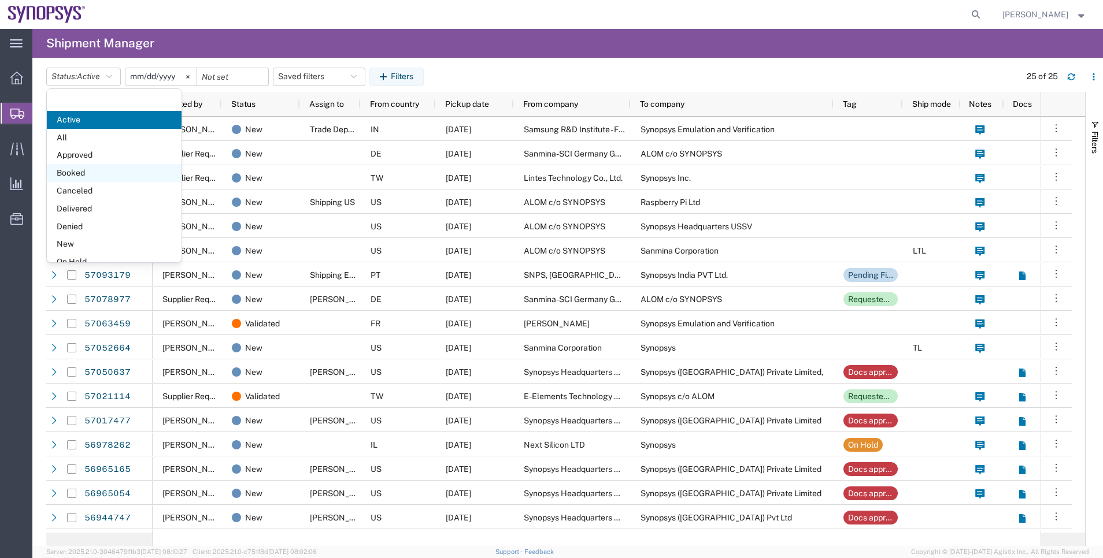
click at [118, 169] on span "Booked" at bounding box center [114, 173] width 135 height 18
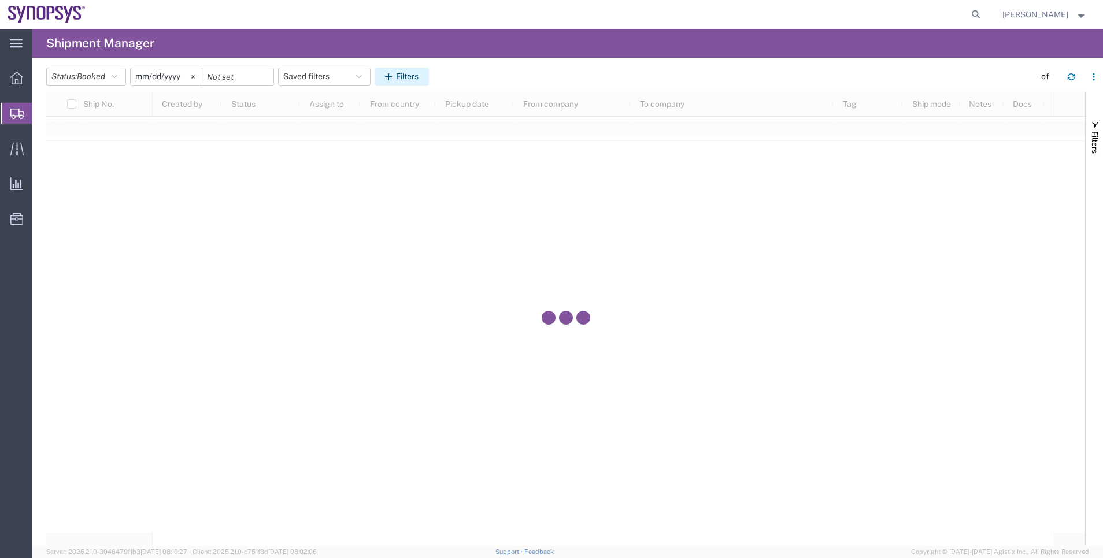
click at [387, 73] on button "Filters" at bounding box center [402, 77] width 54 height 18
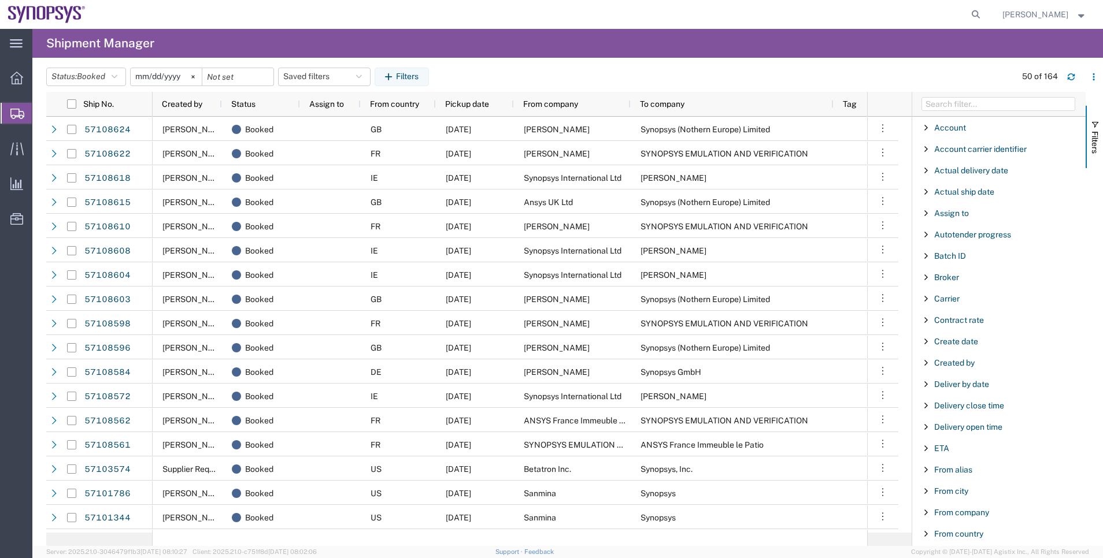
click at [979, 95] on div at bounding box center [998, 104] width 173 height 25
click at [979, 101] on input "Filter Columns Input" at bounding box center [998, 104] width 154 height 14
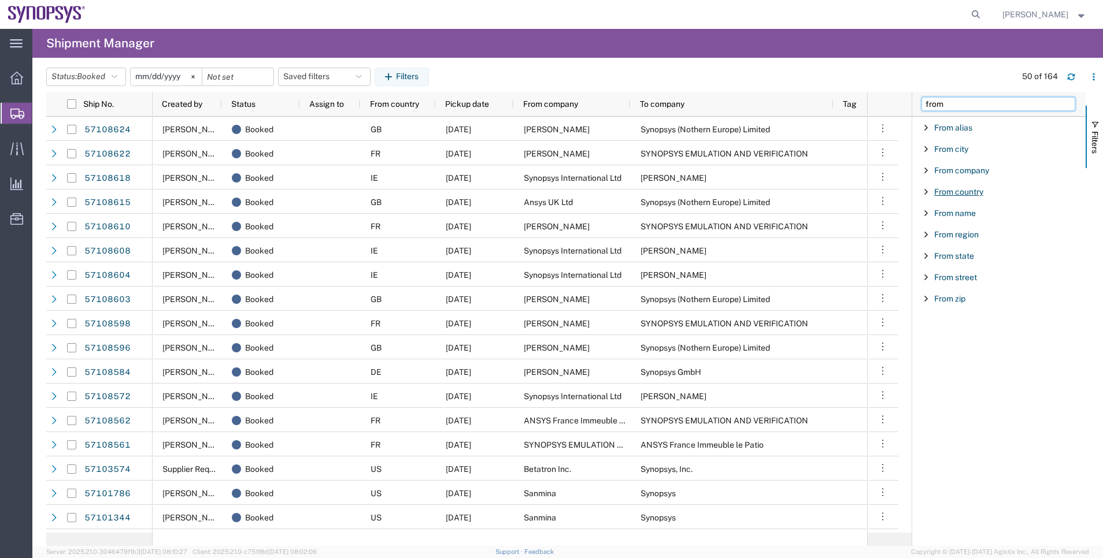
type input "from"
click at [965, 195] on span "From country" at bounding box center [958, 191] width 49 height 9
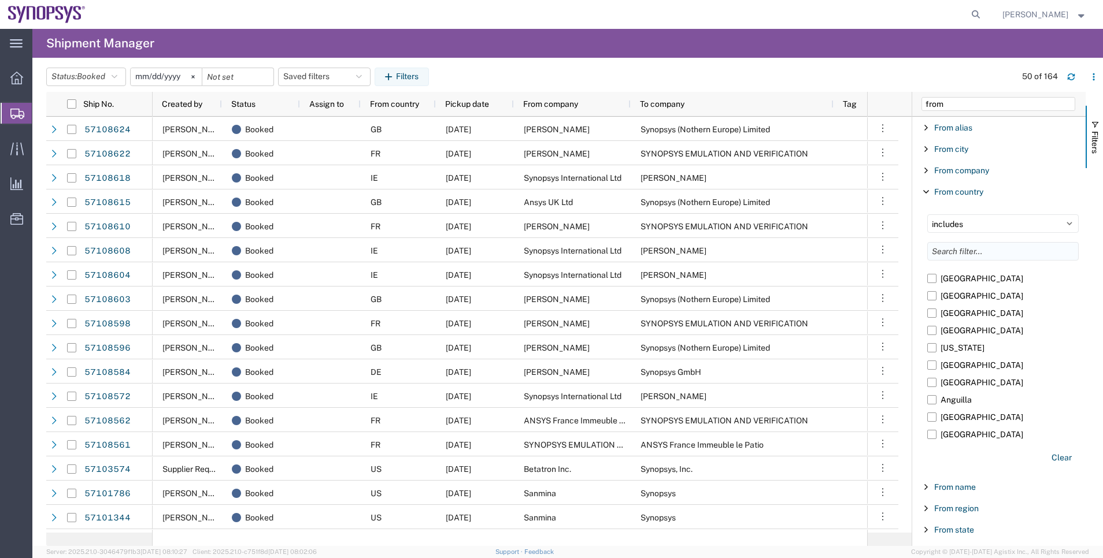
click at [986, 252] on input "Filter List 9 Filters" at bounding box center [1002, 251] width 151 height 18
type input "fr"
click at [961, 298] on label "[GEOGRAPHIC_DATA]" at bounding box center [1002, 295] width 151 height 17
click at [0, 0] on input "[GEOGRAPHIC_DATA]" at bounding box center [0, 0] width 0 height 0
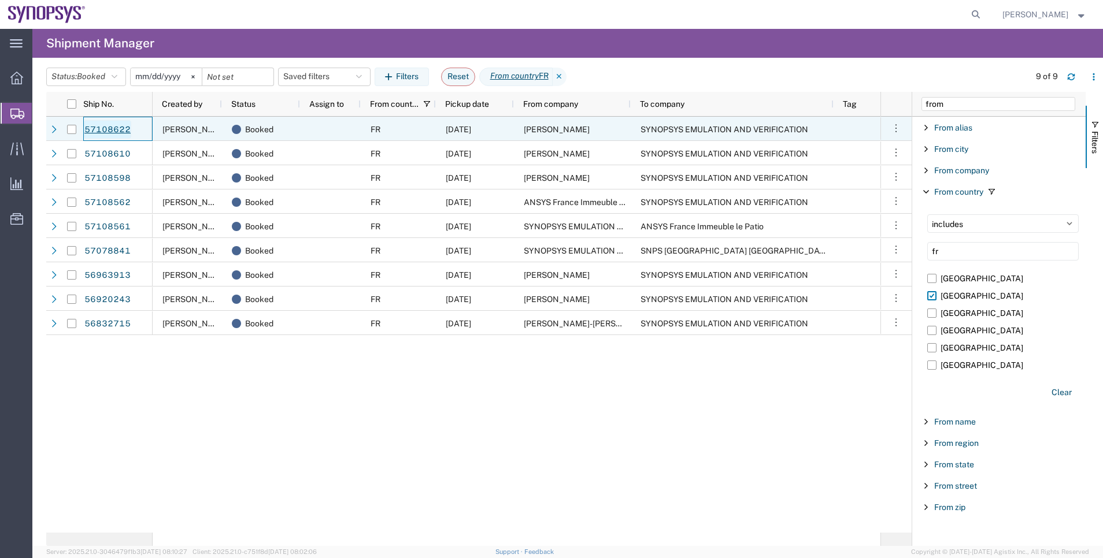
click at [121, 128] on link "57108622" at bounding box center [107, 129] width 47 height 18
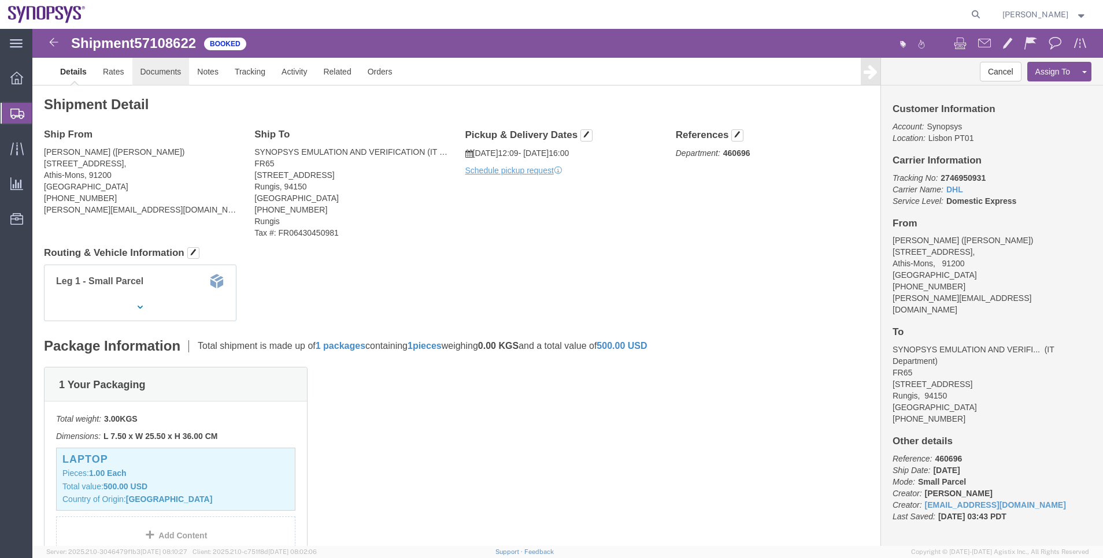
click link "Documents"
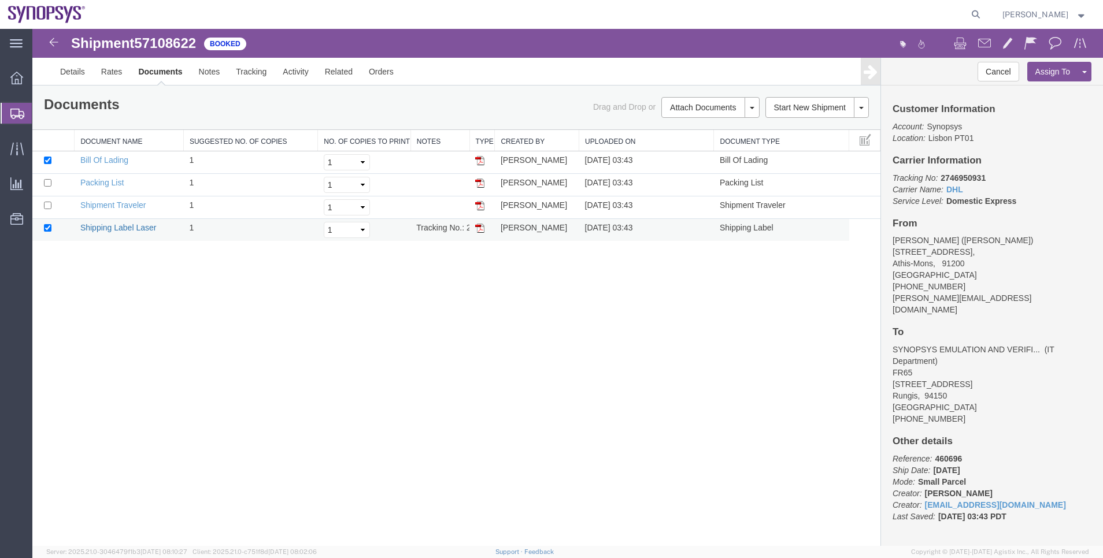
click at [131, 224] on link "Shipping Label Laser" at bounding box center [118, 227] width 76 height 9
click at [0, 0] on span "Shipment Manager" at bounding box center [0, 0] width 0 height 0
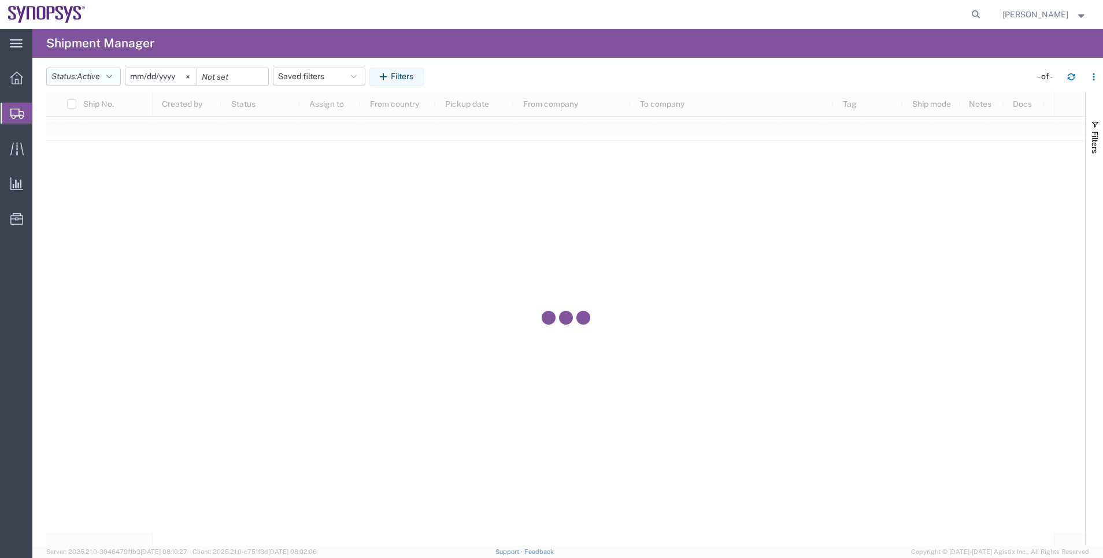
click at [100, 82] on span "Active" at bounding box center [88, 76] width 23 height 11
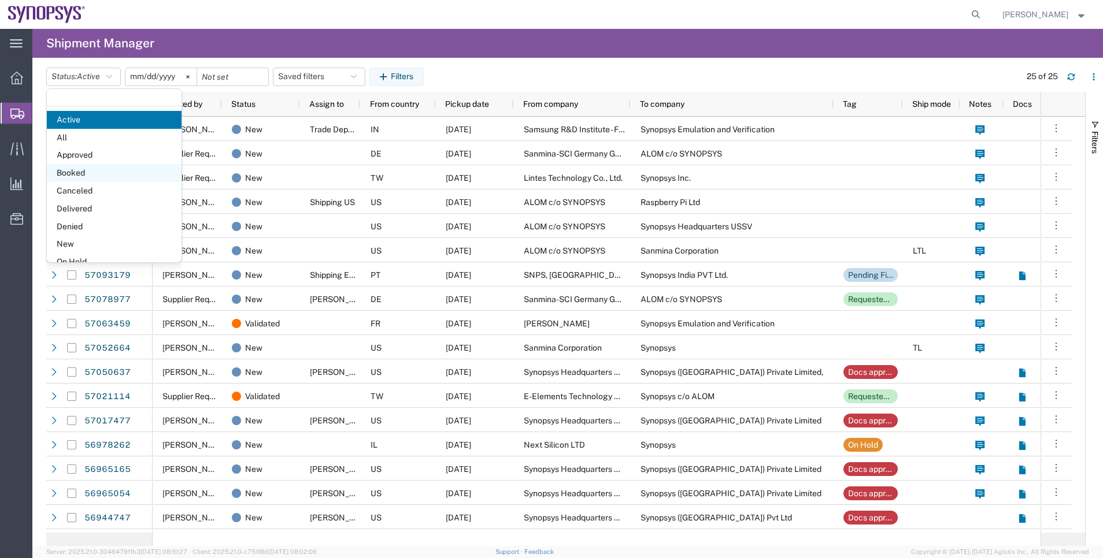
click at [108, 165] on span "Booked" at bounding box center [114, 173] width 135 height 18
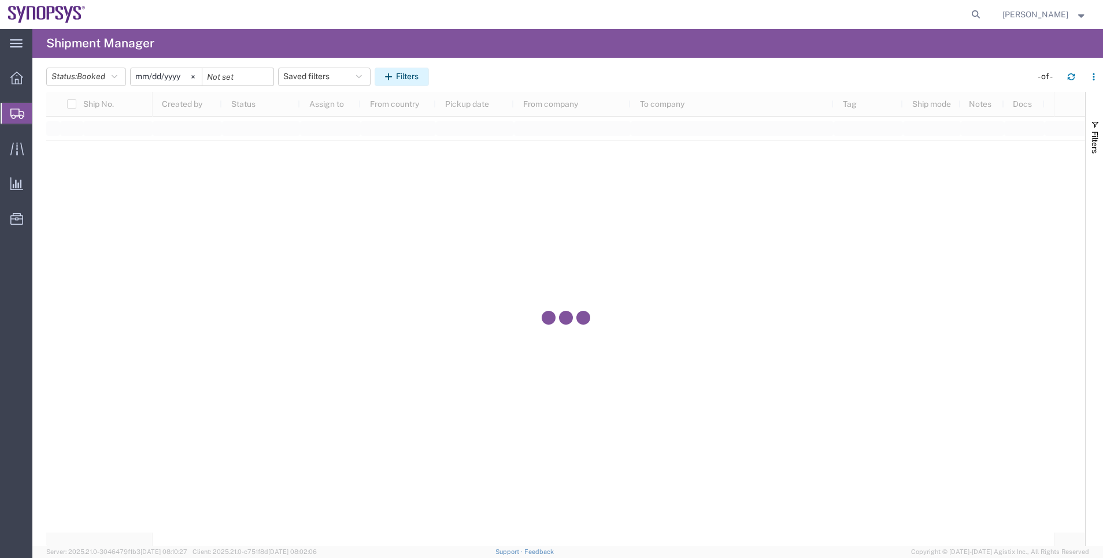
click at [383, 74] on button "Filters" at bounding box center [402, 77] width 54 height 18
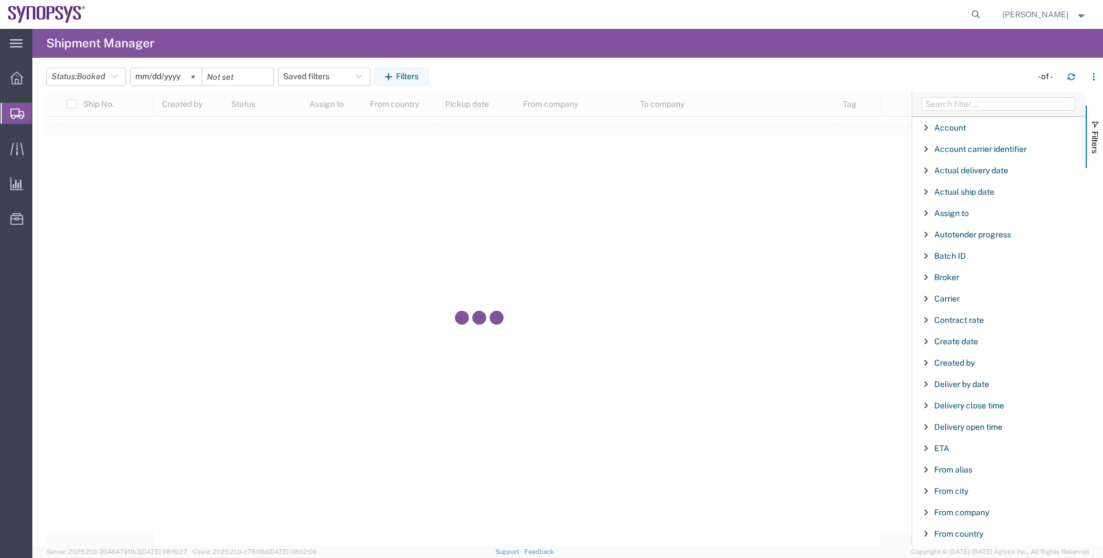
click at [926, 112] on div at bounding box center [998, 104] width 173 height 25
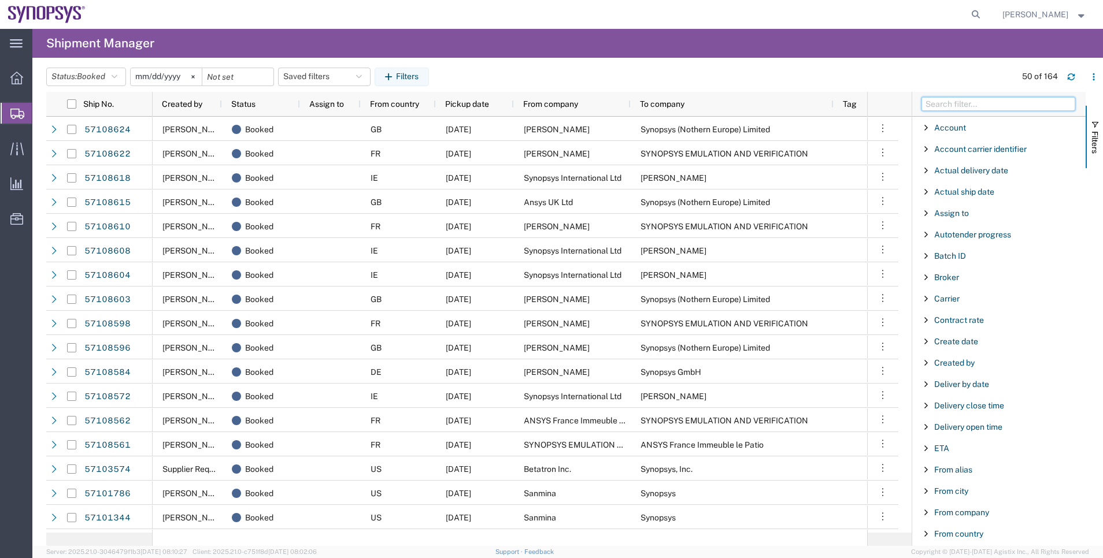
click at [931, 110] on input "Filter Columns Input" at bounding box center [998, 104] width 154 height 14
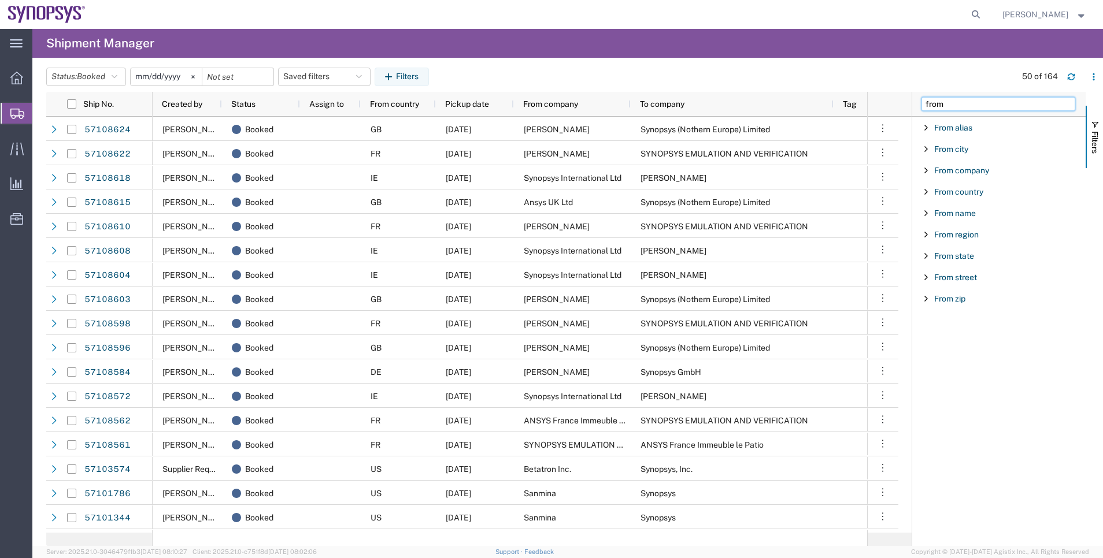
type input "from"
click at [972, 185] on div "From country" at bounding box center [998, 191] width 173 height 21
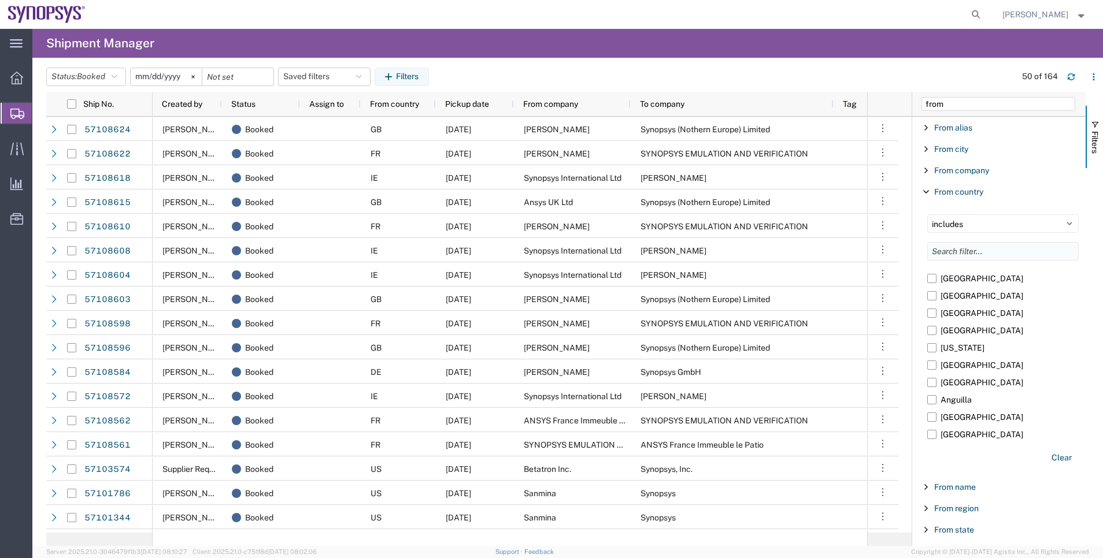
click at [964, 251] on input "Filter List 9 Filters" at bounding box center [1002, 251] width 151 height 18
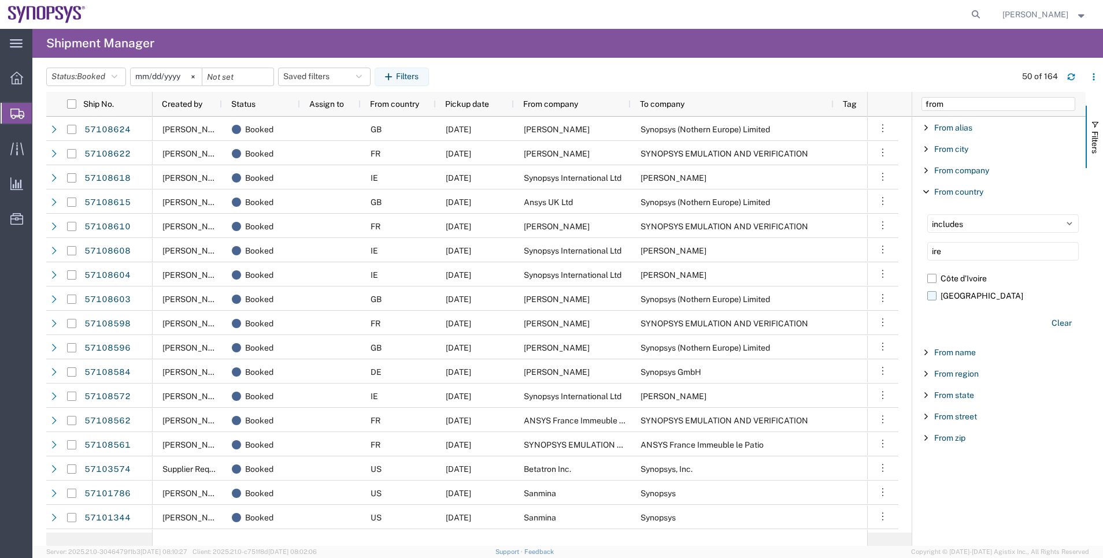
type input "ire"
click at [958, 295] on label "[GEOGRAPHIC_DATA]" at bounding box center [1002, 295] width 151 height 17
click at [0, 0] on input "[GEOGRAPHIC_DATA]" at bounding box center [0, 0] width 0 height 0
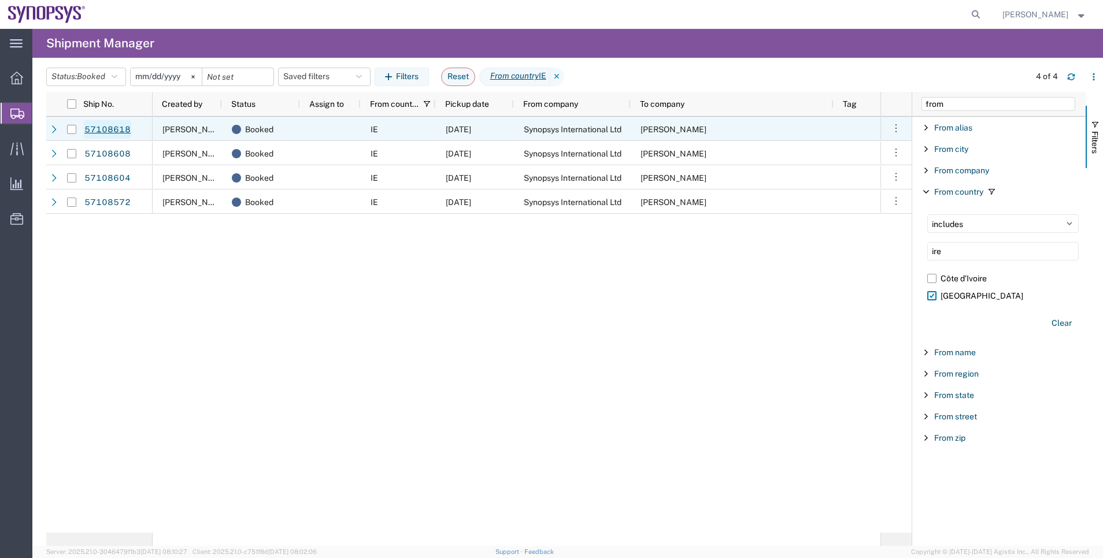
click at [94, 135] on link "57108618" at bounding box center [107, 129] width 47 height 18
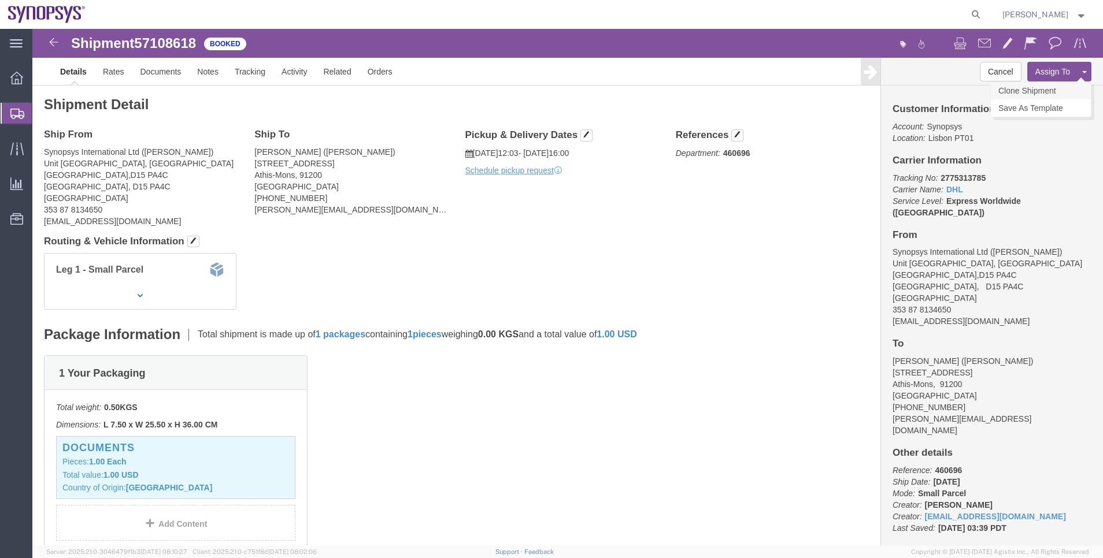
click link "Clone Shipment"
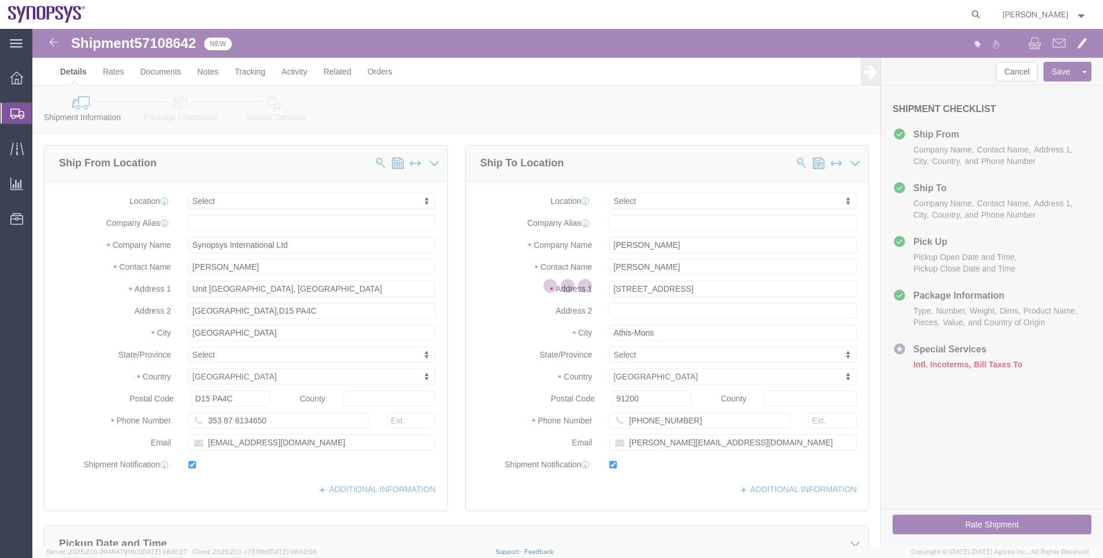
select select
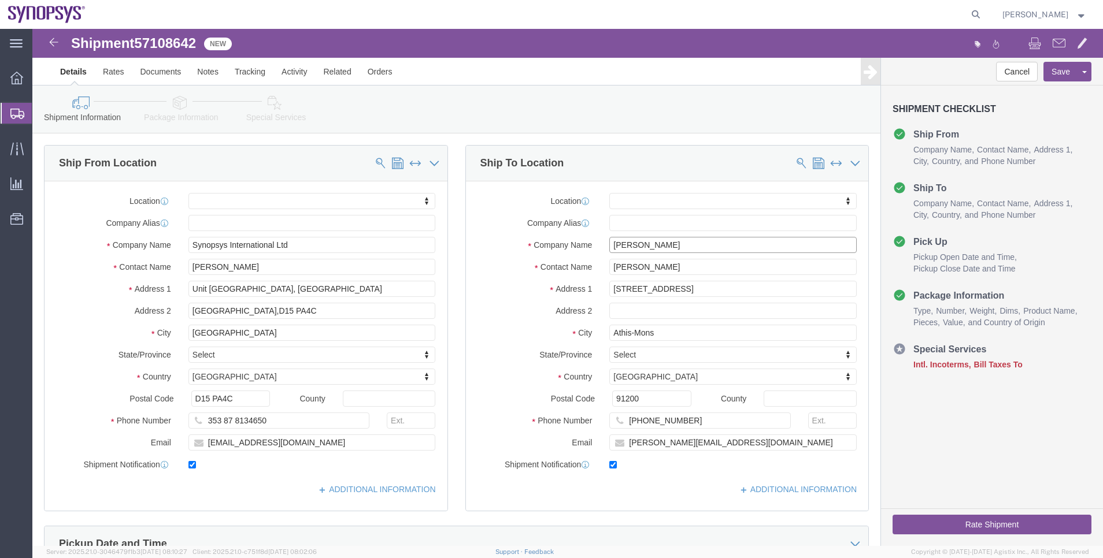
drag, startPoint x: 647, startPoint y: 214, endPoint x: 515, endPoint y: 209, distance: 132.5
click div "Company Name [PERSON_NAME]"
paste input "[PERSON_NAME]"
type input "[PERSON_NAME]"
drag, startPoint x: 630, startPoint y: 236, endPoint x: 502, endPoint y: 238, distance: 128.3
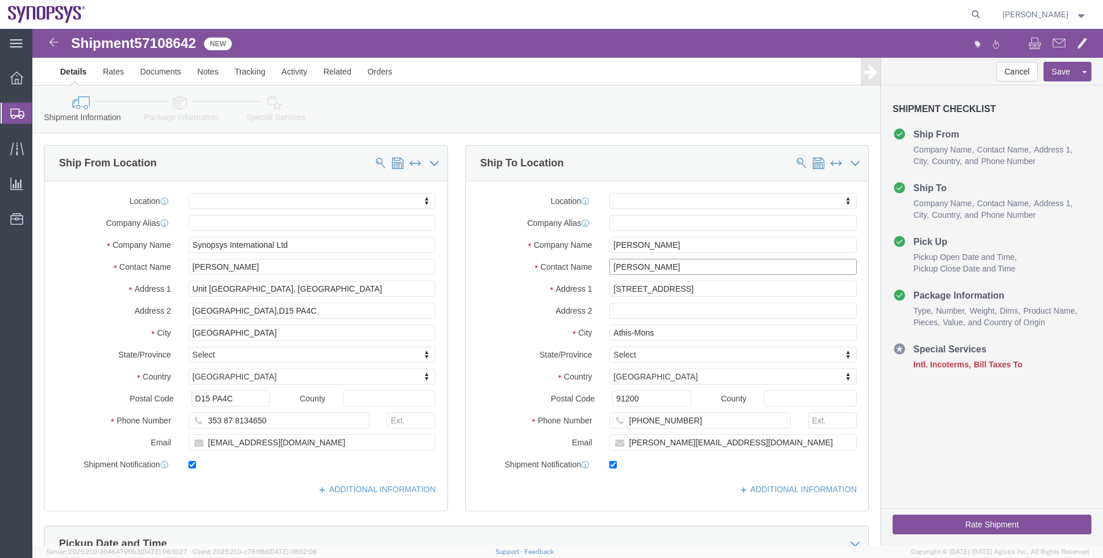
click div "Contact Name [PERSON_NAME]"
paste input "[PERSON_NAME]"
type input "[PERSON_NAME]"
drag, startPoint x: 618, startPoint y: 366, endPoint x: 556, endPoint y: 371, distance: 62.0
click div "Postal Code 91200"
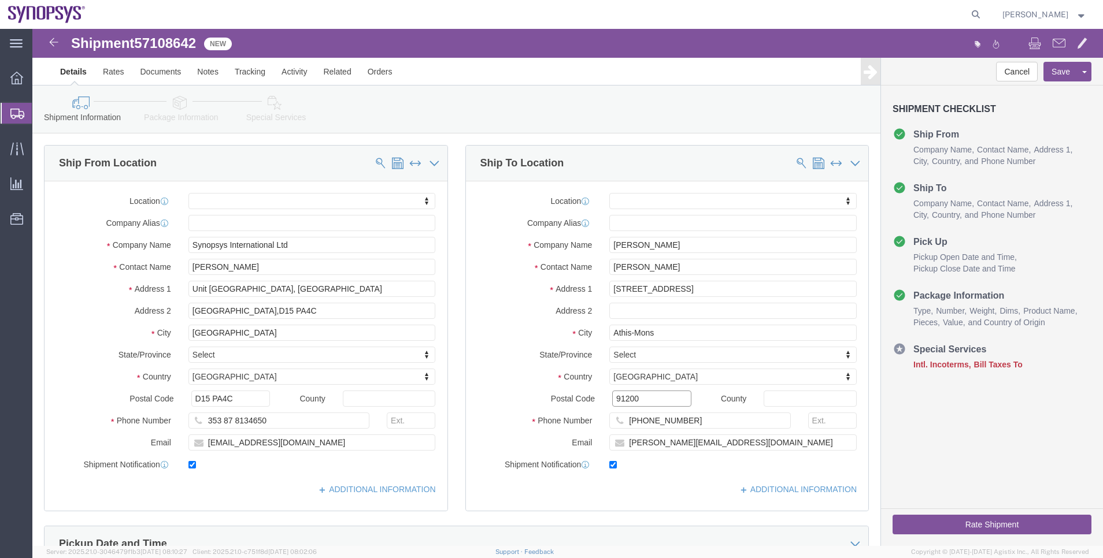
paste input "59800"
type input "59800"
select select
drag, startPoint x: 673, startPoint y: 253, endPoint x: 512, endPoint y: 246, distance: 161.4
click div "Location My Profile Location [GEOGRAPHIC_DATA] DE04 Agrate Brianza IT01 [GEOGRA…"
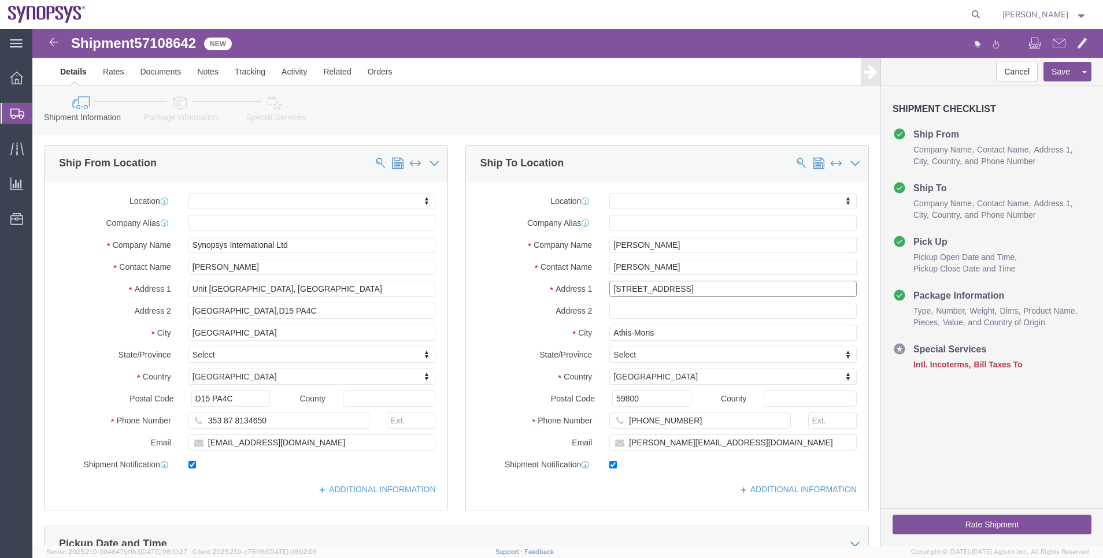
paste input "[STREET_ADDRESS][PERSON_NAME]"
type input "[STREET_ADDRESS][PERSON_NAME]"
select select
drag, startPoint x: 630, startPoint y: 309, endPoint x: 544, endPoint y: 313, distance: 86.2
click div "Location My Profile Location [GEOGRAPHIC_DATA] DE04 Agrate Brianza IT01 [GEOGRA…"
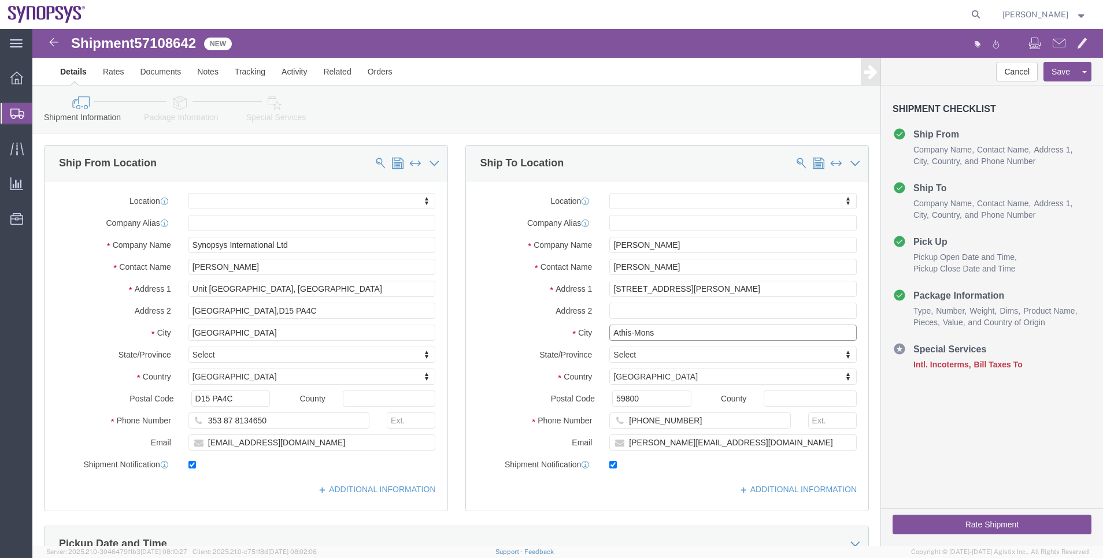
paste input "text"
select select
drag, startPoint x: 620, startPoint y: 391, endPoint x: 547, endPoint y: 390, distance: 72.8
click div "Phone Number [PHONE_NUMBER]"
paste input "'0033669622501"
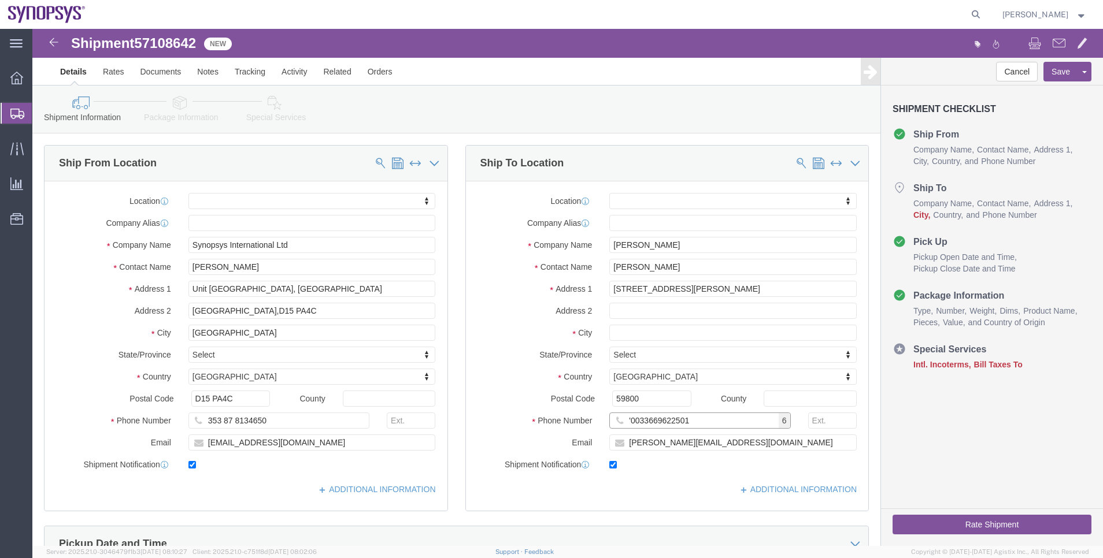
click input "'0033669622501"
drag, startPoint x: 604, startPoint y: 393, endPoint x: 573, endPoint y: 389, distance: 30.9
click input "'0033669622501"
type input "33669622501"
click div "33669622501 9"
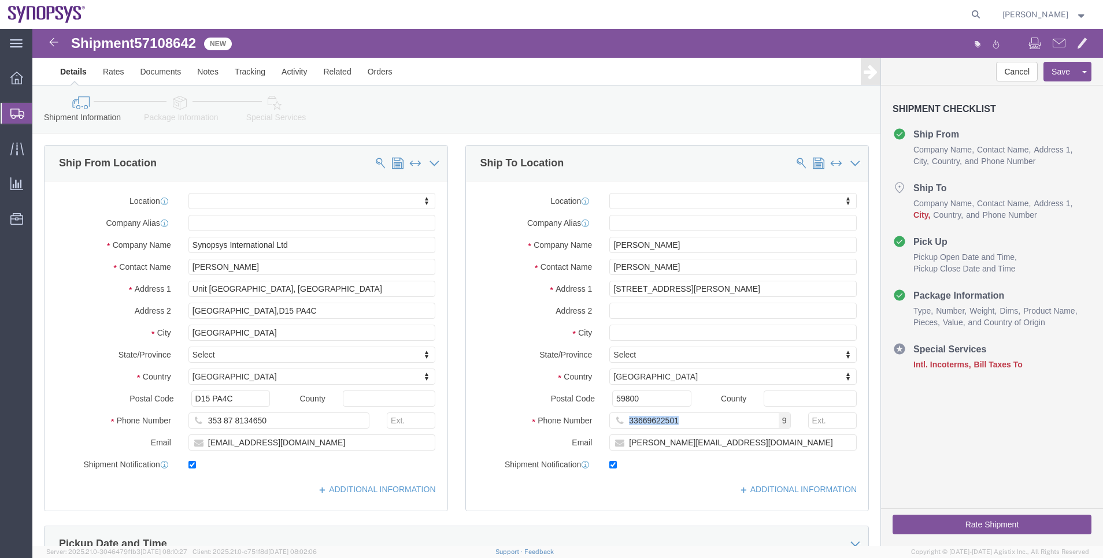
click div "33669622501 9"
drag, startPoint x: 719, startPoint y: 424, endPoint x: 693, endPoint y: 423, distance: 26.0
click div "Location My Profile Location [GEOGRAPHIC_DATA] DE04 Agrate Brianza IT01 [GEOGRA…"
click input "[PERSON_NAME][EMAIL_ADDRESS][DOMAIN_NAME]"
drag, startPoint x: 708, startPoint y: 419, endPoint x: 565, endPoint y: 419, distance: 142.8
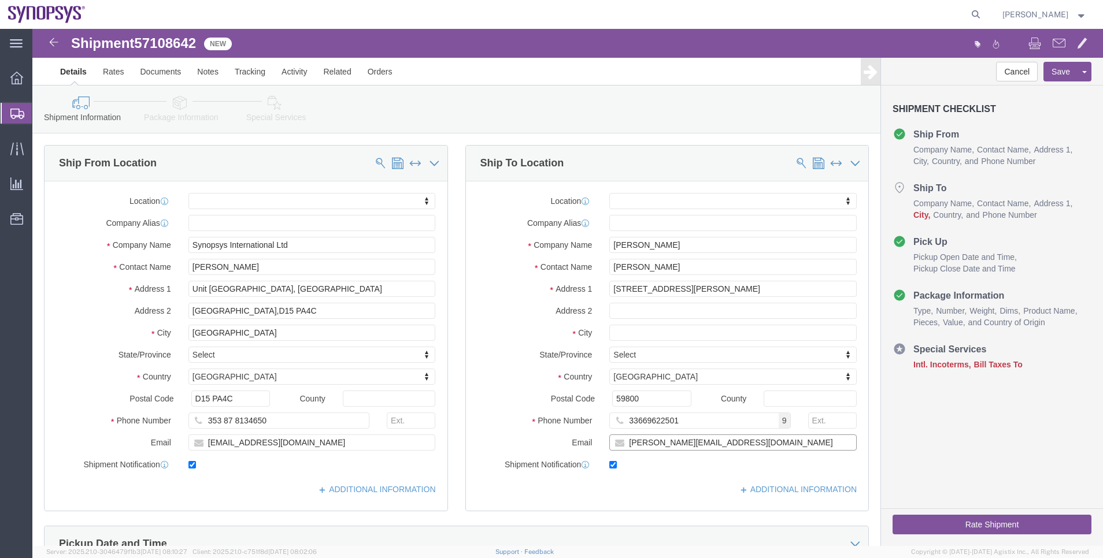
click div "[PERSON_NAME][EMAIL_ADDRESS][DOMAIN_NAME]"
paste input "Conmexico2015@g"
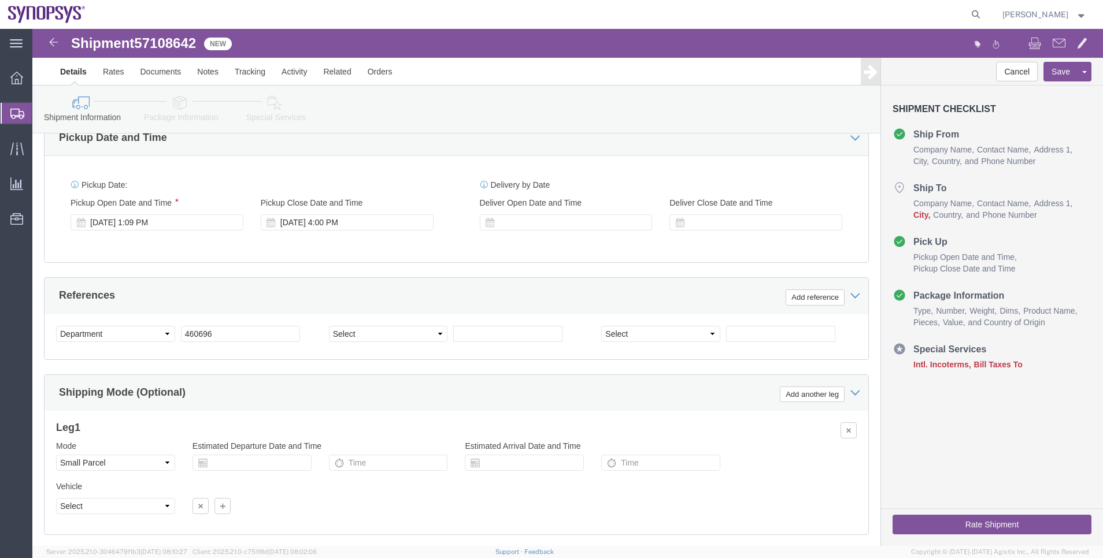
scroll to position [433, 0]
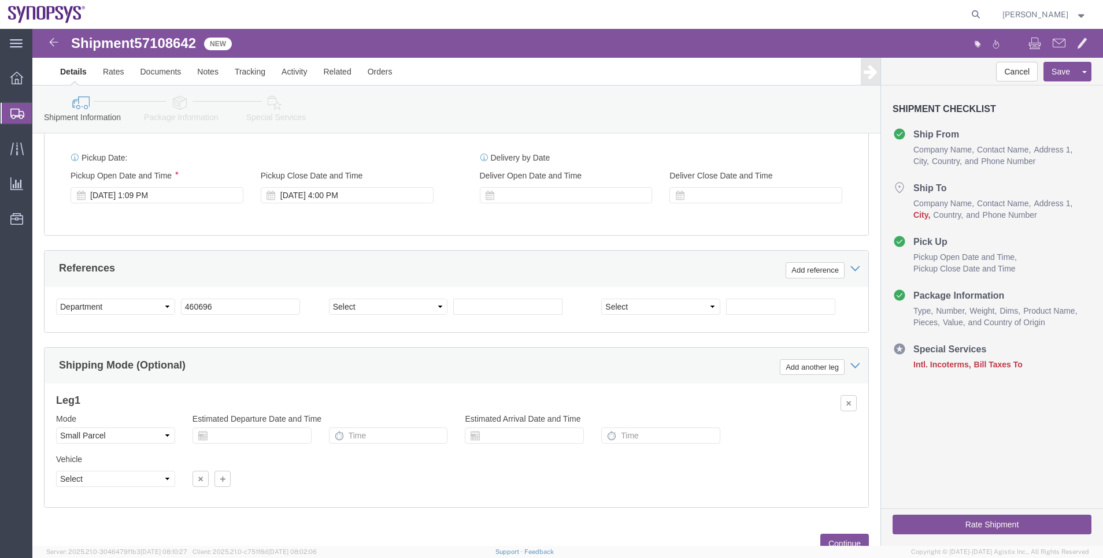
type input "[EMAIL_ADDRESS][DOMAIN_NAME]"
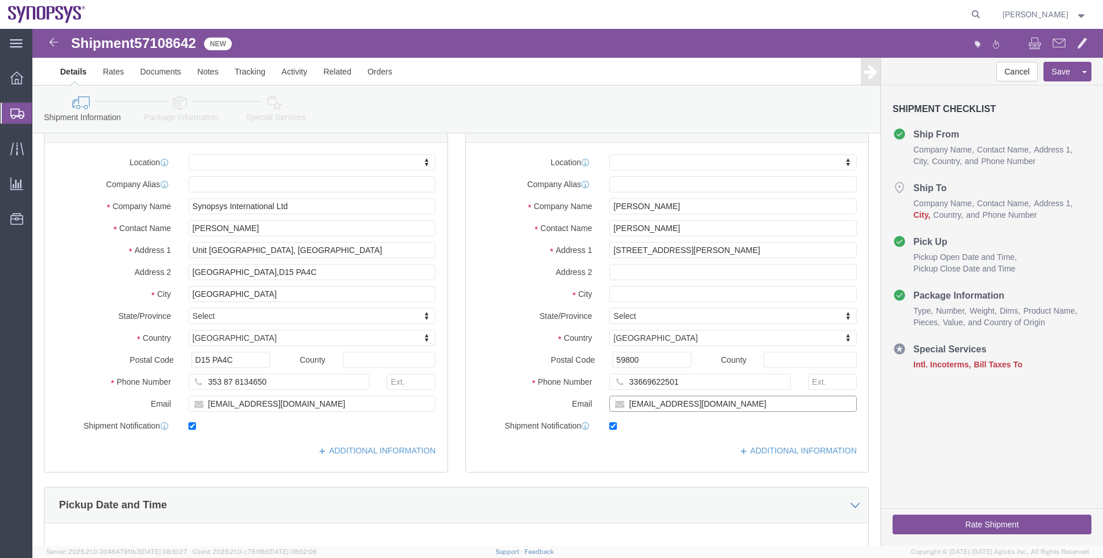
scroll to position [0, 0]
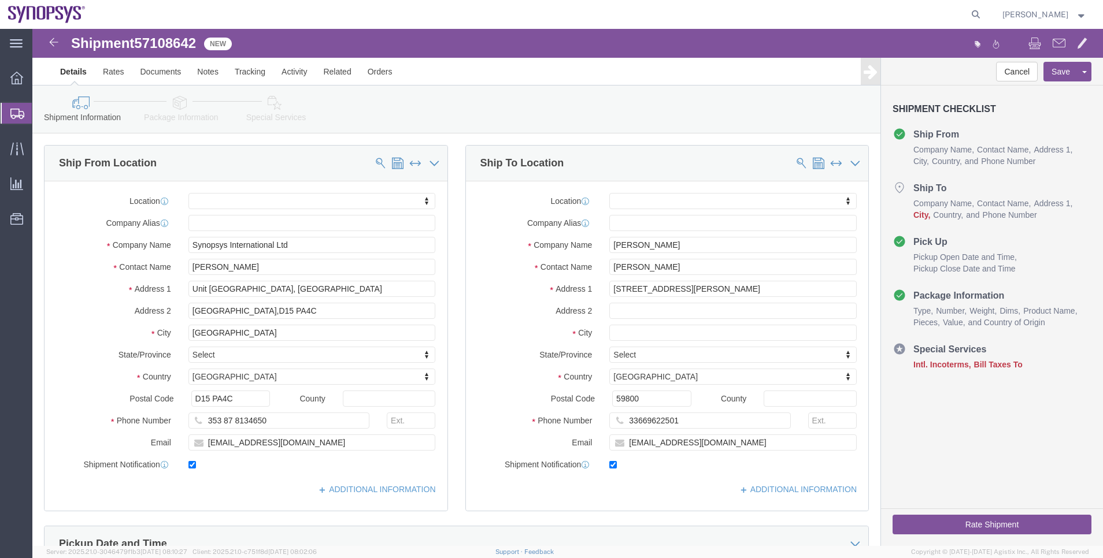
click link "Package Information"
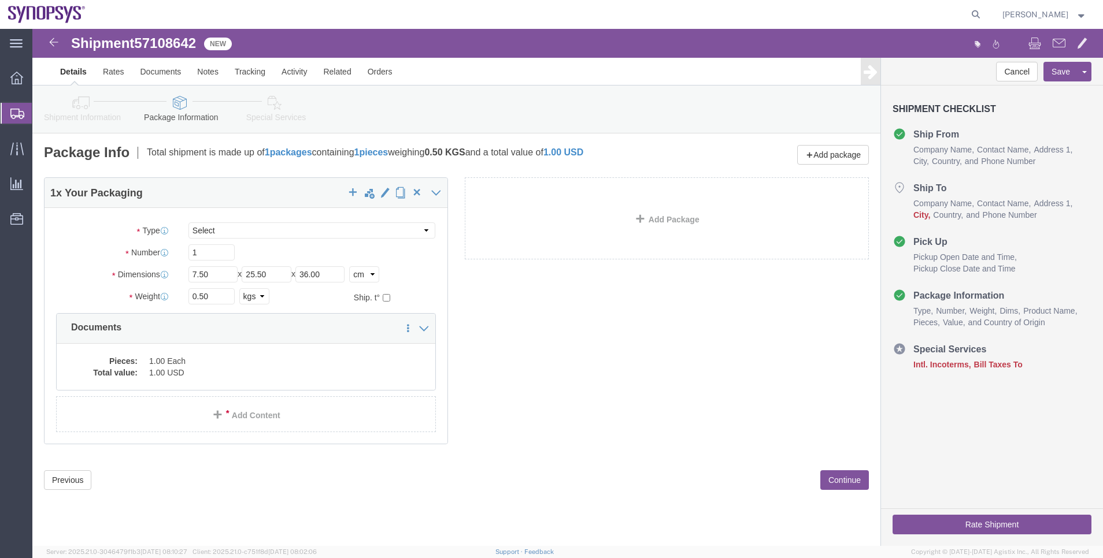
click icon
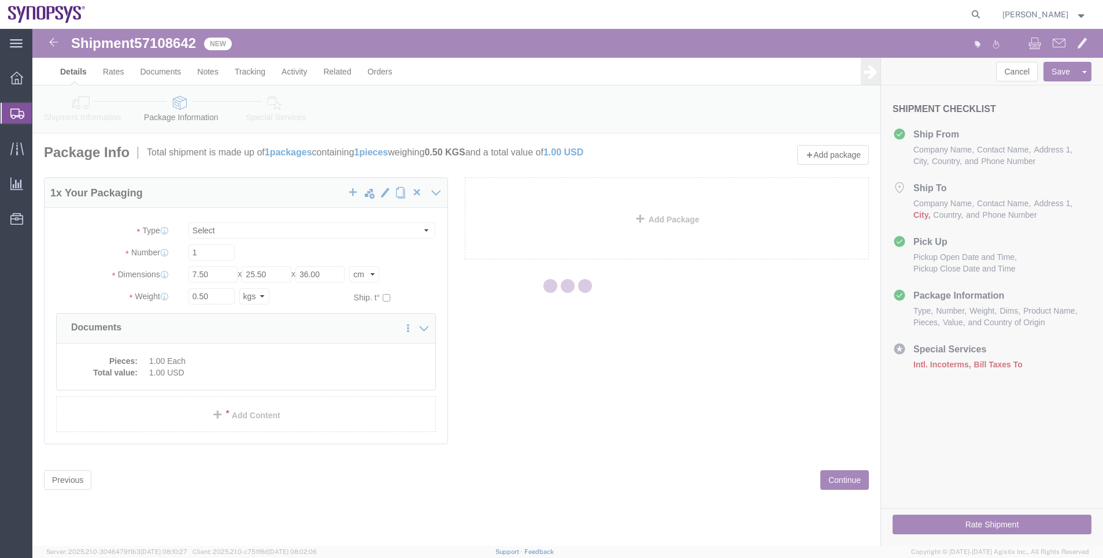
select select
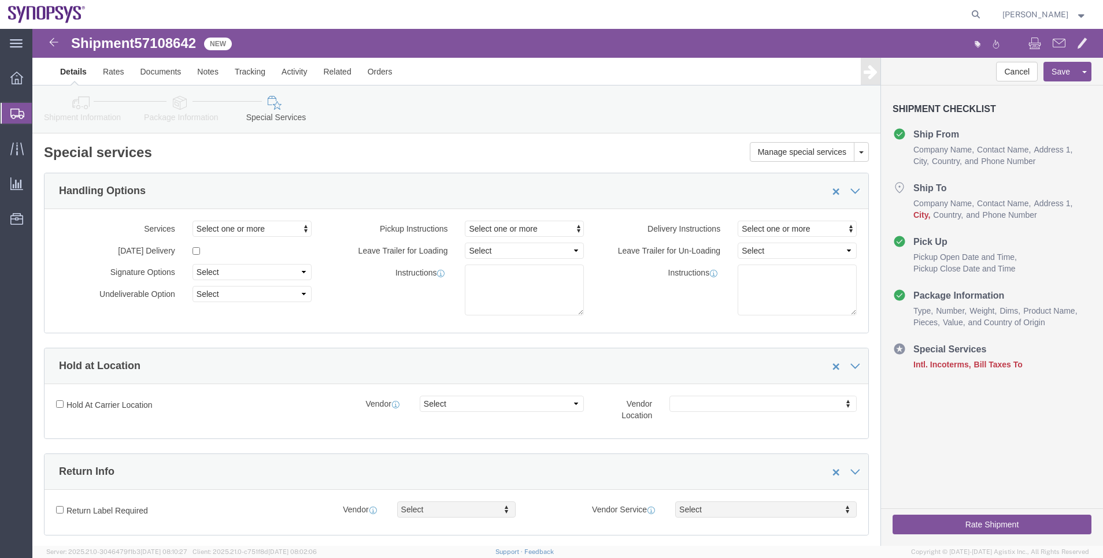
select select "COSTCENTER"
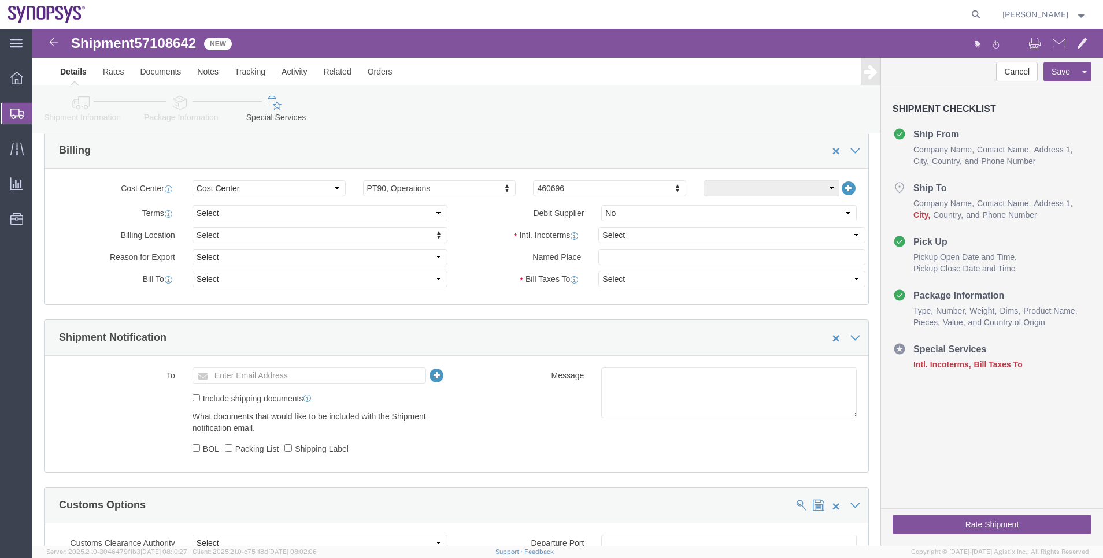
scroll to position [520, 0]
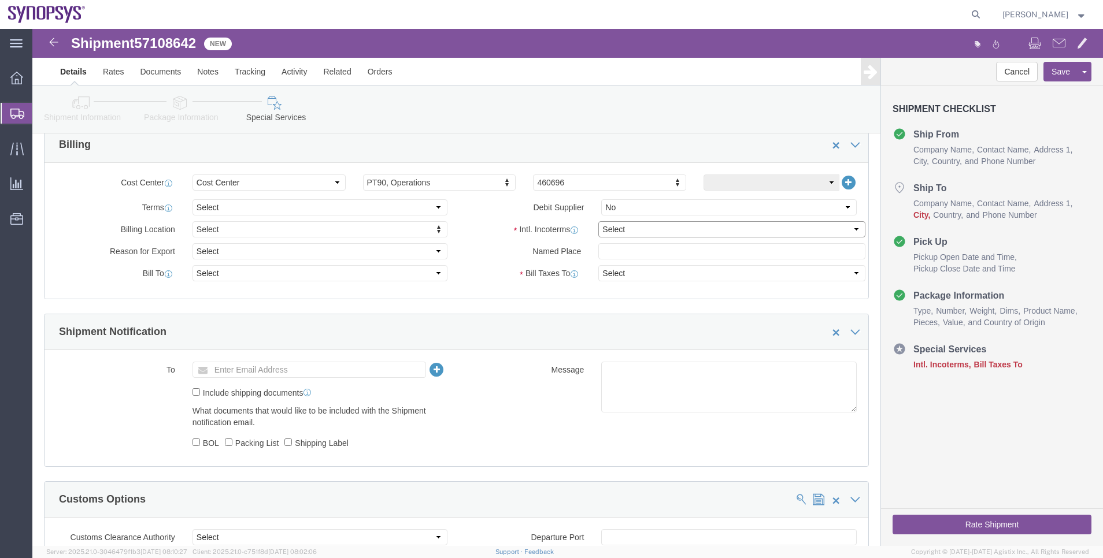
click select "Select Carriage Insurance Paid Carriage Paid To Cost and Freight Cost Insurance…"
select select "DDP"
click select "Select Carriage Insurance Paid Carriage Paid To Cost and Freight Cost Insurance…"
select select "SHIP"
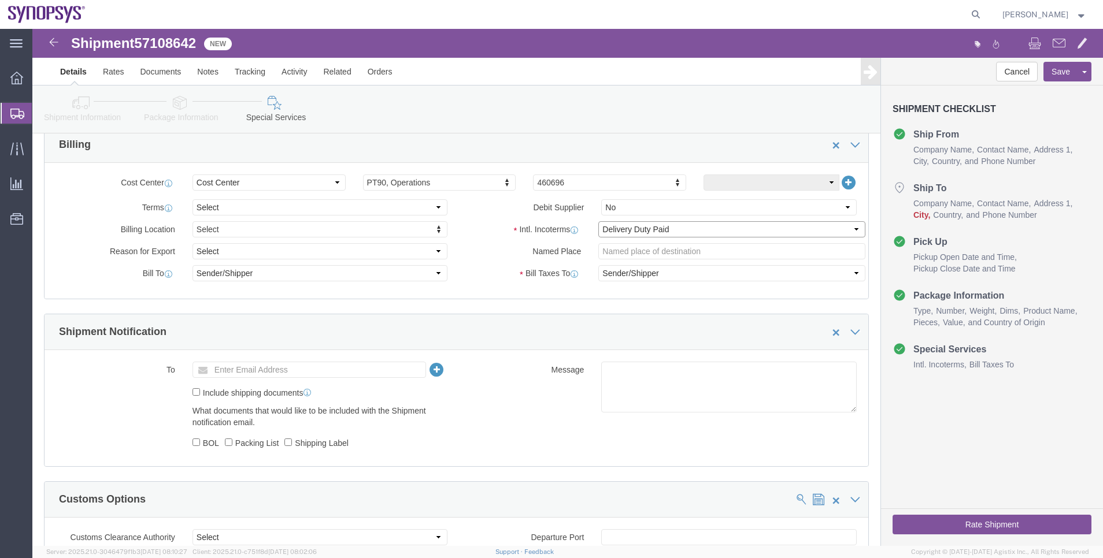
scroll to position [780, 0]
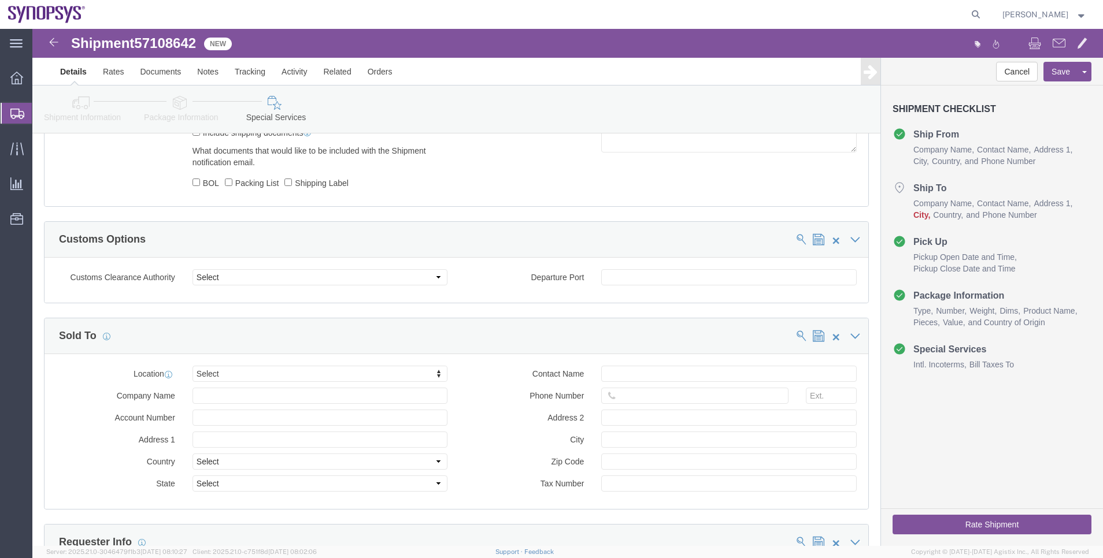
click button "Rate Shipment"
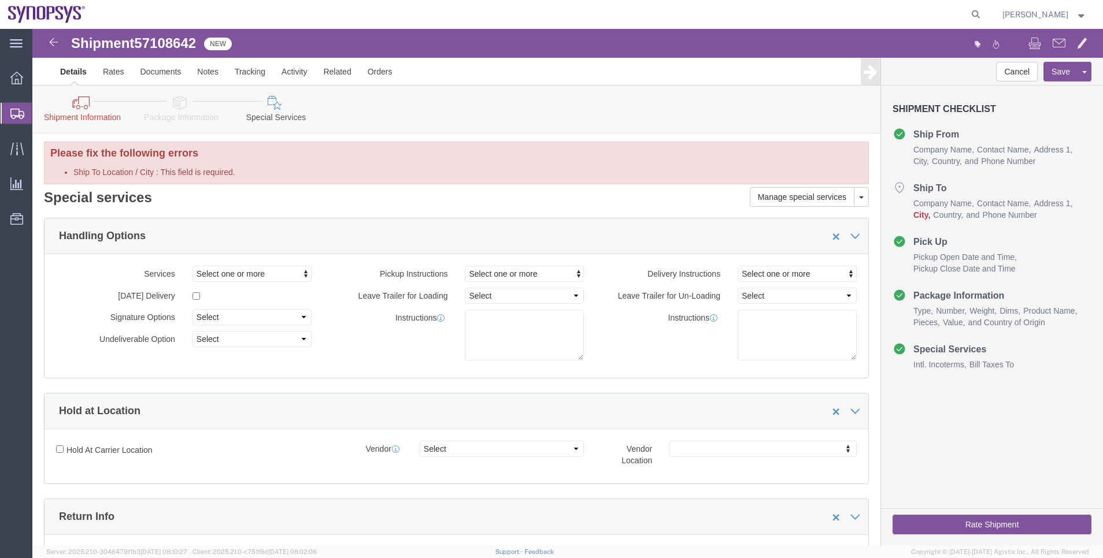
scroll to position [0, 0]
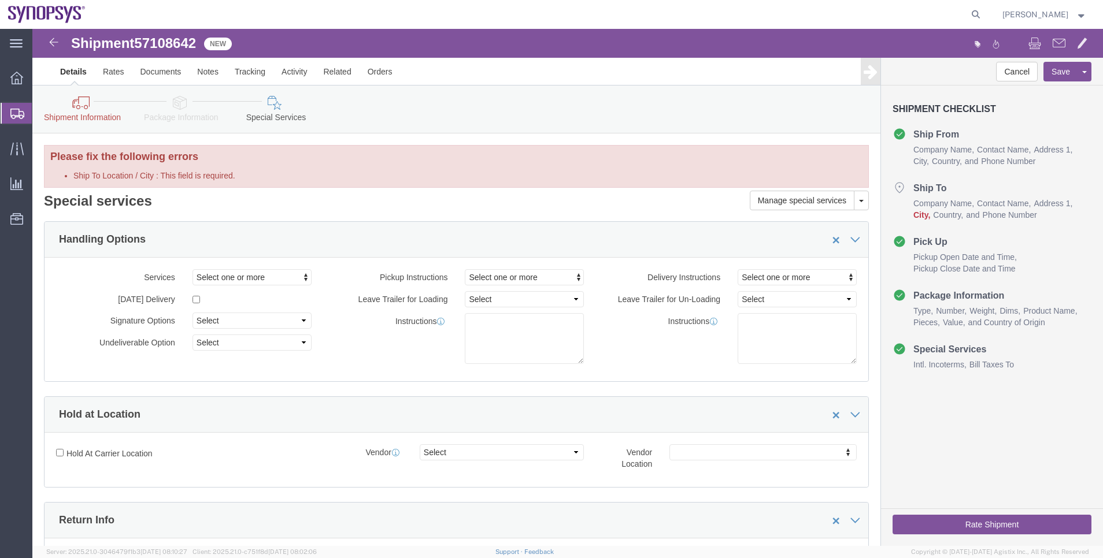
click icon
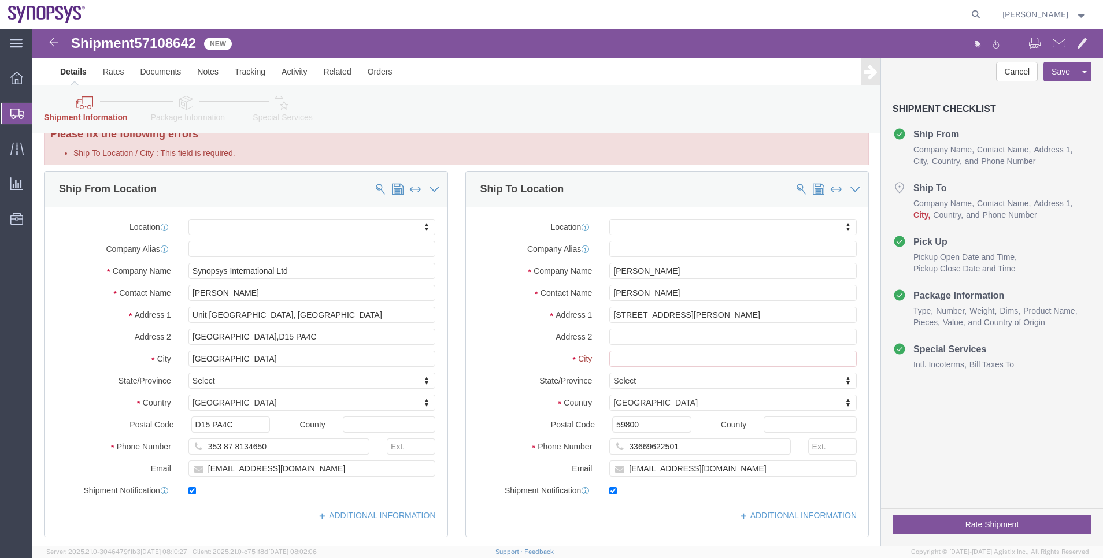
scroll to position [87, 0]
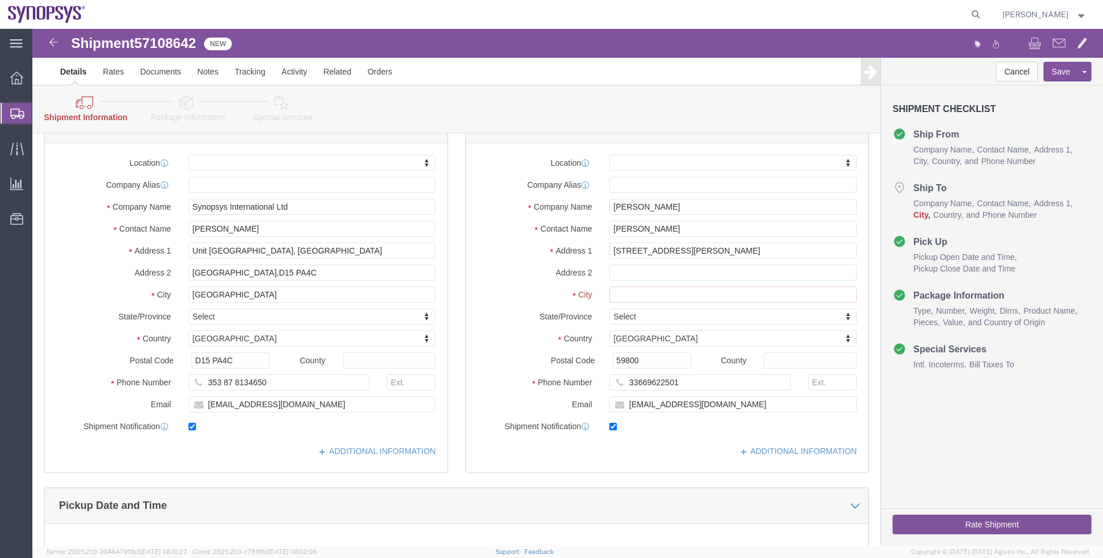
click div
click div "Location My Profile Location [GEOGRAPHIC_DATA] DE04 Agrate Brianza IT01 [GEOGRA…"
click input "Ship To Location / City : This field is required."
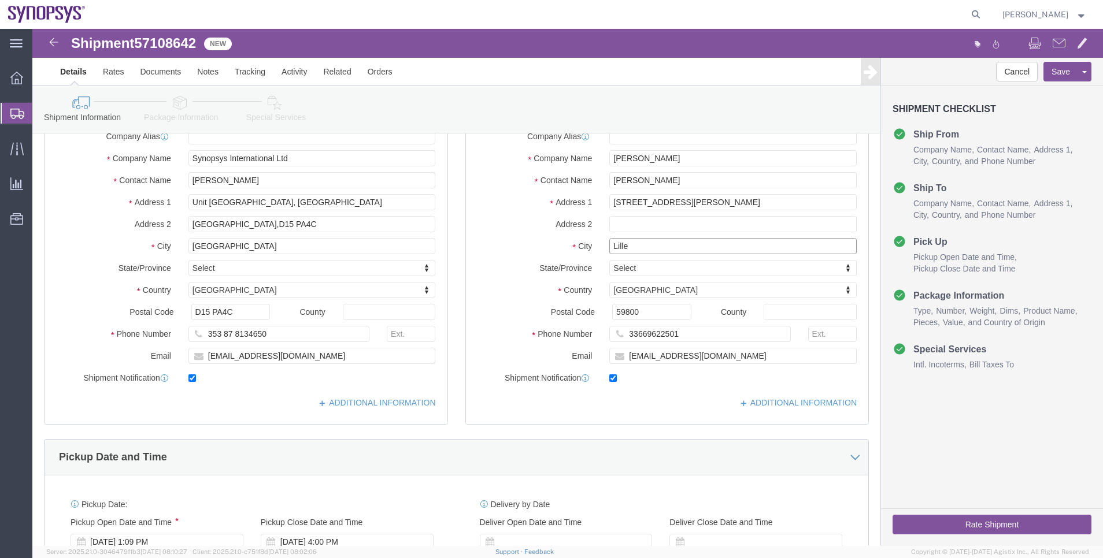
type input "Lille"
select select
click button "Rate Shipment"
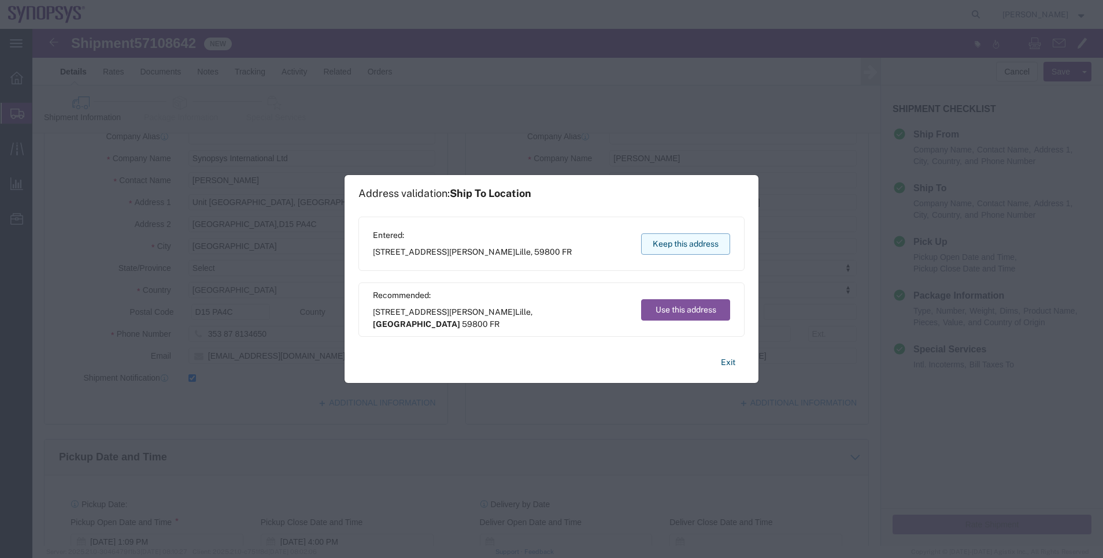
click at [680, 246] on button "Keep this address" at bounding box center [685, 244] width 89 height 21
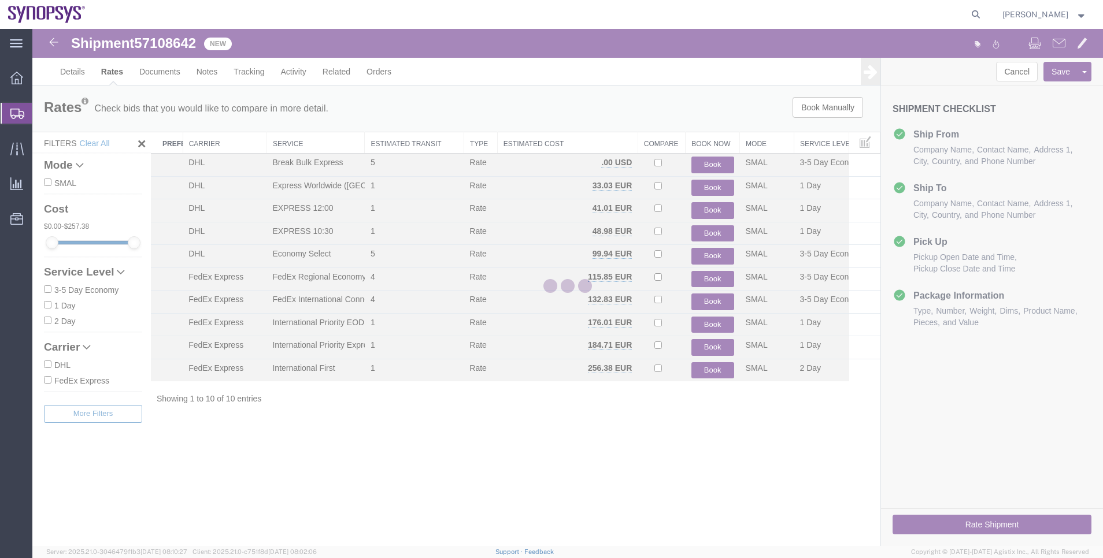
scroll to position [0, 0]
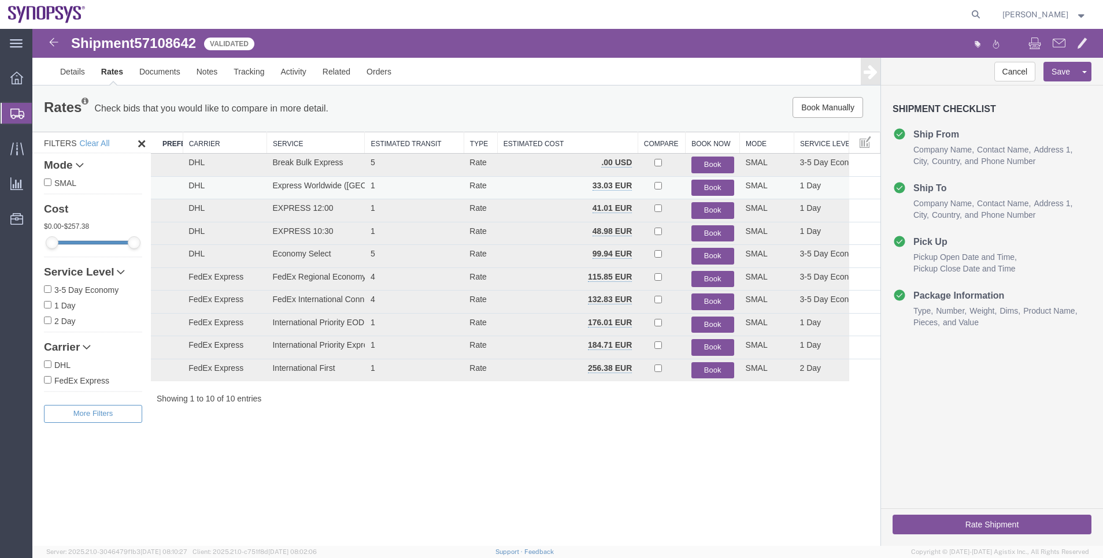
click at [704, 192] on button "Book" at bounding box center [712, 188] width 43 height 17
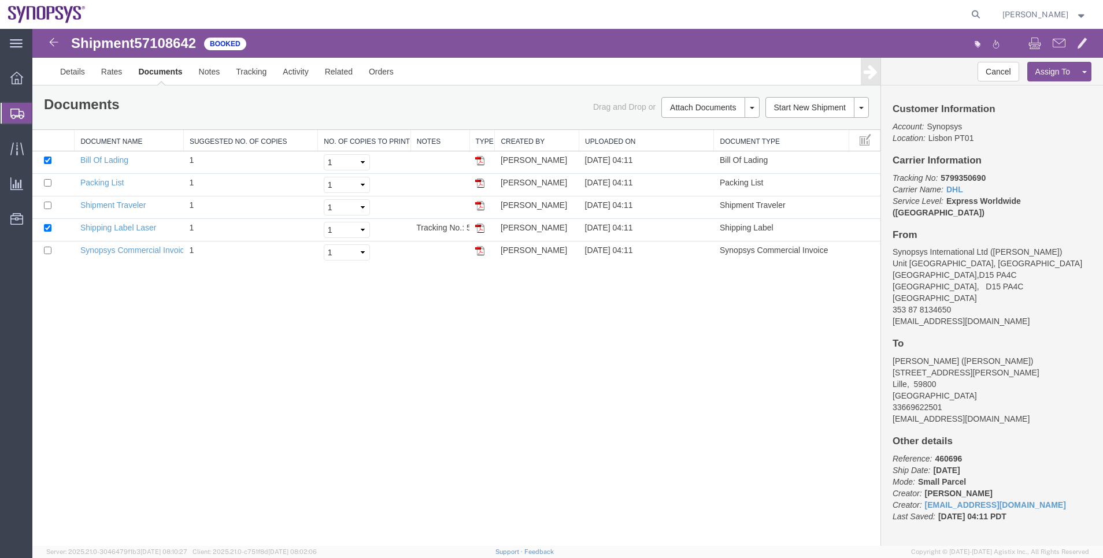
click at [0, 0] on span "Shipment Manager" at bounding box center [0, 0] width 0 height 0
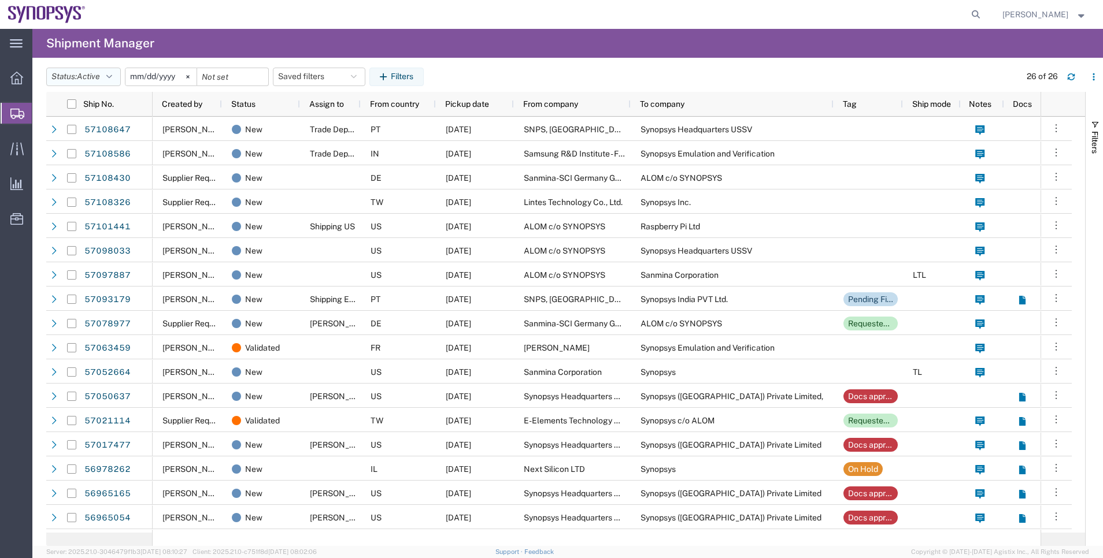
click at [98, 71] on button "Status: Active" at bounding box center [83, 77] width 75 height 18
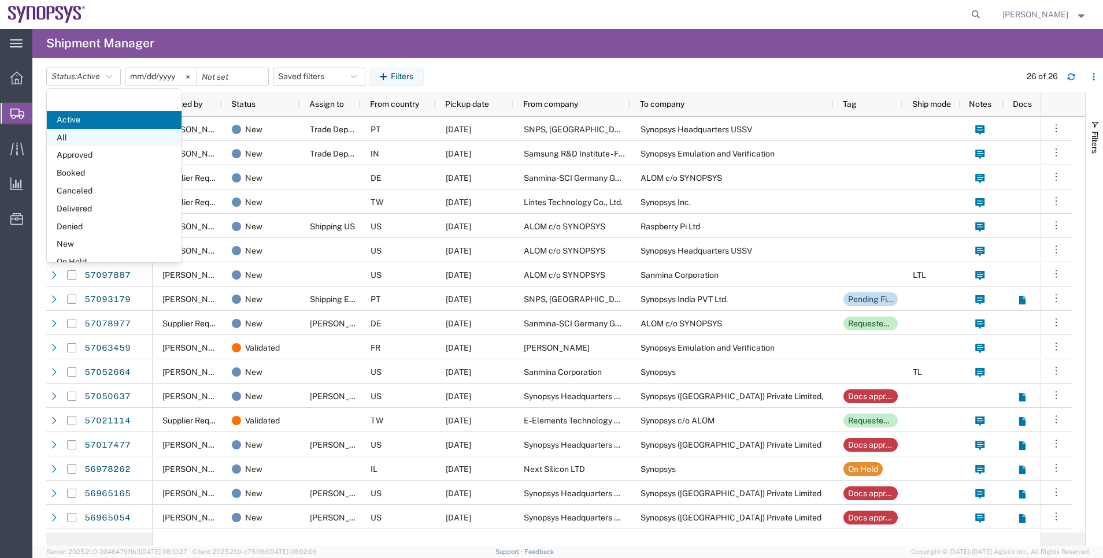
click at [109, 140] on span "All" at bounding box center [114, 138] width 135 height 18
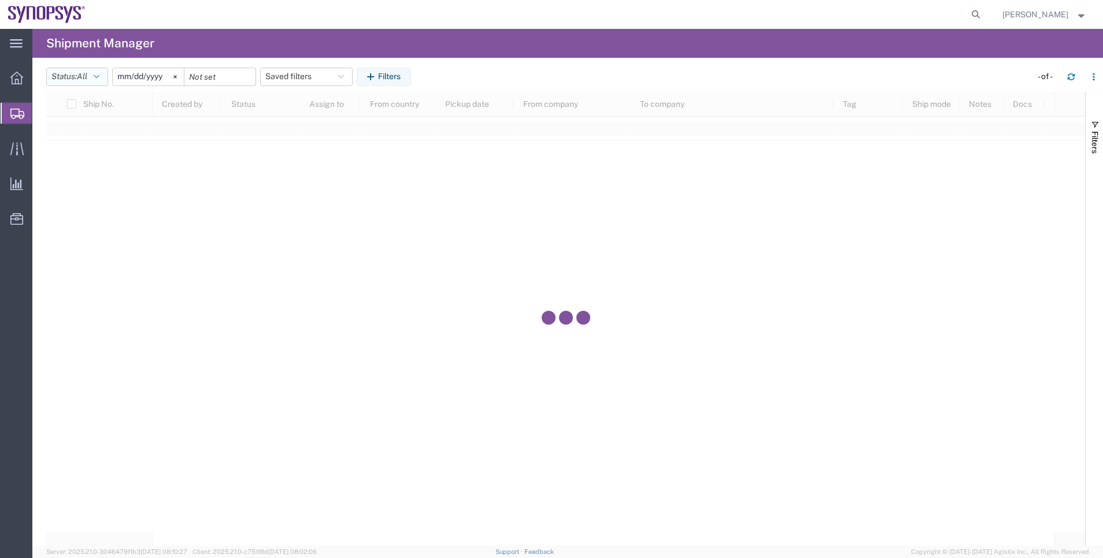
click at [96, 82] on button "Status: All" at bounding box center [77, 77] width 62 height 18
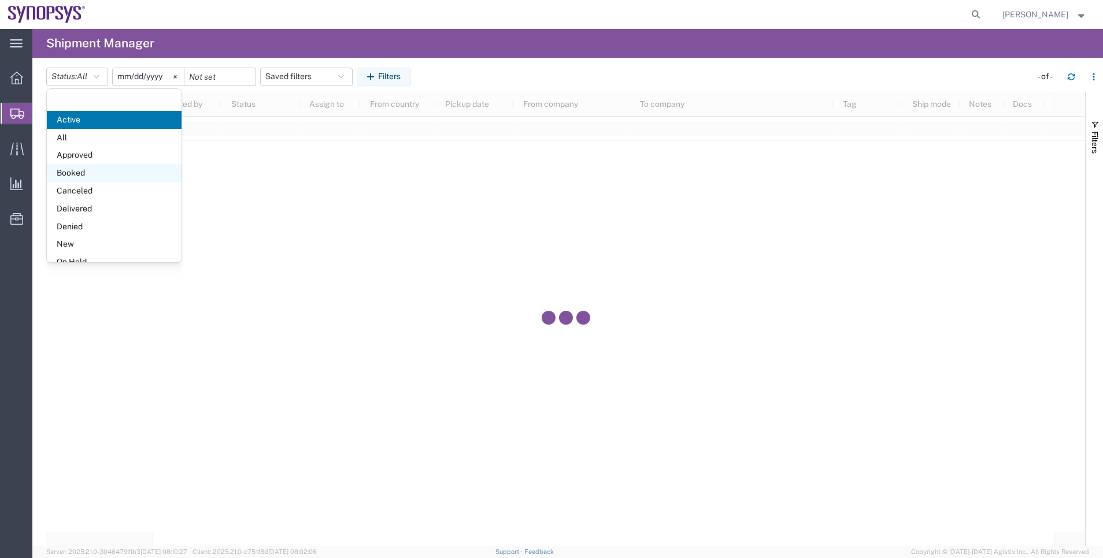
click at [107, 169] on span "Booked" at bounding box center [114, 173] width 135 height 18
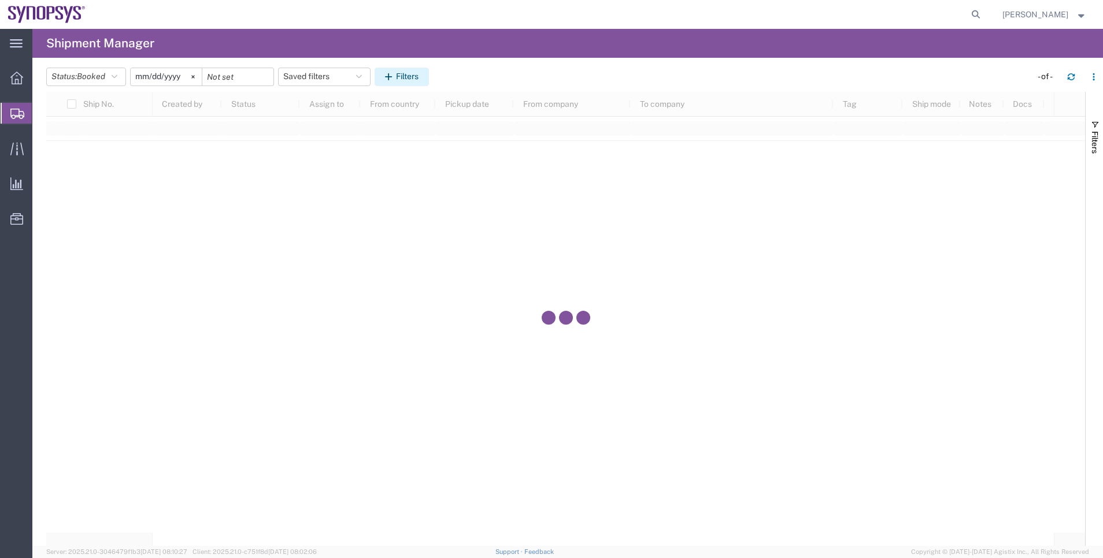
click at [388, 75] on button "Filters" at bounding box center [402, 77] width 54 height 18
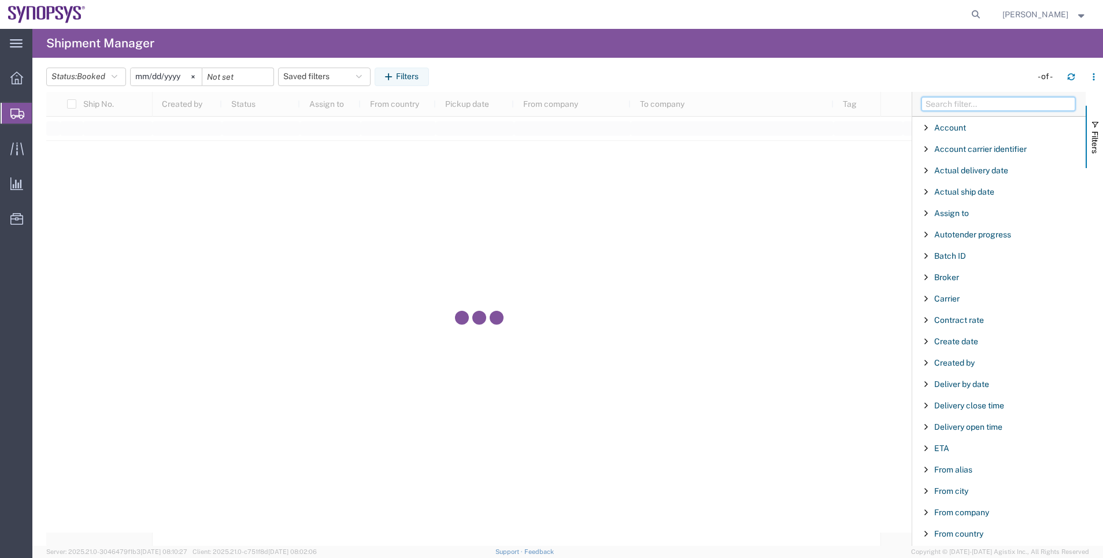
click at [1004, 98] on input "Filter Columns Input" at bounding box center [998, 104] width 154 height 14
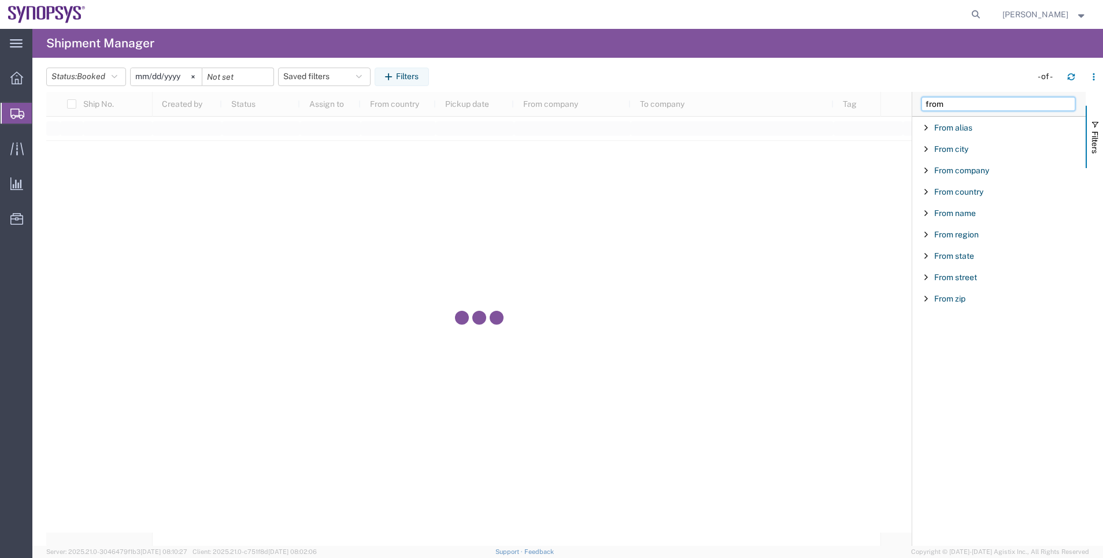
type input "from"
click at [966, 199] on div "From country" at bounding box center [998, 191] width 173 height 21
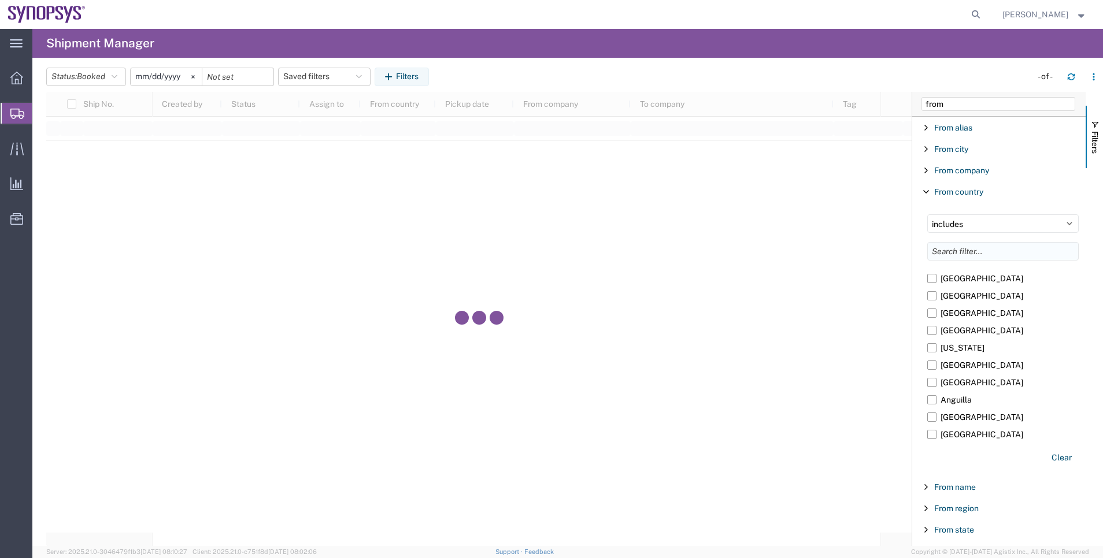
click at [970, 249] on input "Filter List 9 Filters" at bounding box center [1002, 251] width 151 height 18
type input "fr"
click at [965, 299] on label "[GEOGRAPHIC_DATA]" at bounding box center [1002, 295] width 151 height 17
click at [0, 0] on input "[GEOGRAPHIC_DATA]" at bounding box center [0, 0] width 0 height 0
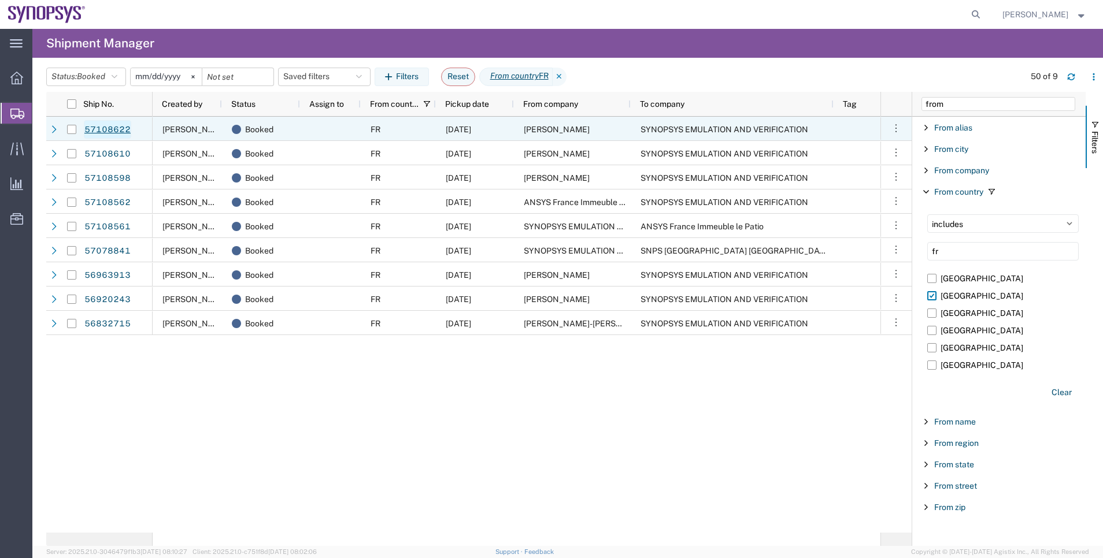
click at [115, 125] on link "57108622" at bounding box center [107, 129] width 47 height 18
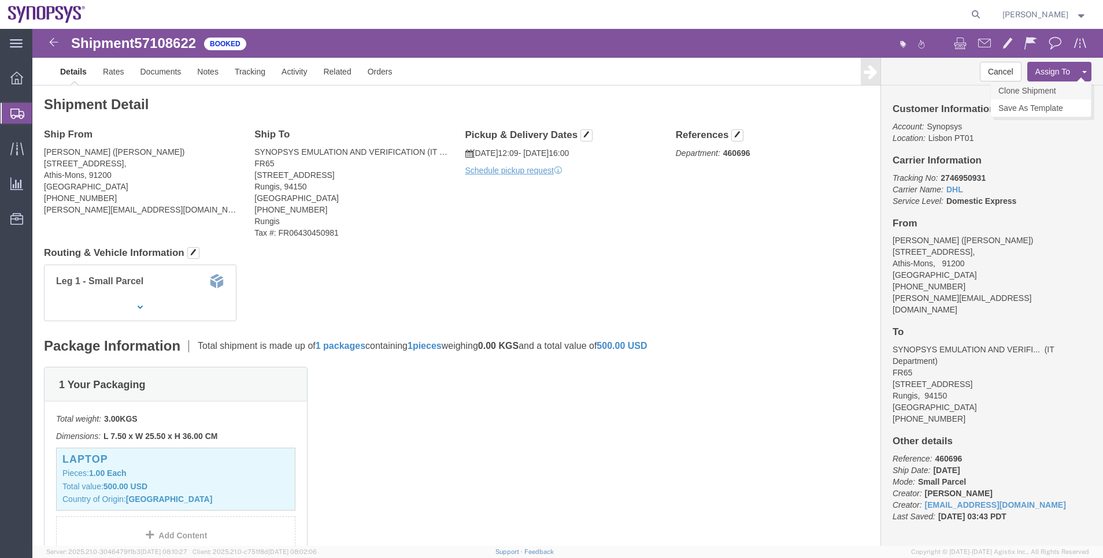
click link "Clone Shipment"
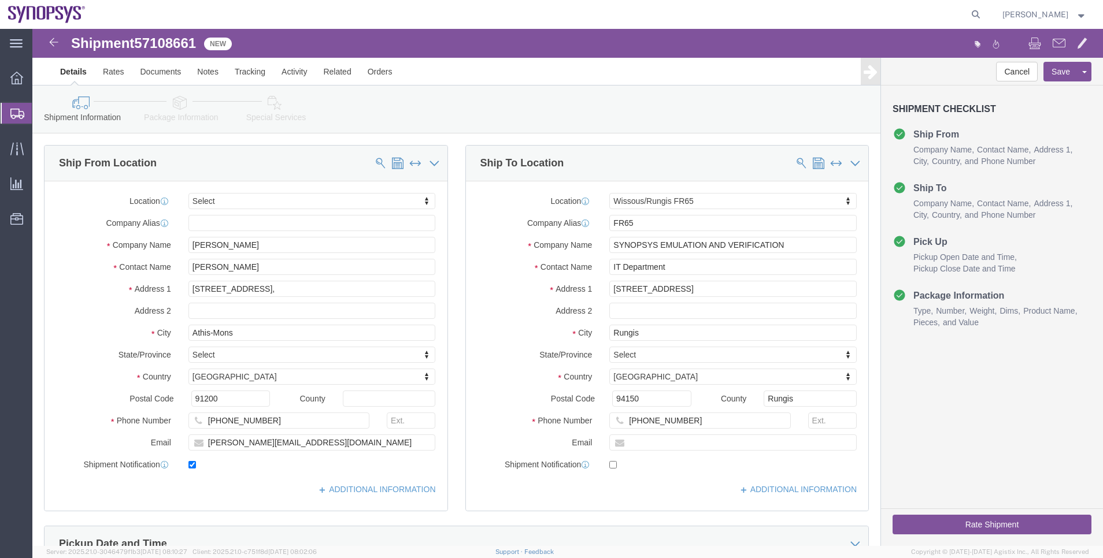
select select
select select "63109"
drag, startPoint x: 241, startPoint y: 215, endPoint x: 81, endPoint y: 212, distance: 160.1
click div "Company Name [PERSON_NAME]"
paste input "[PERSON_NAME]"
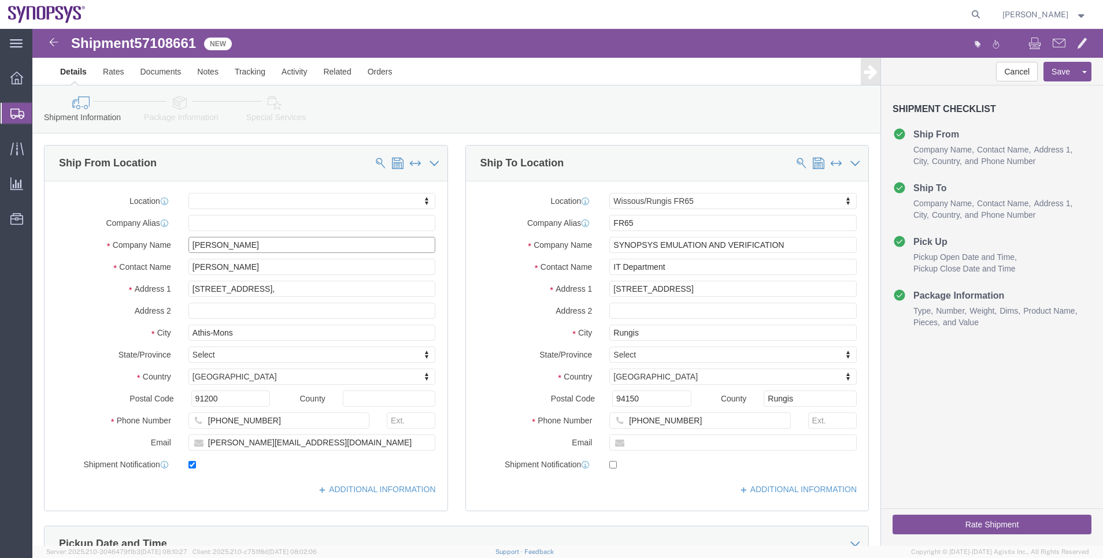
type input "[PERSON_NAME]"
drag, startPoint x: 251, startPoint y: 235, endPoint x: 24, endPoint y: 232, distance: 226.6
click div "Contact Name [PERSON_NAME]"
paste input "[PERSON_NAME]"
type input "[PERSON_NAME]"
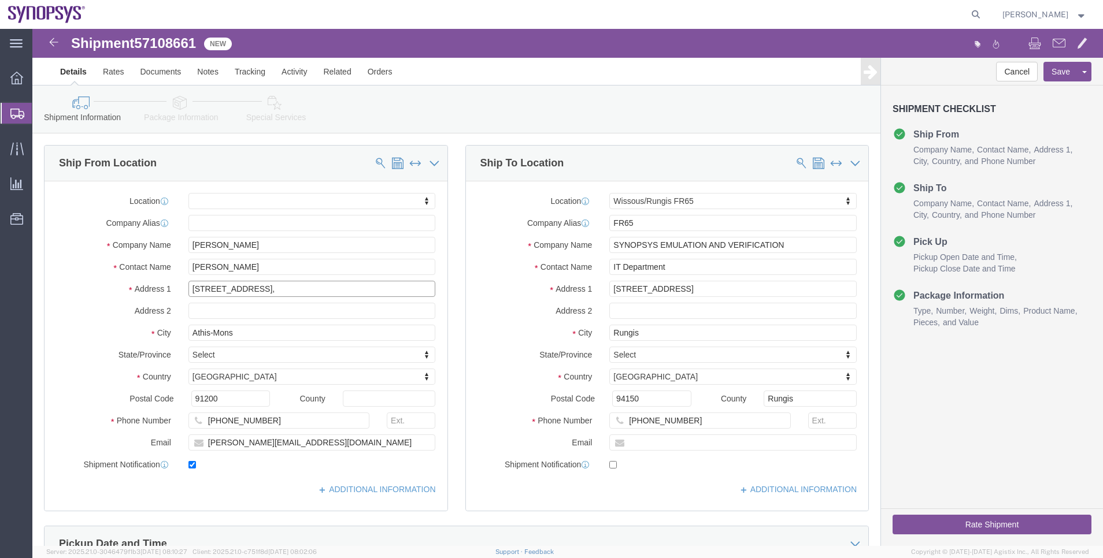
drag, startPoint x: 242, startPoint y: 268, endPoint x: 83, endPoint y: 259, distance: 159.2
click div "Address [STREET_ADDRESS],"
paste input "[STREET_ADDRESS][PERSON_NAME]"
type input "[STREET_ADDRESS][PERSON_NAME]"
select select
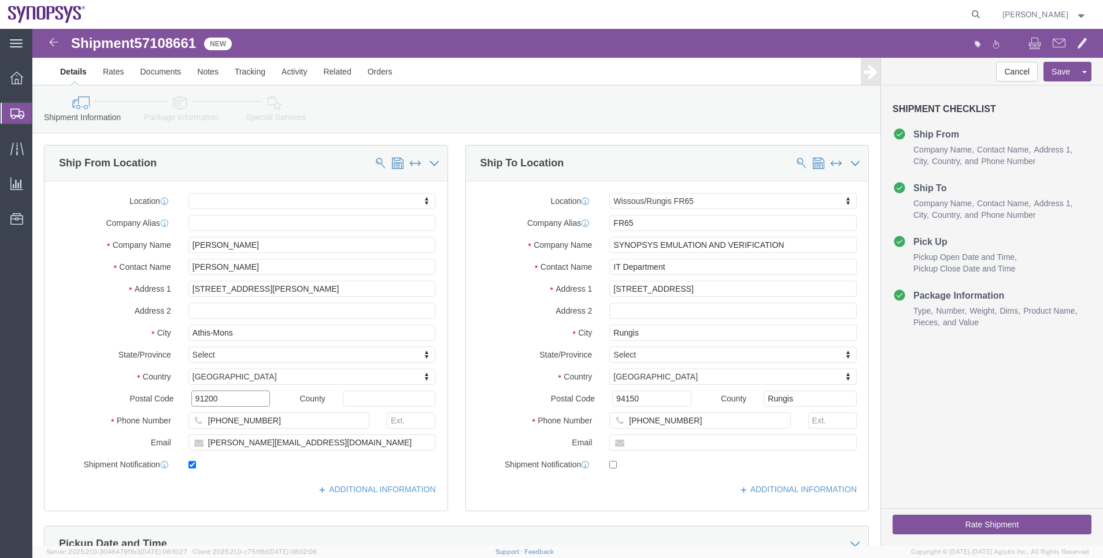
drag, startPoint x: 198, startPoint y: 368, endPoint x: 117, endPoint y: 370, distance: 81.0
click div "Postal Code 91200"
paste input "59800"
type input "59800"
select select
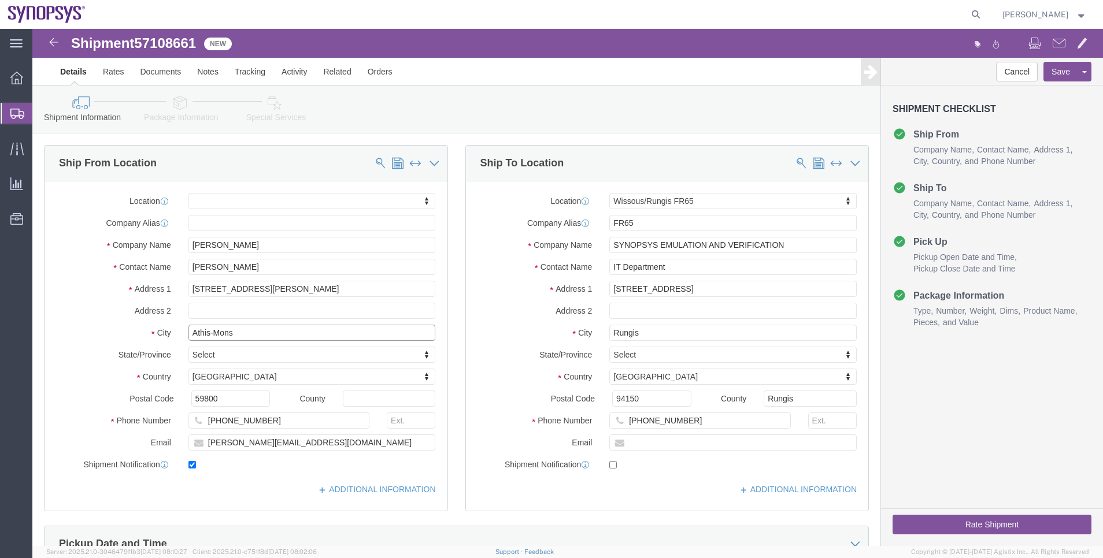
drag, startPoint x: 199, startPoint y: 309, endPoint x: 132, endPoint y: 305, distance: 67.2
click div "City [GEOGRAPHIC_DATA]"
paste input "Lille"
type input "Lille"
select select
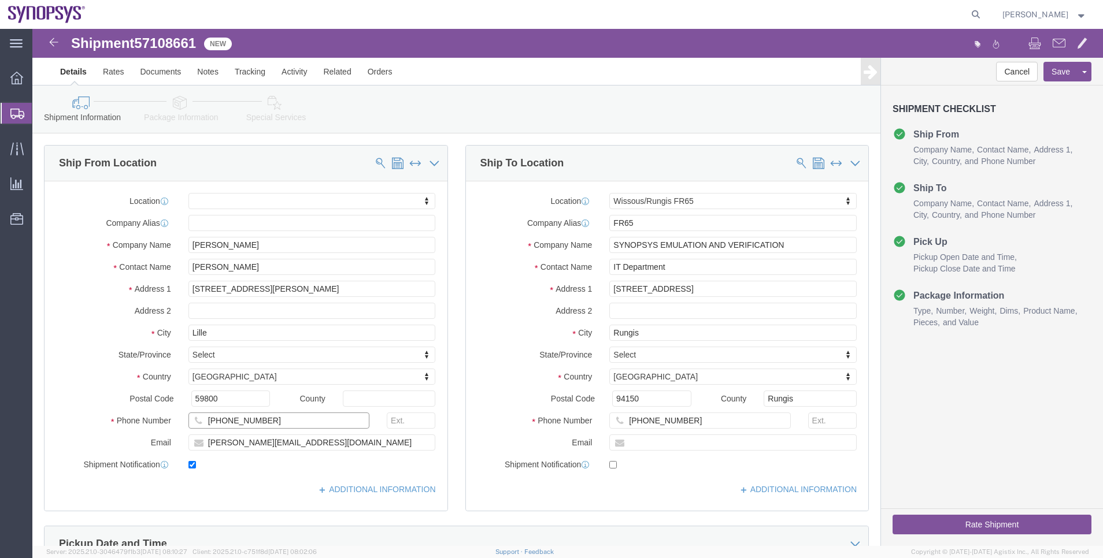
drag, startPoint x: 227, startPoint y: 396, endPoint x: 179, endPoint y: 390, distance: 49.0
click input "[PHONE_NUMBER]"
paste input "69622501"
type input "[PHONE_NUMBER]"
drag, startPoint x: 310, startPoint y: 413, endPoint x: 98, endPoint y: 415, distance: 211.6
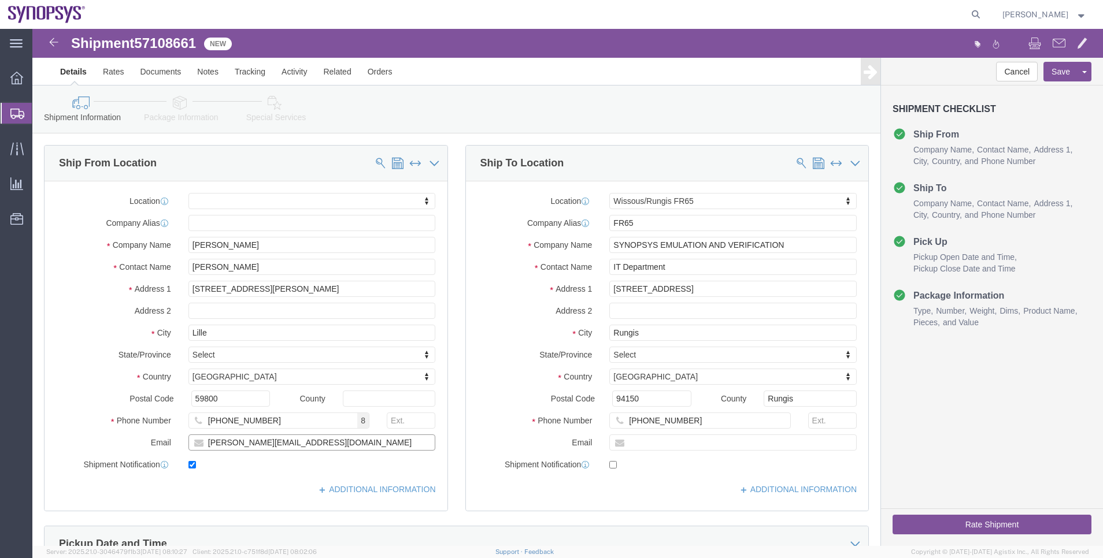
click div "Email [PERSON_NAME][EMAIL_ADDRESS][DOMAIN_NAME]"
paste input "Conmexico2015@g"
type input "[EMAIL_ADDRESS][DOMAIN_NAME]"
click input "checkbox"
checkbox input "false"
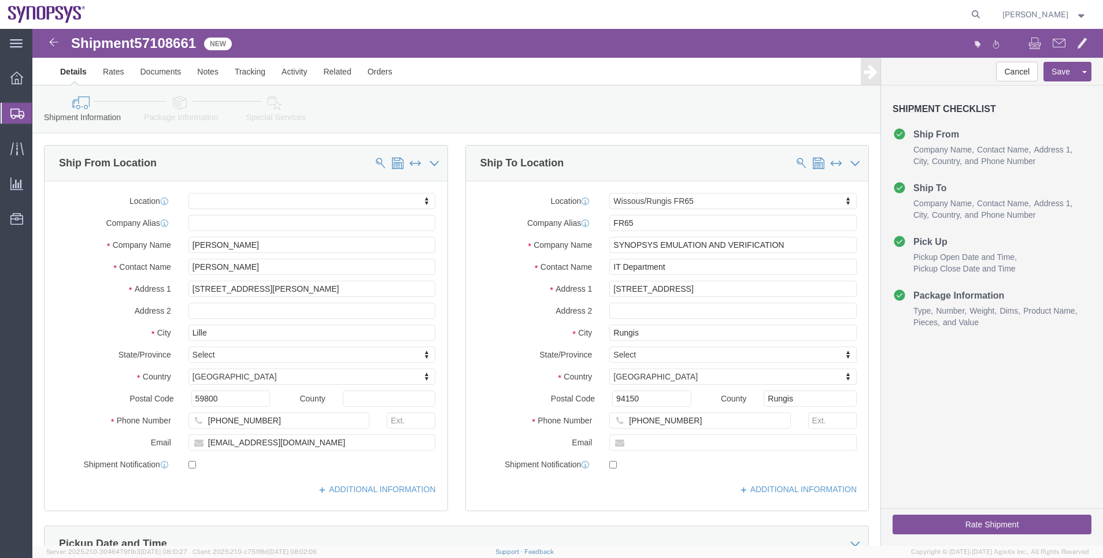
click div "Shipment Information Package Information Special Services"
click link "Package Information"
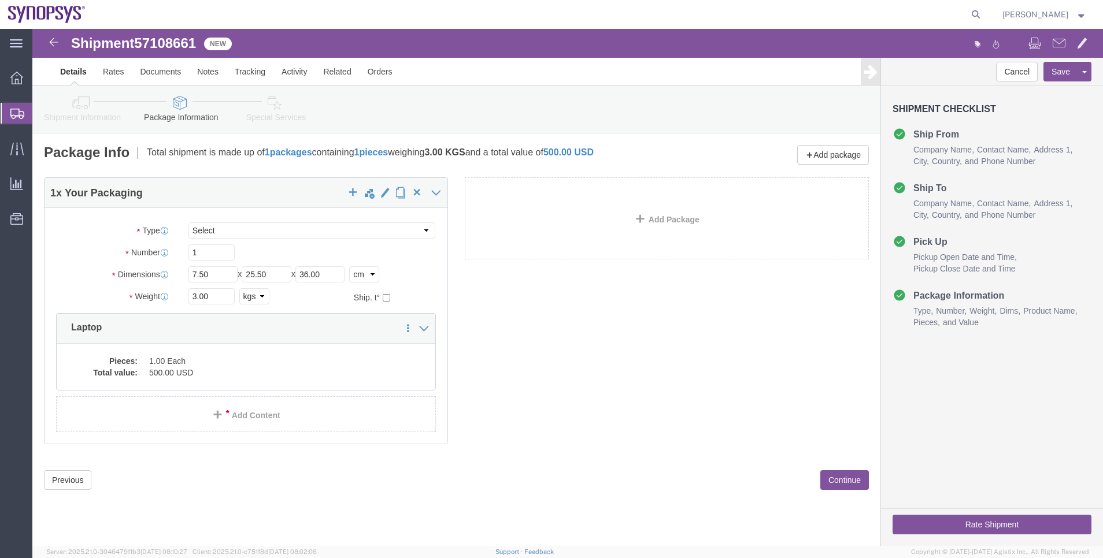
click link "Special Services"
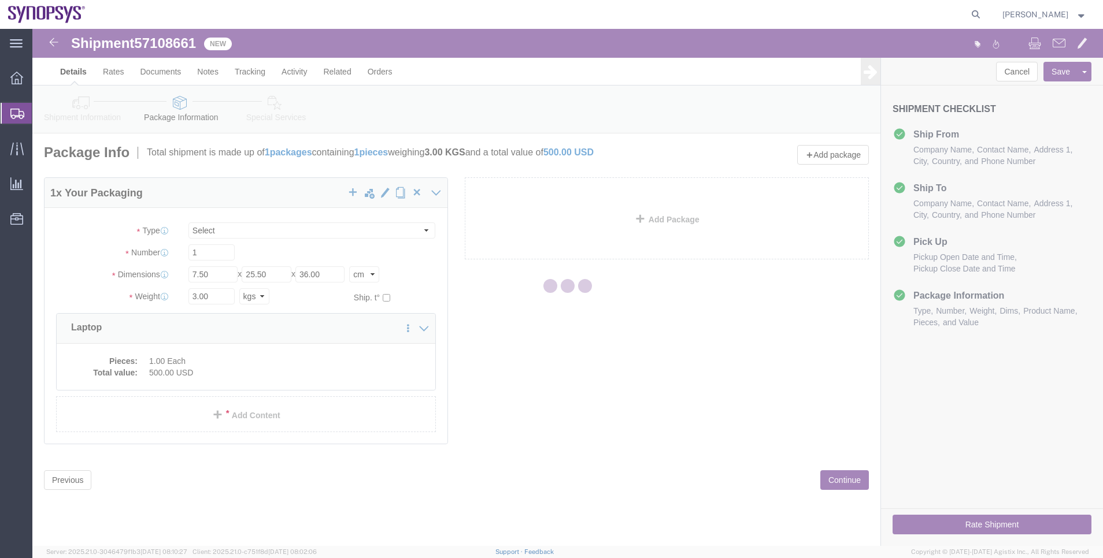
select select
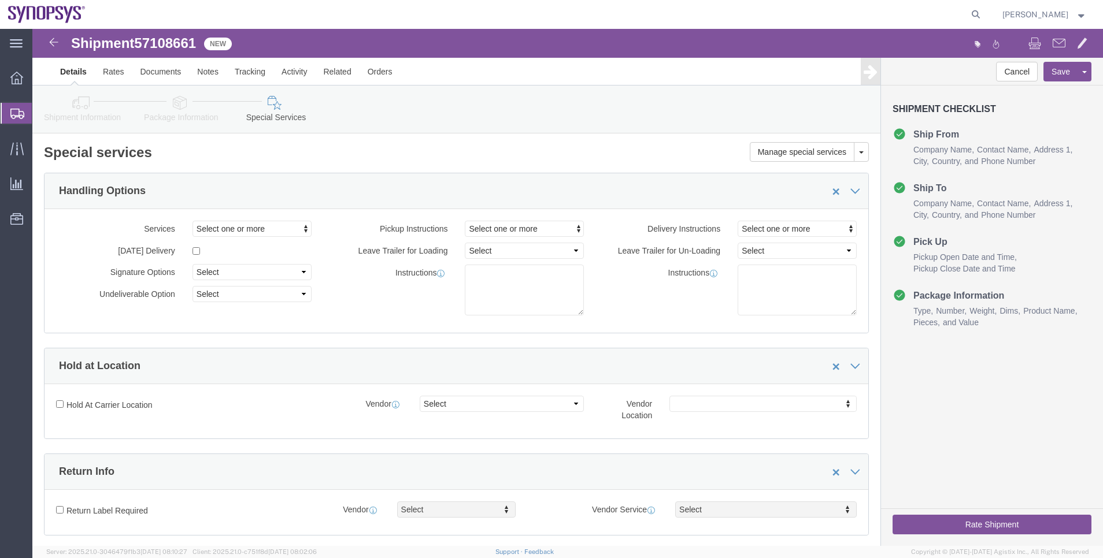
select select "COSTCENTER"
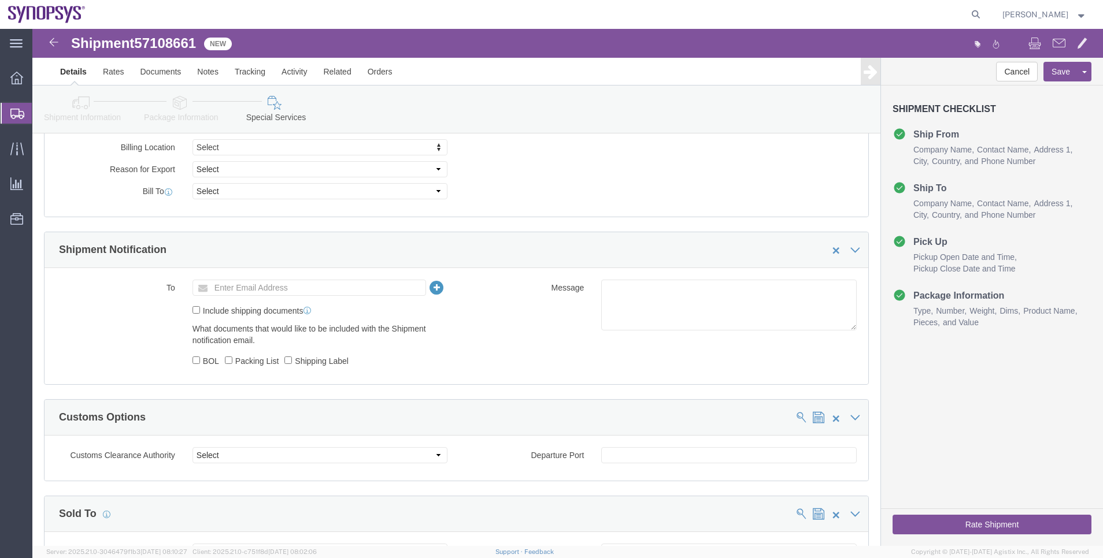
scroll to position [607, 0]
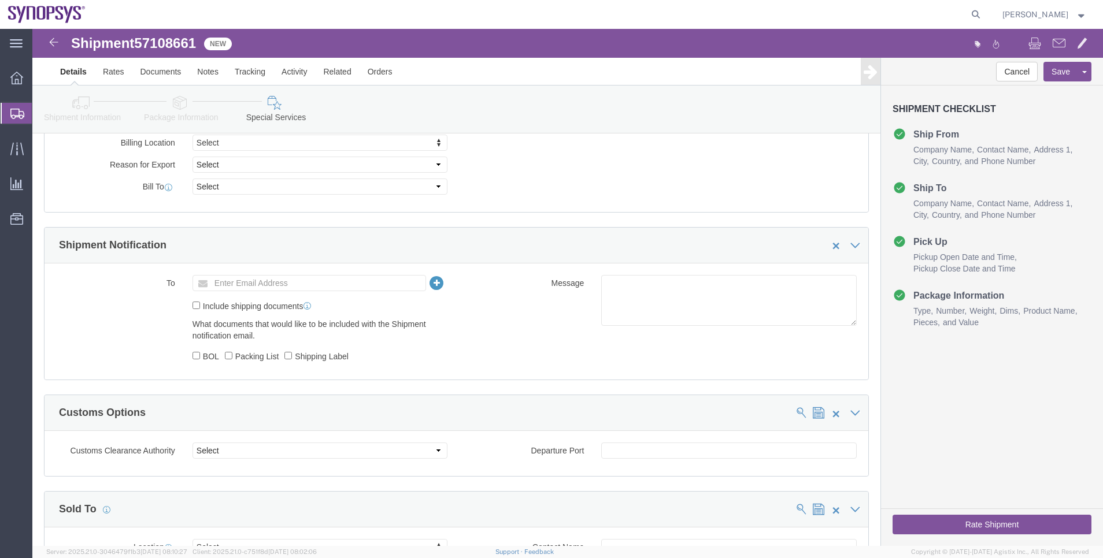
click button "Rate Shipment"
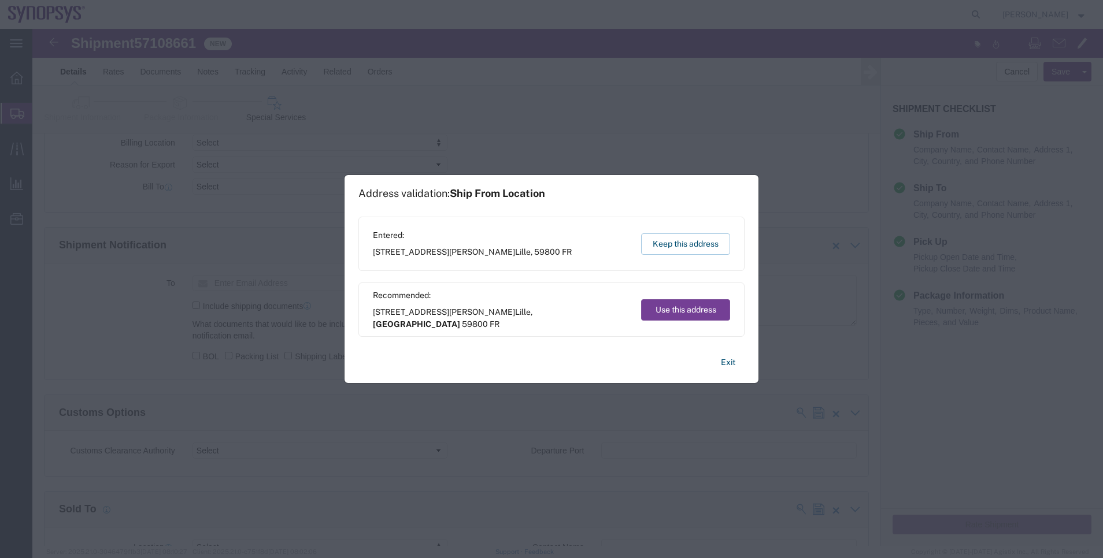
click at [676, 306] on button "Use this address" at bounding box center [685, 309] width 89 height 21
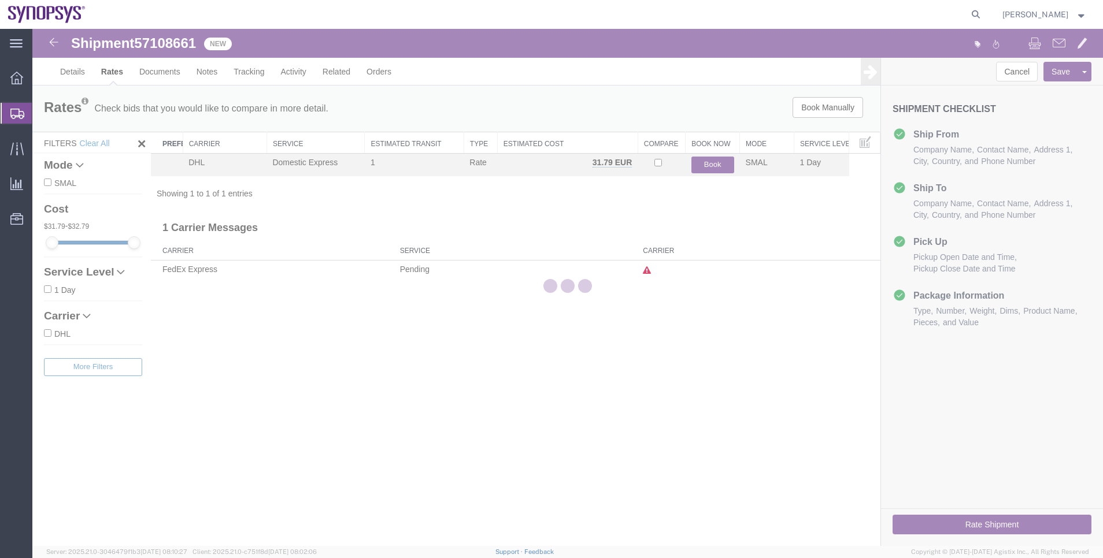
scroll to position [0, 0]
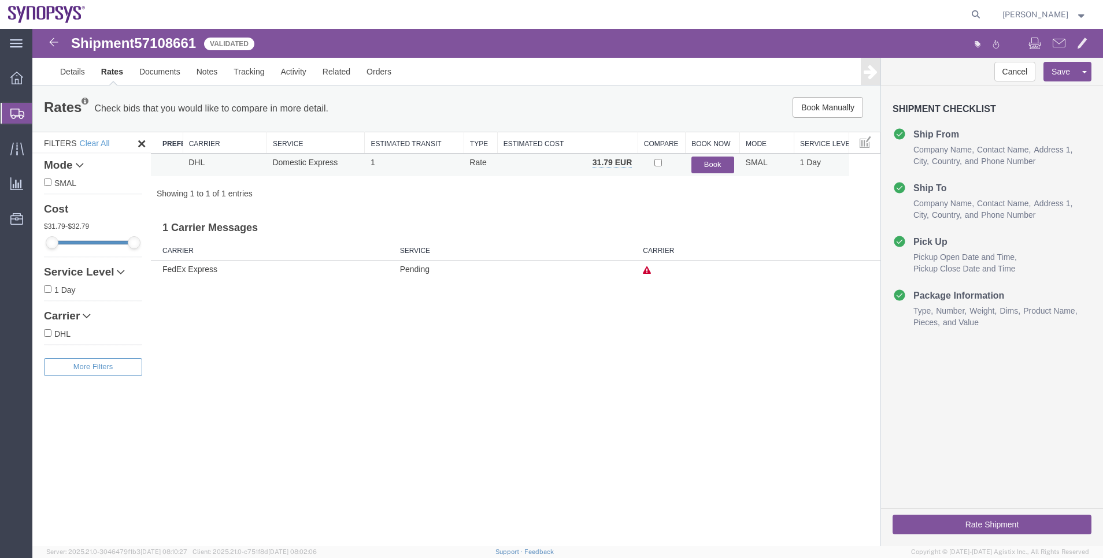
click at [714, 174] on td "Book" at bounding box center [713, 165] width 54 height 23
click at [709, 171] on button "Book" at bounding box center [712, 165] width 43 height 17
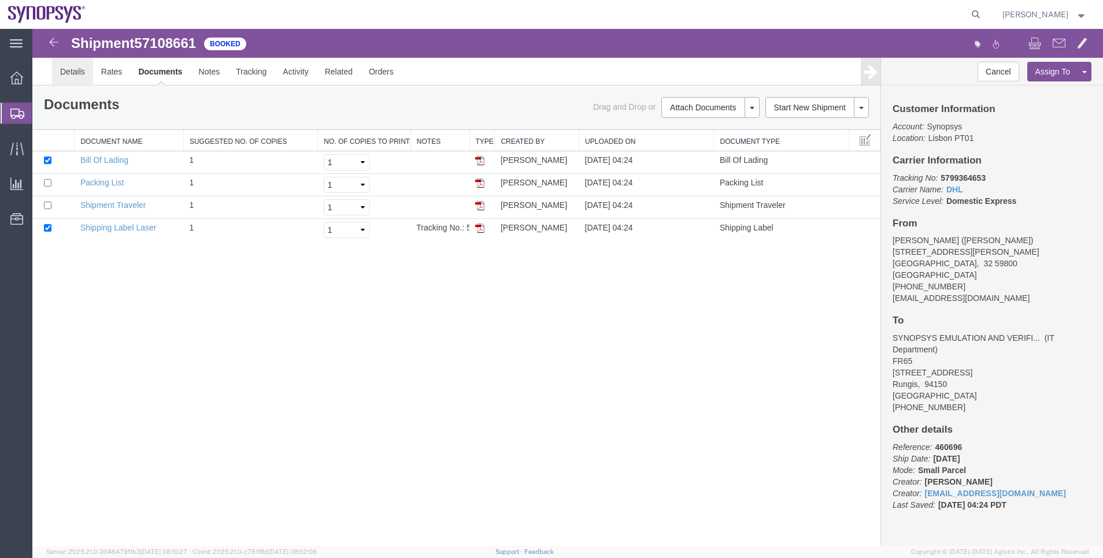
click at [89, 75] on link "Details" at bounding box center [72, 72] width 41 height 28
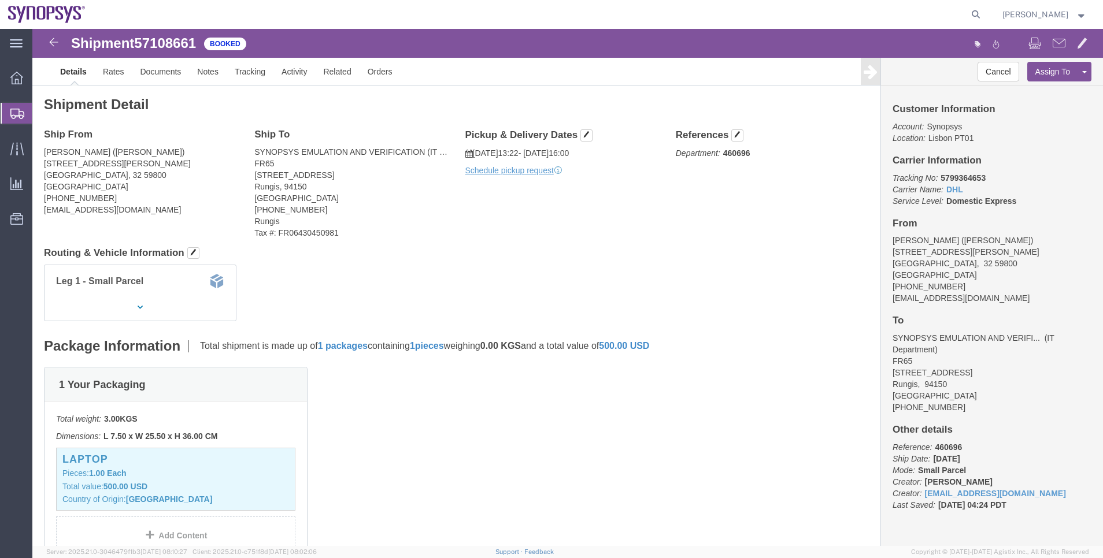
click div
click link "Documents"
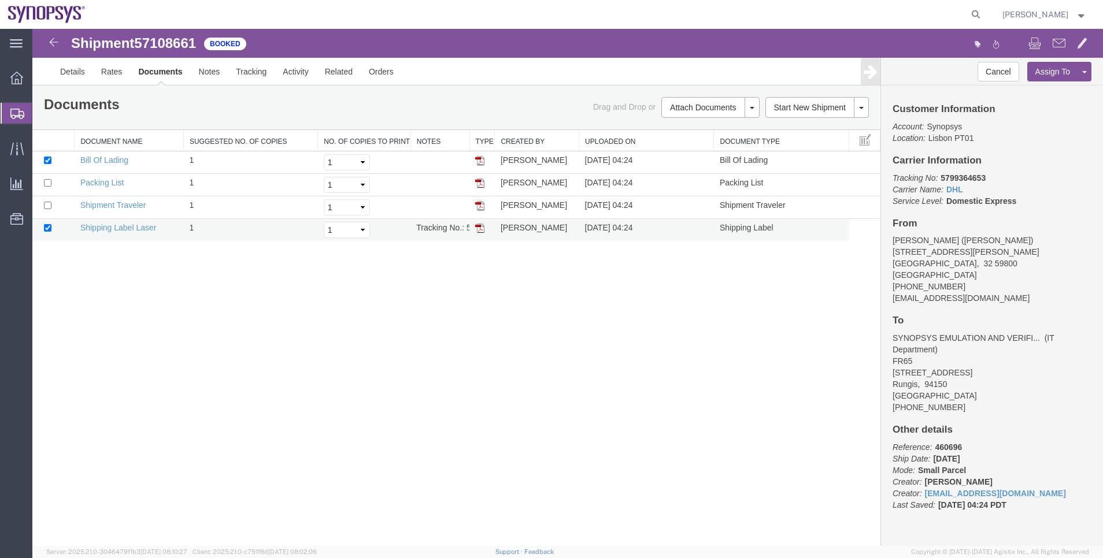
click at [131, 232] on td "Shipping Label Laser" at bounding box center [129, 230] width 109 height 23
click at [128, 231] on link "Shipping Label Laser" at bounding box center [118, 227] width 76 height 9
click at [0, 0] on span "Shipment Manager" at bounding box center [0, 0] width 0 height 0
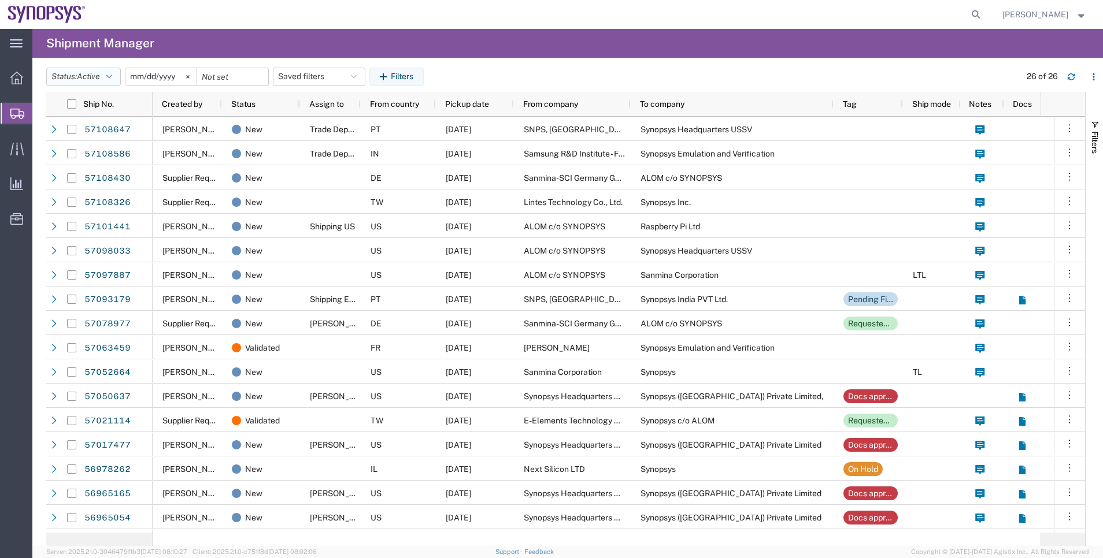
click at [96, 86] on button "Status: Active" at bounding box center [83, 77] width 75 height 18
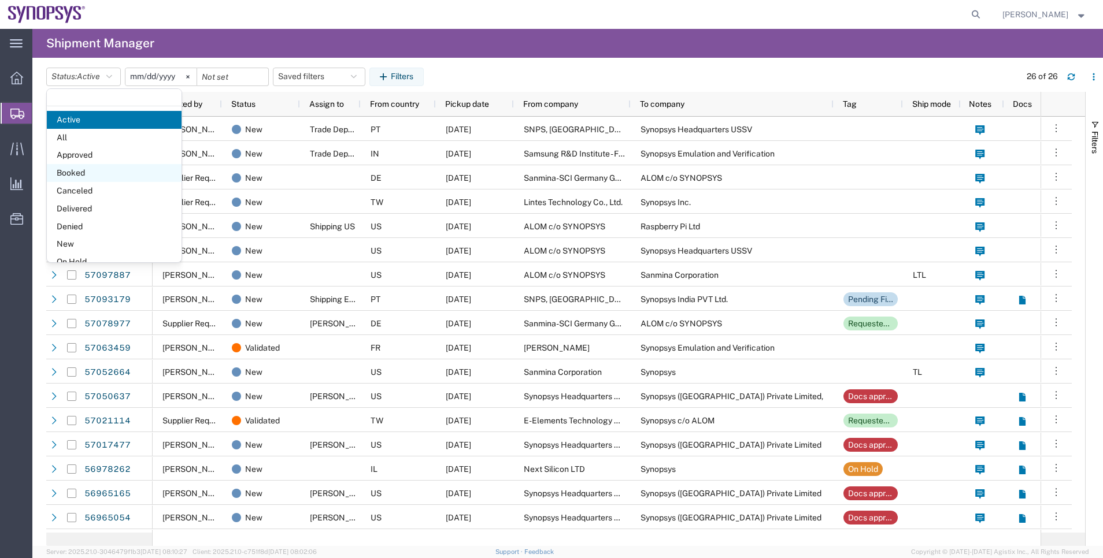
click at [116, 164] on span "Booked" at bounding box center [114, 173] width 135 height 18
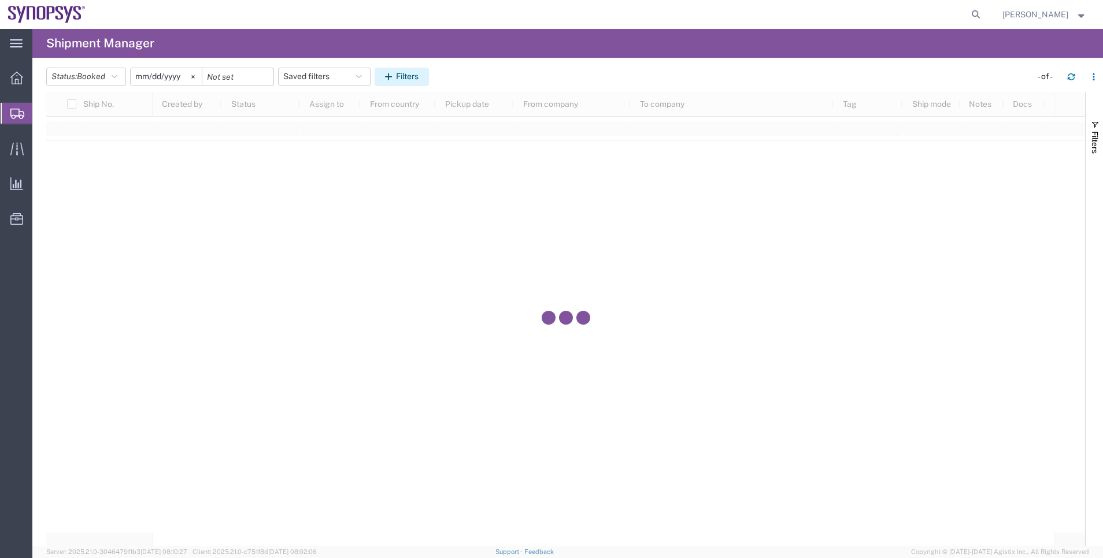
click at [412, 84] on button "Filters" at bounding box center [402, 77] width 54 height 18
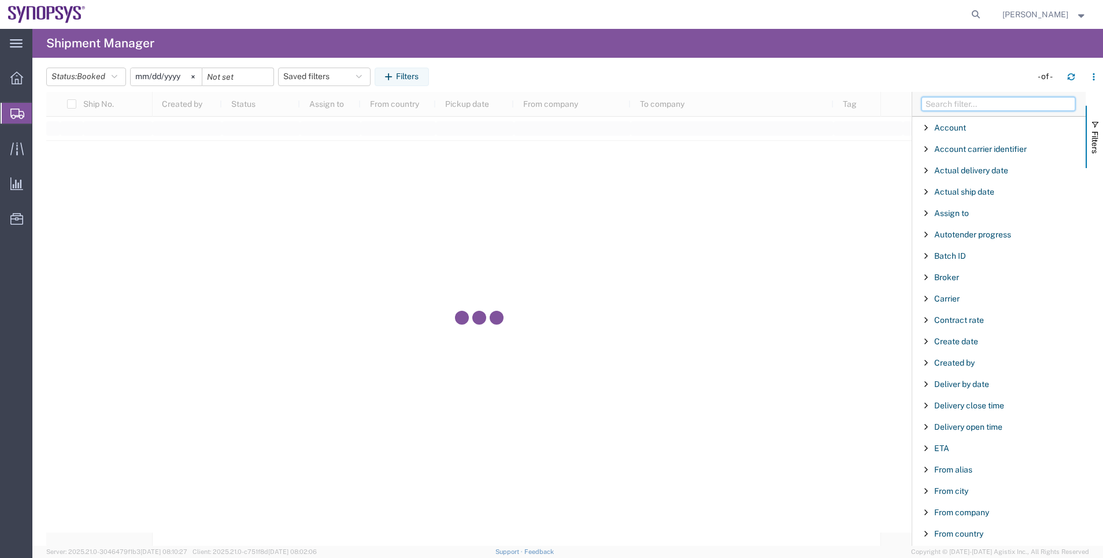
click at [954, 101] on input "Filter Columns Input" at bounding box center [998, 104] width 154 height 14
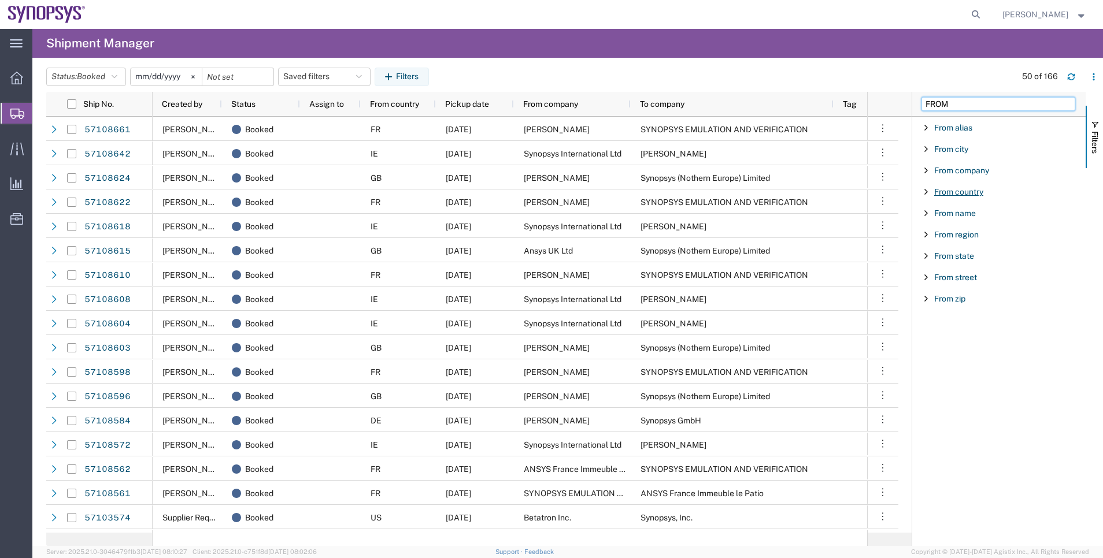
type input "FROM"
click at [954, 194] on span "From country" at bounding box center [958, 191] width 49 height 9
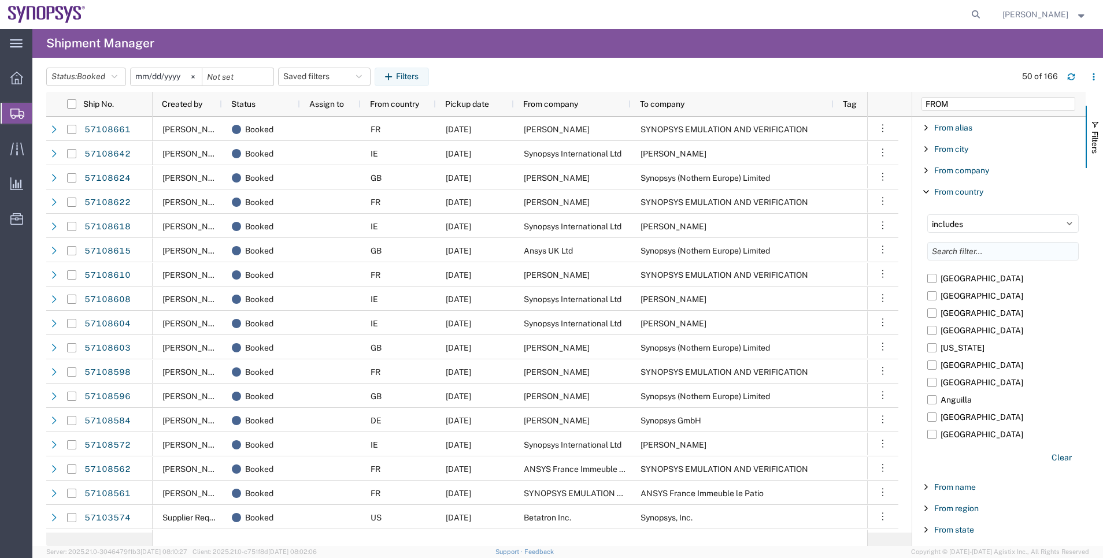
click at [954, 251] on input "Filter List 9 Filters" at bounding box center [1002, 251] width 151 height 18
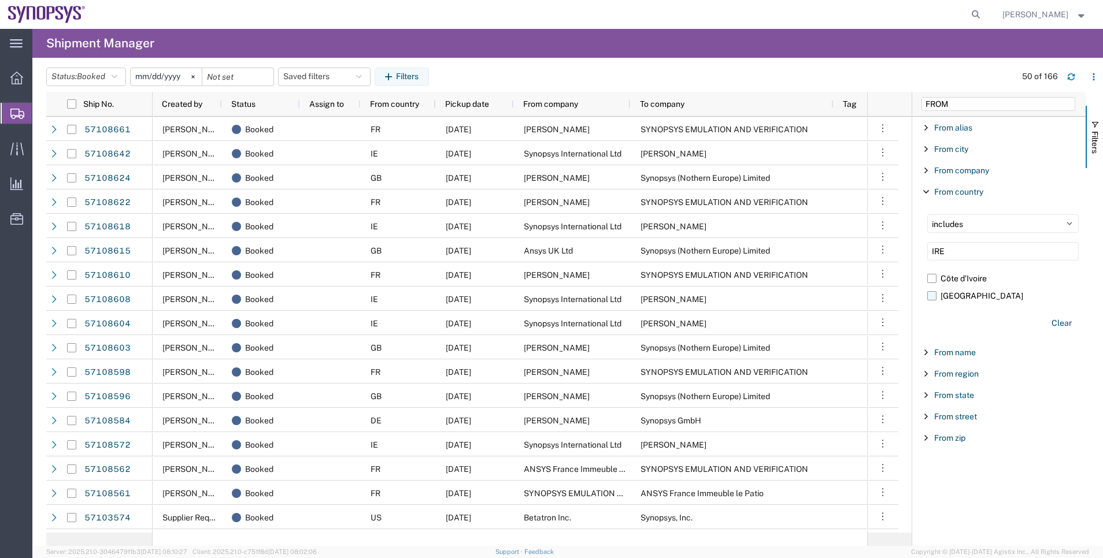
type input "IRE"
click at [959, 303] on label "[GEOGRAPHIC_DATA]" at bounding box center [1002, 295] width 151 height 17
click at [0, 0] on input "[GEOGRAPHIC_DATA]" at bounding box center [0, 0] width 0 height 0
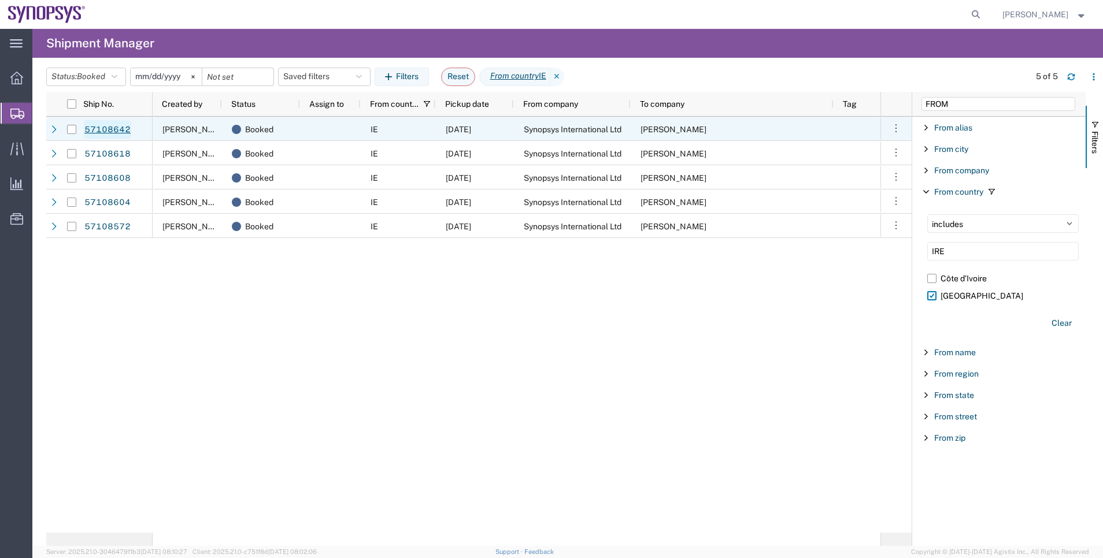
click at [119, 128] on link "57108642" at bounding box center [107, 129] width 47 height 18
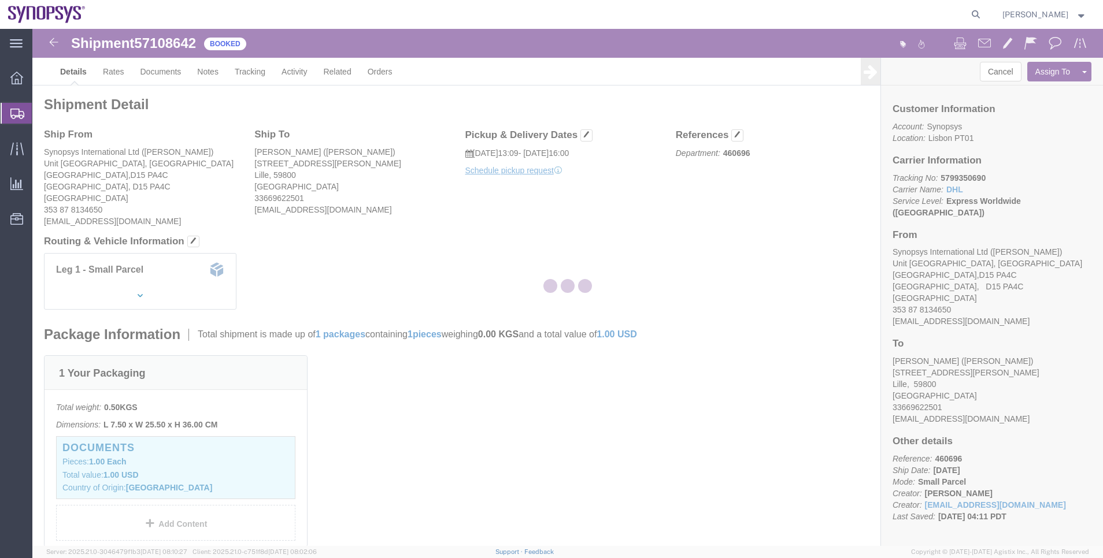
click at [176, 79] on div at bounding box center [567, 287] width 1070 height 517
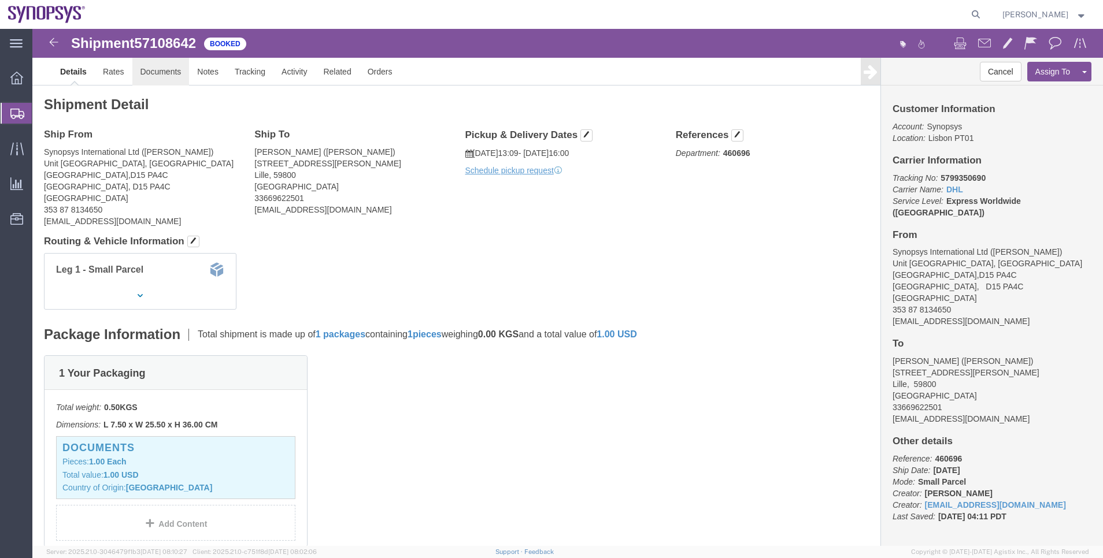
click link "Documents"
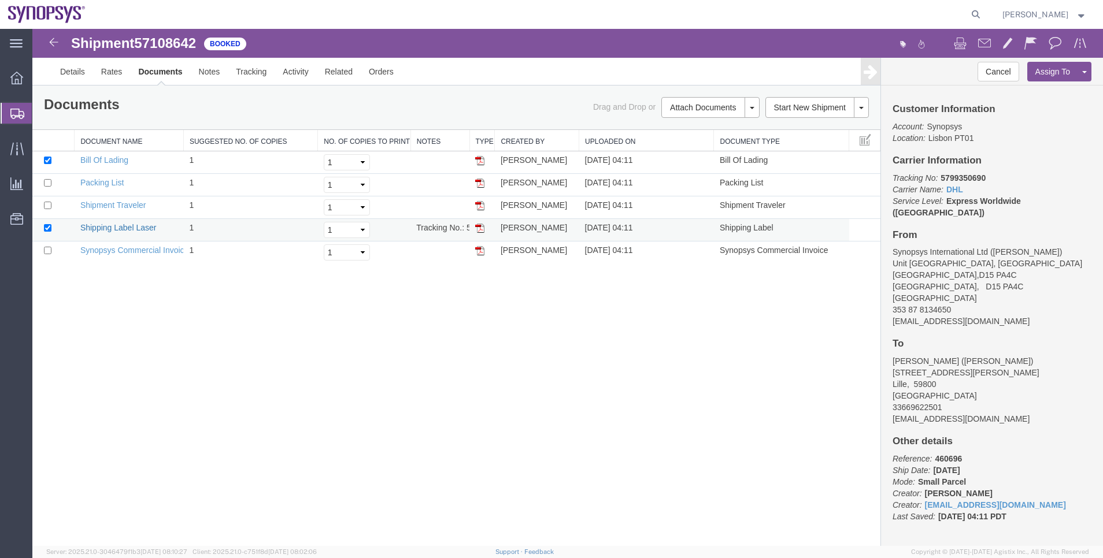
click at [114, 226] on link "Shipping Label Laser" at bounding box center [118, 227] width 76 height 9
click at [0, 0] on span "Shipment Manager" at bounding box center [0, 0] width 0 height 0
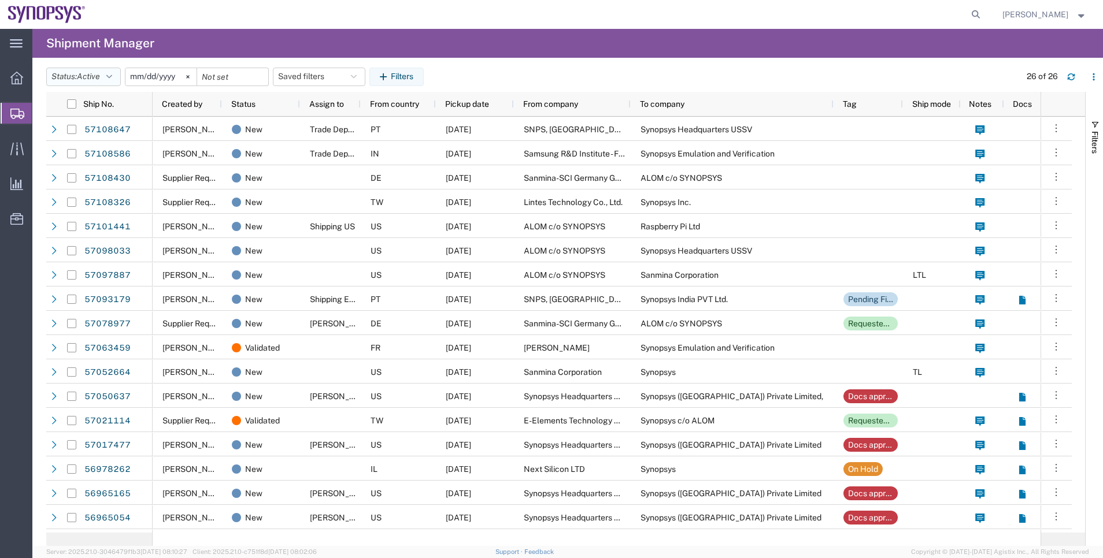
click at [112, 78] on icon "button" at bounding box center [109, 77] width 6 height 8
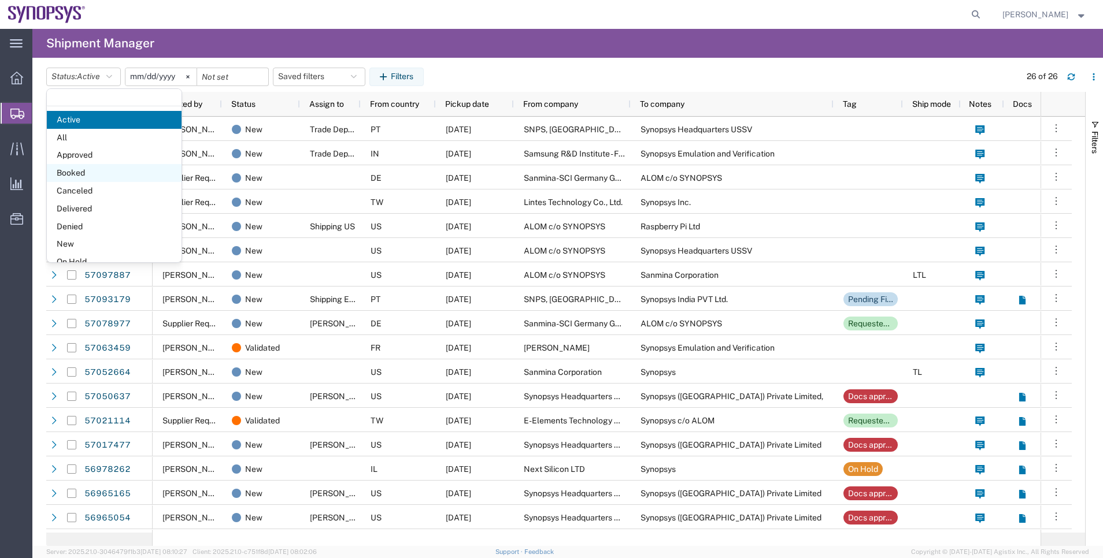
click at [74, 169] on span "Booked" at bounding box center [114, 173] width 135 height 18
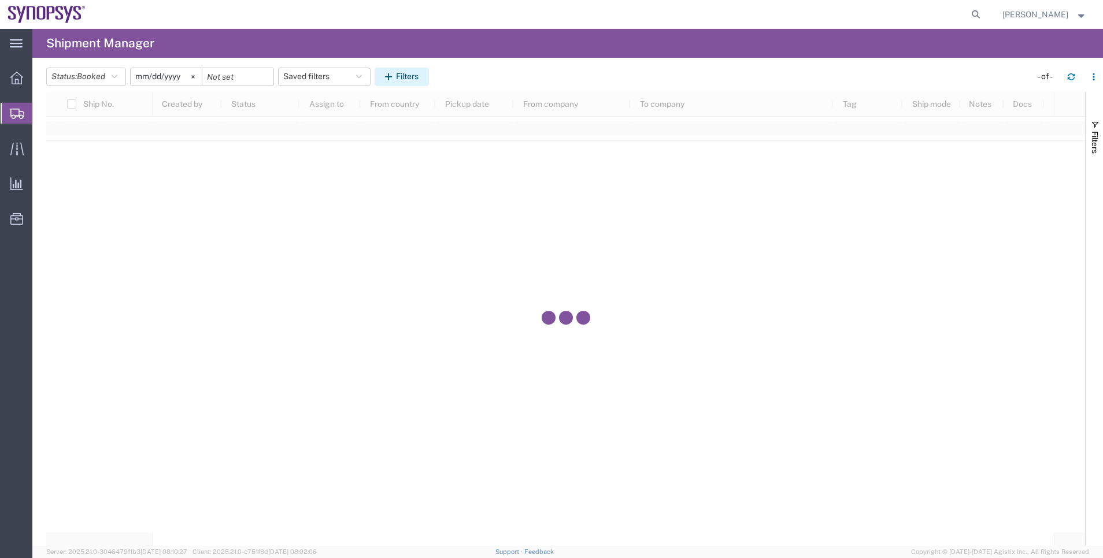
click at [425, 82] on button "Filters" at bounding box center [402, 77] width 54 height 18
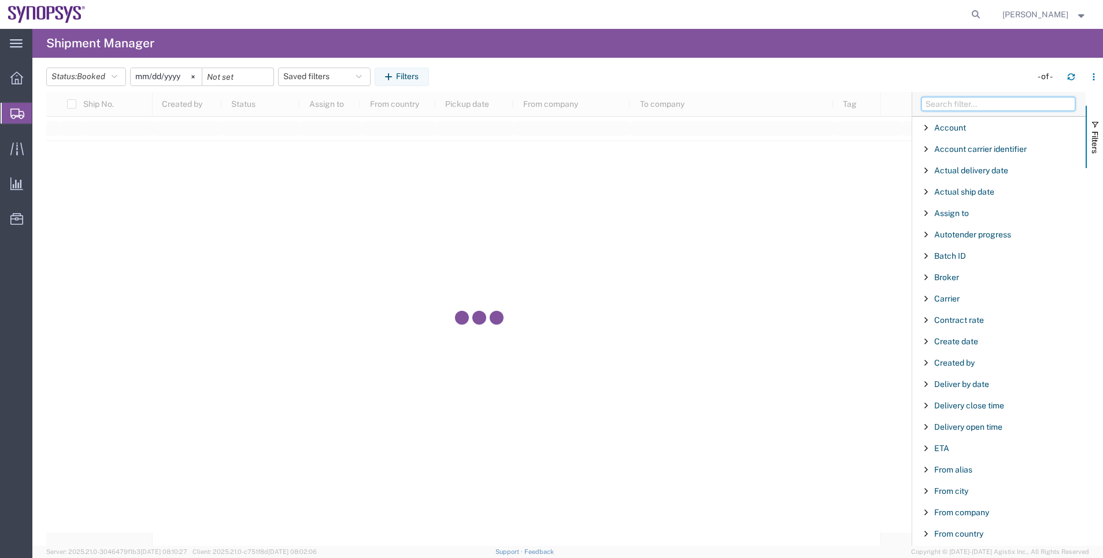
click at [1024, 106] on input "Filter Columns Input" at bounding box center [998, 104] width 154 height 14
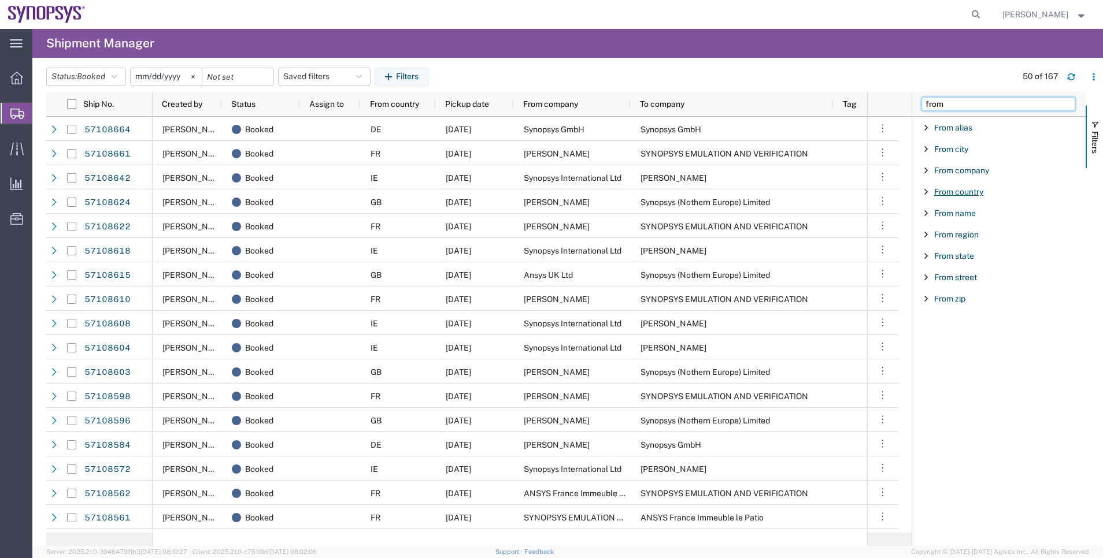
type input "from"
click at [981, 195] on span "From country" at bounding box center [958, 191] width 49 height 9
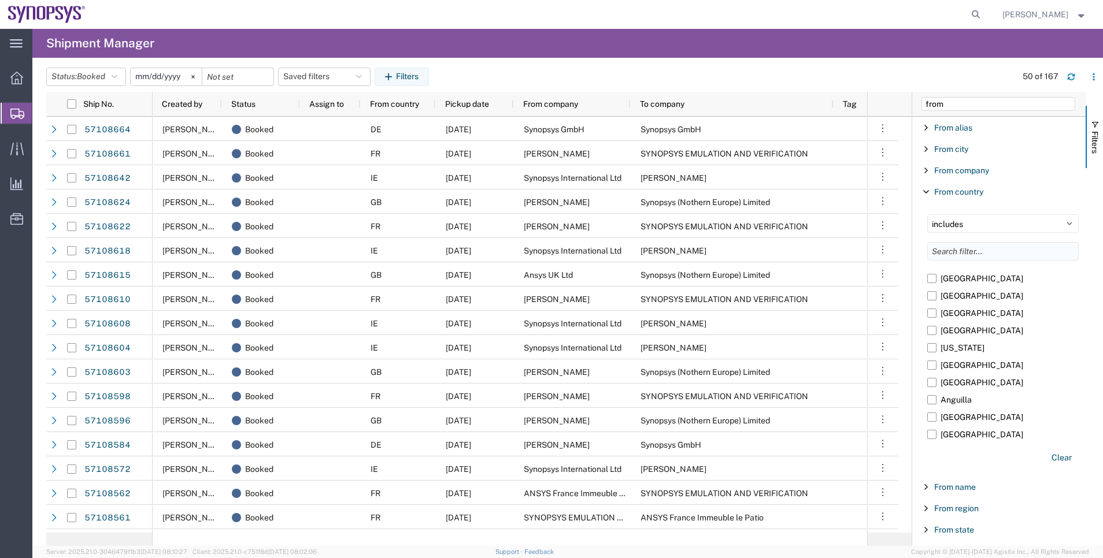
click at [977, 253] on input "Filter List 9 Filters" at bounding box center [1002, 251] width 151 height 18
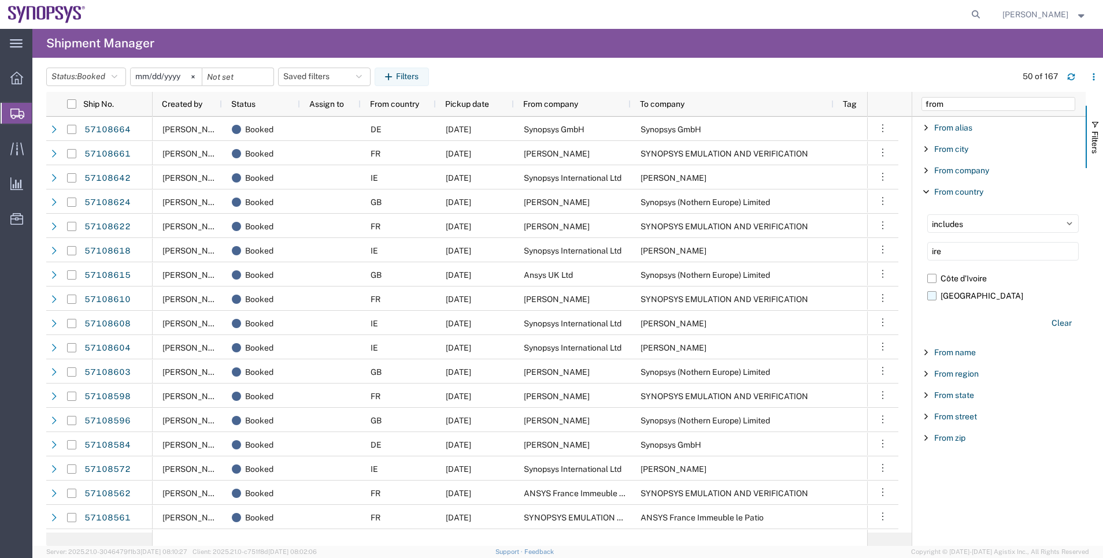
type input "ire"
click at [958, 293] on label "[GEOGRAPHIC_DATA]" at bounding box center [1002, 295] width 151 height 17
click at [0, 0] on input "[GEOGRAPHIC_DATA]" at bounding box center [0, 0] width 0 height 0
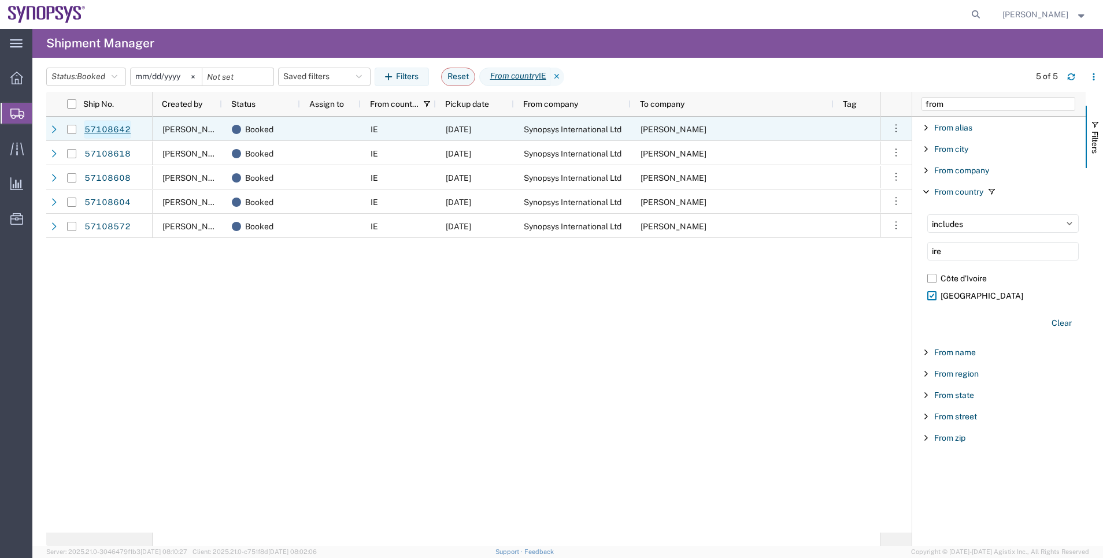
click at [108, 128] on link "57108642" at bounding box center [107, 129] width 47 height 18
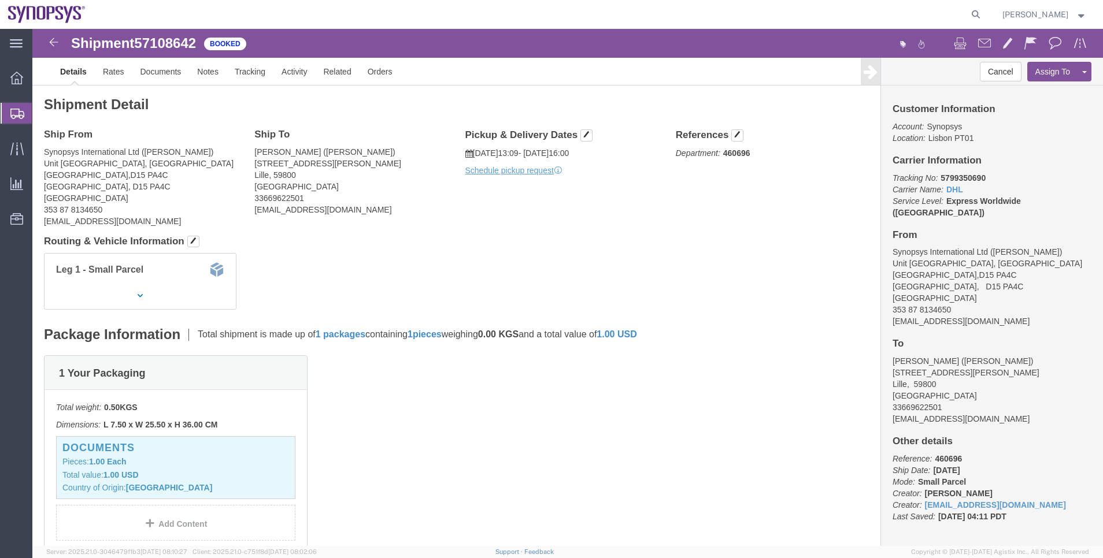
click link "Clone Shipment"
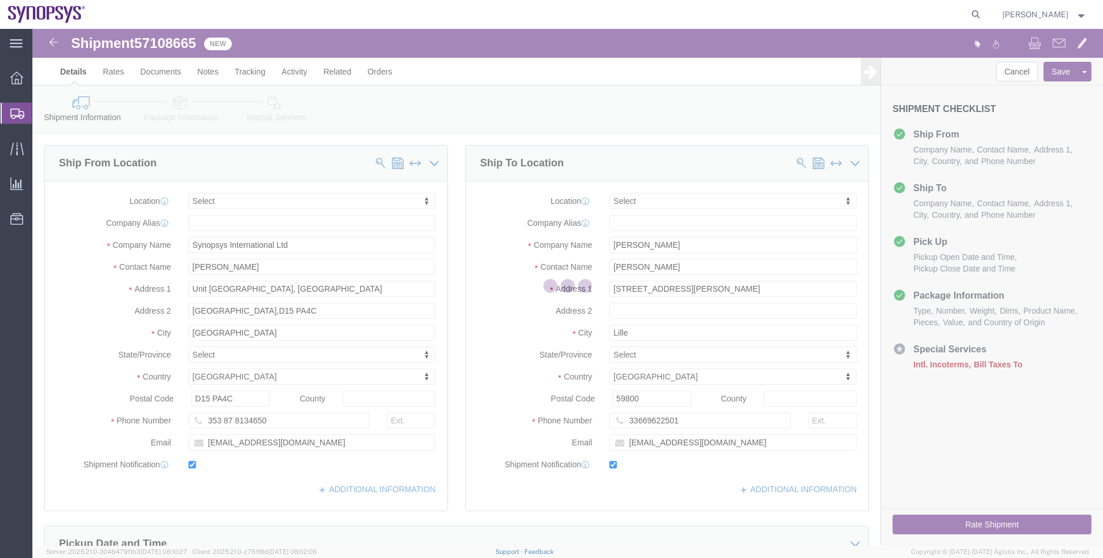
select select
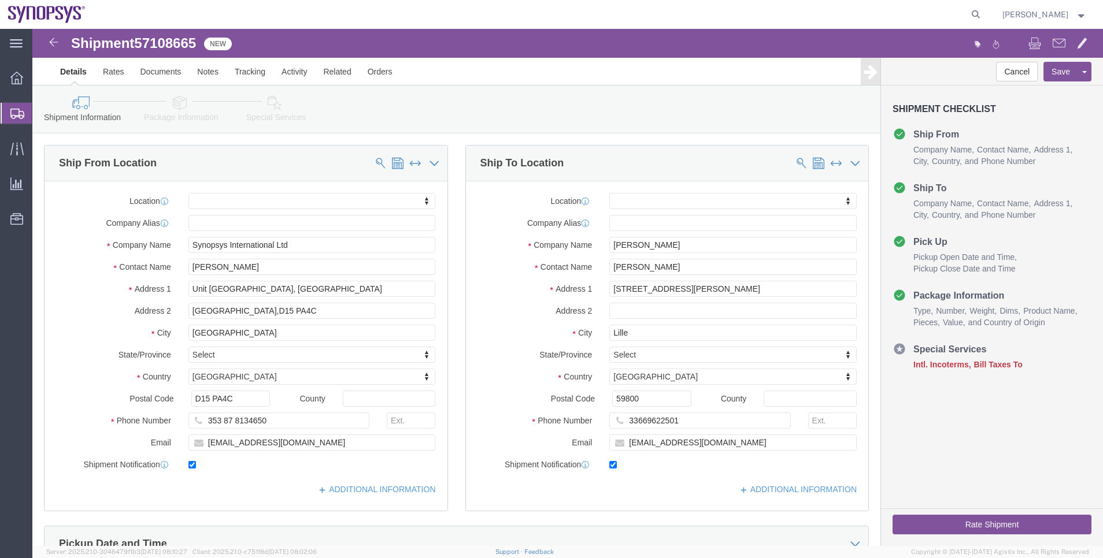
click icon
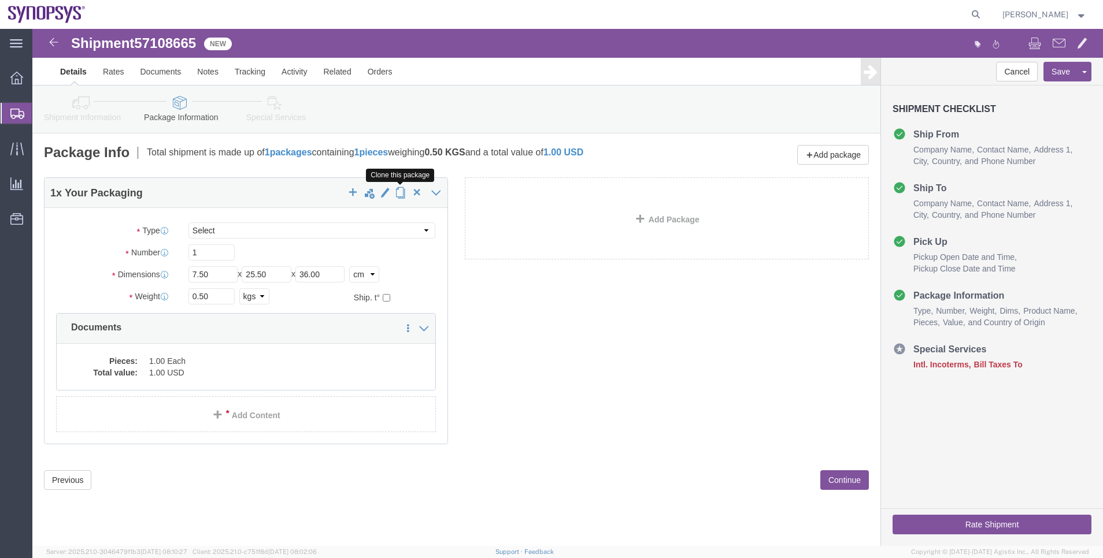
click span "button"
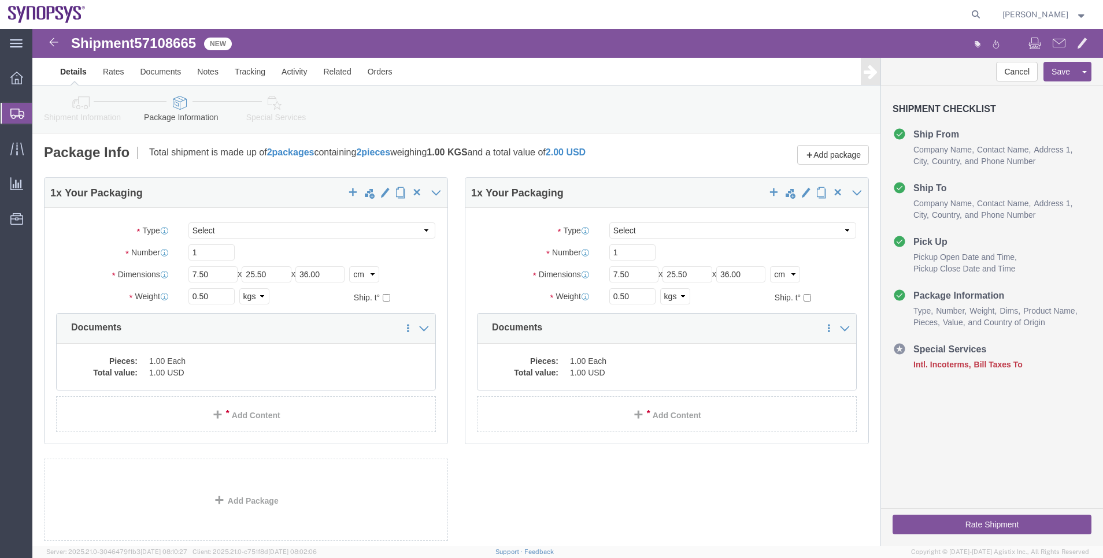
click link "Shipment Information"
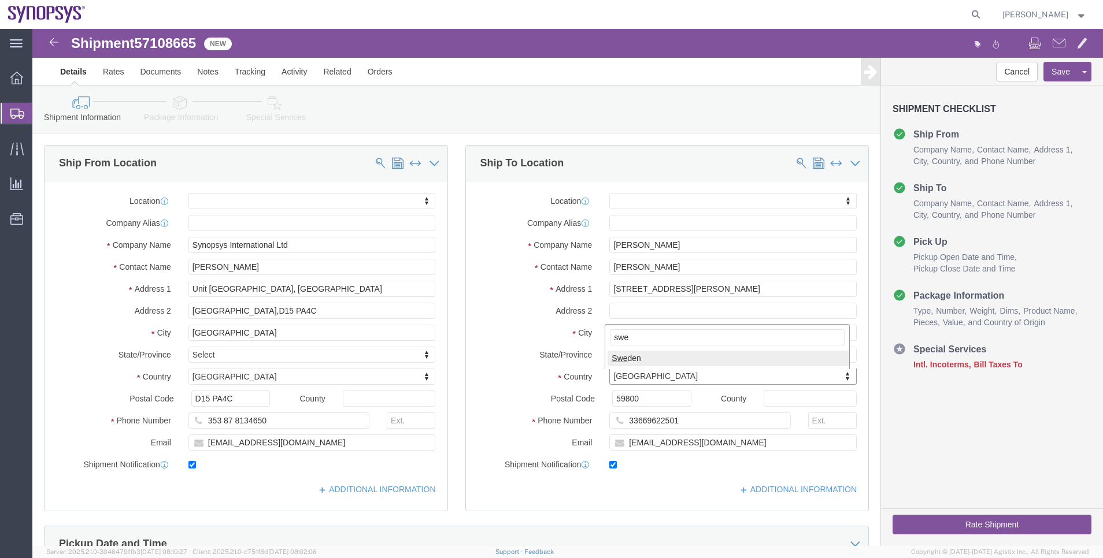
type input "swe"
select select
select select "SE"
drag, startPoint x: 632, startPoint y: 215, endPoint x: 547, endPoint y: 217, distance: 85.6
click div "Company Name Daniela Ponce"
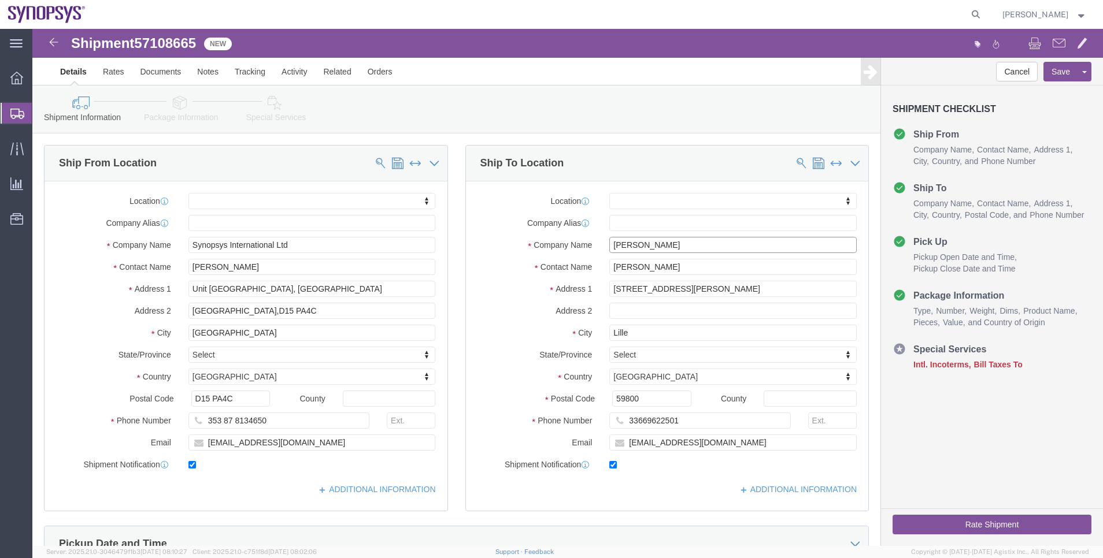
paste input "Amol Lahan"
type input "Amol Lahane"
drag, startPoint x: 644, startPoint y: 236, endPoint x: 540, endPoint y: 233, distance: 103.5
click div "Contact Name Daniela Ponce"
paste input "Amol Lahan"
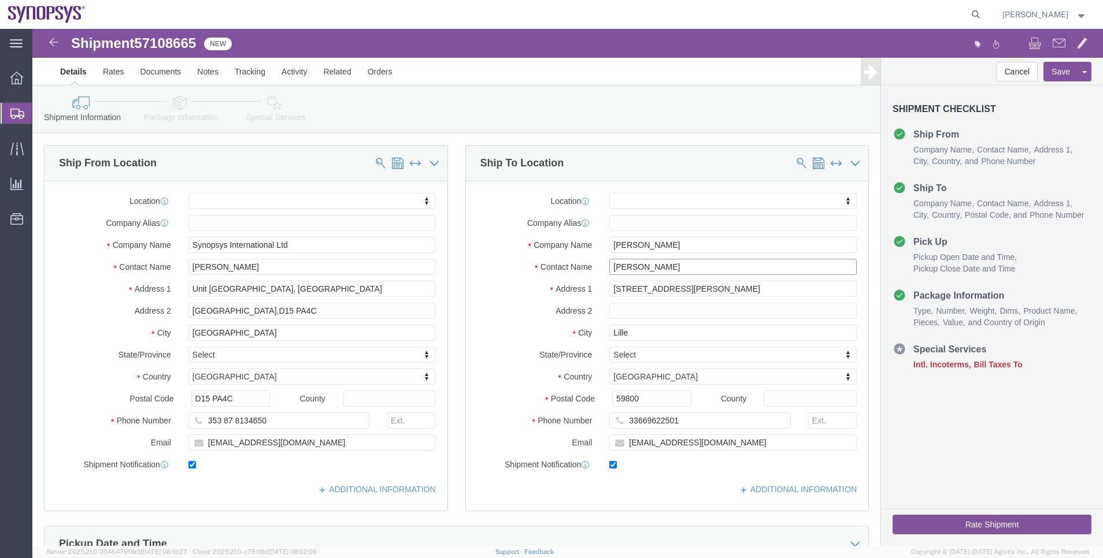
type input "Amol Lahane"
drag, startPoint x: 705, startPoint y: 251, endPoint x: 691, endPoint y: 254, distance: 14.7
click div "Location My Profile Location Aachen DE04 Agrate Brianza IT01 Aschheim DE02 Atla…"
drag, startPoint x: 690, startPoint y: 262, endPoint x: 535, endPoint y: 259, distance: 155.5
click div "Address 1 47 rue de la louviere"
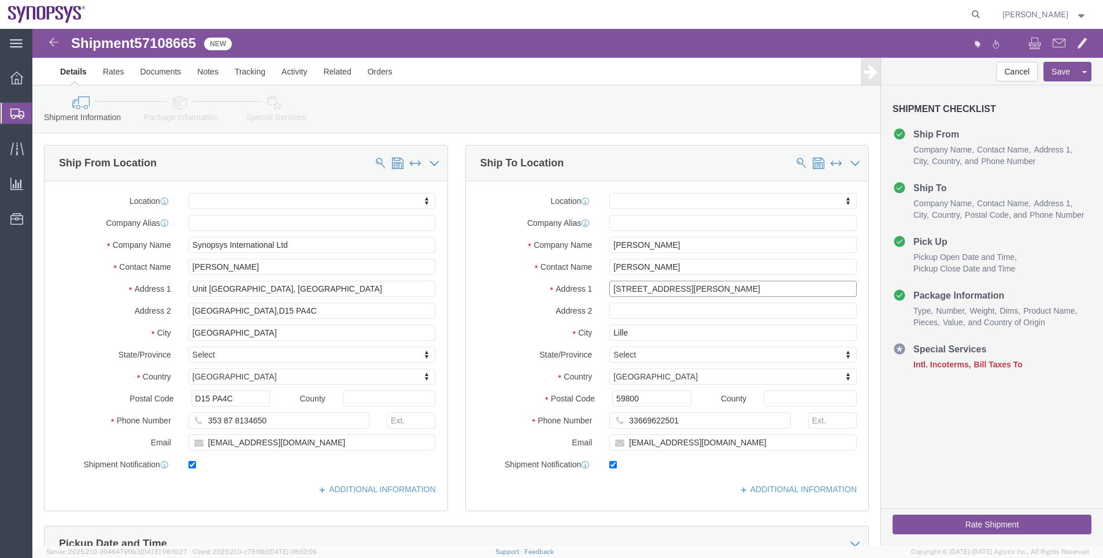
paste input "Hagagatan 50E"
type input "Hagagatan 50E"
select select
drag, startPoint x: 618, startPoint y: 366, endPoint x: 559, endPoint y: 370, distance: 59.7
click div "Postal Code 59800"
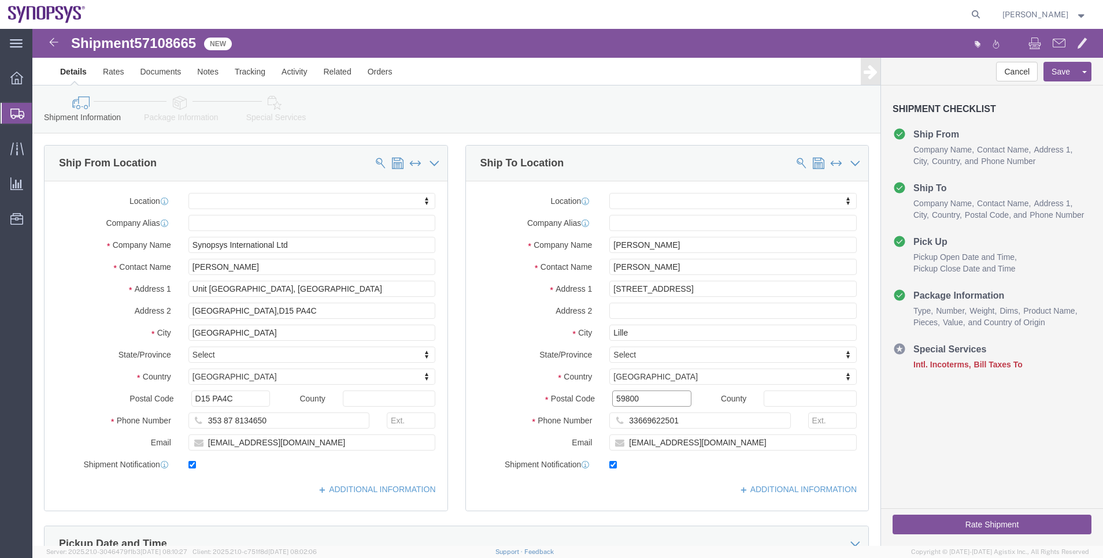
paste input "60215"
type input "60215"
select select
drag, startPoint x: 618, startPoint y: 298, endPoint x: 562, endPoint y: 297, distance: 55.5
click div "City Lille"
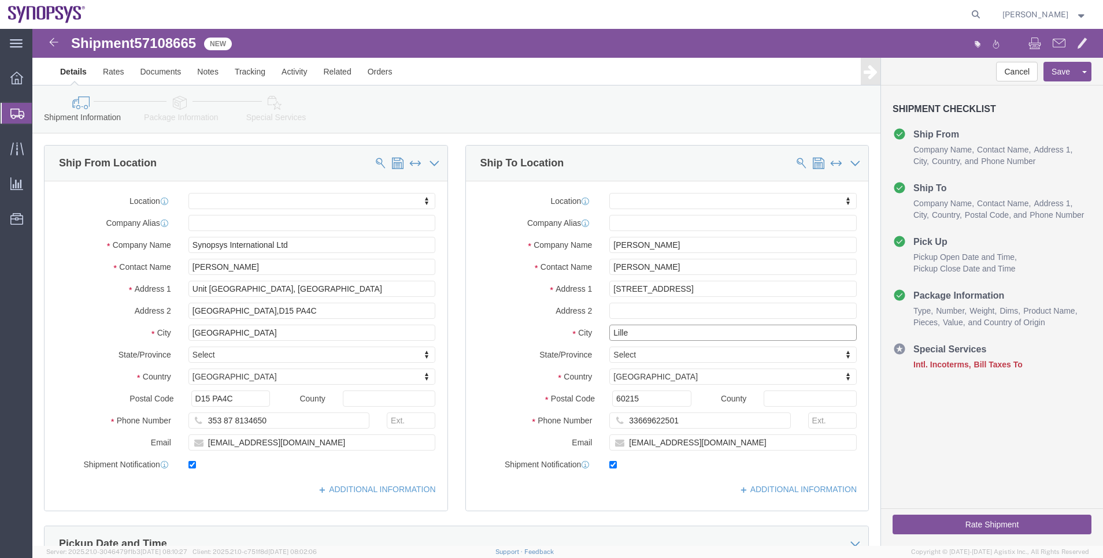
paste input "Norrköping"
click input "Norrköping"
type input "Norrkoping"
select select
drag, startPoint x: 709, startPoint y: 410, endPoint x: 531, endPoint y: 403, distance: 177.6
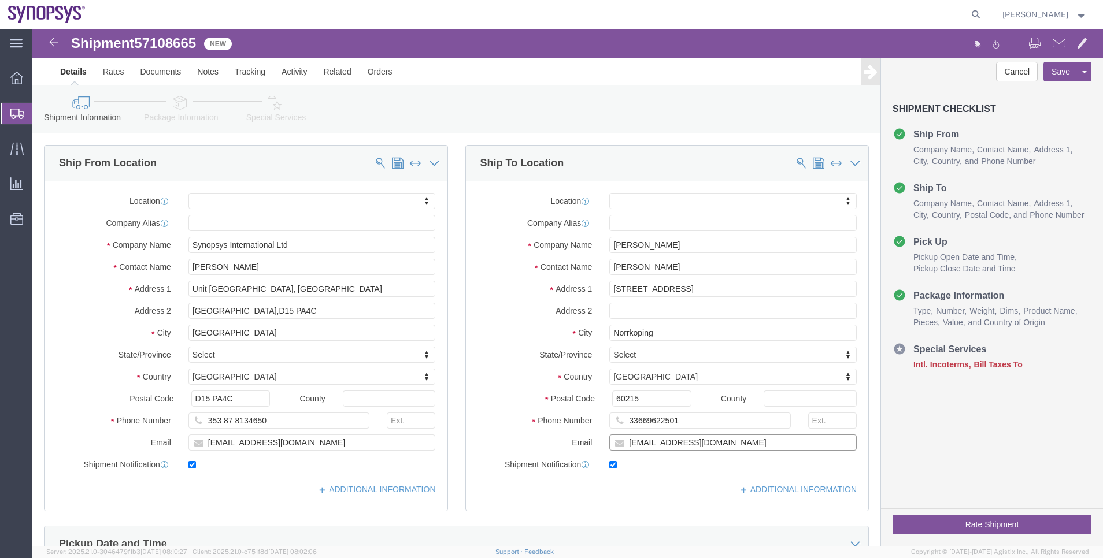
click div "Location My Profile Location Aachen DE04 Agrate Brianza IT01 Aschheim DE02 Atla…"
paste input "amol.lahane"
type input "amol.lahane@gmail.com"
click input "checkbox"
checkbox input "false"
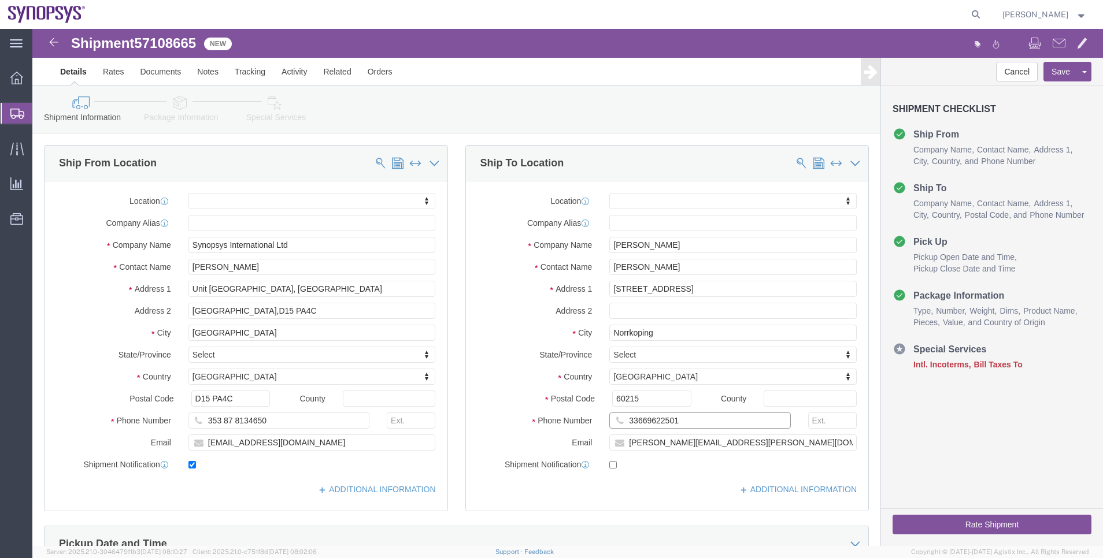
drag, startPoint x: 657, startPoint y: 391, endPoint x: 575, endPoint y: 391, distance: 82.7
click input "33669622501"
paste input "'+46.793320442"
click input "'+46.793320442"
click input "'+46793320442"
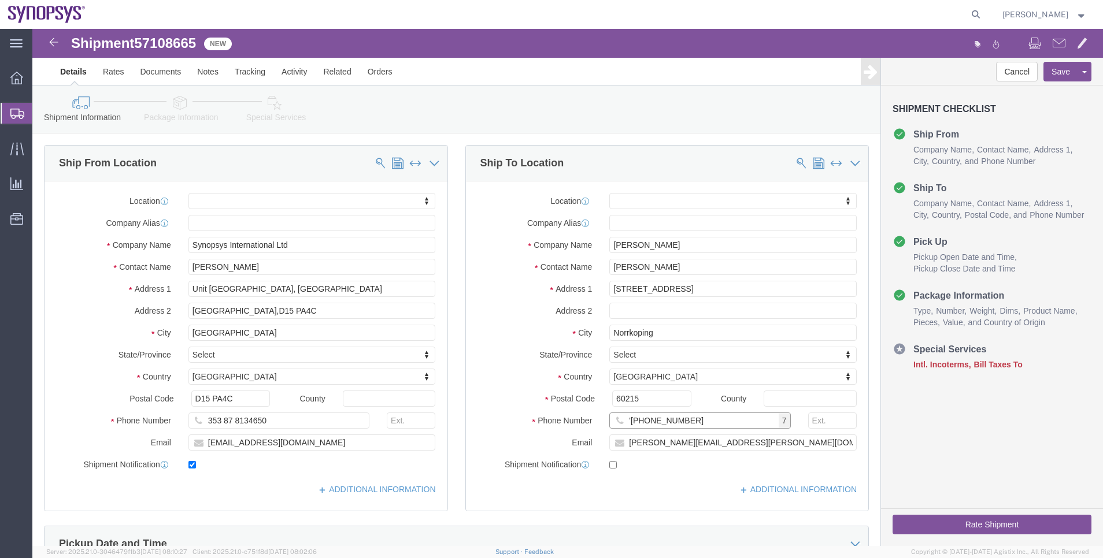
click input "'+46793320442"
type input "+46793320442"
click link "Package Information"
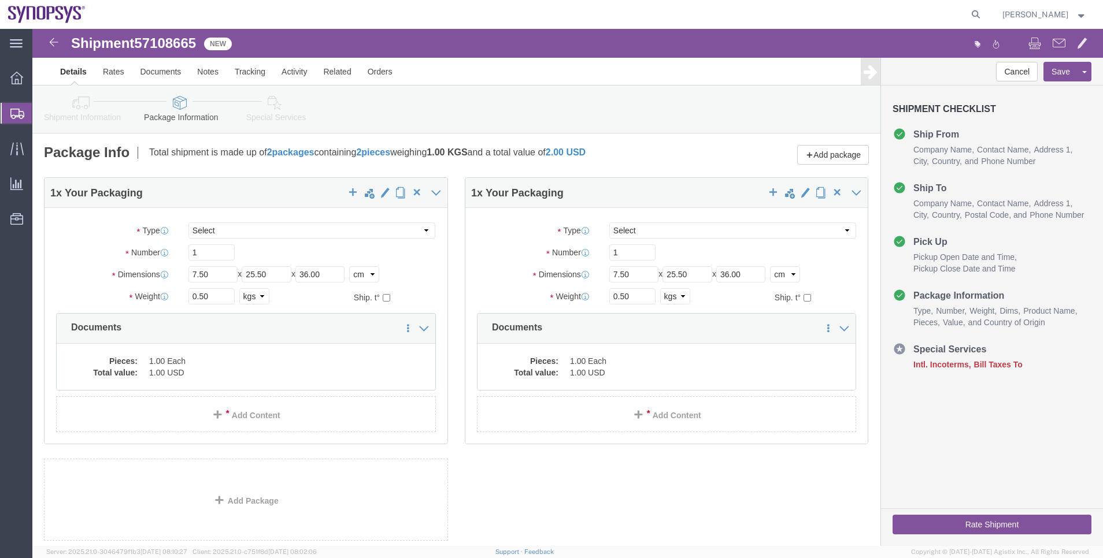
click link "Special Services"
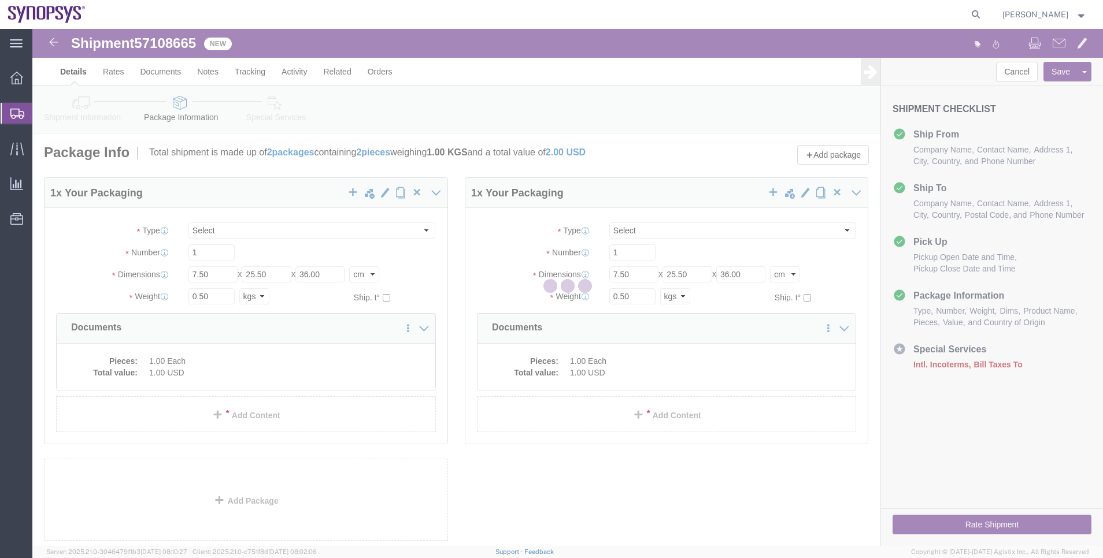
select select
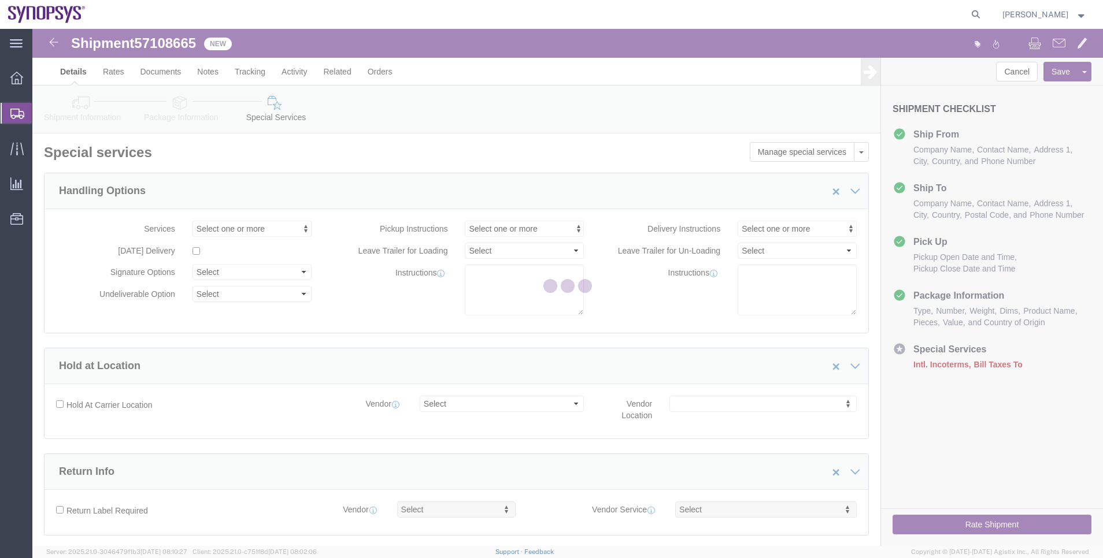
select select "COSTCENTER"
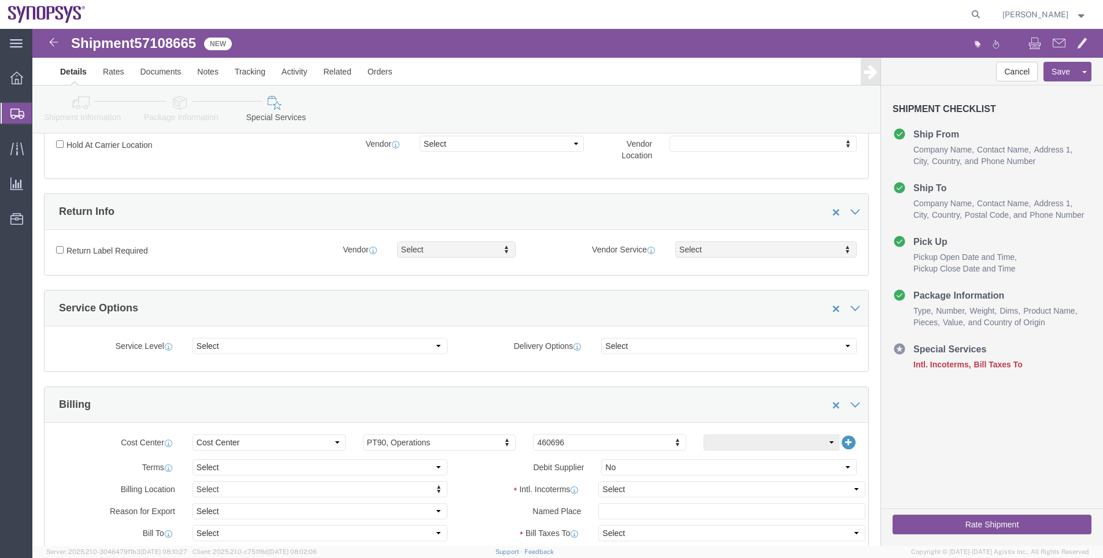
scroll to position [433, 0]
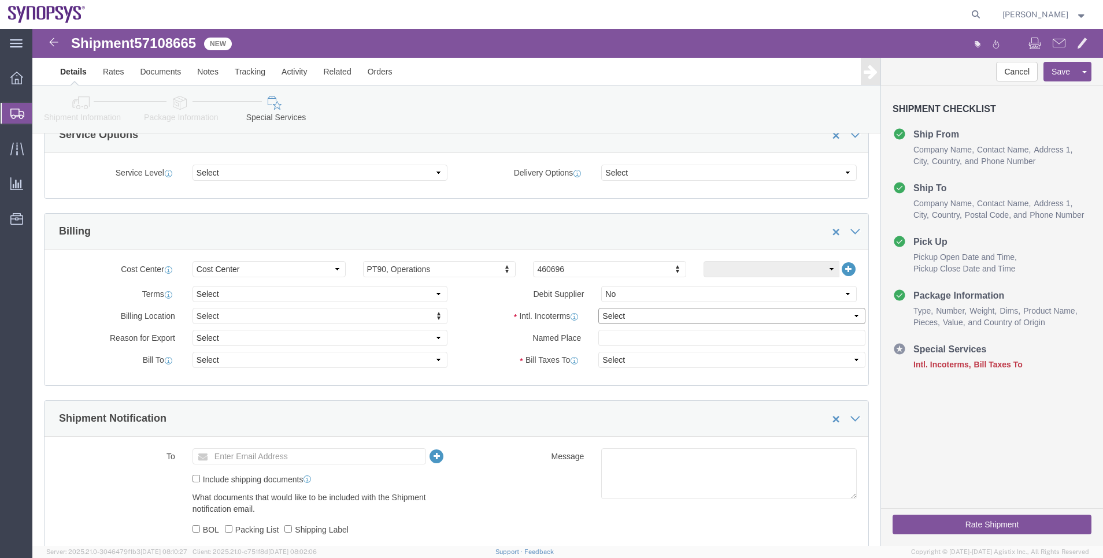
click select "Select Carriage Insurance Paid Carriage Paid To Cost and Freight Cost Insurance…"
select select "DDP"
click select "Select Carriage Insurance Paid Carriage Paid To Cost and Freight Cost Insurance…"
select select "SHIP"
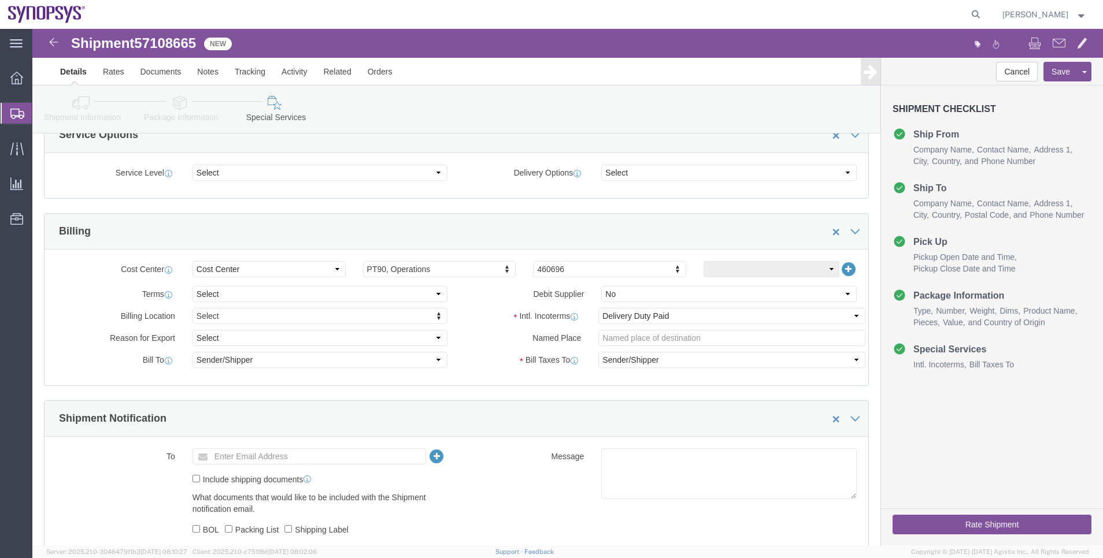
click div "Shipment Information Package Information Special Services"
click link "Shipment Information"
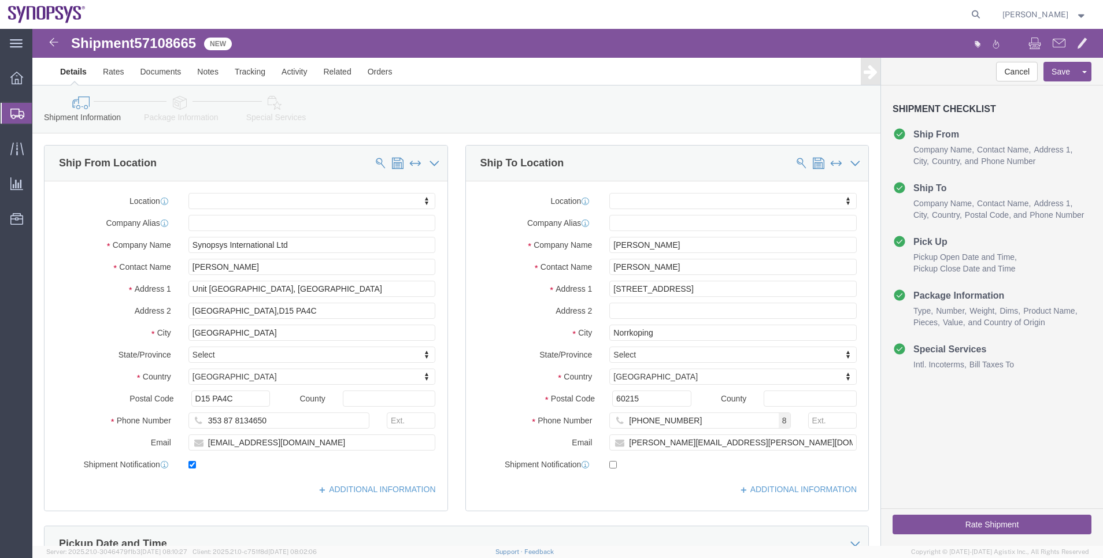
click icon
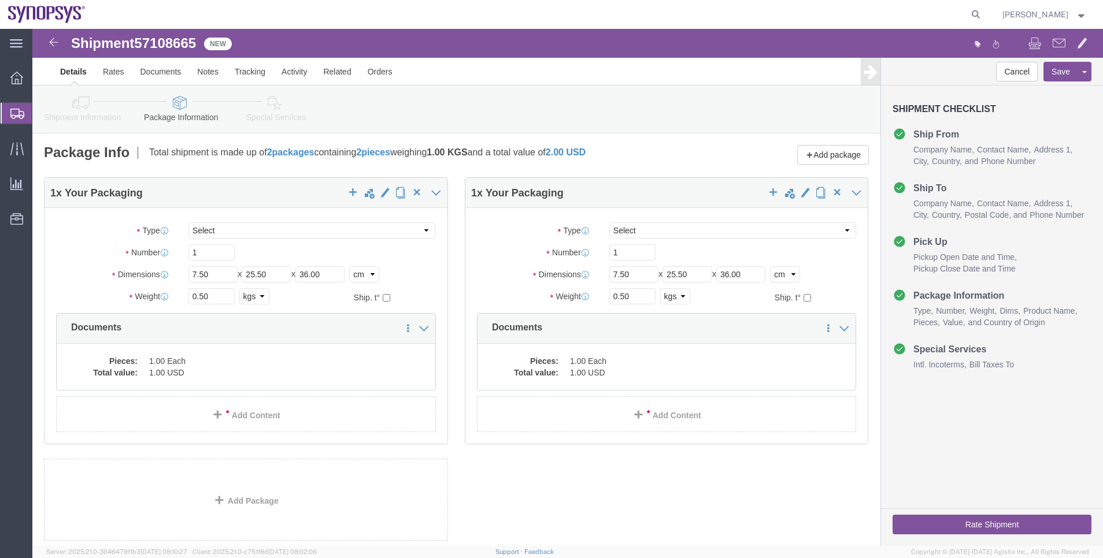
click icon
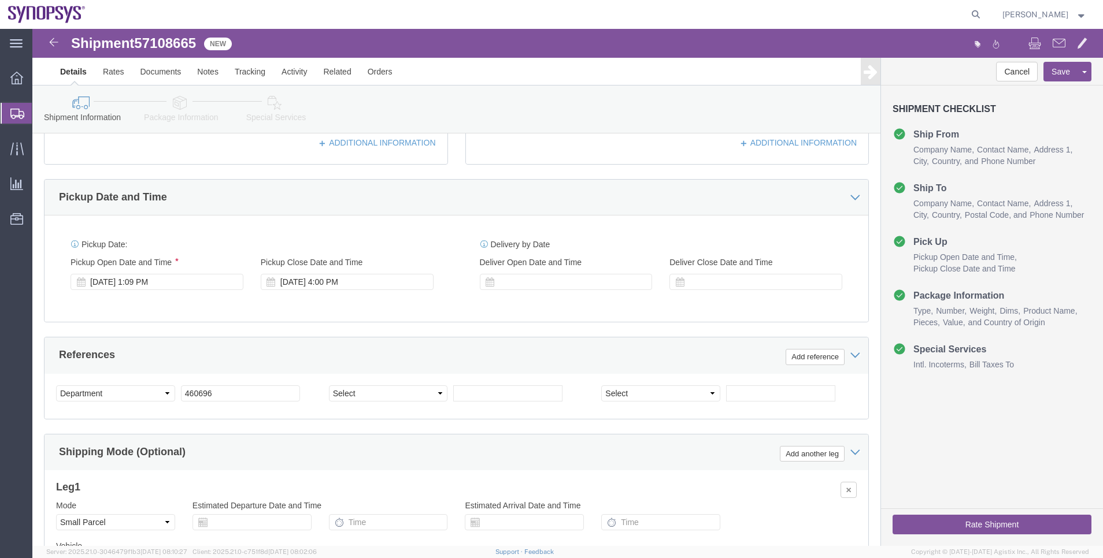
click link "Package Information"
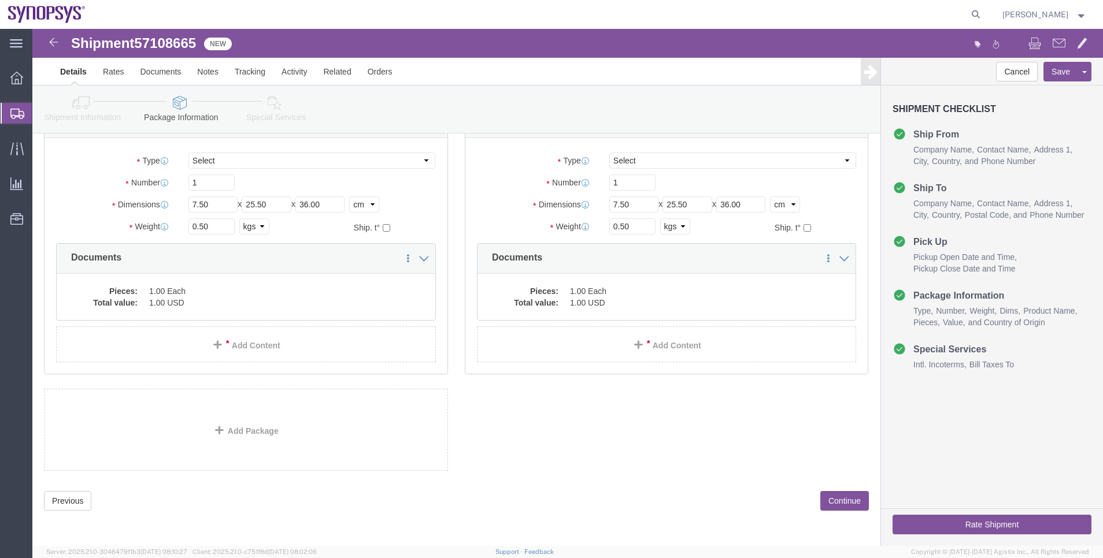
click link "Special Services"
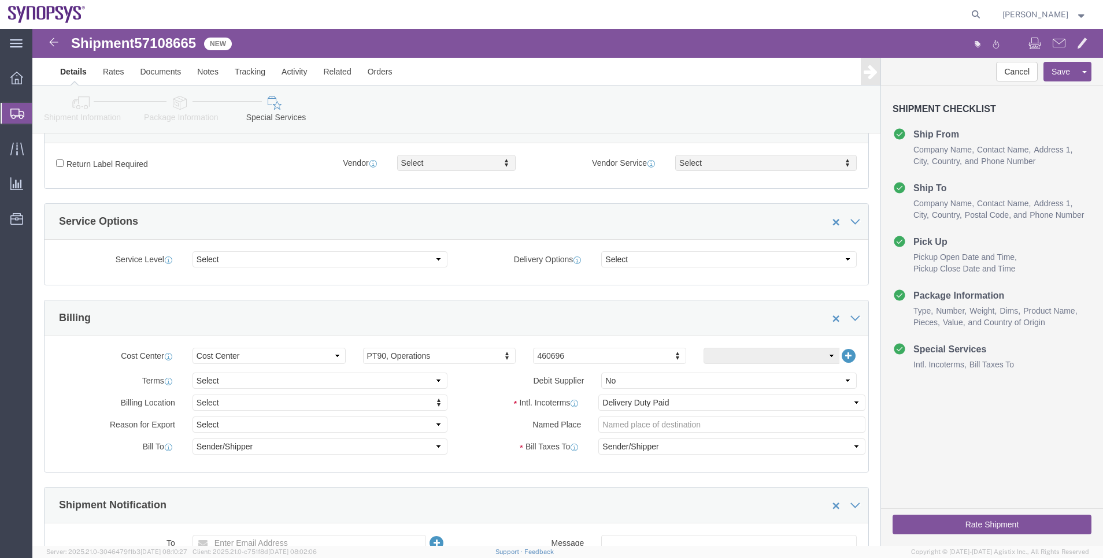
scroll to position [433, 0]
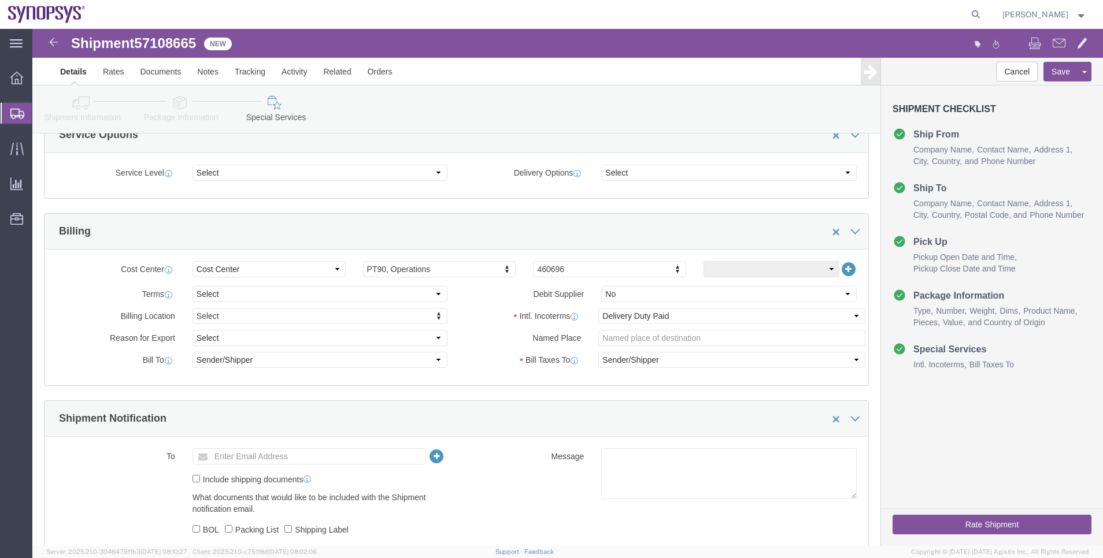
click button "Rate Shipment"
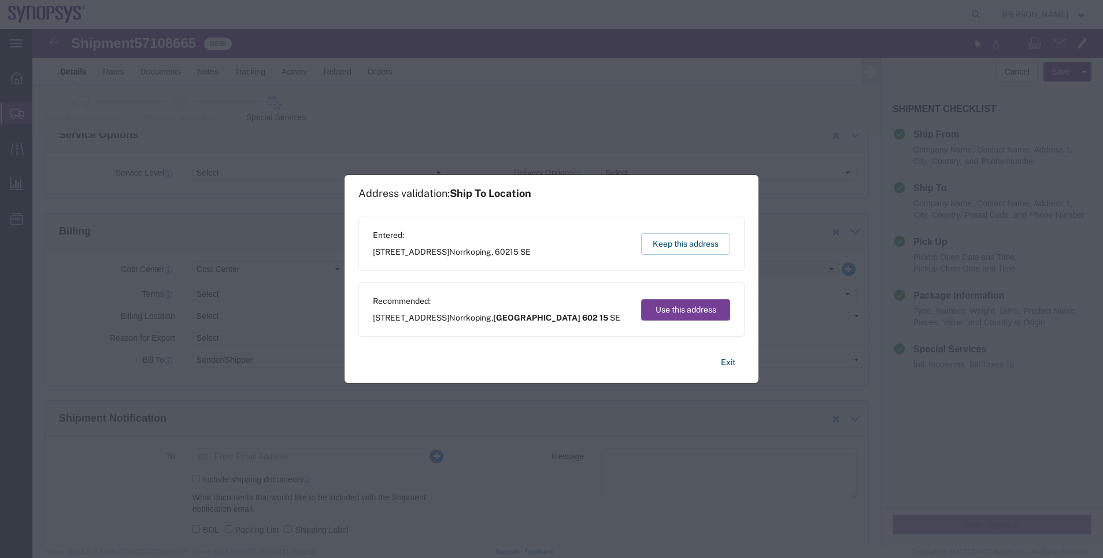
click at [683, 314] on button "Use this address" at bounding box center [685, 309] width 89 height 21
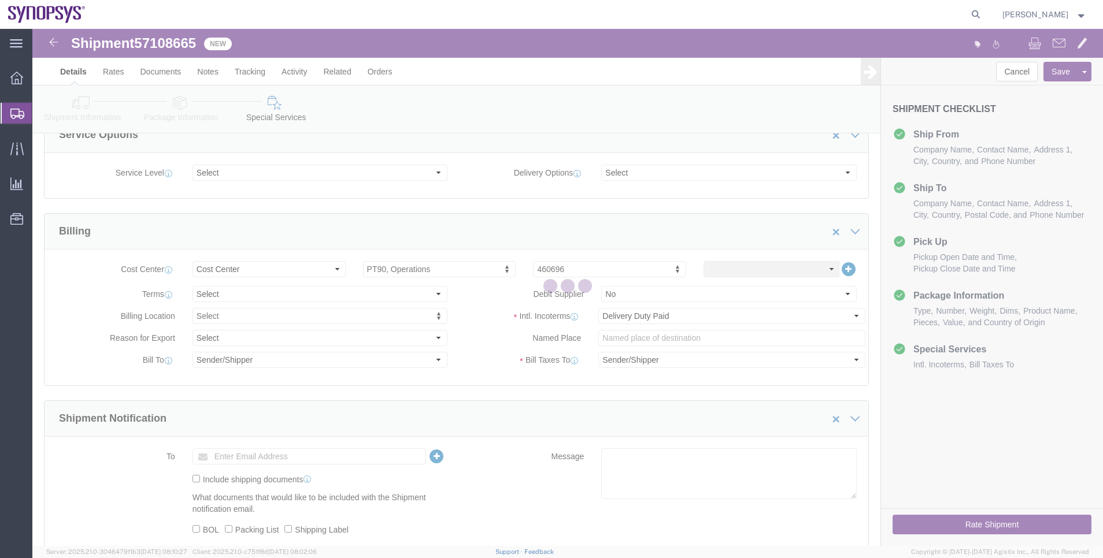
scroll to position [0, 0]
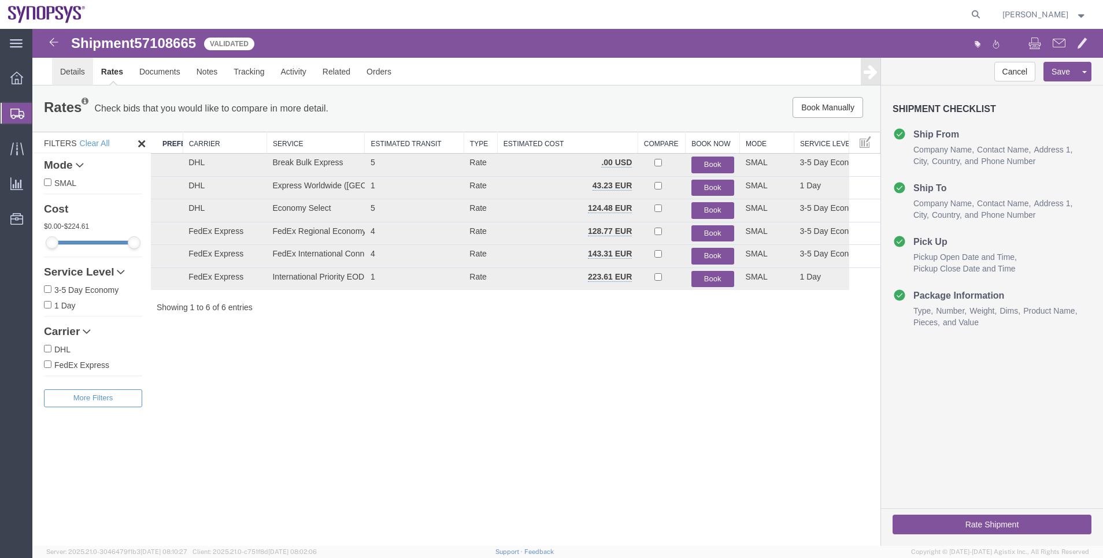
click at [89, 74] on link "Details" at bounding box center [72, 72] width 41 height 28
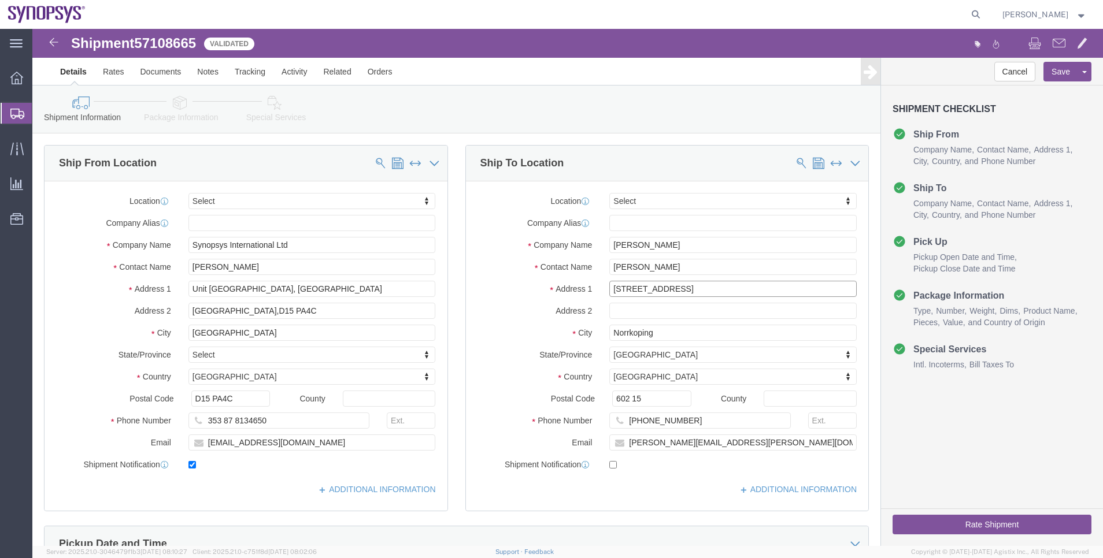
click input "Hagagatan 50E"
paste input "'+46.793320442"
drag, startPoint x: 698, startPoint y: 260, endPoint x: 632, endPoint y: 263, distance: 66.0
click input "Hagagatan 50E '+46.793320442"
paste input "110"
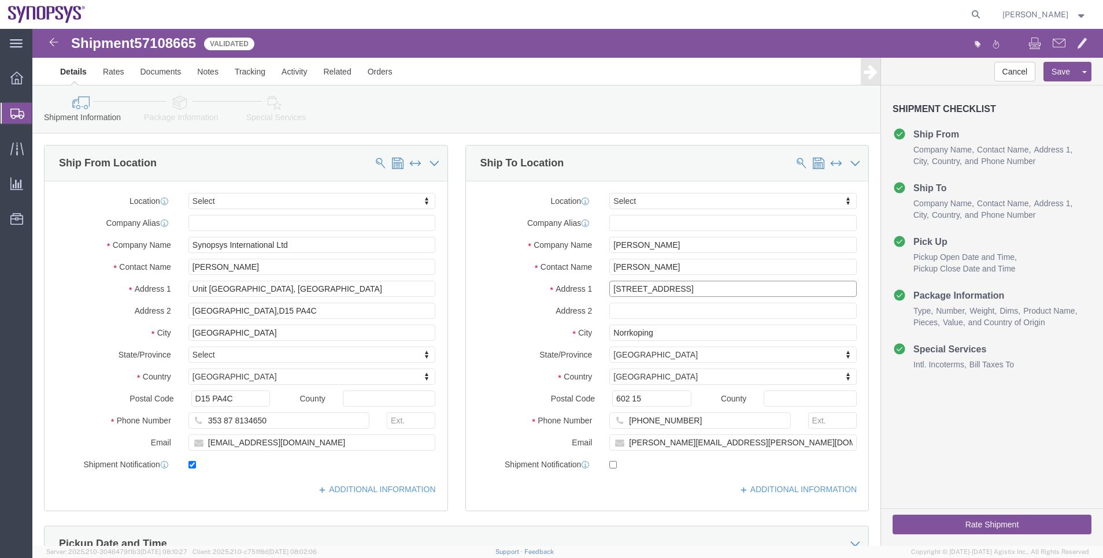
click input "Hagagatan 50E1102"
type input "Hagagatan 50E 1102"
click div "Rate Shipment"
click button "Rate Shipment"
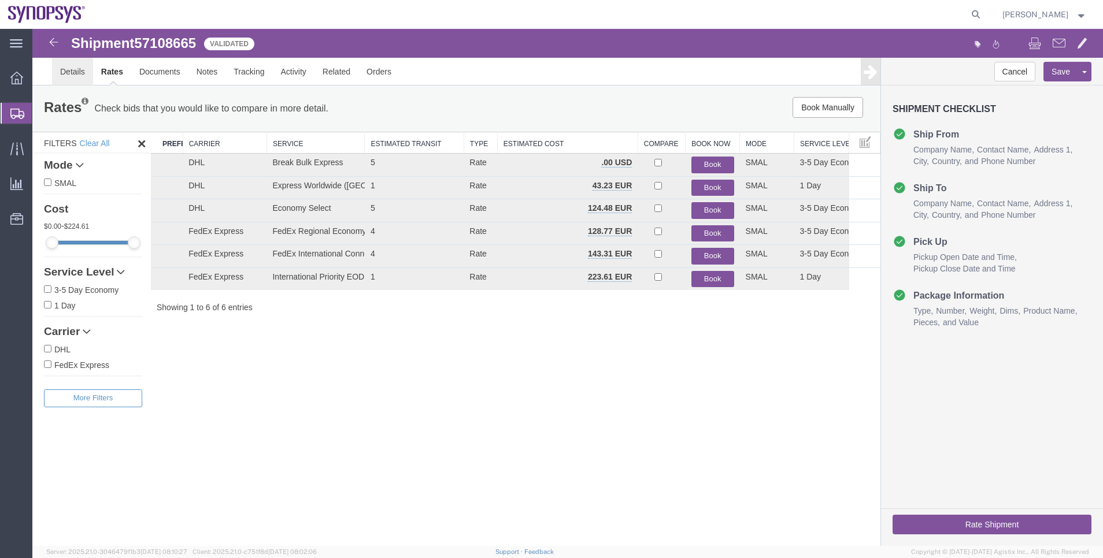
click at [65, 69] on link "Details" at bounding box center [72, 72] width 41 height 28
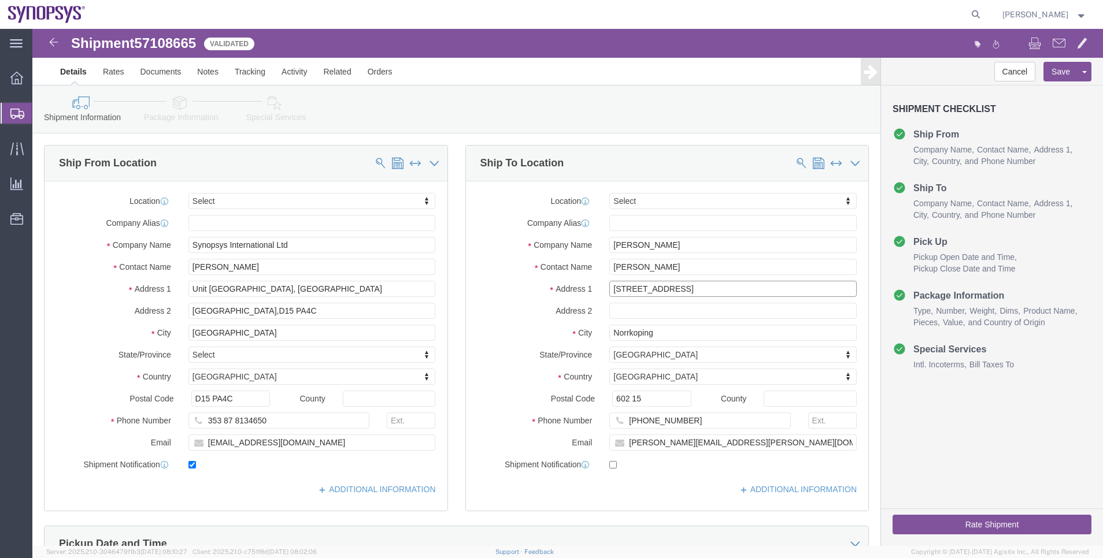
click input "Hagagatan 50E 1102"
paste input "Lgh"
type input "Hagagatan 50E Lgh 1102"
click button "Rate Shipment"
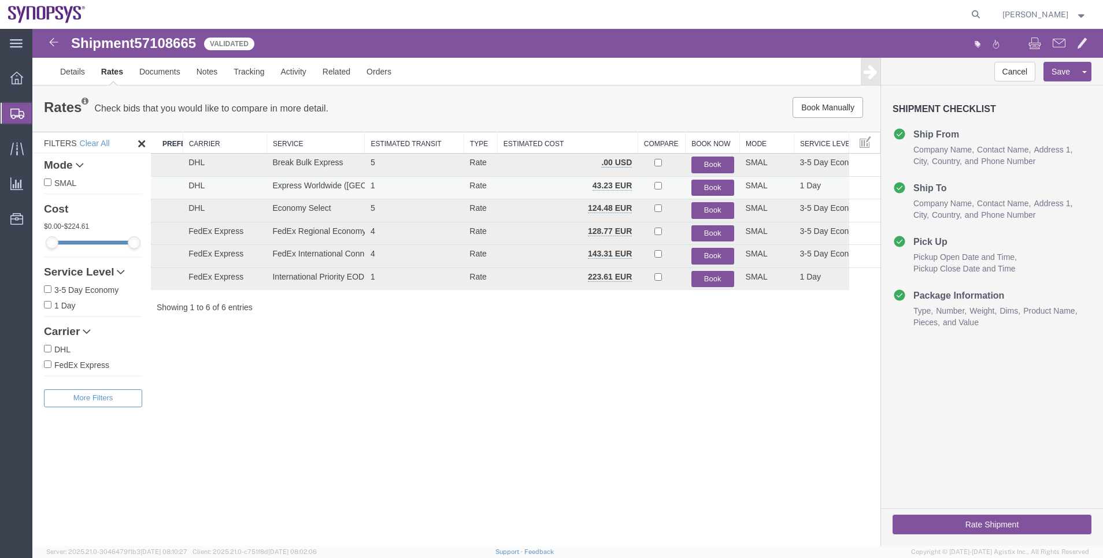
click at [711, 183] on button "Book" at bounding box center [712, 188] width 43 height 17
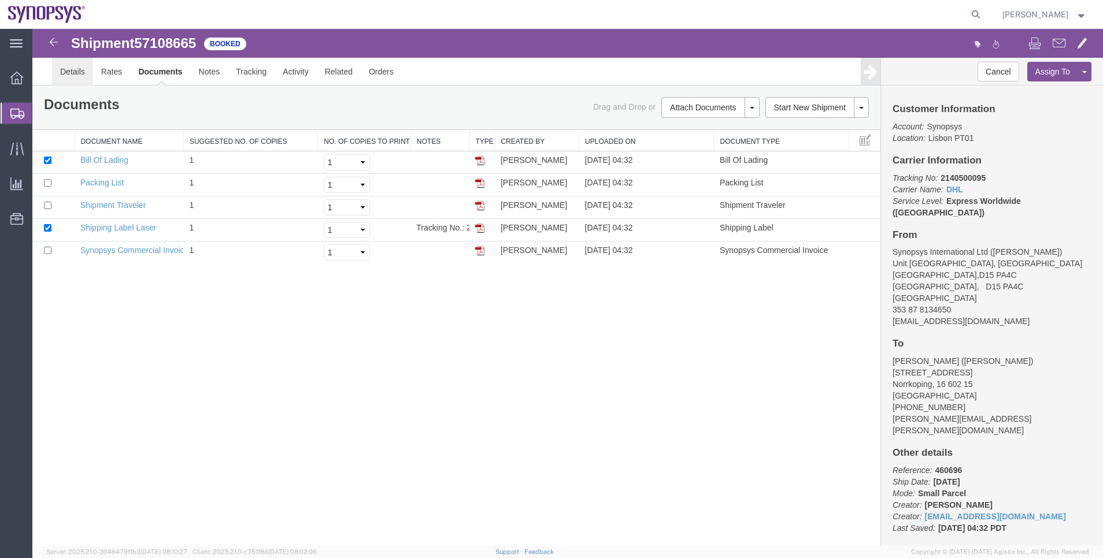
click at [85, 76] on link "Details" at bounding box center [72, 72] width 41 height 28
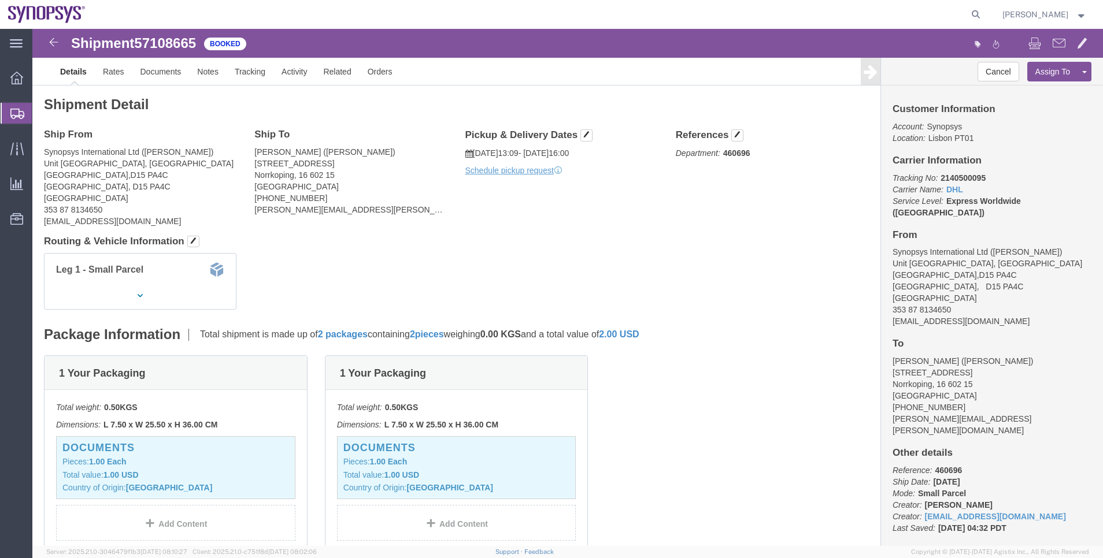
click b "2140500095"
copy b "2140500095"
drag, startPoint x: 99, startPoint y: 38, endPoint x: 157, endPoint y: 64, distance: 63.4
click link "Rates"
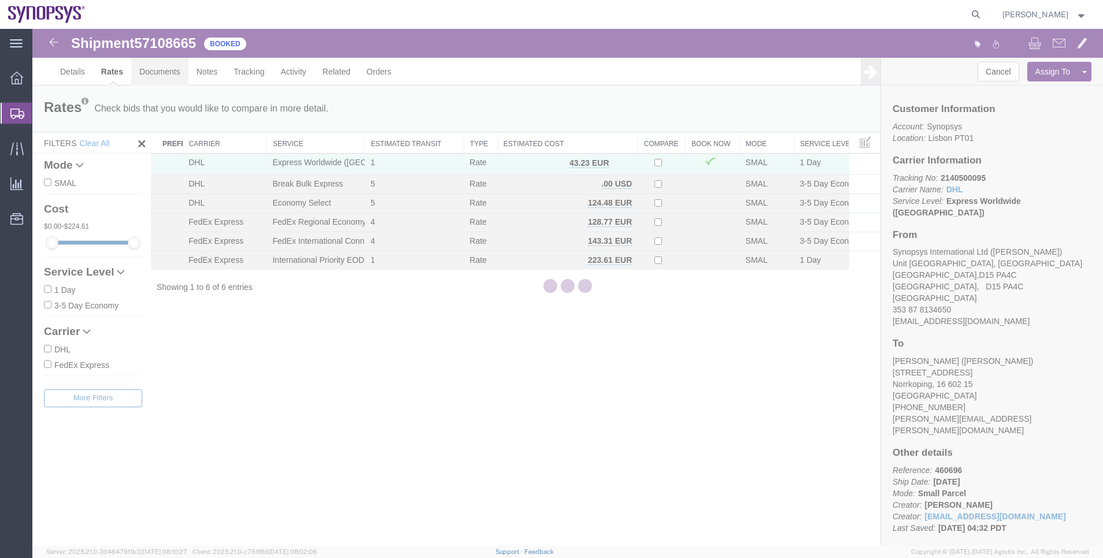
click at [161, 77] on link "Documents" at bounding box center [159, 72] width 57 height 28
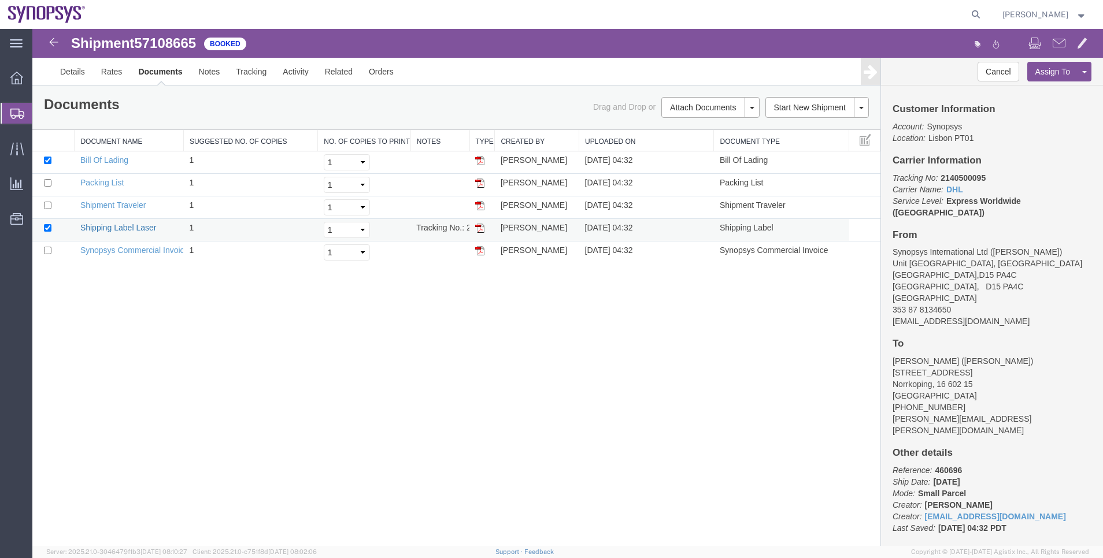
click at [132, 223] on link "Shipping Label Laser" at bounding box center [118, 227] width 76 height 9
click at [1045, 88] on link "Clone Shipment" at bounding box center [1041, 90] width 100 height 17
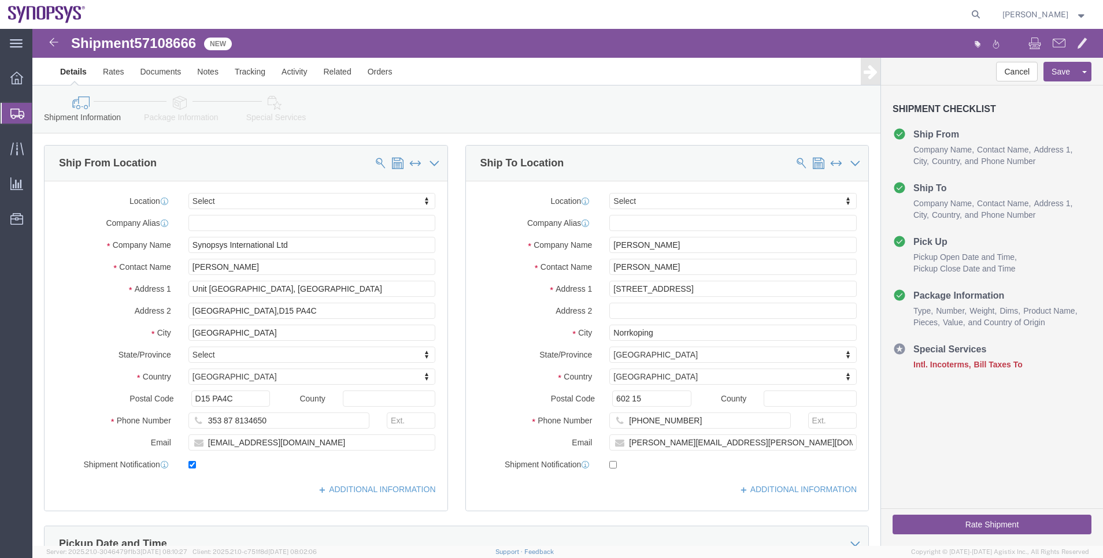
click span
type input "Amol Lahane"
type input "Hagagatan 50E Lgh 1102"
type input "Norrkoping"
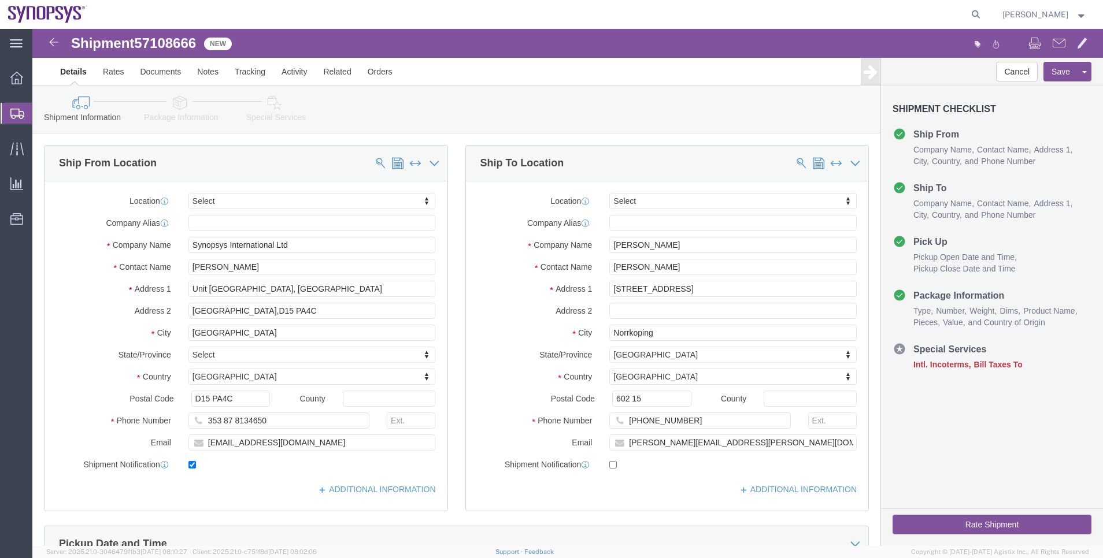
select select
select select "SE"
type input "602 15"
type input "+46793320442"
type input "amol.lahane@gmail.com"
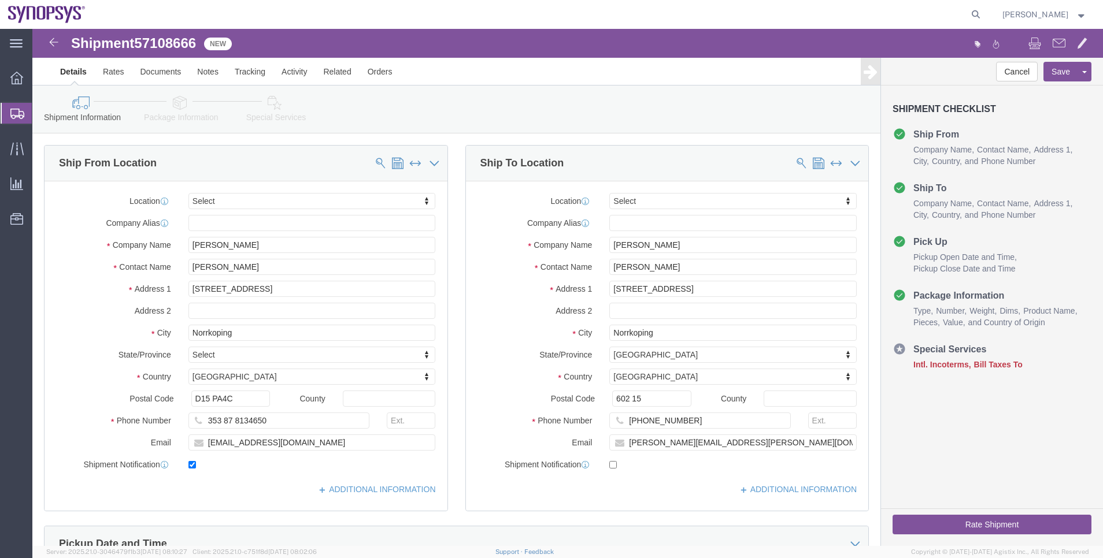
type input "Synopsys International Ltd"
type input "[PERSON_NAME]"
type input "Unit [GEOGRAPHIC_DATA], [GEOGRAPHIC_DATA]"
type input "[GEOGRAPHIC_DATA],D15 PA4C"
type input "[GEOGRAPHIC_DATA]"
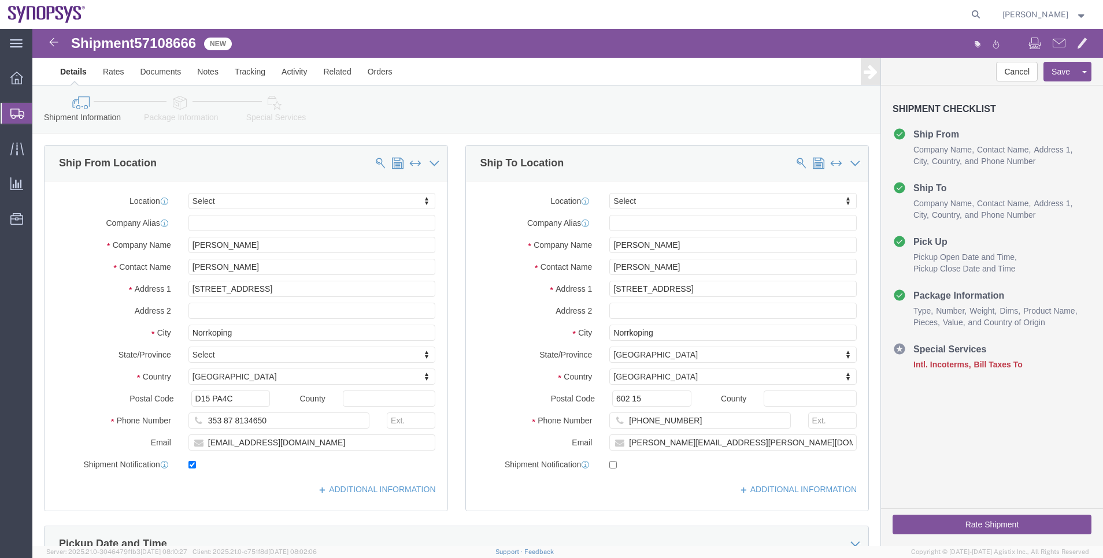
select select
select select "IE"
type input "D15 PA4C"
type input "353 87 8134650"
type input "[EMAIL_ADDRESS][DOMAIN_NAME]"
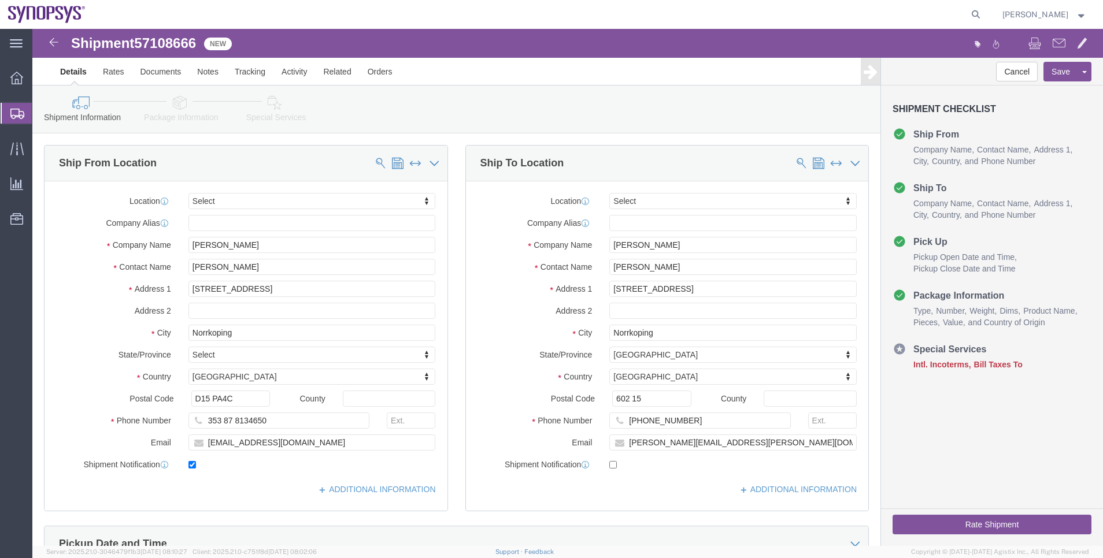
checkbox input "false"
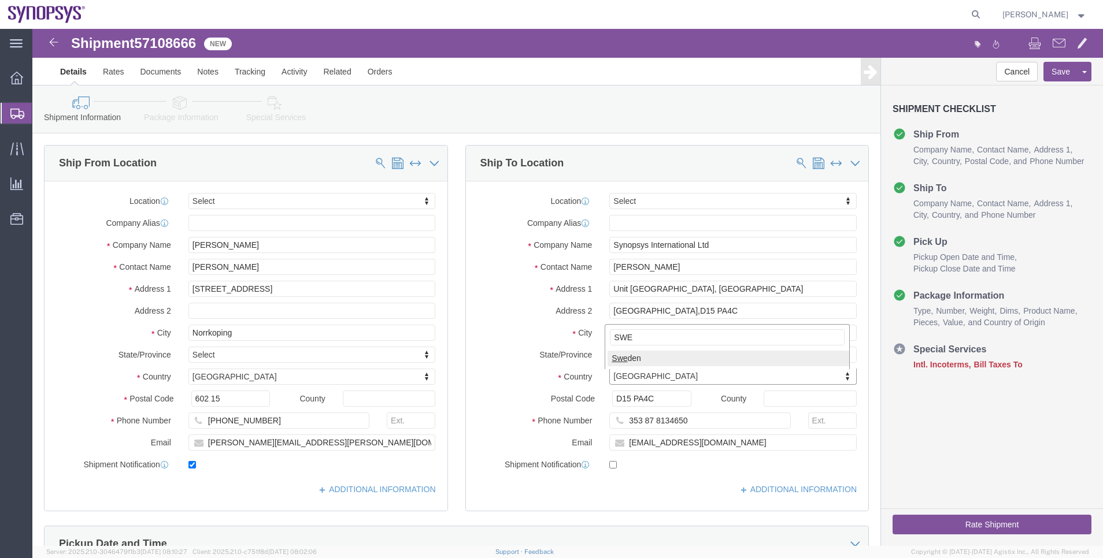
type input "SWE"
select select "SE"
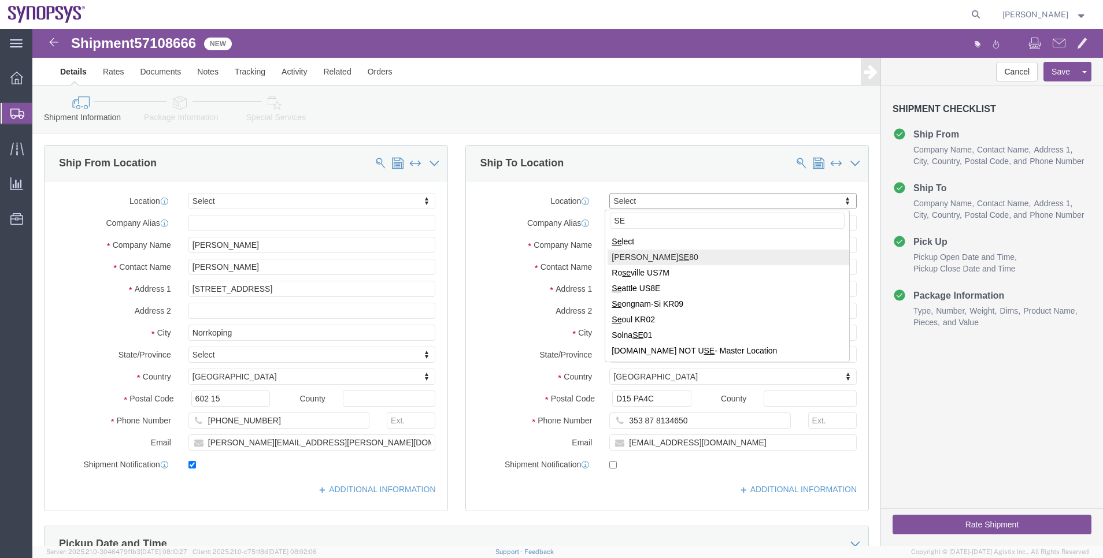
type input "SE"
select select "63156"
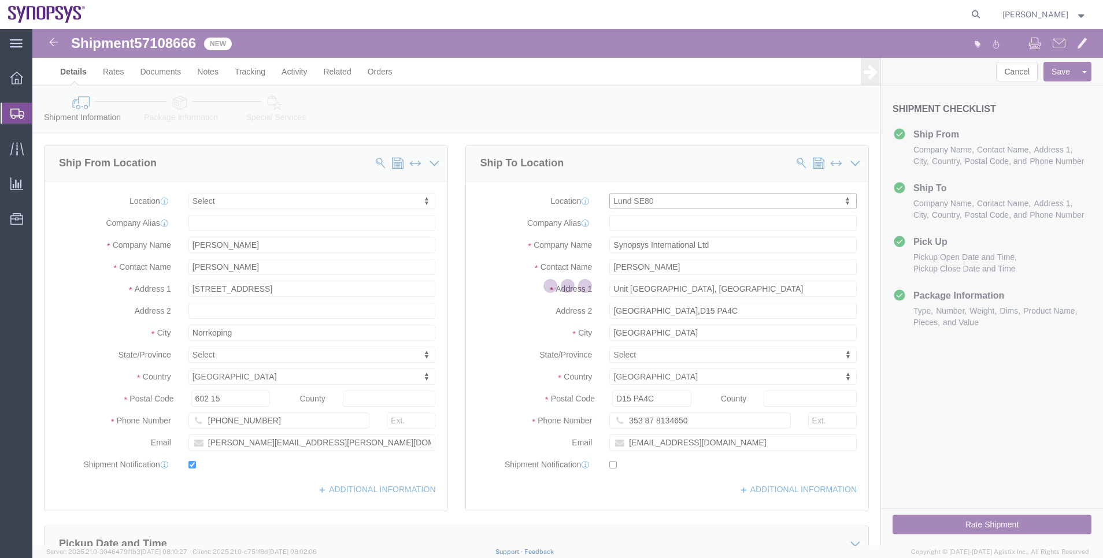
type input "SE80"
type input "Synopsys Sweden AB"
type input "Kalkstensvagen 3 Lund"
type input "Lund"
type input "22478"
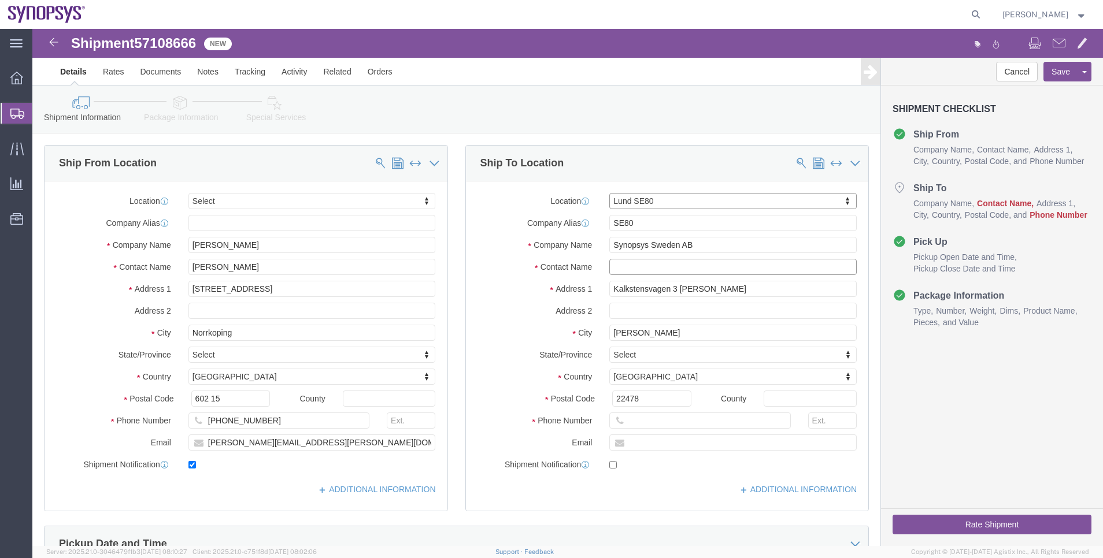
click input "text"
type input "i"
type input "IT Department"
click input "text"
paste input "46-590-22-11"
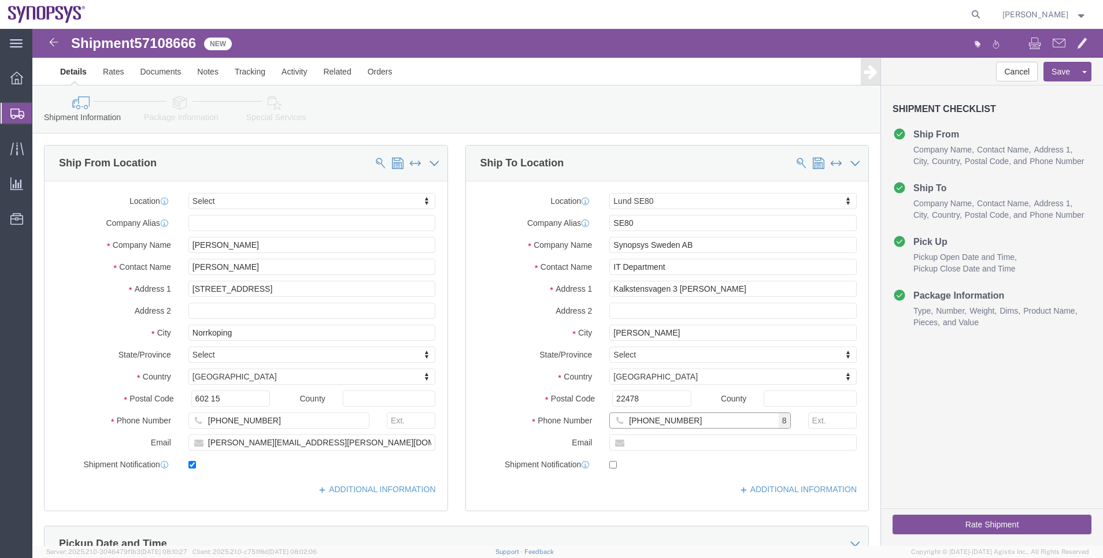
click input "46-590-22-11"
type input "465902211"
click input "text"
paste input "sweeney@synopsys.com"
type input "sweeney@synopsys.com"
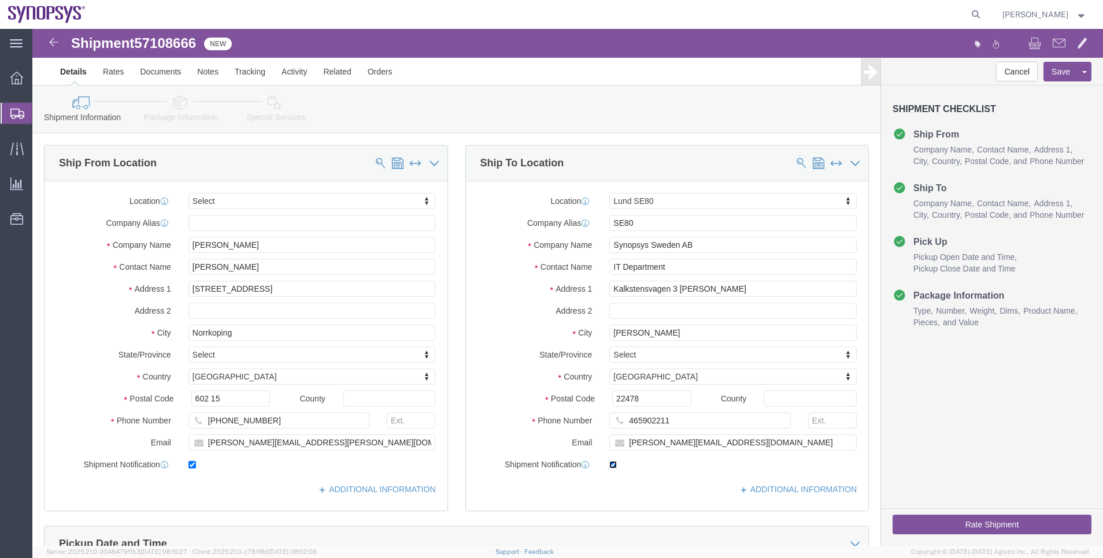
click input "checkbox"
checkbox input "false"
click input "checkbox"
checkbox input "false"
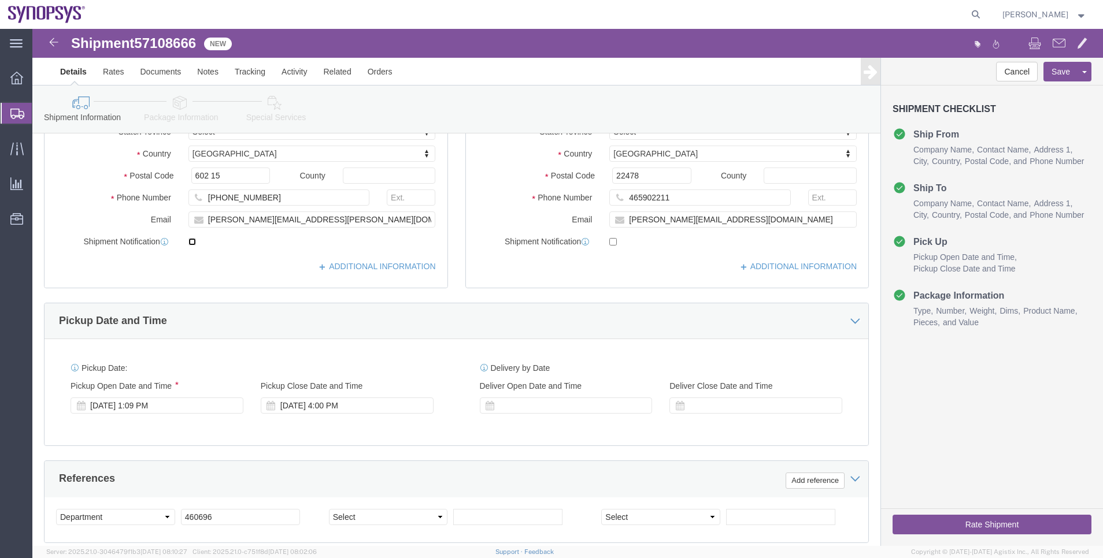
scroll to position [260, 0]
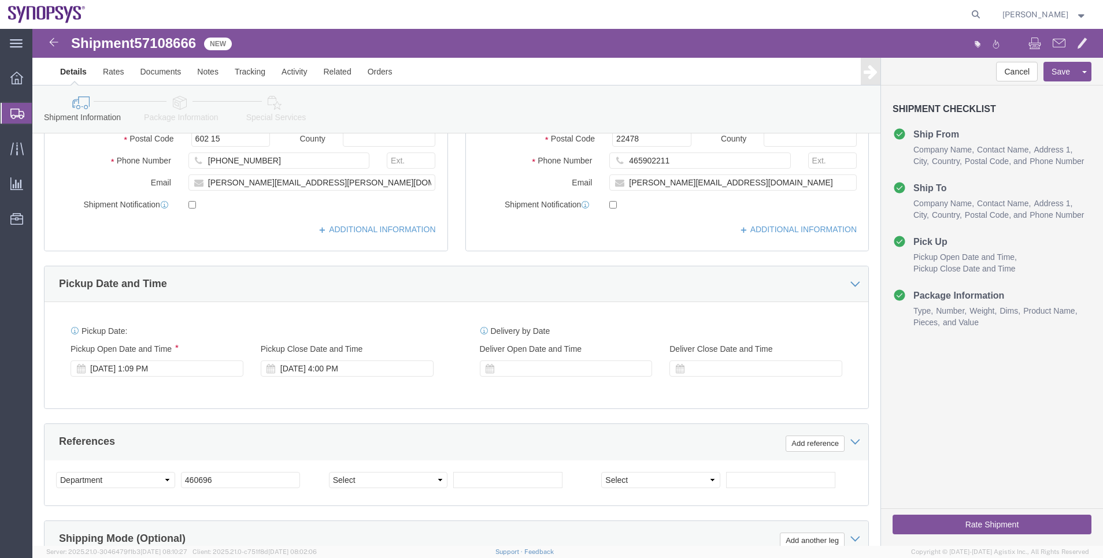
click icon
click div
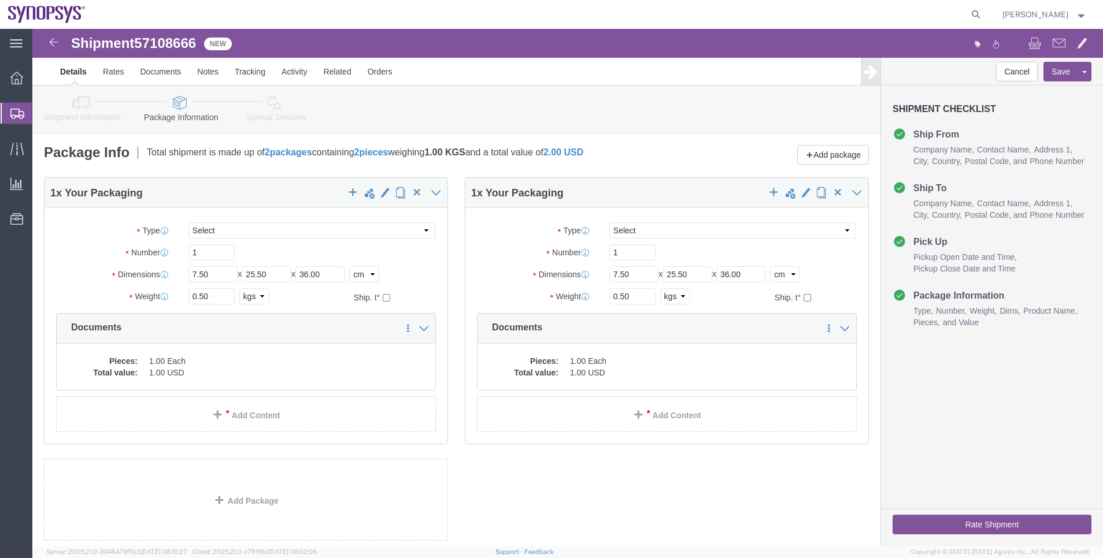
click icon
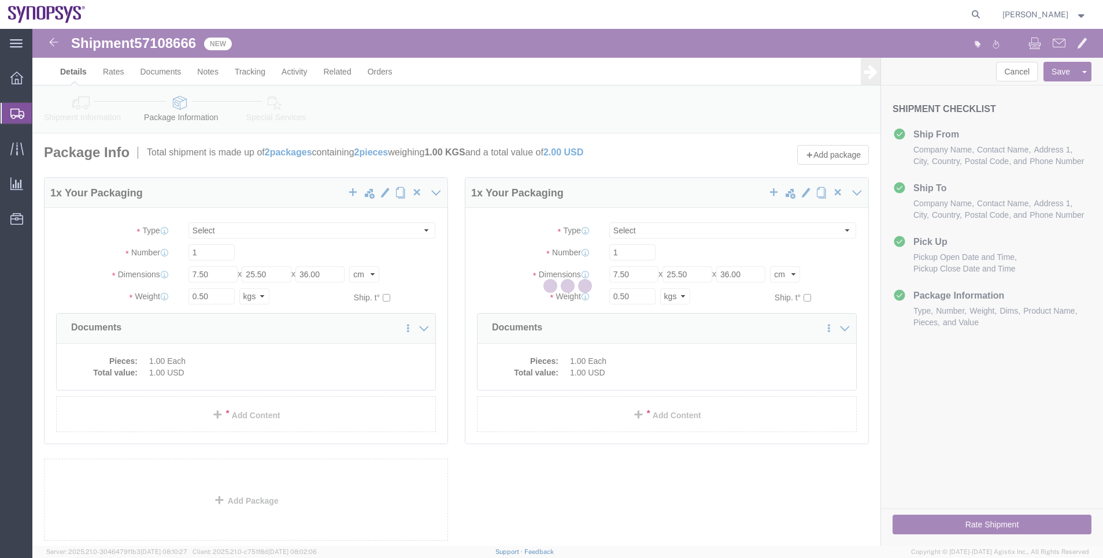
select select
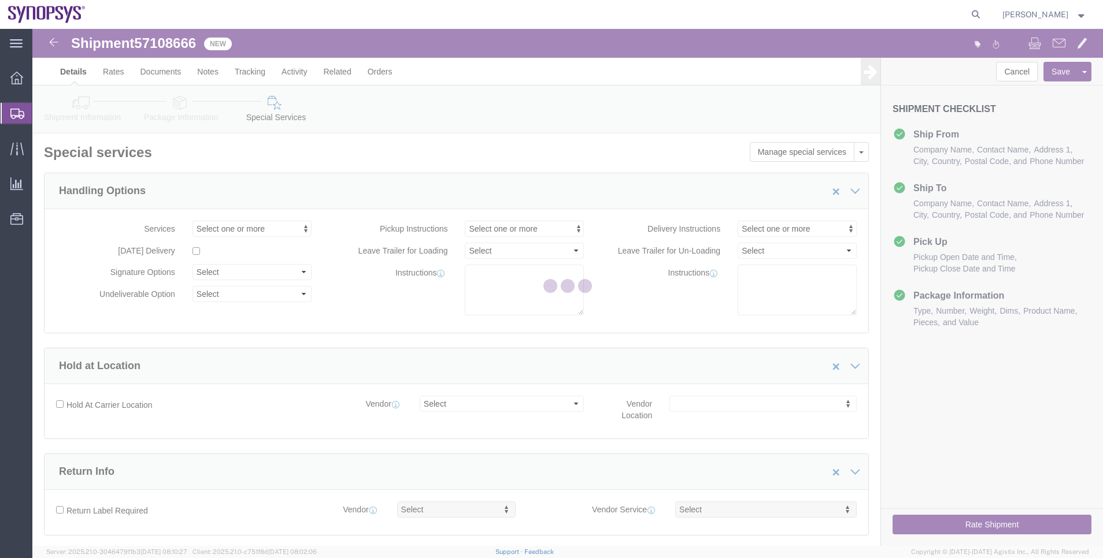
select select "COSTCENTER"
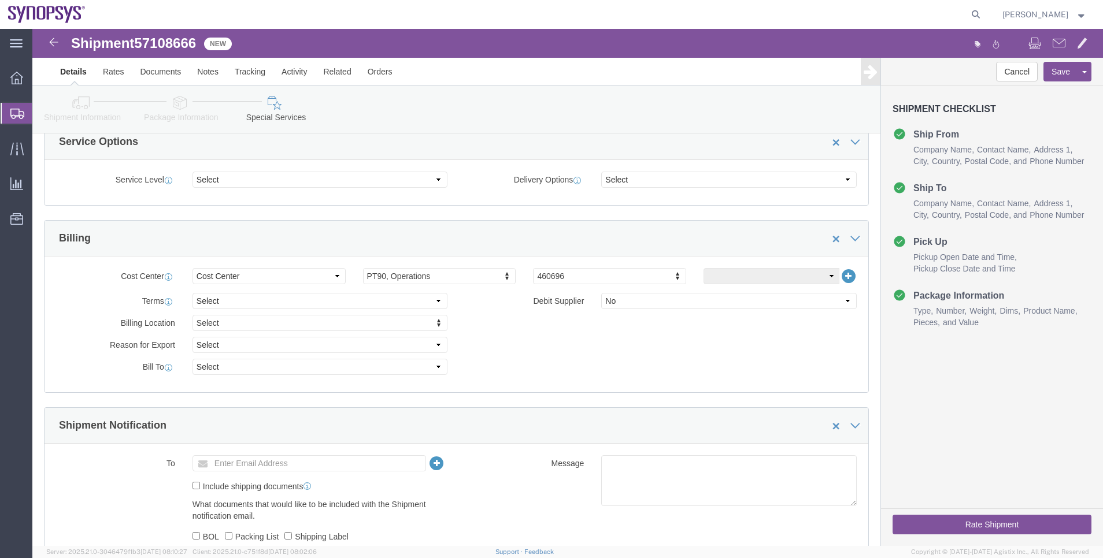
scroll to position [433, 0]
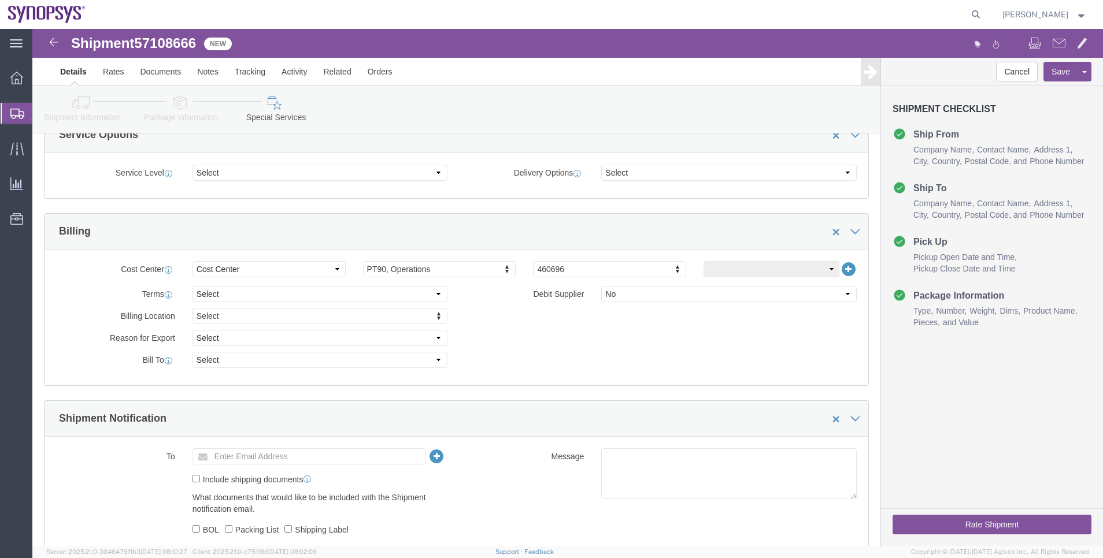
click button "Rate Shipment"
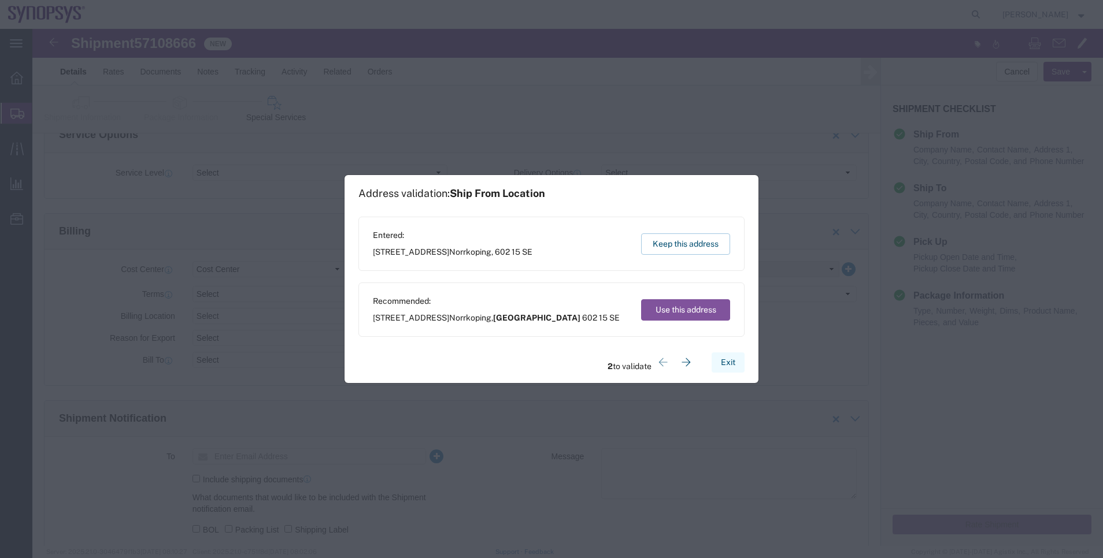
click at [734, 355] on button "Exit" at bounding box center [728, 363] width 33 height 20
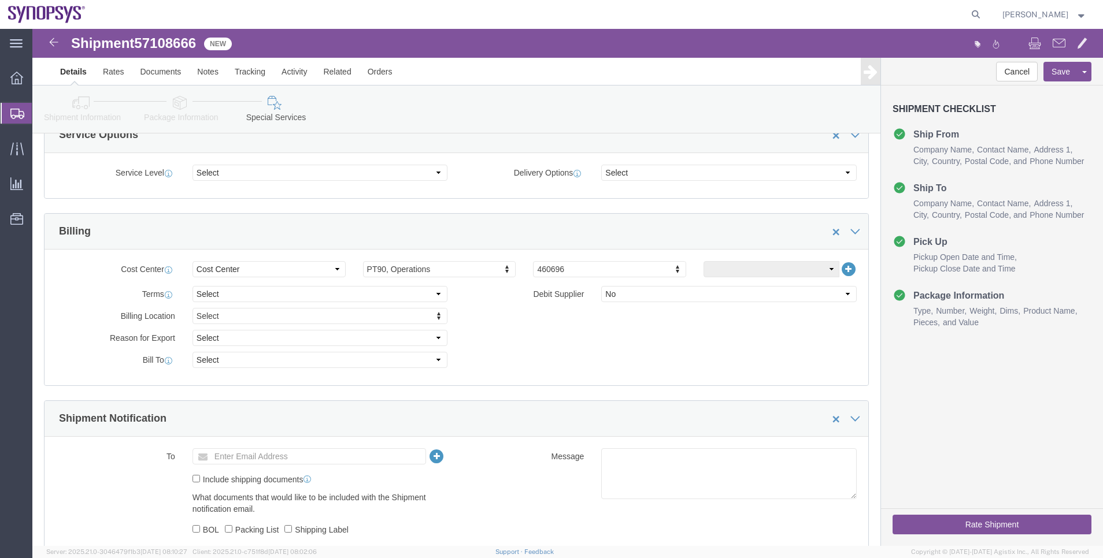
drag, startPoint x: 106, startPoint y: 80, endPoint x: 118, endPoint y: 84, distance: 12.8
click li "Package Information"
click link "Package Information"
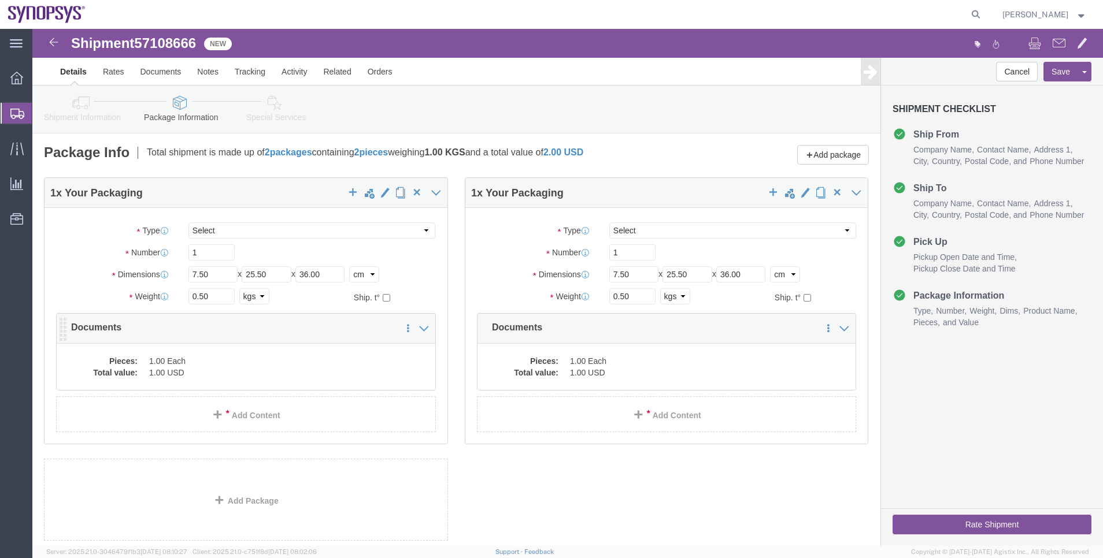
click dd "1.00 Each"
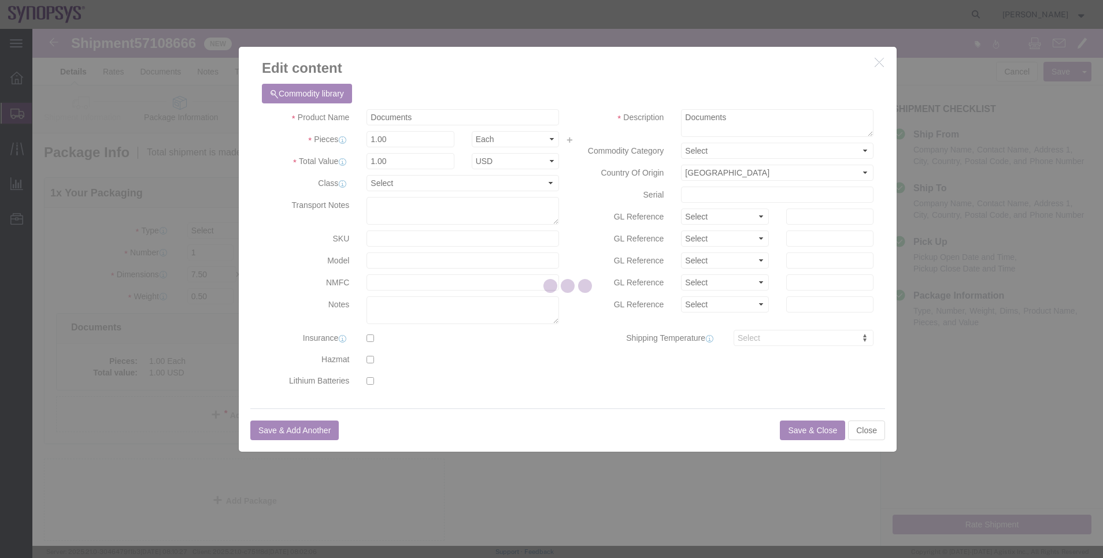
click at [418, 120] on div at bounding box center [567, 287] width 1070 height 517
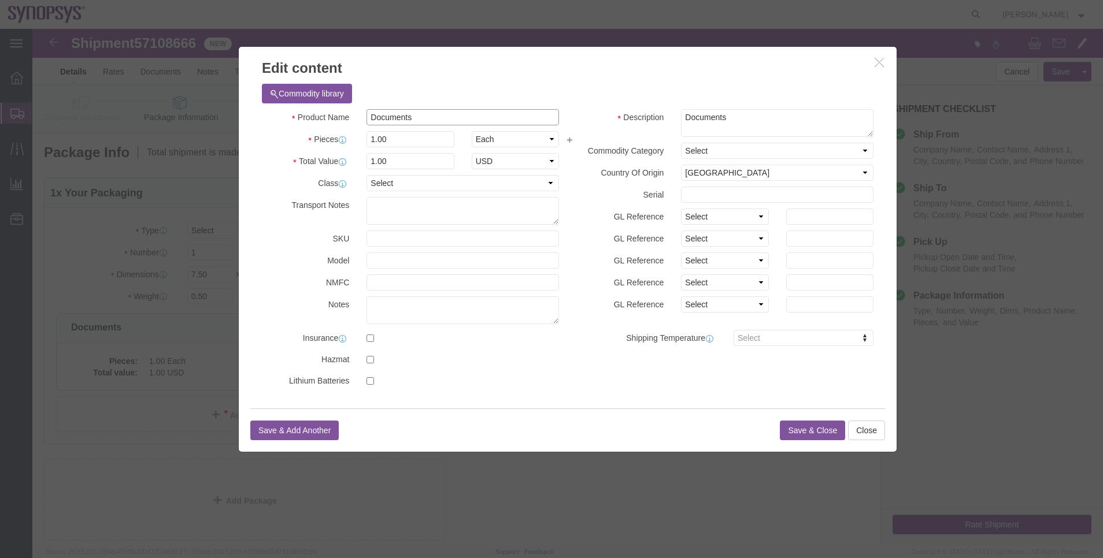
drag, startPoint x: 426, startPoint y: 117, endPoint x: 337, endPoint y: 97, distance: 91.3
click input "Documents"
type input "Laptop"
click div "Commodity library Product Name Laptop Pieces 1.00 Select Bag Barrels 100Board F…"
click select "Select ADP AED AFN ALL AMD AOA ARS ATS AUD AWG AZN BAM BBD BDT BGL BGN BHD BIF …"
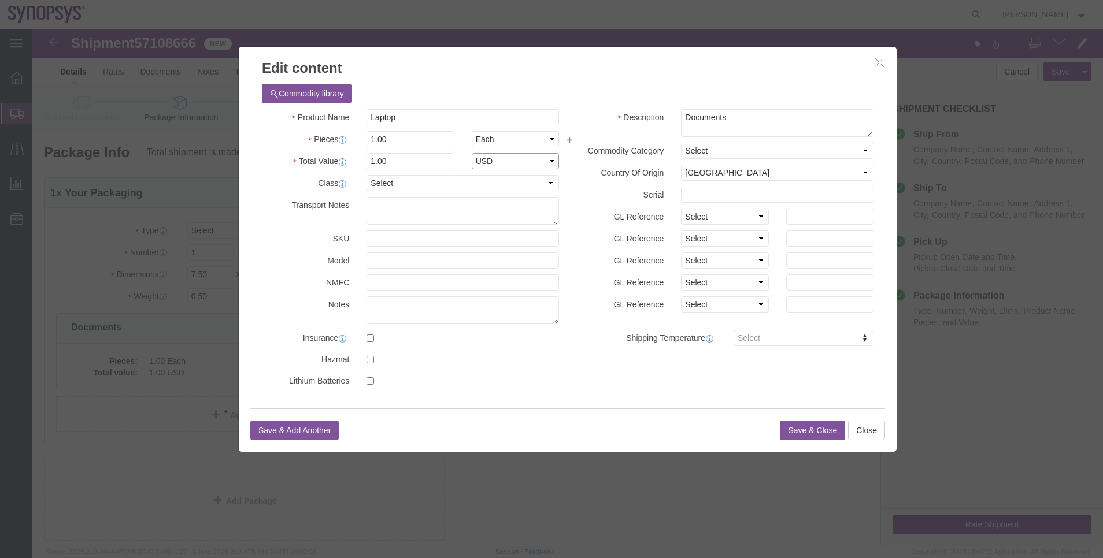
select select "EUR"
click select "Select ADP AED AFN ALL AMD AOA ARS ATS AUD AWG AZN BAM BBD BDT BGL BGN BHD BIF …"
drag, startPoint x: 339, startPoint y: 130, endPoint x: 290, endPoint y: 132, distance: 48.6
click div "Total Value Total value of all the pieces 1.00 Select ADP AED AFN ALL AMD AOA A…"
type input "500"
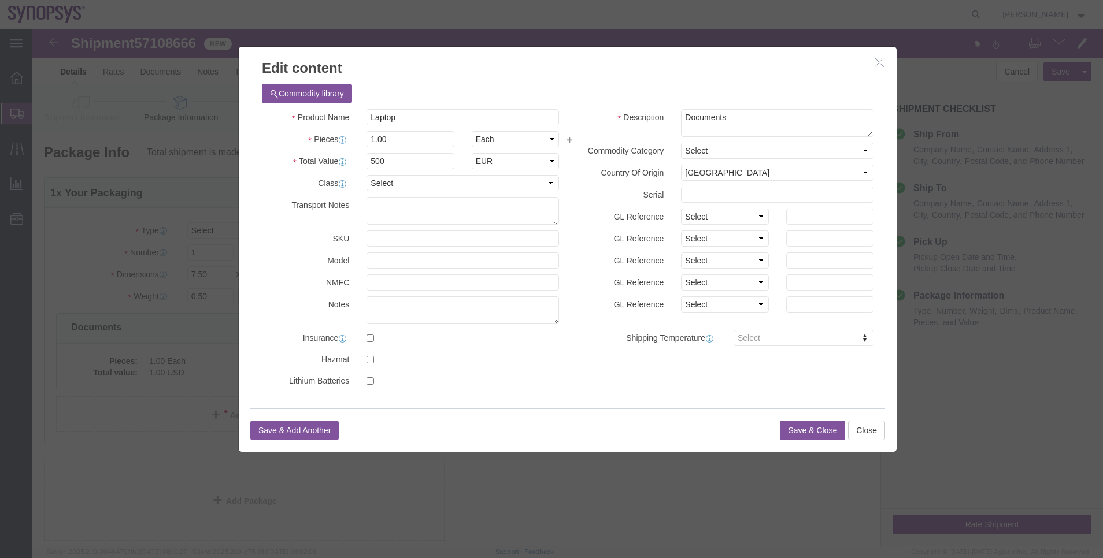
click div "Commodity library"
click button "Save & Close"
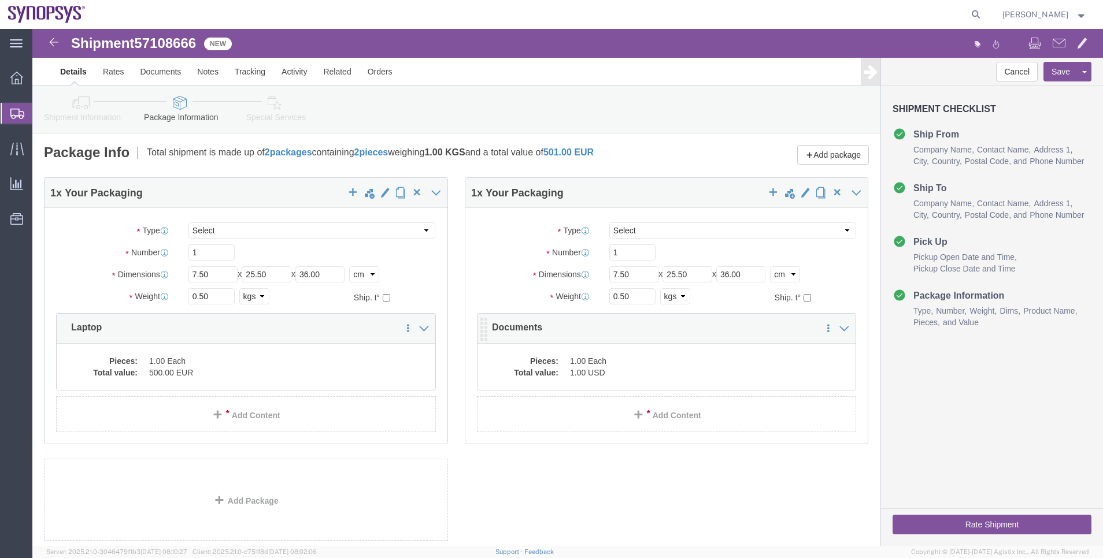
click dd "1.00 Each"
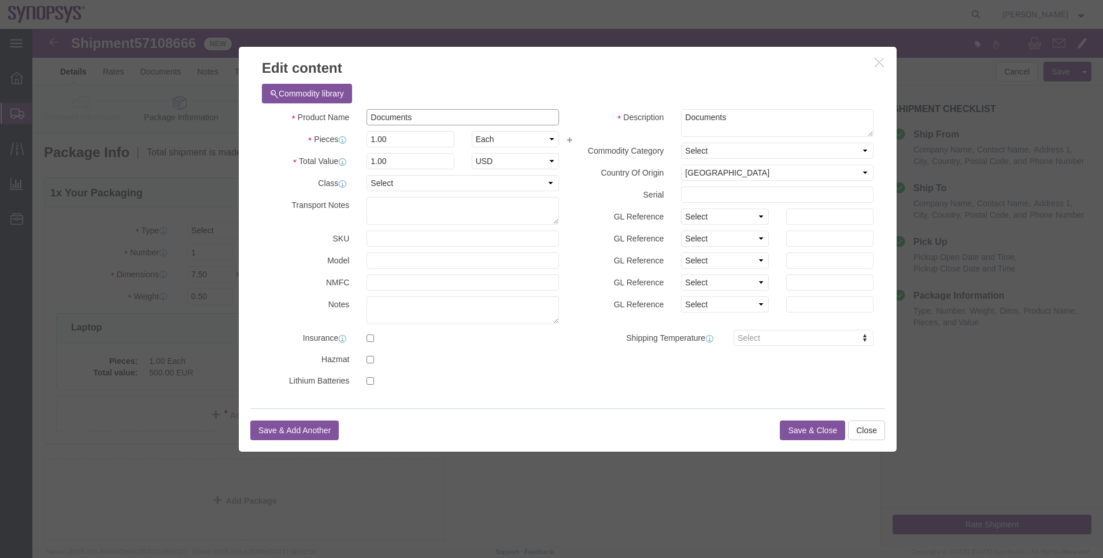
drag, startPoint x: 412, startPoint y: 91, endPoint x: 283, endPoint y: 86, distance: 129.6
click div "Product Name Documents"
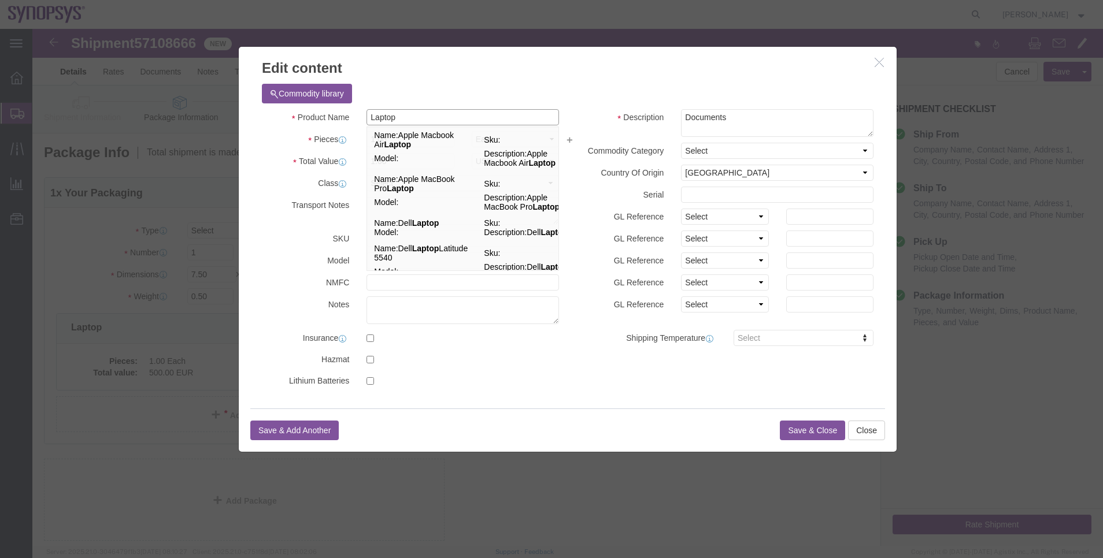
type input "Laptop"
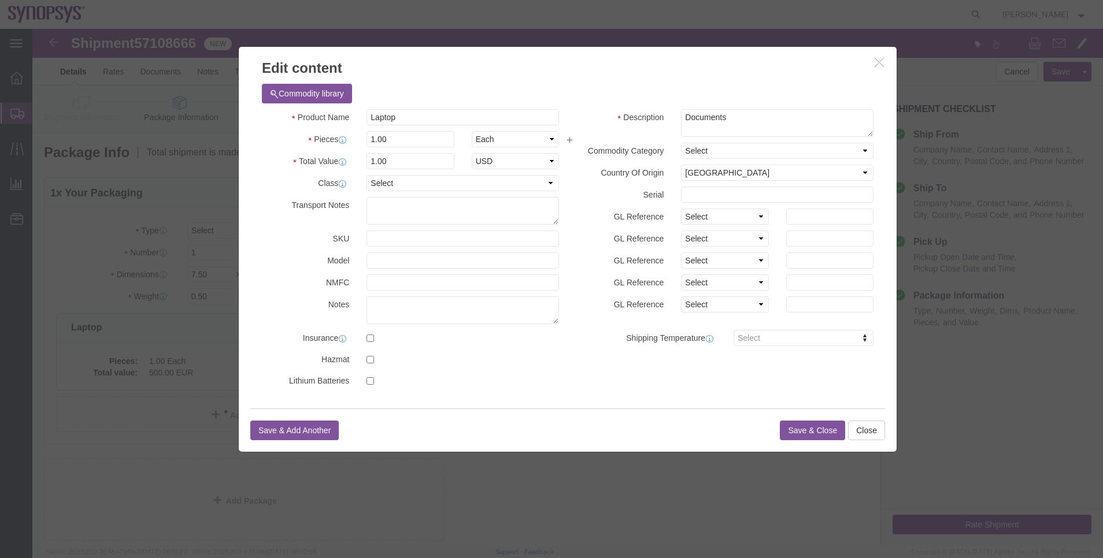
click h3 "Edit content"
drag, startPoint x: 438, startPoint y: 129, endPoint x: 446, endPoint y: 133, distance: 9.6
click select "Select ADP AED AFN ALL AMD AOA ARS ATS AUD AWG AZN BAM BBD BDT BGL BGN BHD BIF …"
select select "EUR"
click select "Select ADP AED AFN ALL AMD AOA ARS ATS AUD AWG AZN BAM BBD BDT BGL BGN BHD BIF …"
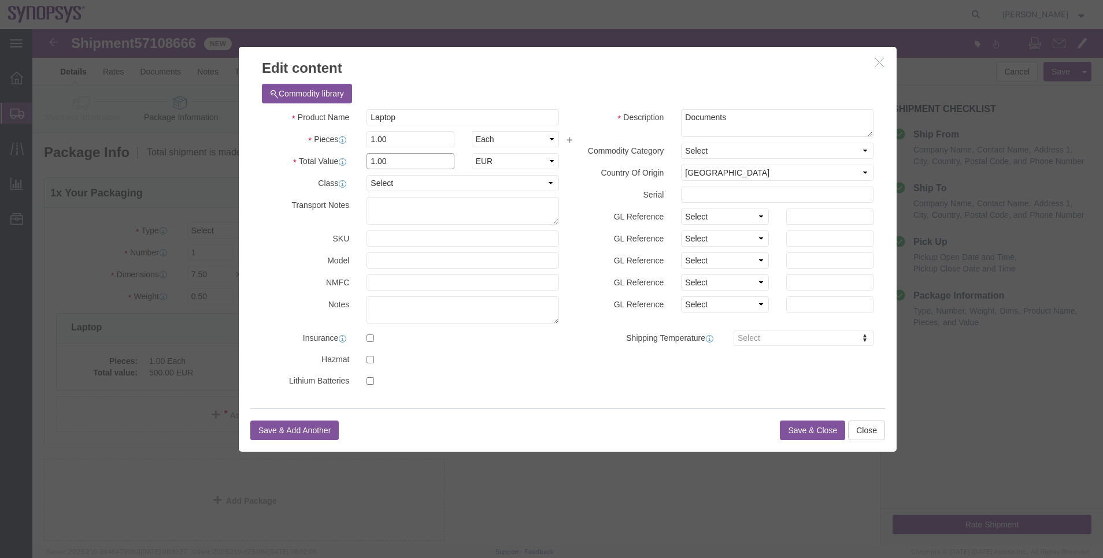
drag, startPoint x: 388, startPoint y: 132, endPoint x: 282, endPoint y: 127, distance: 106.5
click div "Total Value 1.00 Select ADP AED AFN ALL AMD AOA ARS ATS AUD AWG AZN BAM BBD BDT…"
type input "500"
click div "Commodity library"
drag, startPoint x: 387, startPoint y: 82, endPoint x: 250, endPoint y: 91, distance: 137.3
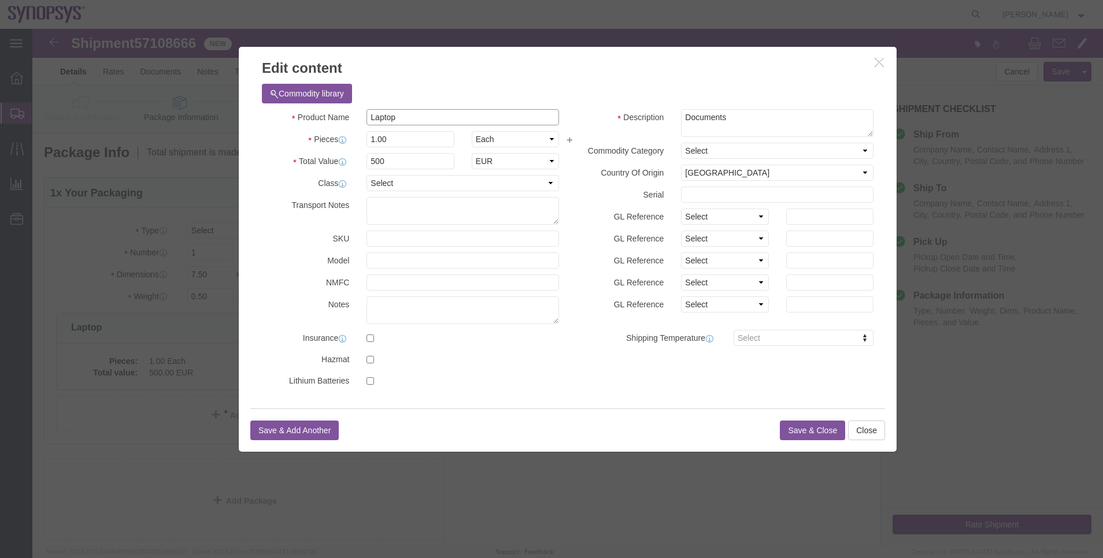
click div "Product Name Laptop Laptop"
drag, startPoint x: 641, startPoint y: 81, endPoint x: 607, endPoint y: 73, distance: 35.0
click div "Commodity library Product Name Laptop Laptop Pieces 1.00 Select Bag Barrels 100…"
paste textarea "Laptop"
type textarea "Laptop"
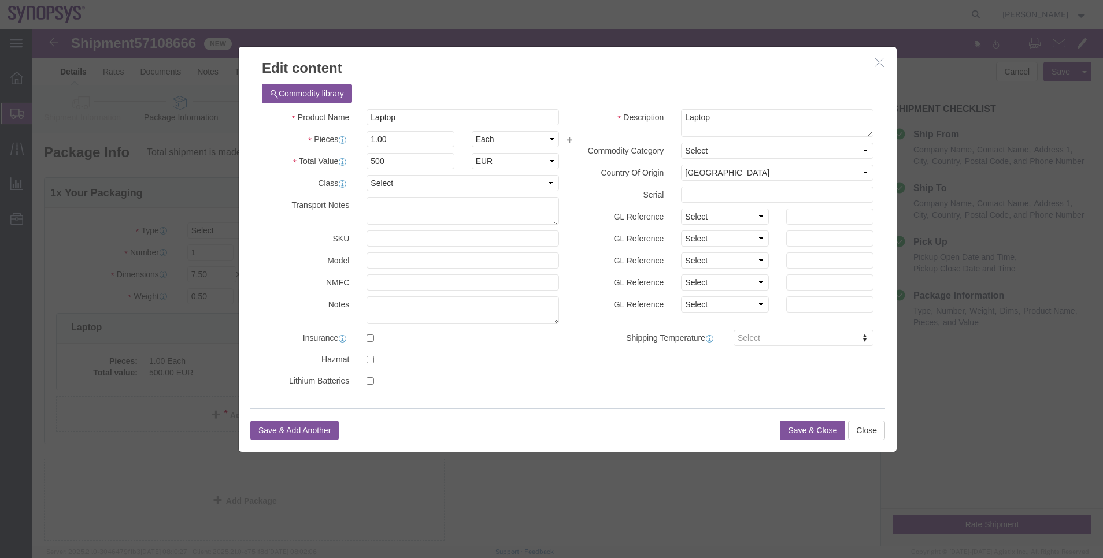
click button "Save & Close"
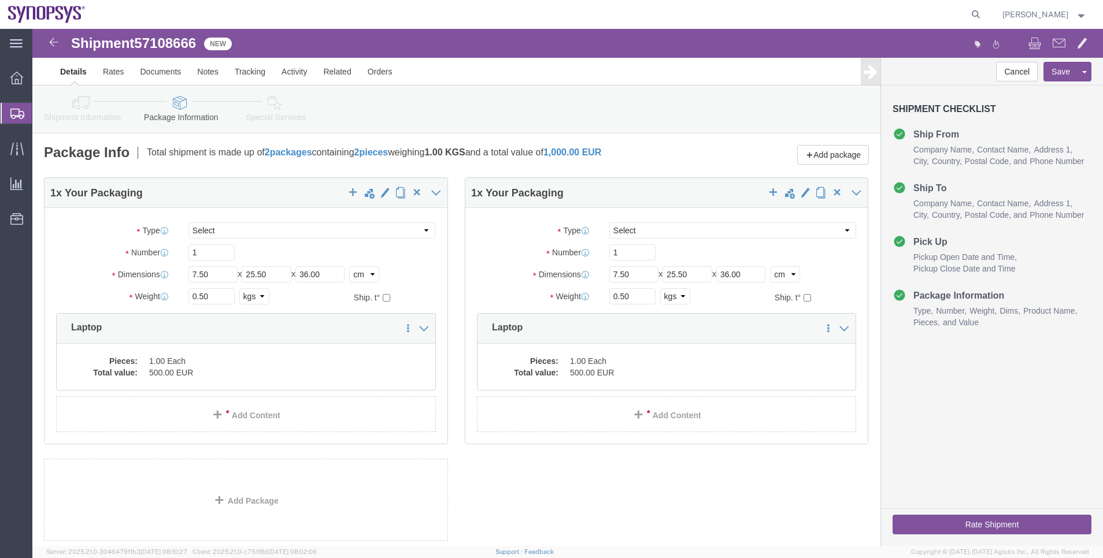
click dd "1.00 Each"
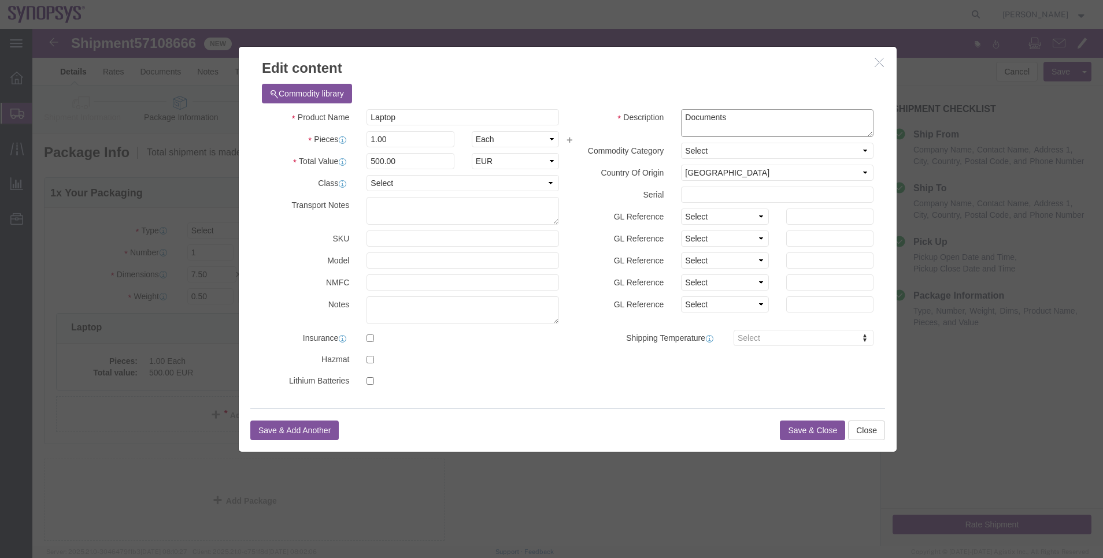
drag, startPoint x: 680, startPoint y: 92, endPoint x: 609, endPoint y: 84, distance: 71.6
click div "Description Documents"
paste textarea "Laptop"
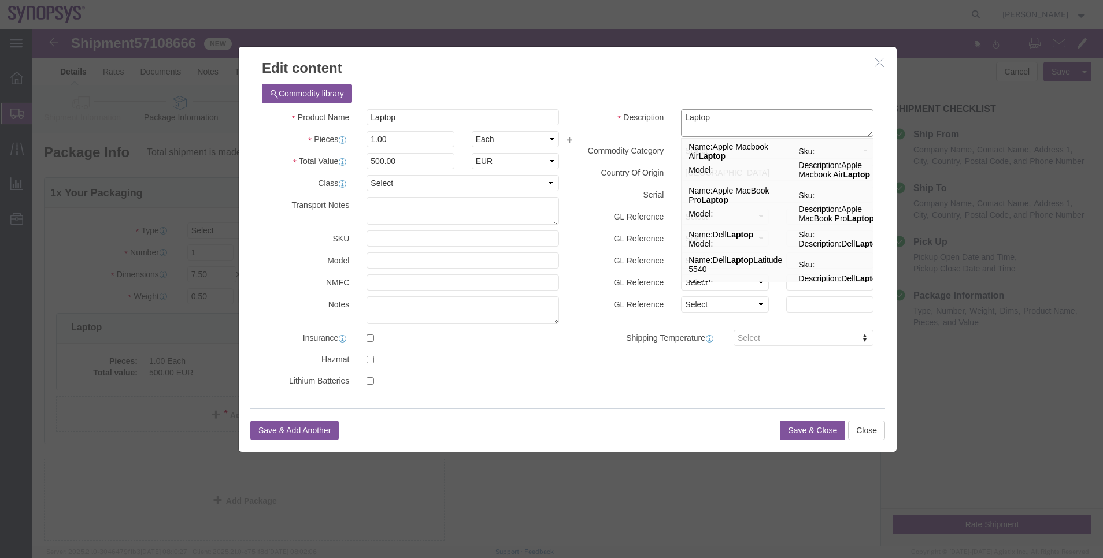
type textarea "Laptop"
click button "Save & Close"
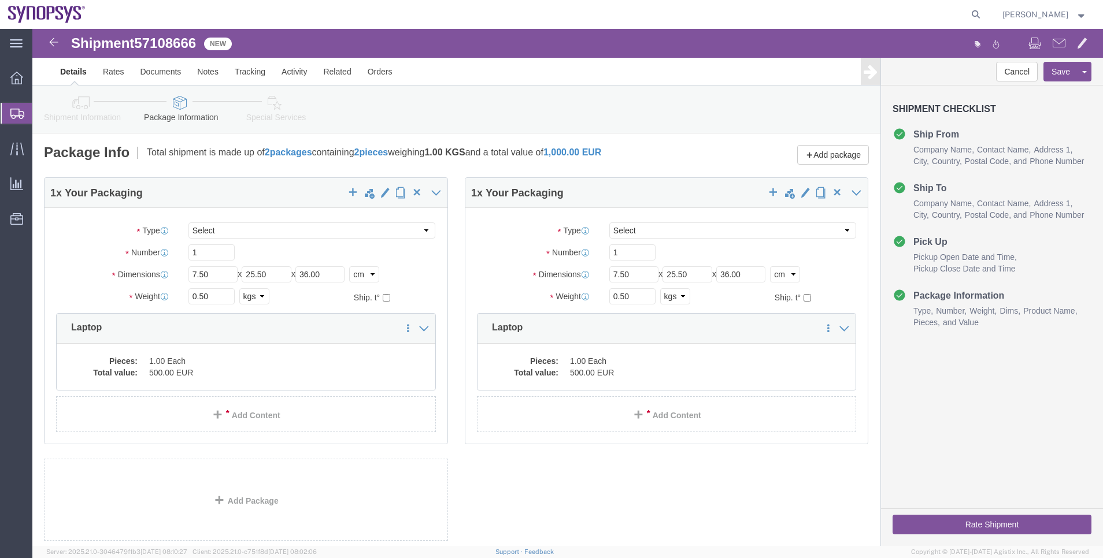
click icon
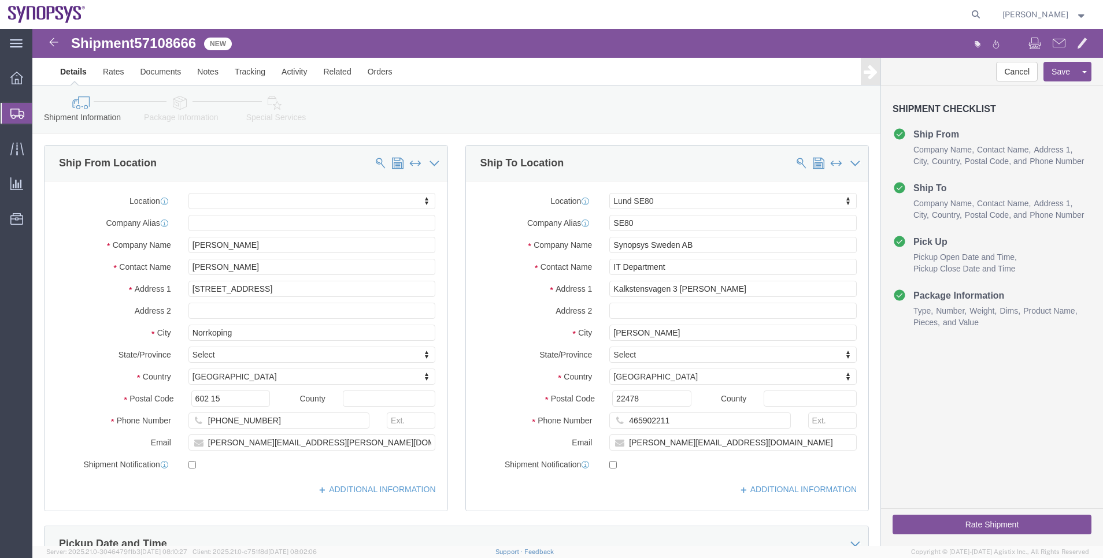
click icon
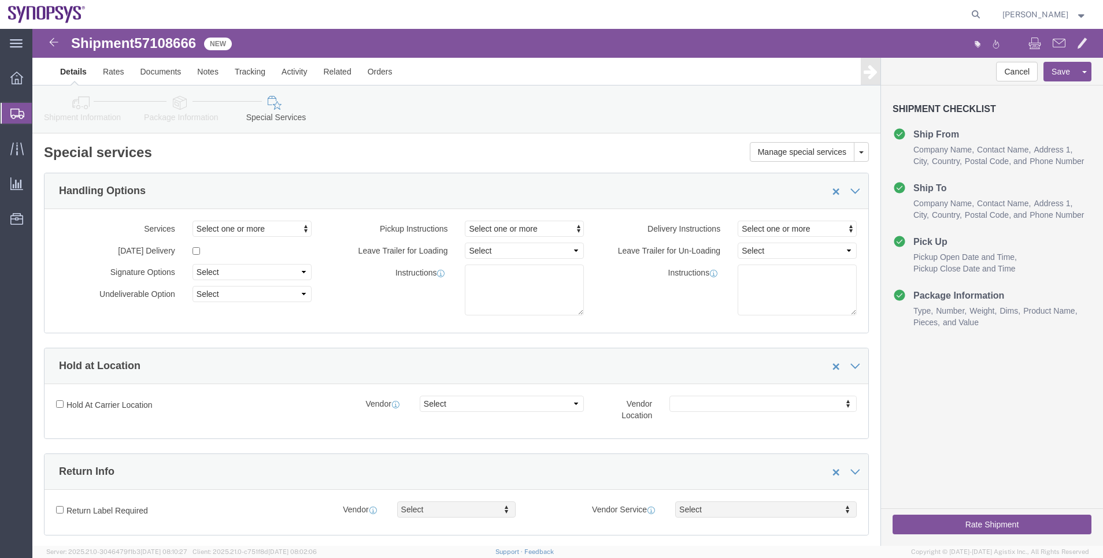
click div "Rate Shipment"
click button "Rate Shipment"
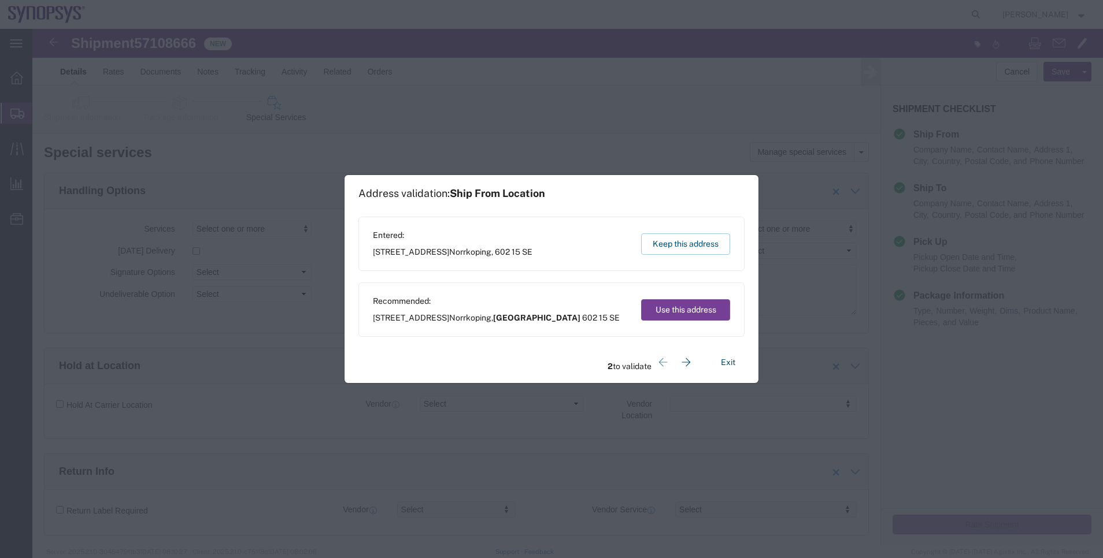
click at [677, 312] on button "Use this address" at bounding box center [685, 309] width 89 height 21
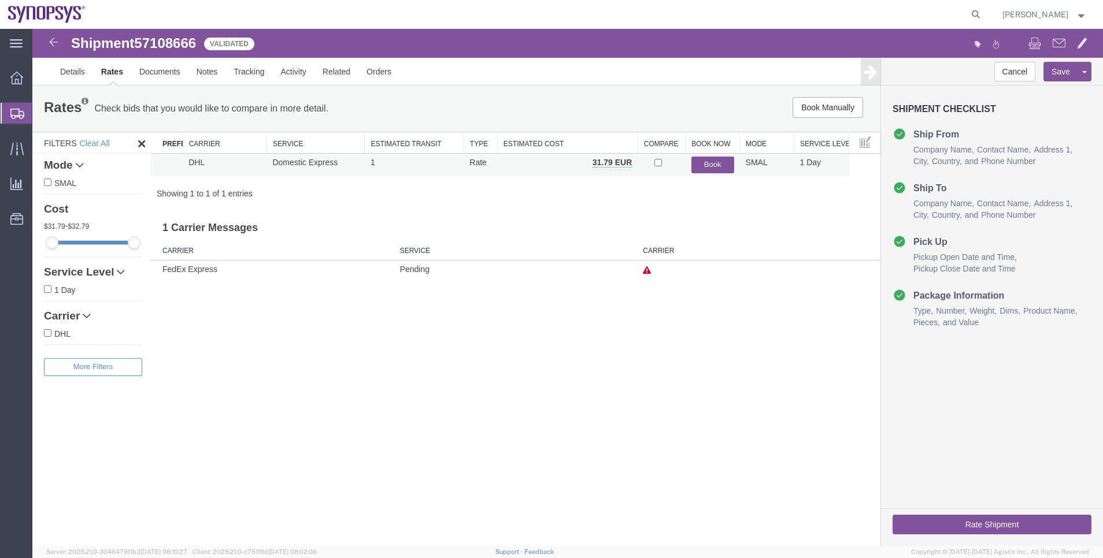
click at [720, 175] on td "Book" at bounding box center [713, 165] width 54 height 23
click at [717, 171] on button "Book" at bounding box center [712, 165] width 43 height 17
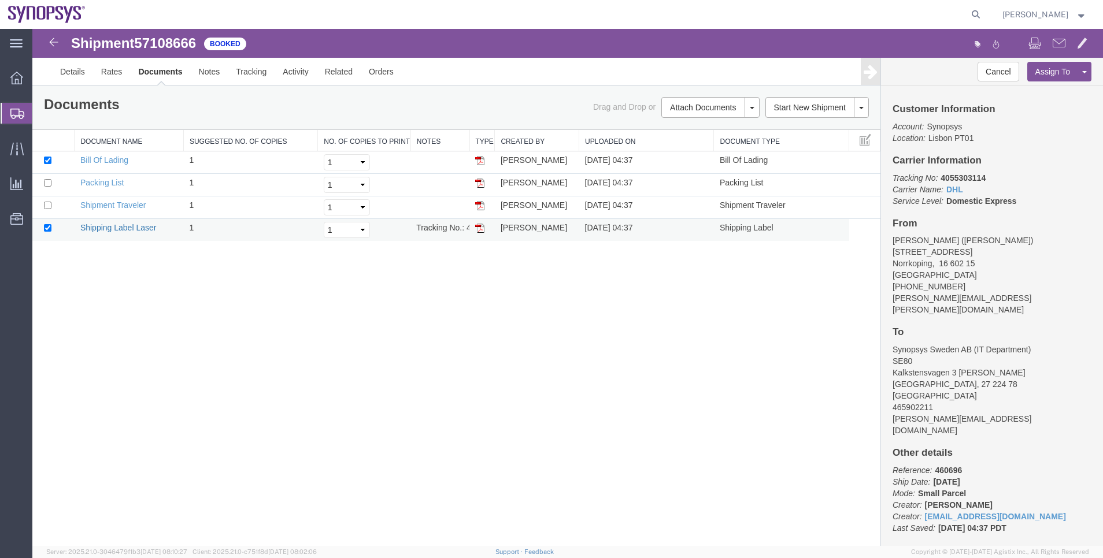
click at [137, 224] on link "Shipping Label Laser" at bounding box center [118, 227] width 76 height 9
click at [964, 178] on b "4055303114" at bounding box center [962, 177] width 45 height 9
copy b "4055303114"
drag, startPoint x: 892, startPoint y: 239, endPoint x: 941, endPoint y: 243, distance: 49.3
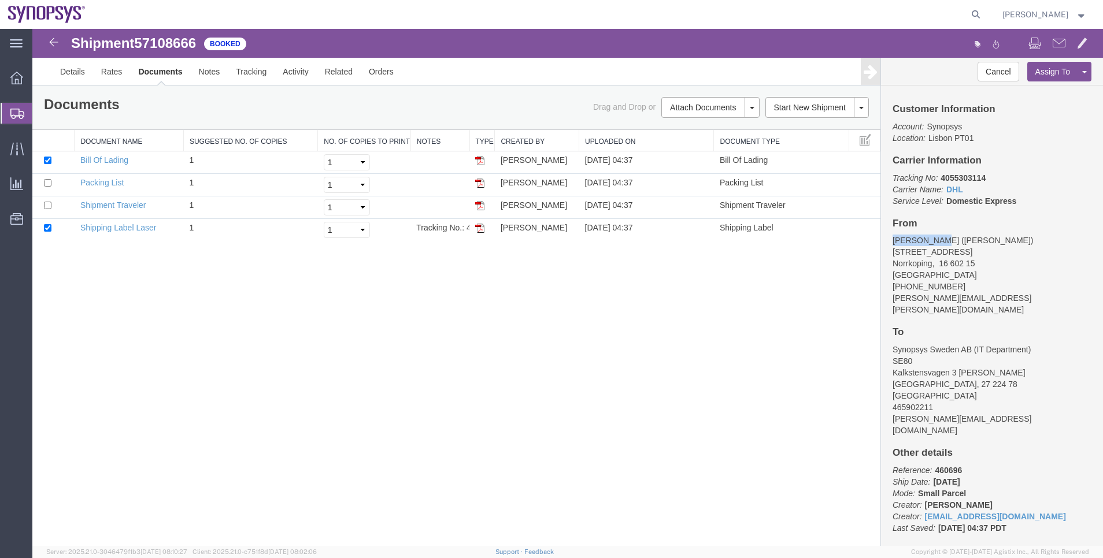
click at [941, 243] on div "Customer Information Account: Synopsys Location: Lisbon PT01 Carrier Informatio…" at bounding box center [992, 316] width 222 height 461
copy address "Amol Lahane"
click at [964, 177] on b "4055303114" at bounding box center [962, 177] width 45 height 9
copy b "4055303114"
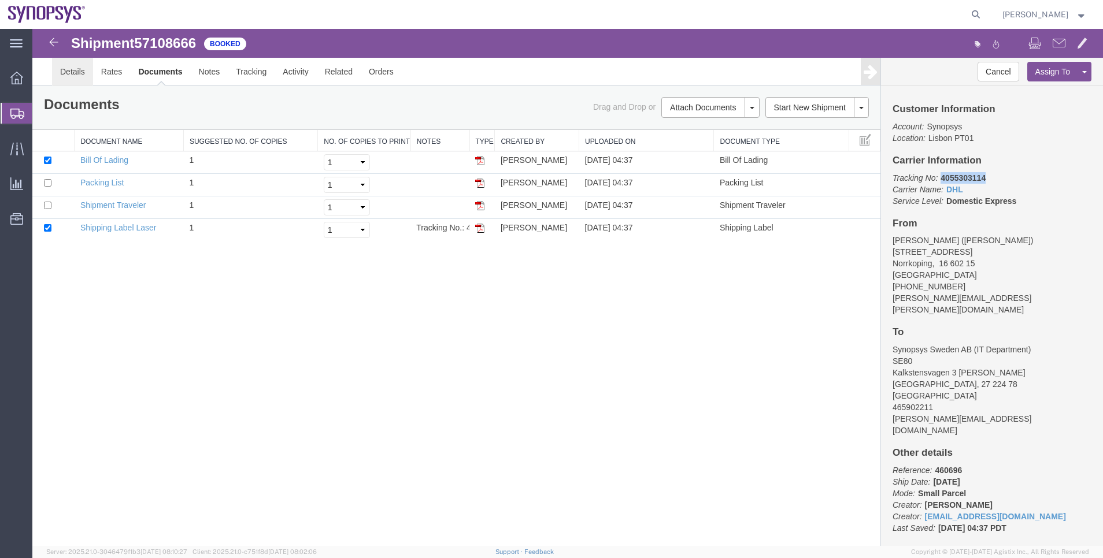
click at [79, 77] on link "Details" at bounding box center [72, 72] width 41 height 28
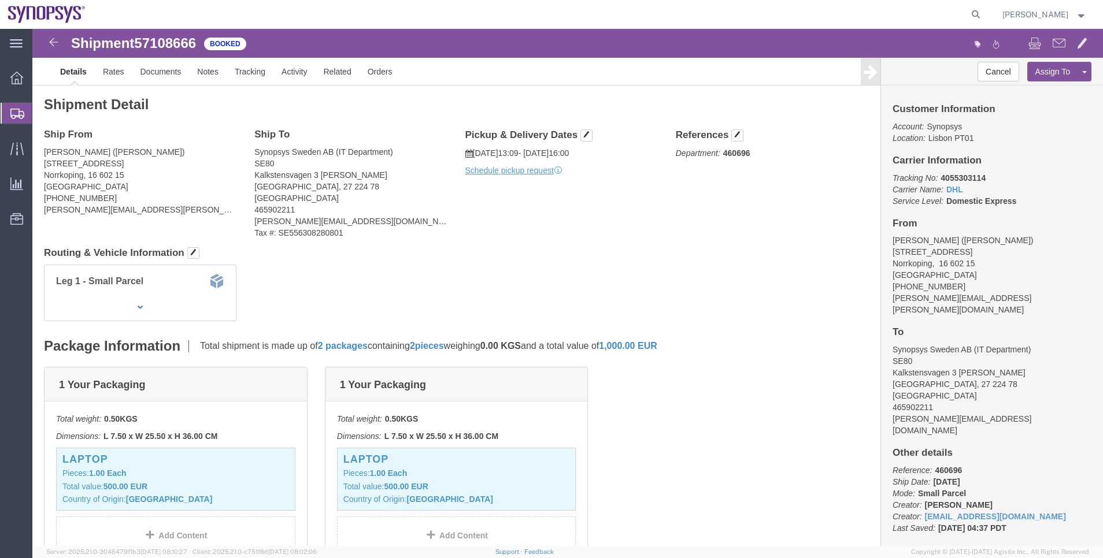
click at [0, 0] on span "Shipment Manager" at bounding box center [0, 0] width 0 height 0
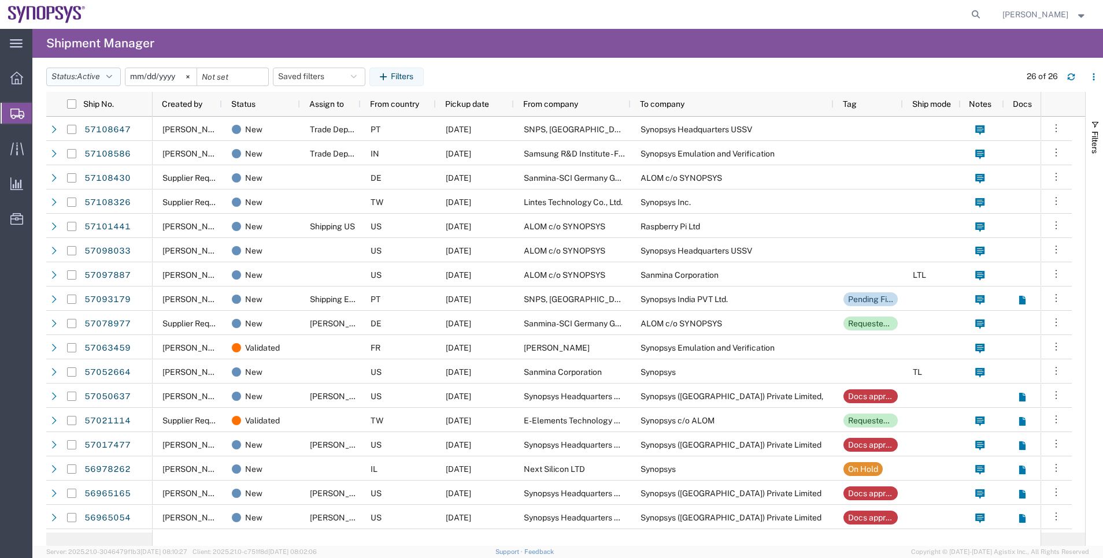
click at [108, 76] on button "Status: Active" at bounding box center [83, 77] width 75 height 18
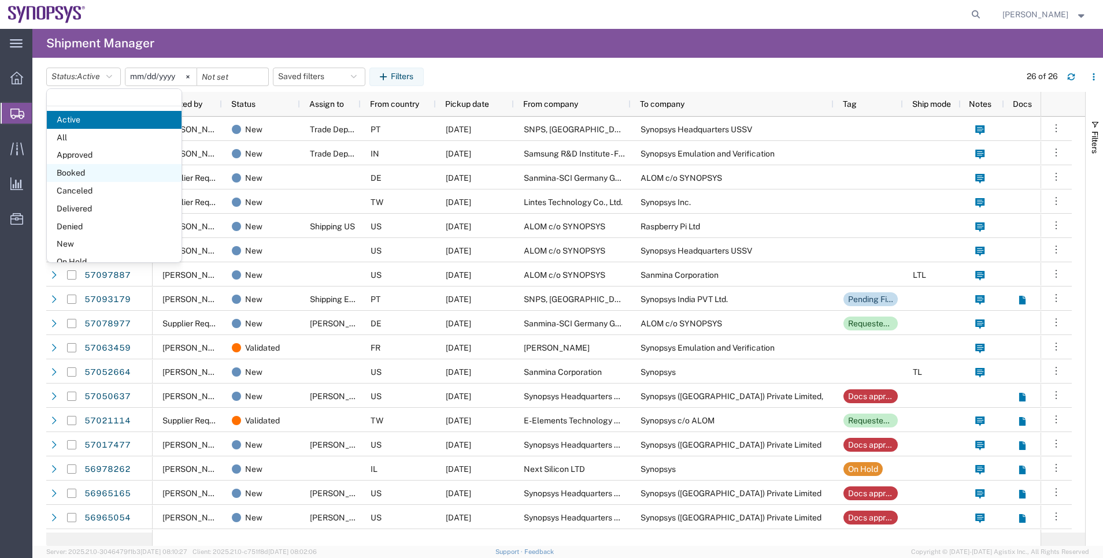
click at [128, 165] on span "Booked" at bounding box center [114, 173] width 135 height 18
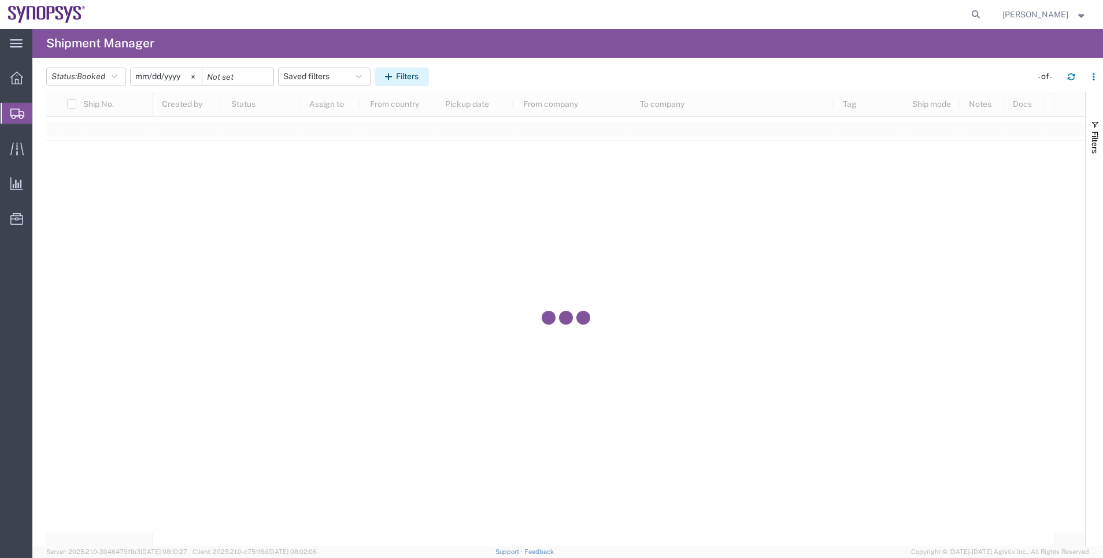
click at [401, 72] on button "Filters" at bounding box center [402, 77] width 54 height 18
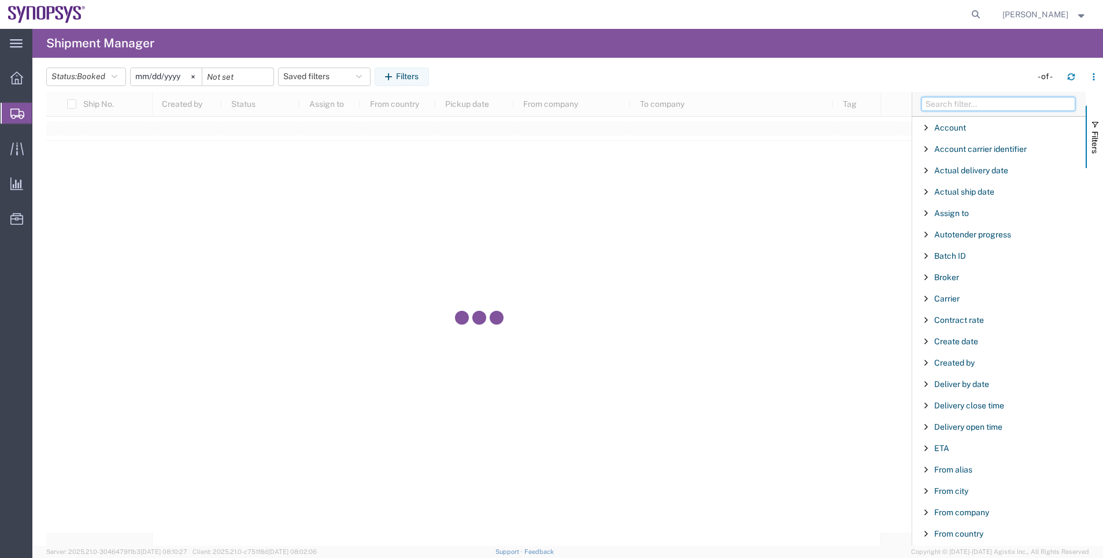
click at [929, 102] on input "Filter Columns Input" at bounding box center [998, 104] width 154 height 14
click at [938, 106] on input "Filter Columns Input" at bounding box center [998, 104] width 154 height 14
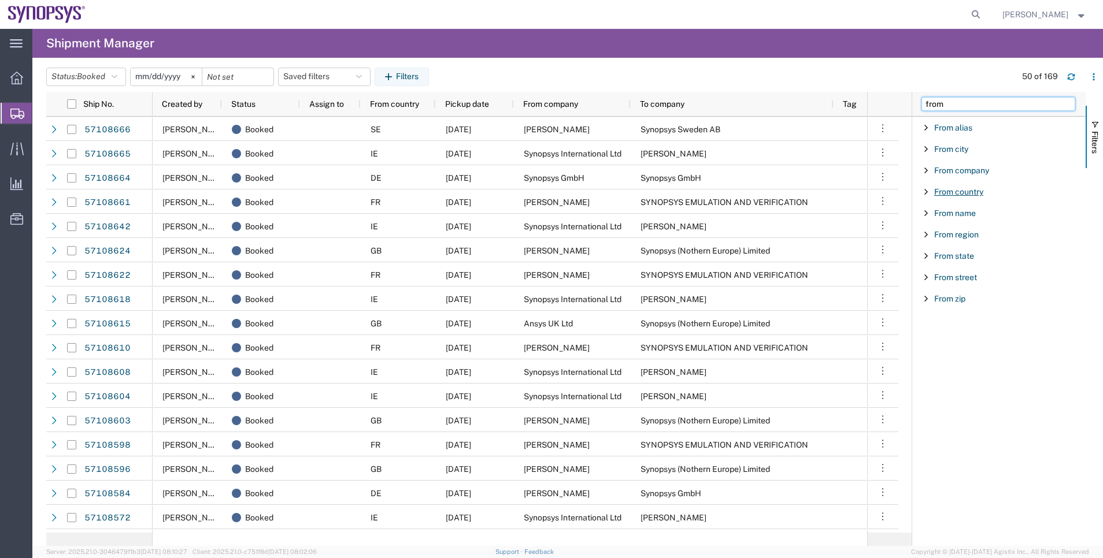
type input "from"
click at [958, 191] on span "From country" at bounding box center [958, 191] width 49 height 9
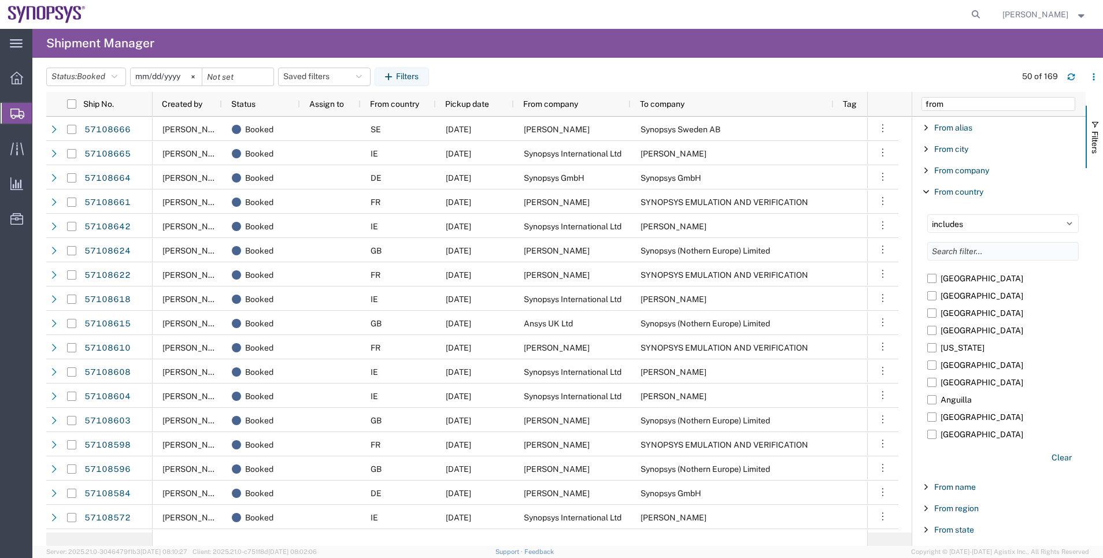
click at [957, 250] on input "Filter List 9 Filters" at bounding box center [1002, 251] width 151 height 18
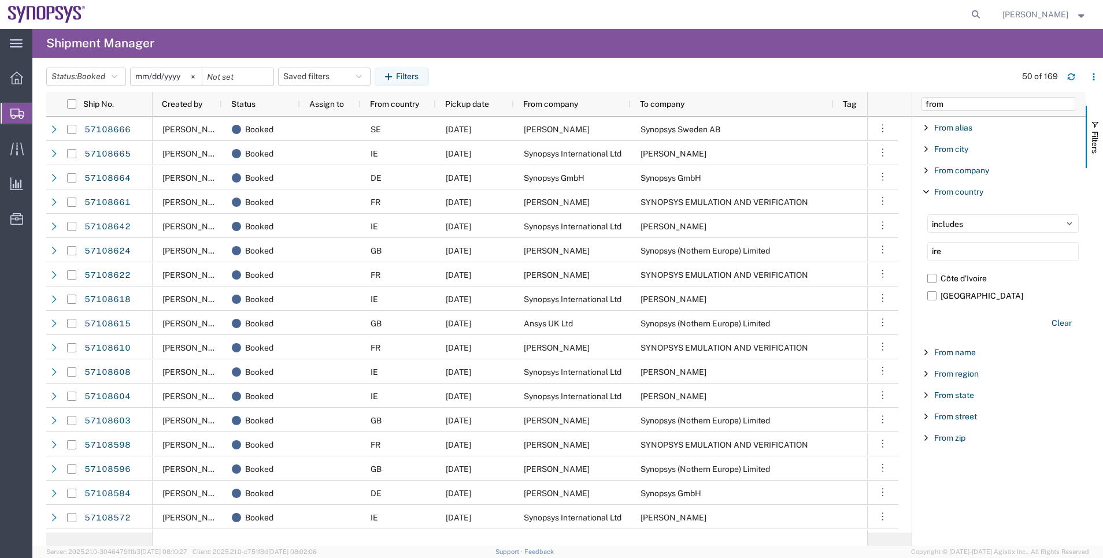
type input "ire"
click at [957, 305] on div "includes excludes ire Côte d’Ivoire Ireland Clear" at bounding box center [1002, 274] width 165 height 132
click at [957, 295] on label "[GEOGRAPHIC_DATA]" at bounding box center [1002, 295] width 151 height 17
click at [0, 0] on input "[GEOGRAPHIC_DATA]" at bounding box center [0, 0] width 0 height 0
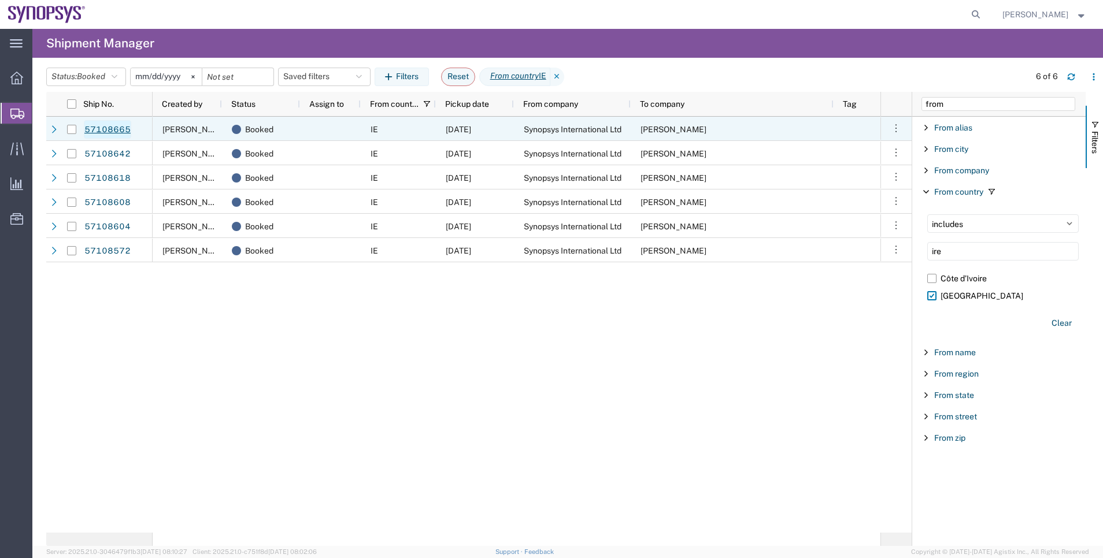
click at [120, 131] on link "57108665" at bounding box center [107, 129] width 47 height 18
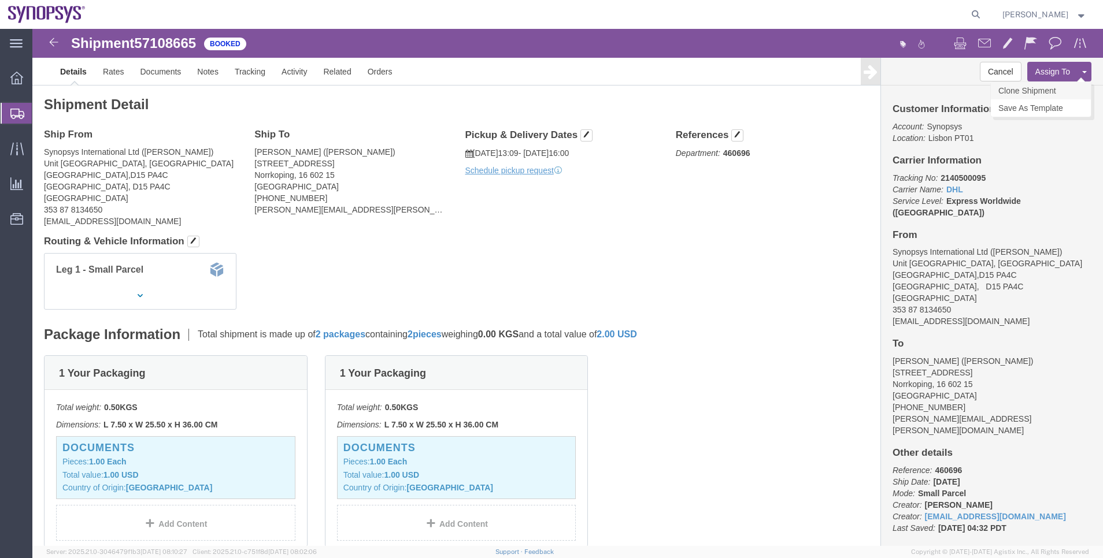
click link "Clone Shipment"
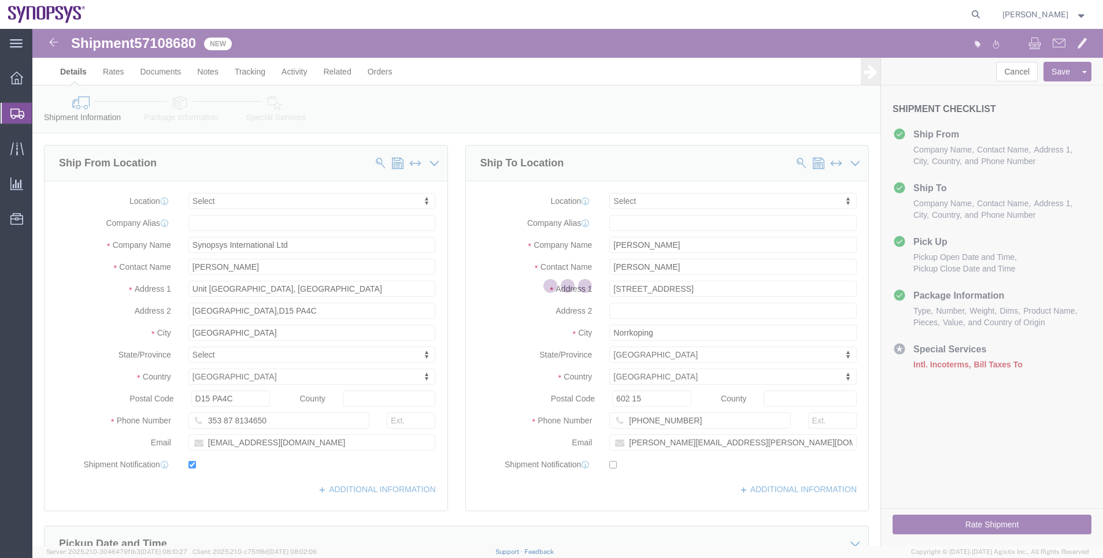
select select
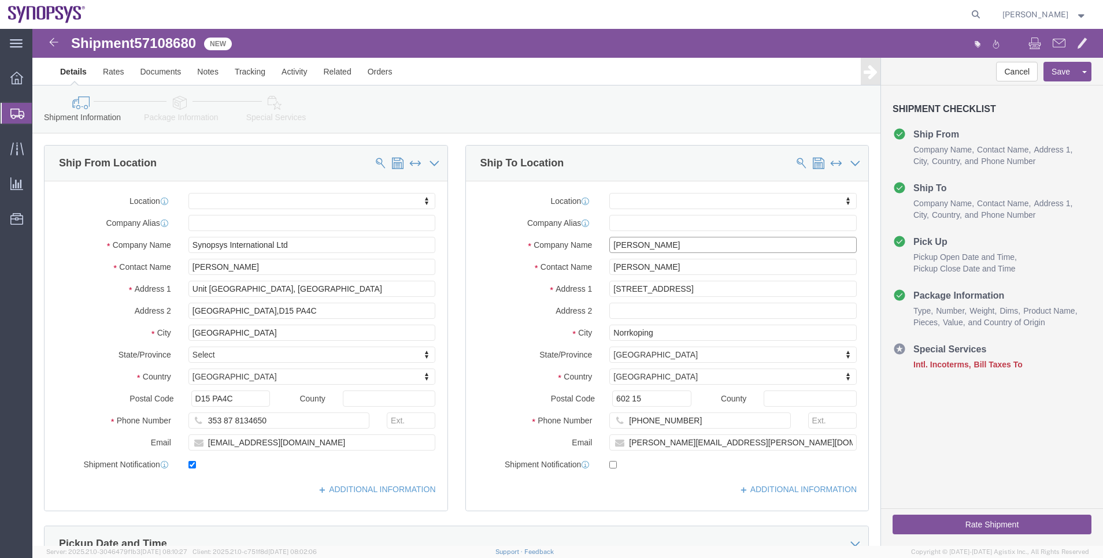
drag, startPoint x: 638, startPoint y: 221, endPoint x: 499, endPoint y: 203, distance: 139.9
click div "Location My Profile Location Aachen DE04 Agrate Brianza IT01 Aschheim DE02 Atla…"
paste input "Barbara Pintask"
type input "[PERSON_NAME]"
drag, startPoint x: 633, startPoint y: 242, endPoint x: 538, endPoint y: 233, distance: 95.8
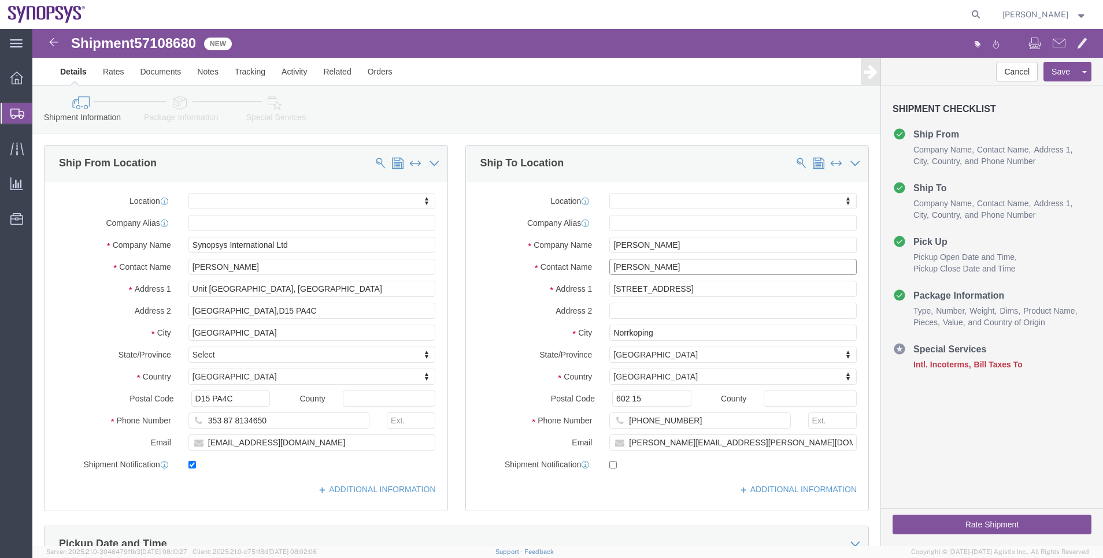
click div "Contact Name Amol Lahane"
type input "gb33"
select select "63178"
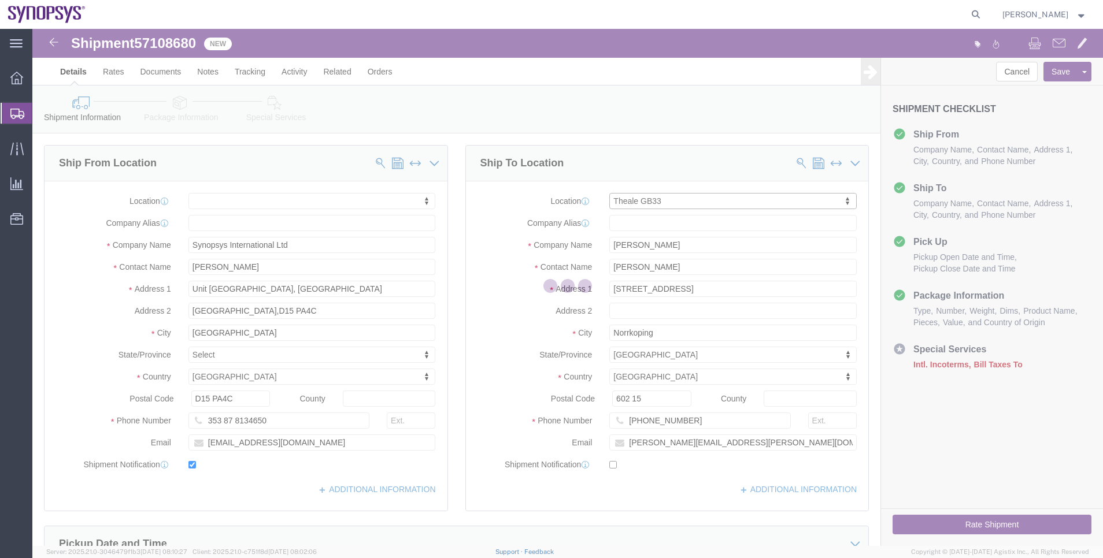
type input "GB33"
type input "Synopsys (Nothern Europe) Limited"
type input "Building 1430"
type input "[GEOGRAPHIC_DATA] 1st Floor"
type input "Reading"
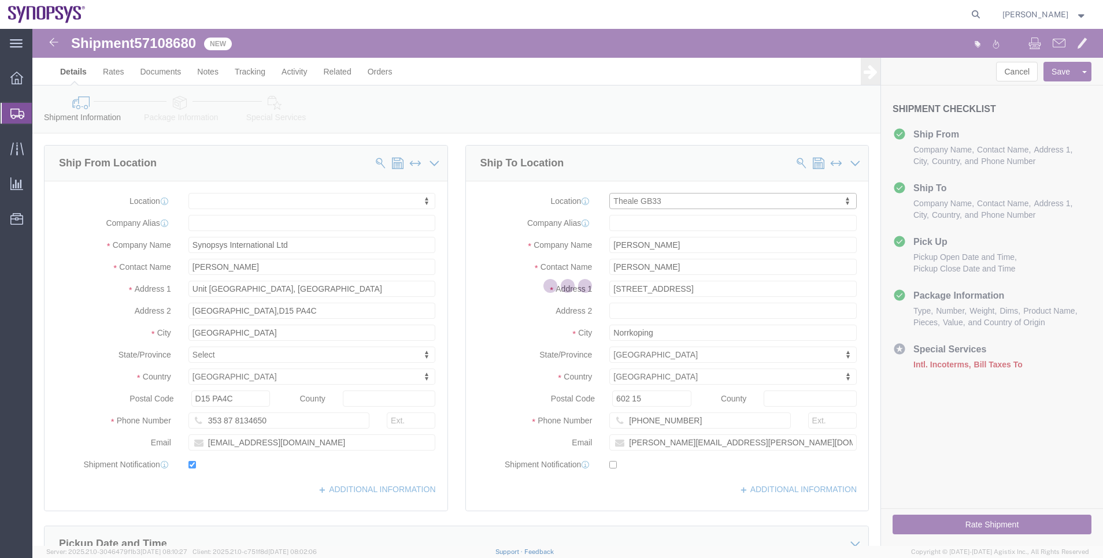
select select
select select "GB"
type input "RG7 4SA"
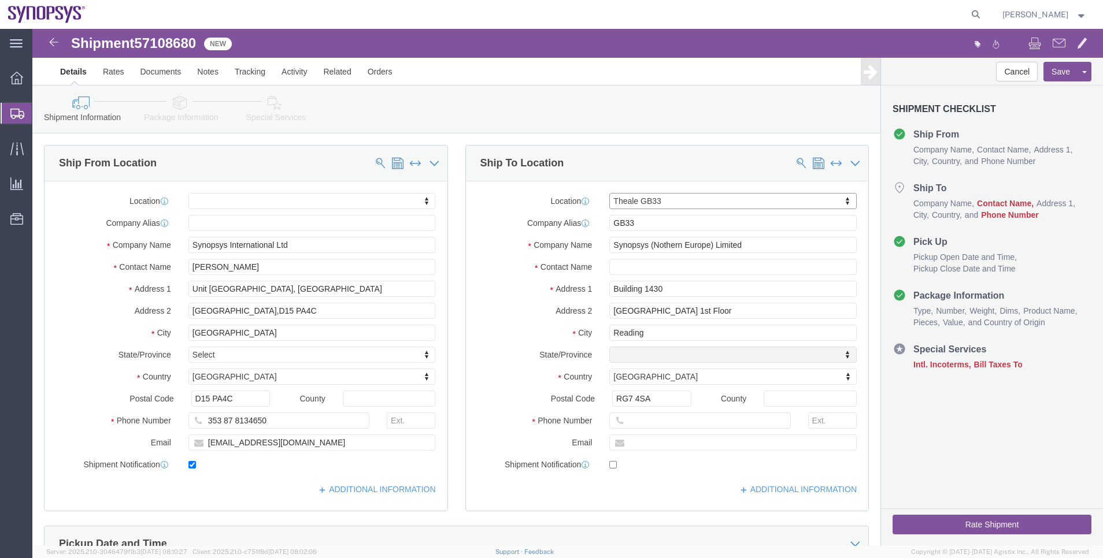
select select "ENG"
click div "Location Theale GB33 My Profile Location Aachen DE04 Agrate Brianza IT01 Aschhe…"
click link "ADDITIONAL INFORMATION"
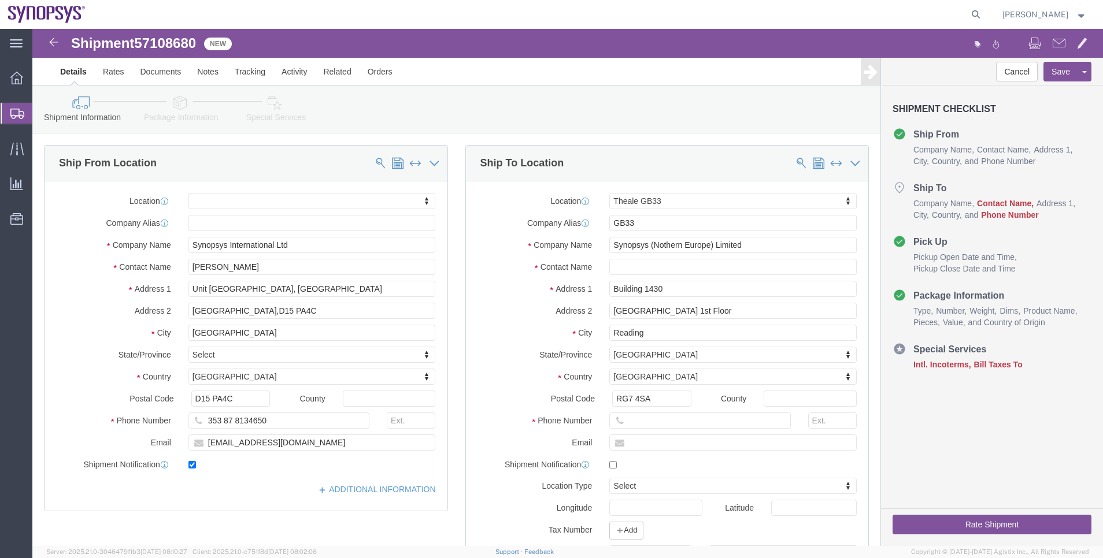
click div "Location Theale GB33 My Profile Location Aachen DE04 Agrate Brianza IT01 Aschhe…"
click input "text"
paste input "[PERSON_NAME]"
type input "[PERSON_NAME]"
drag, startPoint x: 664, startPoint y: 261, endPoint x: 524, endPoint y: 254, distance: 140.1
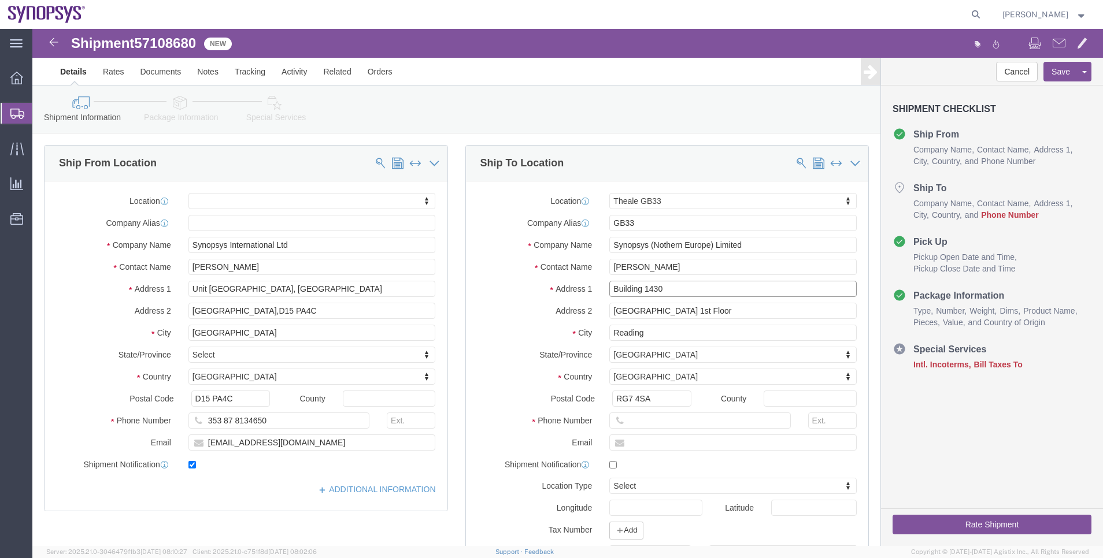
click div "Address 1 Building 1430"
paste input "text"
select select
drag, startPoint x: 734, startPoint y: 283, endPoint x: 491, endPoint y: 287, distance: 242.8
click div "Address 2 Arlington Business Park 1st Floor"
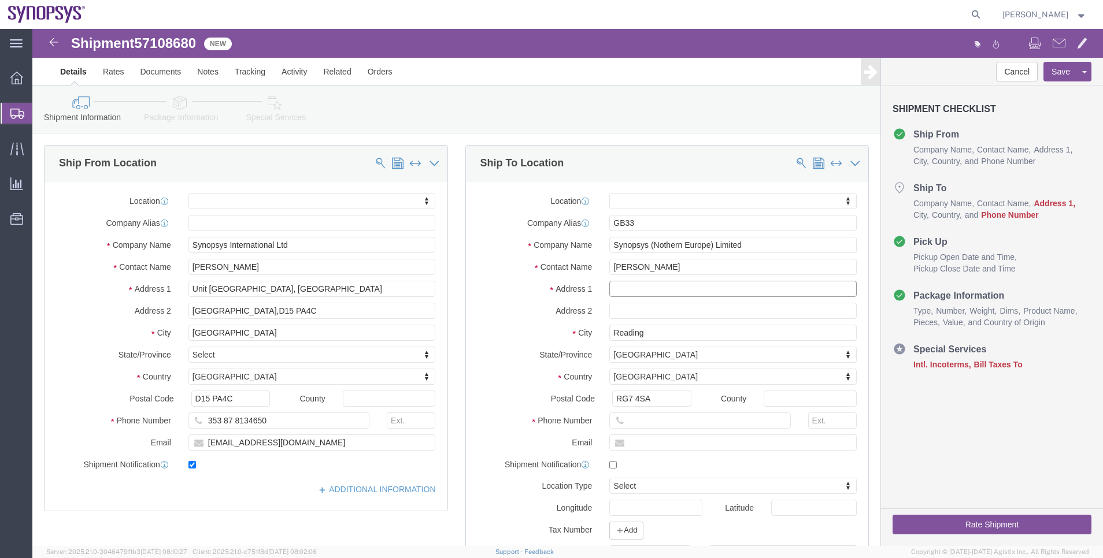
click input "text"
paste input "[STREET_ADDRESS]"
type input "[STREET_ADDRESS]"
select select
drag, startPoint x: 627, startPoint y: 372, endPoint x: 554, endPoint y: 369, distance: 72.9
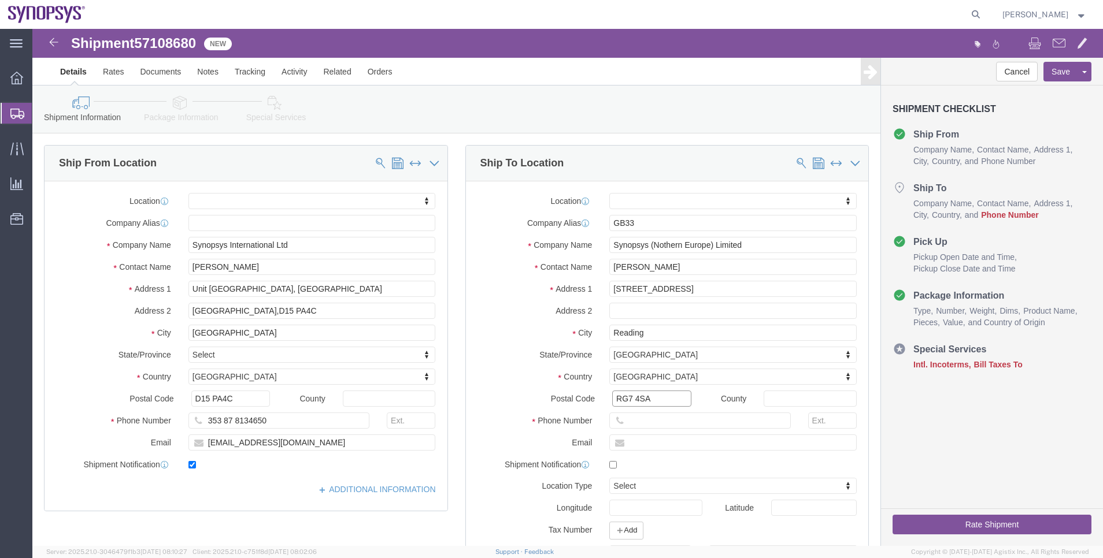
click div "Postal Code RG7 4SA"
paste input "EX2 8YG"
type input "EX2 8YG"
select select
click div "Location My Profile Location Aachen DE04 Agrate Brianza IT01 Aschheim DE02 Atla…"
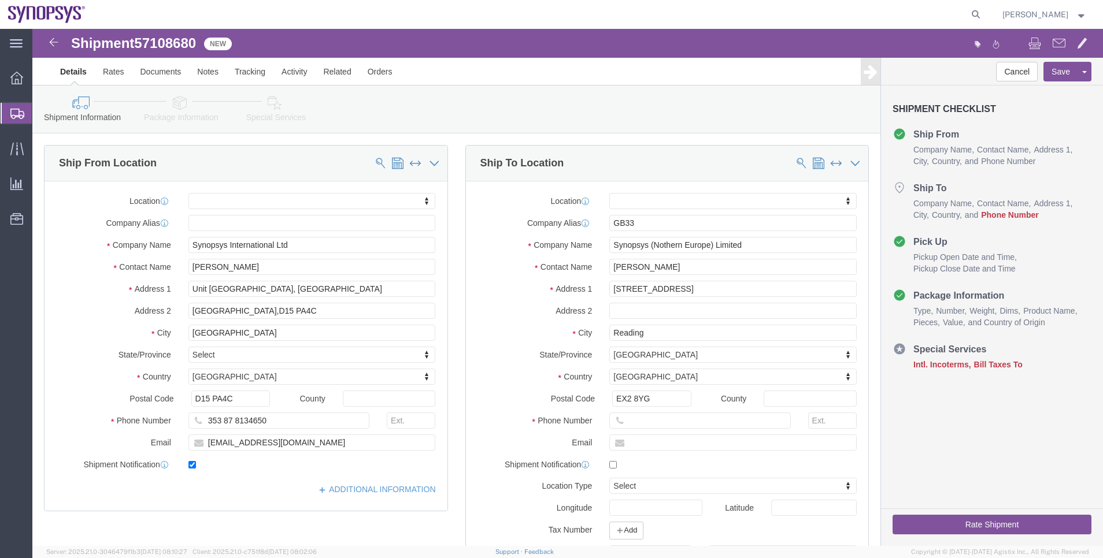
scroll to position [87, 0]
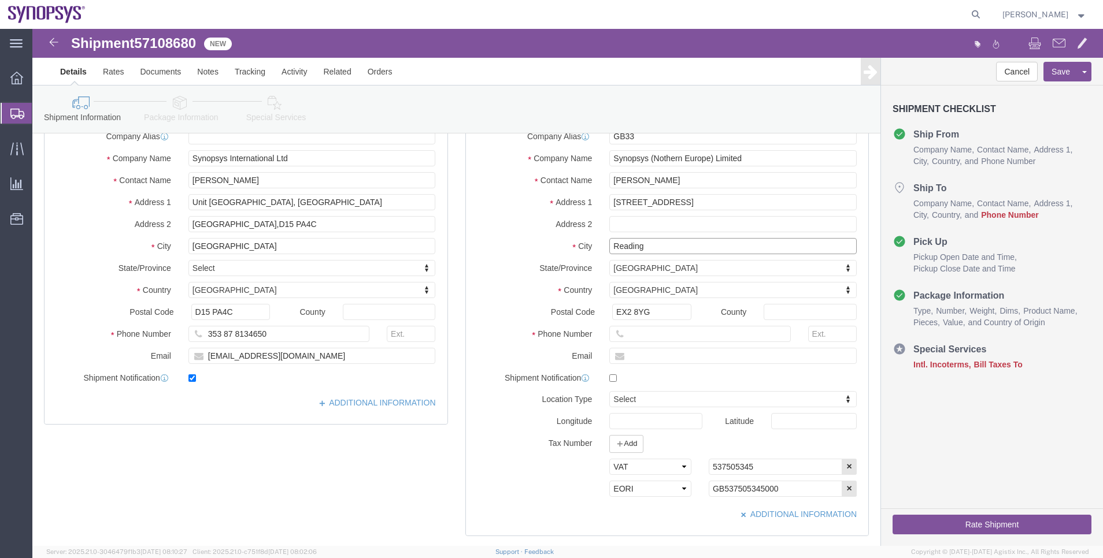
drag, startPoint x: 618, startPoint y: 216, endPoint x: 513, endPoint y: 208, distance: 104.9
click div "Location My Profile Location Aachen DE04 Agrate Brianza IT01 Aschheim DE02 Atla…"
paste input "[GEOGRAPHIC_DATA]"
type input "[GEOGRAPHIC_DATA]"
select select
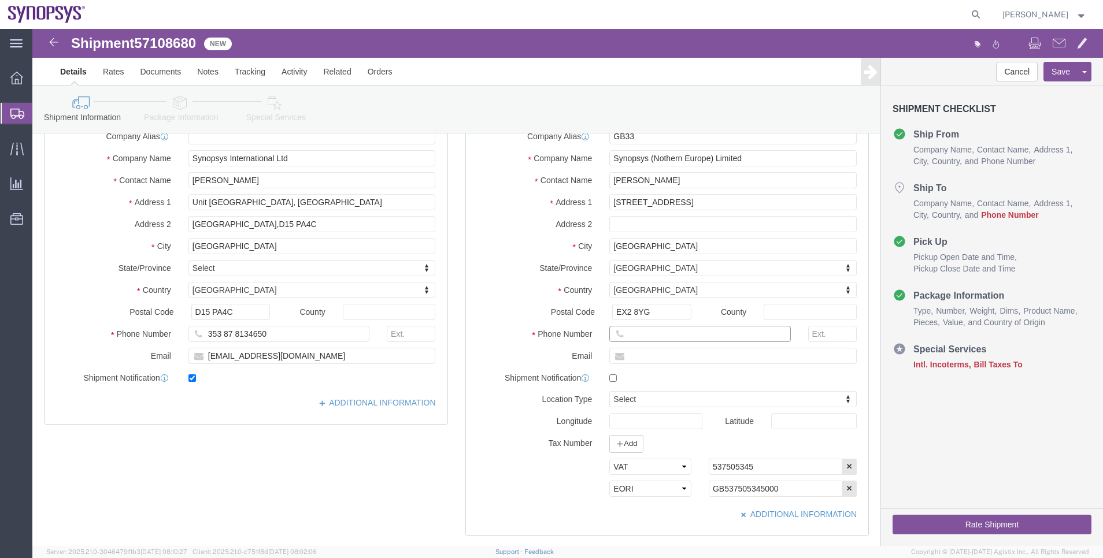
click input "text"
paste input "07538646163"
type input "07538646163"
click input "text"
paste input "[EMAIL_ADDRESS][DOMAIN_NAME]"
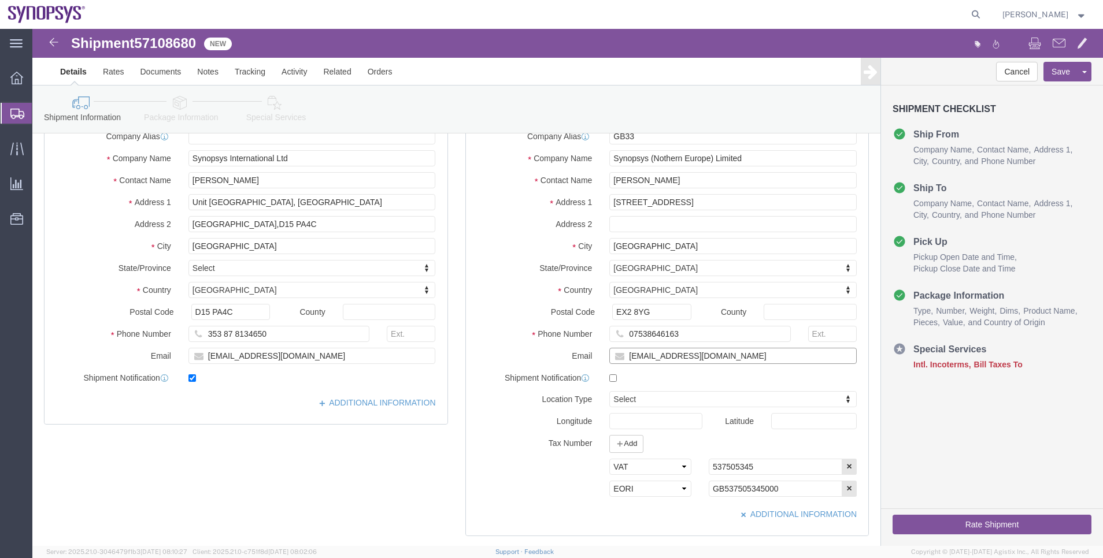
type input "[EMAIL_ADDRESS][DOMAIN_NAME]"
checkbox input "true"
click link "Package Information"
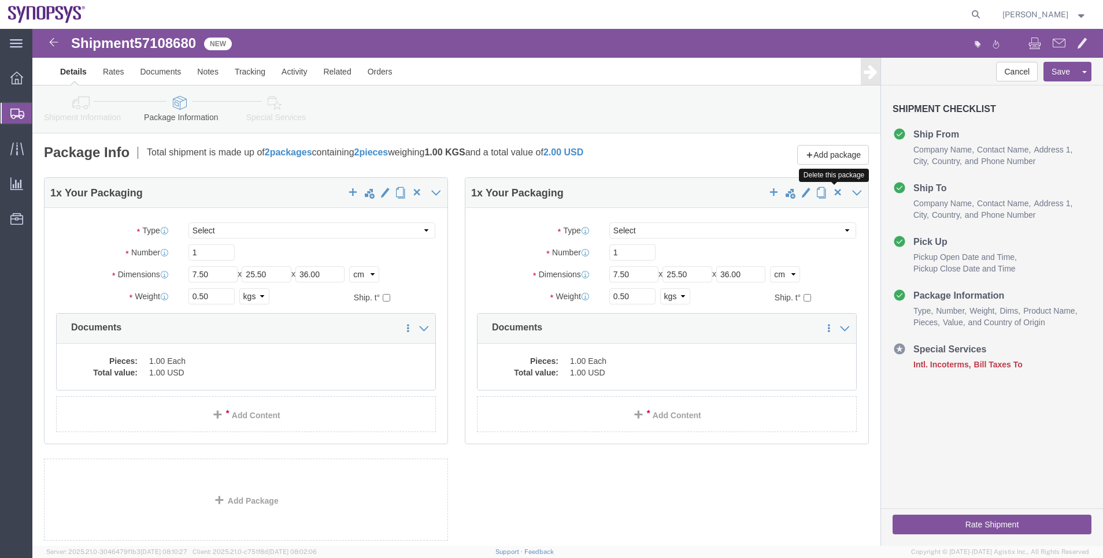
click span "button"
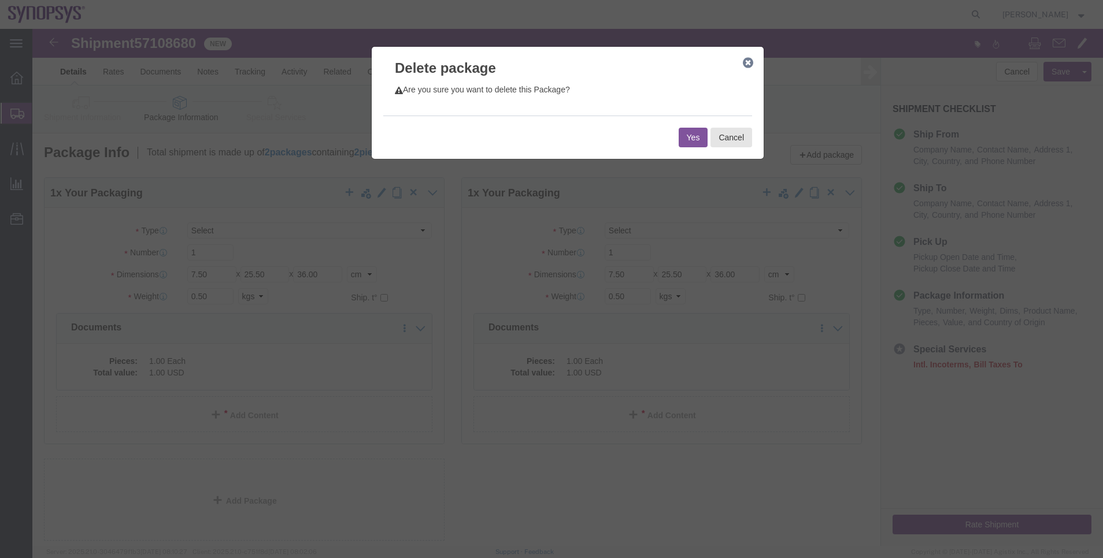
click button "Yes"
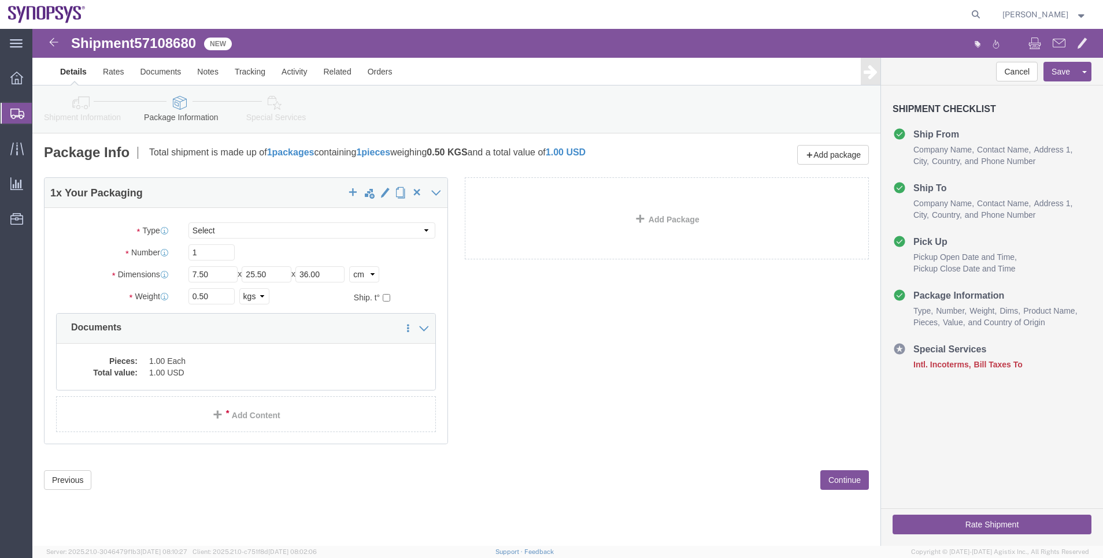
click icon
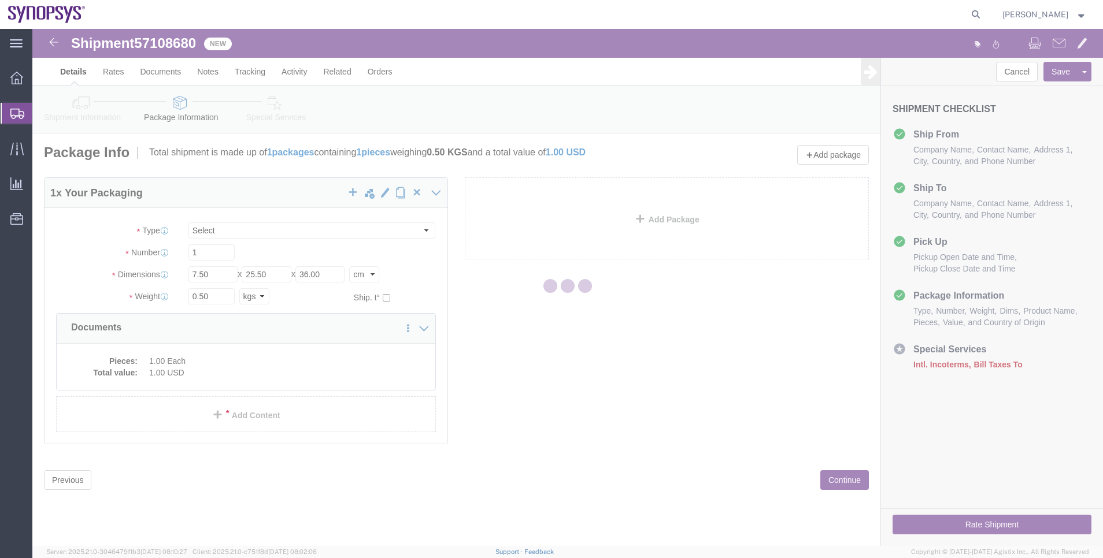
select select
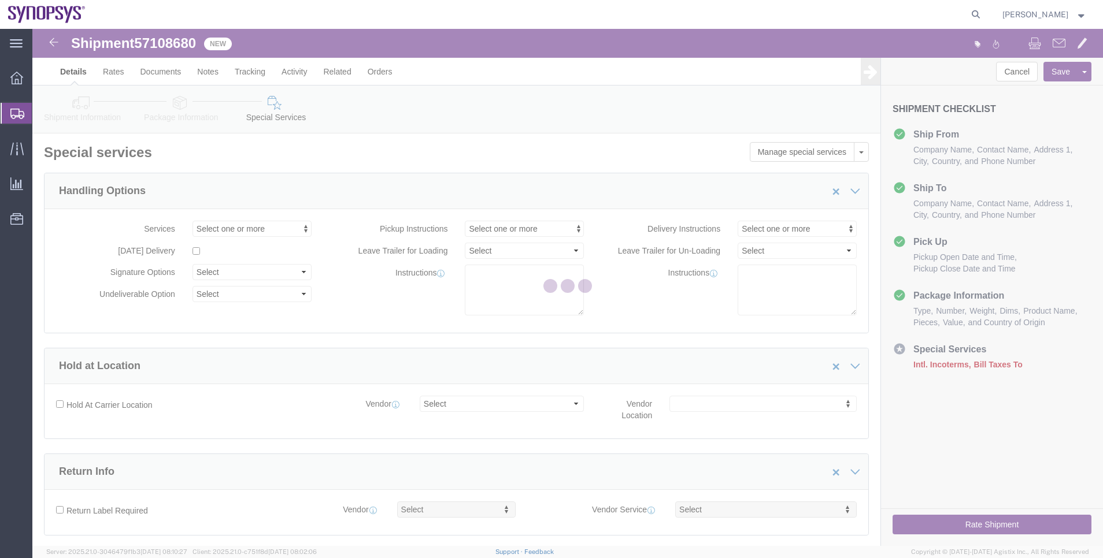
select select "COSTCENTER"
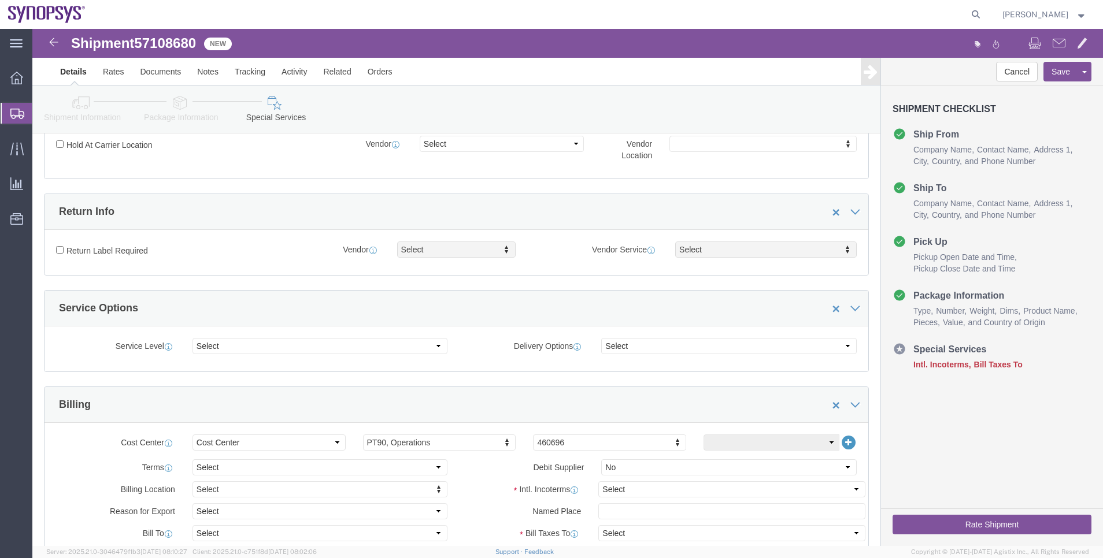
scroll to position [347, 0]
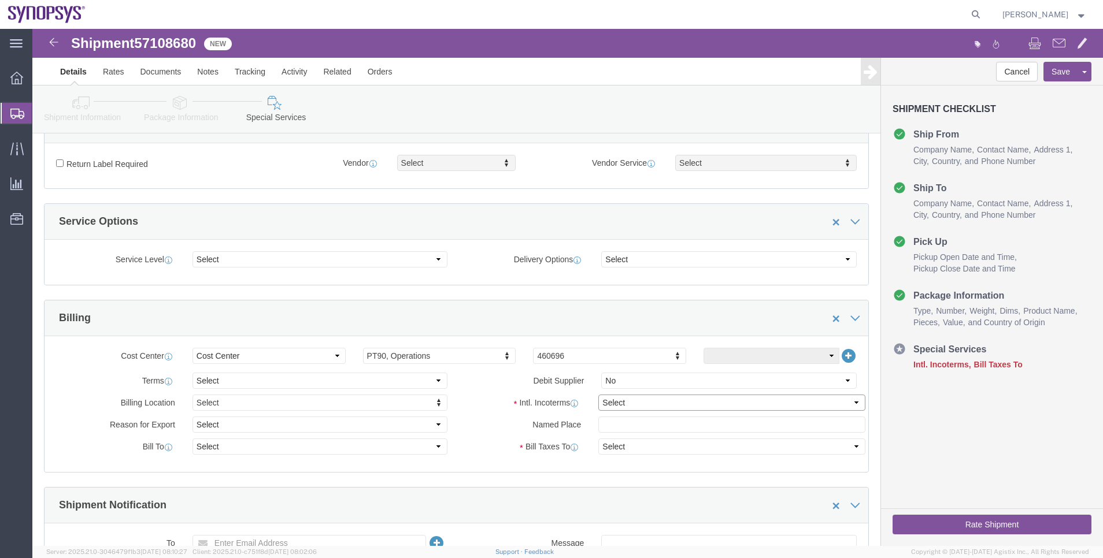
click select "Select Carriage Insurance Paid Carriage Paid To Cost and Freight Cost Insurance…"
select select "DDP"
click select "Select Carriage Insurance Paid Carriage Paid To Cost and Freight Cost Insurance…"
select select "SHIP"
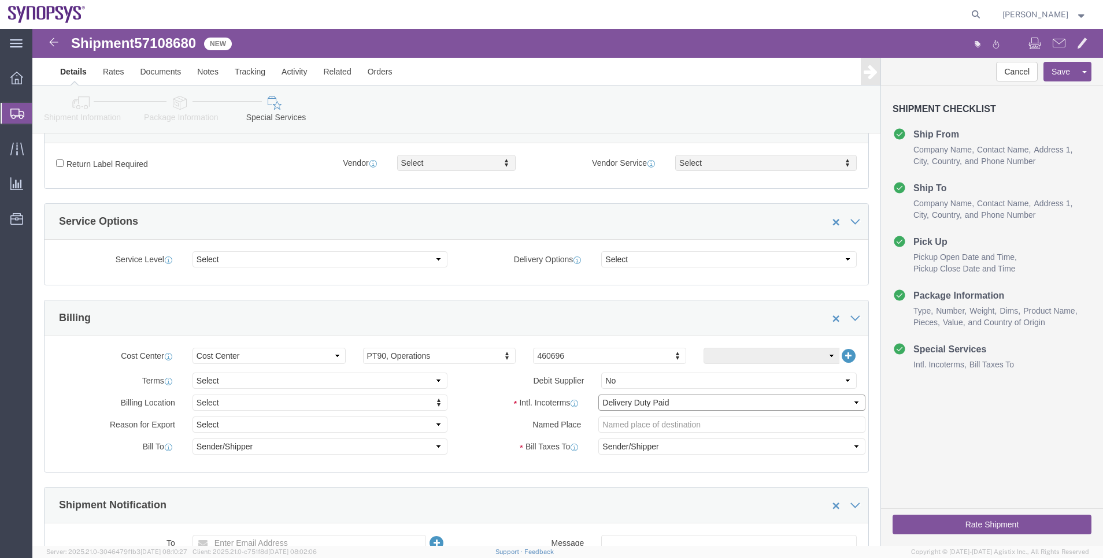
scroll to position [520, 0]
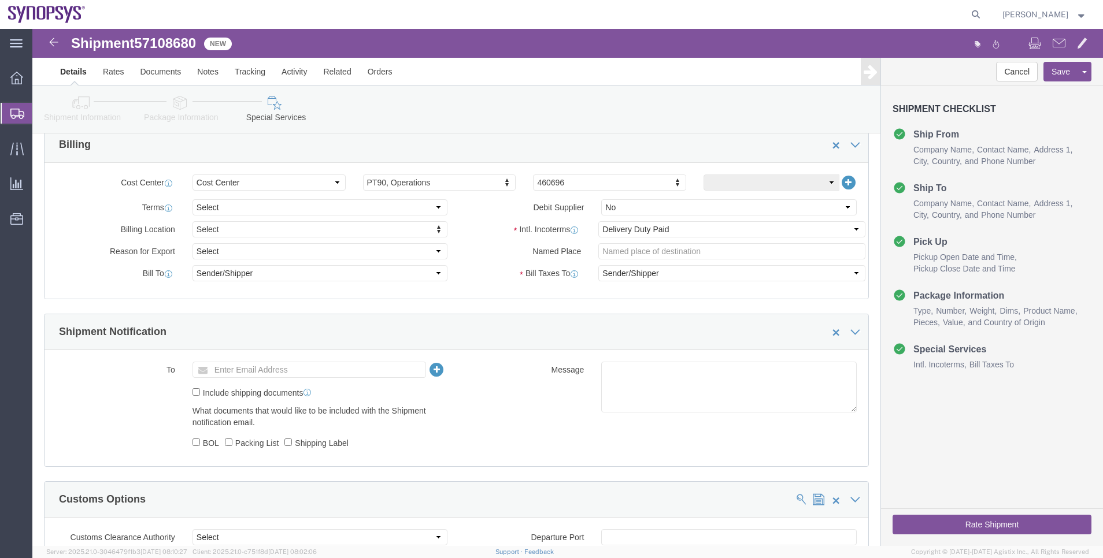
click icon
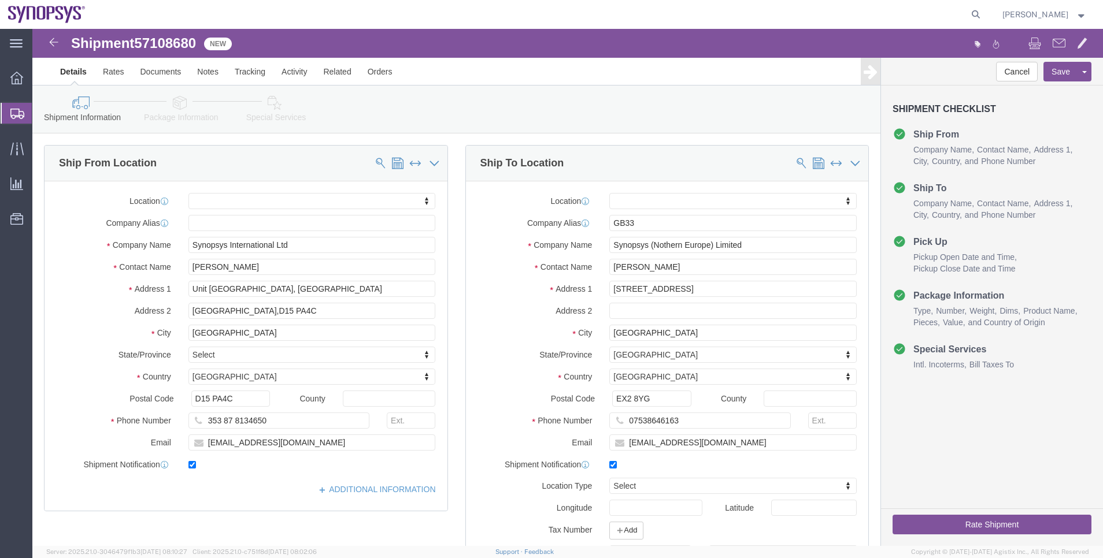
click link "Package Information"
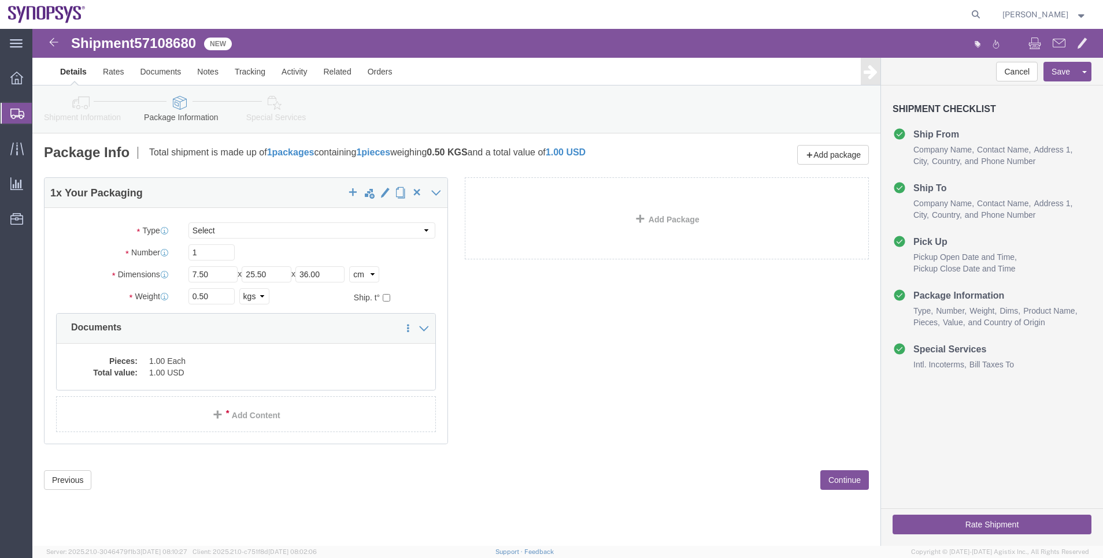
click icon
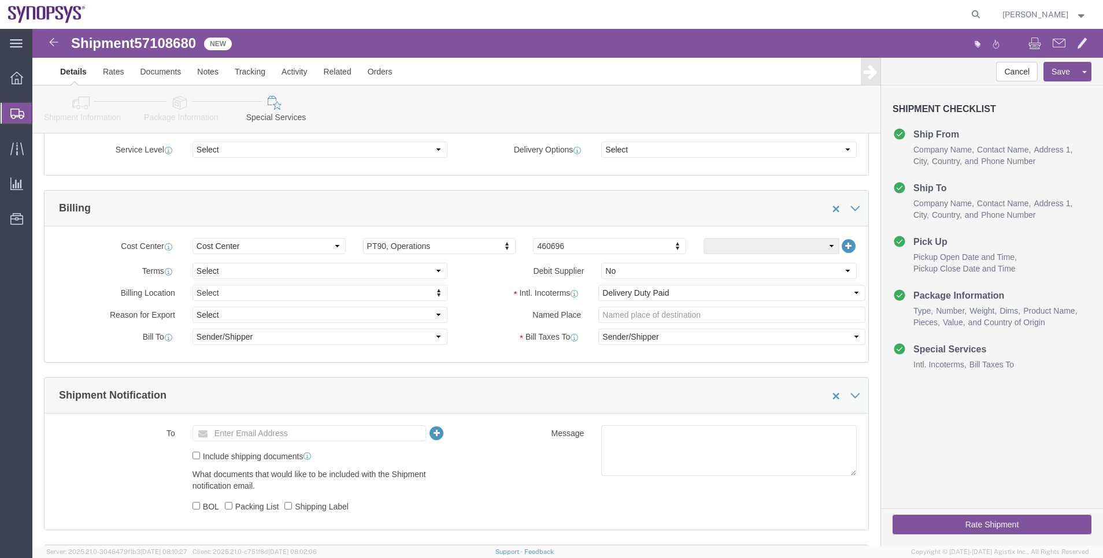
scroll to position [607, 0]
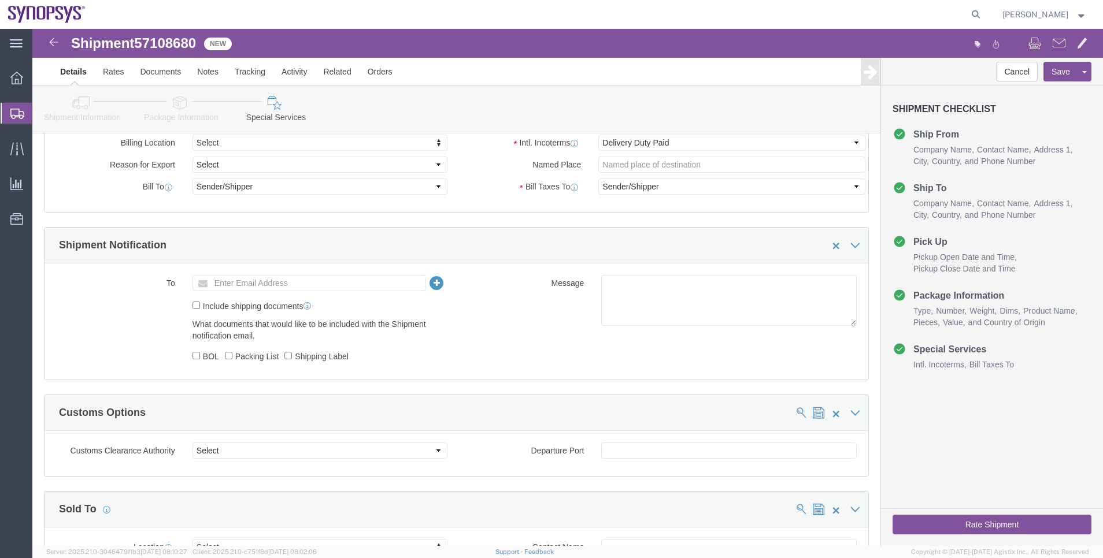
click button "Rate Shipment"
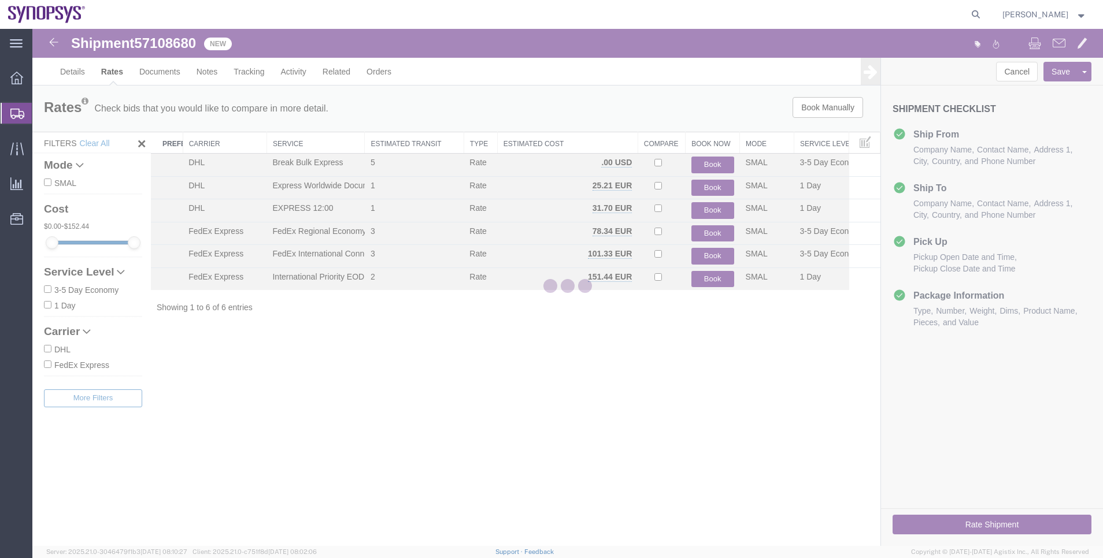
scroll to position [0, 0]
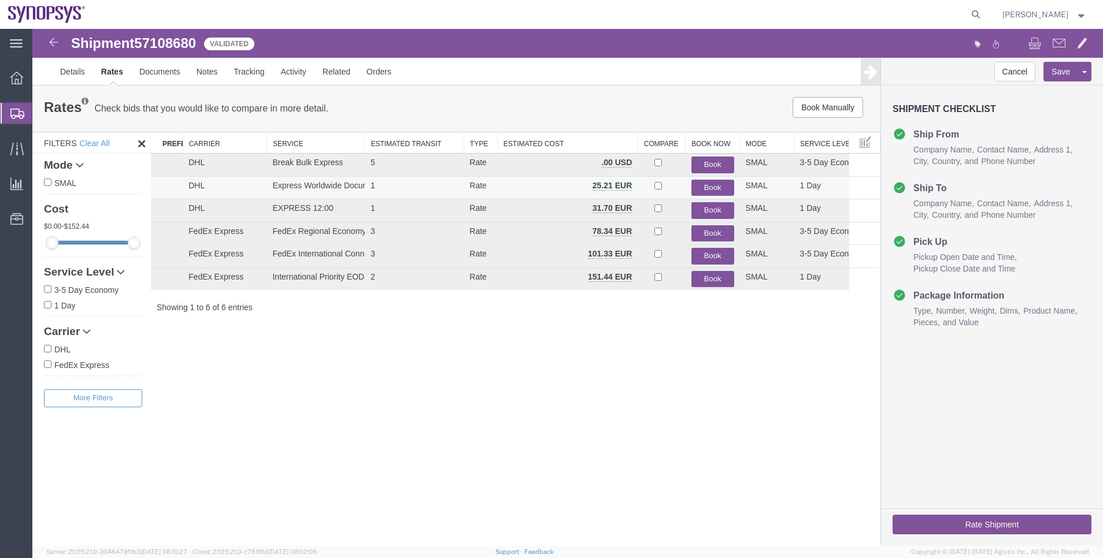
click at [708, 192] on button "Book" at bounding box center [712, 188] width 43 height 17
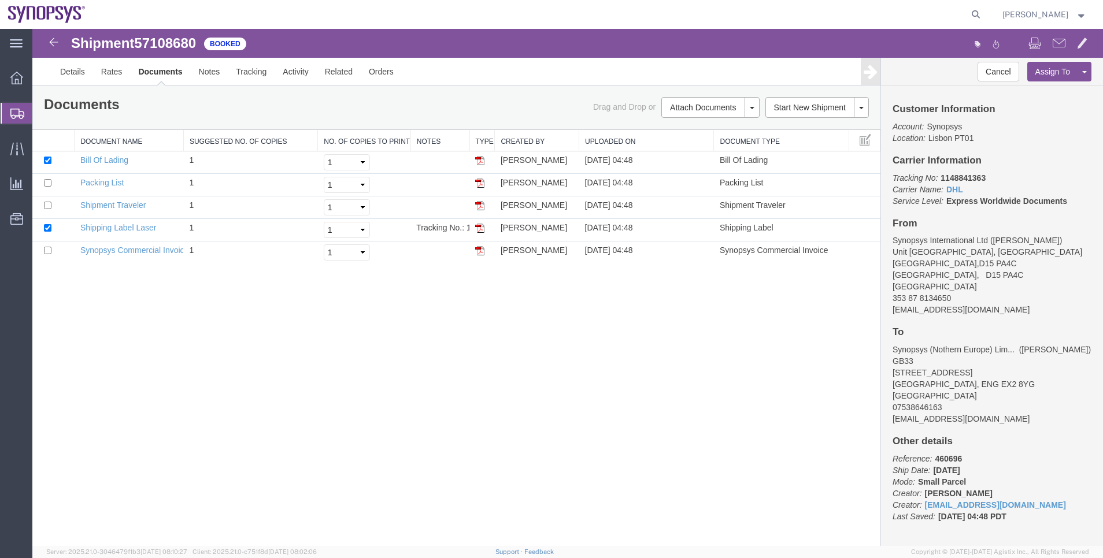
click at [980, 173] on b "1148841363" at bounding box center [962, 177] width 45 height 9
copy b "1148841363"
click at [363, 546] on html "Shipment 57108680 5 of 5 Booked Details Rates Documents Notes Tracking Activity…" at bounding box center [567, 287] width 1070 height 517
click at [975, 171] on div "Customer Information Account: Synopsys Location: Lisbon PT01 Carrier Informatio…" at bounding box center [992, 316] width 222 height 461
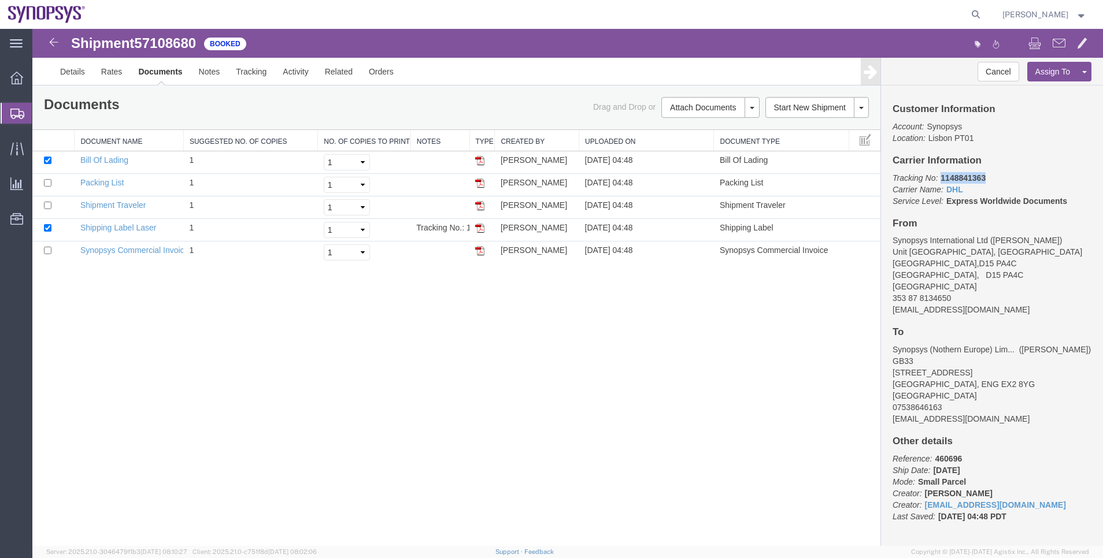
click at [975, 171] on div "Customer Information Account: Synopsys Location: Lisbon PT01 Carrier Informatio…" at bounding box center [992, 316] width 222 height 461
copy b "1148841363"
click at [135, 229] on link "Shipping Label Laser" at bounding box center [118, 227] width 76 height 9
click at [1061, 42] on span at bounding box center [1059, 43] width 13 height 14
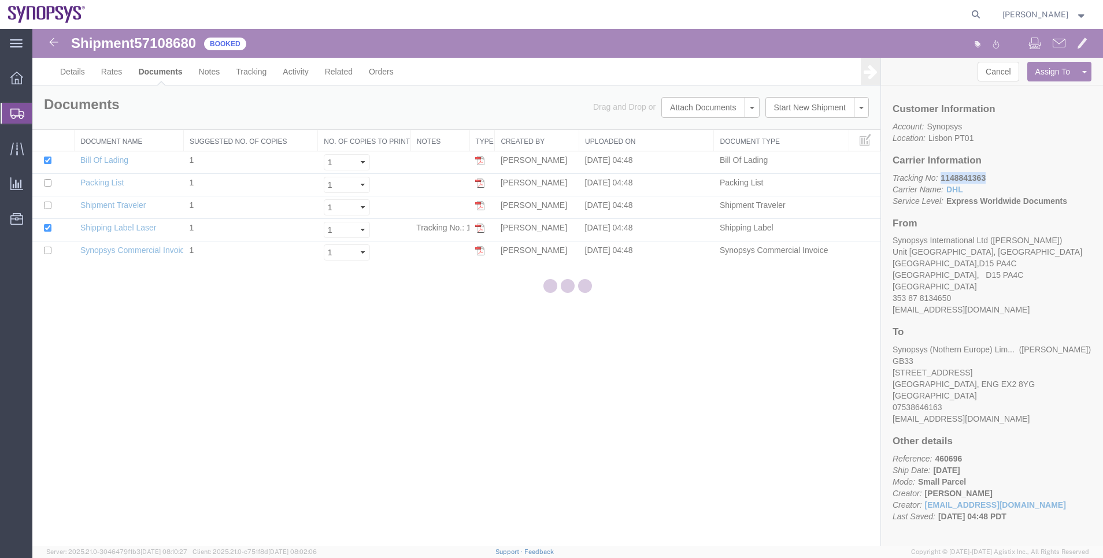
checkbox input "true"
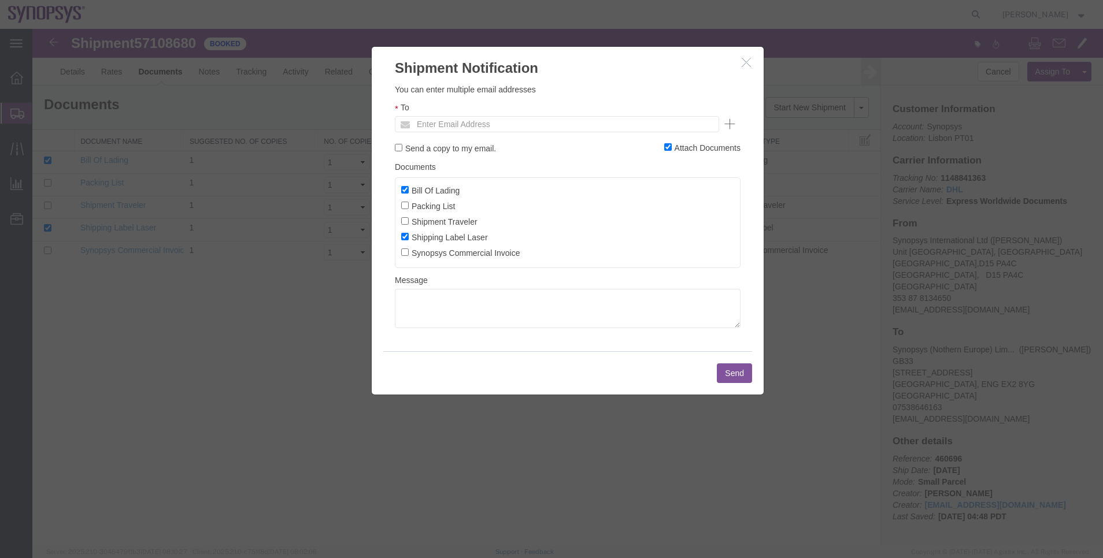
click at [410, 192] on label "Bill Of Lading" at bounding box center [430, 190] width 58 height 13
click at [409, 192] on input "Bill Of Lading" at bounding box center [405, 190] width 8 height 8
checkbox input "false"
click at [409, 235] on label "Shipping Label Laser" at bounding box center [444, 237] width 87 height 13
click at [409, 235] on input "Shipping Label Laser" at bounding box center [405, 237] width 8 height 8
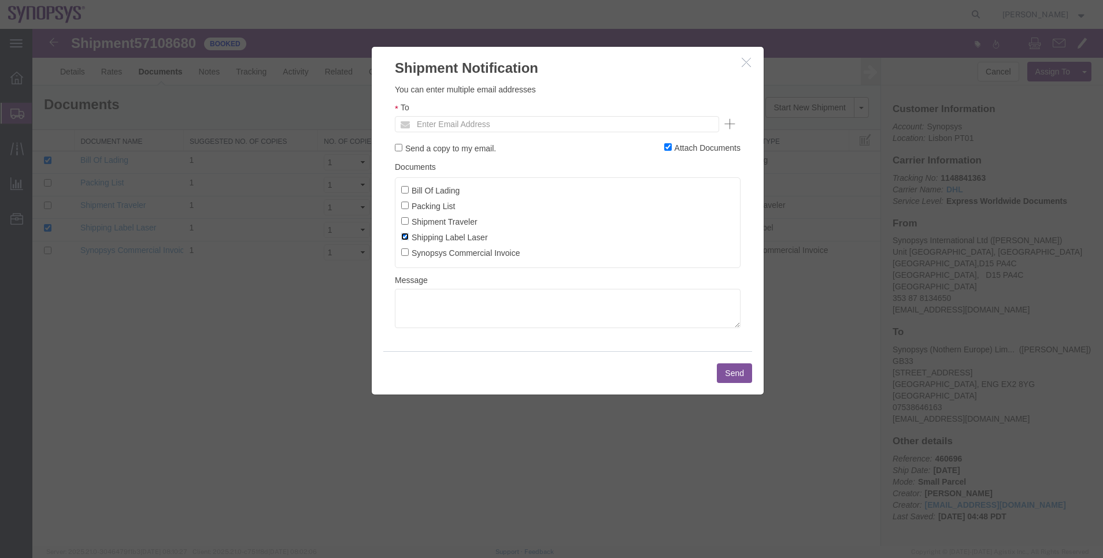
checkbox input "false"
click at [406, 206] on input "Packing List" at bounding box center [405, 206] width 8 height 8
checkbox input "true"
click at [403, 249] on input "Synopsys Commercial Invoice" at bounding box center [405, 253] width 8 height 8
checkbox input "true"
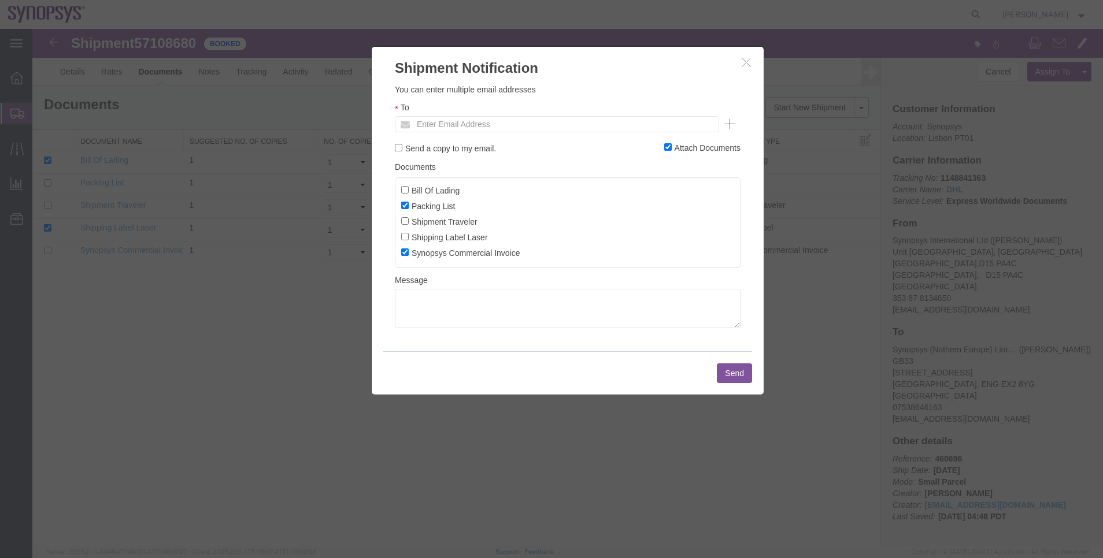
click at [410, 238] on label "Shipping Label Laser" at bounding box center [444, 237] width 87 height 13
click at [409, 238] on input "Shipping Label Laser" at bounding box center [405, 237] width 8 height 8
checkbox input "true"
click at [443, 132] on input "text" at bounding box center [478, 124] width 135 height 15
type input "[EMAIL_ADDRESS][DOMAIN_NAME]"
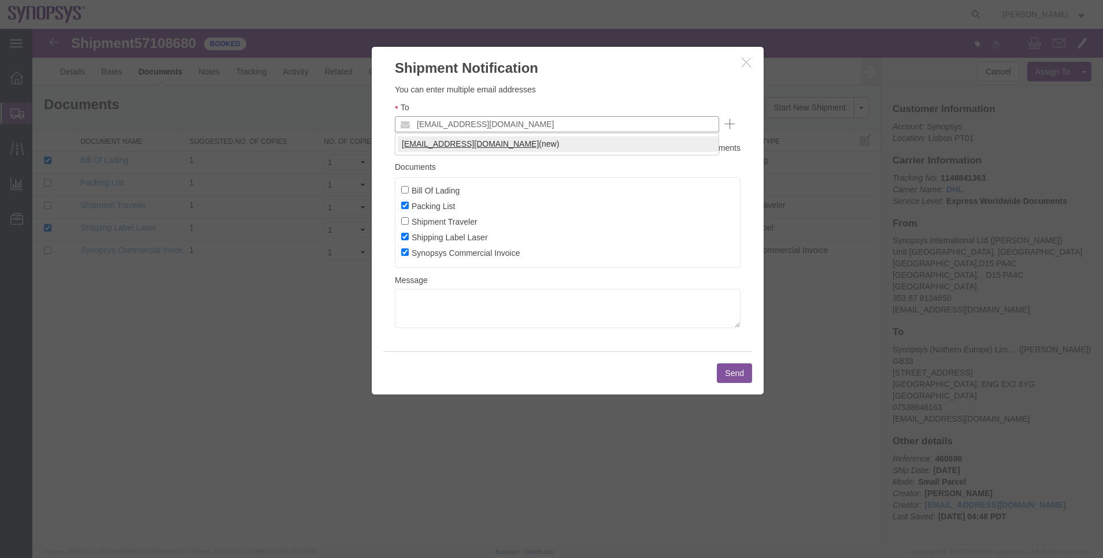
type input "[EMAIL_ADDRESS][DOMAIN_NAME]"
click at [725, 366] on button "Send" at bounding box center [734, 374] width 35 height 20
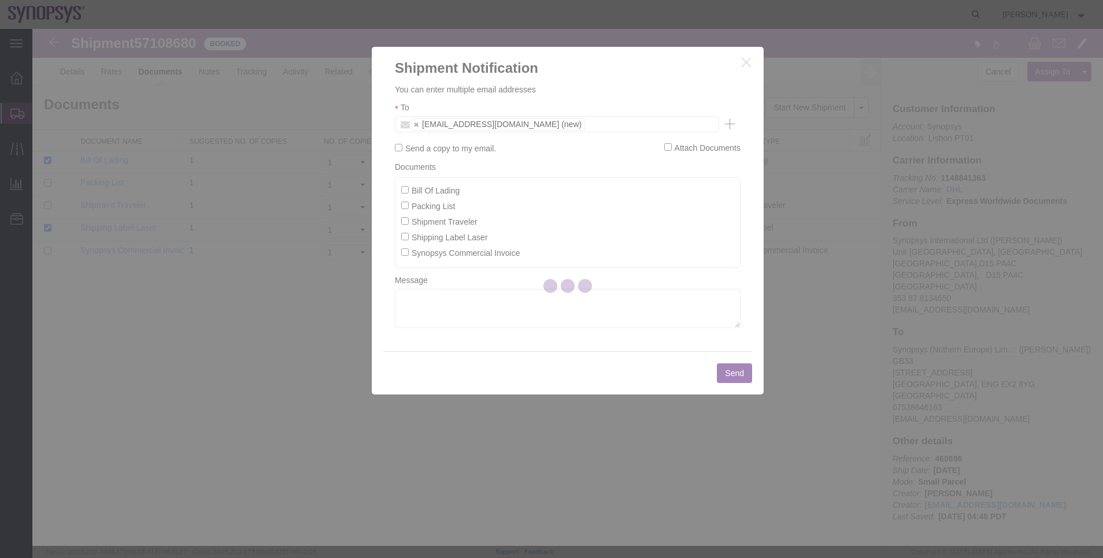
checkbox input "false"
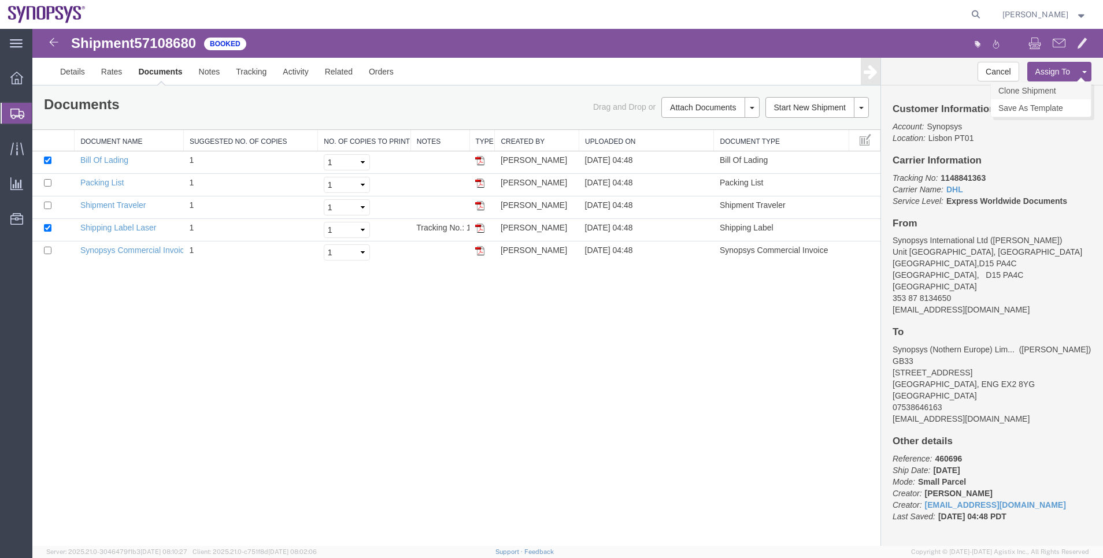
click at [1039, 97] on link "Clone Shipment" at bounding box center [1041, 90] width 100 height 17
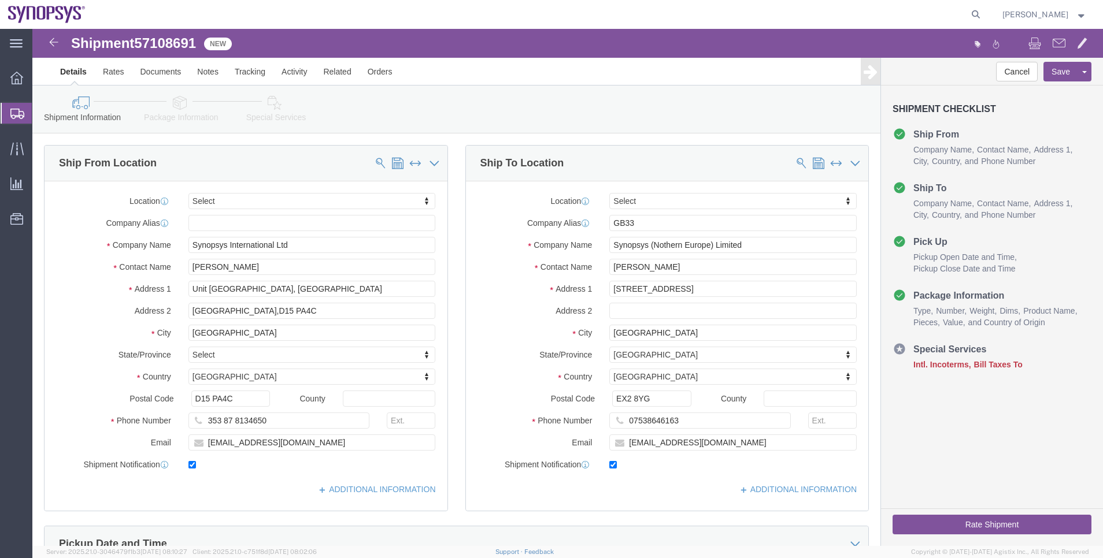
click span
type input "GB33"
type input "Synopsys (Nothern Europe) Limited"
type input "[PERSON_NAME]"
type input "[STREET_ADDRESS]"
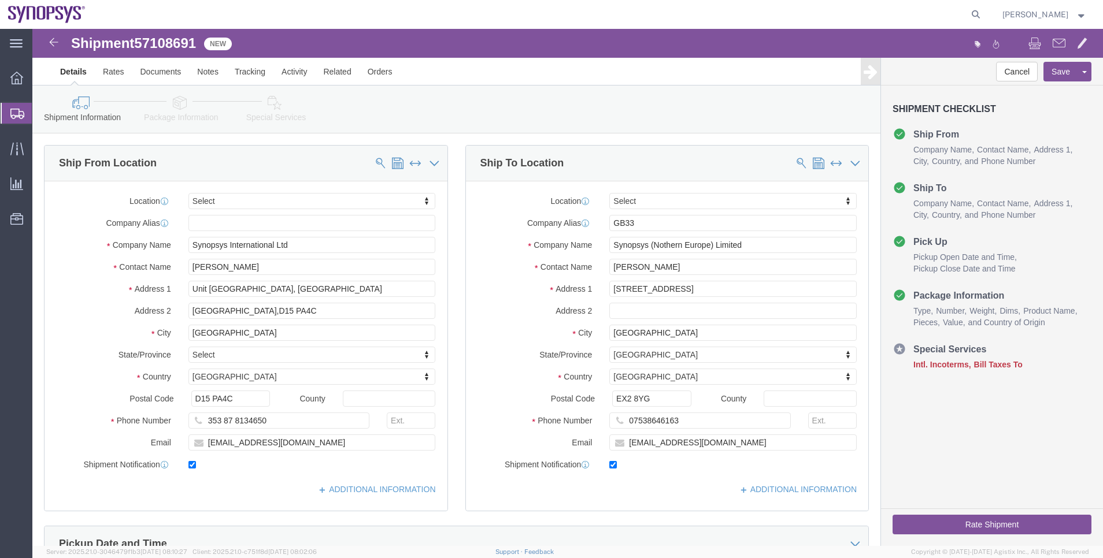
type input "[GEOGRAPHIC_DATA]"
select select
select select "GB"
type input "EX2 8YG"
type input "07538646163"
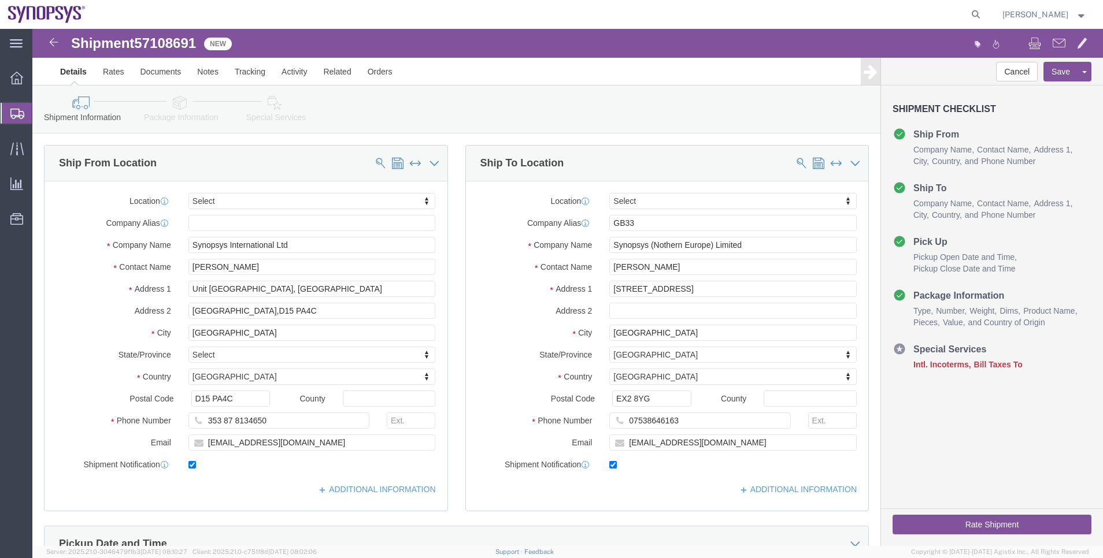
type input "[EMAIL_ADDRESS][DOMAIN_NAME]"
type input "Synopsys International Ltd"
type input "[PERSON_NAME]"
type input "Unit [GEOGRAPHIC_DATA], [GEOGRAPHIC_DATA]"
type input "[GEOGRAPHIC_DATA],D15 PA4C"
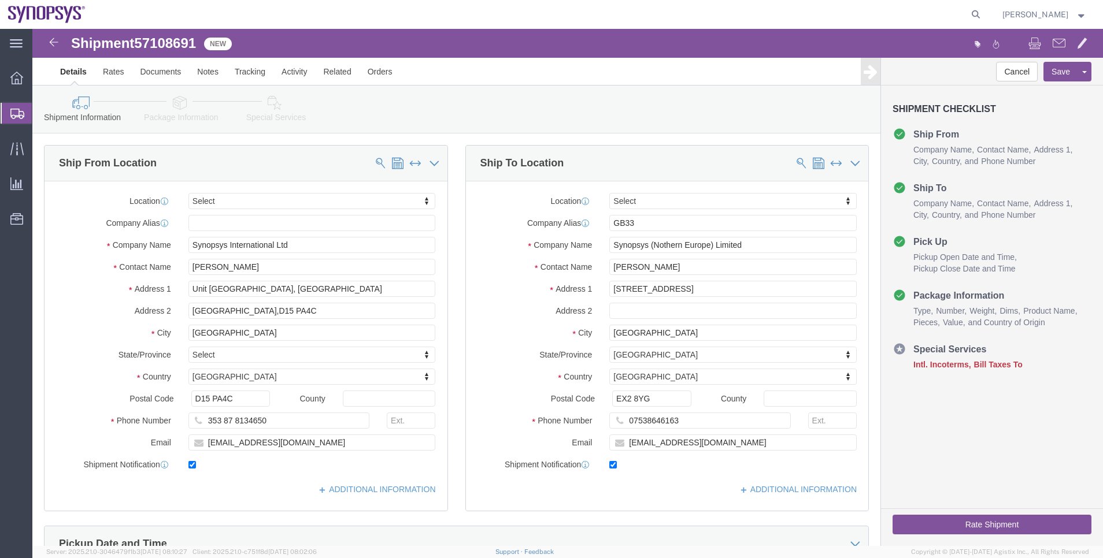
type input "[GEOGRAPHIC_DATA]"
select select
select select "IE"
type input "D15 PA4C"
type input "353 87 8134650"
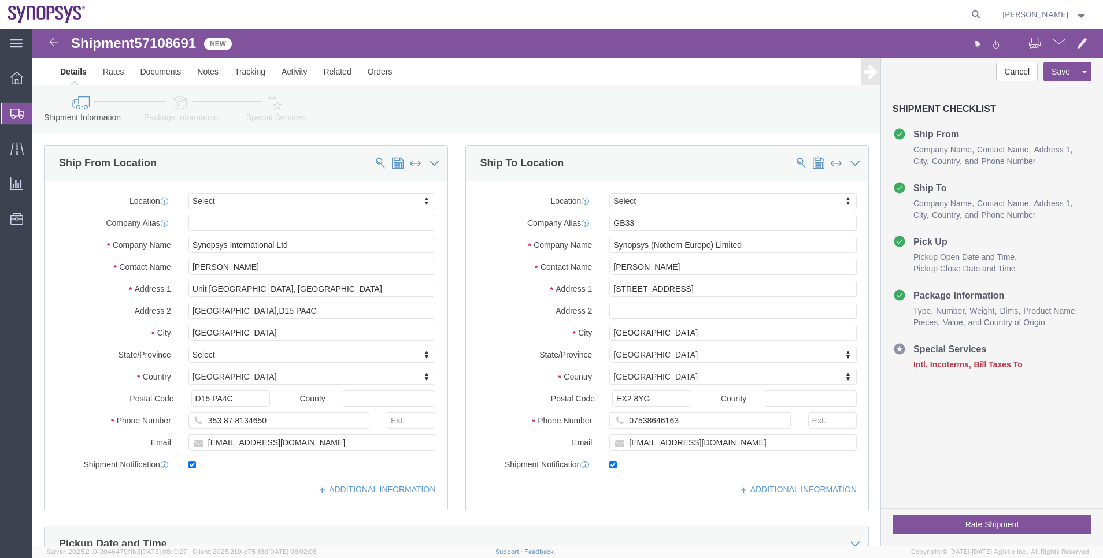
type input "[EMAIL_ADDRESS][DOMAIN_NAME]"
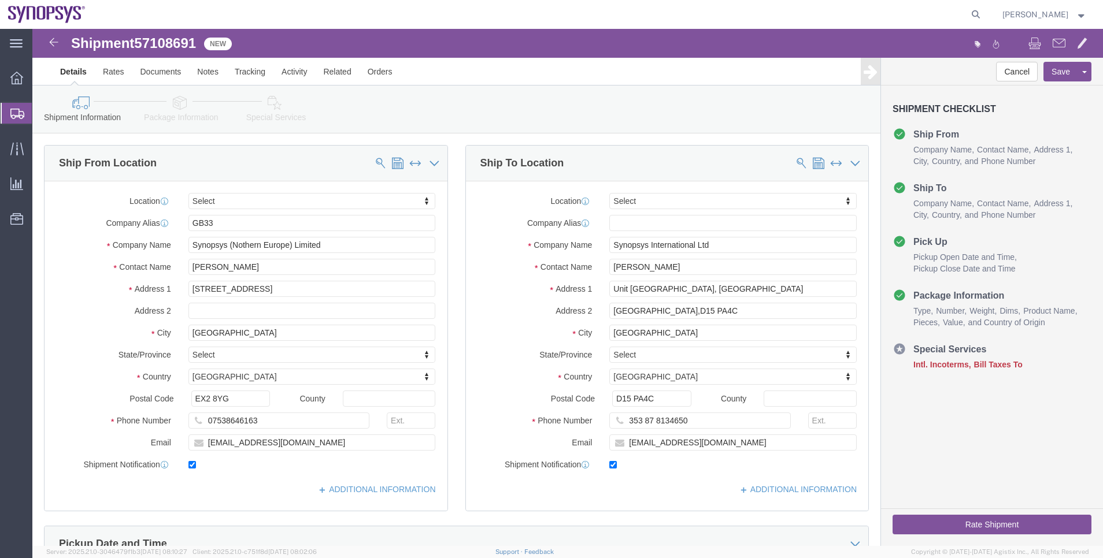
click div "Location Select Select My Profile Location [GEOGRAPHIC_DATA] DE04 Agrate Brianz…"
type input "gb33"
select select "63178"
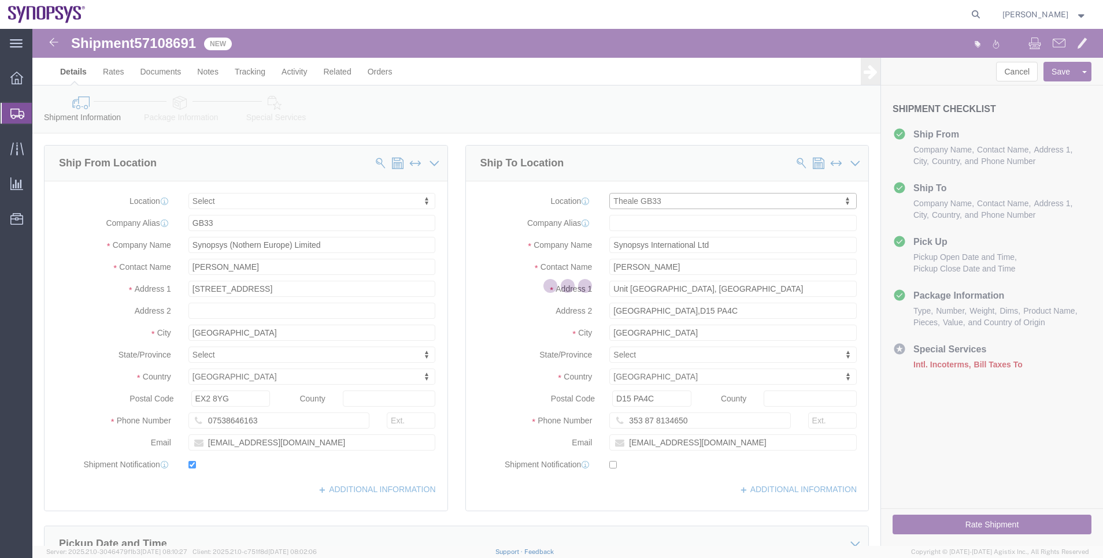
type input "GB33"
type input "Synopsys (Nothern Europe) Limited"
type input "Building 1430"
type input "[GEOGRAPHIC_DATA] 1st Floor"
type input "Reading"
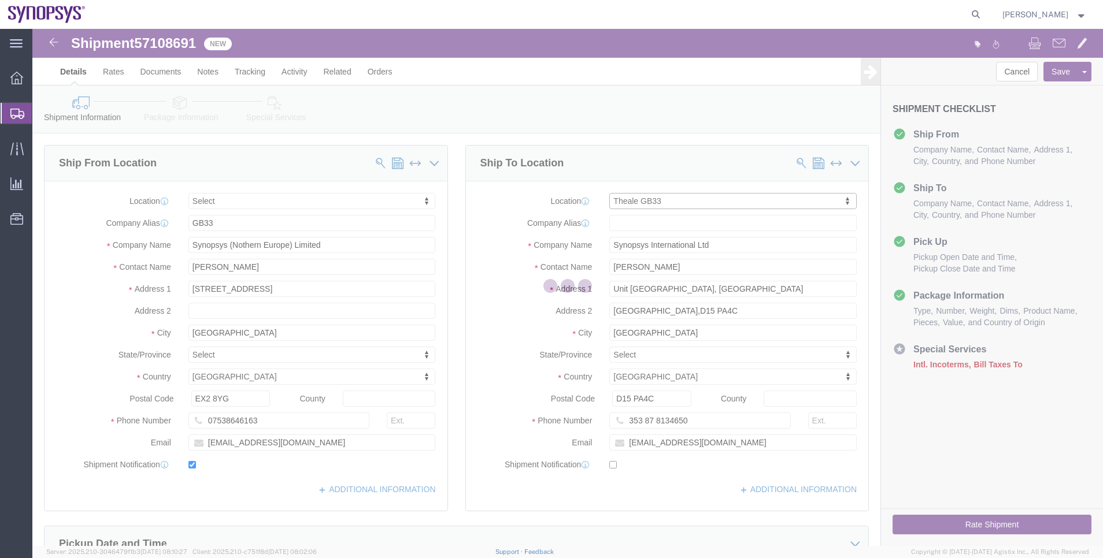
select select "GB"
type input "RG7 4SA"
checkbox input "false"
select select "ENG"
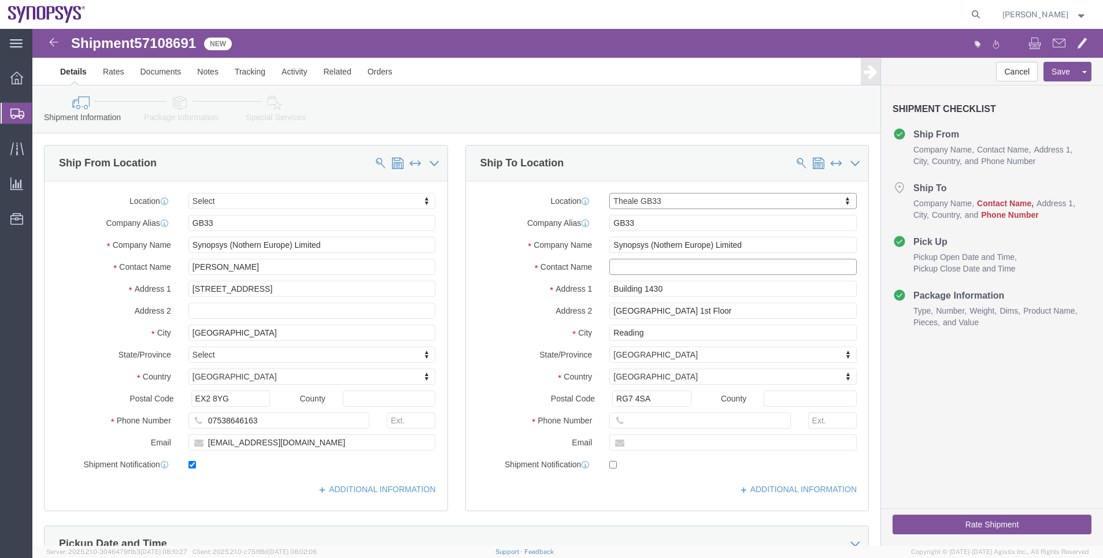
click input "text"
type input "IT Department"
click input "text"
paste input "118 334 0430"
type input "[PHONE_NUMBER]"
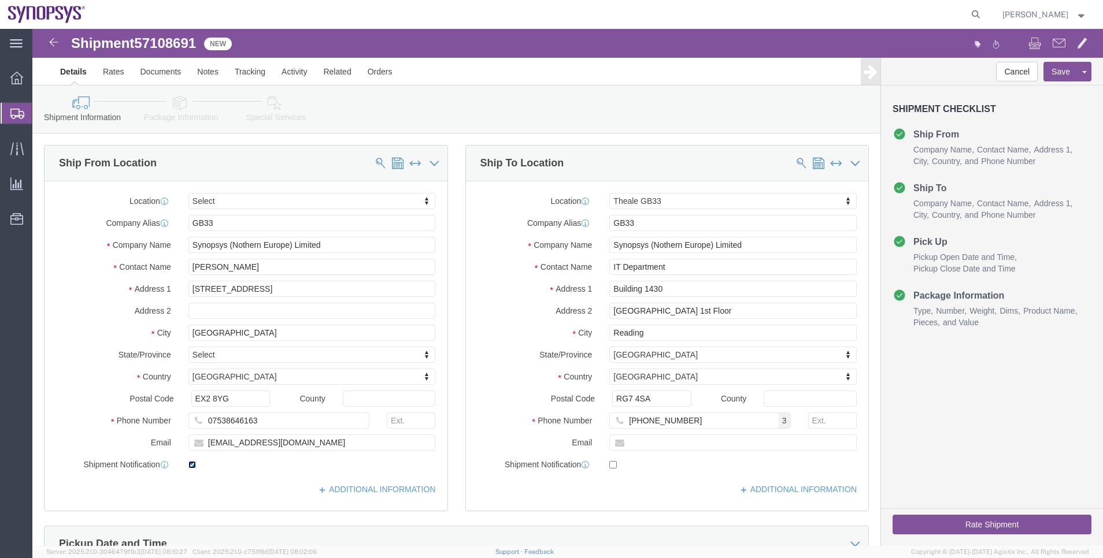
click input "checkbox"
checkbox input "false"
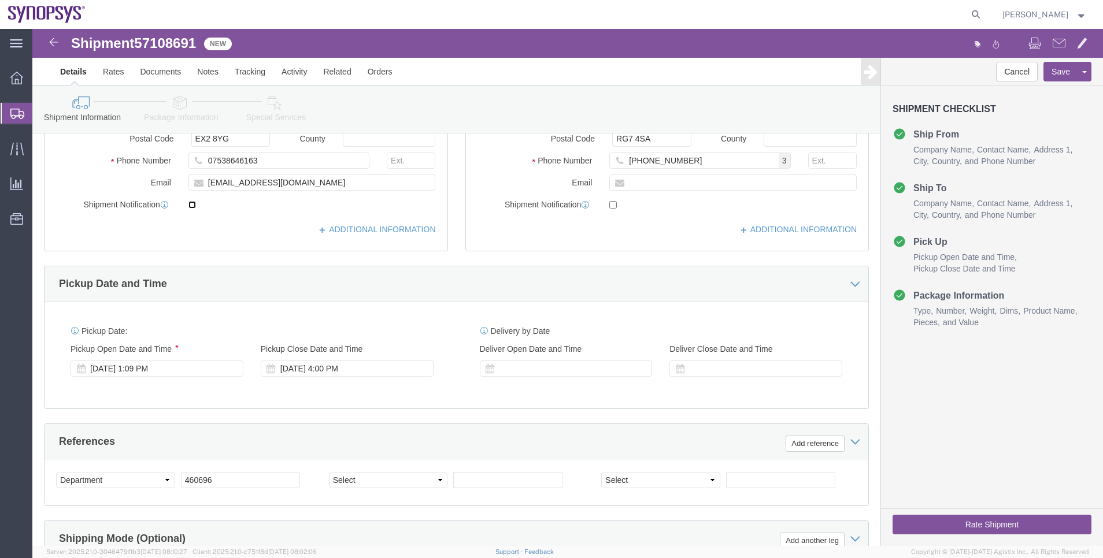
scroll to position [347, 0]
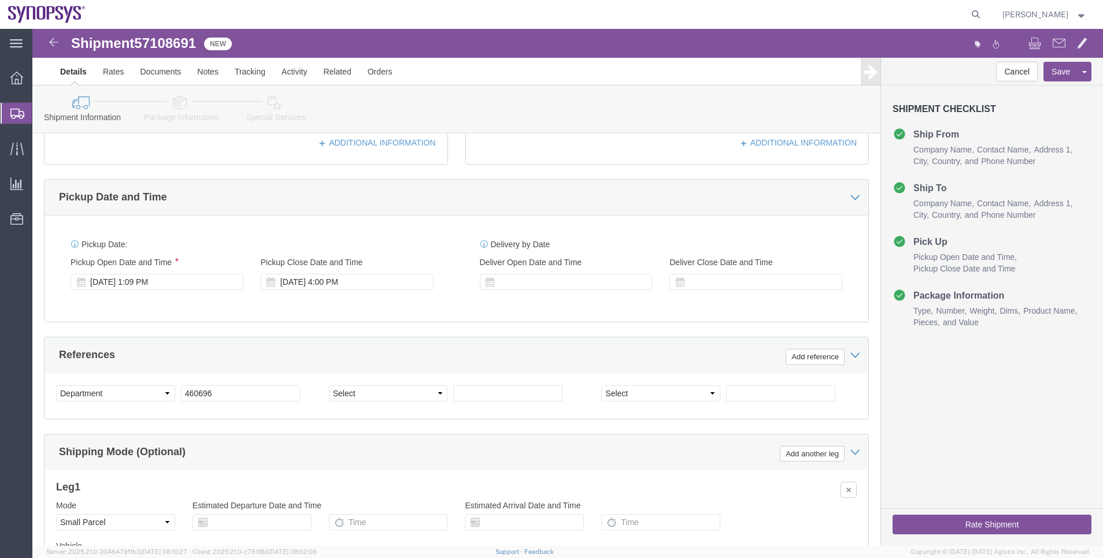
click icon
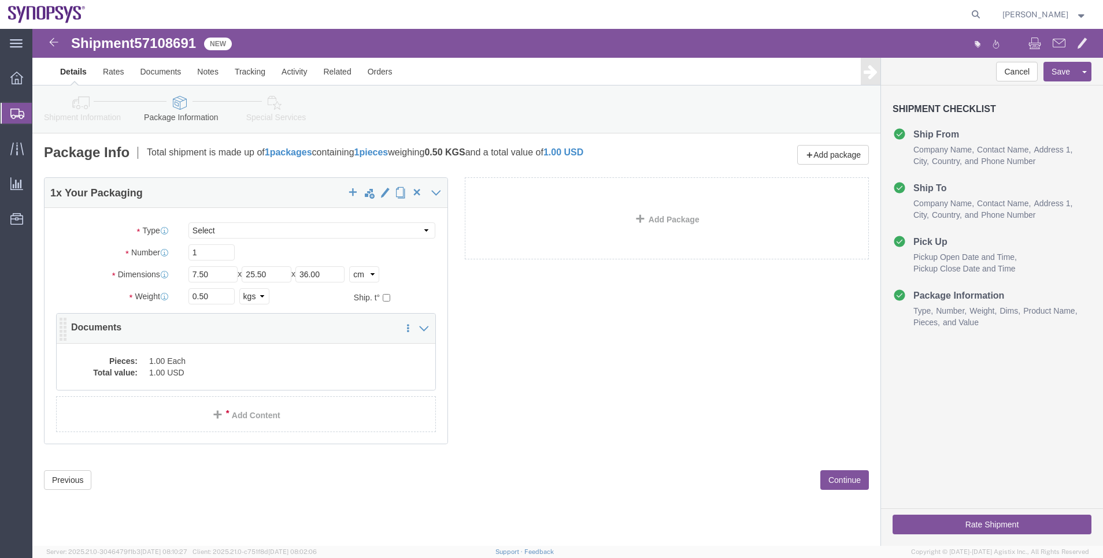
click div "Pieces: 1.00 Each Total value: 1.00 USD"
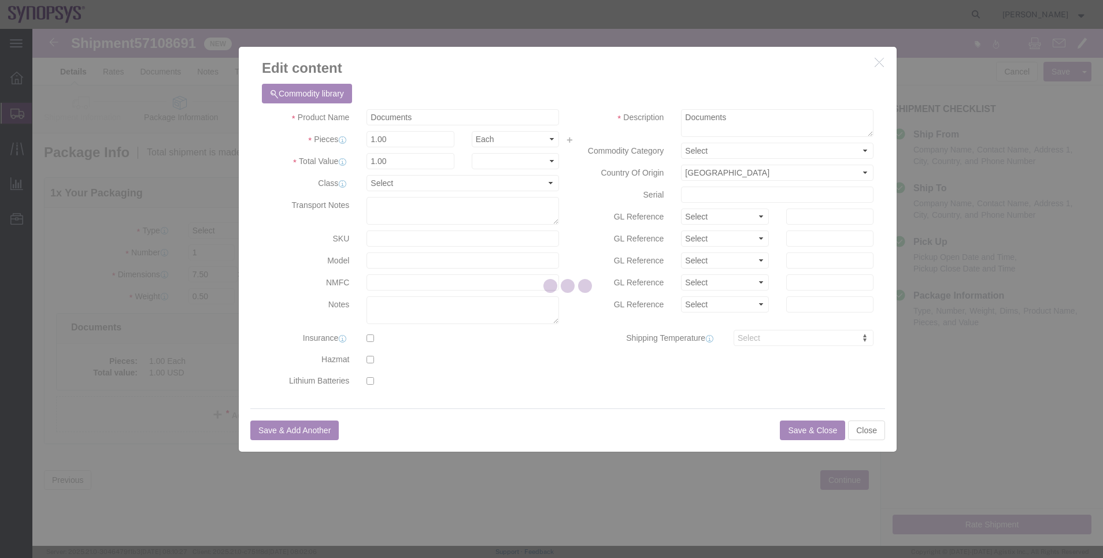
click at [432, 118] on div at bounding box center [567, 287] width 1070 height 517
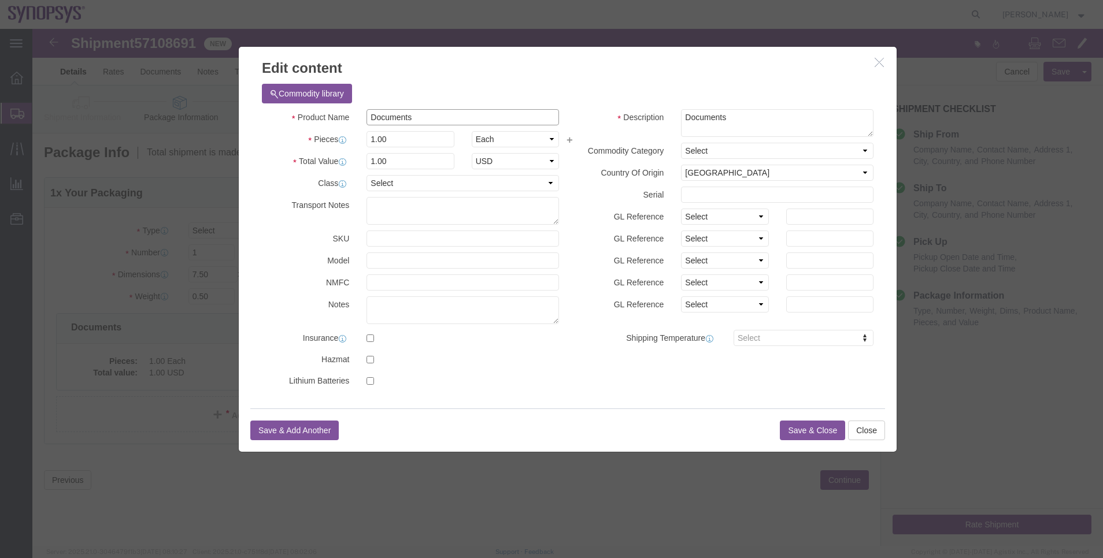
drag, startPoint x: 405, startPoint y: 87, endPoint x: 290, endPoint y: 82, distance: 115.1
click div "Product Name Documents"
type input "Laptop"
drag, startPoint x: 720, startPoint y: 87, endPoint x: 613, endPoint y: 87, distance: 106.4
click div "Description Documents"
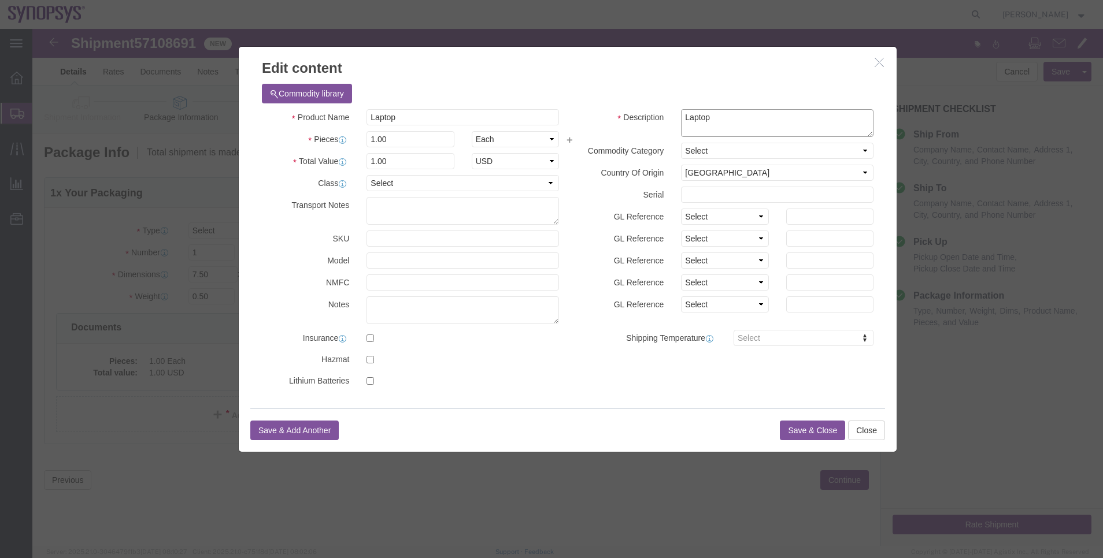
type textarea "Laptop"
click select "Select ADP AED AFN ALL AMD AOA ARS ATS AUD AWG AZN BAM BBD BDT BGL BGN BHD BIF …"
select select "EUR"
click select "Select ADP AED AFN ALL AMD AOA ARS ATS AUD AWG AZN BAM BBD BDT BGL BGN BHD BIF …"
drag, startPoint x: 364, startPoint y: 129, endPoint x: 305, endPoint y: 127, distance: 59.6
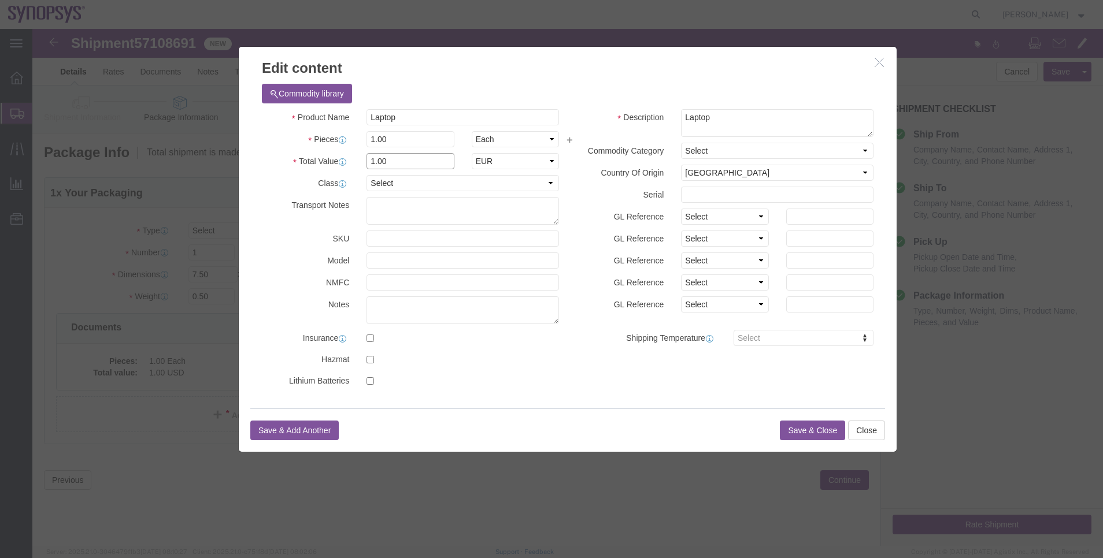
click div "Total Value 1.00 Select ADP AED AFN ALL AMD AOA ARS ATS AUD AWG AZN BAM BBD BDT…"
type input "500"
click label "Model"
click select "Select [GEOGRAPHIC_DATA] [GEOGRAPHIC_DATA] [GEOGRAPHIC_DATA] [GEOGRAPHIC_DATA] …"
select select "CN"
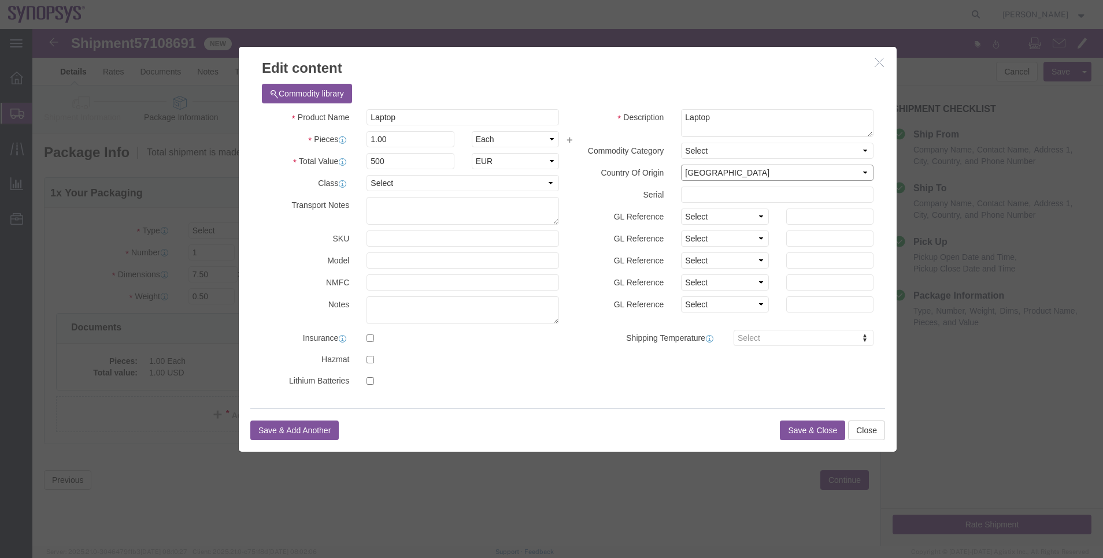
click select "Select [GEOGRAPHIC_DATA] [GEOGRAPHIC_DATA] [GEOGRAPHIC_DATA] [GEOGRAPHIC_DATA] …"
click button "Save & Close"
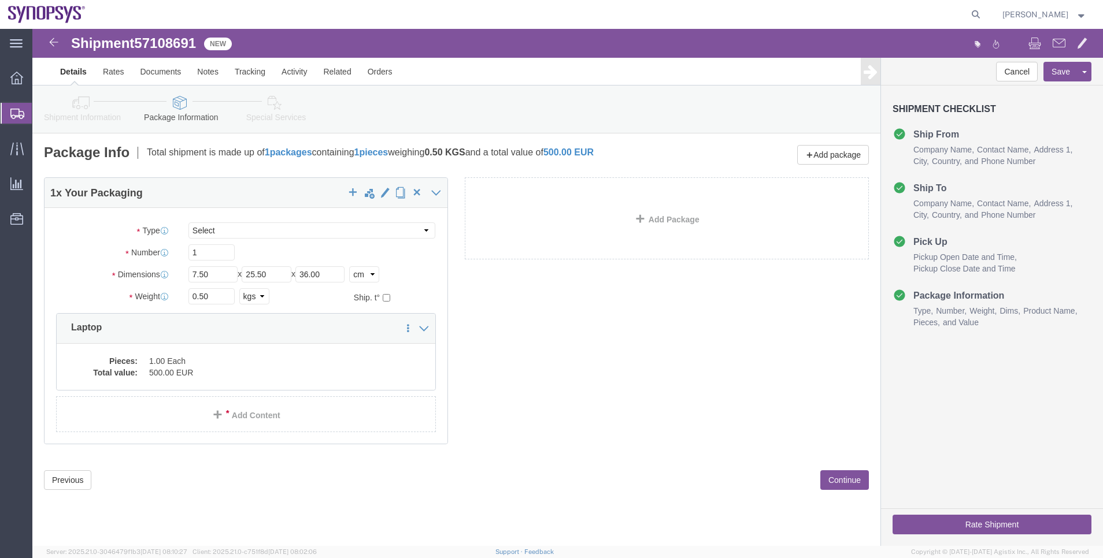
click link "Shipment Information"
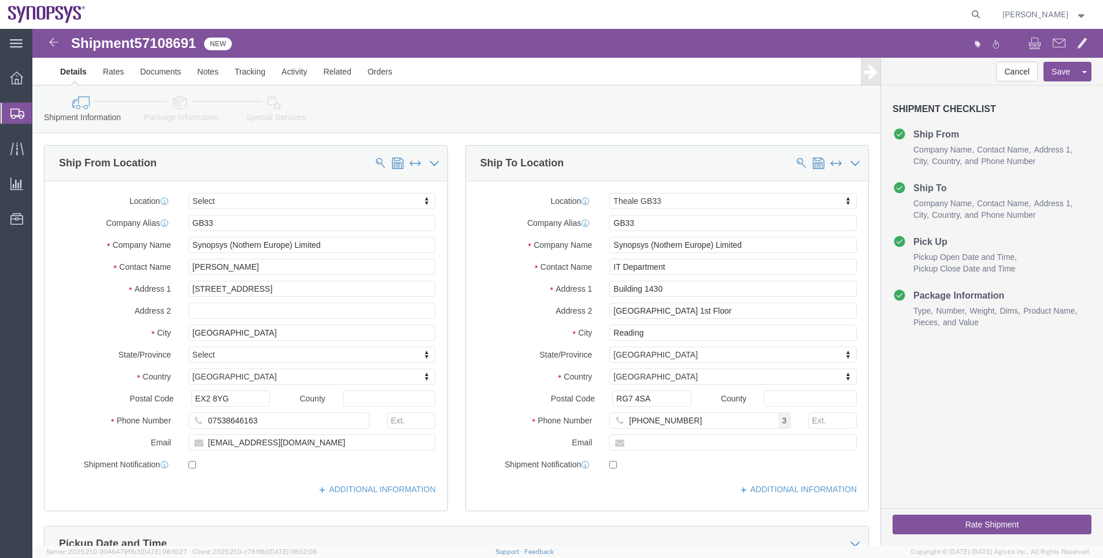
click icon
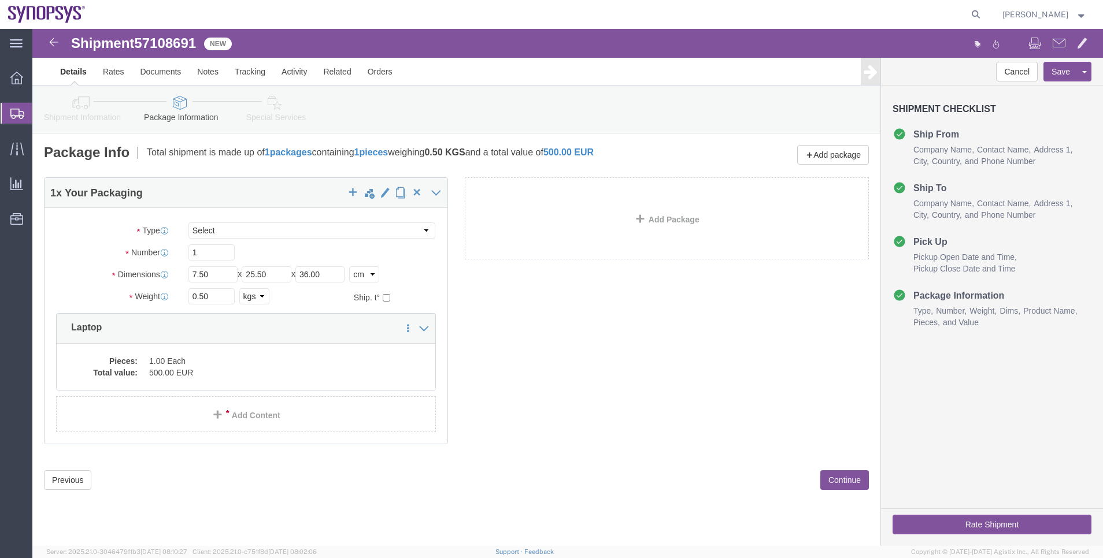
click icon
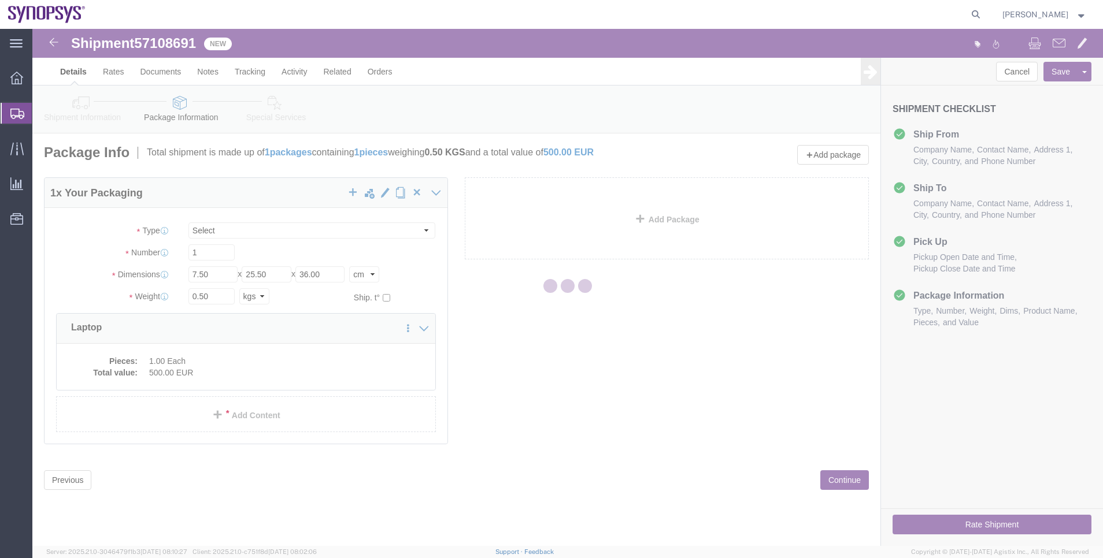
select select
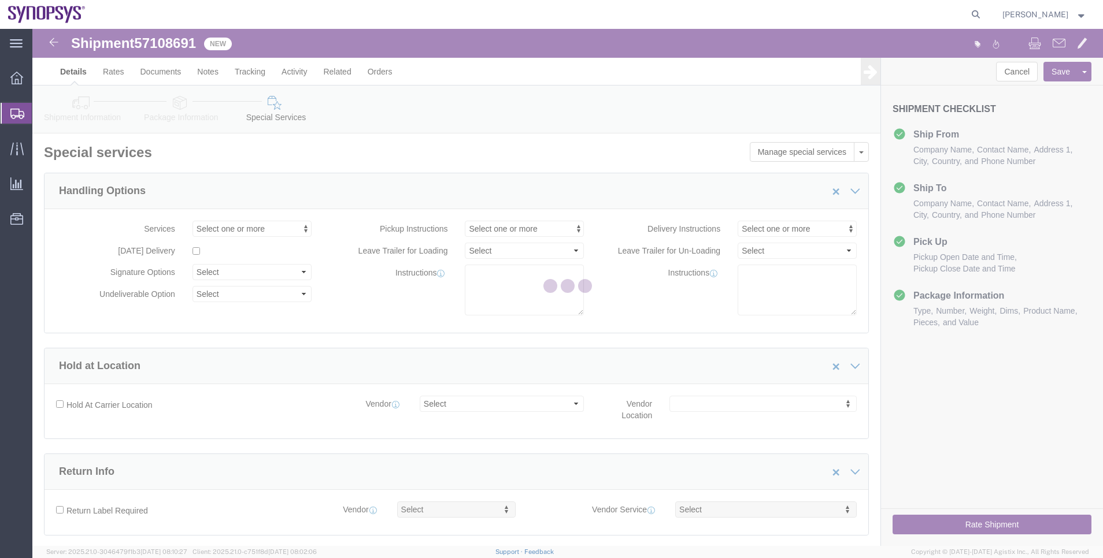
select select "COSTCENTER"
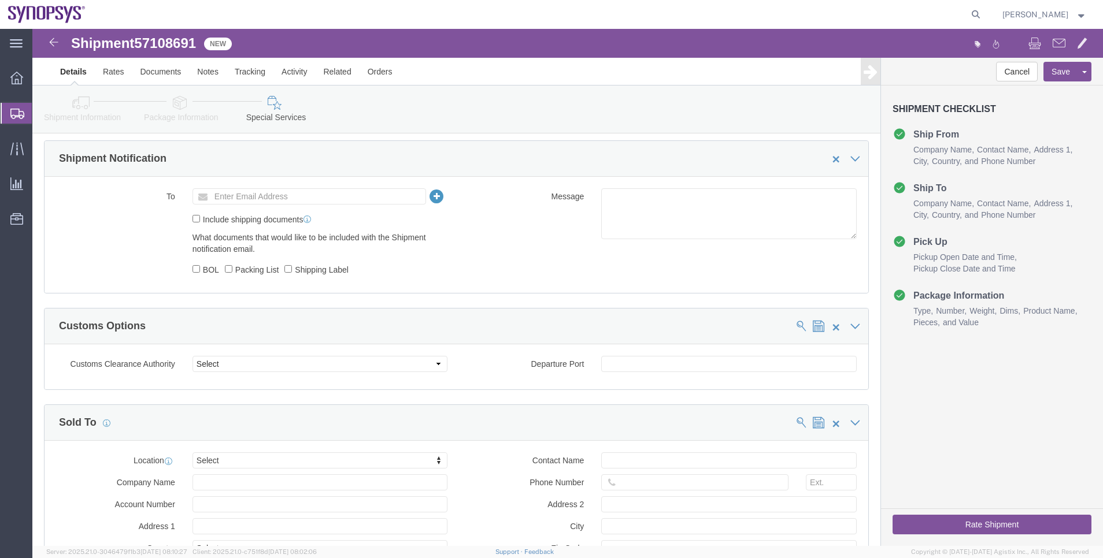
scroll to position [1040, 0]
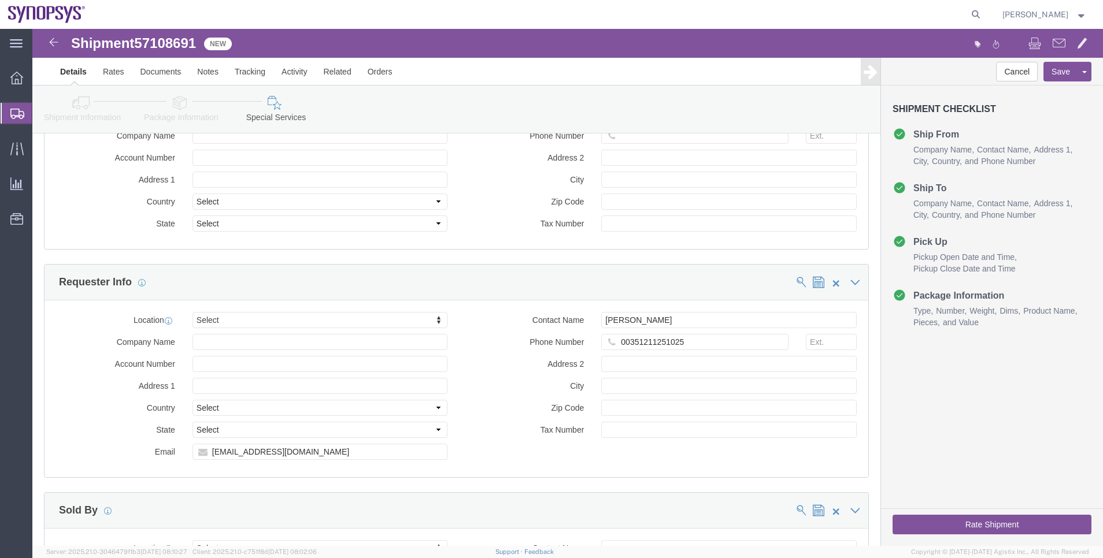
click button "Rate Shipment"
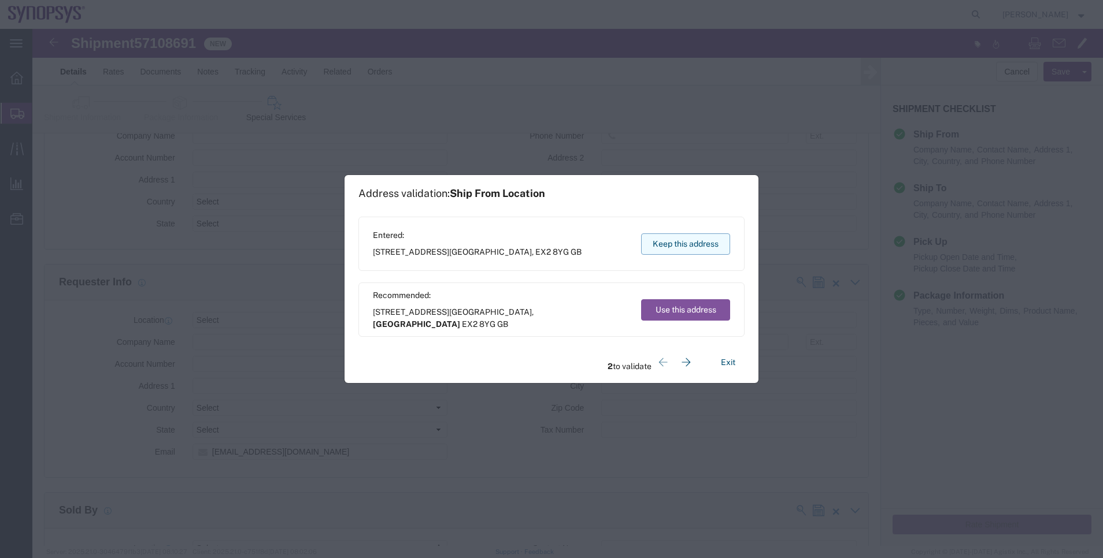
click at [691, 250] on button "Keep this address" at bounding box center [685, 244] width 89 height 21
click at [677, 251] on button "Keep this address" at bounding box center [685, 244] width 89 height 21
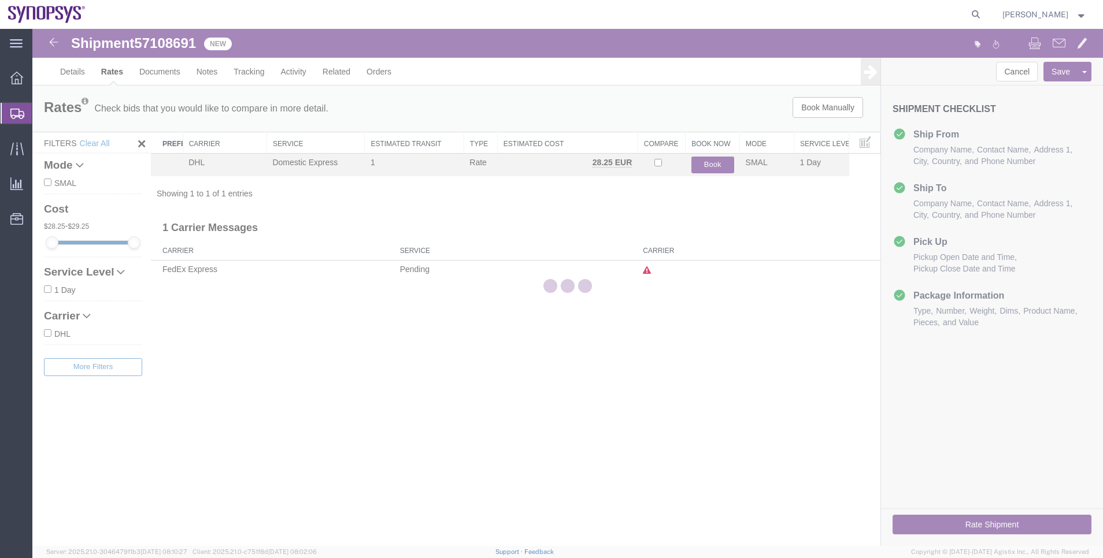
scroll to position [0, 0]
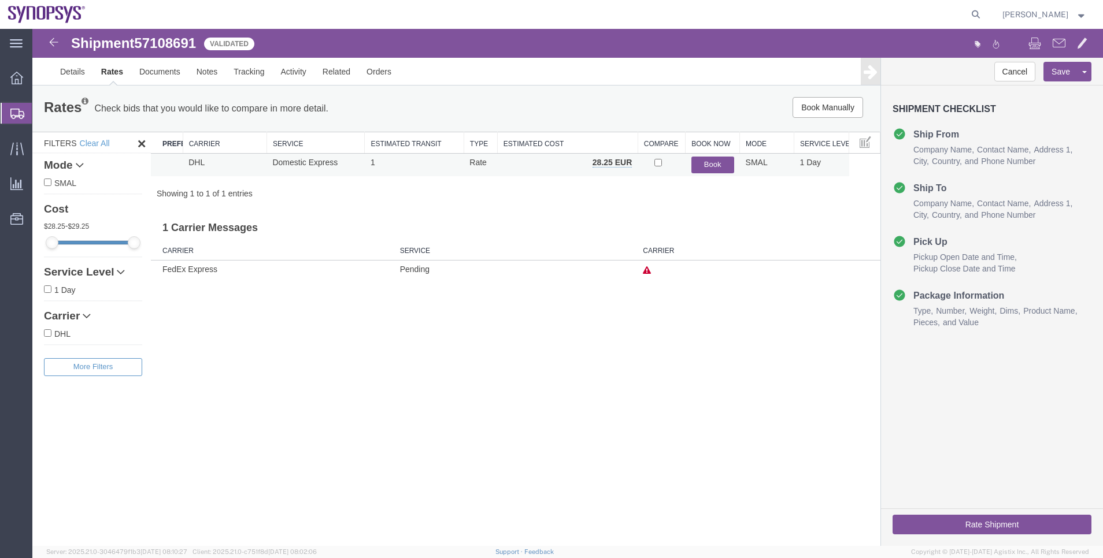
click at [712, 169] on button "Book" at bounding box center [712, 165] width 43 height 17
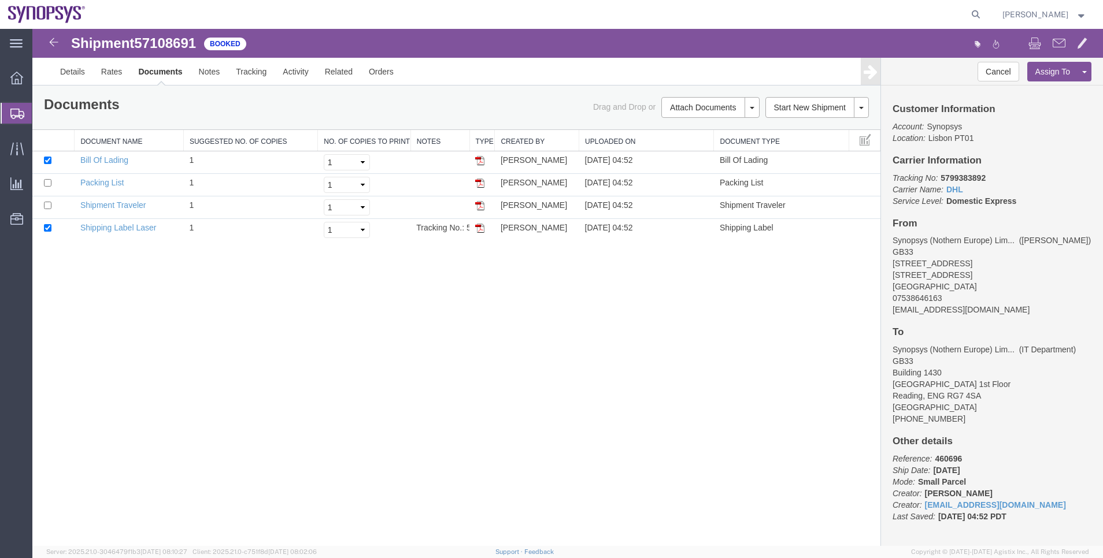
click at [951, 181] on b "5799383892" at bounding box center [962, 177] width 45 height 9
copy b "5799383892"
click at [958, 179] on b "5799383892" at bounding box center [962, 177] width 45 height 9
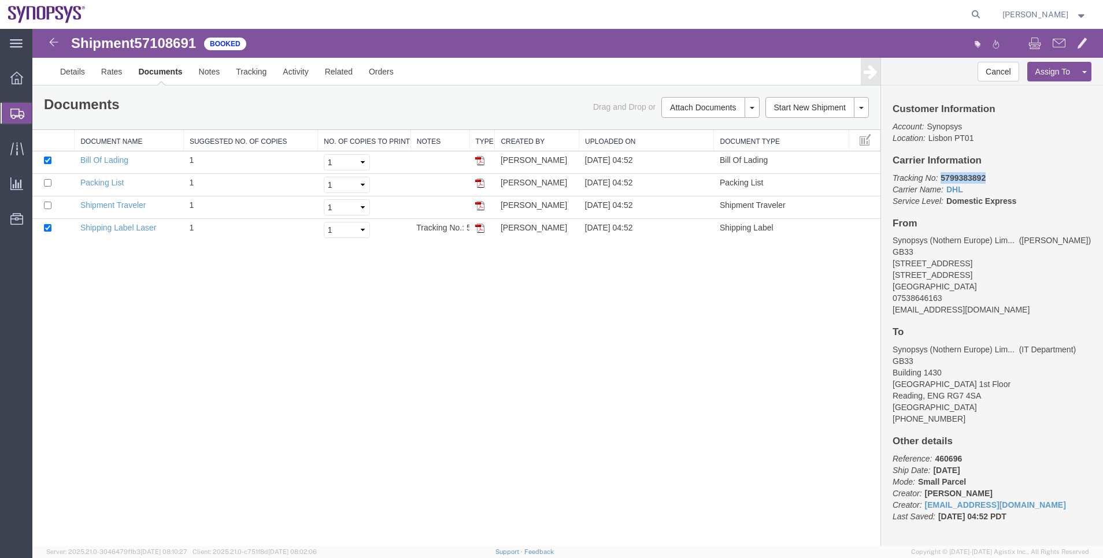
click at [965, 179] on b "5799383892" at bounding box center [962, 177] width 45 height 9
click at [1055, 166] on h4 "Carrier Information" at bounding box center [991, 160] width 199 height 11
click at [973, 176] on b "5799383892" at bounding box center [962, 177] width 45 height 9
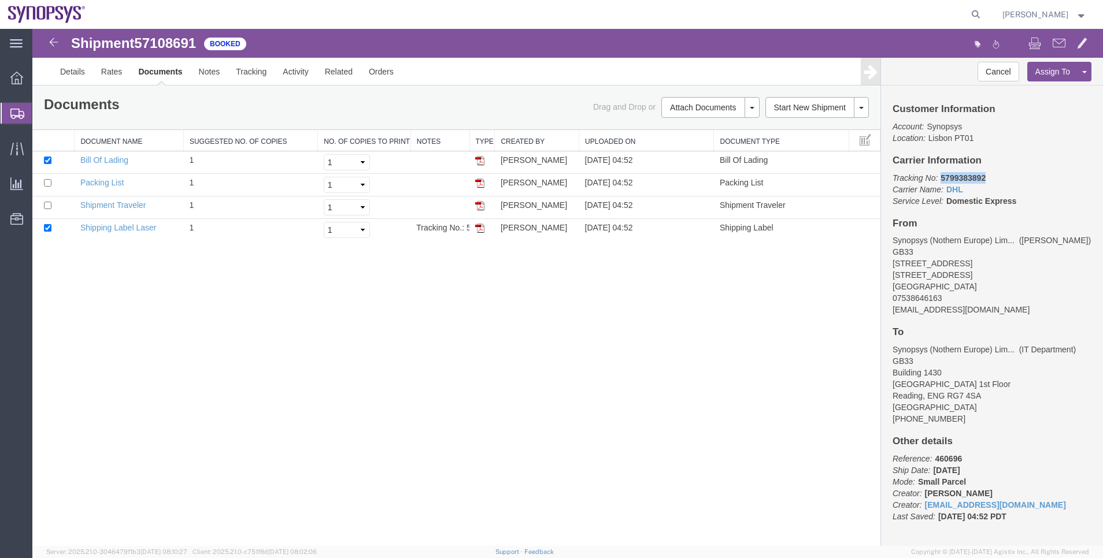
copy b "5799383892"
drag, startPoint x: 1021, startPoint y: 158, endPoint x: 968, endPoint y: 181, distance: 57.8
click at [1022, 158] on h4 "Carrier Information" at bounding box center [991, 160] width 199 height 11
click at [955, 175] on b "5799383892" at bounding box center [962, 177] width 45 height 9
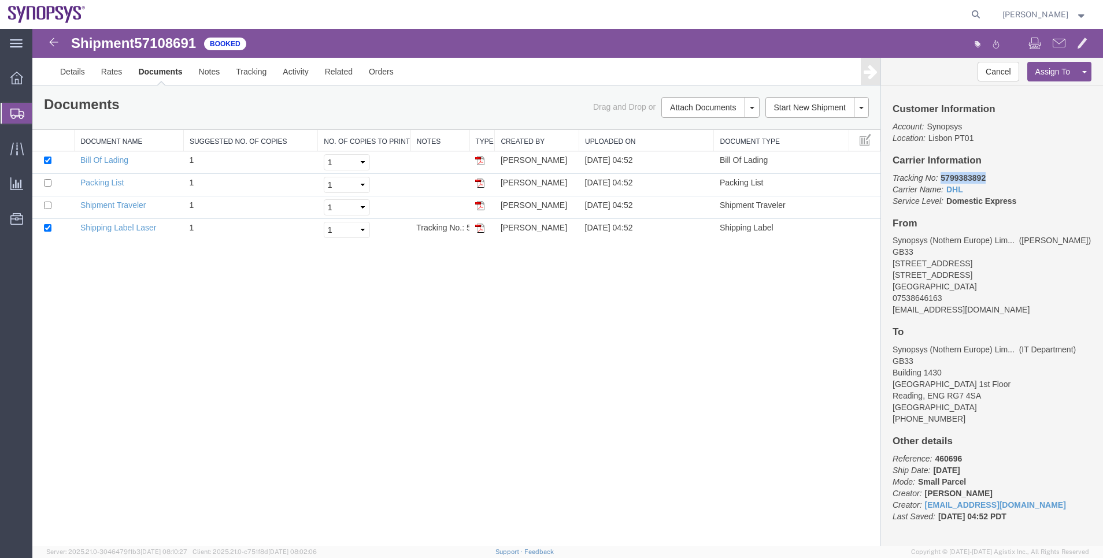
copy b "5799383892"
click at [977, 177] on b "5799383892" at bounding box center [962, 177] width 45 height 9
click at [978, 173] on b "5799383892" at bounding box center [962, 177] width 45 height 9
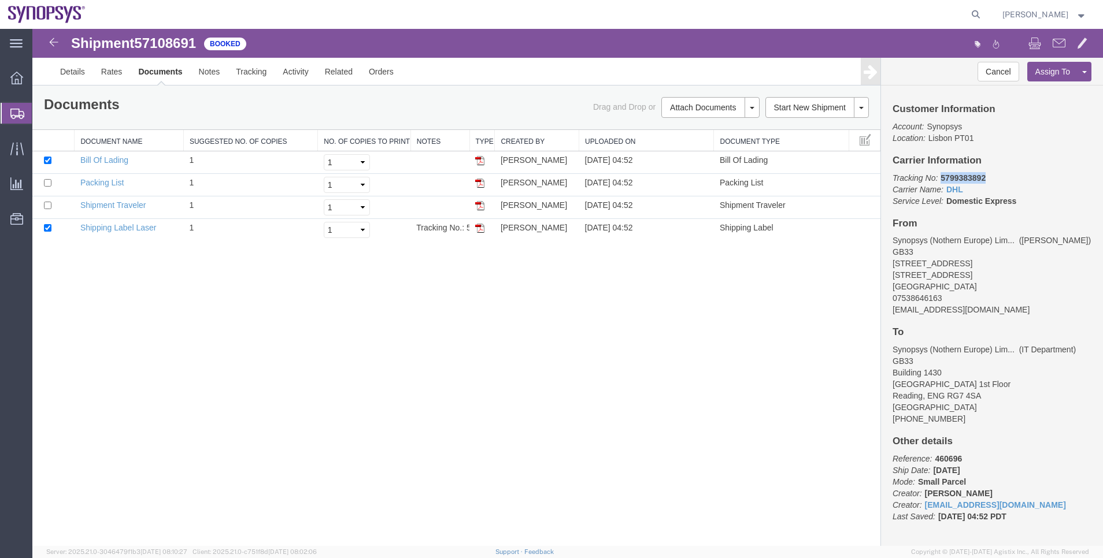
click at [974, 172] on p "Tracking No: 5799383892 Carrier Name: DHL DHL Service Level: Domestic Express" at bounding box center [991, 189] width 199 height 35
click at [974, 175] on b "5799383892" at bounding box center [962, 177] width 45 height 9
copy b "5799383892"
click at [143, 228] on link "Shipping Label Laser" at bounding box center [118, 227] width 76 height 9
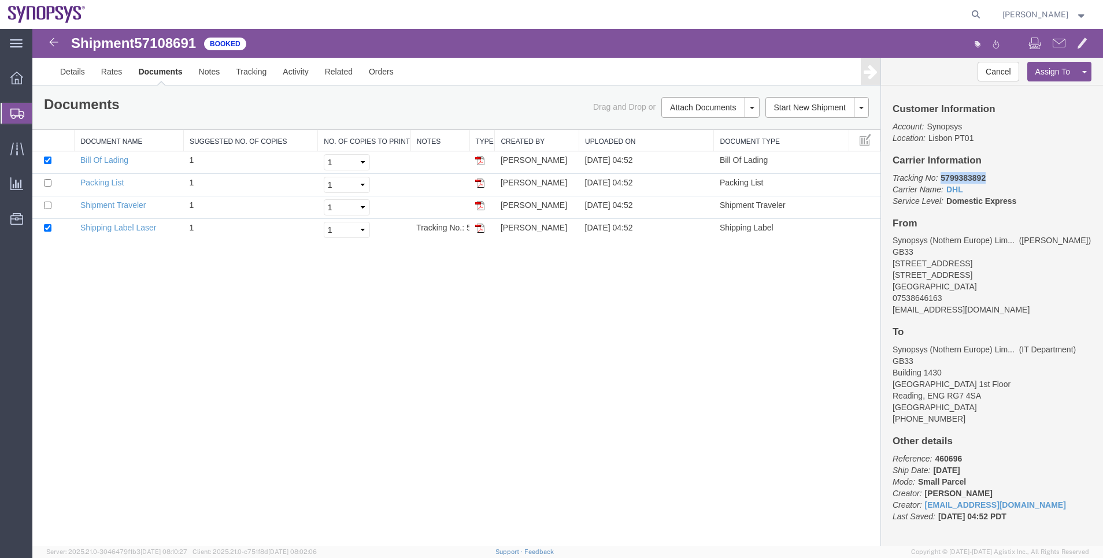
click at [964, 177] on b "5799383892" at bounding box center [962, 177] width 45 height 9
click at [965, 177] on b "5799383892" at bounding box center [962, 177] width 45 height 9
copy b "5799383892"
click at [112, 232] on link "Shipping Label Laser" at bounding box center [118, 227] width 76 height 9
click at [964, 181] on b "5799383892" at bounding box center [962, 177] width 45 height 9
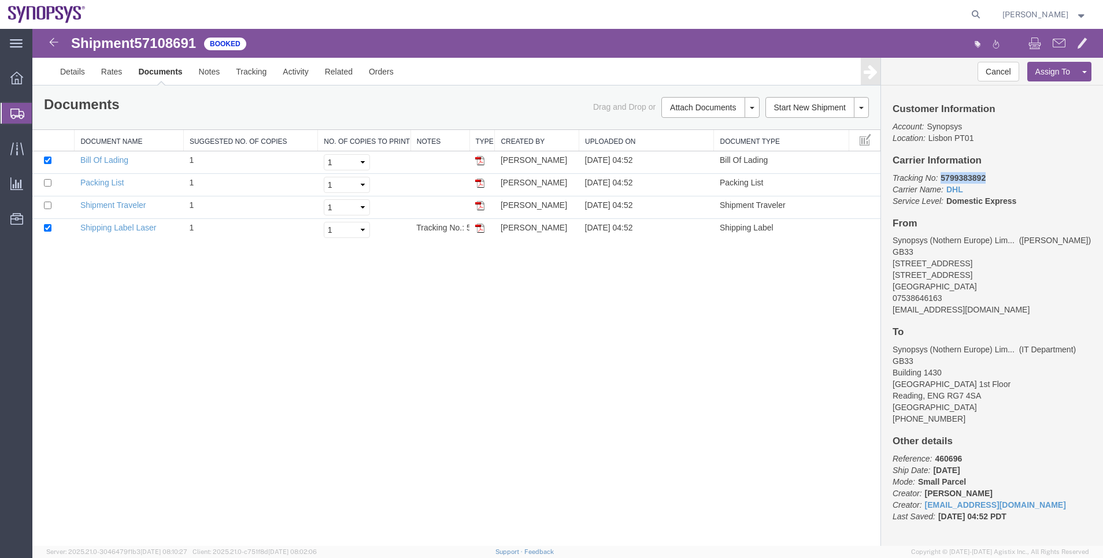
click at [964, 181] on b "5799383892" at bounding box center [962, 177] width 45 height 9
click at [0, 0] on span "Shipment Manager" at bounding box center [0, 0] width 0 height 0
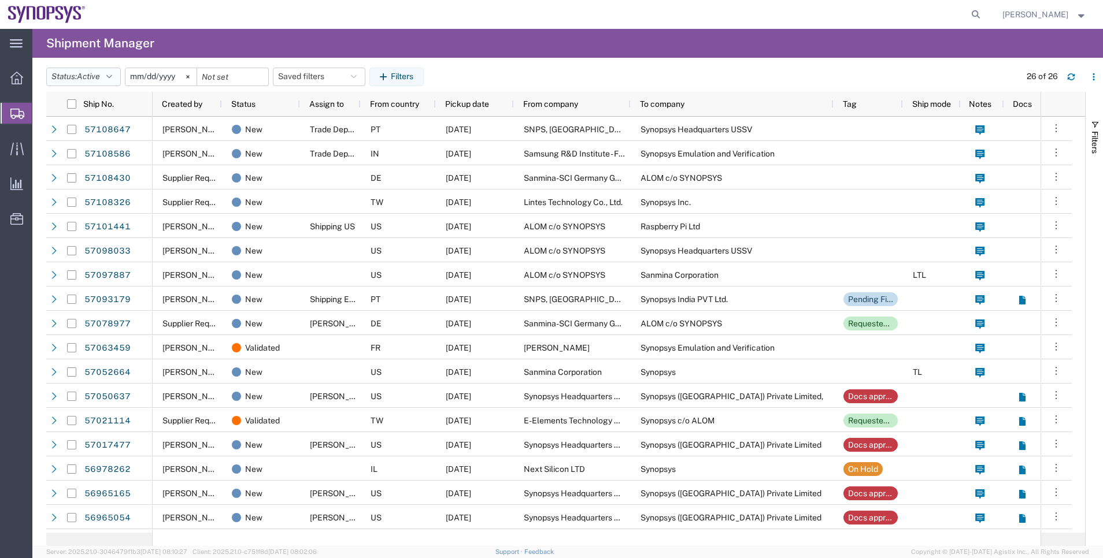
click at [106, 76] on button "Status: Active" at bounding box center [83, 77] width 75 height 18
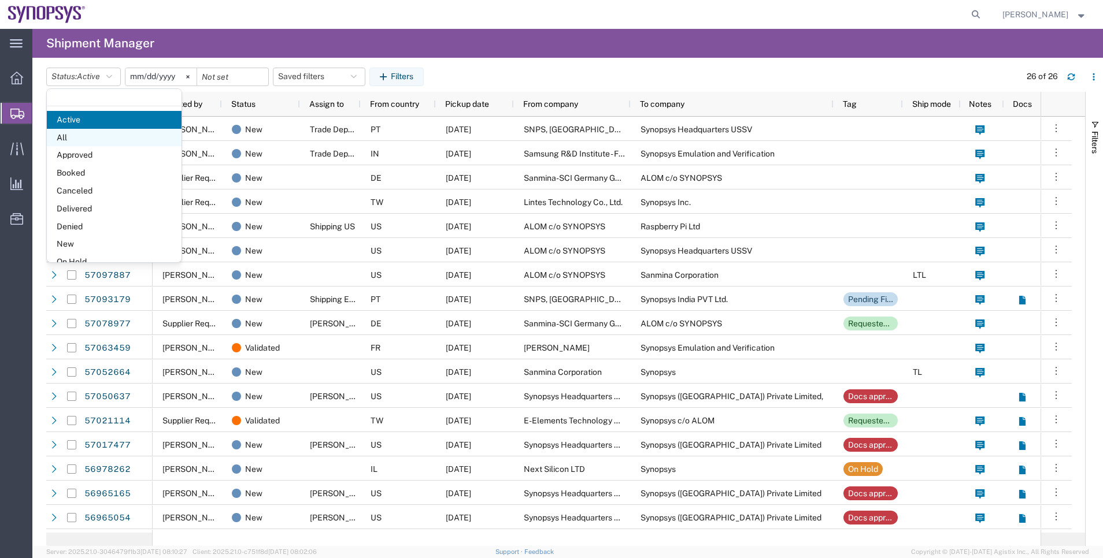
click at [124, 131] on span "All" at bounding box center [114, 138] width 135 height 18
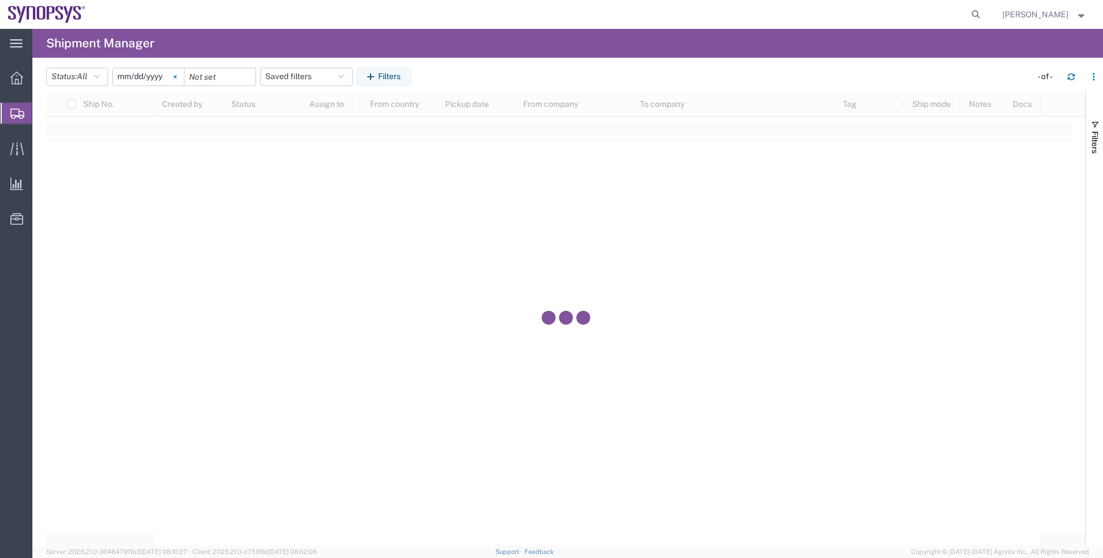
click at [173, 71] on svg-icon at bounding box center [174, 76] width 17 height 17
click at [380, 71] on button "Filters" at bounding box center [384, 77] width 54 height 18
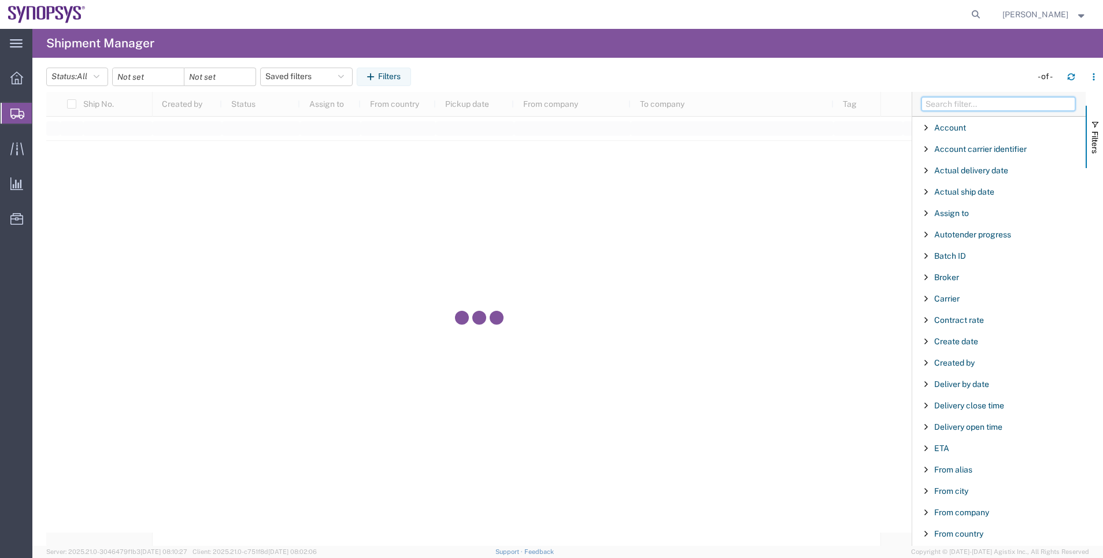
click at [985, 99] on input "Filter Columns Input" at bounding box center [998, 104] width 154 height 14
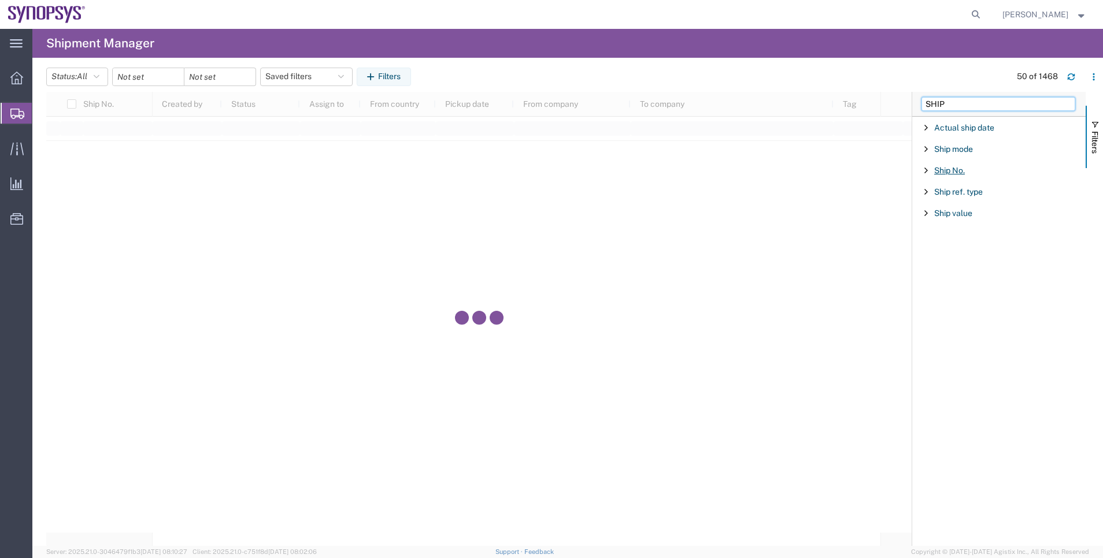
type input "SHIP"
click at [946, 169] on span "Ship No." at bounding box center [949, 170] width 31 height 9
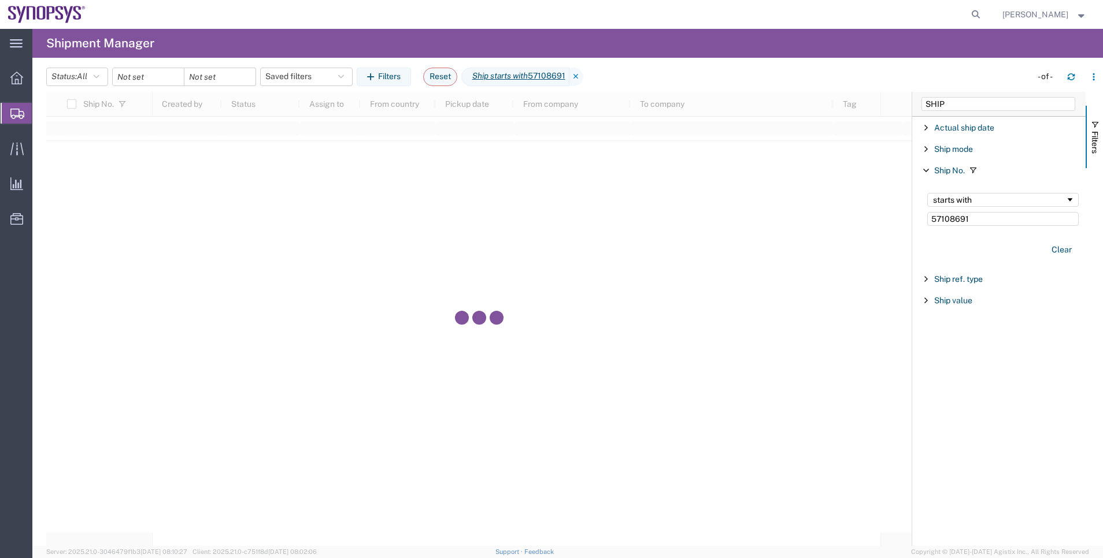
type input "57108691"
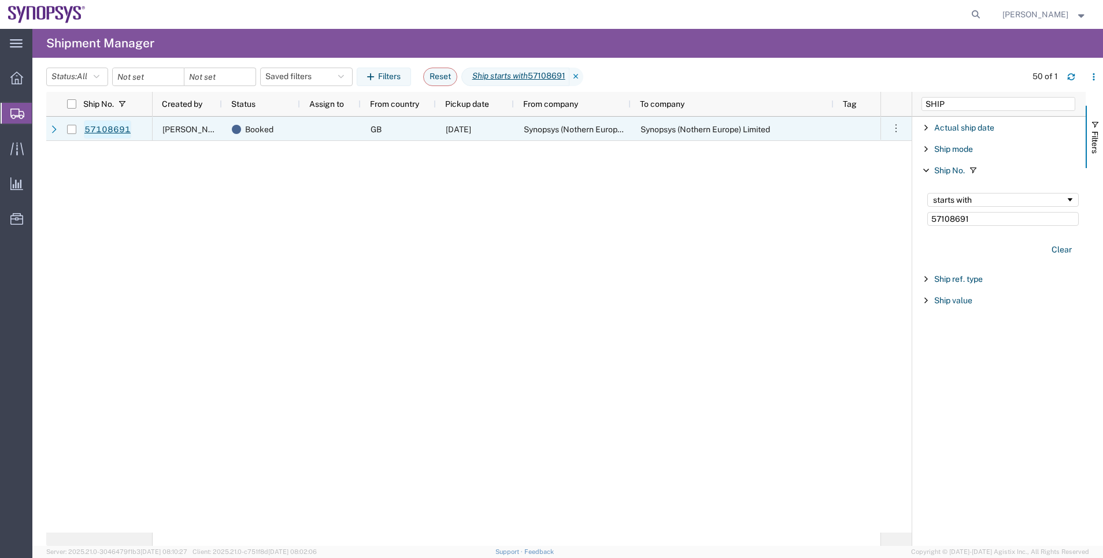
click at [108, 125] on link "57108691" at bounding box center [107, 129] width 47 height 18
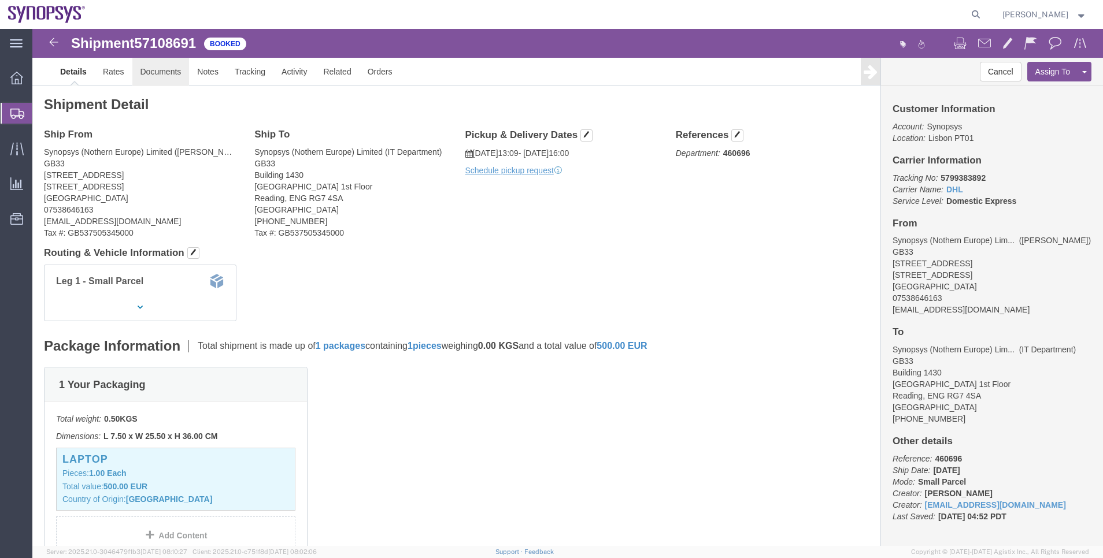
click link "Documents"
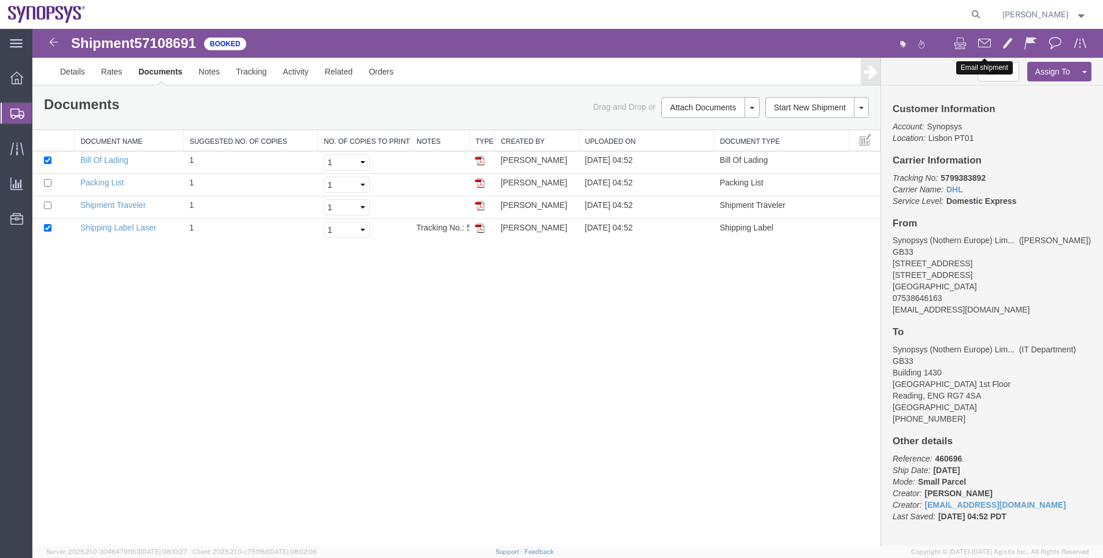
click at [985, 47] on span at bounding box center [984, 43] width 13 height 14
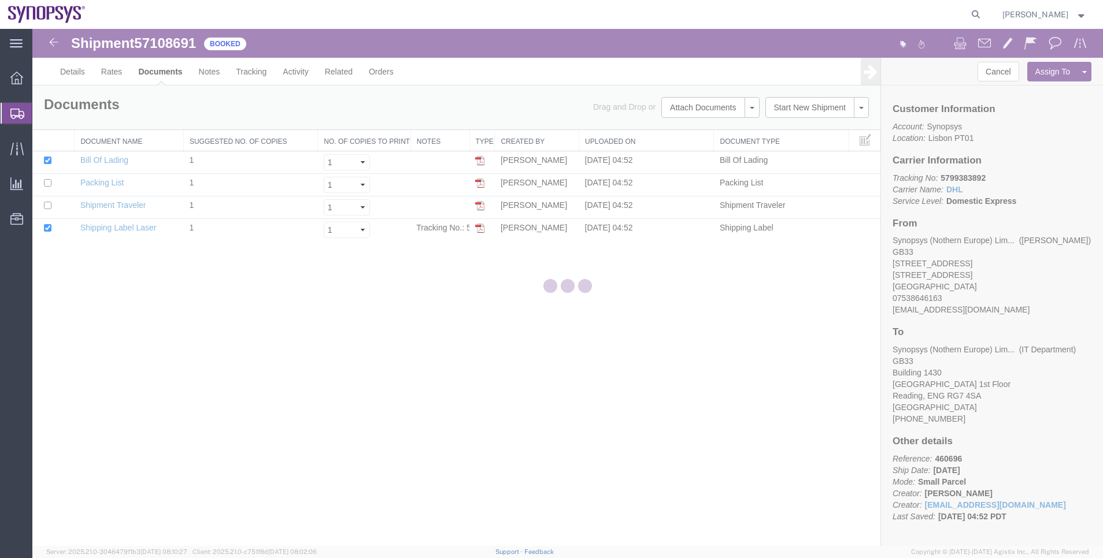
checkbox input "true"
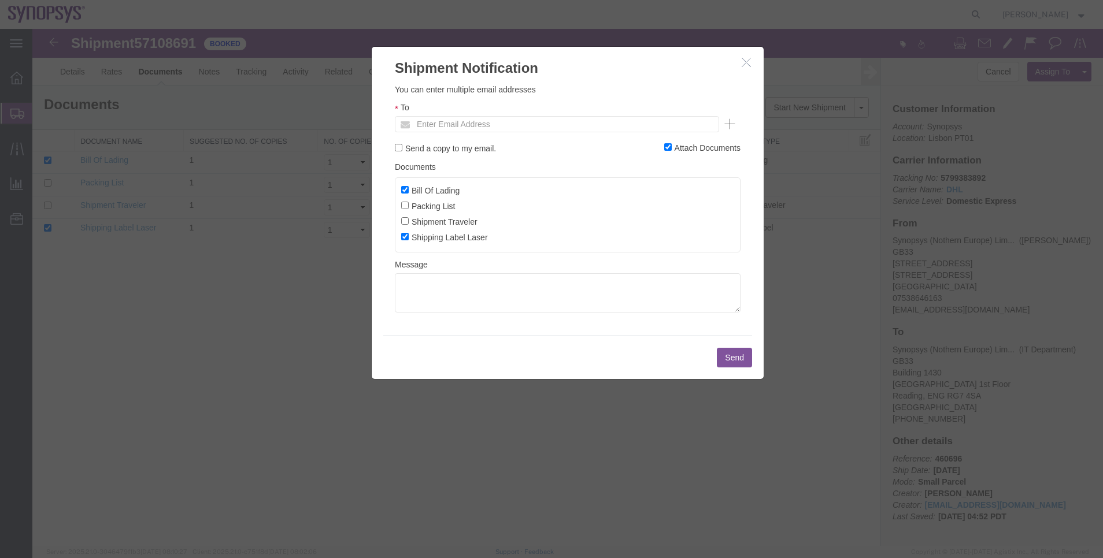
click at [421, 190] on label "Bill Of Lading" at bounding box center [430, 190] width 58 height 13
click at [409, 190] on input "Bill Of Lading" at bounding box center [405, 190] width 8 height 8
checkbox input "false"
click at [420, 233] on label "Shipping Label Laser" at bounding box center [444, 237] width 87 height 13
click at [409, 233] on input "Shipping Label Laser" at bounding box center [405, 237] width 8 height 8
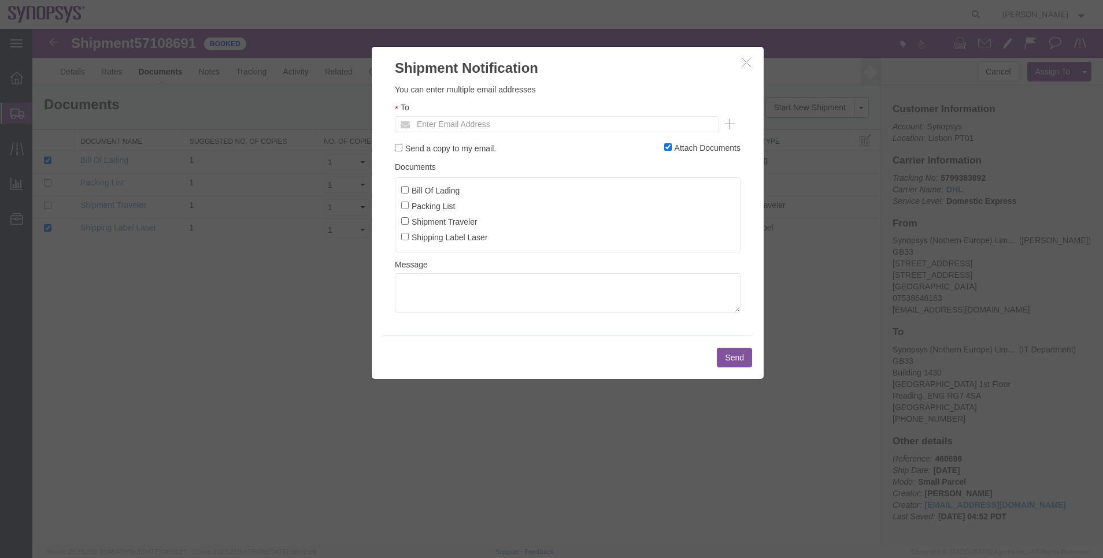
click at [420, 236] on label "Shipping Label Laser" at bounding box center [444, 237] width 87 height 13
click at [409, 236] on input "Shipping Label Laser" at bounding box center [405, 237] width 8 height 8
checkbox input "true"
click at [413, 201] on label "Packing List" at bounding box center [428, 205] width 54 height 13
click at [409, 202] on input "Packing List" at bounding box center [405, 206] width 8 height 8
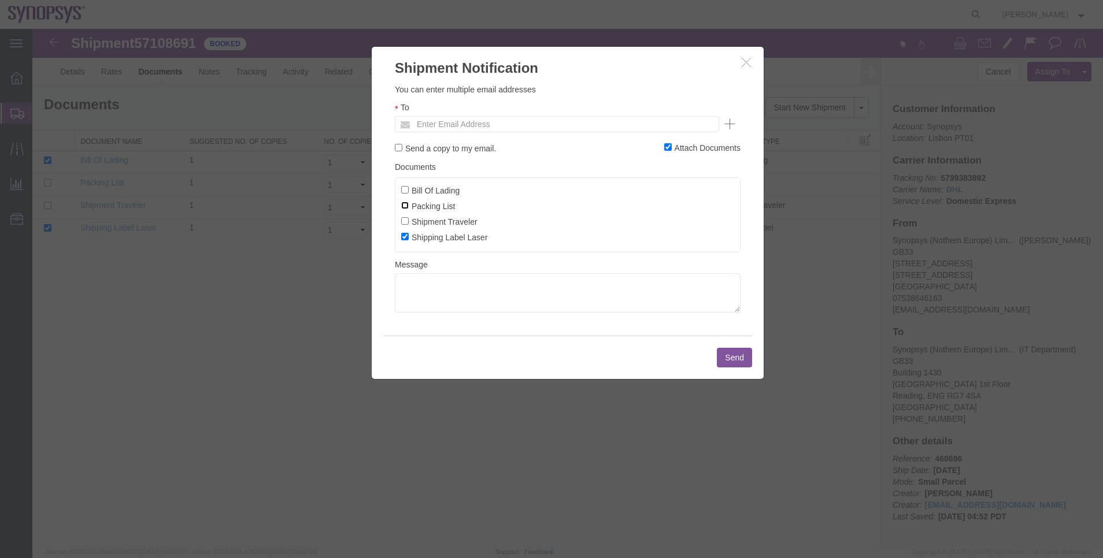
checkbox input "true"
click at [754, 66] on button "button" at bounding box center [747, 62] width 14 height 14
